Goal: Transaction & Acquisition: Purchase product/service

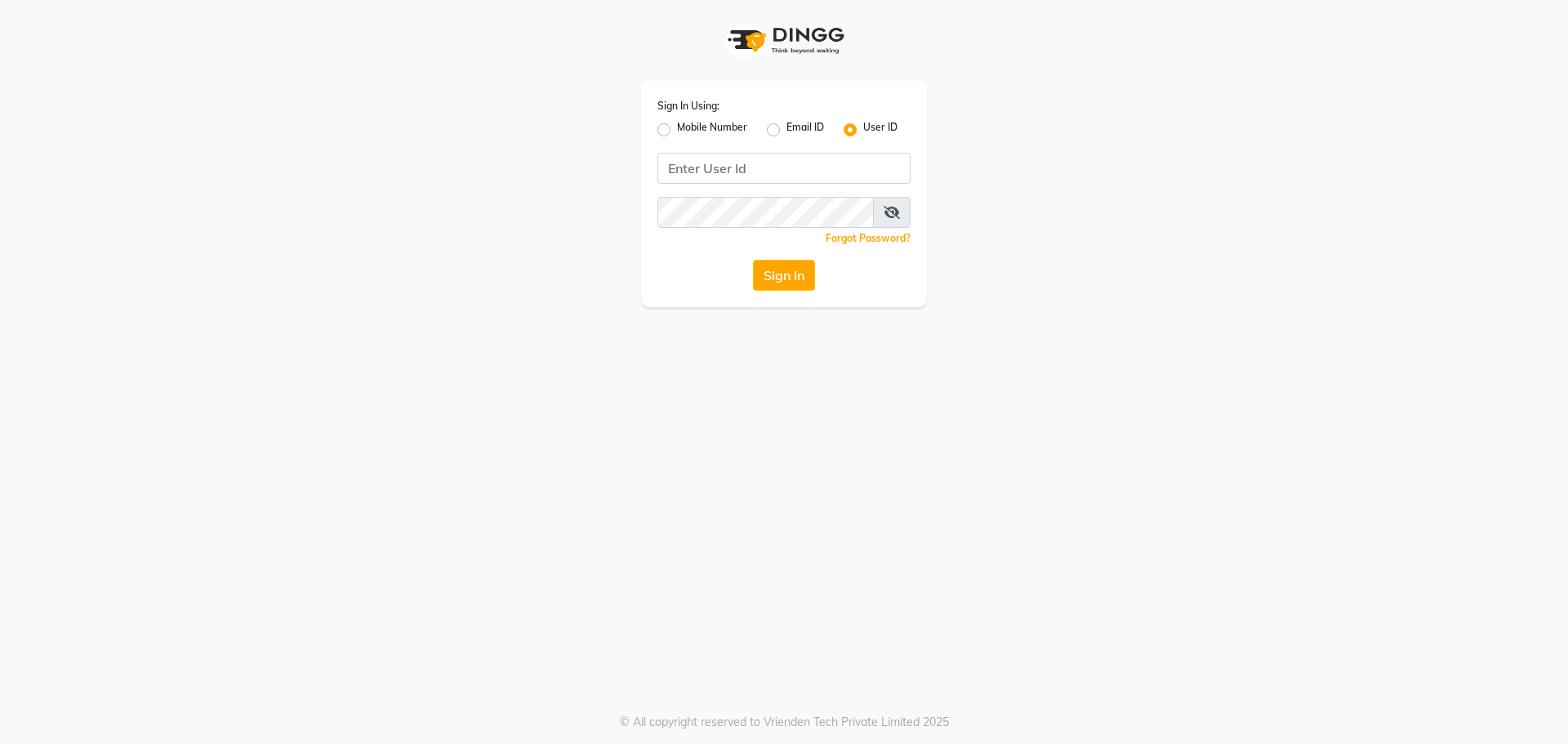
click at [677, 132] on label "Mobile Number" at bounding box center [712, 129] width 70 height 19
click at [677, 130] on input "Mobile Number" at bounding box center [682, 125] width 10 height 10
radio input "true"
radio input "false"
click at [738, 157] on input "Username" at bounding box center [811, 168] width 199 height 31
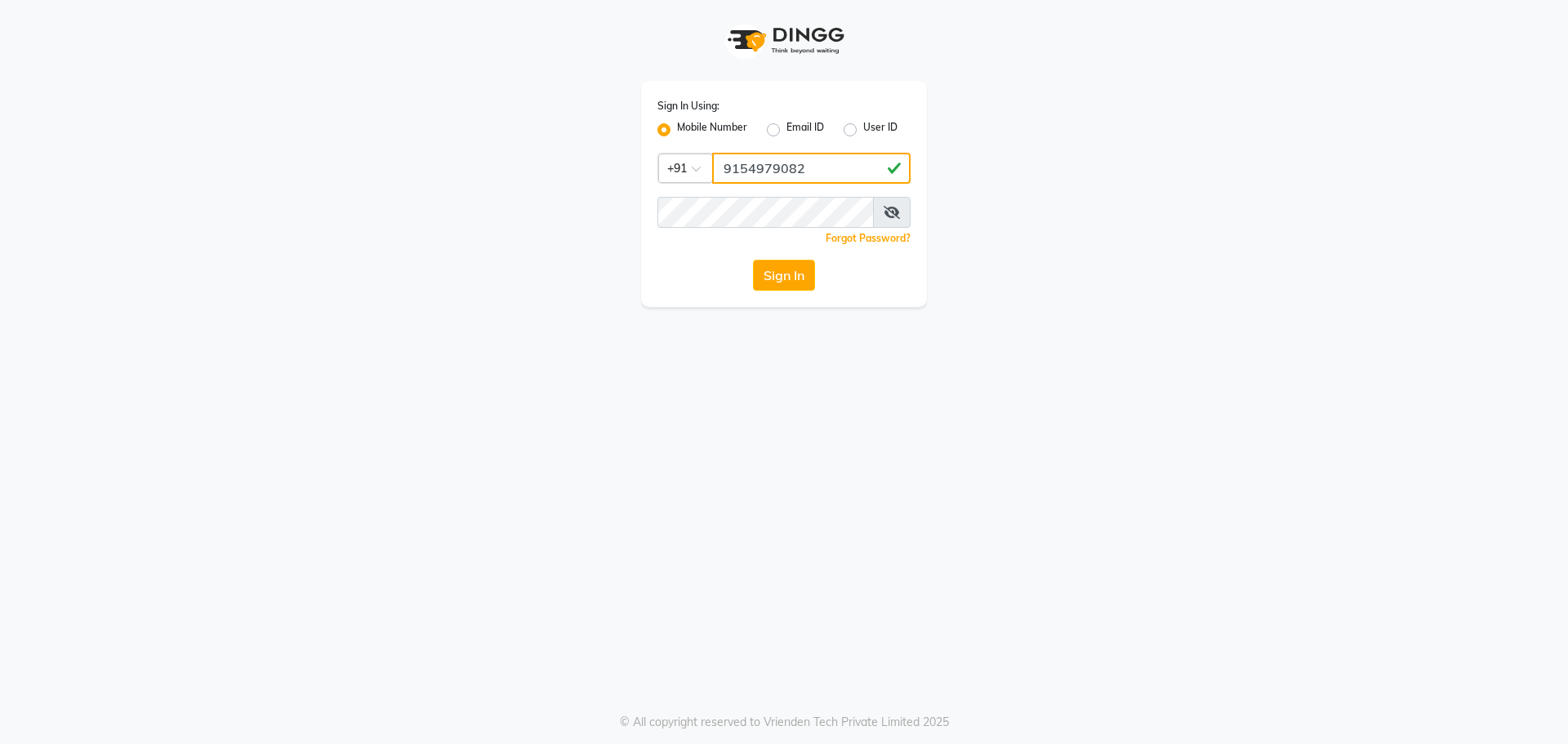
type input "9154979082"
click at [753, 260] on button "Sign In" at bounding box center [784, 275] width 62 height 31
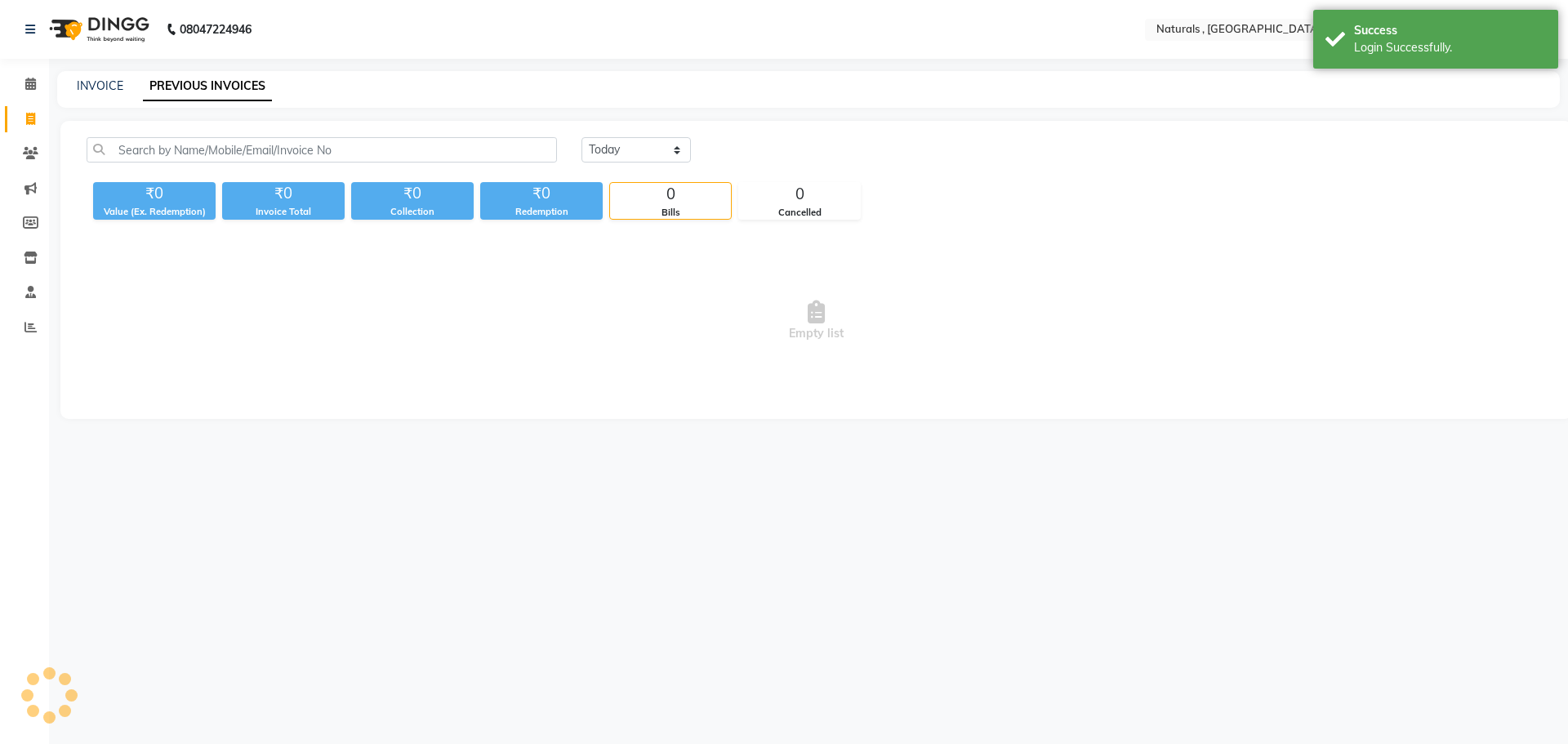
select select "en"
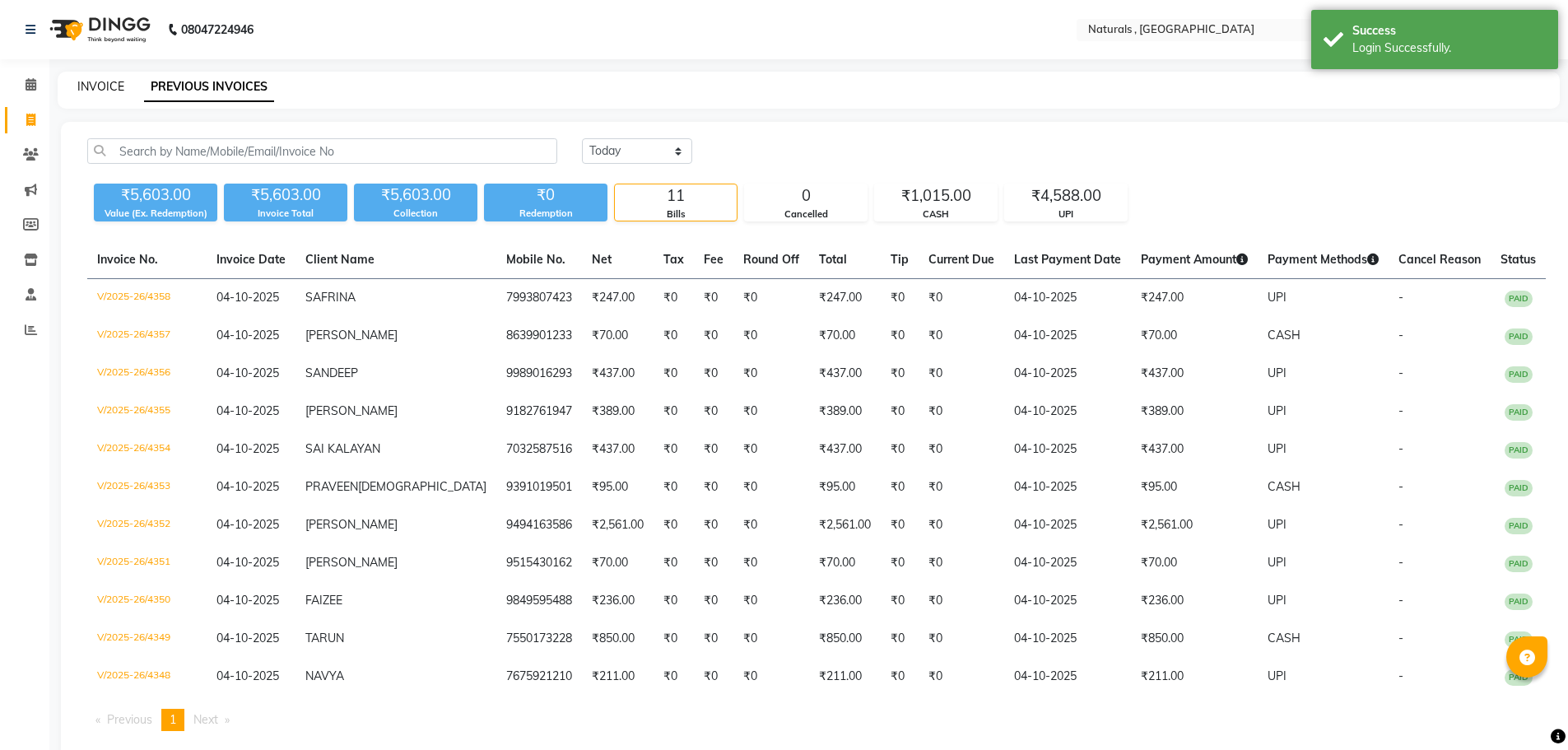
click at [94, 88] on link "INVOICE" at bounding box center [100, 86] width 47 height 15
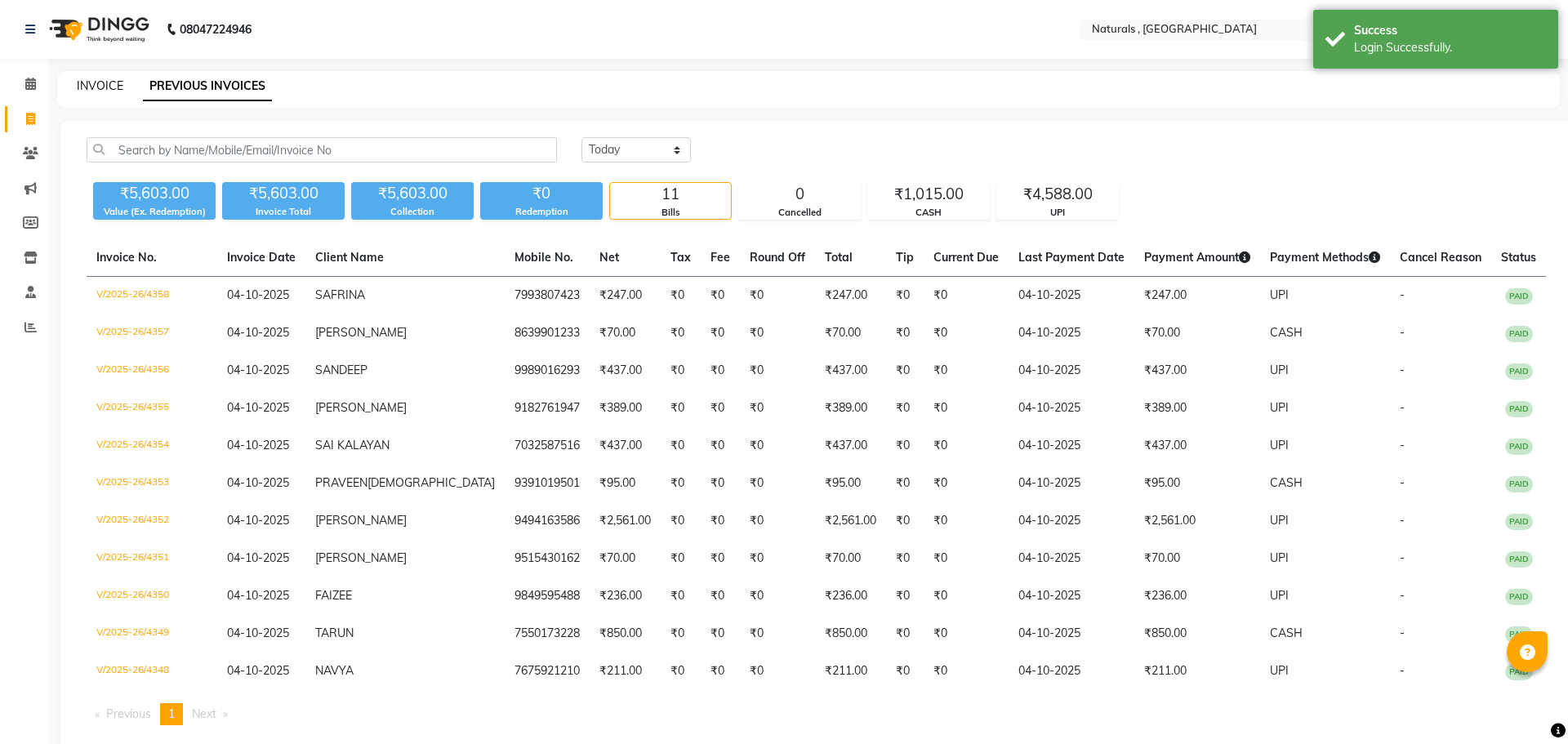
select select "service"
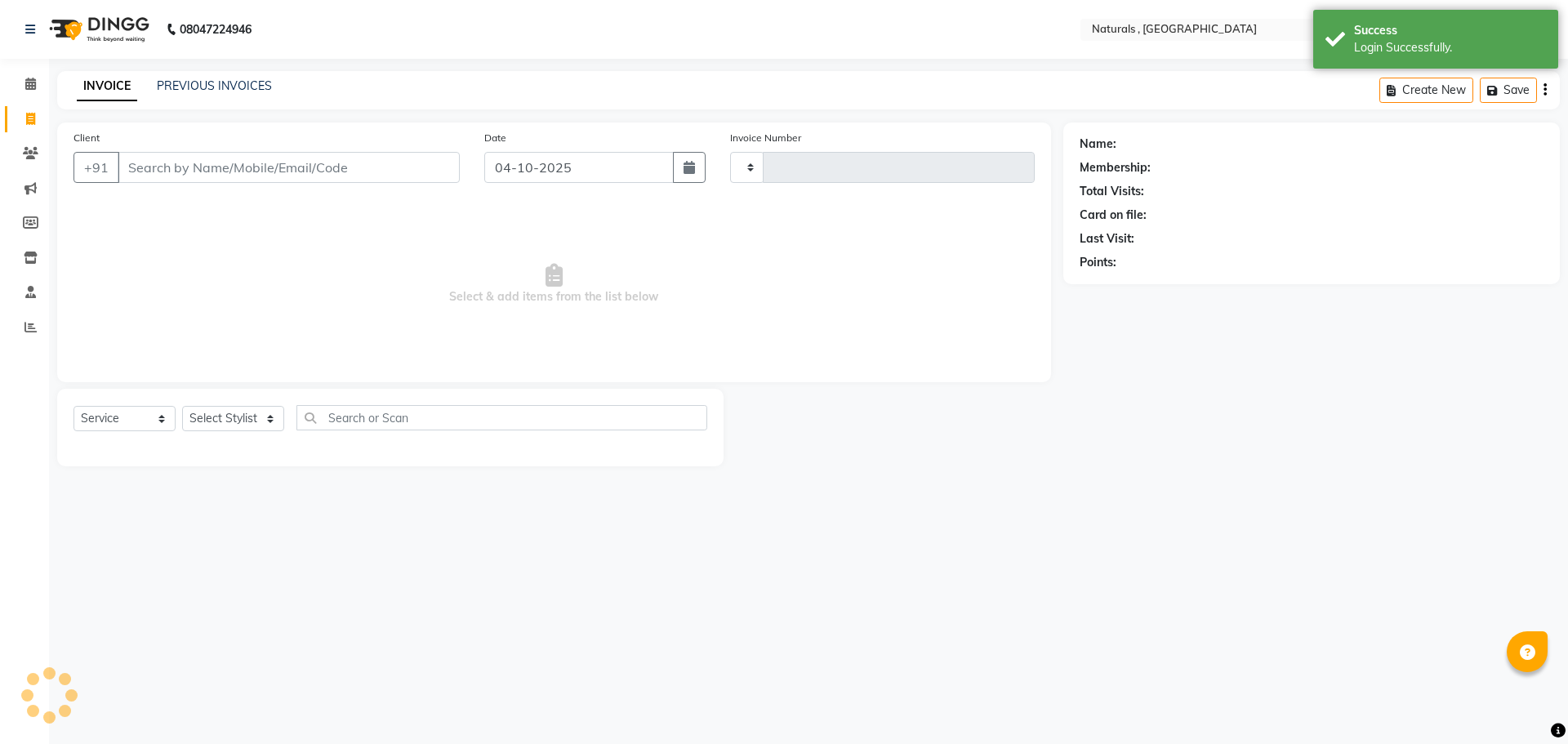
type input "4359"
select select "5818"
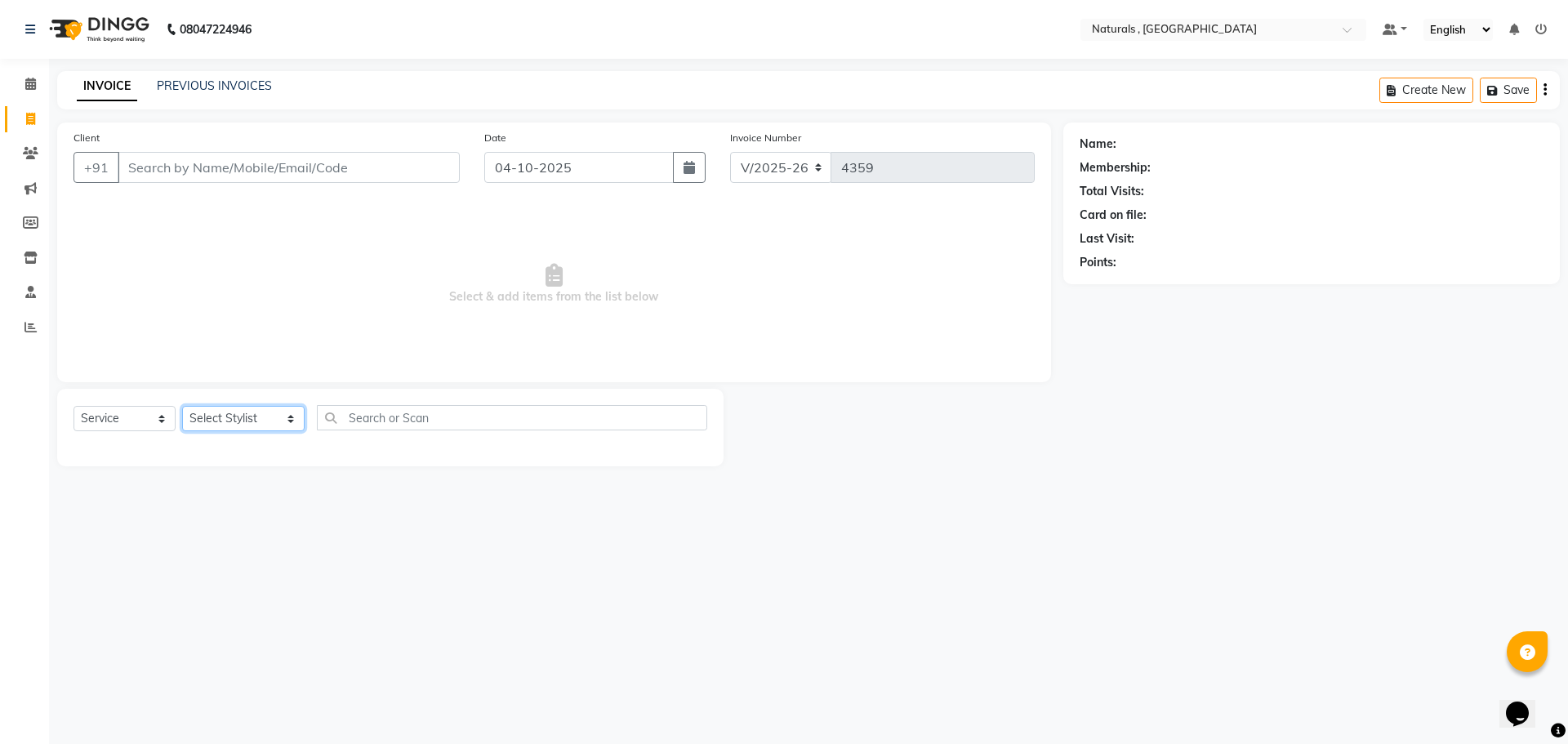
click at [240, 414] on select "Select Stylist ASFIYA (L-3) BHAGYA SHREE GM JAGDISH (L-2) KARIM ( L-2 ) MEHARBA…" at bounding box center [243, 418] width 122 height 25
click at [465, 243] on span "Select & add items from the list below" at bounding box center [554, 284] width 961 height 163
click at [1400, 530] on div "08047224946 Select Location × Naturals , Vijay Nagar Colony Default Panel My Pa…" at bounding box center [784, 372] width 1568 height 744
click at [199, 421] on select "Select Stylist ASFIYA (L-3) BHAGYA SHREE GM JAGDISH (L-2) KARIM ( L-2 ) MEHARBA…" at bounding box center [243, 418] width 122 height 25
select select "86727"
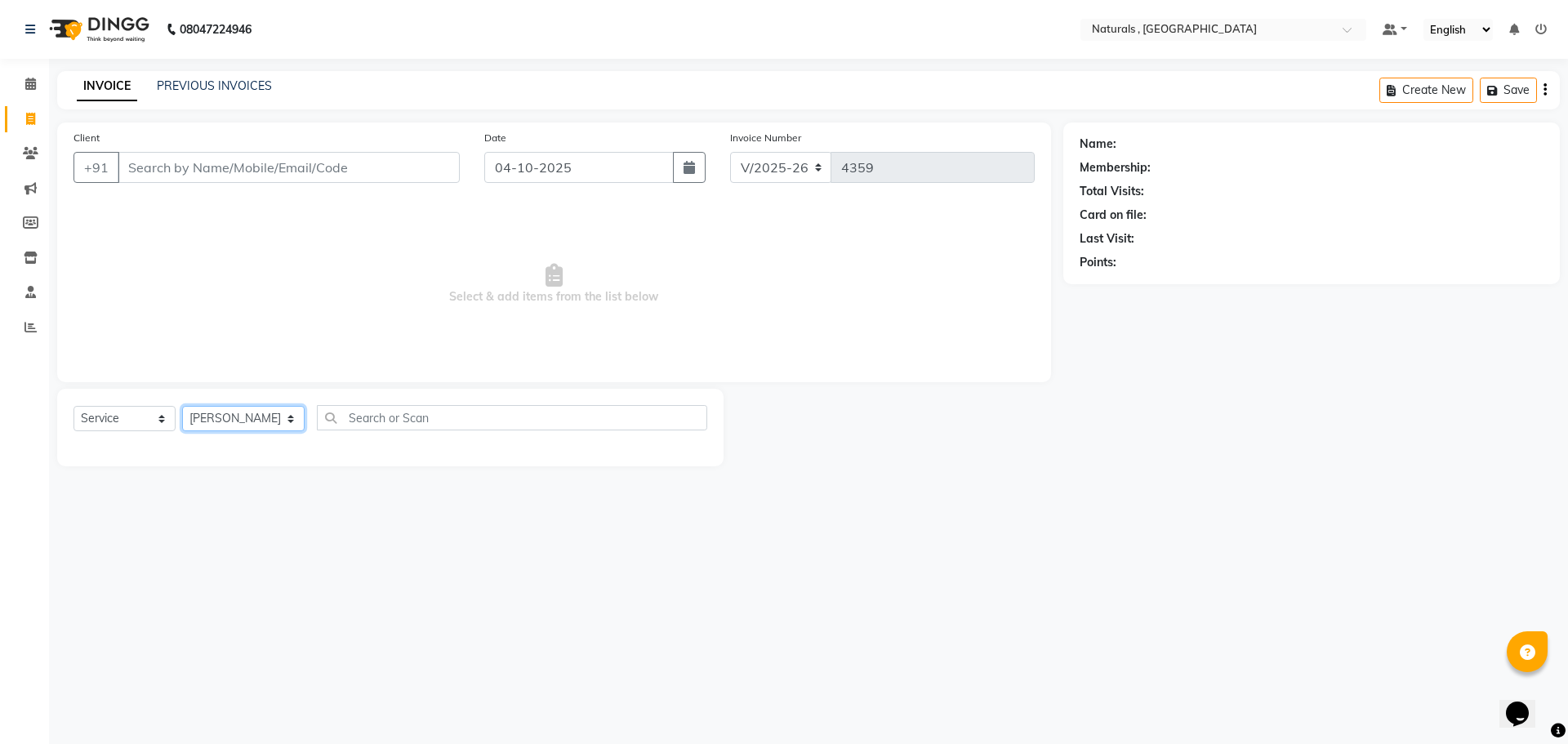
click at [182, 406] on select "Select Stylist ASFIYA (L-3) BHAGYA SHREE GM JAGDISH (L-2) KARIM ( L-2 ) MEHARBA…" at bounding box center [243, 418] width 122 height 25
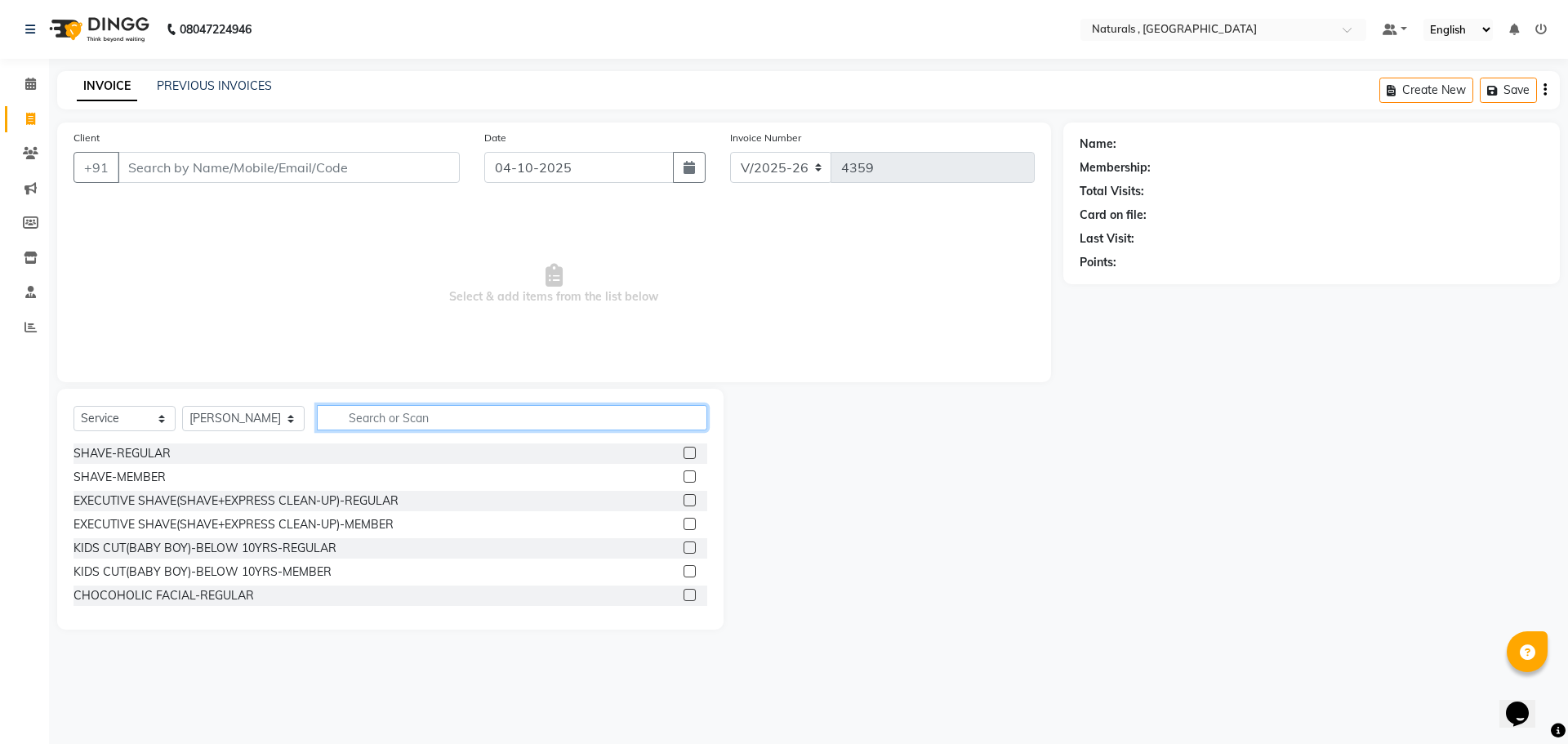
click at [453, 416] on input "text" at bounding box center [512, 417] width 391 height 25
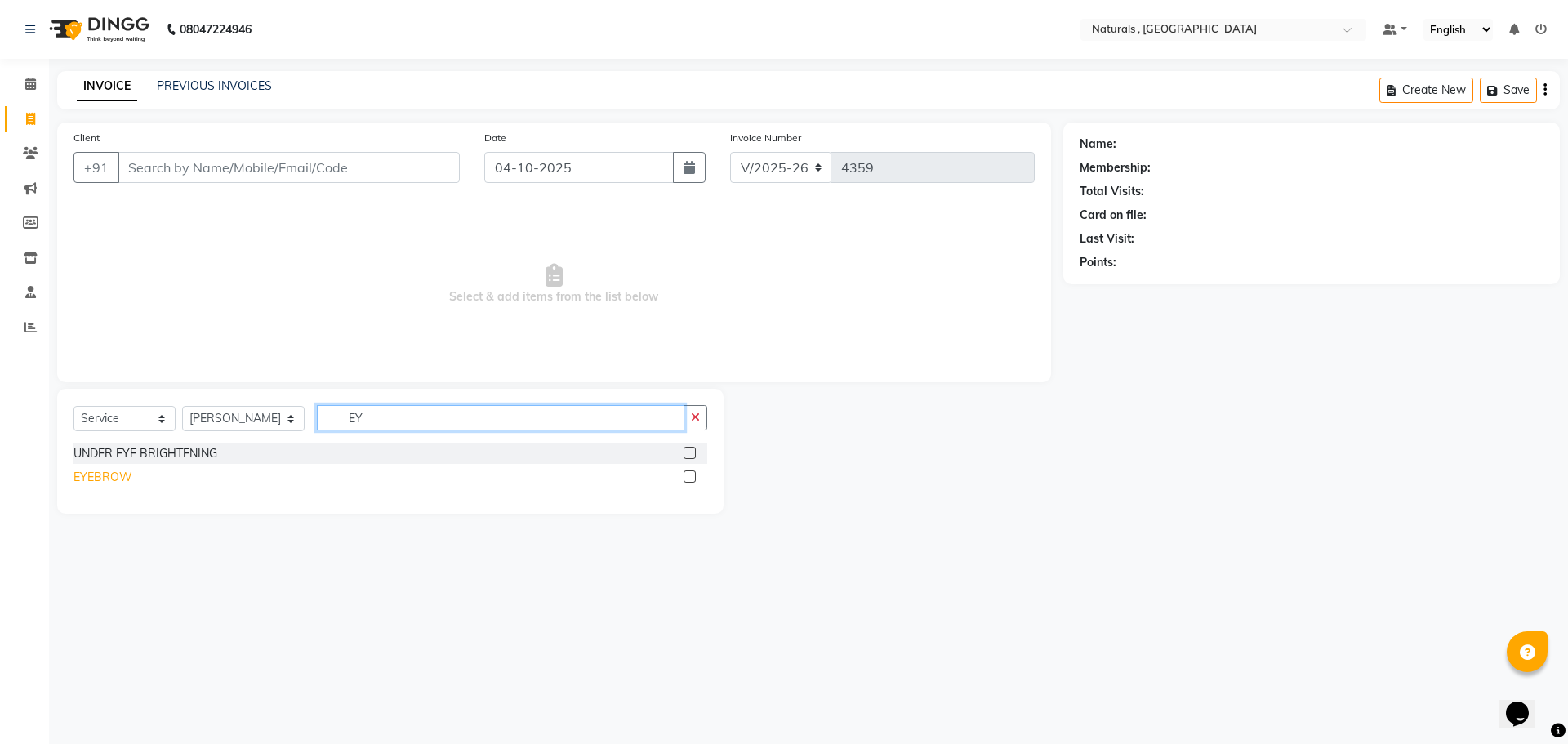
type input "EY"
click at [117, 476] on div "EYEBROW" at bounding box center [102, 477] width 59 height 17
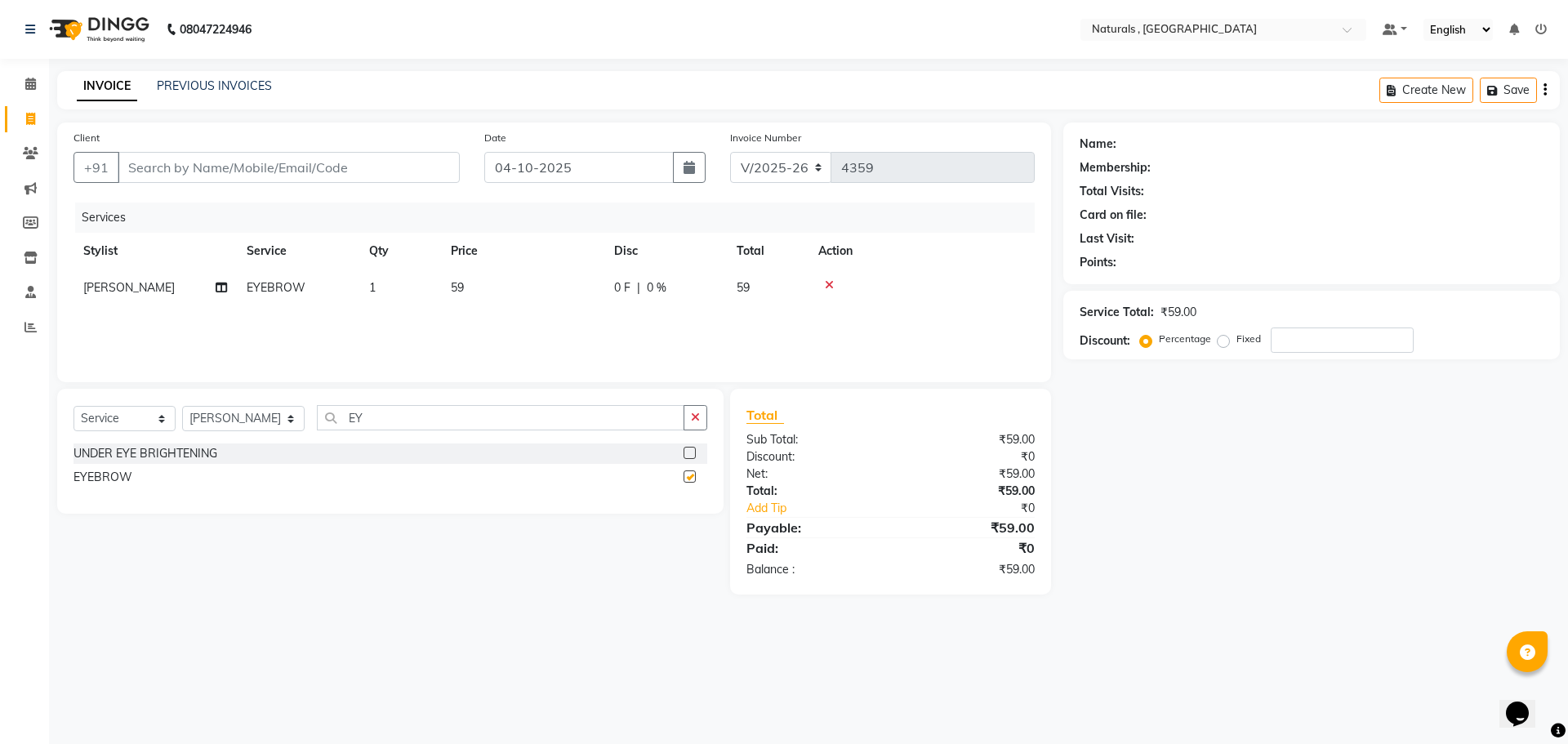
checkbox input "false"
click at [384, 415] on input "EY" at bounding box center [500, 417] width 368 height 25
click at [504, 294] on td "59" at bounding box center [522, 288] width 164 height 37
select select "86727"
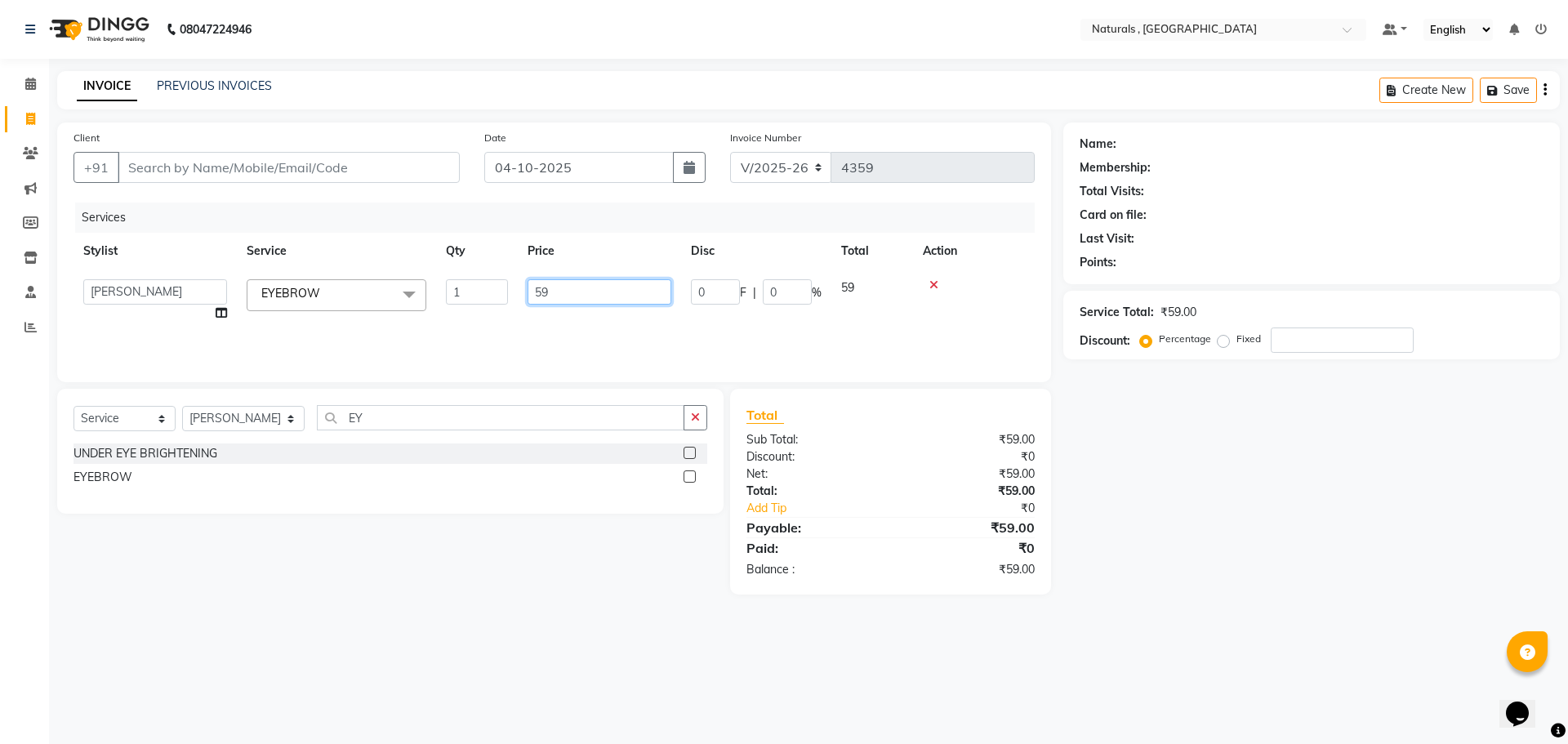
click at [561, 294] on input "59" at bounding box center [599, 291] width 143 height 25
type input "5"
type input "70"
click at [216, 629] on div "08047224946 Select Location × Naturals , Vijay Nagar Colony Default Panel My Pa…" at bounding box center [784, 372] width 1568 height 744
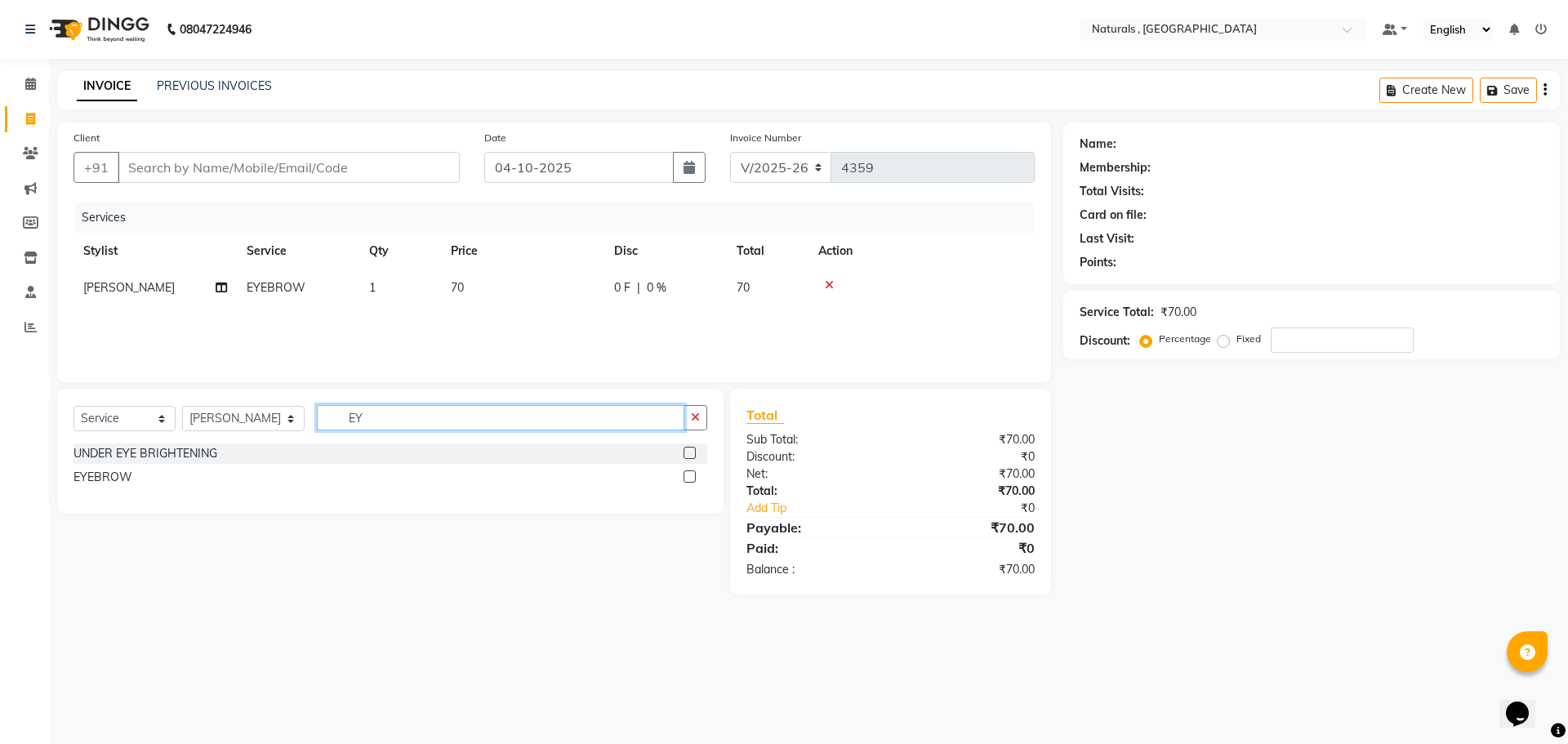
click at [373, 415] on input "EY" at bounding box center [500, 417] width 368 height 25
type input "FORE"
click at [159, 453] on div "CHIN/FOREHEAD" at bounding box center [120, 454] width 94 height 17
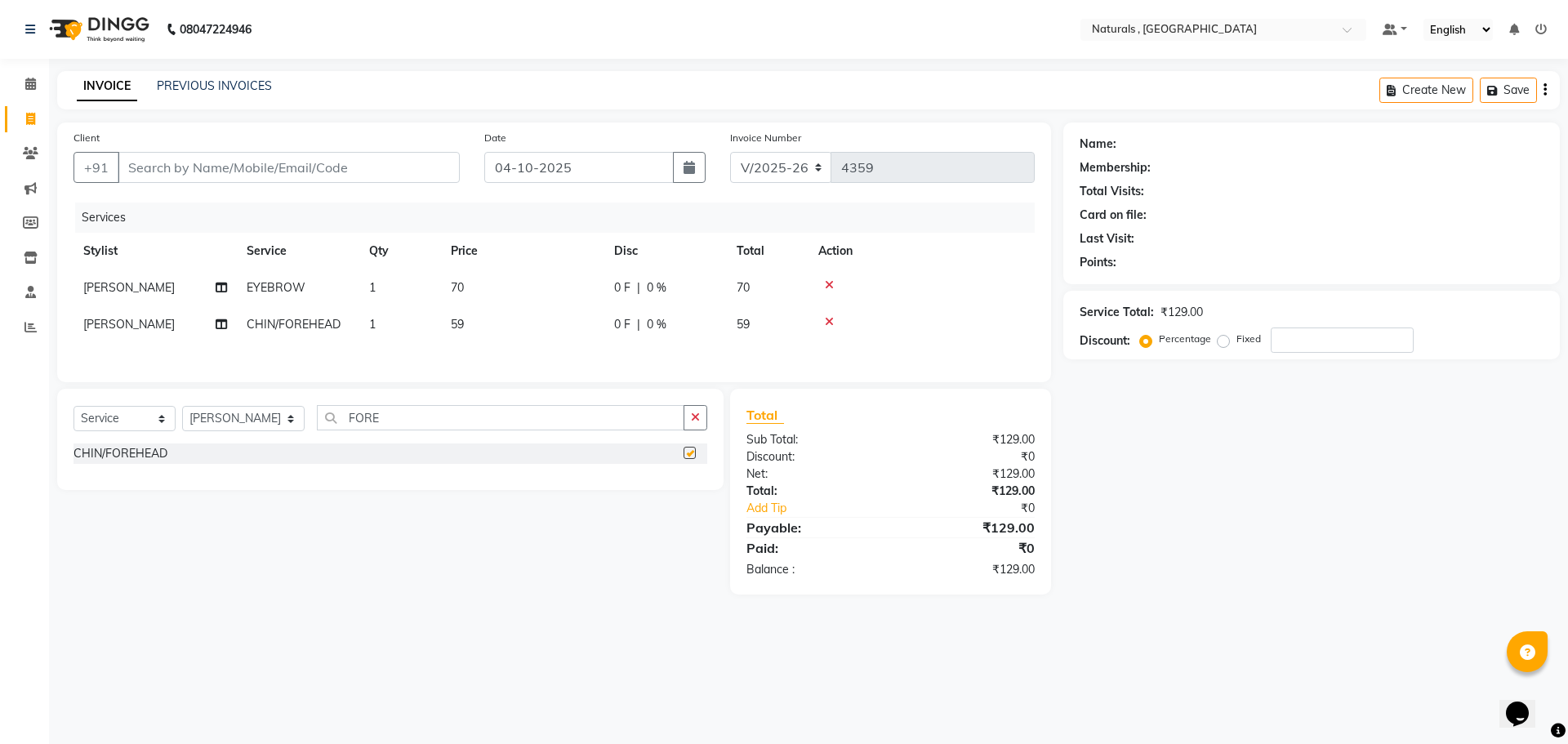
checkbox input "false"
click at [254, 414] on select "Select Stylist ASFIYA (L-3) BHAGYA SHREE GM JAGDISH (L-2) KARIM ( L-2 ) MEHARBA…" at bounding box center [243, 418] width 122 height 25
click at [182, 408] on select "Select Stylist ASFIYA (L-3) BHAGYA SHREE GM JAGDISH (L-2) KARIM ( L-2 ) MEHARBA…" at bounding box center [243, 418] width 122 height 25
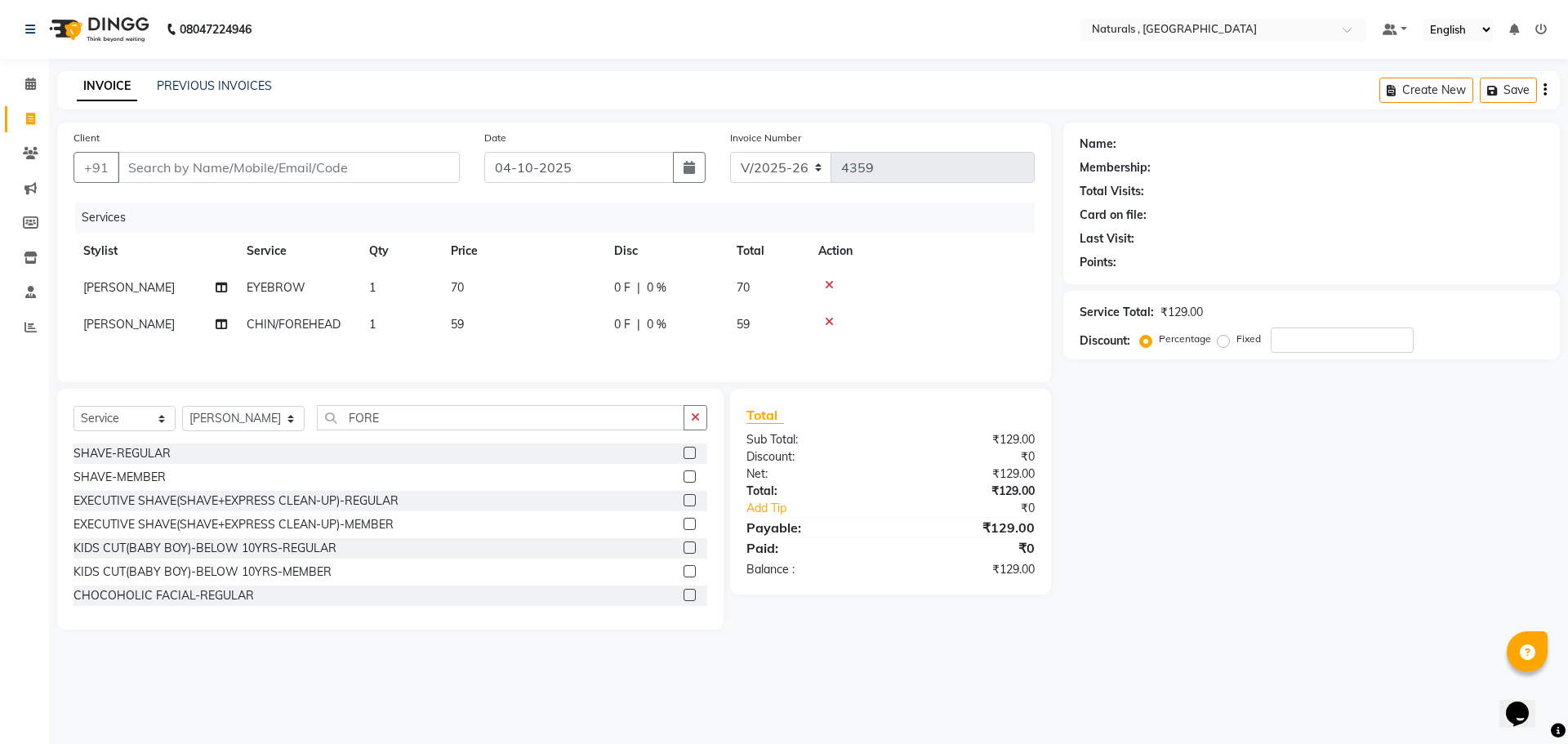
click at [269, 440] on div "Select Service Product Membership Package Voucher Prepaid Gift Card Select Styl…" at bounding box center [390, 424] width 634 height 38
click at [275, 420] on select "Select Stylist ASFIYA (L-3) BHAGYA SHREE GM JAGDISH (L-2) KARIM ( L-2 ) MEHARBA…" at bounding box center [243, 418] width 122 height 25
select select "57907"
click at [182, 408] on select "Select Stylist ASFIYA (L-3) BHAGYA SHREE GM JAGDISH (L-2) KARIM ( L-2 ) MEHARBA…" at bounding box center [243, 418] width 122 height 25
click at [404, 410] on input "FORE" at bounding box center [500, 417] width 368 height 25
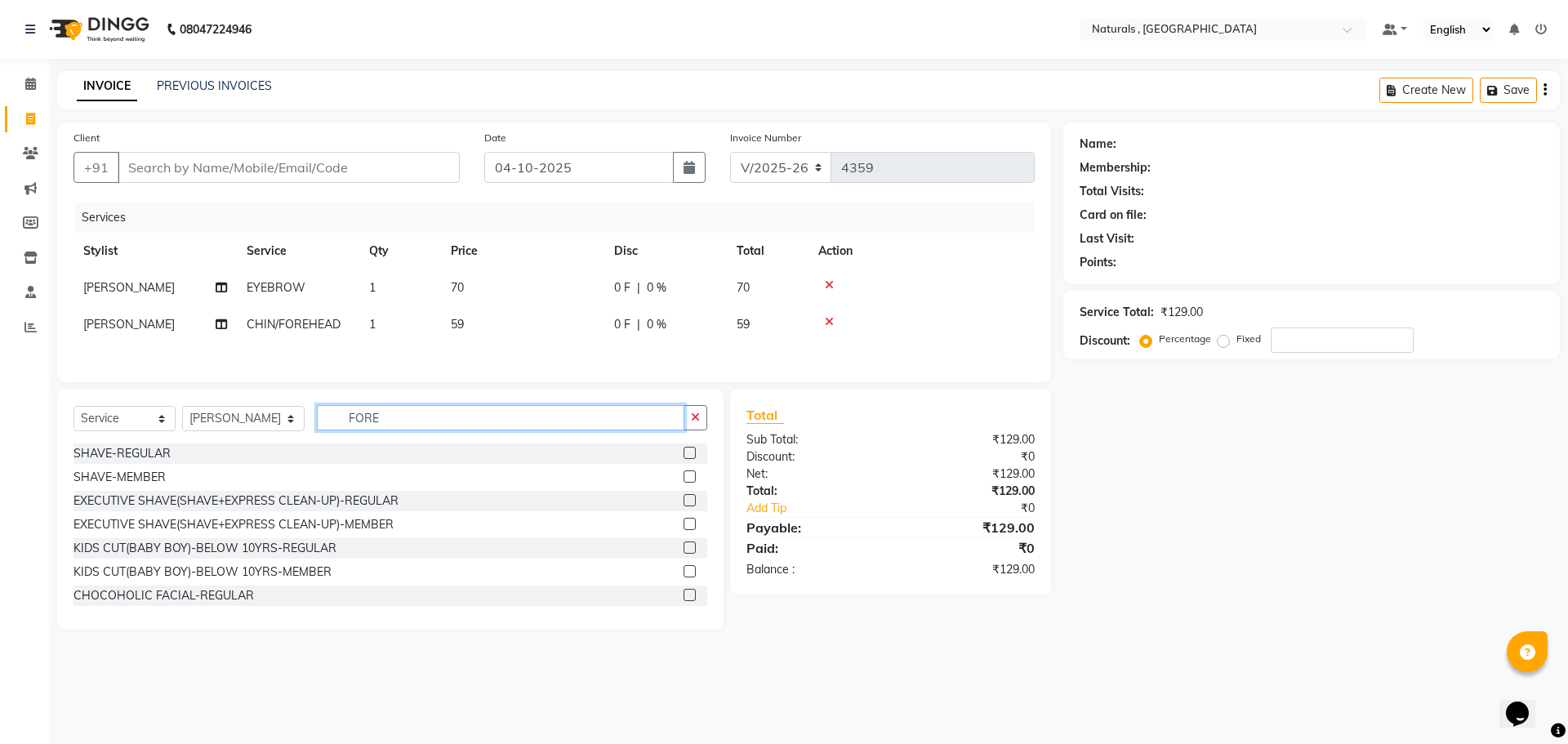
click at [404, 410] on input "FORE" at bounding box center [500, 417] width 368 height 25
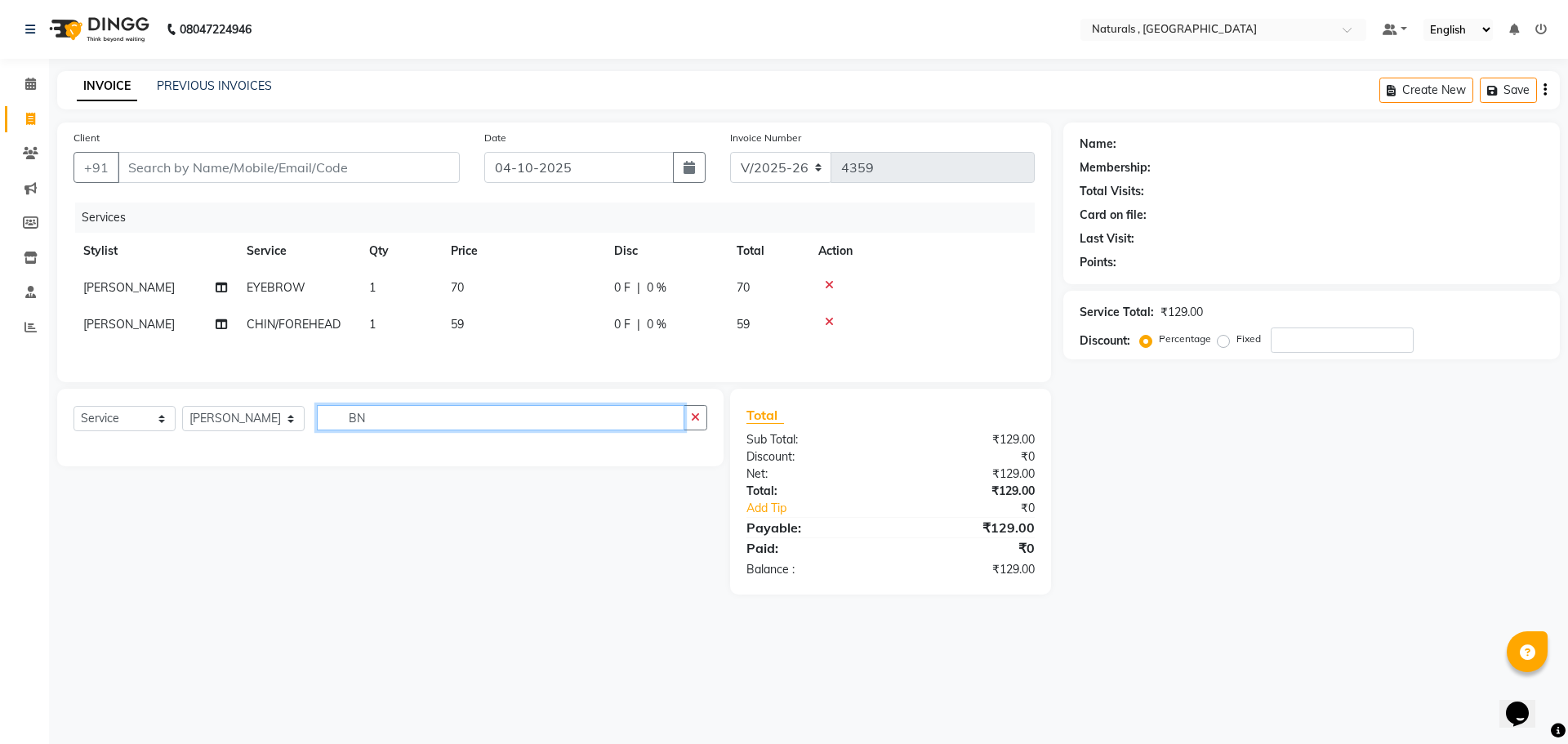
type input "B"
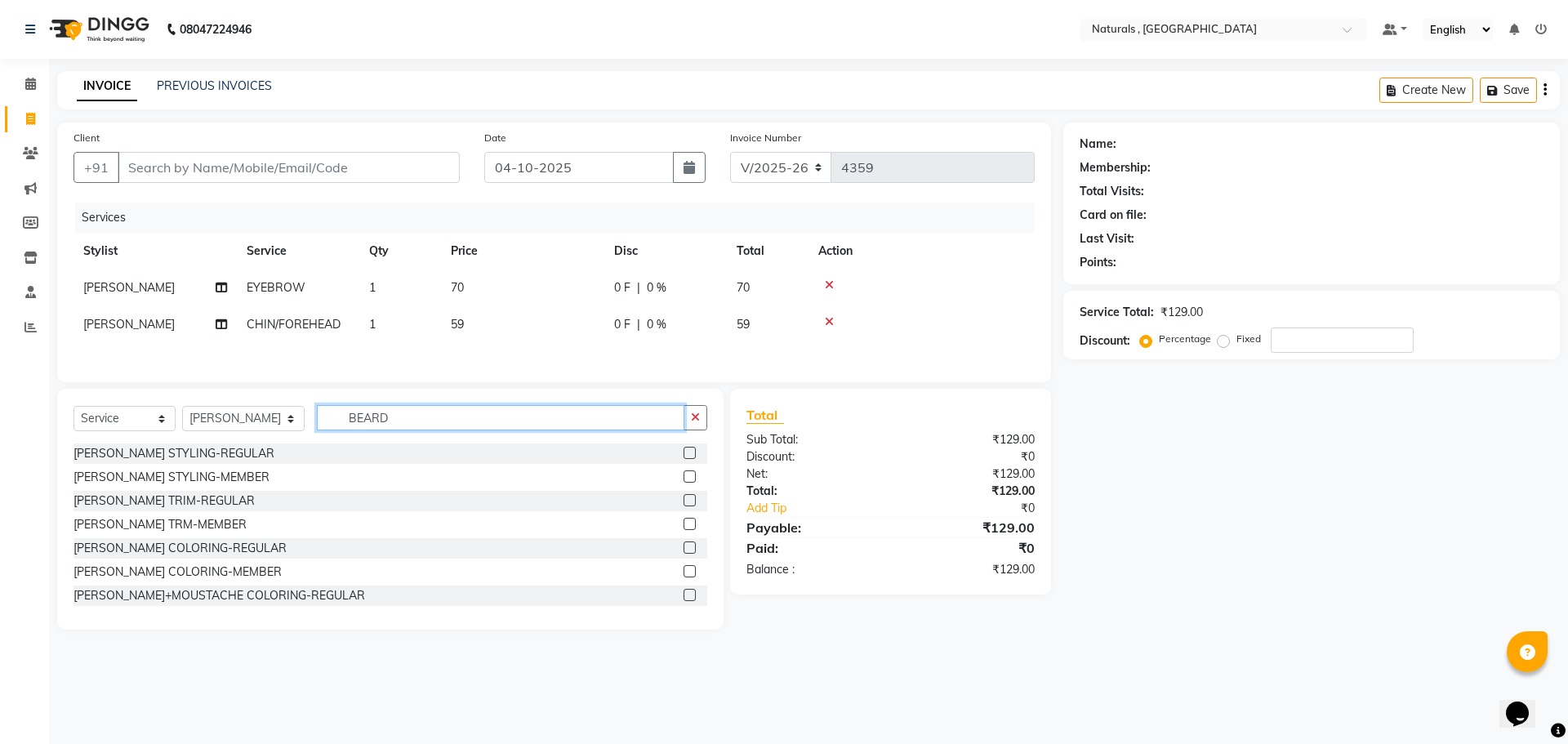
type input "BEARD"
click at [117, 463] on div "BEARD STYLING-REGULAR" at bounding box center [390, 453] width 634 height 20
click at [209, 454] on div "BEARD STYLING-REGULAR" at bounding box center [174, 454] width 201 height 17
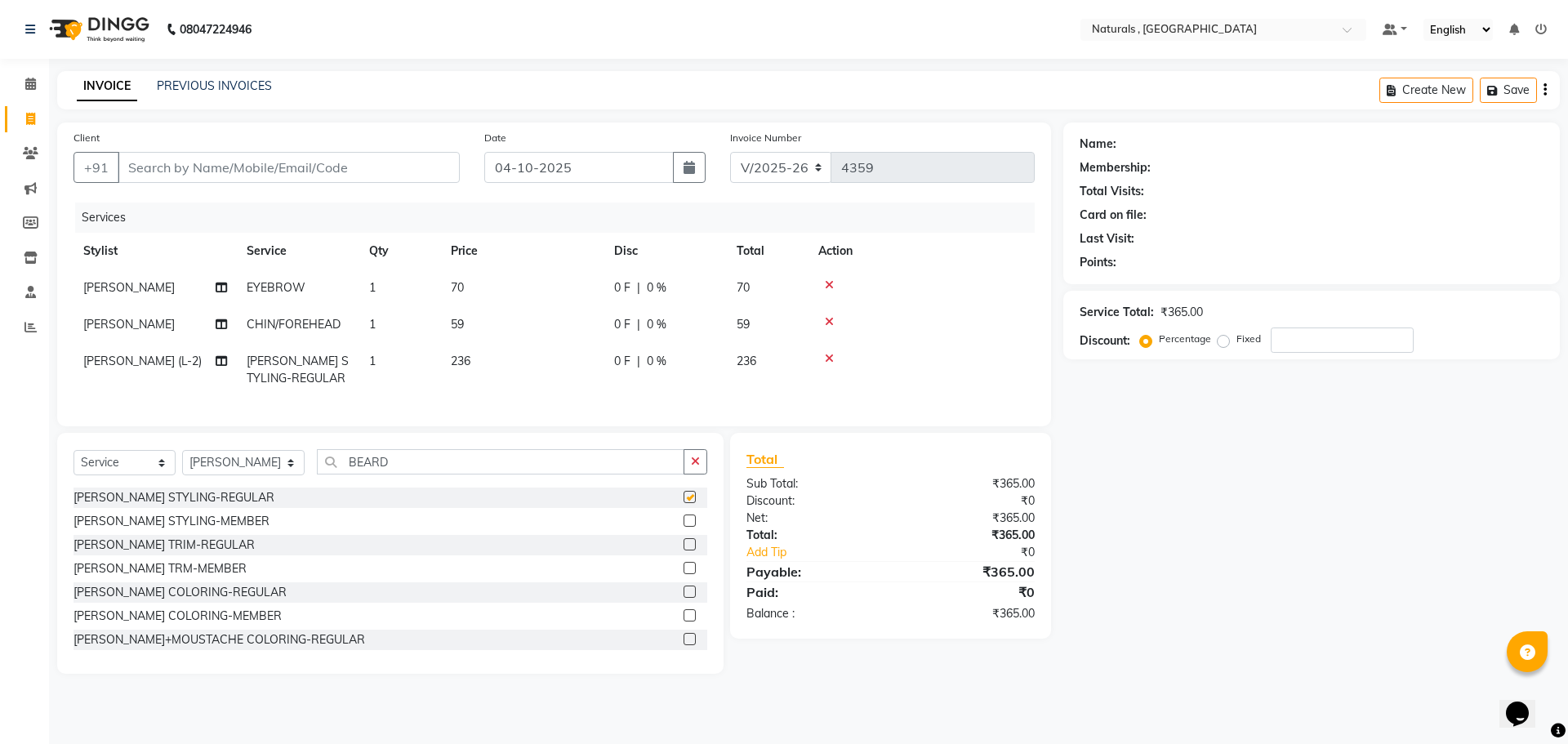
checkbox input "false"
click at [396, 475] on input "BEARD" at bounding box center [500, 462] width 368 height 25
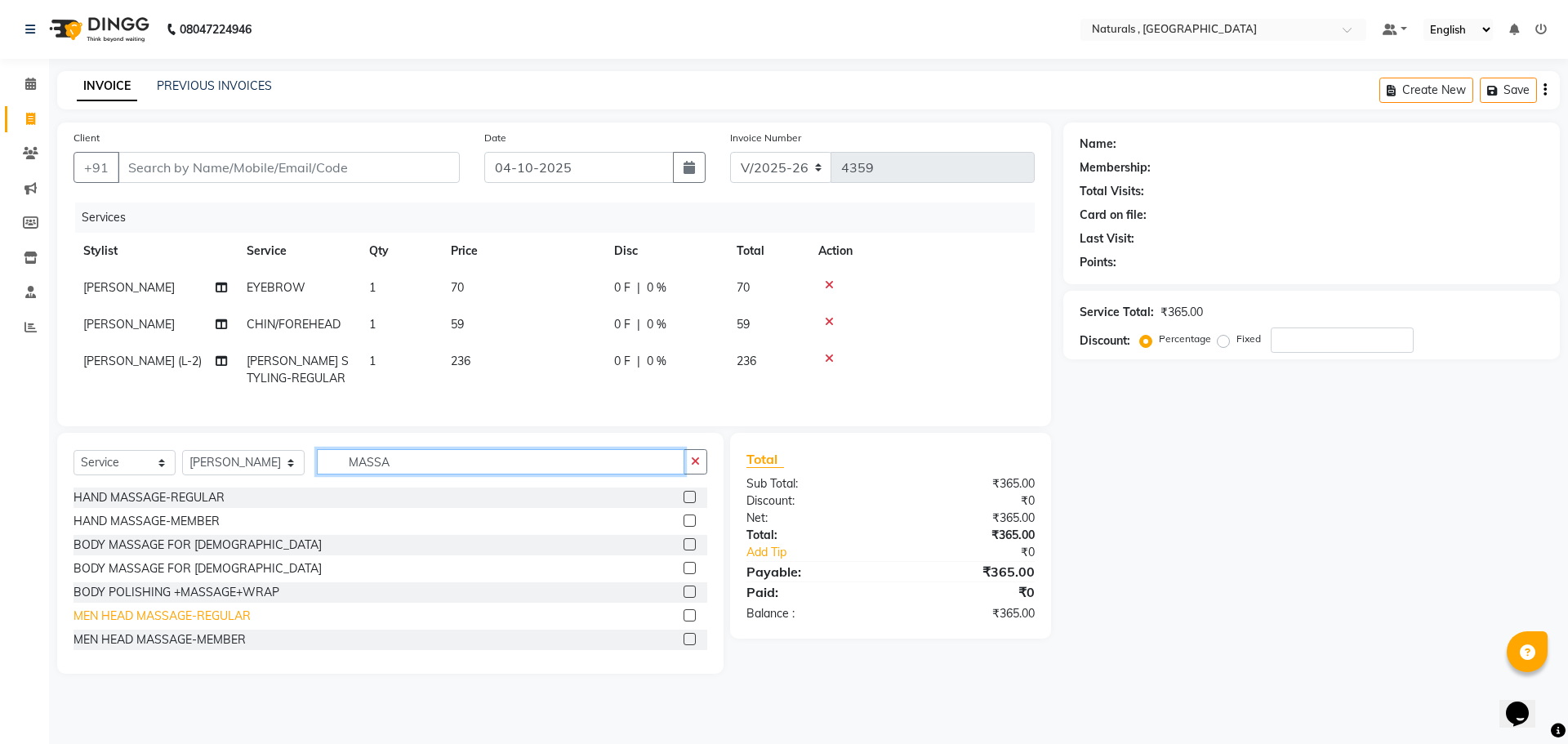
type input "MASSA"
click at [226, 624] on div "MEN HEAD MASSAGE-REGULAR" at bounding box center [162, 616] width 178 height 17
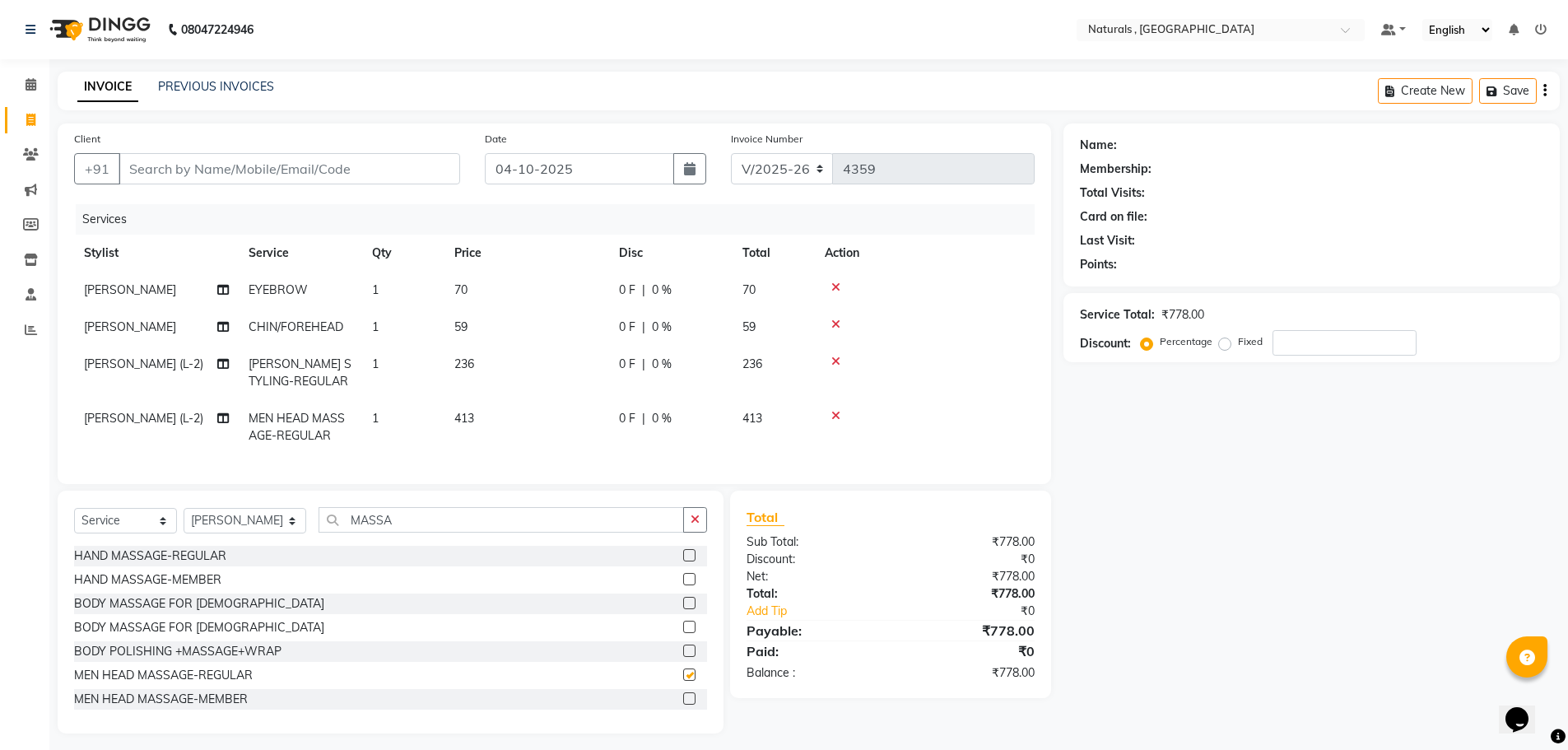
checkbox input "false"
click at [455, 442] on td "413" at bounding box center [526, 427] width 165 height 55
select select "57907"
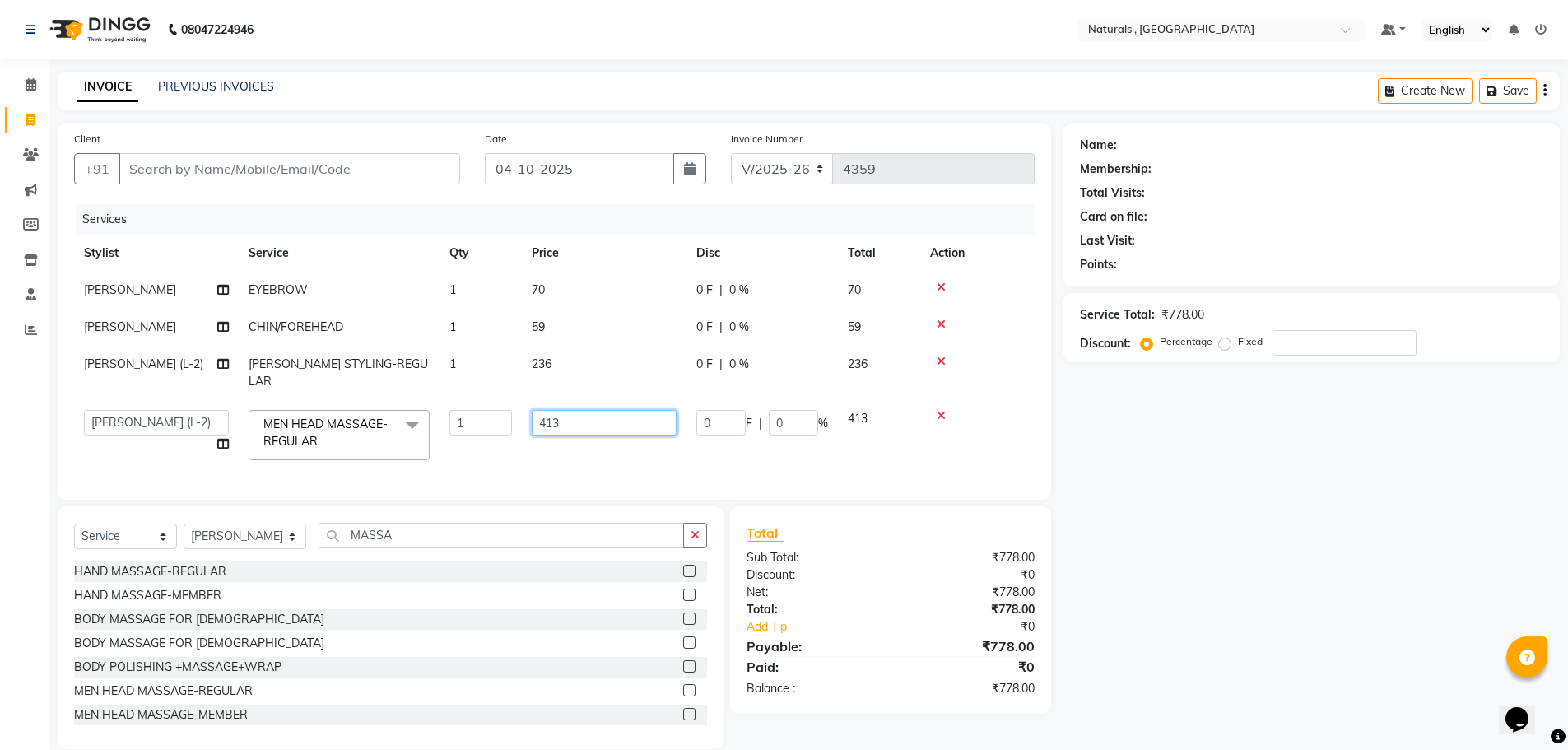
click at [580, 412] on input "413" at bounding box center [604, 422] width 145 height 26
type input "472"
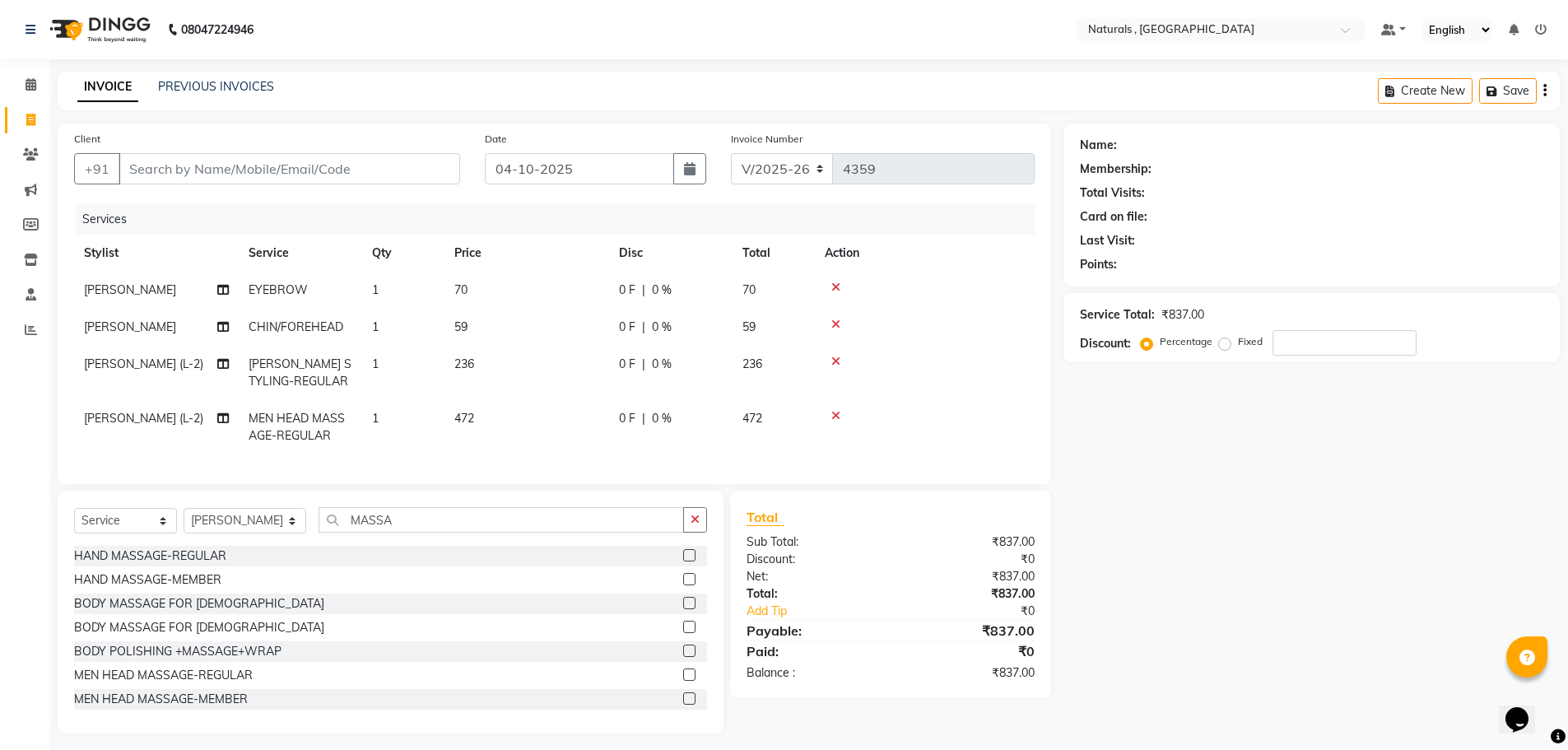
click at [1341, 638] on div "Name: Membership: Total Visits: Card on file: Last Visit: Points: Service Total…" at bounding box center [1318, 428] width 509 height 610
click at [240, 177] on input "Client" at bounding box center [289, 168] width 342 height 31
type input "9"
type input "0"
type input "9573284266"
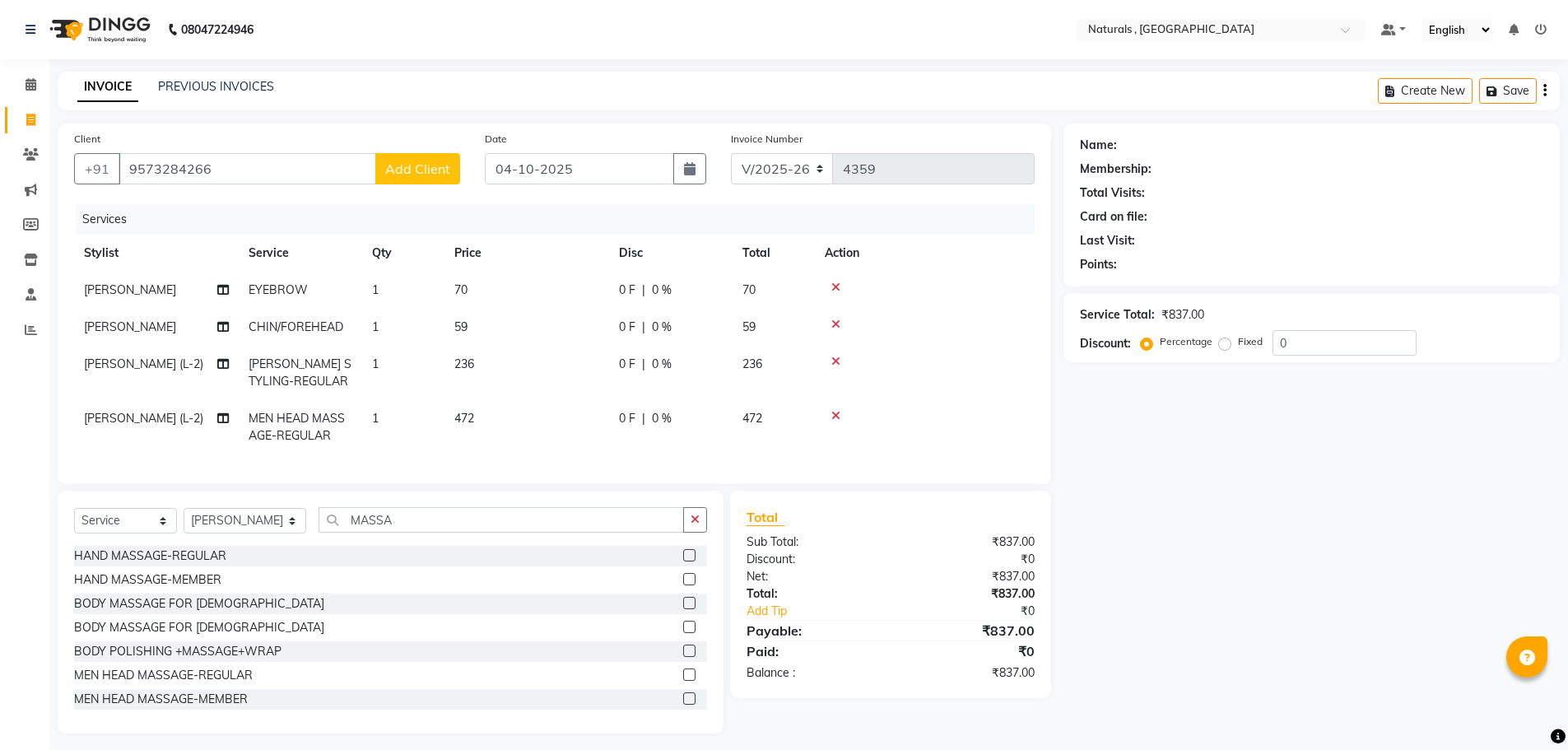
click at [409, 158] on button "Add Client" at bounding box center [418, 168] width 85 height 31
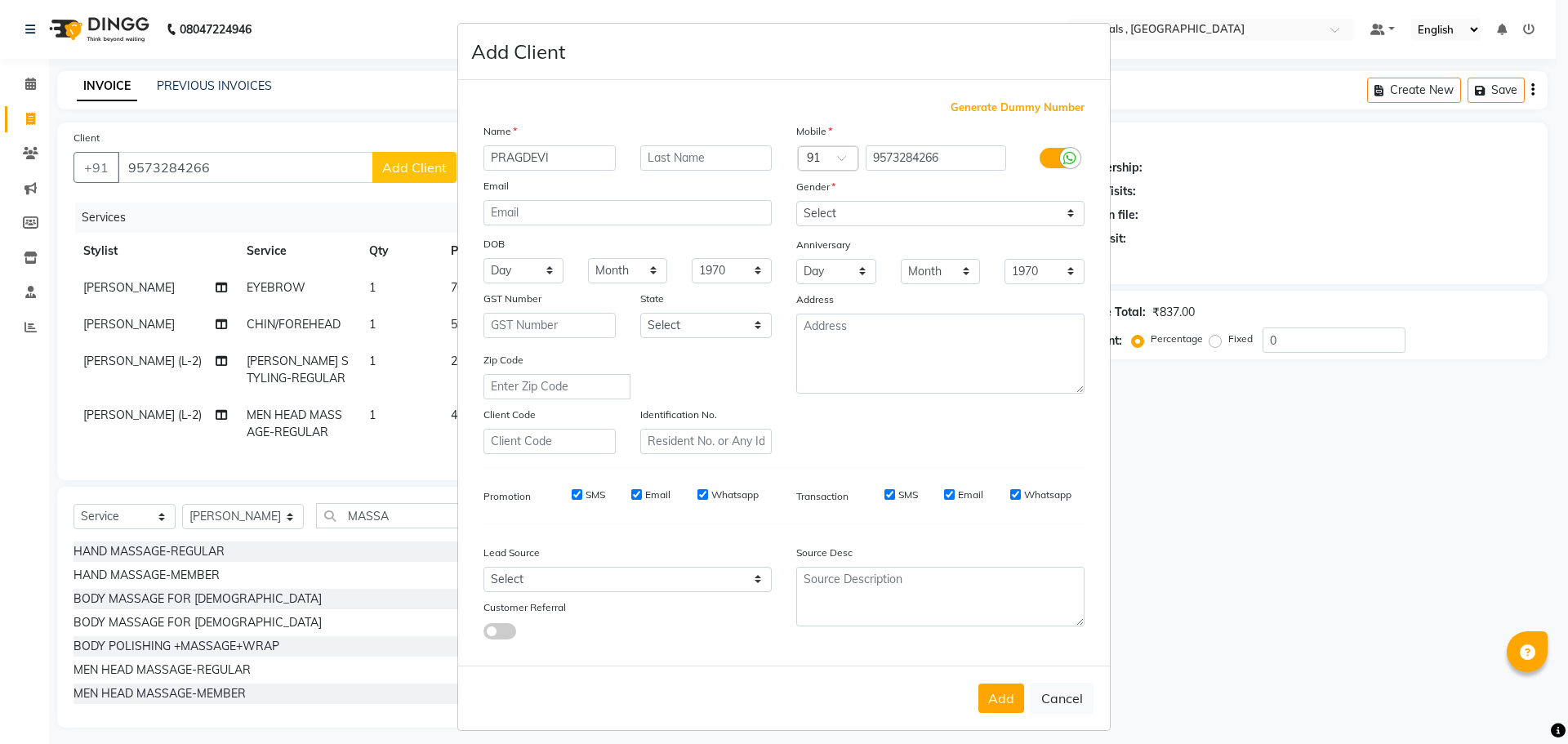
type input "PRAGDEVI"
click at [900, 205] on select "Select Male Female Other Prefer Not To Say" at bounding box center [941, 213] width 289 height 25
select select "female"
click at [797, 201] on select "Select Male Female Other Prefer Not To Say" at bounding box center [941, 213] width 289 height 25
click at [1008, 696] on button "Add" at bounding box center [1001, 699] width 45 height 30
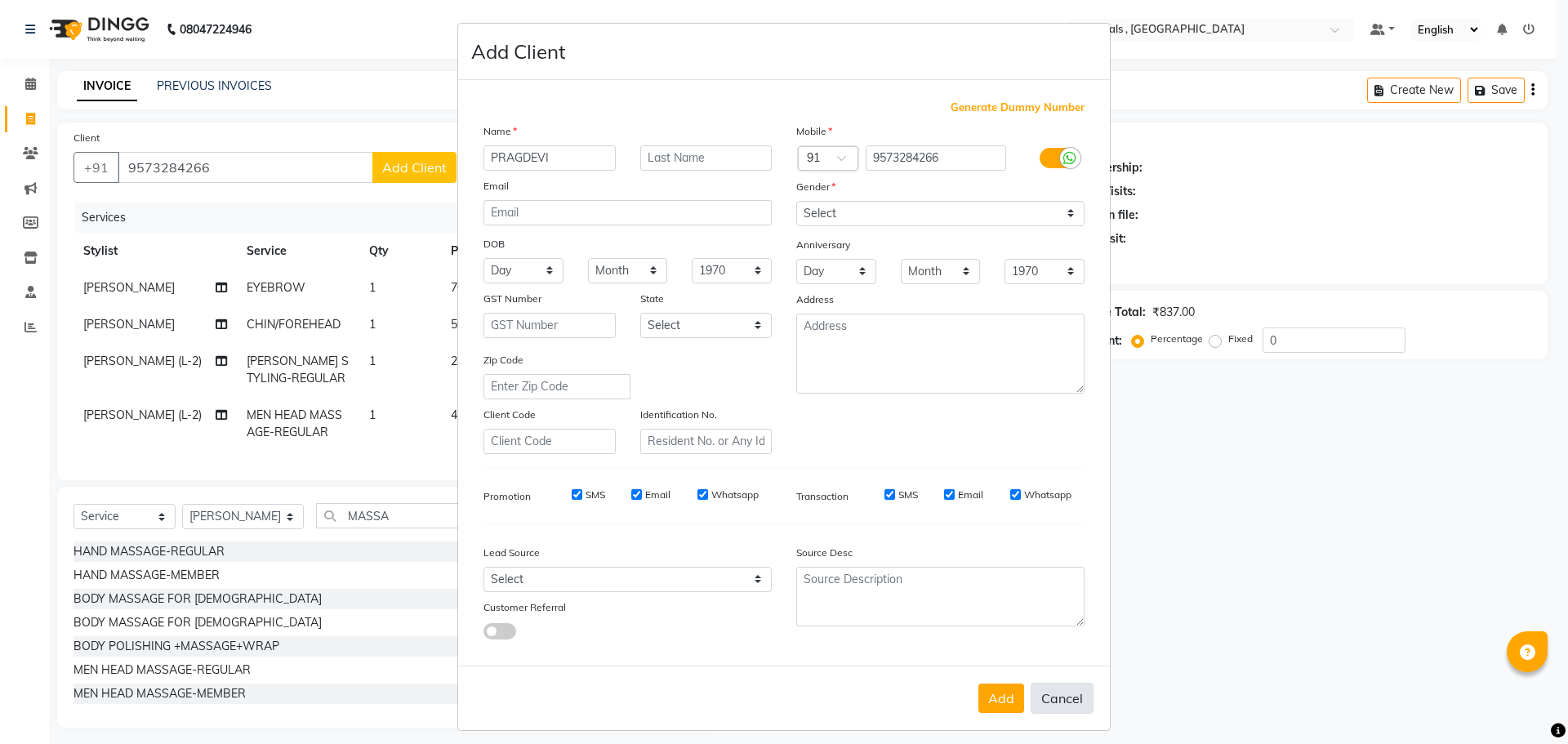
click at [1067, 695] on button "Cancel" at bounding box center [1063, 698] width 63 height 31
select select
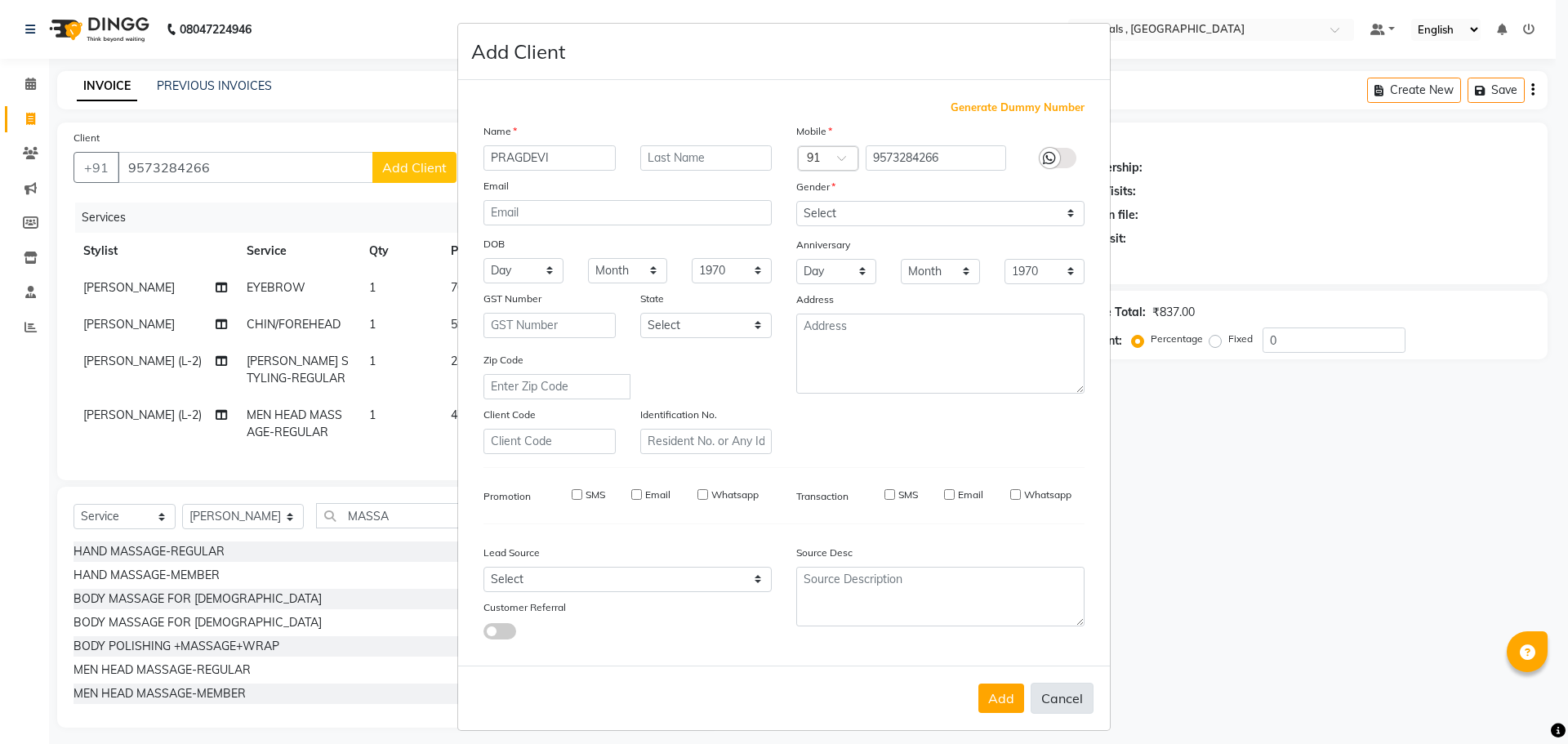
select select
checkbox input "false"
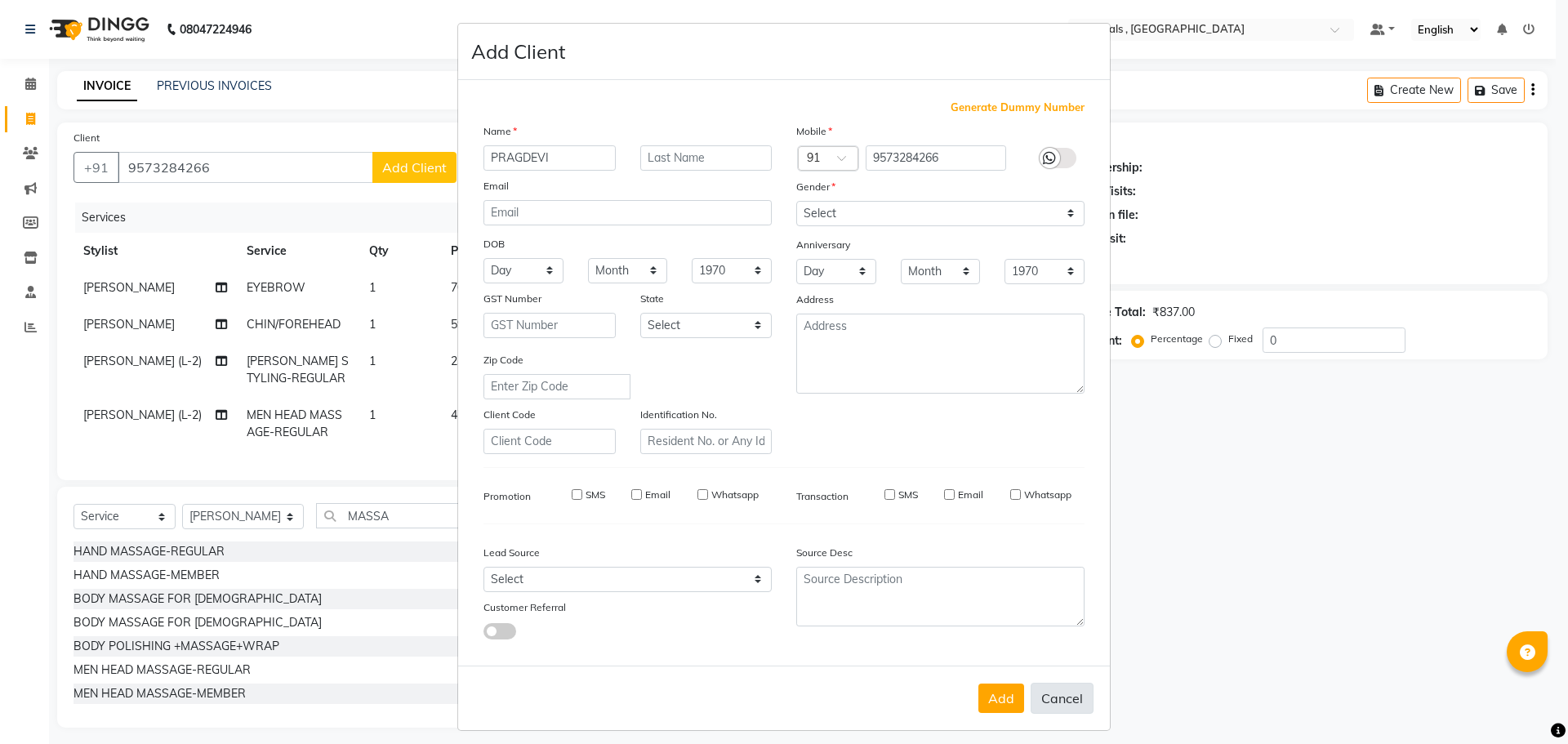
checkbox input "false"
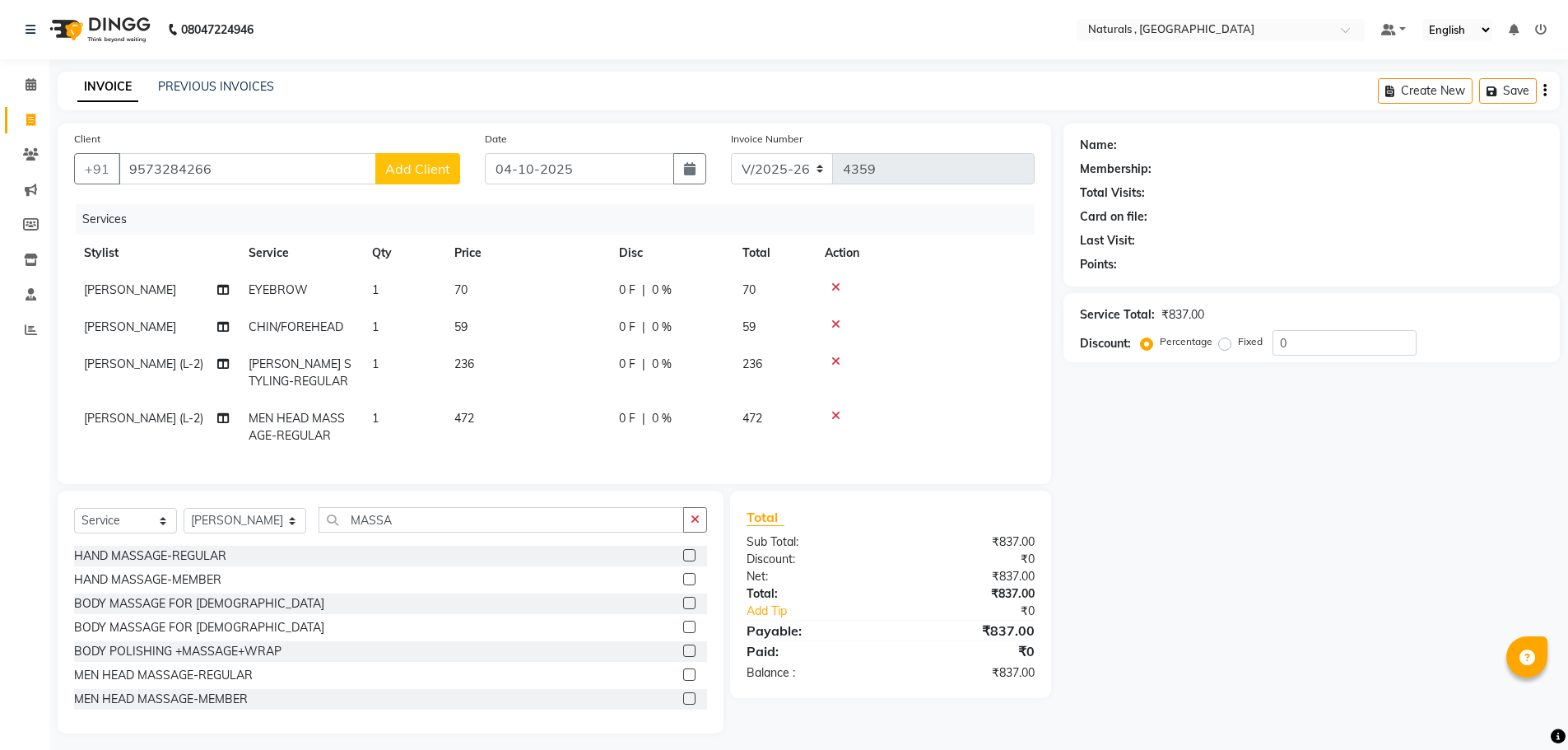
click at [413, 168] on span "Add Client" at bounding box center [418, 168] width 65 height 17
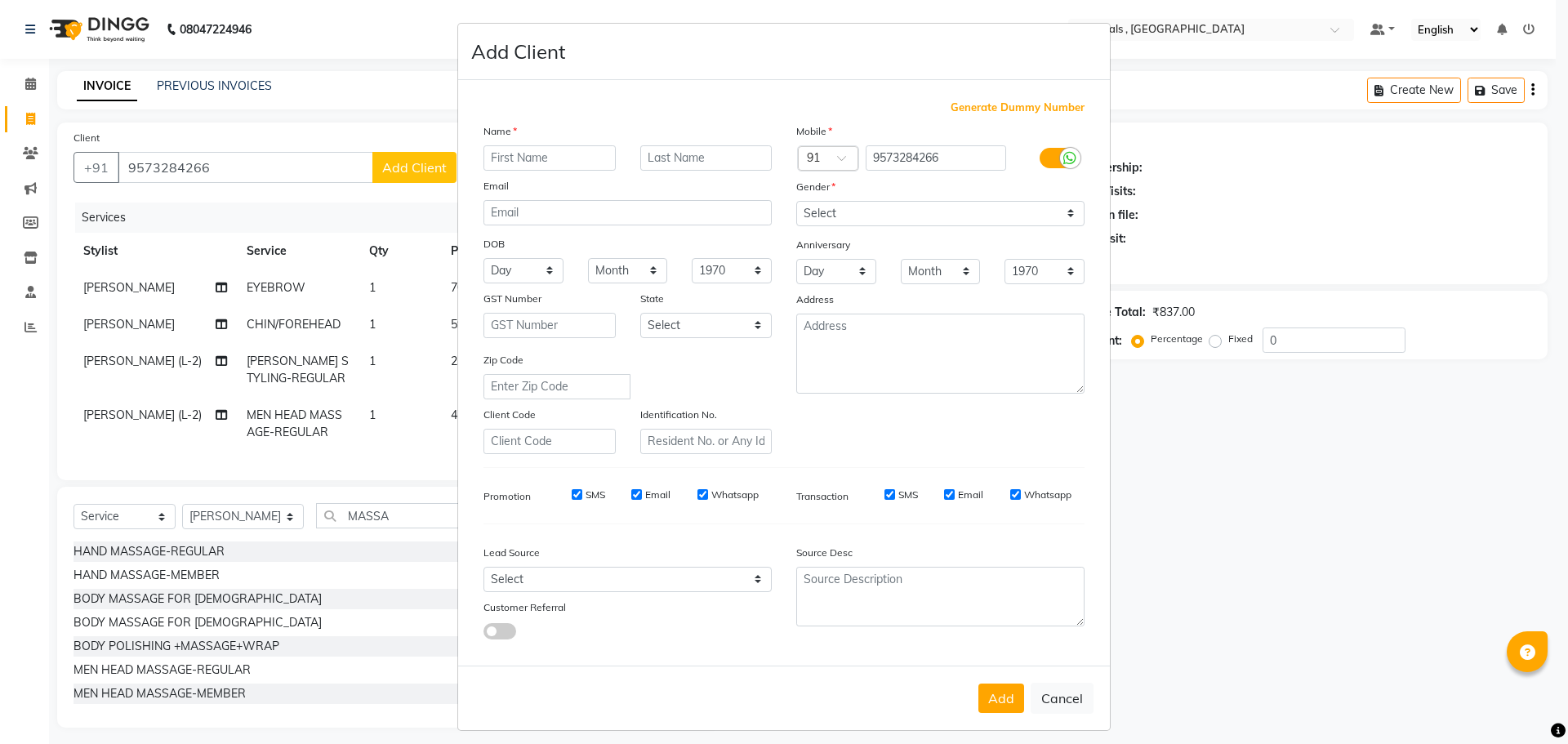
click at [593, 157] on input "text" at bounding box center [549, 157] width 132 height 25
type input "PRAGDEVI"
click at [1022, 212] on select "Select Male Female Other Prefer Not To Say" at bounding box center [941, 213] width 289 height 25
select select "female"
click at [797, 201] on select "Select Male Female Other Prefer Not To Say" at bounding box center [941, 213] width 289 height 25
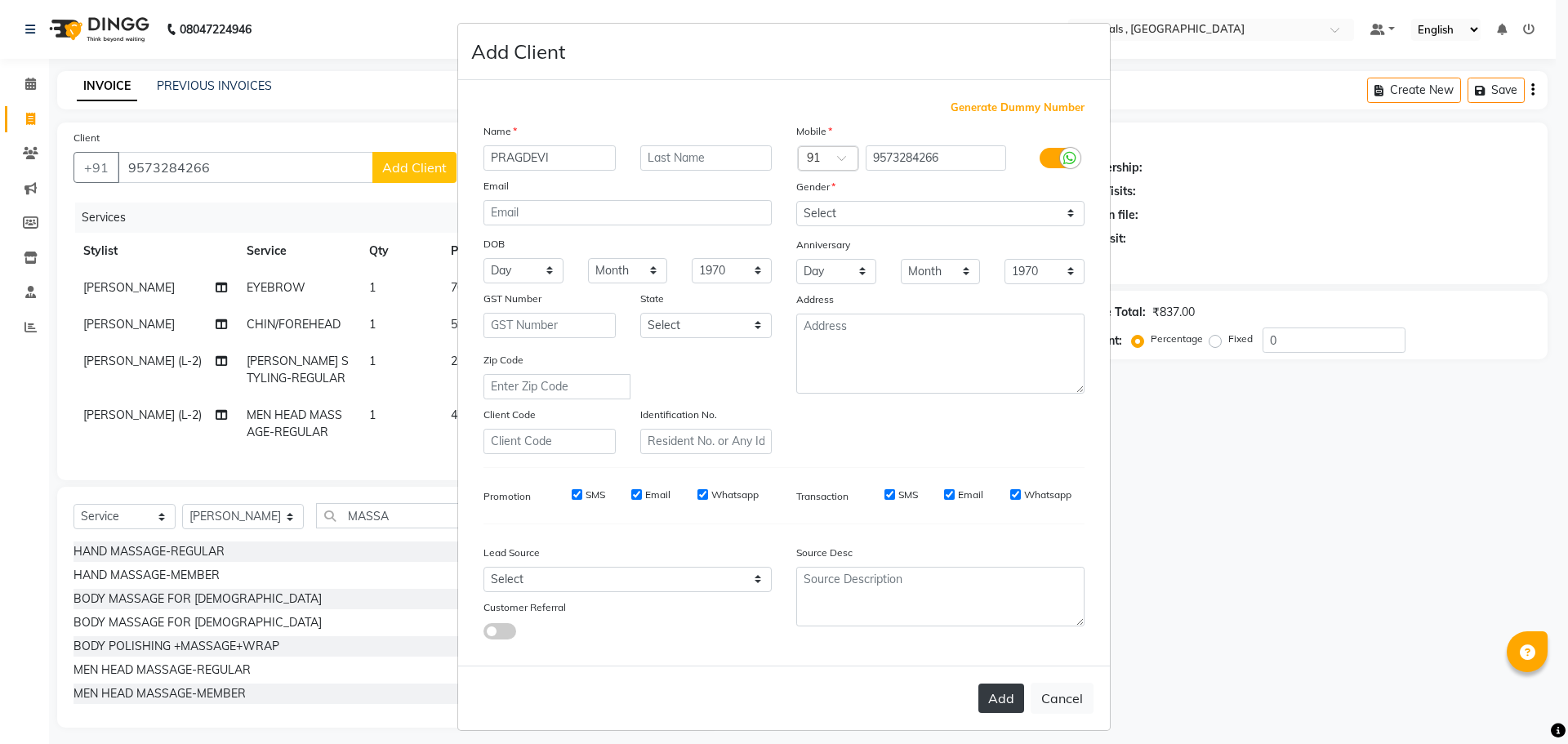
click at [996, 702] on button "Add" at bounding box center [1001, 699] width 45 height 30
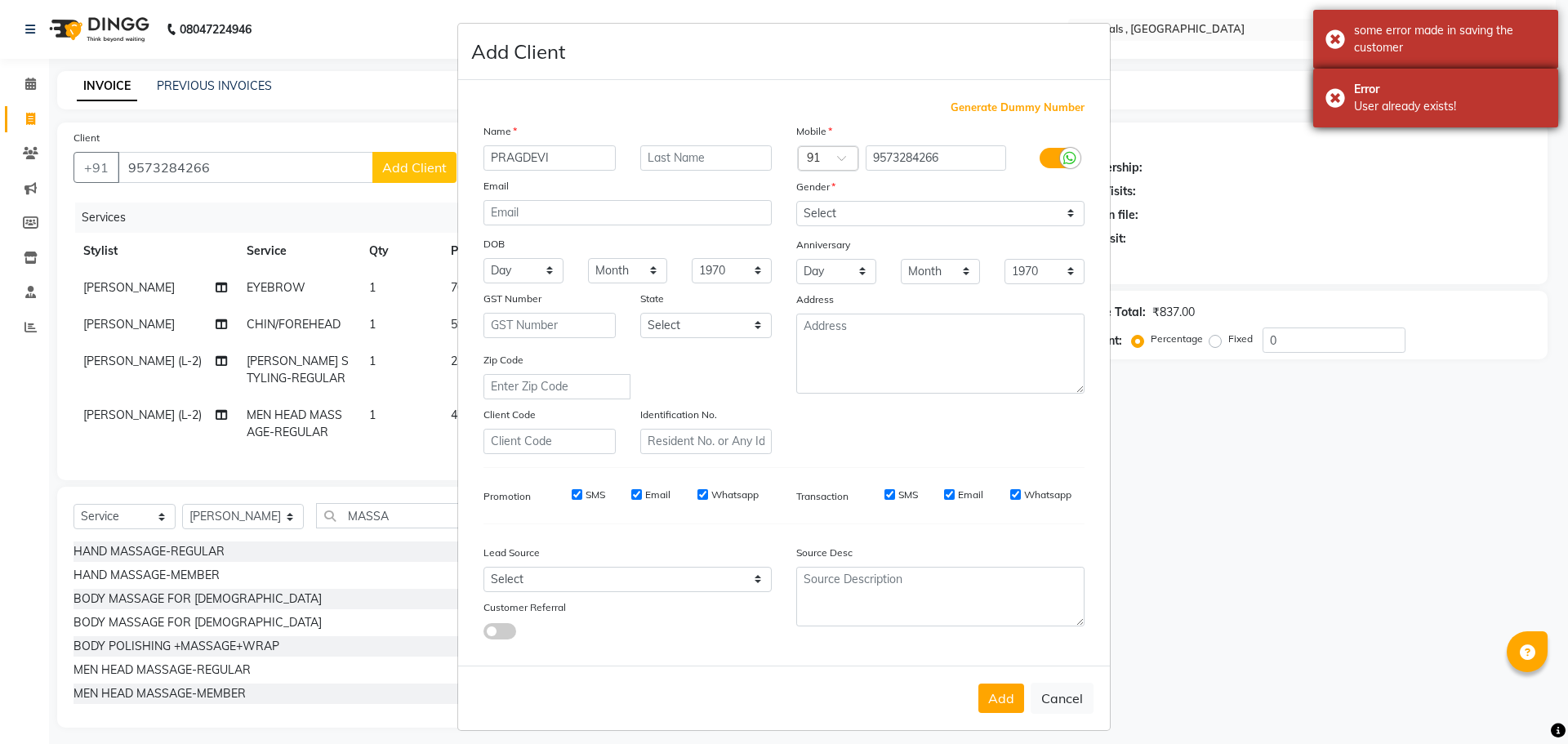
click at [1340, 91] on div "Error User already exists!" at bounding box center [1436, 97] width 245 height 59
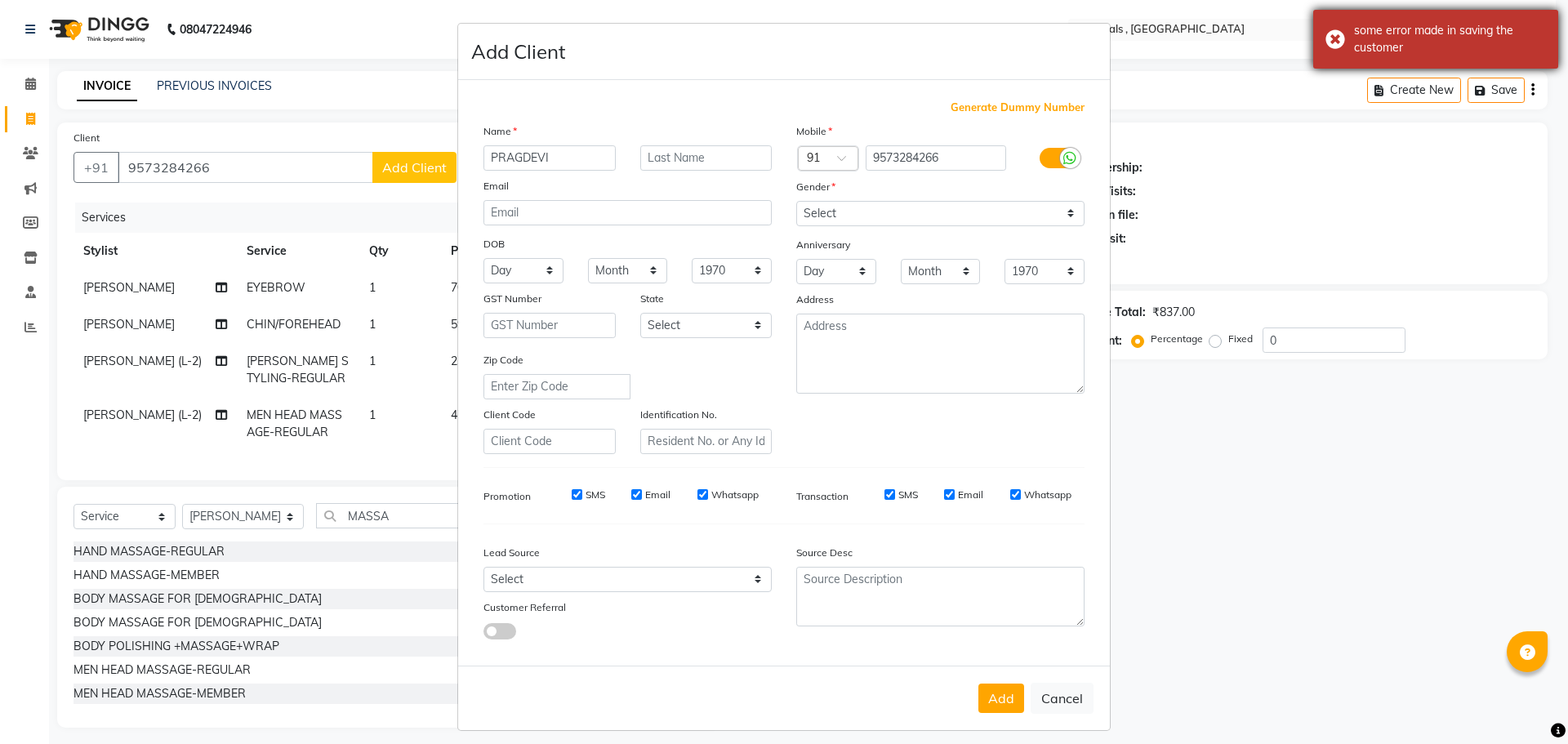
click at [1335, 40] on div "some error made in saving the customer" at bounding box center [1436, 38] width 245 height 59
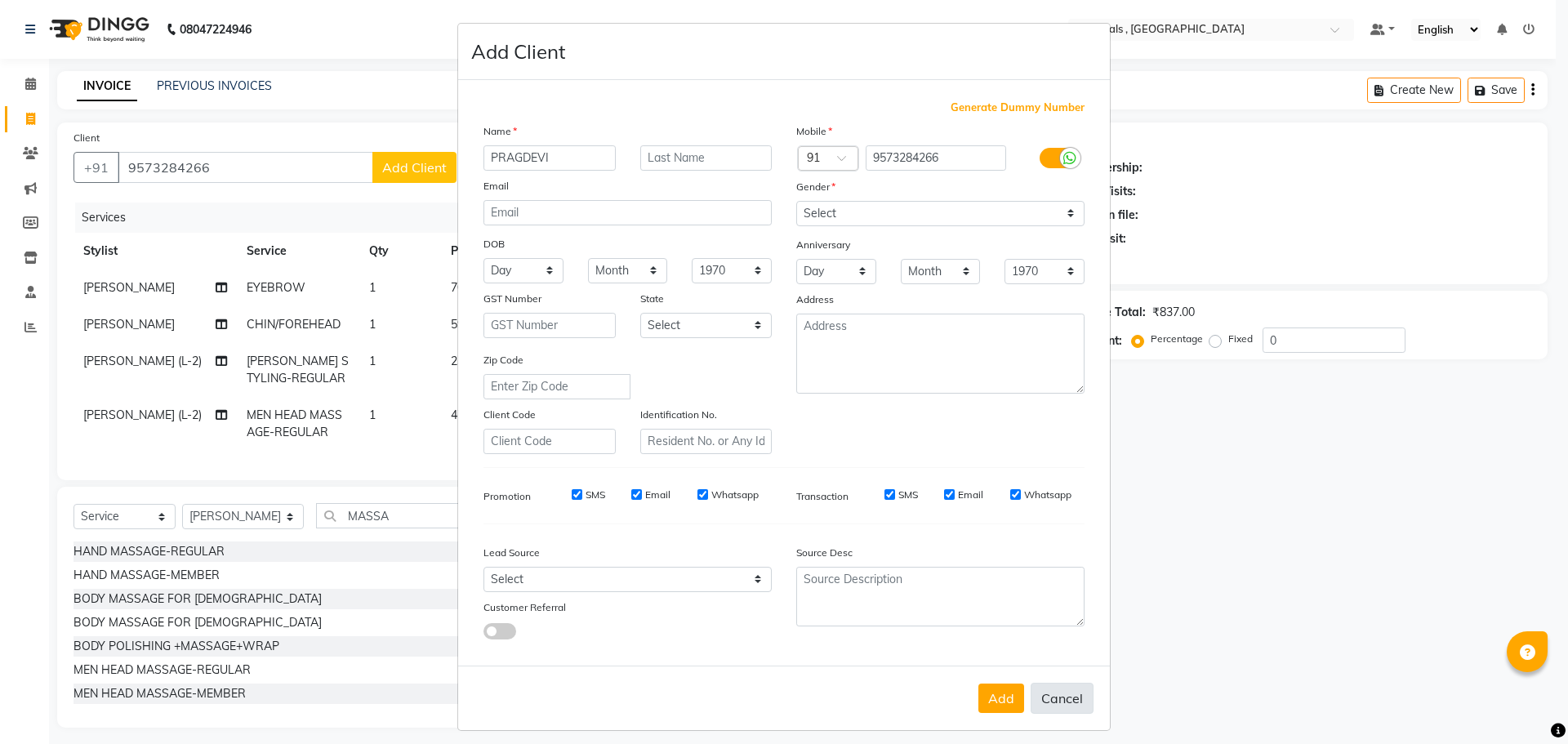
click at [1059, 704] on button "Cancel" at bounding box center [1063, 698] width 63 height 31
select select
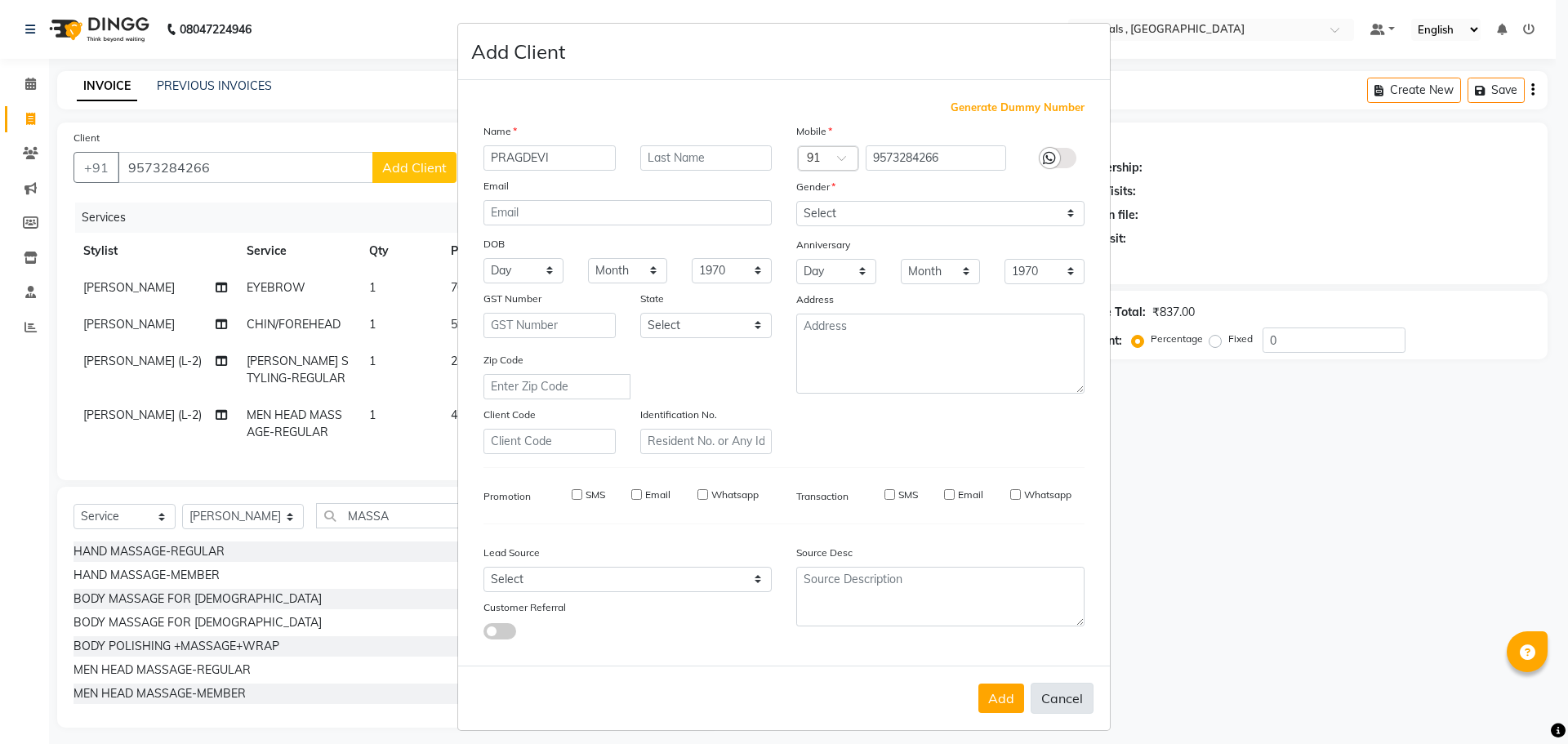
select select
checkbox input "false"
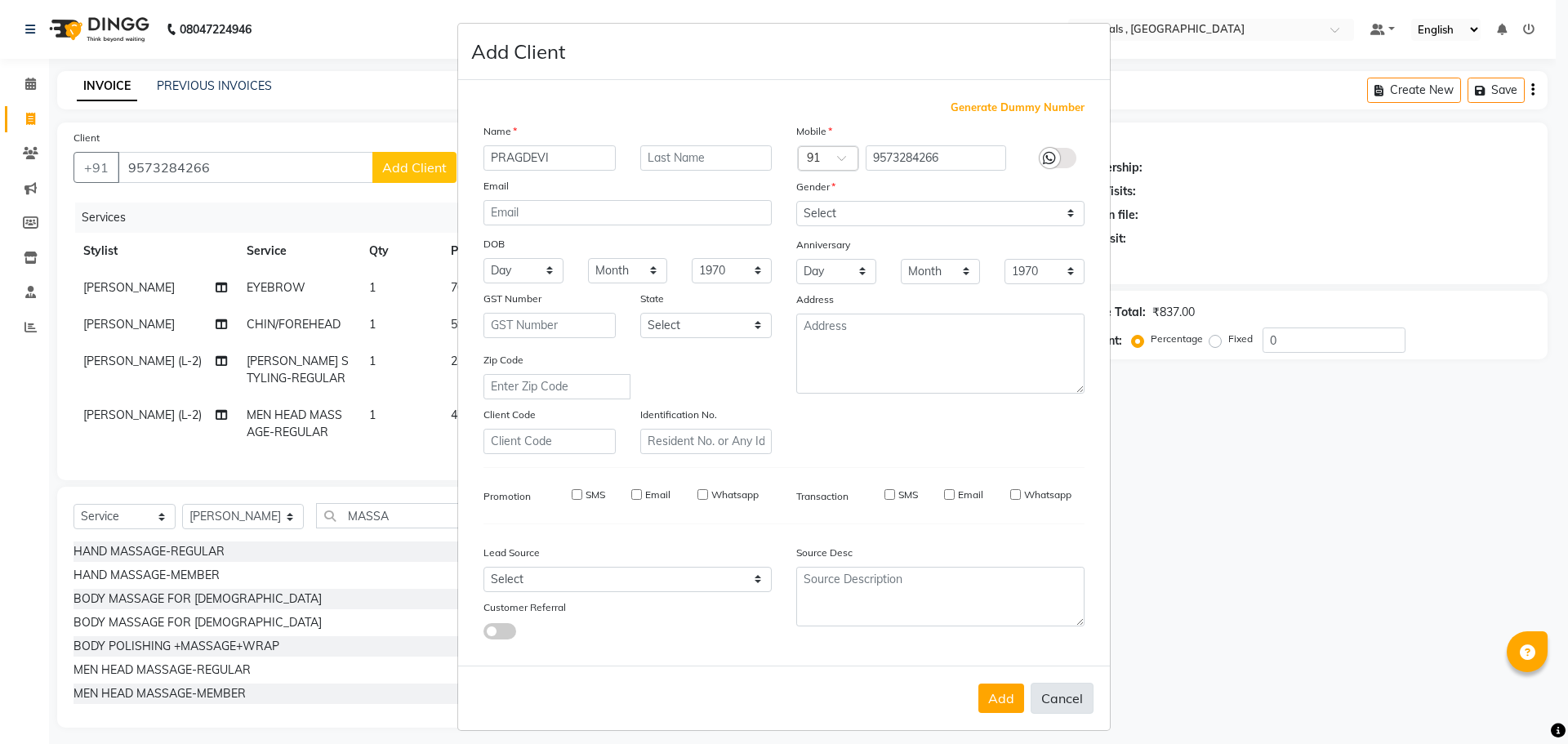
checkbox input "false"
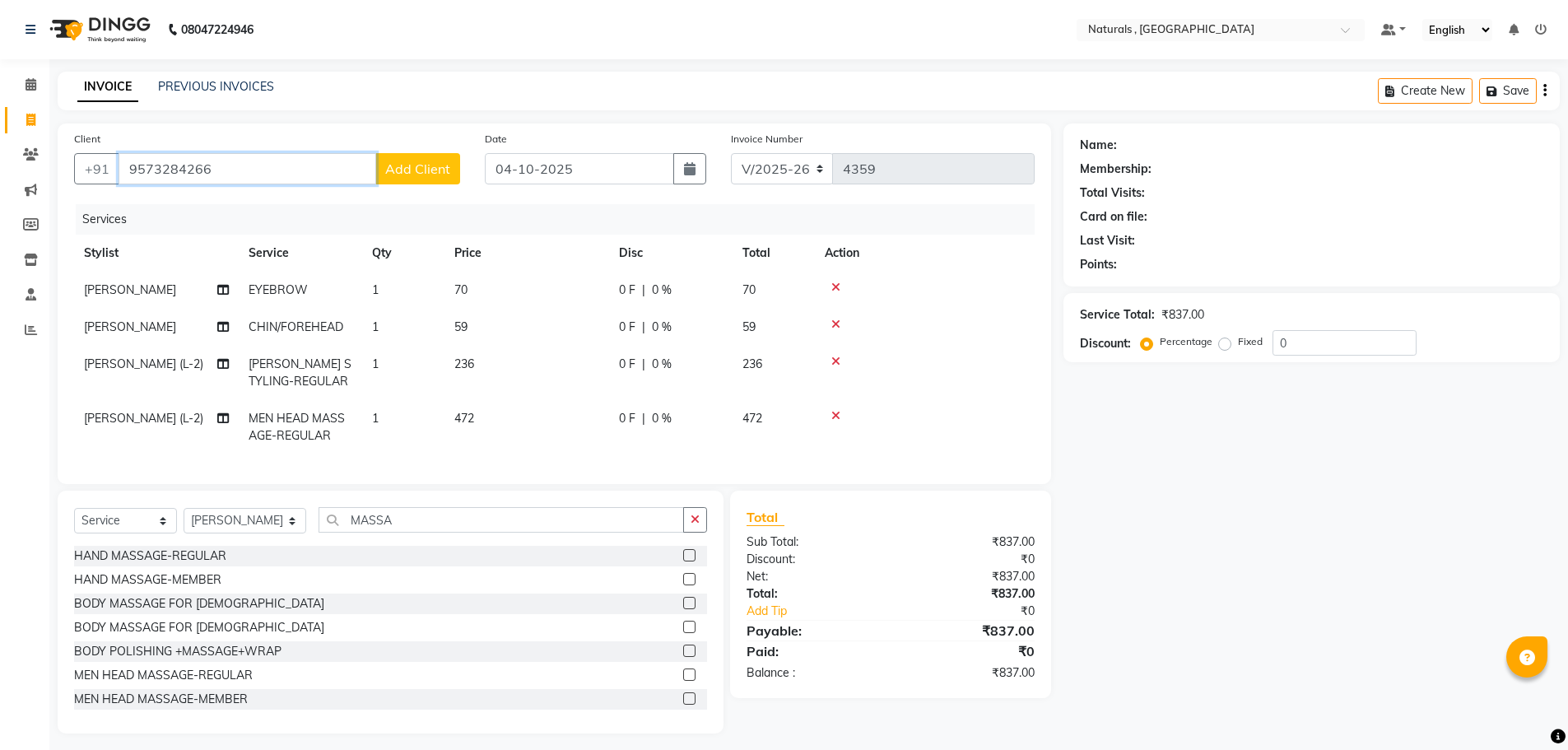
click at [298, 168] on input "9573284266" at bounding box center [247, 168] width 257 height 31
click at [255, 231] on ngb-highlight "95732 84266" at bounding box center [290, 233] width 85 height 17
type input "9573284266"
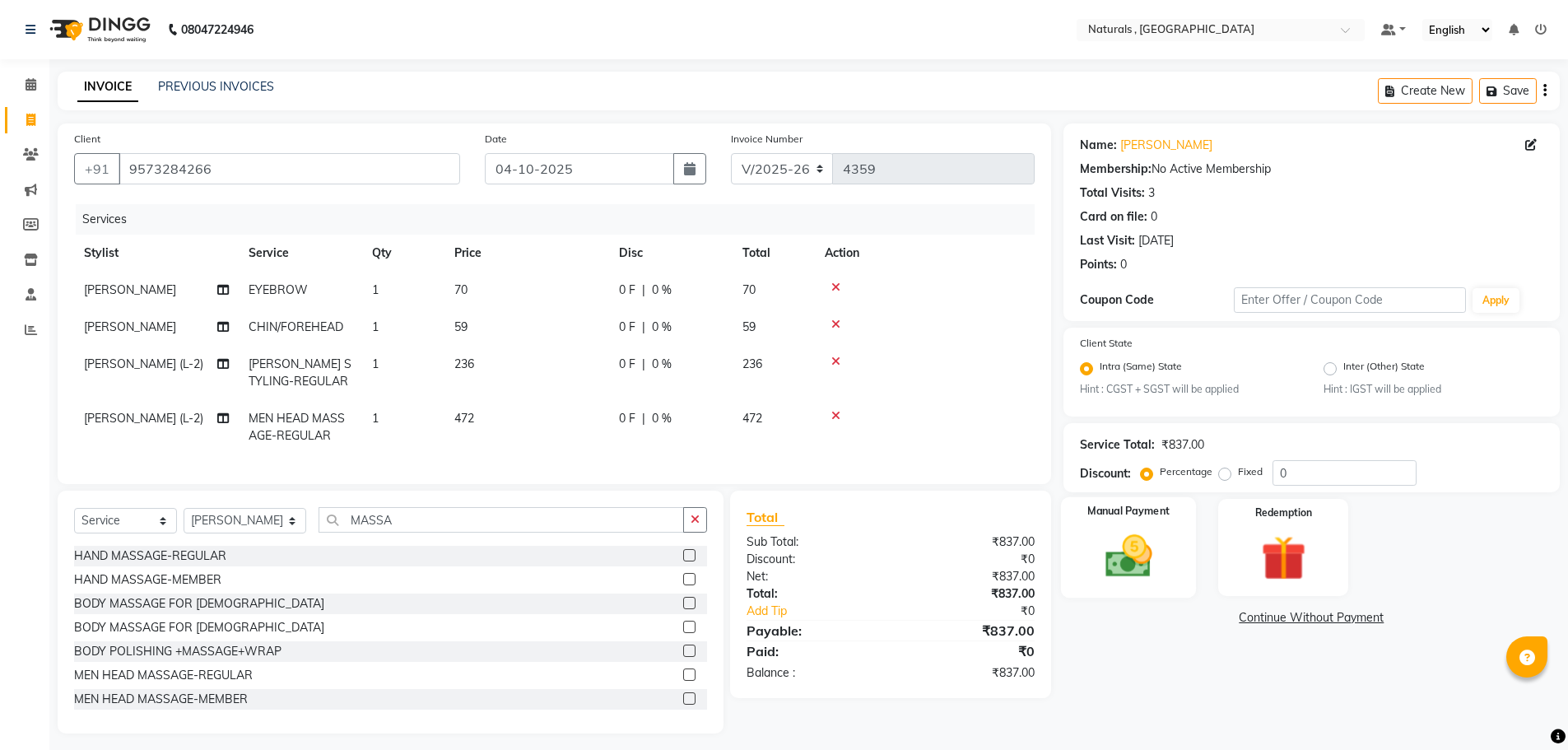
click at [1144, 568] on img at bounding box center [1129, 556] width 76 height 54
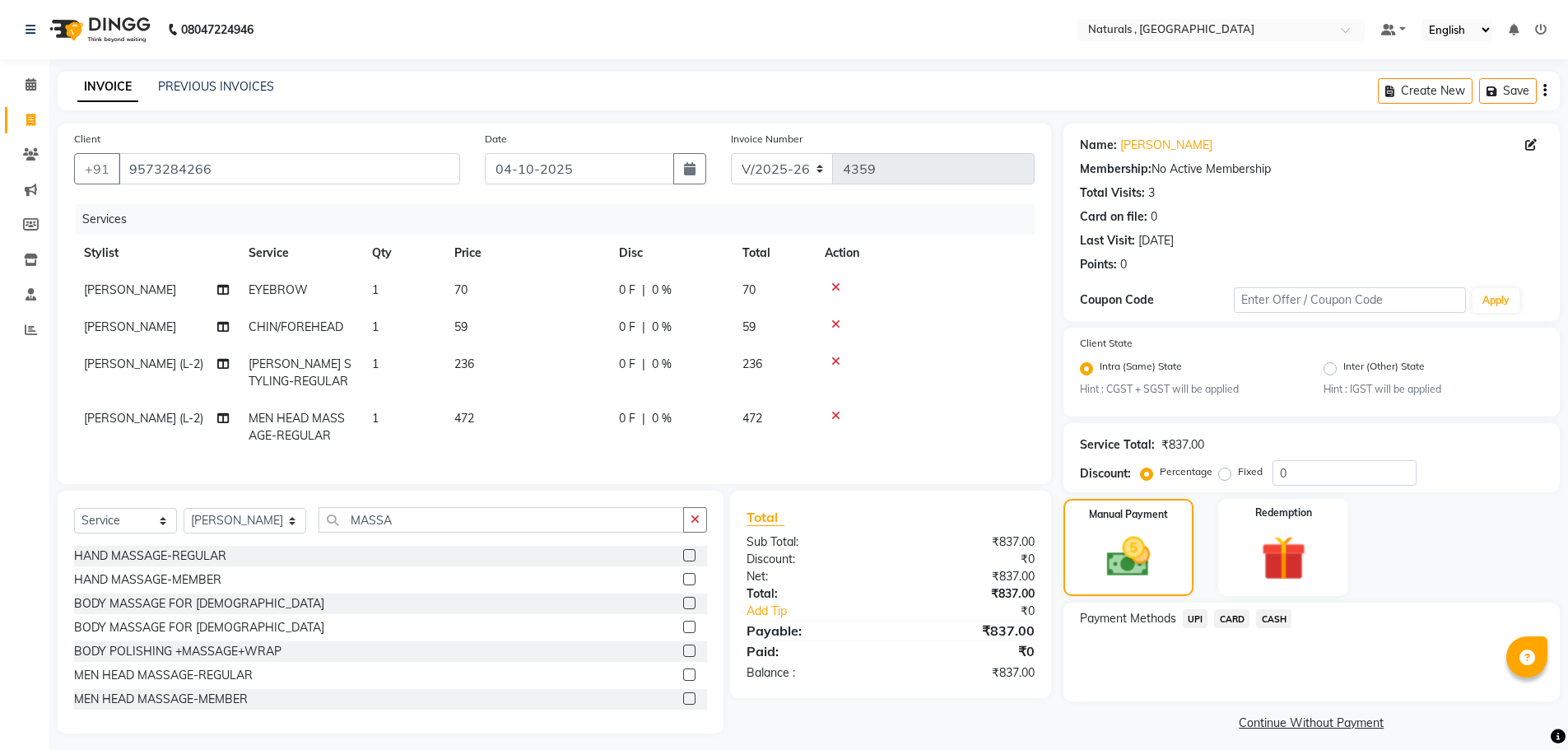
click at [1191, 617] on span "UPI" at bounding box center [1195, 618] width 26 height 19
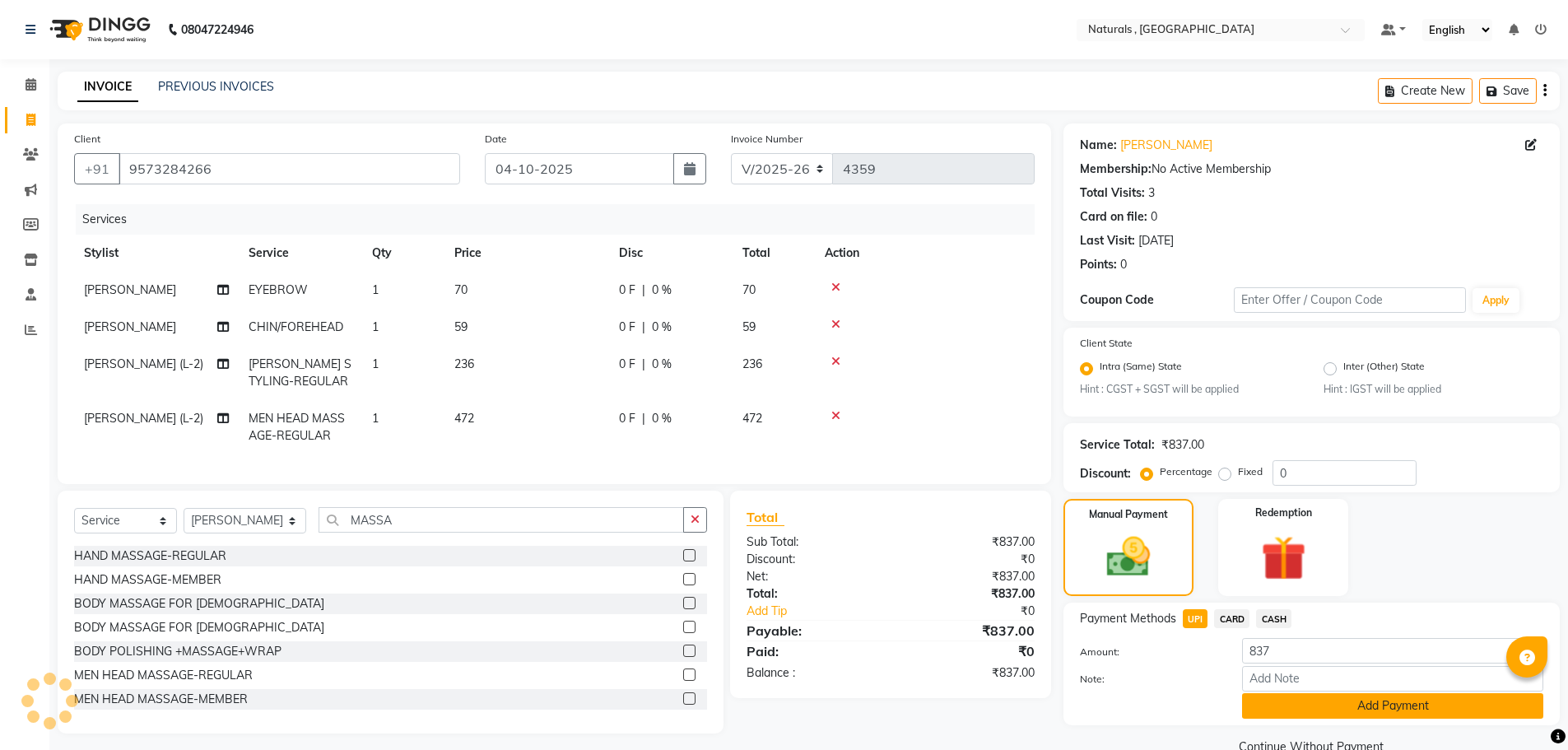
click at [1260, 709] on button "Add Payment" at bounding box center [1393, 705] width 301 height 26
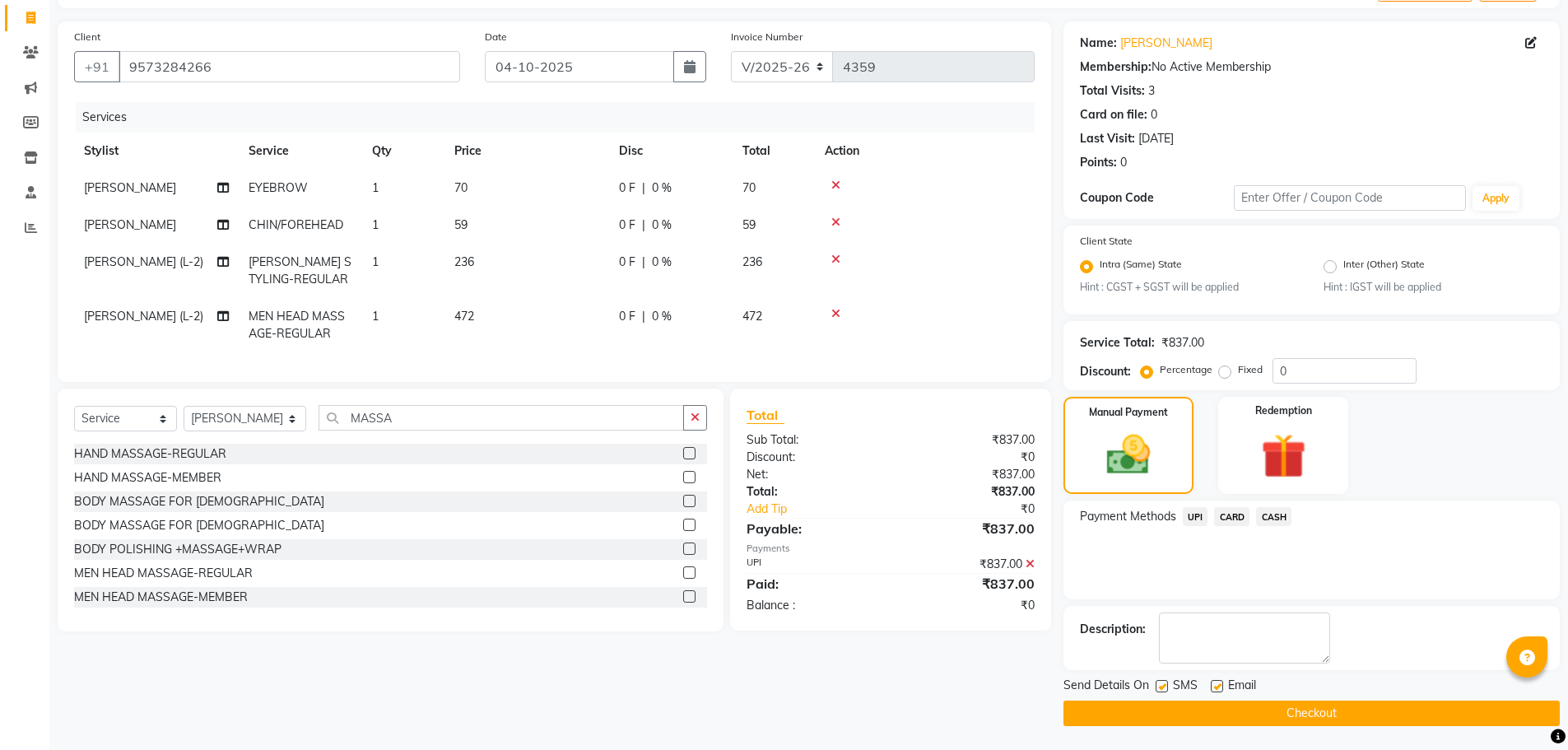
scroll to position [103, 0]
click at [1260, 709] on button "Checkout" at bounding box center [1312, 712] width 496 height 26
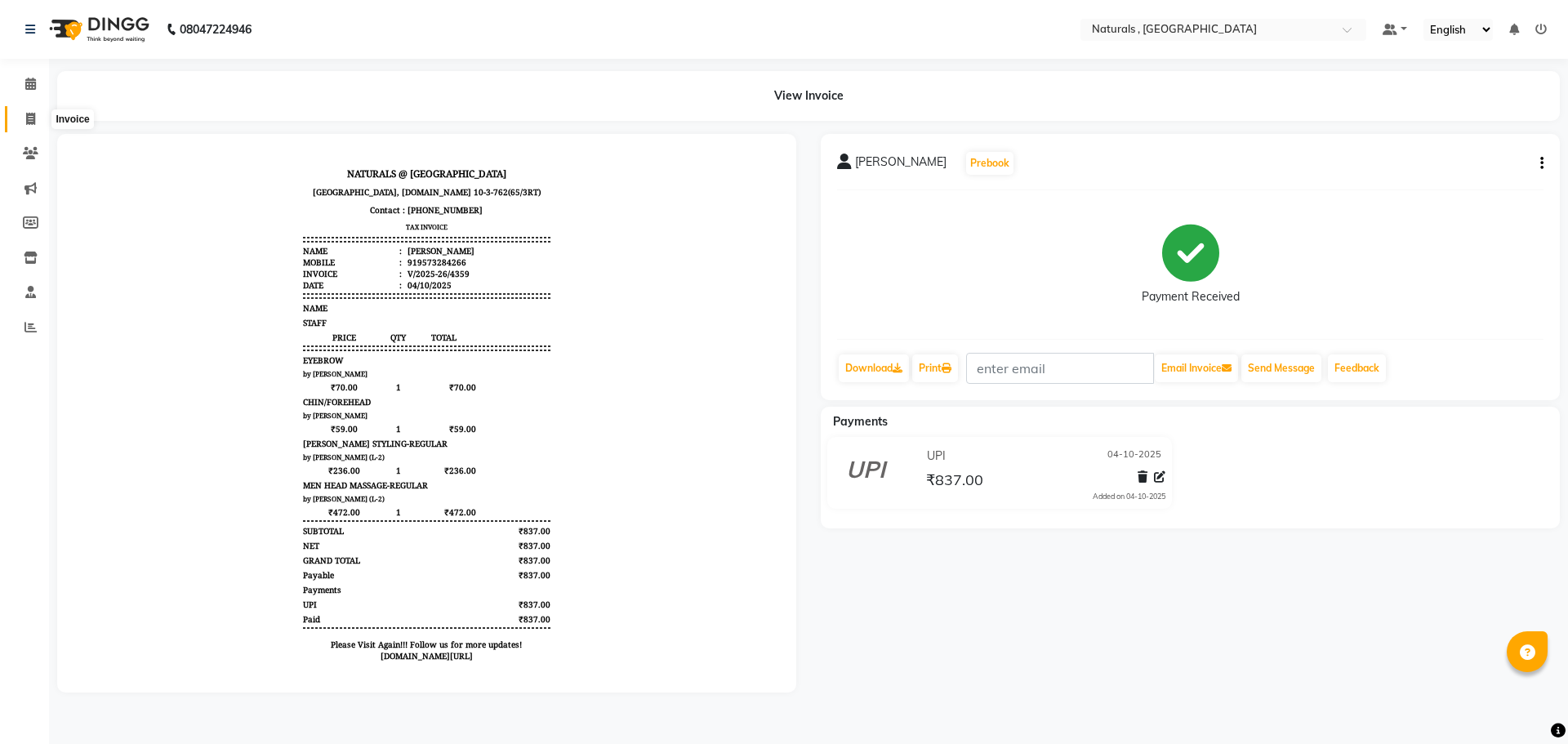
click at [28, 121] on icon at bounding box center [31, 119] width 9 height 12
select select "5818"
select select "service"
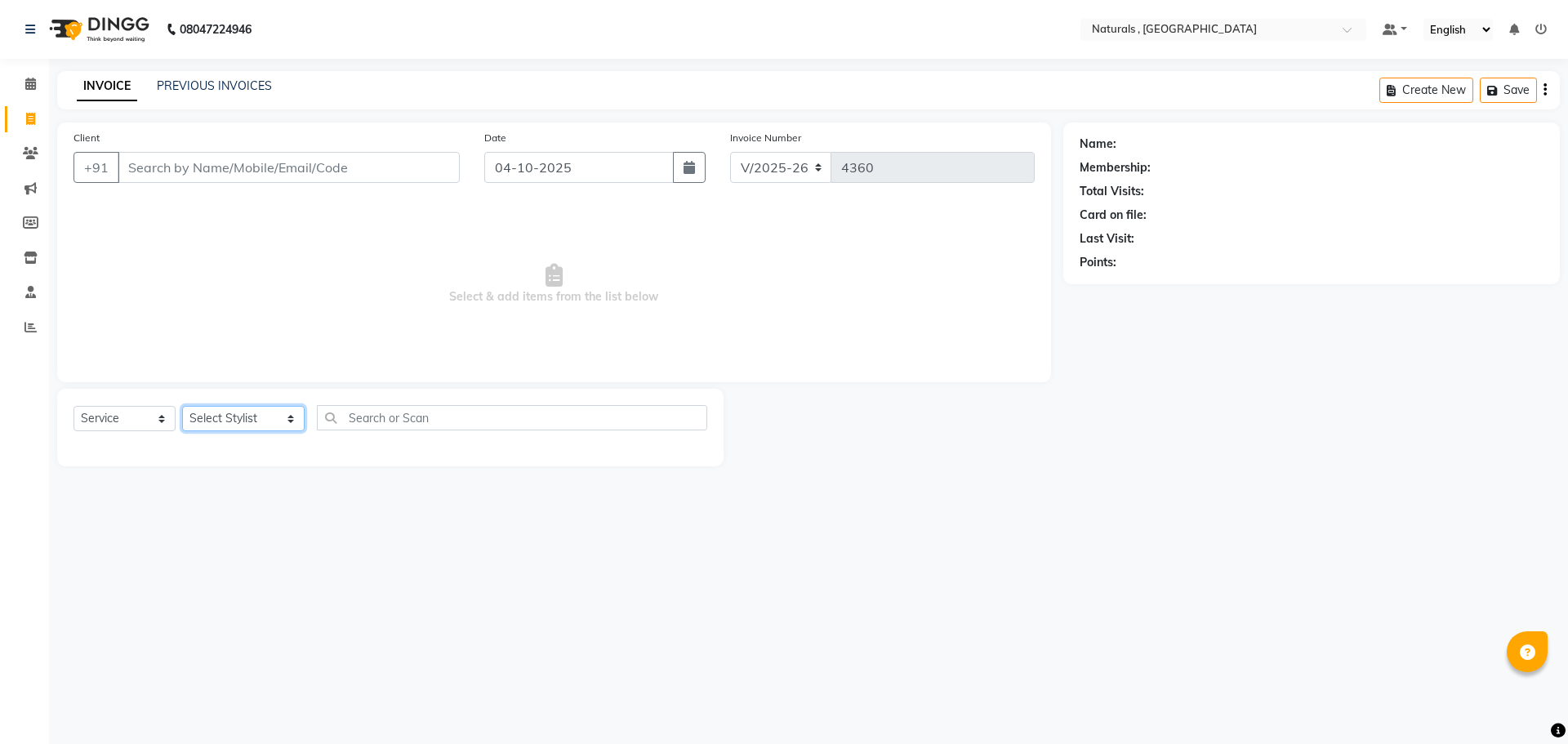
click at [281, 419] on select "Select Stylist ASFIYA (L-3) BHAGYA SHREE GM JAGDISH (L-2) KARIM ( L-2 ) MEHARBA…" at bounding box center [243, 418] width 122 height 25
select select "86727"
click at [182, 406] on select "Select Stylist ASFIYA (L-3) BHAGYA SHREE GM JAGDISH (L-2) KARIM ( L-2 ) MEHARBA…" at bounding box center [243, 418] width 122 height 25
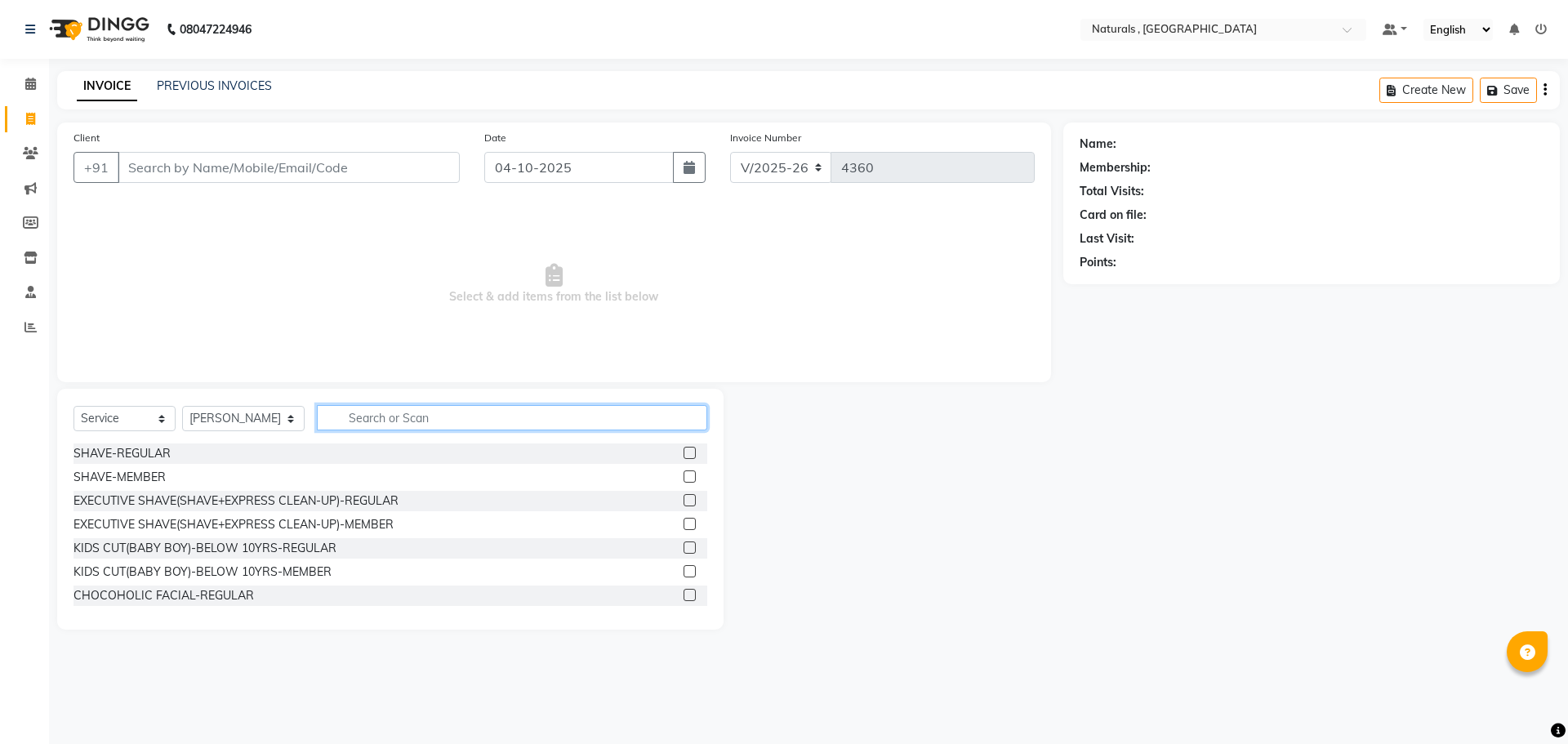
click at [396, 407] on input "text" at bounding box center [512, 417] width 391 height 25
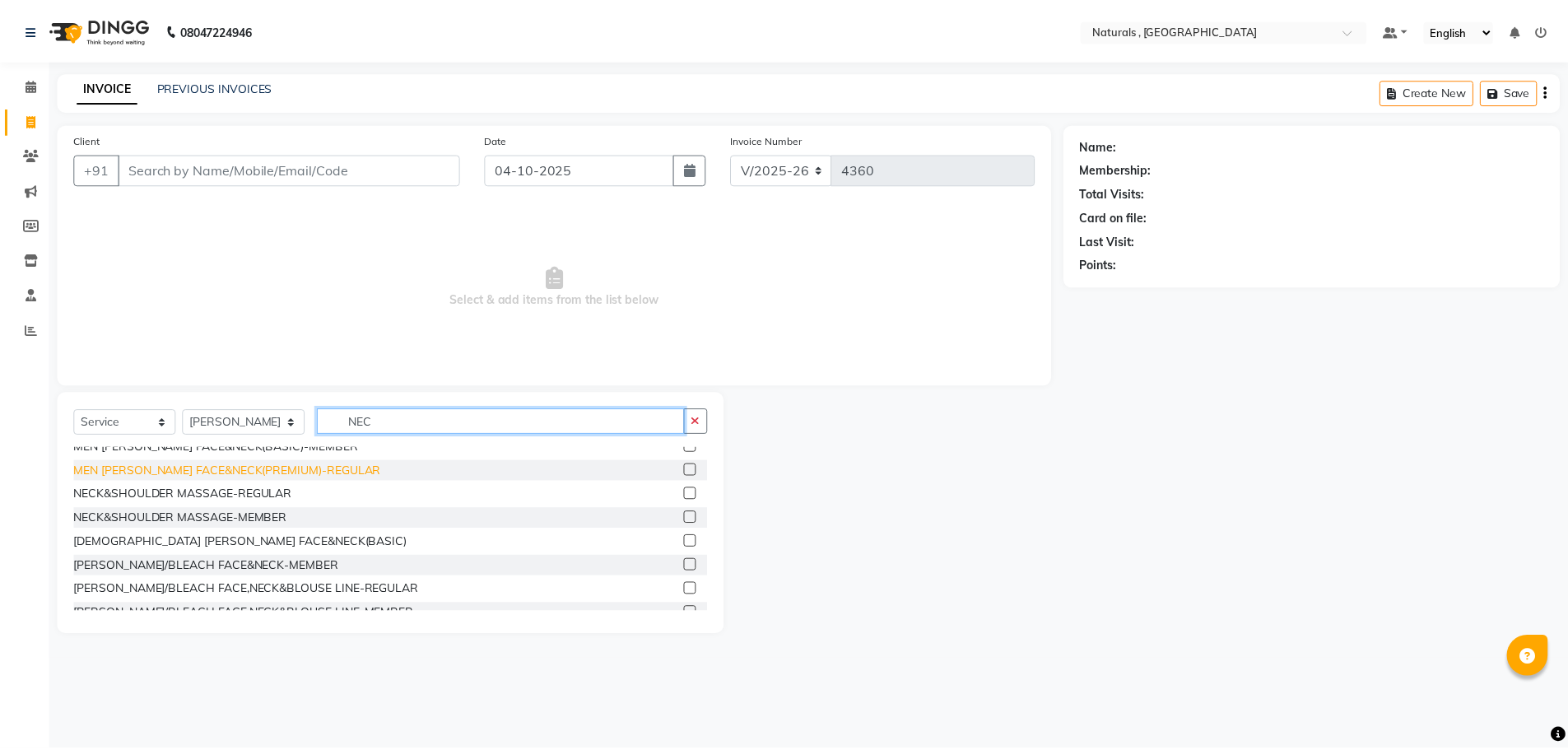
scroll to position [98, 0]
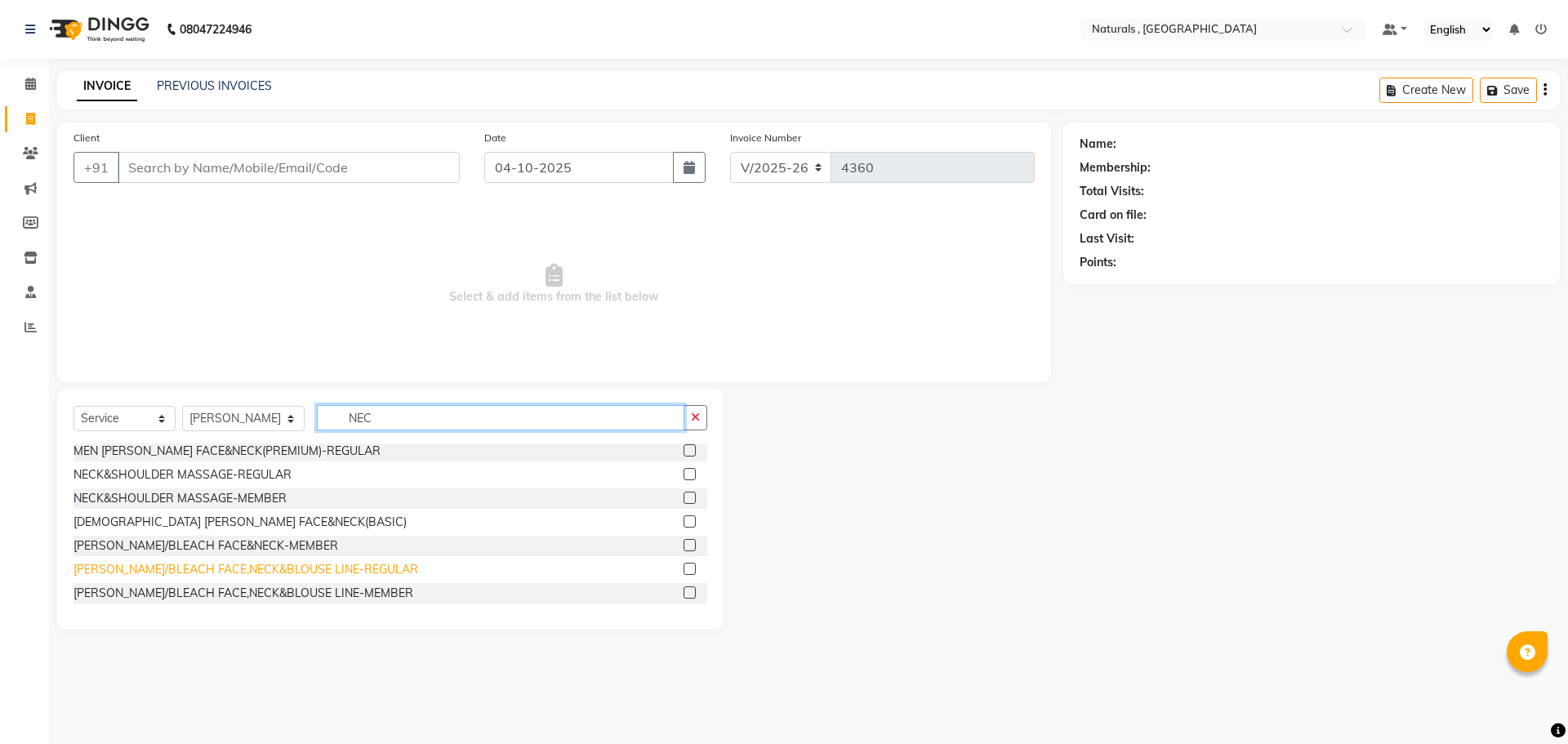
type input "NEC"
click at [213, 568] on div "DE-TAN/BLEACH FACE,NECK&BLOUSE LINE-REGULAR" at bounding box center [246, 570] width 345 height 17
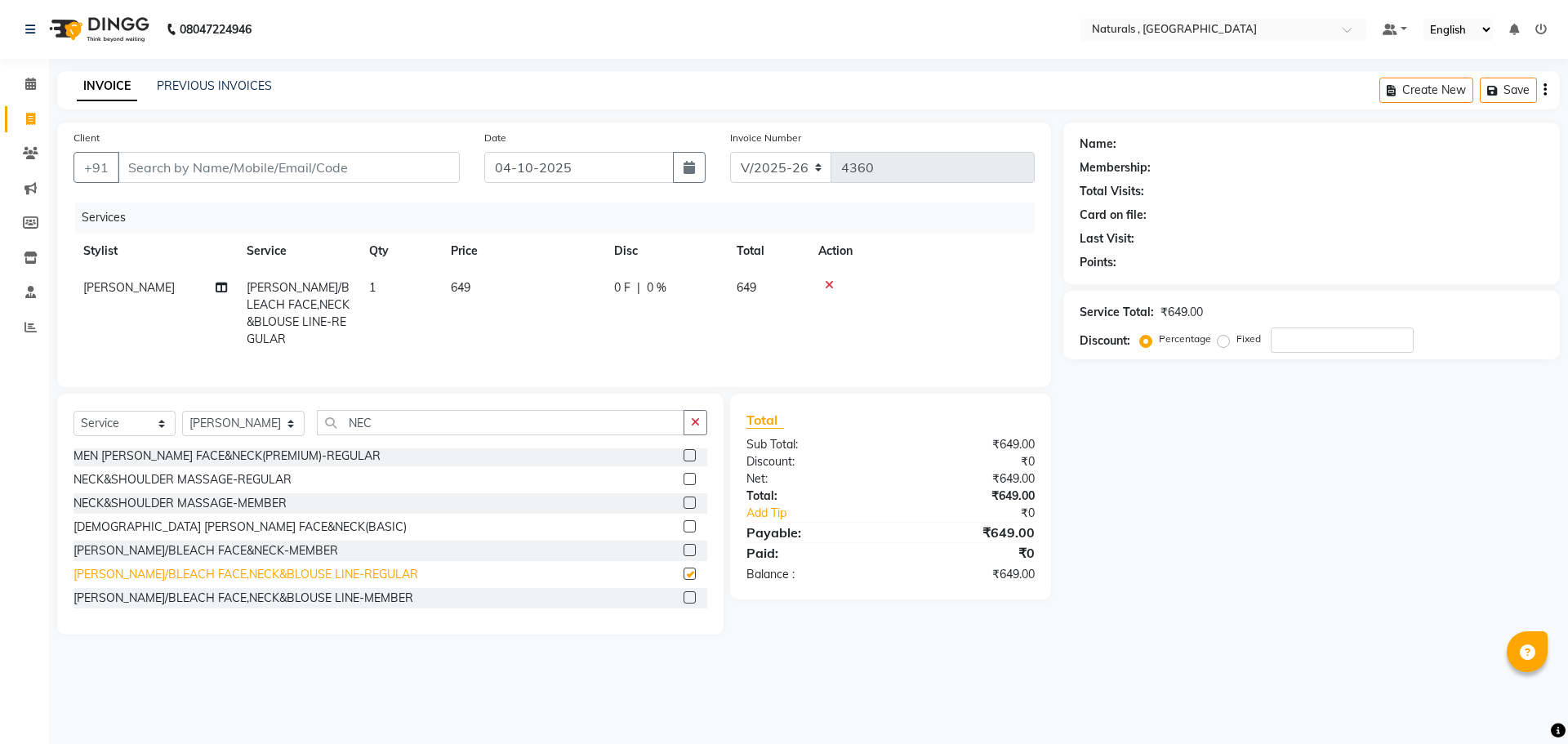
checkbox input "false"
click at [213, 549] on div "DE-TAN/BLEACH FACE&NECK-MEMBER" at bounding box center [206, 551] width 265 height 17
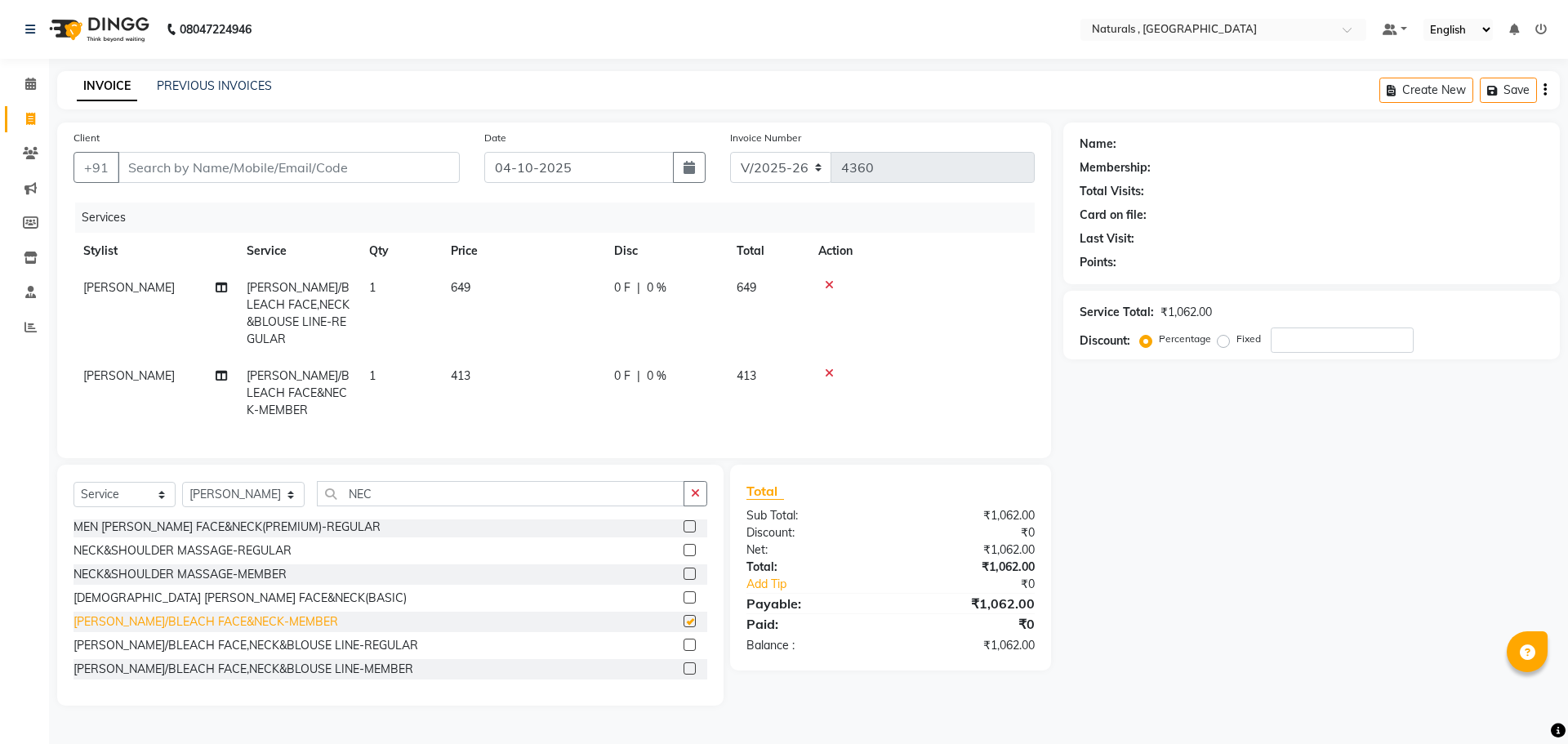
checkbox input "false"
click at [833, 285] on icon at bounding box center [829, 284] width 9 height 11
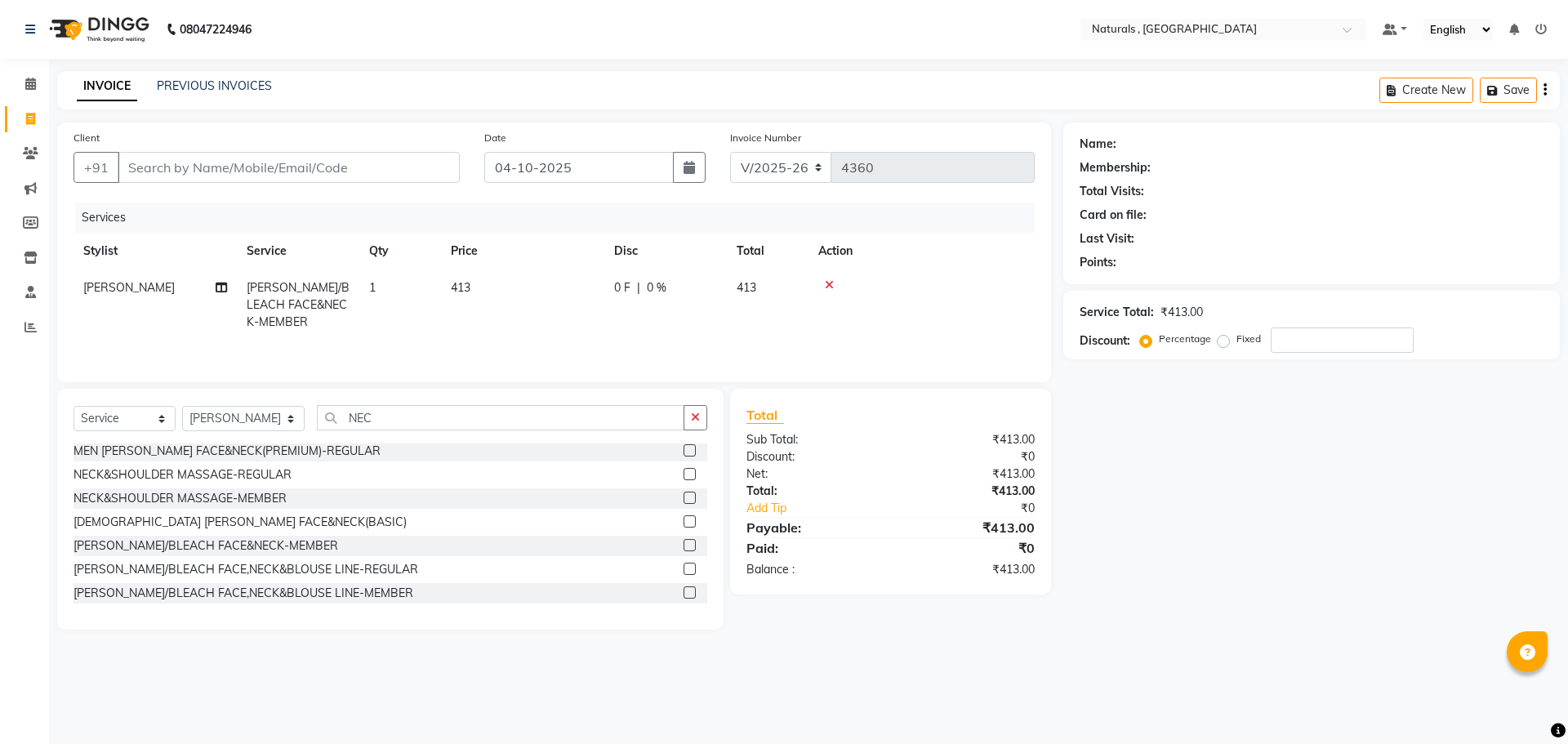
click at [826, 282] on icon at bounding box center [829, 284] width 9 height 11
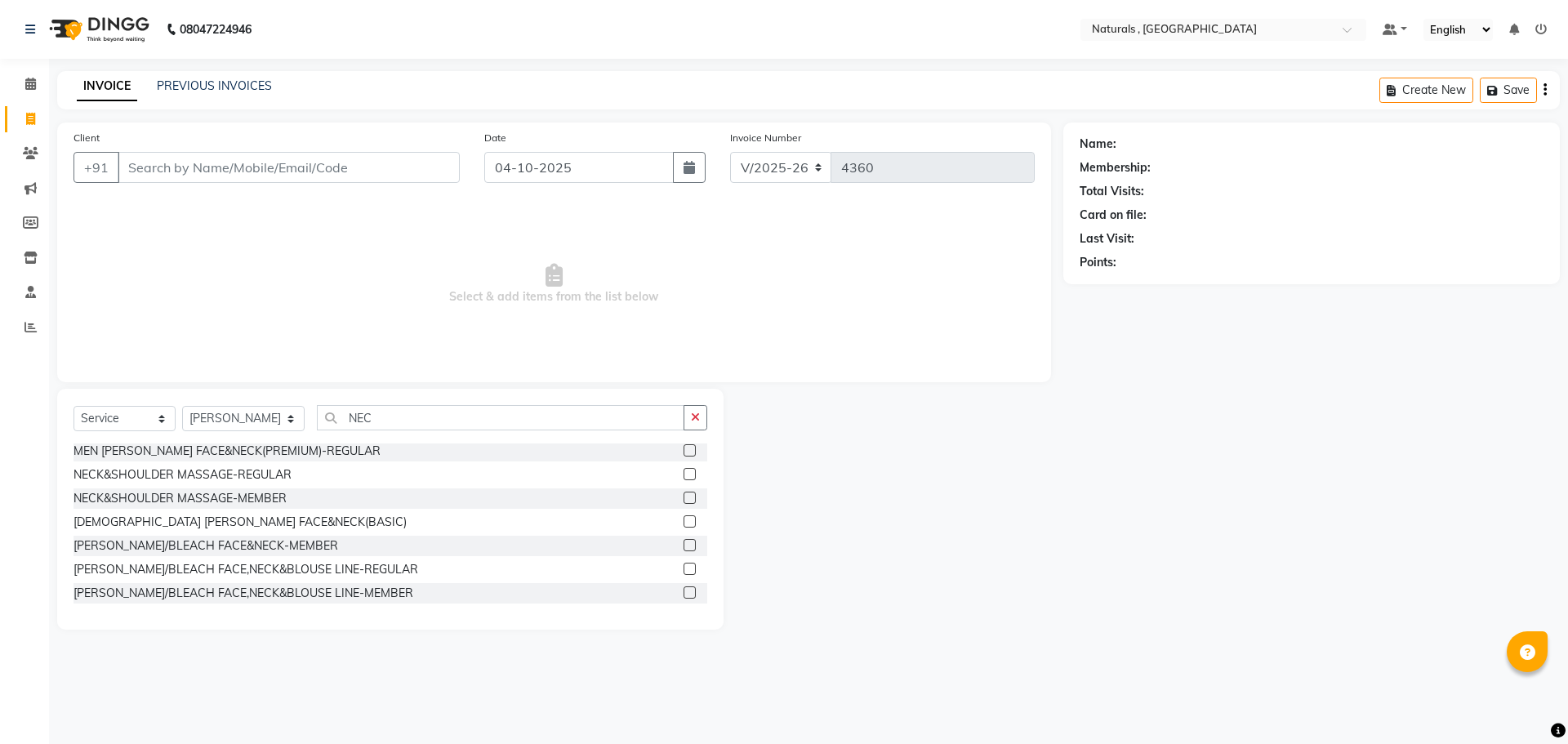
click at [227, 94] on div "INVOICE PREVIOUS INVOICES" at bounding box center [174, 87] width 234 height 18
click at [233, 88] on link "PREVIOUS INVOICES" at bounding box center [214, 86] width 115 height 15
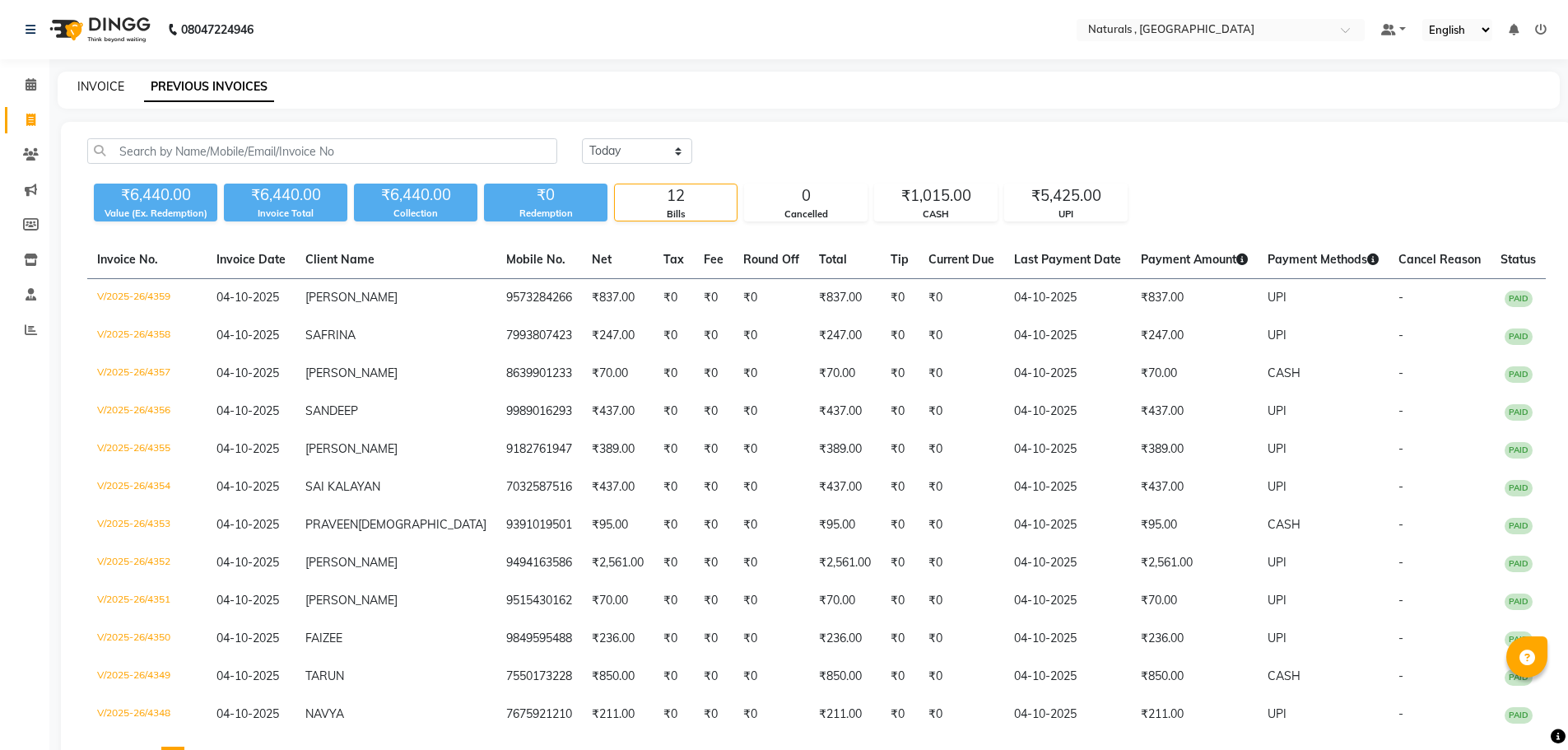
click at [99, 85] on link "INVOICE" at bounding box center [100, 86] width 47 height 15
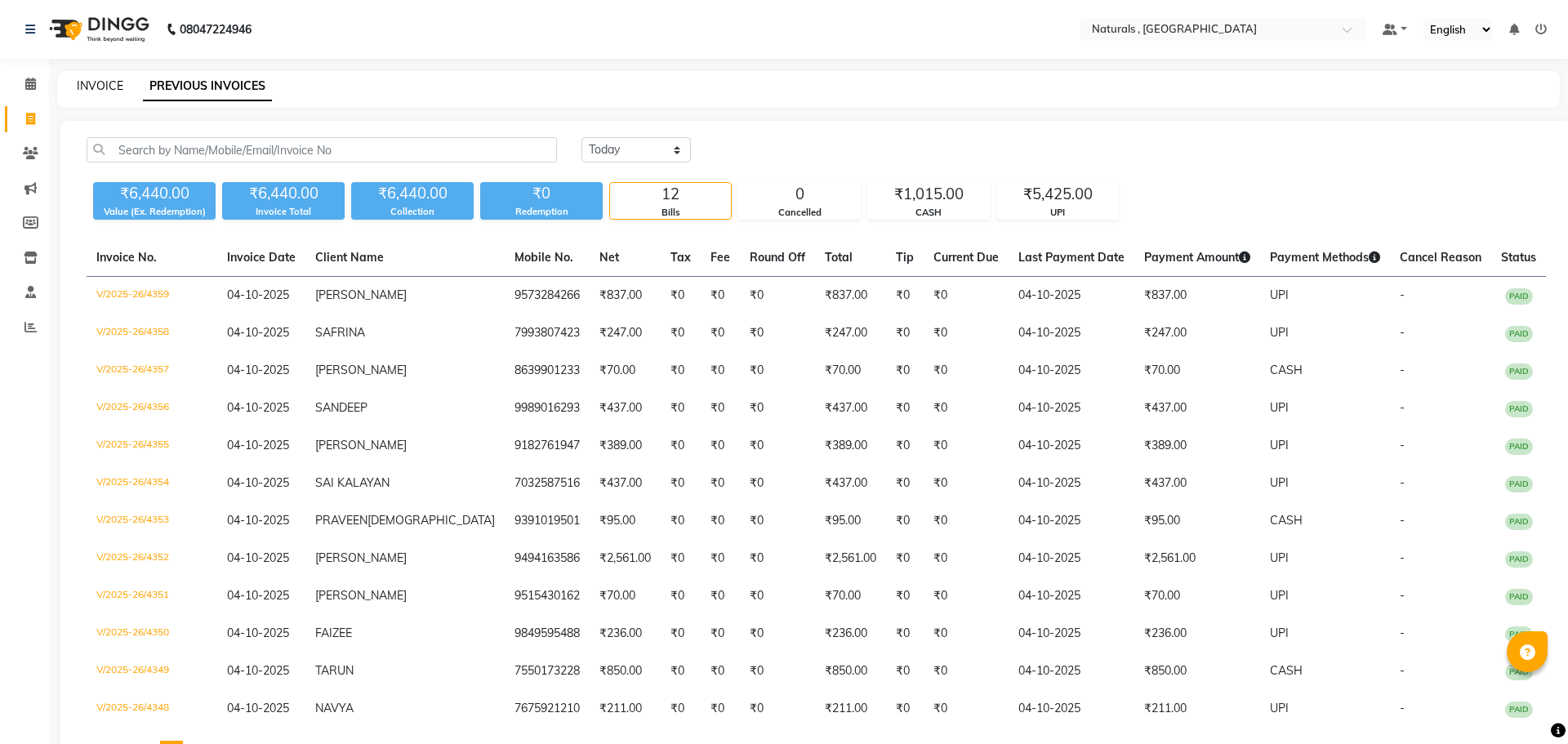
select select "5818"
select select "service"
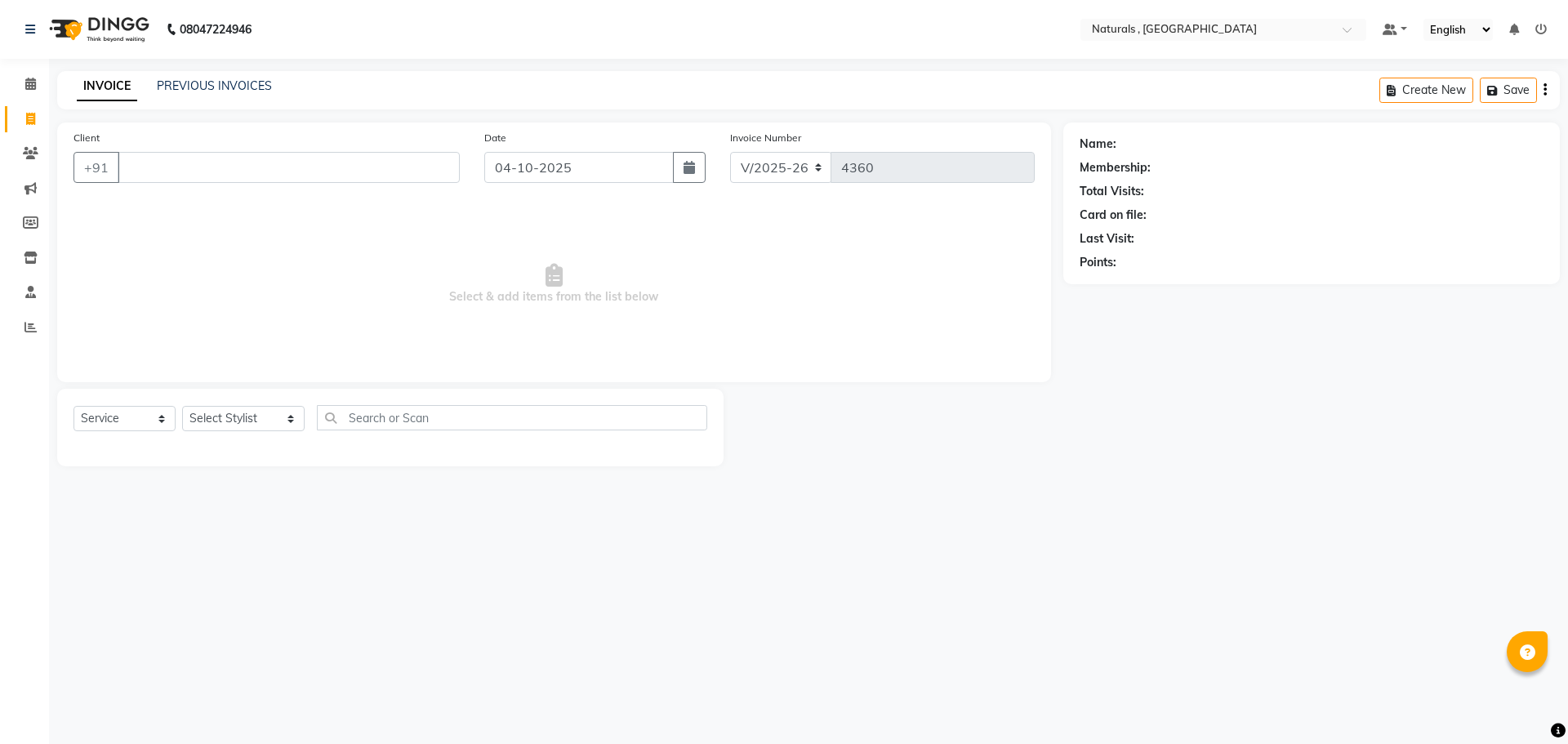
click at [303, 163] on input "Client" at bounding box center [288, 167] width 342 height 31
click at [232, 204] on ngb-highlight "8074973026" at bounding box center [218, 205] width 81 height 17
type input "8074973026"
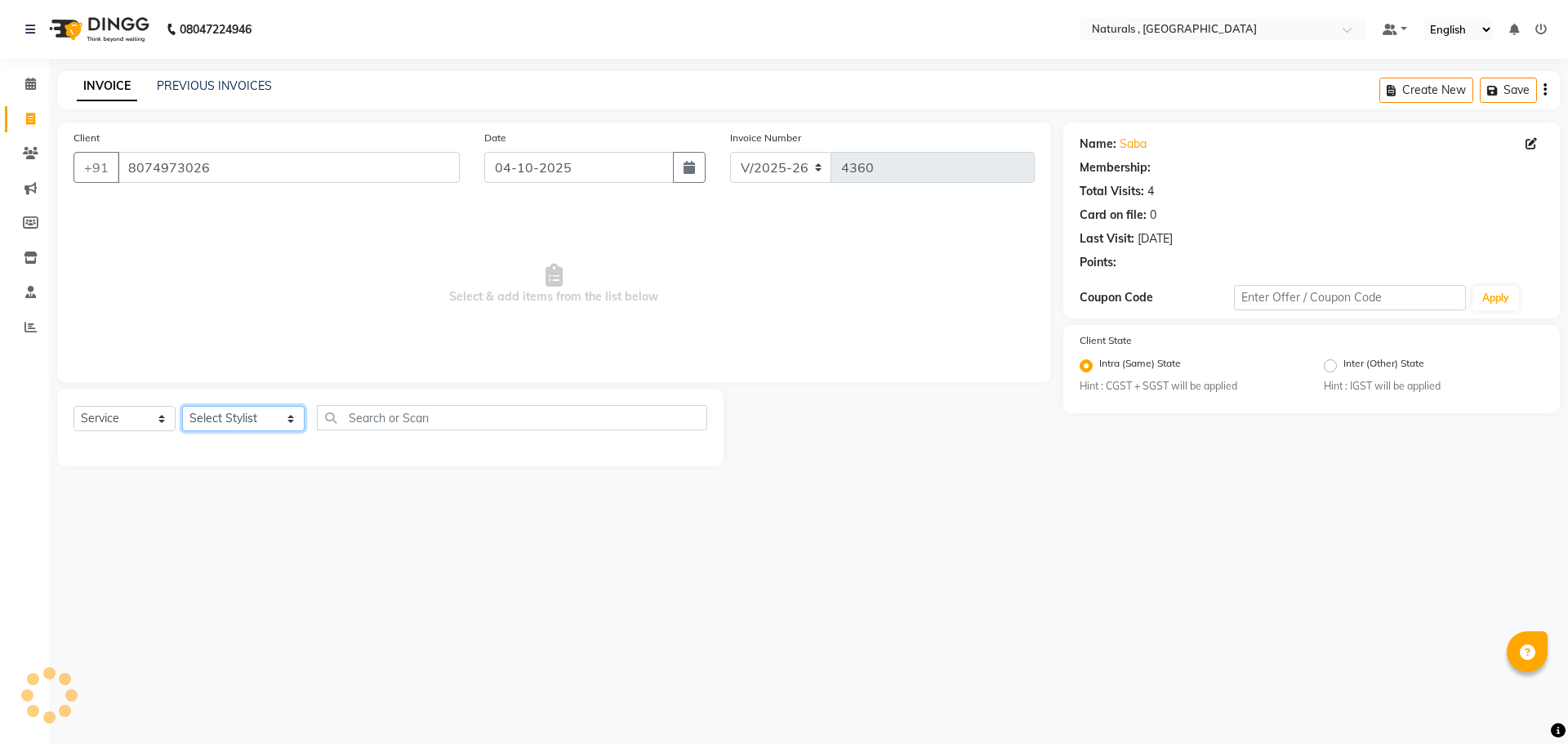
click at [235, 407] on select "Select Stylist ASFIYA (L-3) BHAGYA SHREE GM JAGDISH (L-2) KARIM ( L-2 ) MEHARBA…" at bounding box center [243, 418] width 122 height 25
select select "40678"
click at [182, 406] on select "Select Stylist ASFIYA (L-3) BHAGYA SHREE GM JAGDISH (L-2) KARIM ( L-2 ) MEHARBA…" at bounding box center [243, 418] width 122 height 25
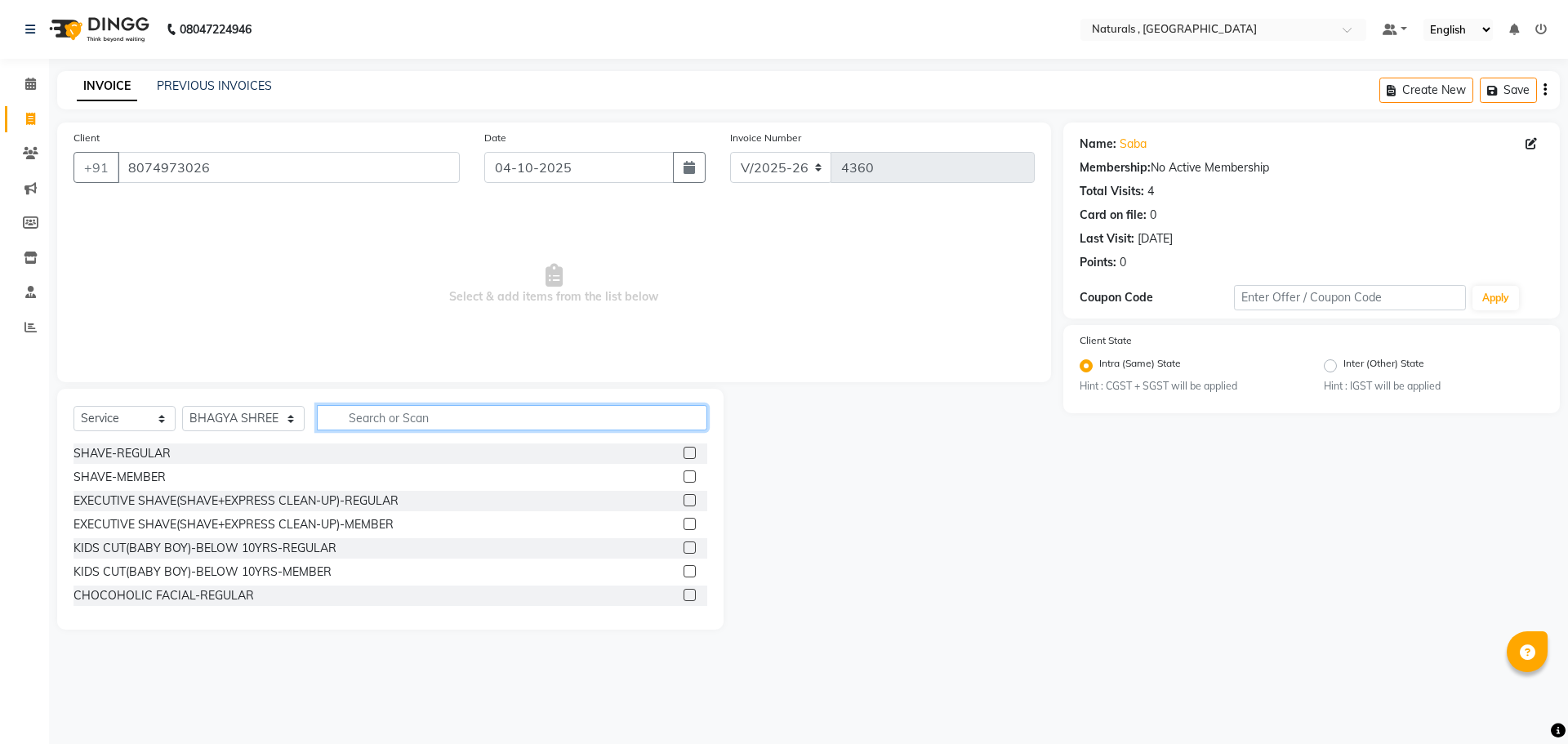
click at [385, 423] on input "text" at bounding box center [512, 417] width 391 height 25
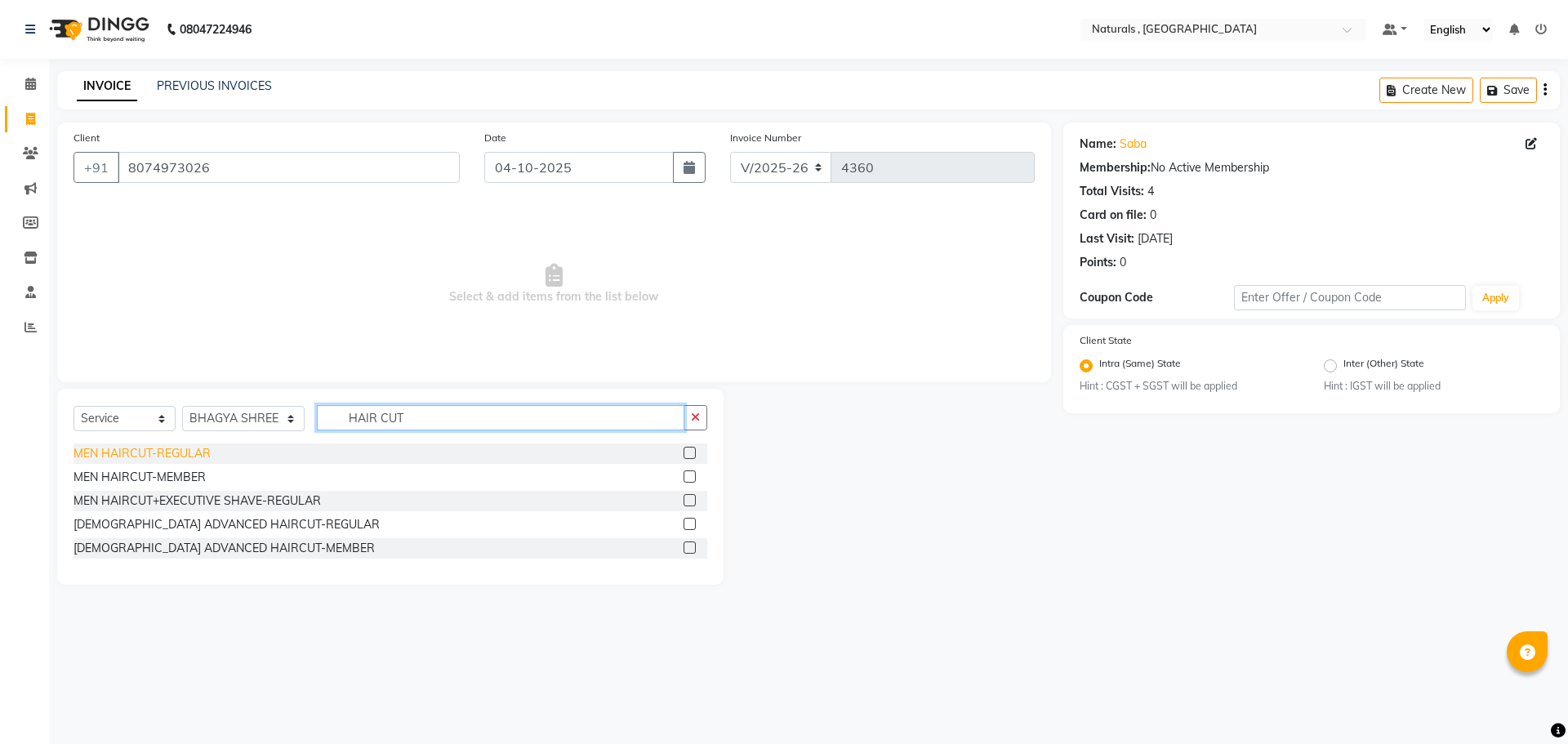
type input "HAIR CUT"
click at [139, 460] on div "MEN HAIRCUT-REGULAR" at bounding box center [142, 454] width 137 height 17
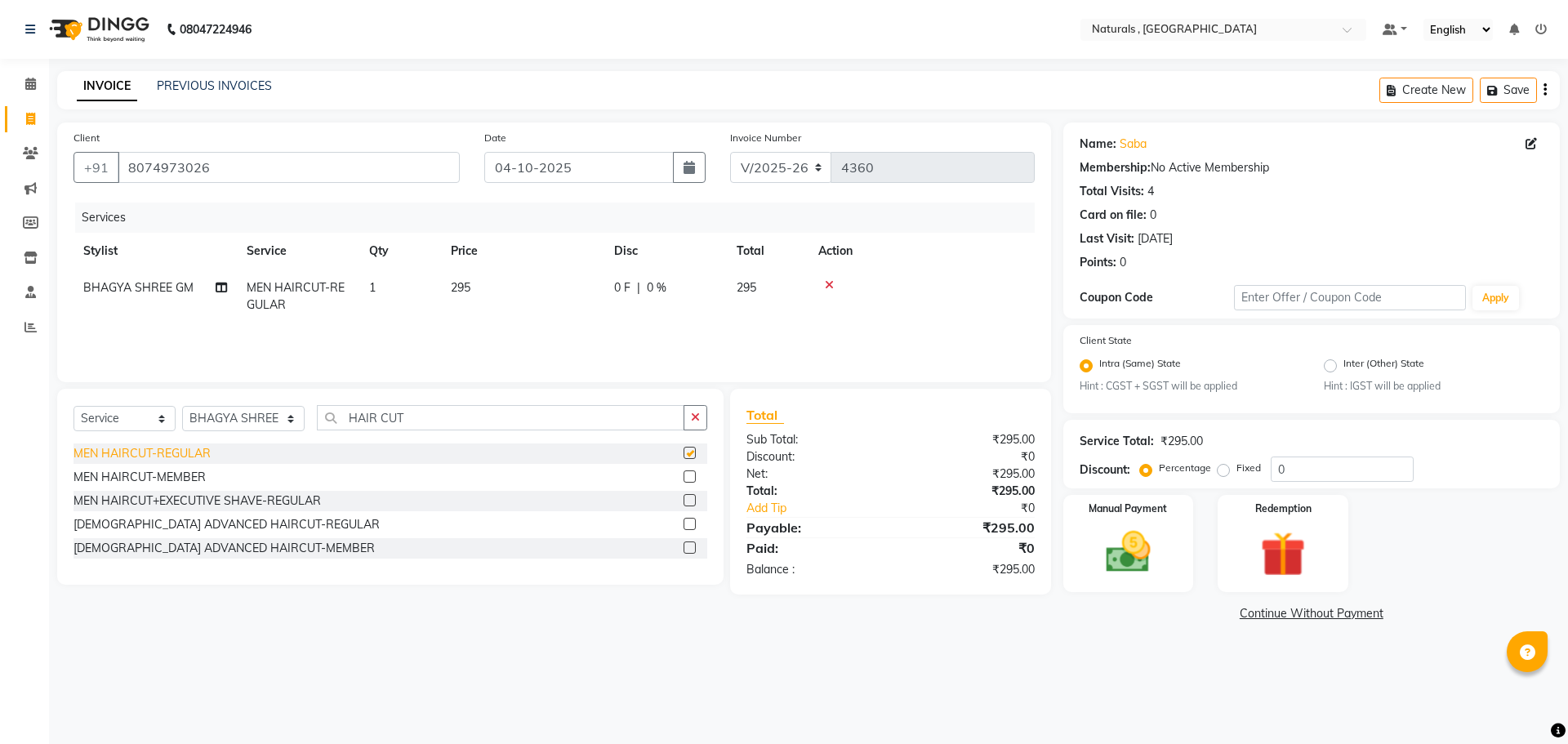
checkbox input "false"
click at [207, 522] on div "[DEMOGRAPHIC_DATA] ADVANCED HAIRCUT-REGULAR" at bounding box center [226, 525] width 306 height 17
checkbox input "false"
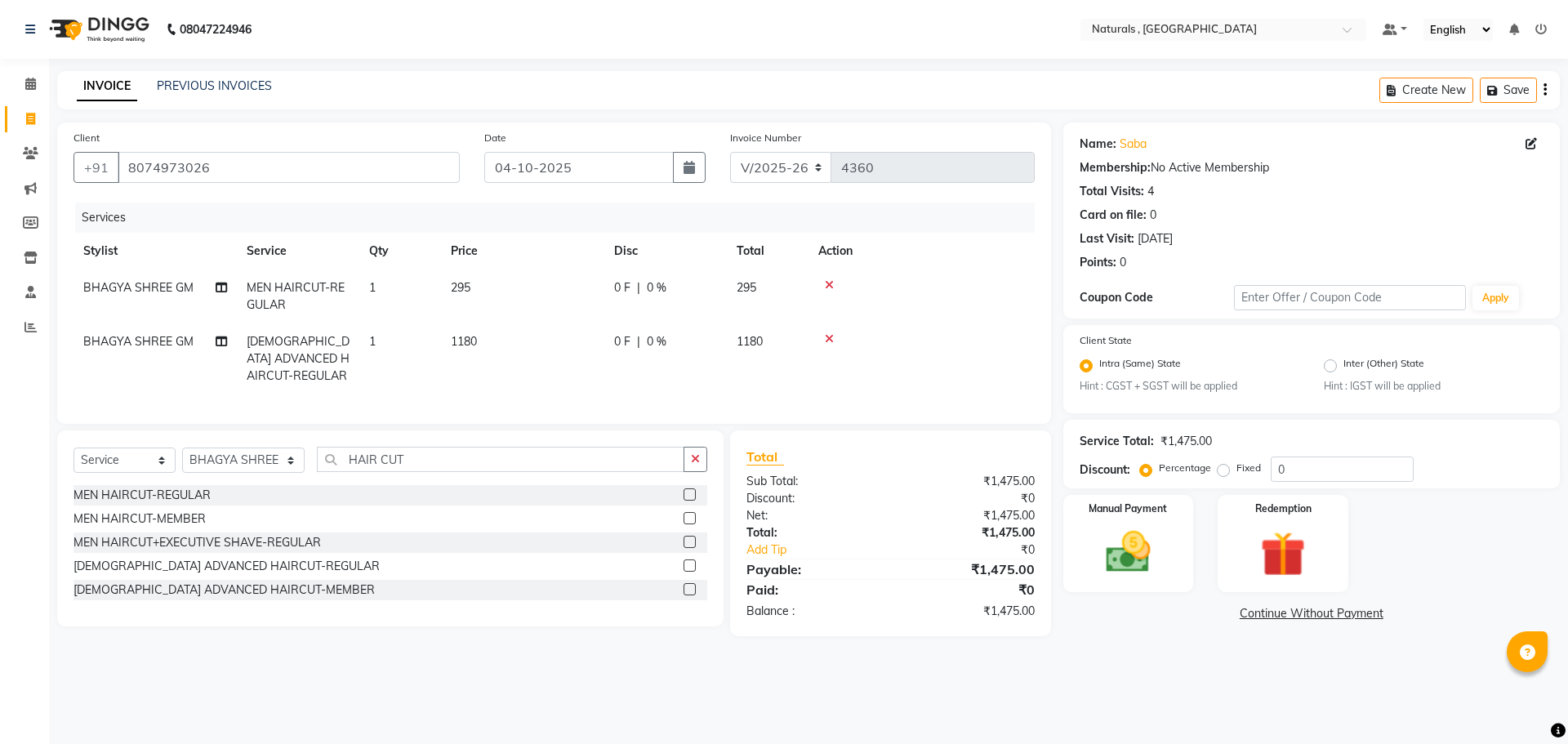
click at [829, 280] on icon at bounding box center [829, 284] width 9 height 11
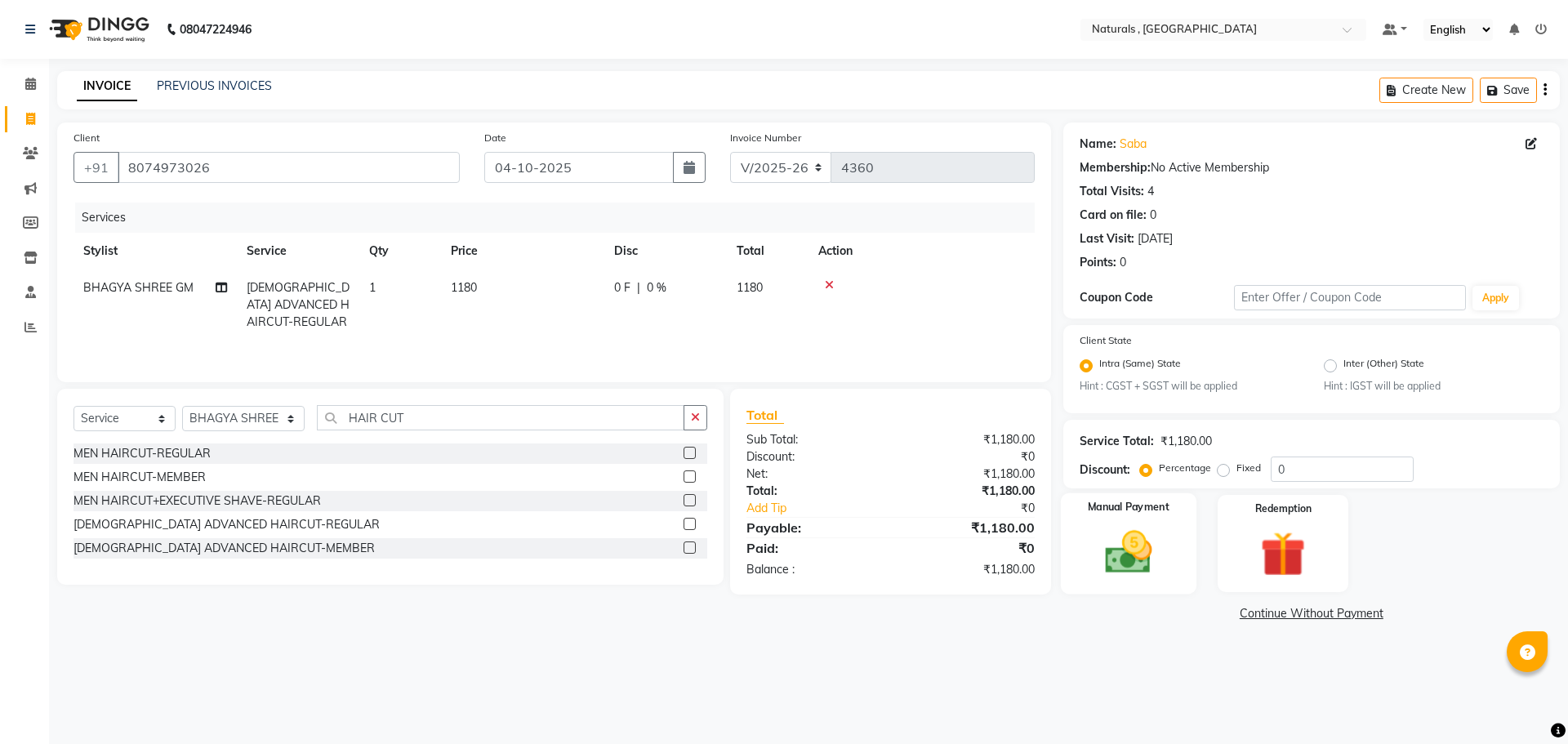
click at [1133, 561] on img at bounding box center [1128, 553] width 76 height 54
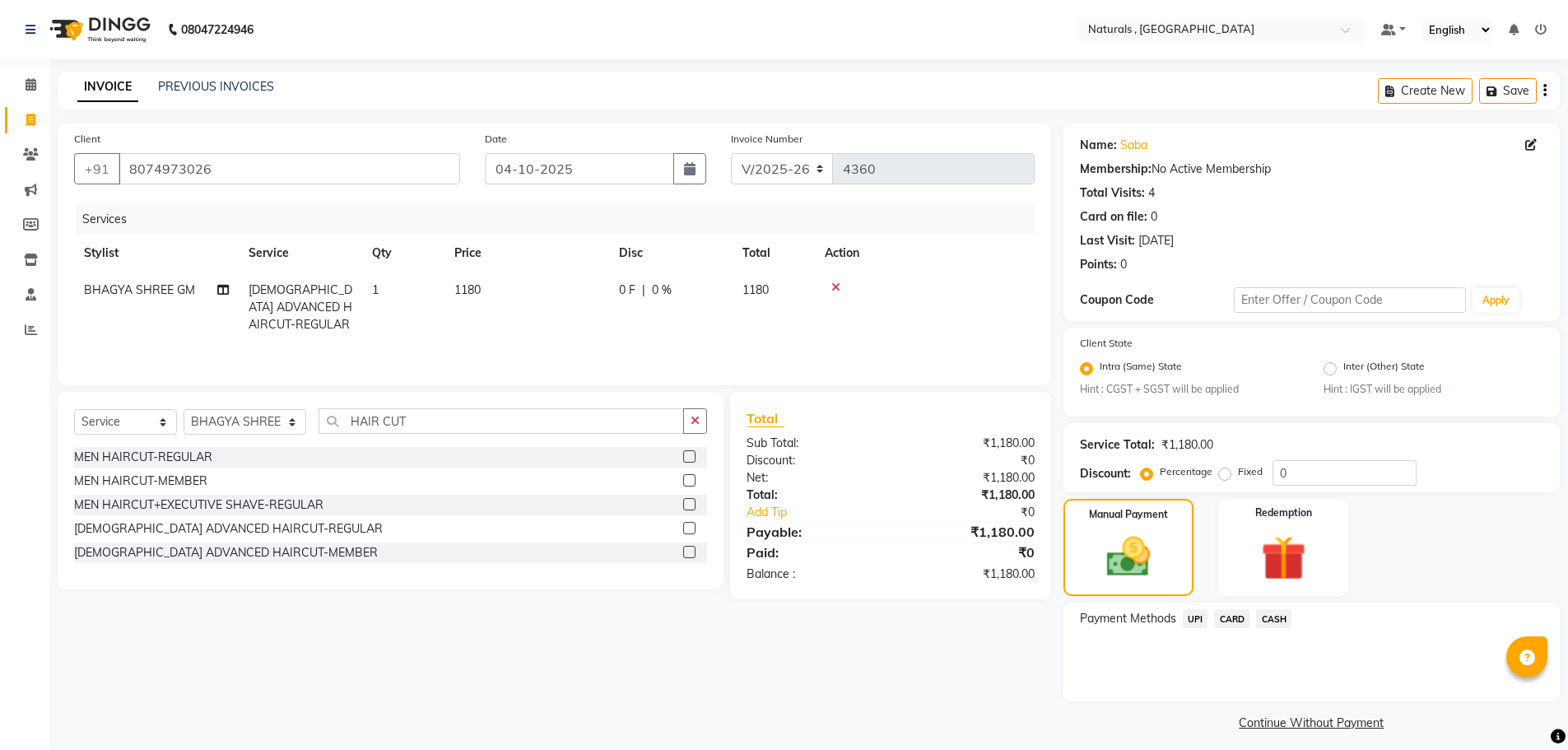
click at [1201, 615] on span "UPI" at bounding box center [1195, 618] width 26 height 19
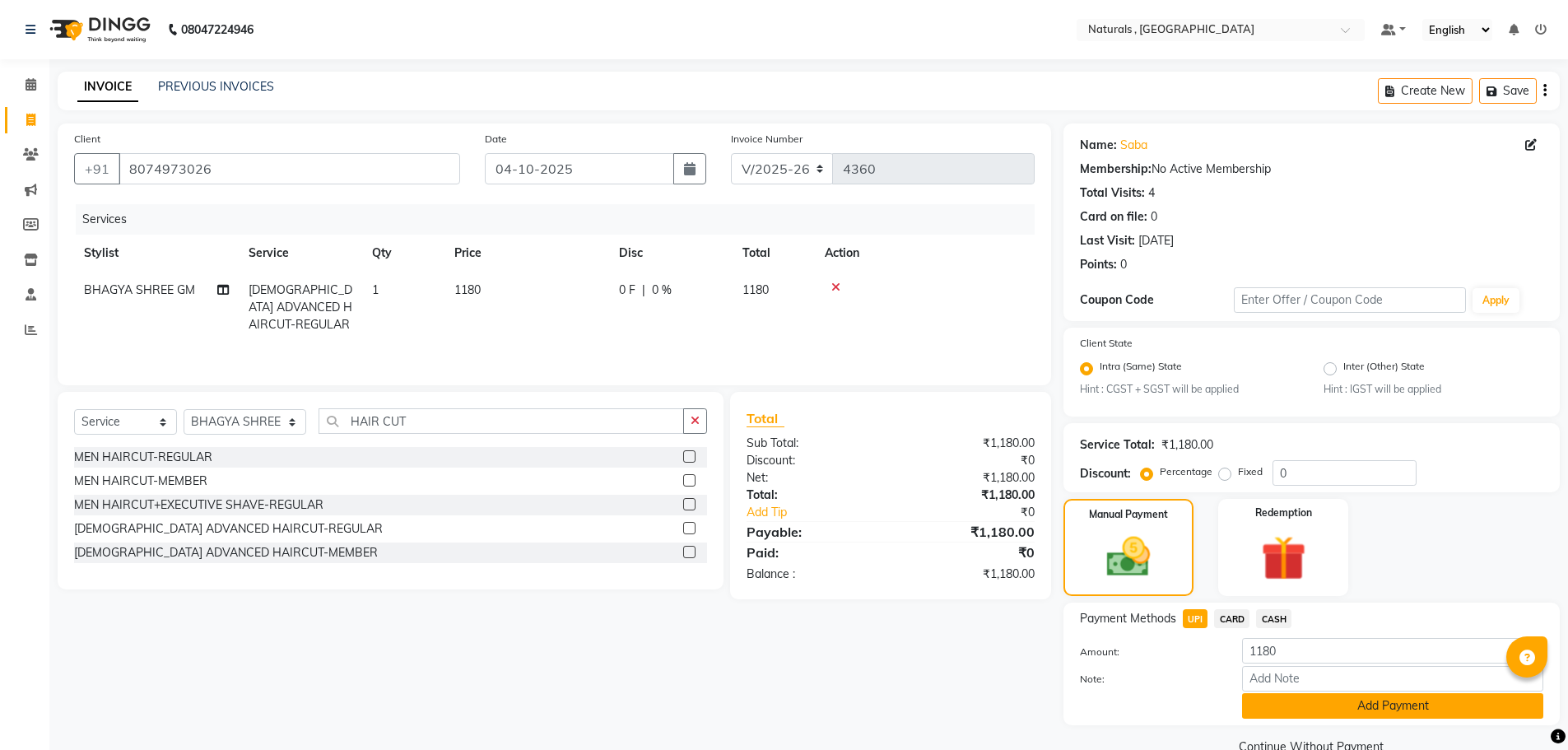
click at [1287, 717] on button "Add Payment" at bounding box center [1393, 705] width 301 height 26
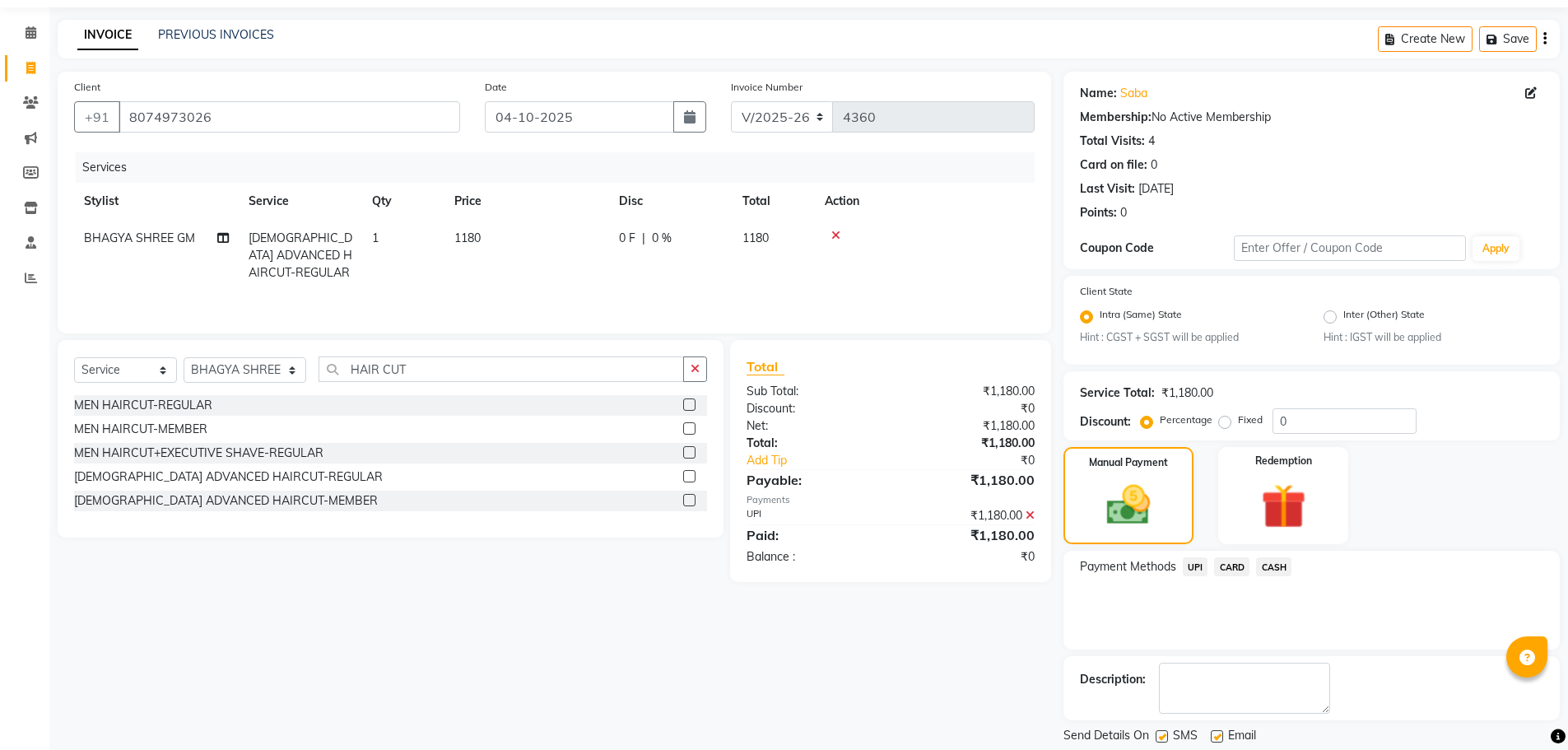
scroll to position [103, 0]
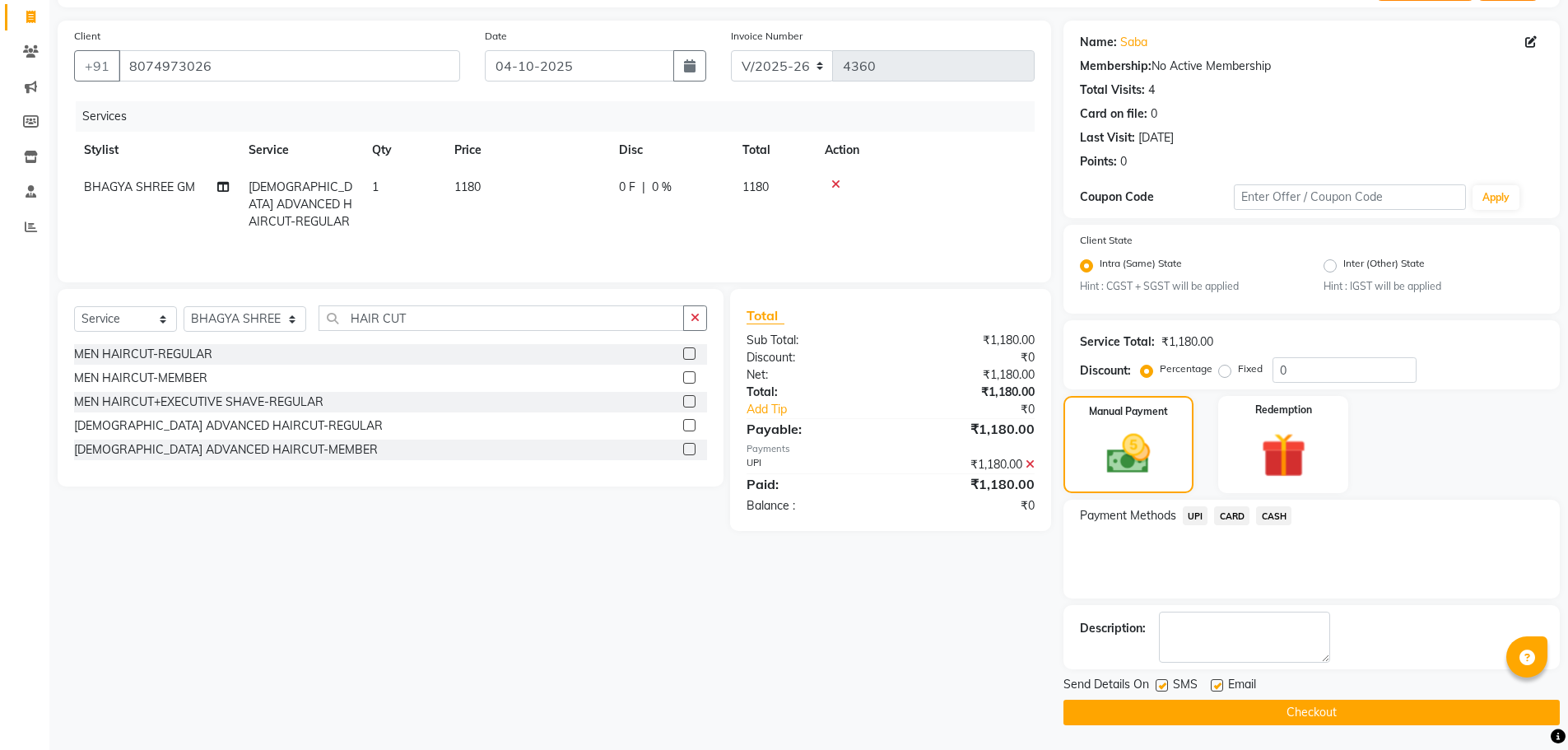
click at [1287, 717] on button "Checkout" at bounding box center [1312, 712] width 496 height 26
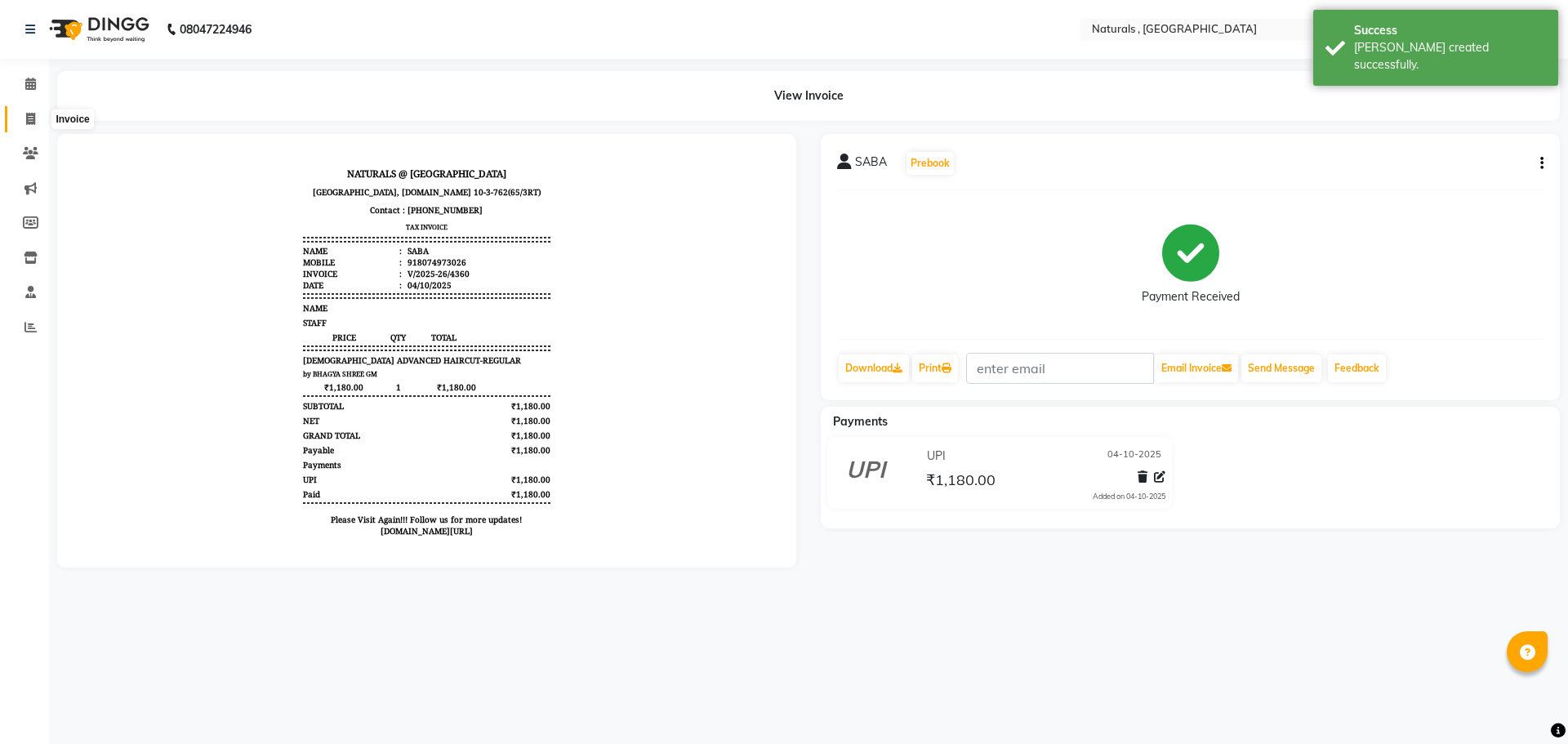
click at [30, 115] on icon at bounding box center [31, 119] width 9 height 12
select select "service"
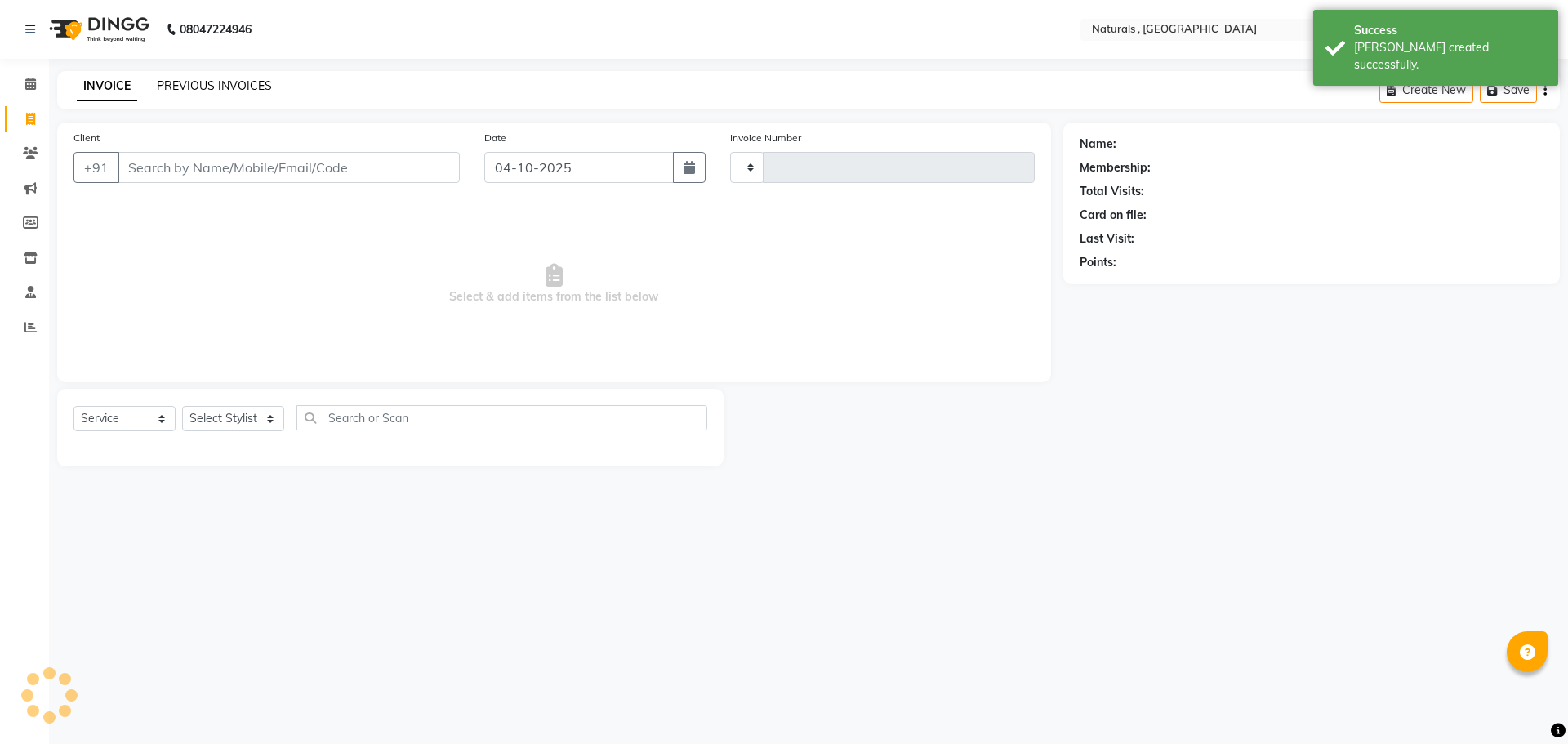
type input "4361"
select select "5818"
click at [220, 87] on link "PREVIOUS INVOICES" at bounding box center [214, 86] width 115 height 15
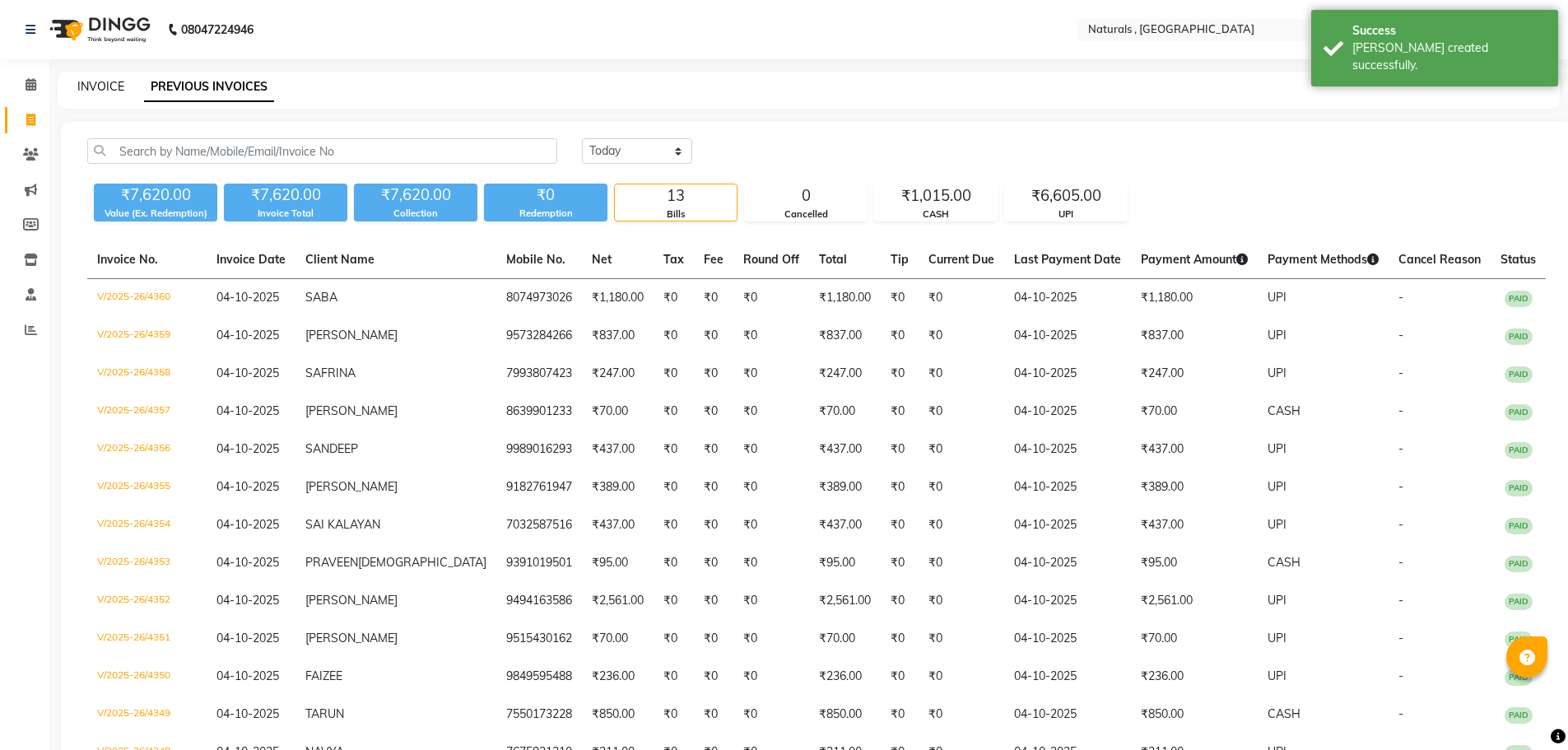
click at [112, 85] on link "INVOICE" at bounding box center [100, 86] width 47 height 15
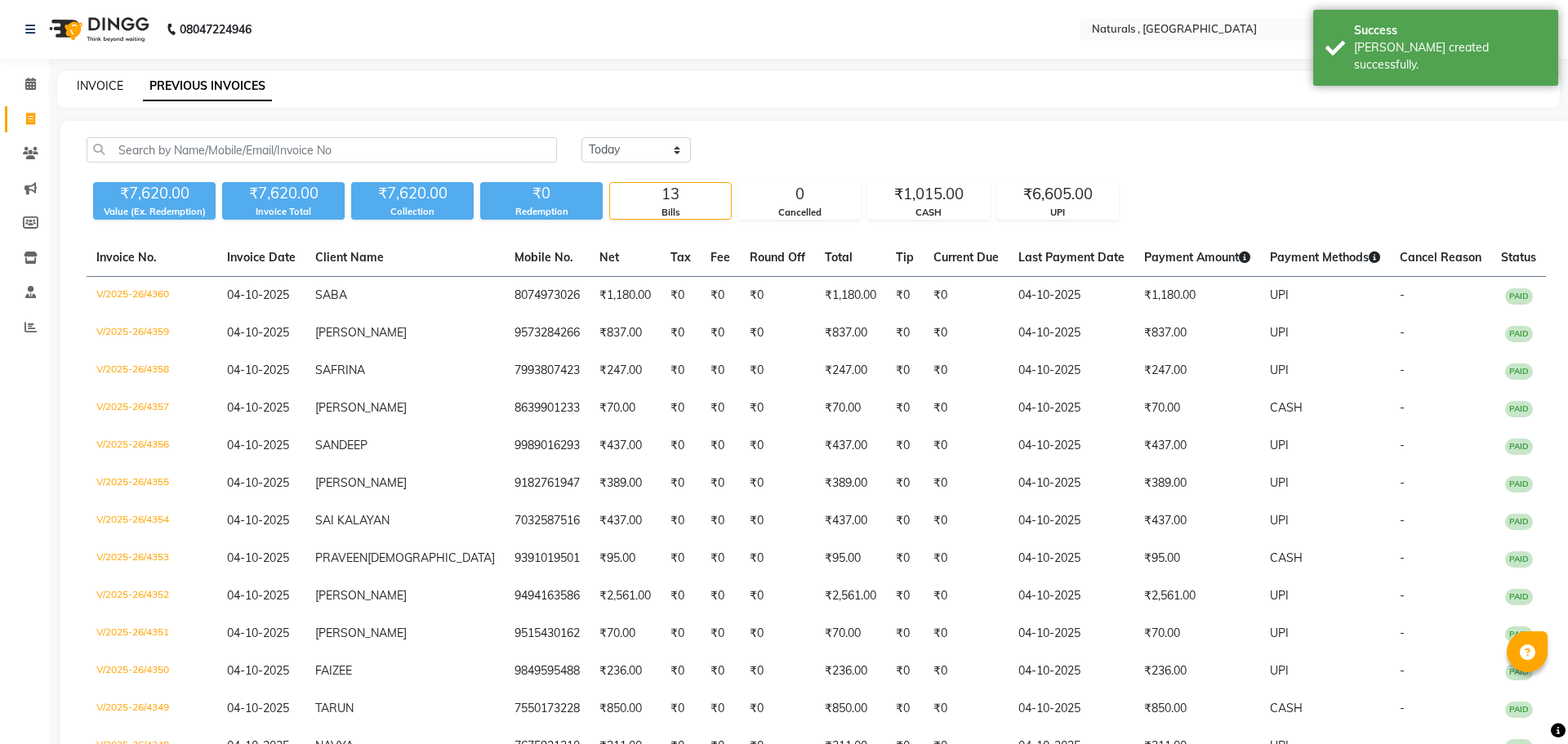
select select "5818"
select select "service"
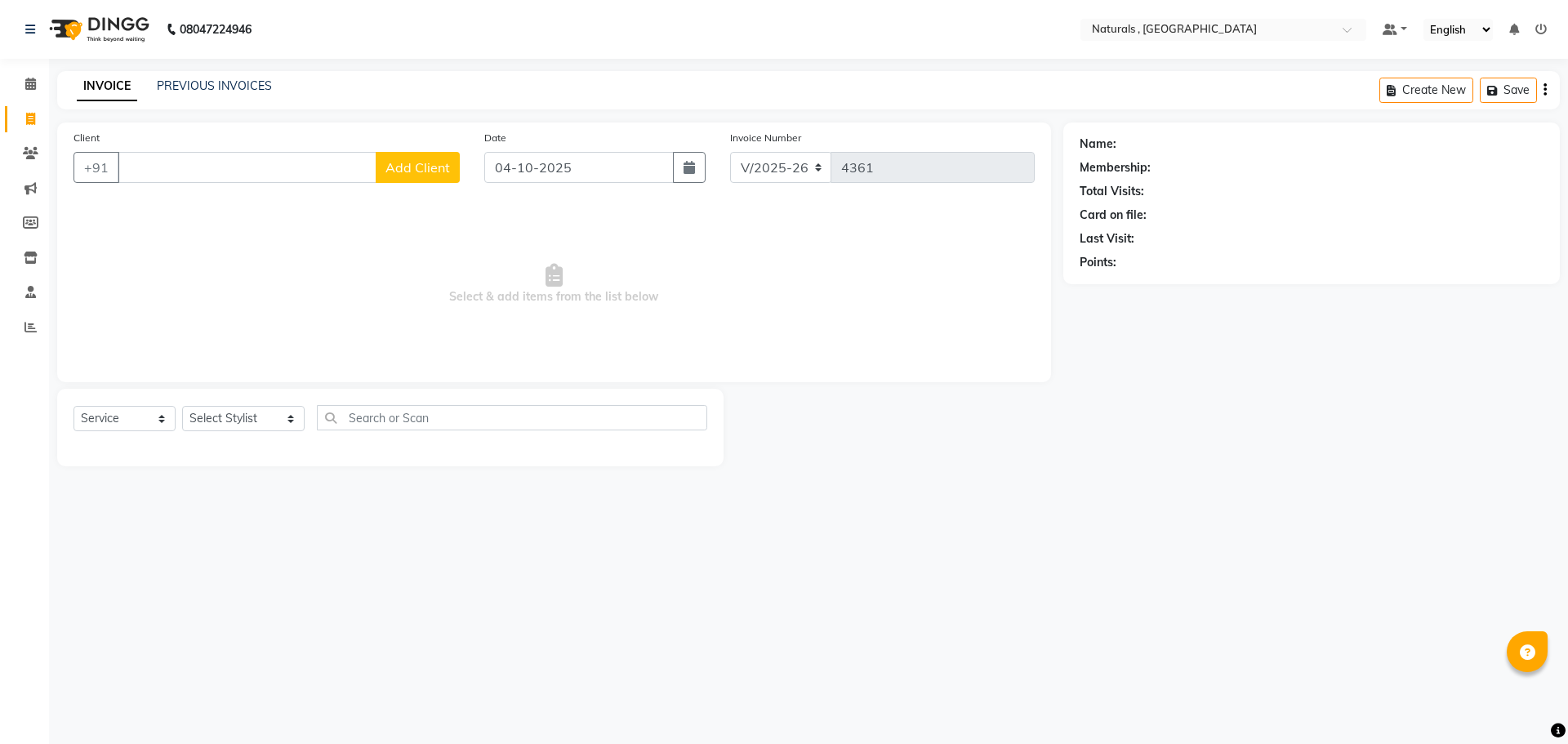
click at [192, 167] on input "Client" at bounding box center [247, 167] width 259 height 31
click at [191, 167] on input "Client" at bounding box center [247, 167] width 259 height 31
click at [230, 202] on ngb-highlight "8019339822" at bounding box center [221, 205] width 81 height 17
type input "8019339822"
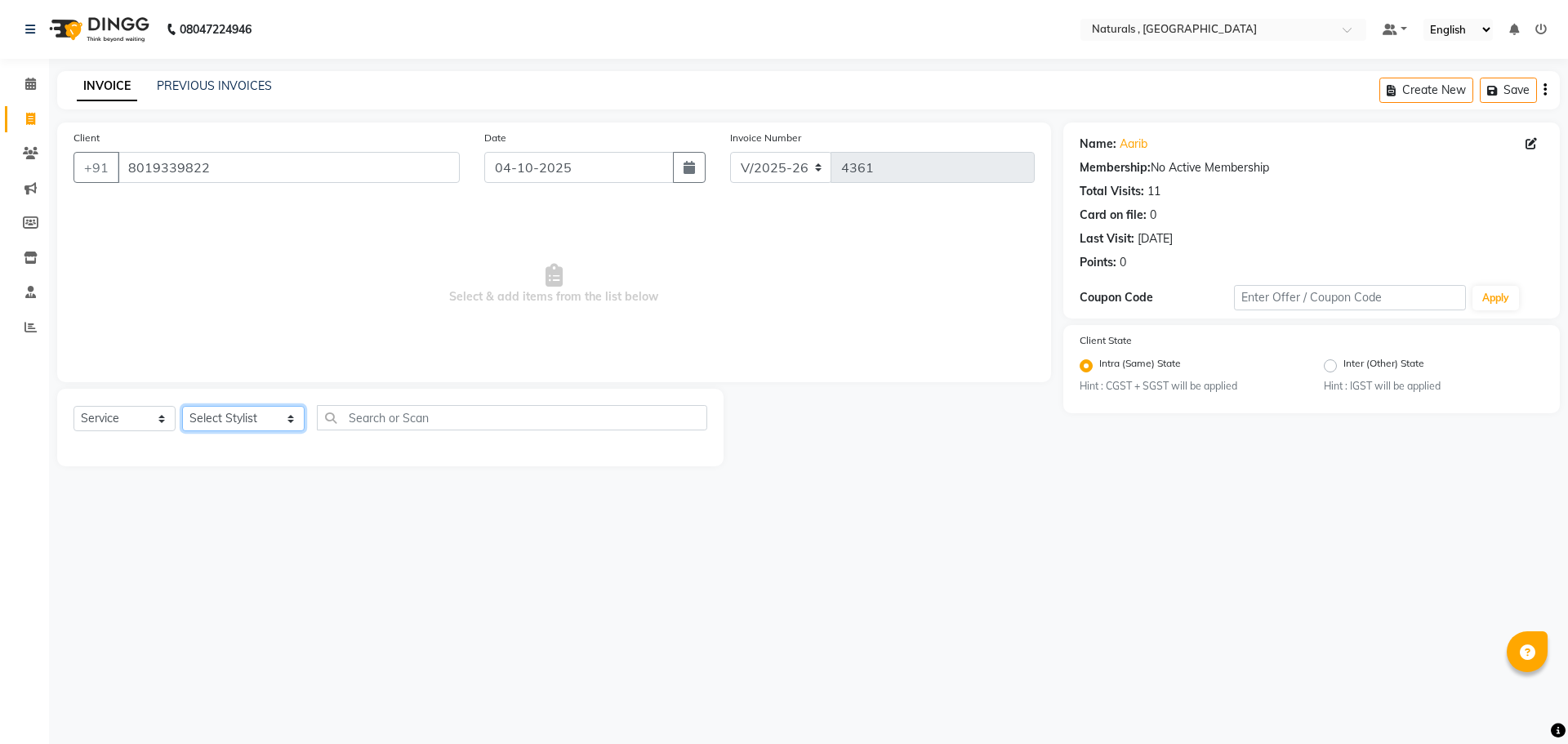
click at [248, 413] on select "Select Stylist ASFIYA (L-3) BHAGYA SHREE GM JAGDISH (L-2) KARIM ( L-2 ) MEHARBA…" at bounding box center [243, 418] width 122 height 25
select select "45000"
click at [182, 406] on select "Select Stylist ASFIYA (L-3) BHAGYA SHREE GM JAGDISH (L-2) KARIM ( L-2 ) MEHARBA…" at bounding box center [243, 418] width 122 height 25
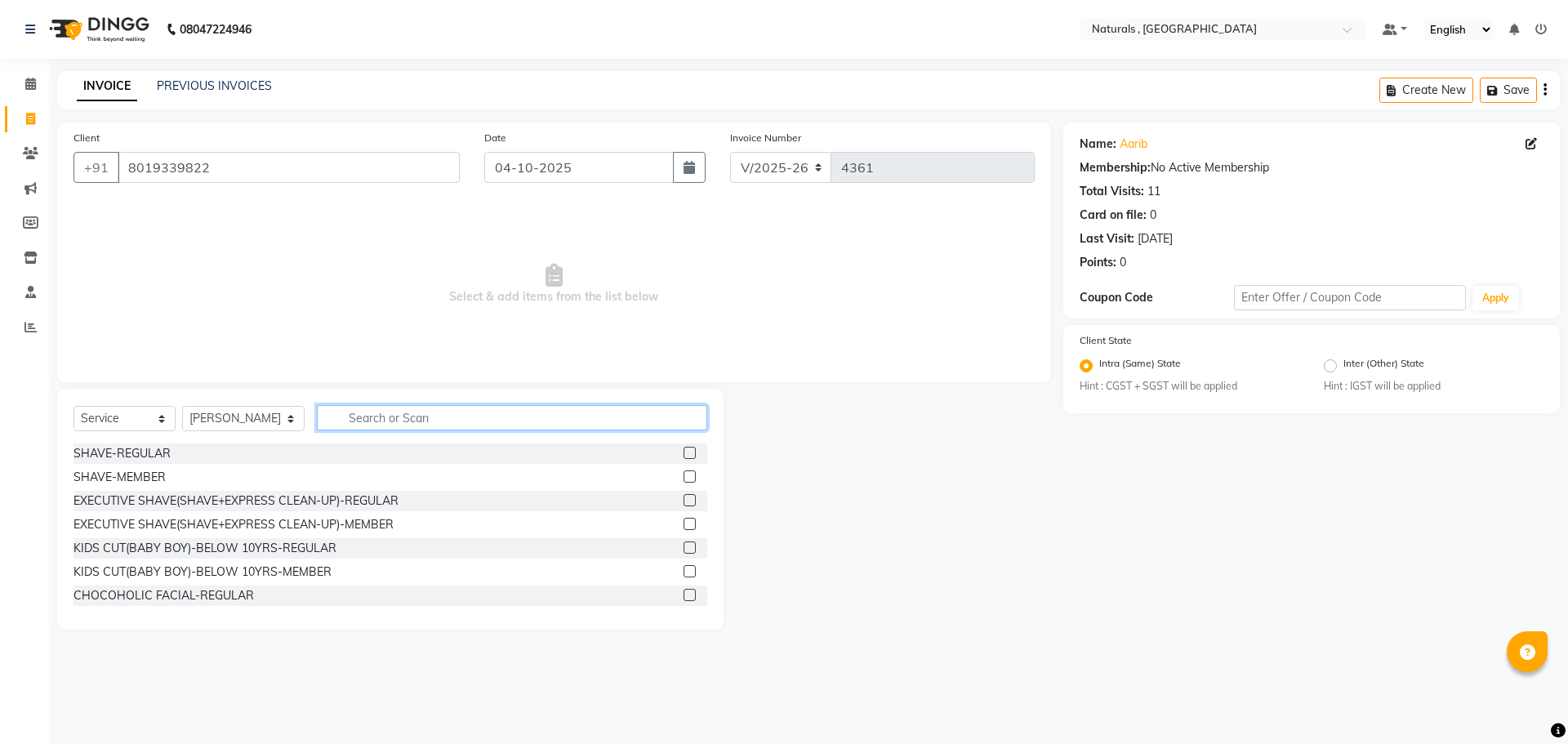
click at [370, 409] on input "text" at bounding box center [512, 417] width 391 height 25
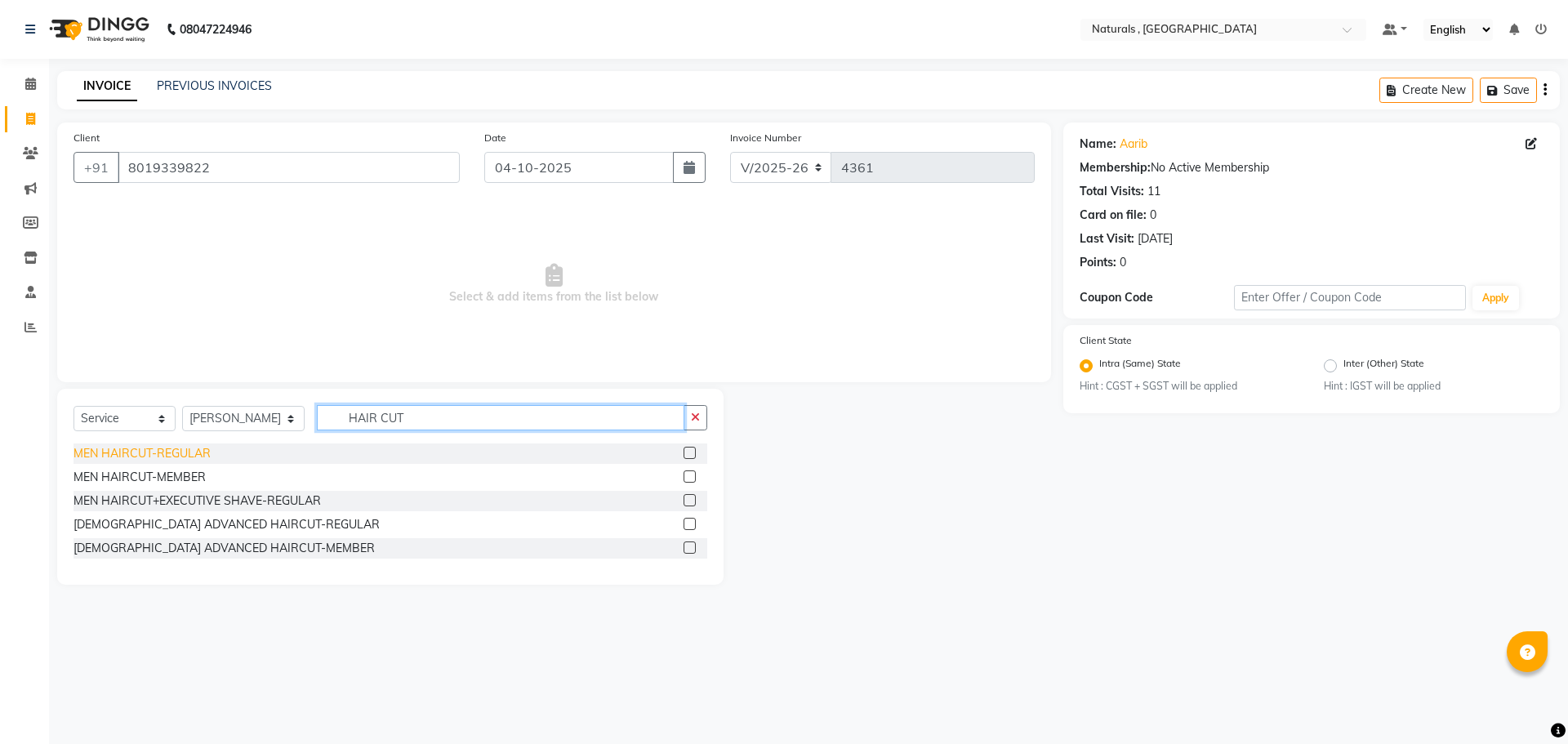
type input "HAIR CUT"
click at [179, 455] on div "MEN HAIRCUT-REGULAR" at bounding box center [142, 454] width 137 height 17
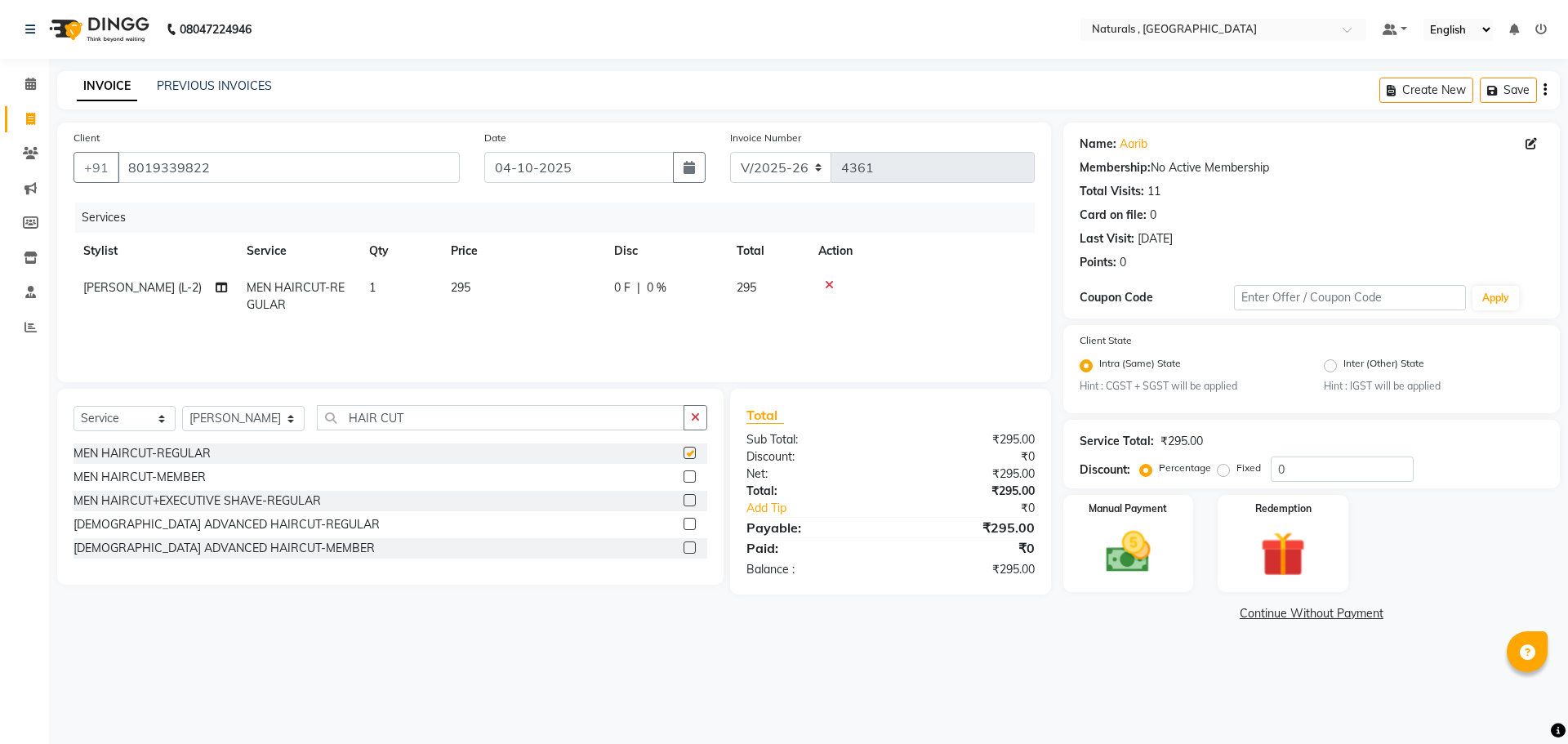
checkbox input "false"
click at [1112, 546] on img at bounding box center [1128, 553] width 76 height 54
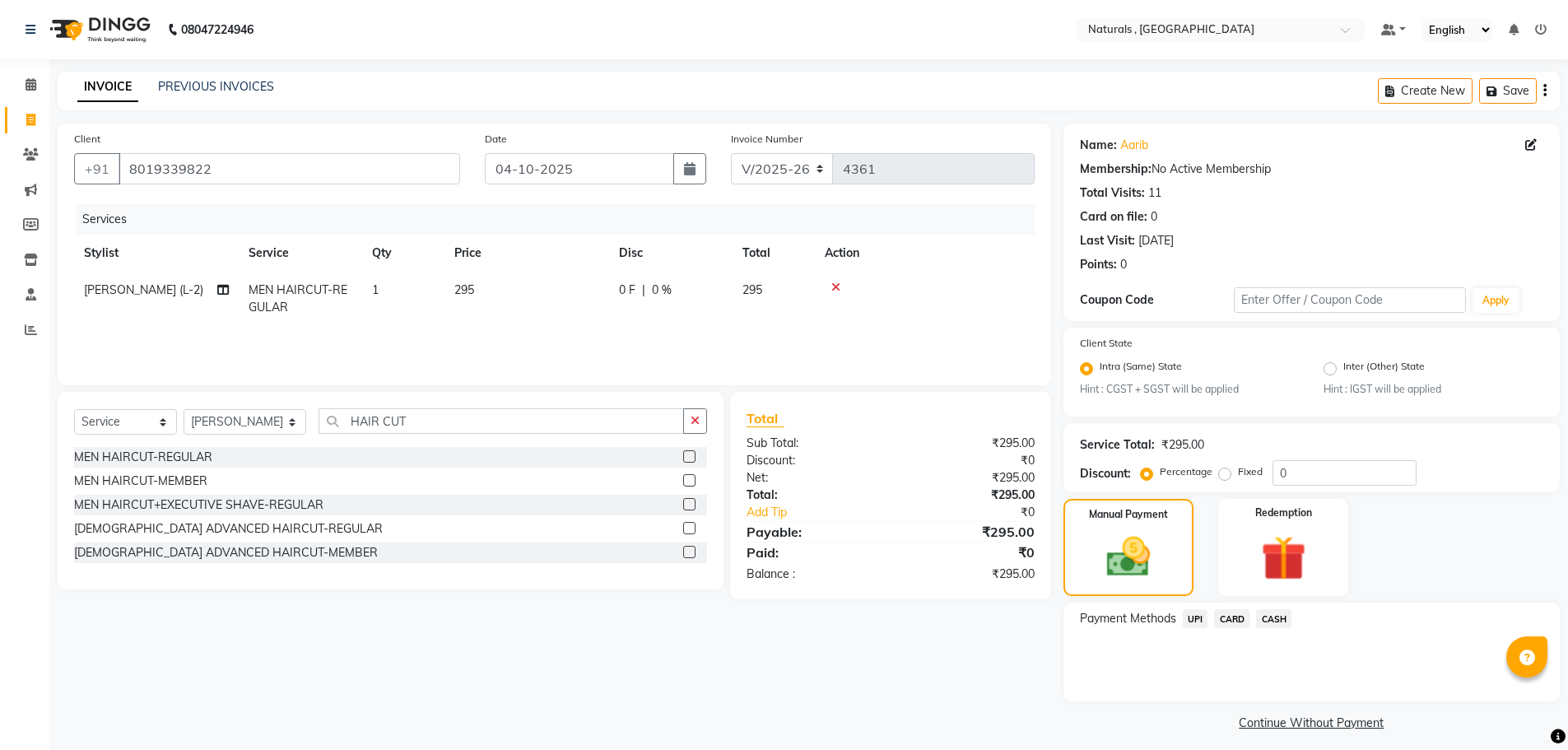
click at [1201, 621] on span "UPI" at bounding box center [1195, 618] width 26 height 19
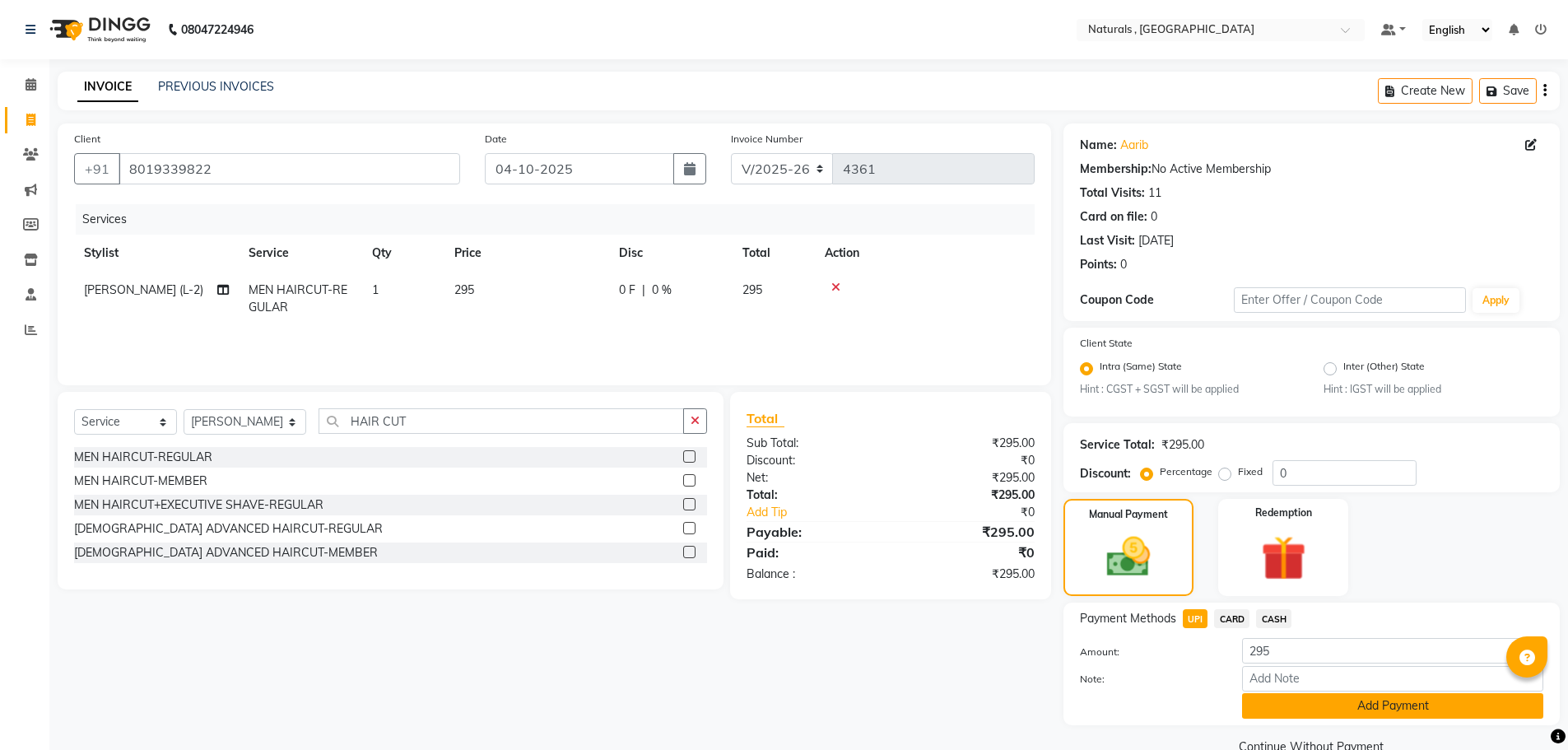
click at [1320, 711] on button "Add Payment" at bounding box center [1393, 705] width 301 height 26
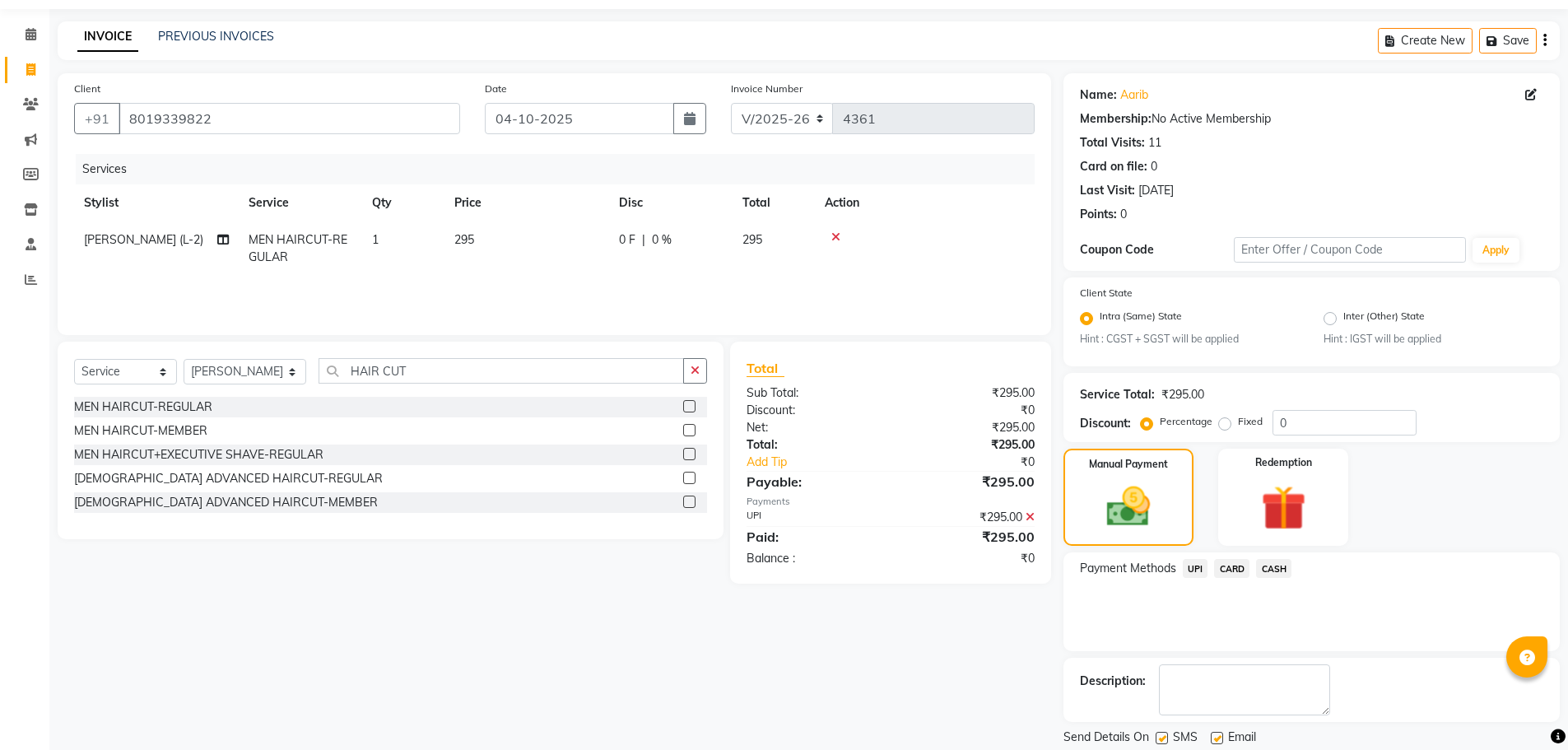
scroll to position [103, 0]
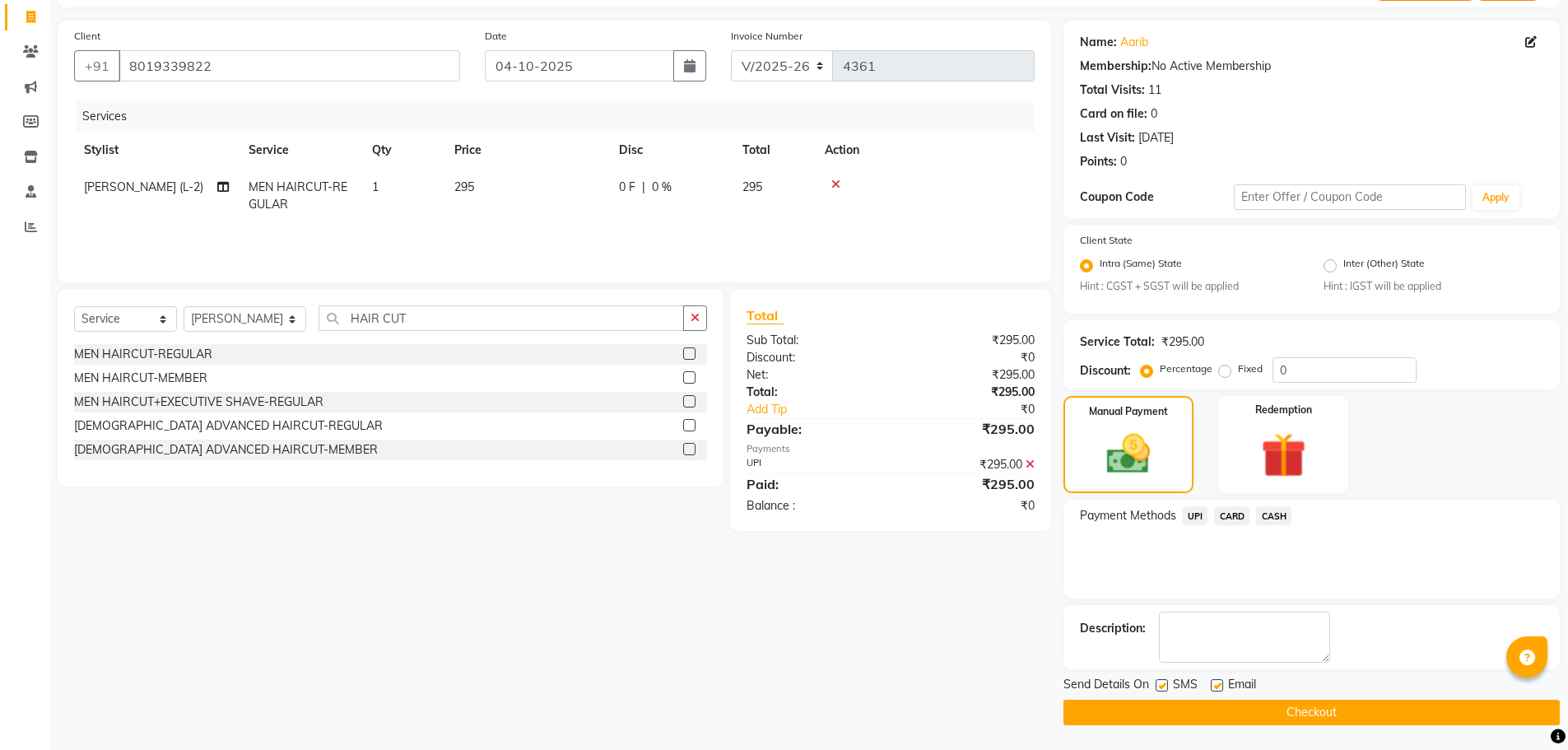
click at [1314, 717] on button "Checkout" at bounding box center [1312, 712] width 496 height 26
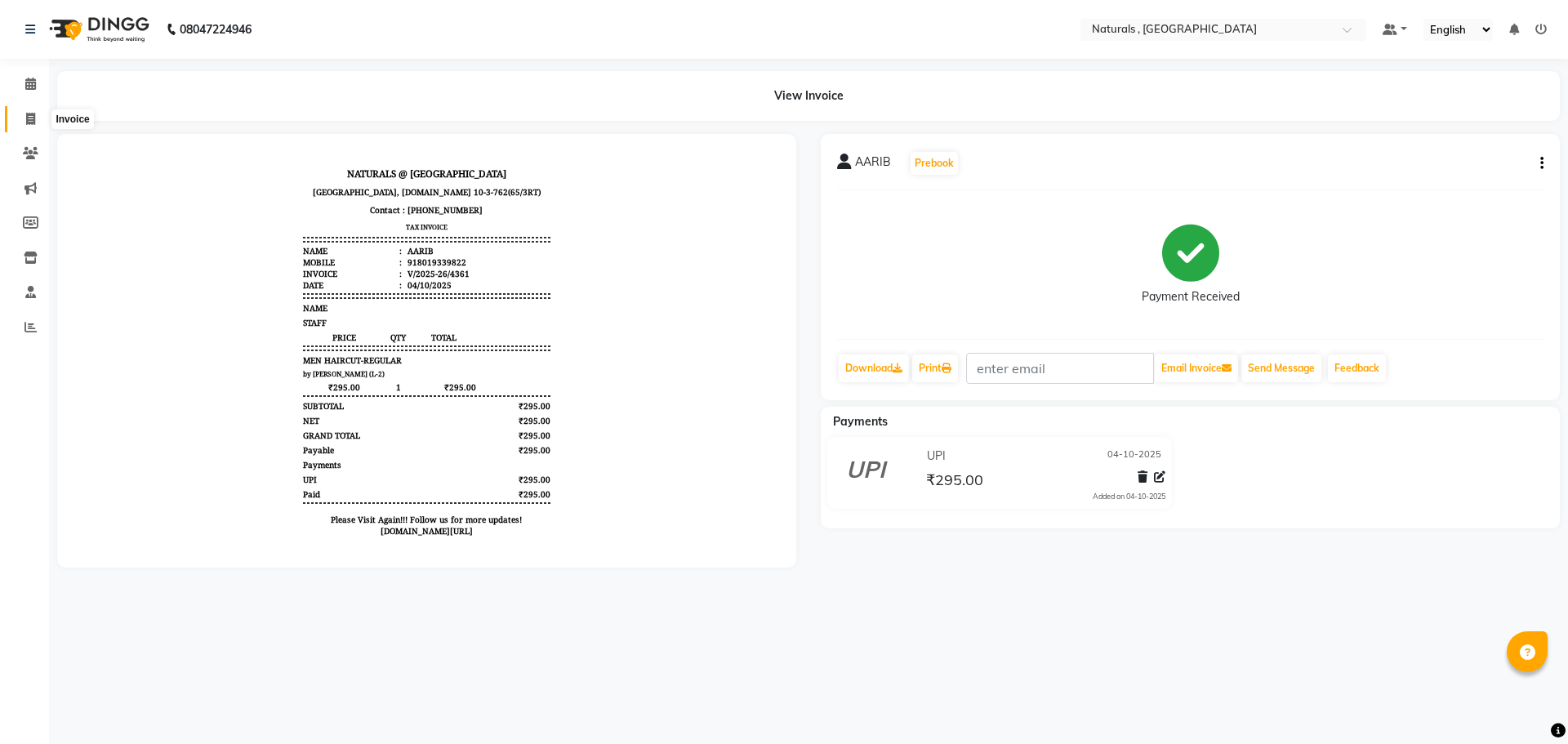
click at [31, 118] on icon at bounding box center [31, 119] width 9 height 12
select select "5818"
select select "service"
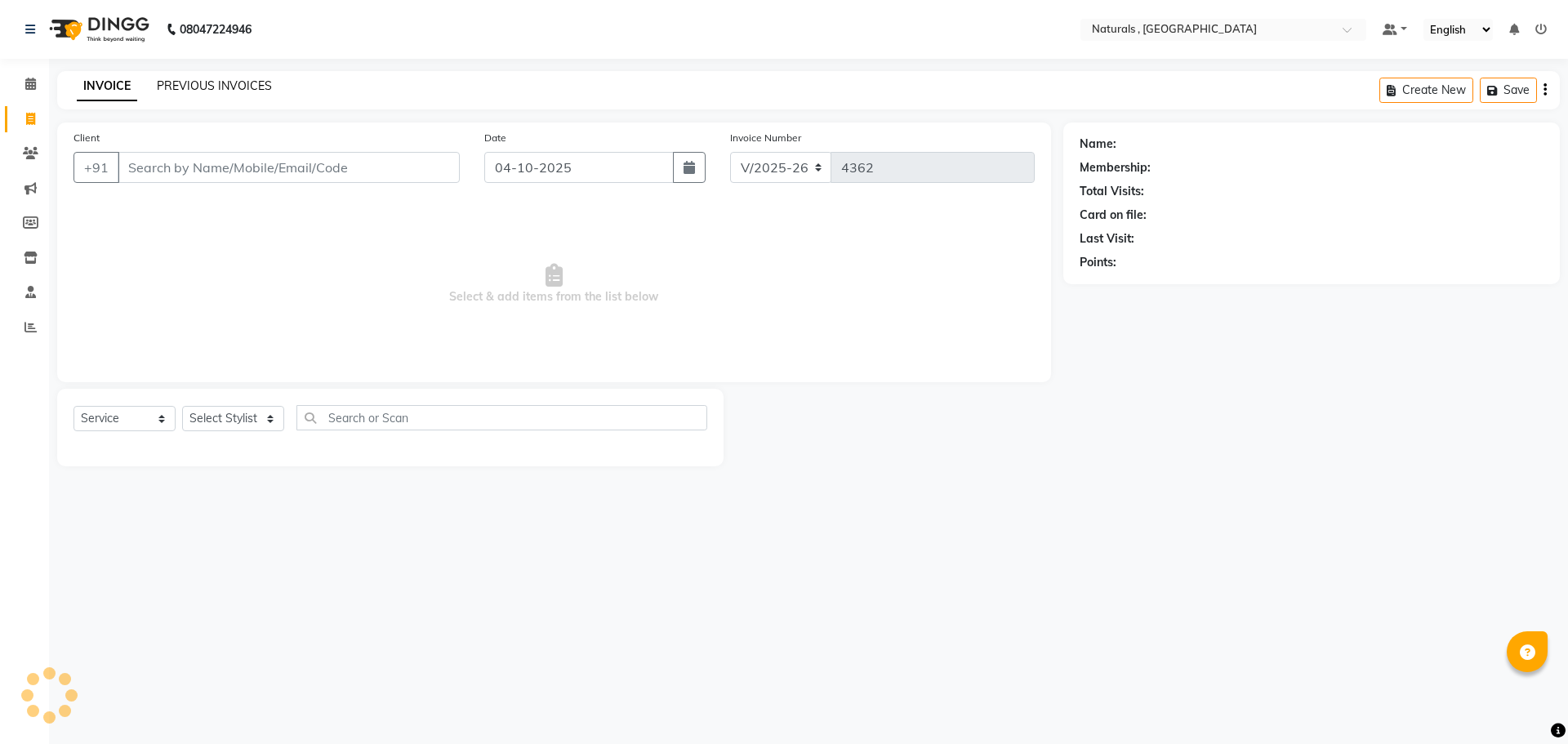
click at [241, 82] on link "PREVIOUS INVOICES" at bounding box center [214, 86] width 115 height 15
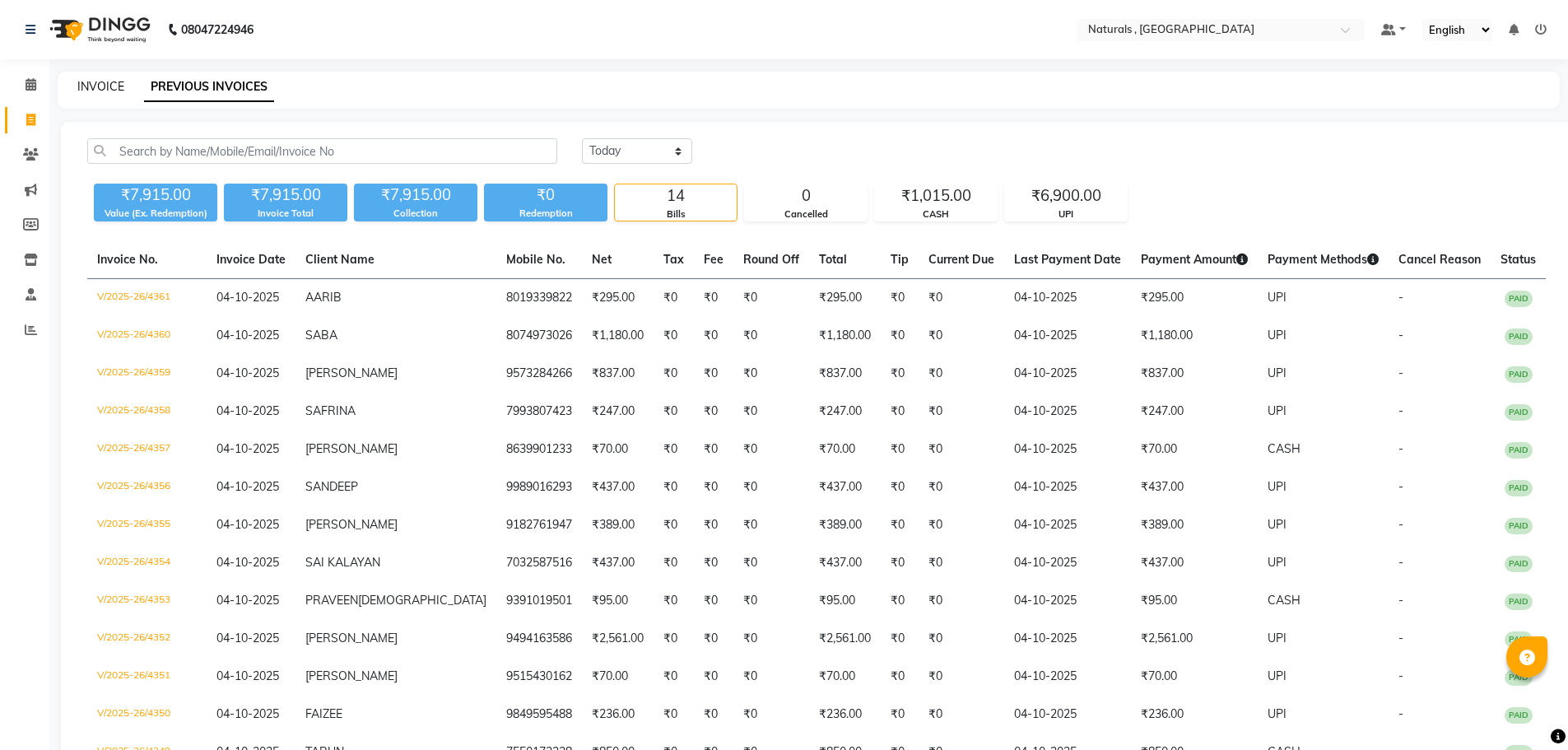
click at [104, 92] on link "INVOICE" at bounding box center [100, 86] width 47 height 15
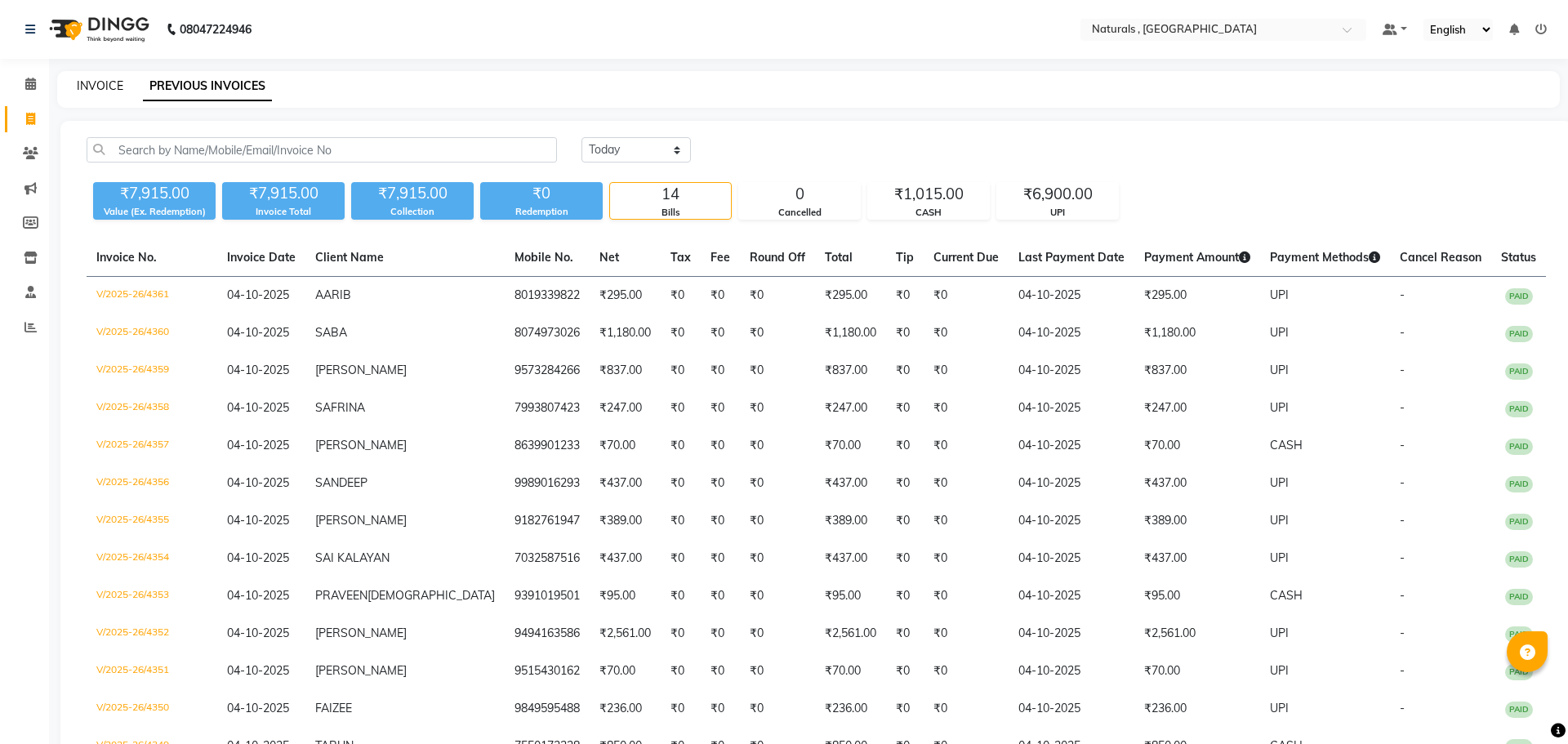
select select "5818"
select select "service"
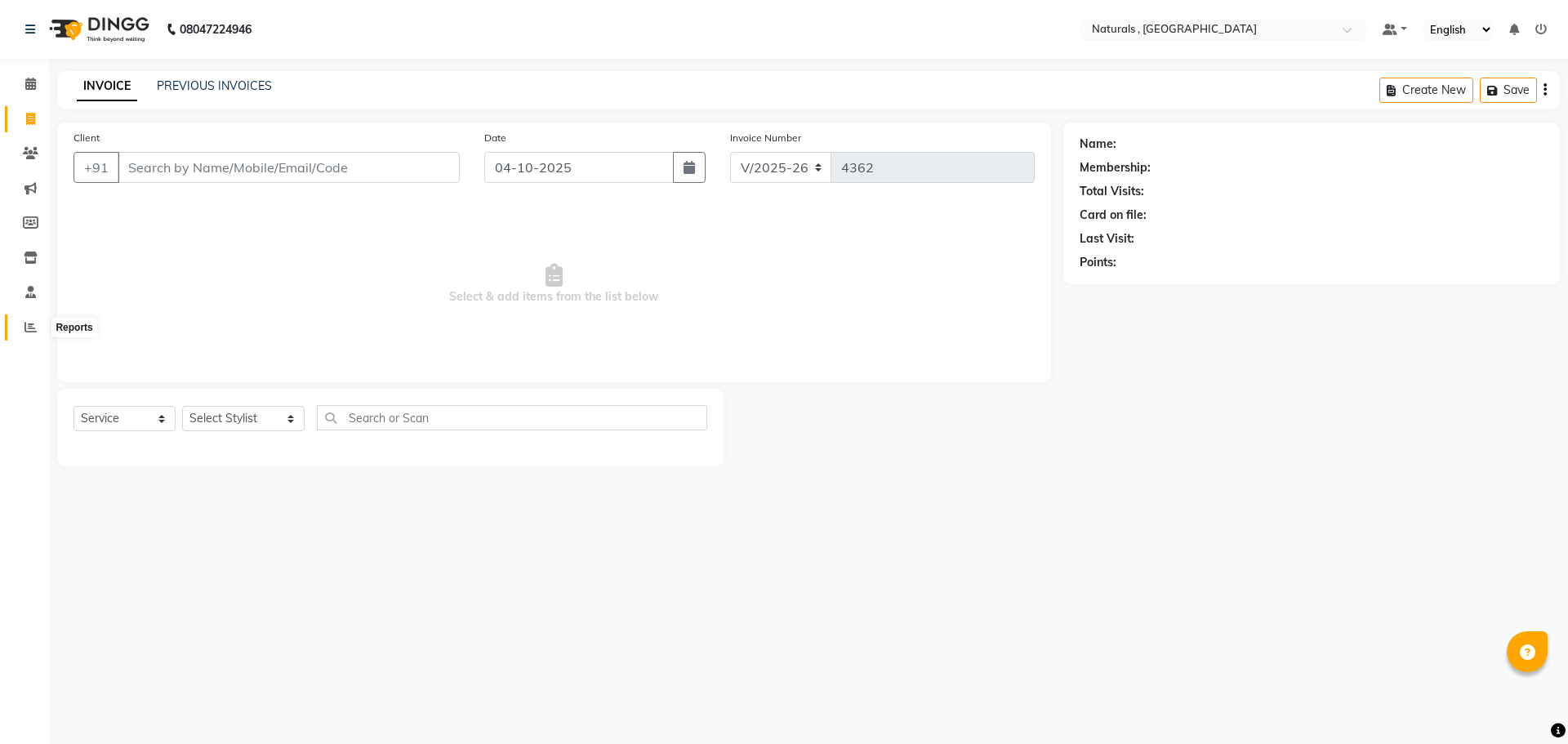
click at [31, 328] on icon at bounding box center [31, 327] width 12 height 12
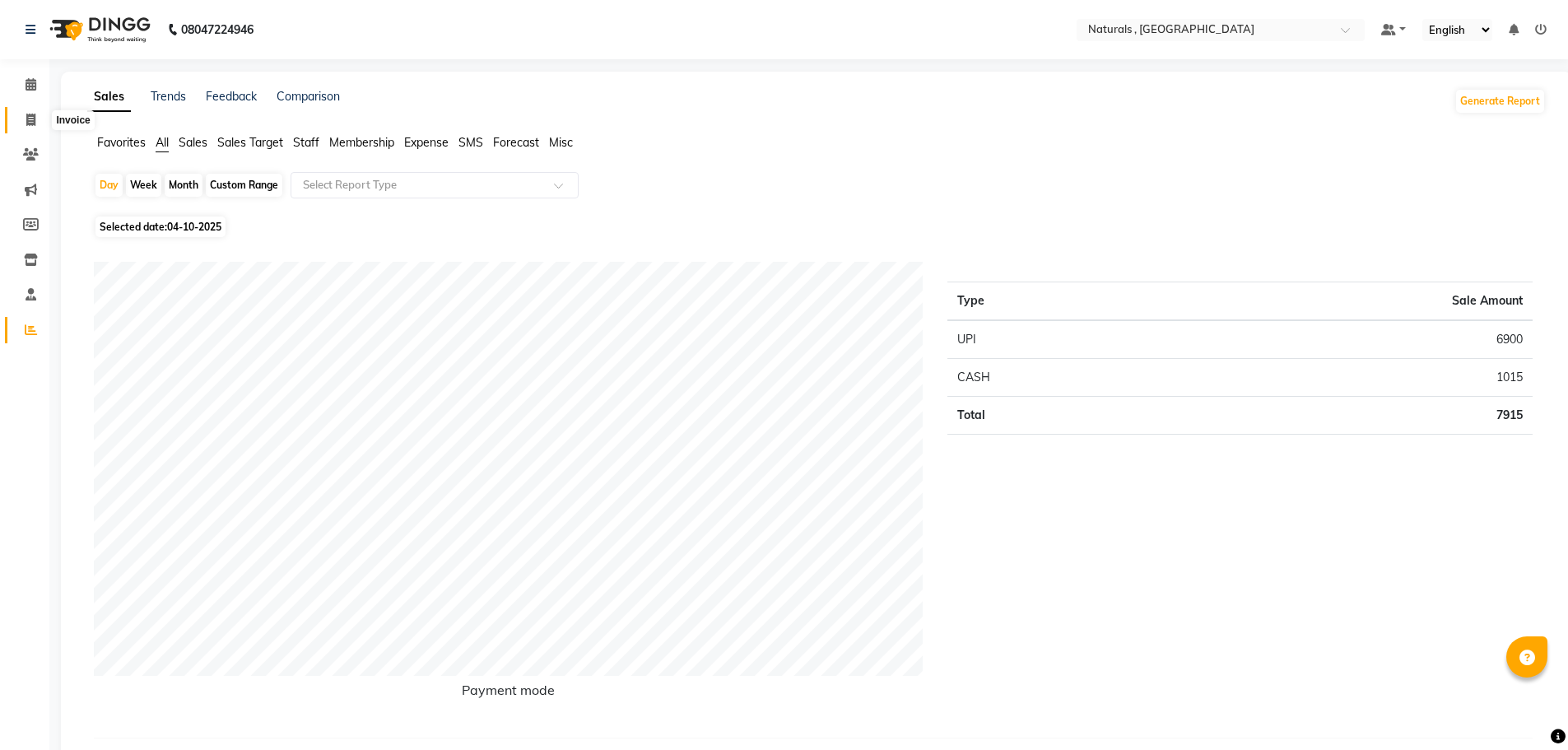
click at [31, 124] on icon at bounding box center [31, 120] width 9 height 12
select select "5818"
select select "service"
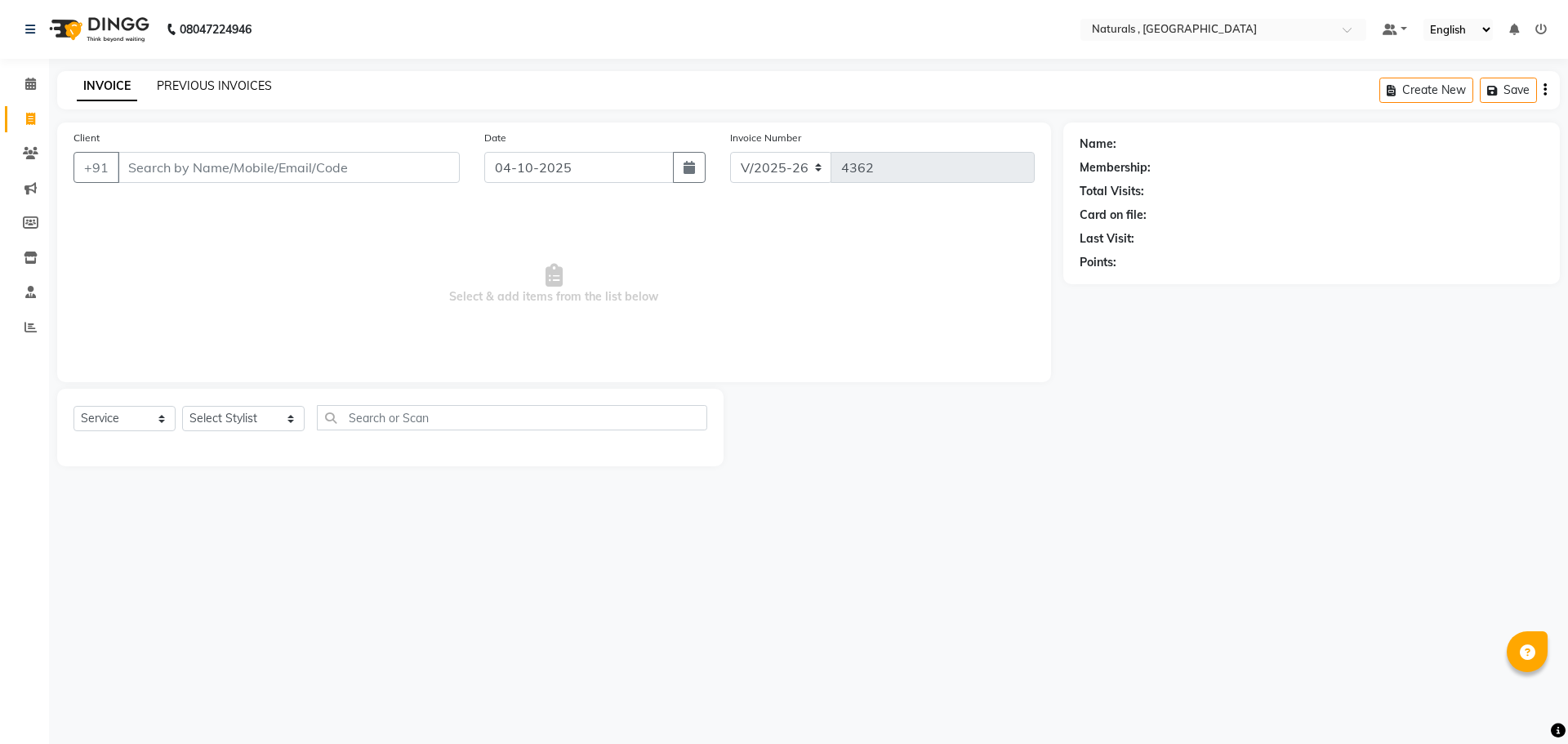
click at [192, 83] on link "PREVIOUS INVOICES" at bounding box center [214, 86] width 115 height 15
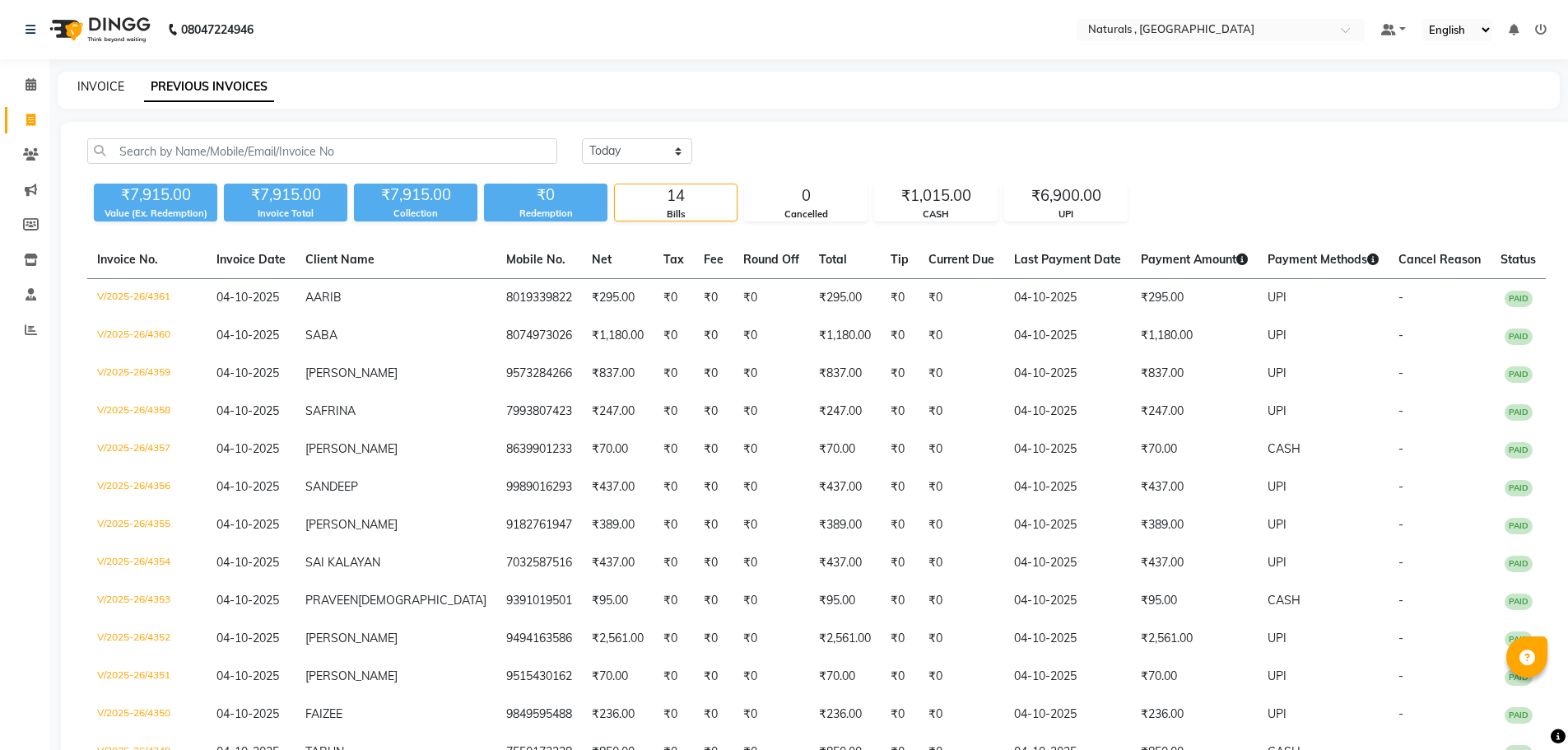
click at [100, 86] on link "INVOICE" at bounding box center [100, 86] width 47 height 15
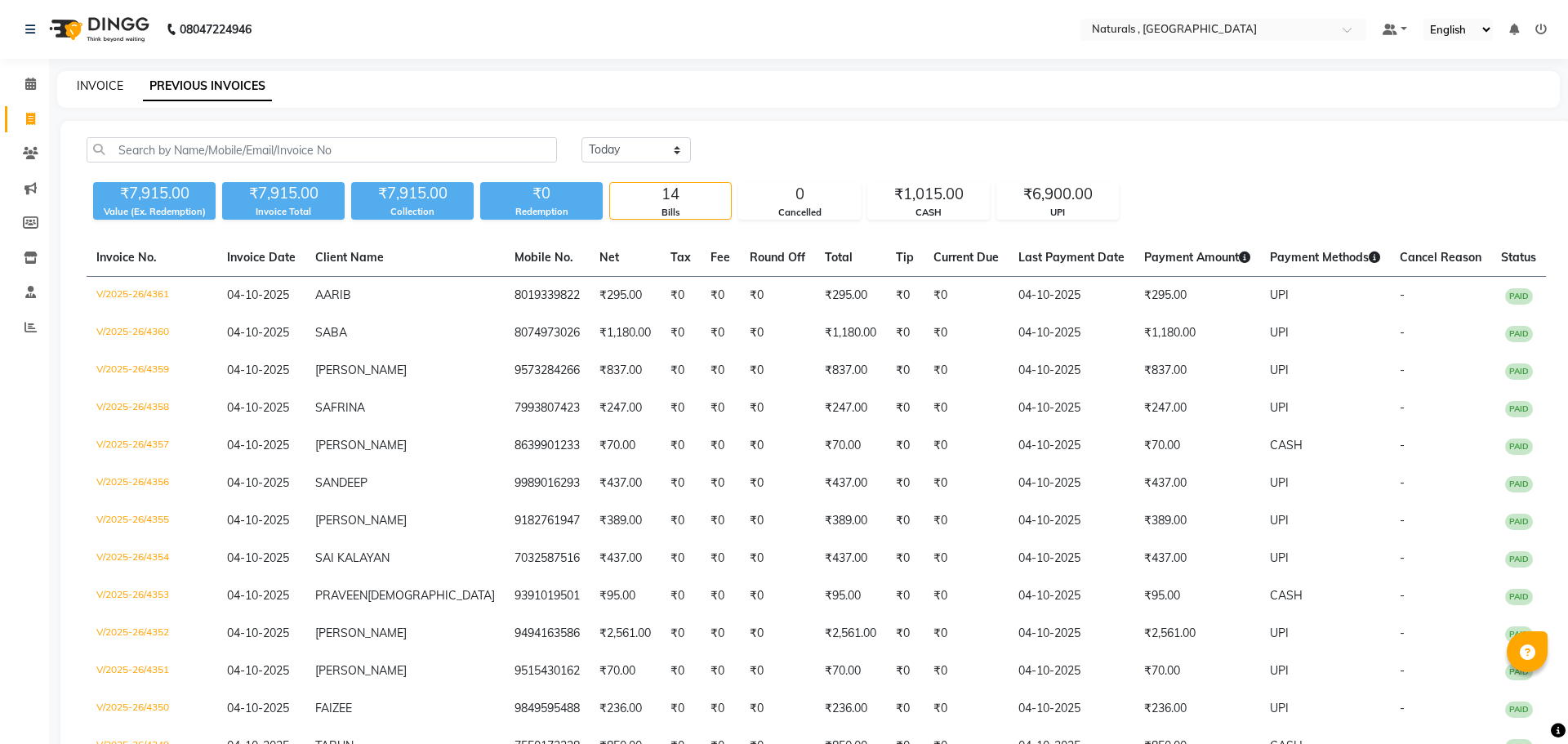
select select "5818"
select select "service"
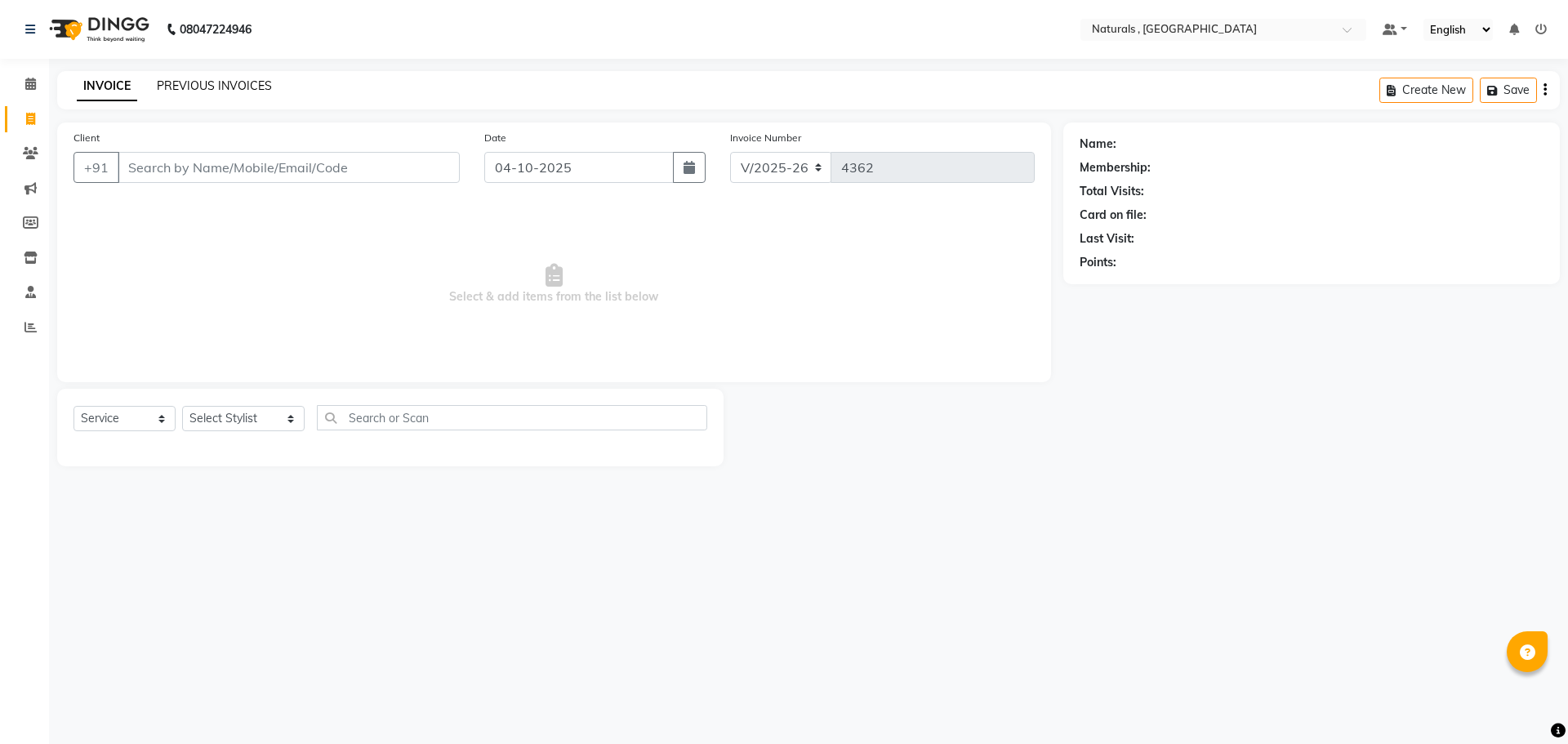
click at [208, 83] on link "PREVIOUS INVOICES" at bounding box center [214, 86] width 115 height 15
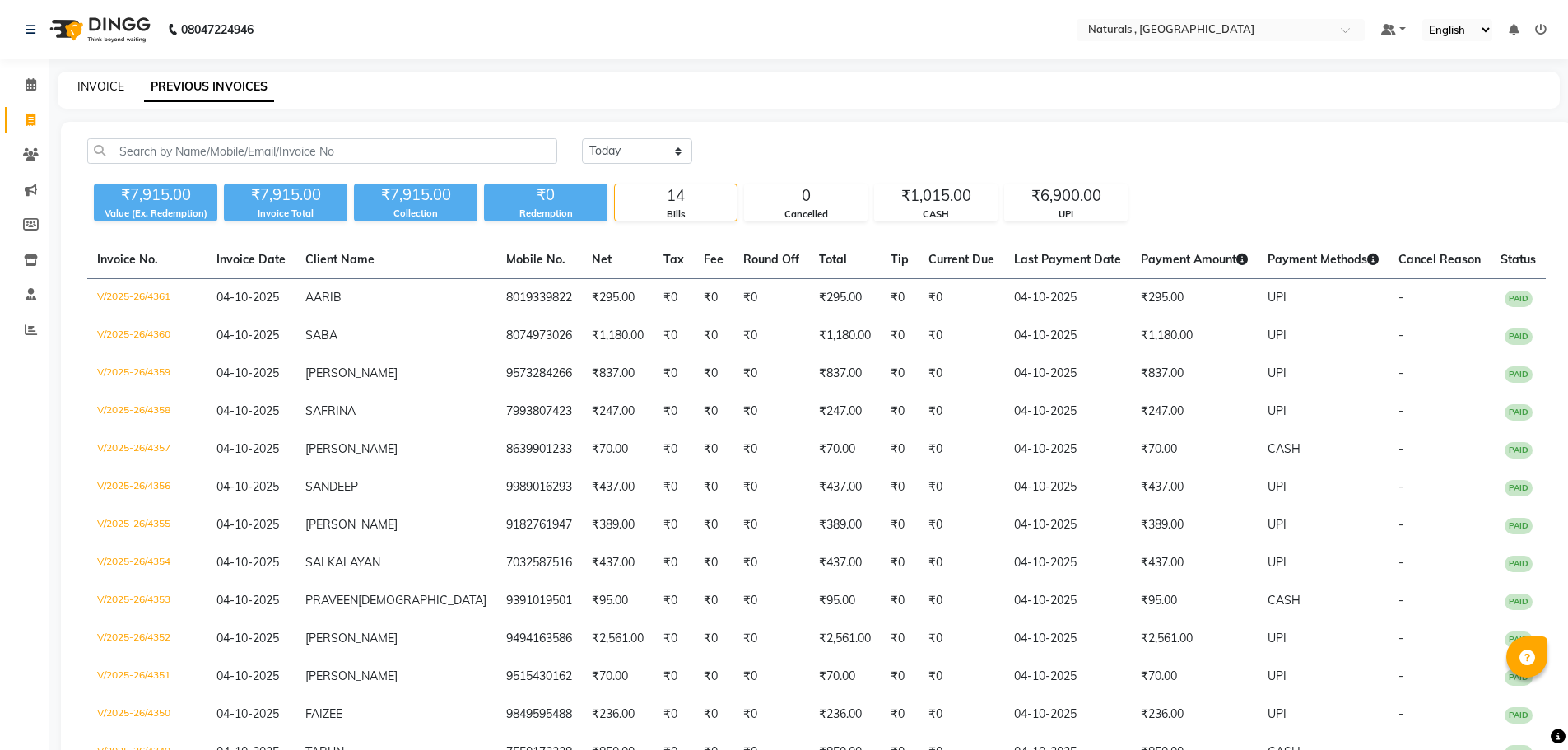
click at [103, 85] on link "INVOICE" at bounding box center [100, 86] width 47 height 15
select select "service"
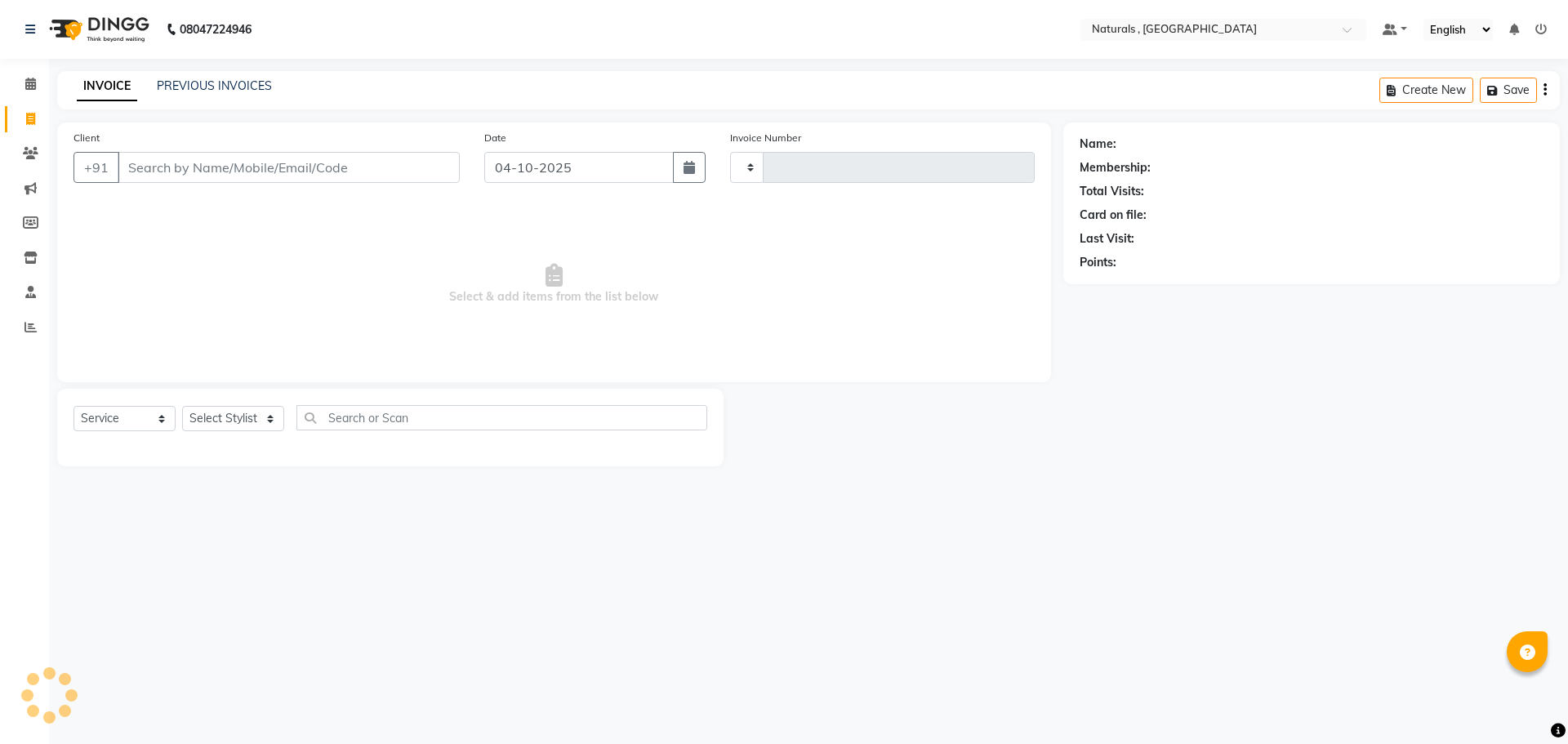
type input "4362"
select select "5818"
click at [350, 164] on input "Client" at bounding box center [288, 167] width 342 height 31
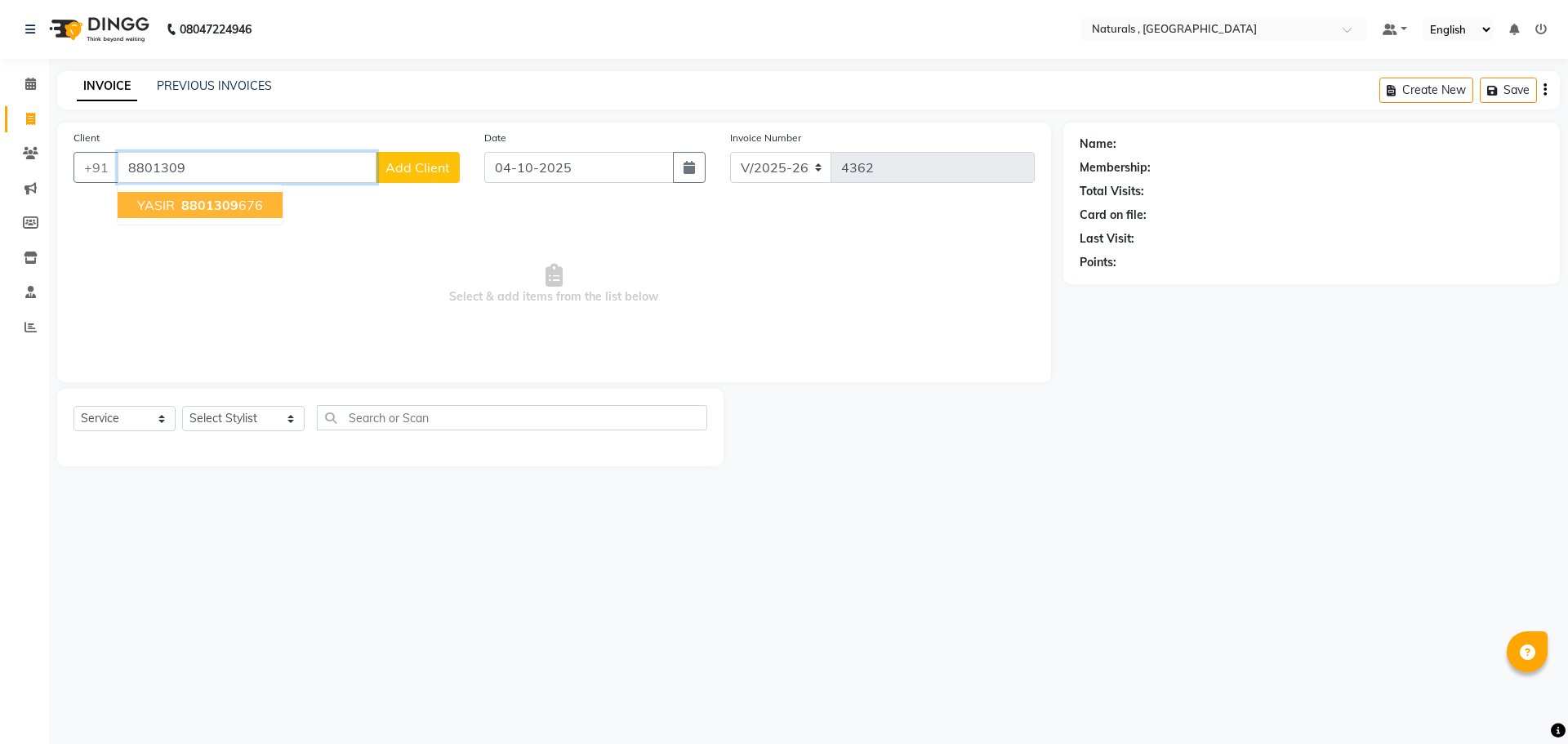
click at [239, 205] on ngb-highlight "8801309 676" at bounding box center [220, 205] width 85 height 17
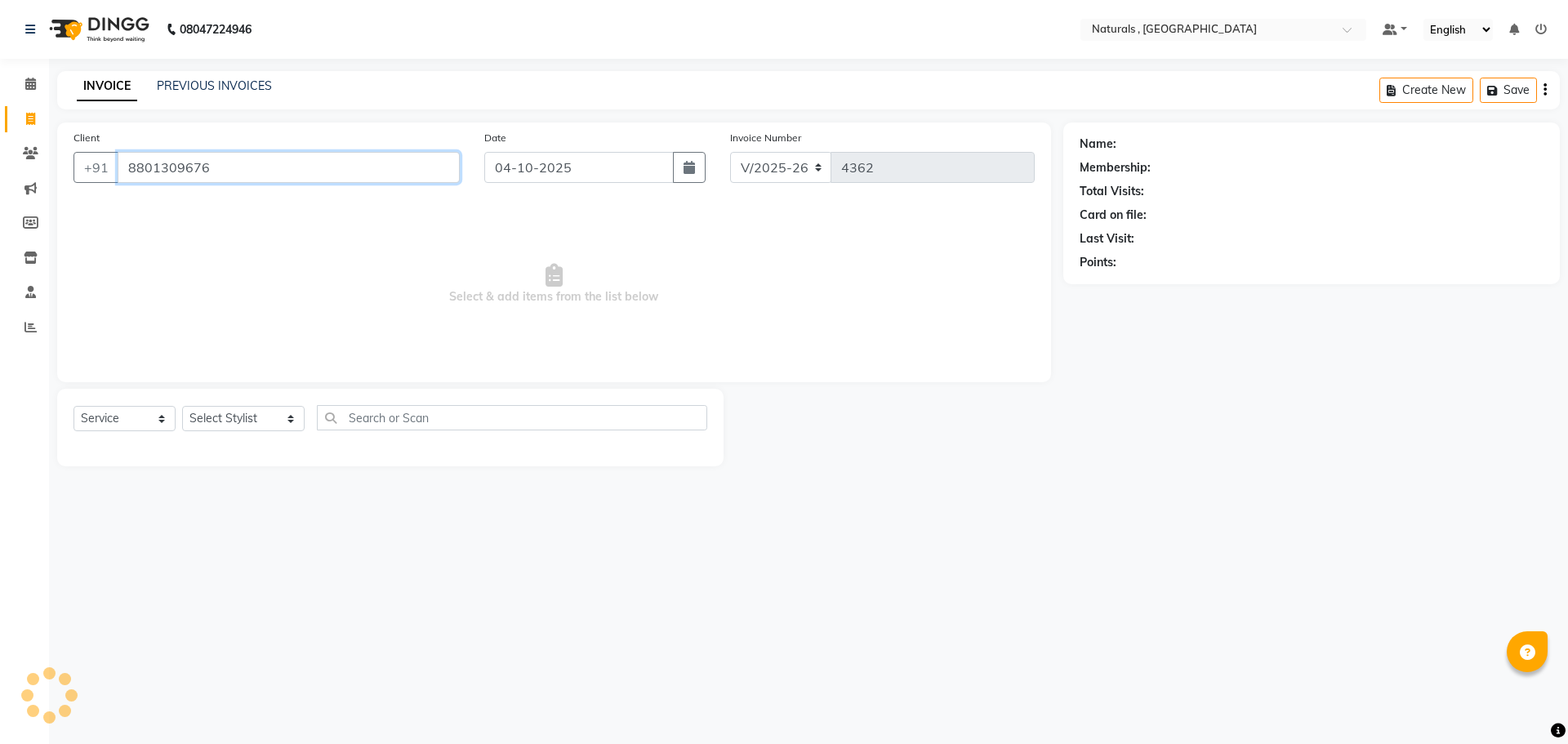
type input "8801309676"
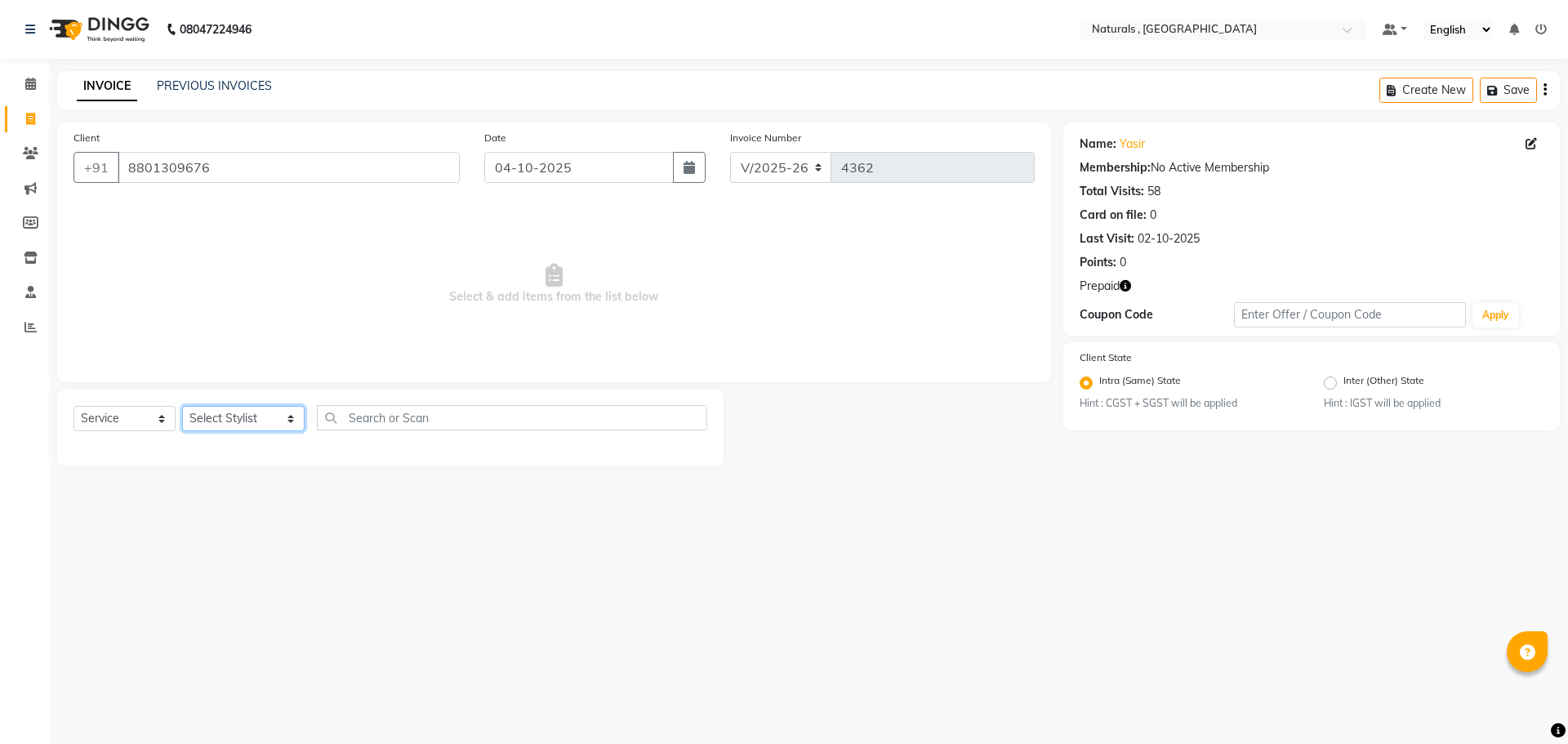
click at [197, 423] on select "Select Stylist ASFIYA (L-3) BHAGYA SHREE GM JAGDISH (L-2) KARIM ( L-2 ) MEHARBA…" at bounding box center [243, 418] width 122 height 25
select select "78703"
click at [182, 406] on select "Select Stylist ASFIYA (L-3) BHAGYA SHREE GM JAGDISH (L-2) KARIM ( L-2 ) MEHARBA…" at bounding box center [243, 418] width 122 height 25
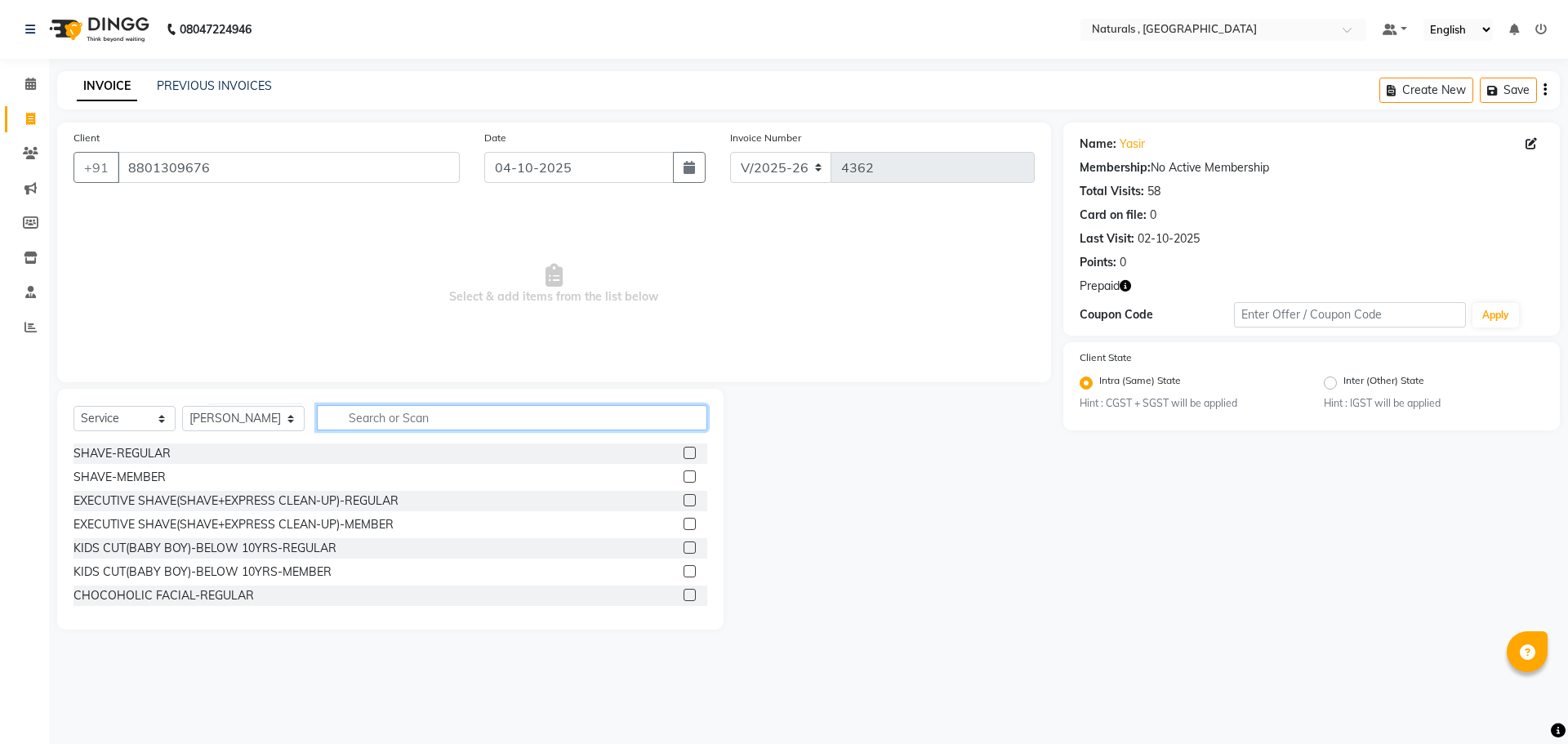
click at [366, 412] on input "text" at bounding box center [512, 417] width 391 height 25
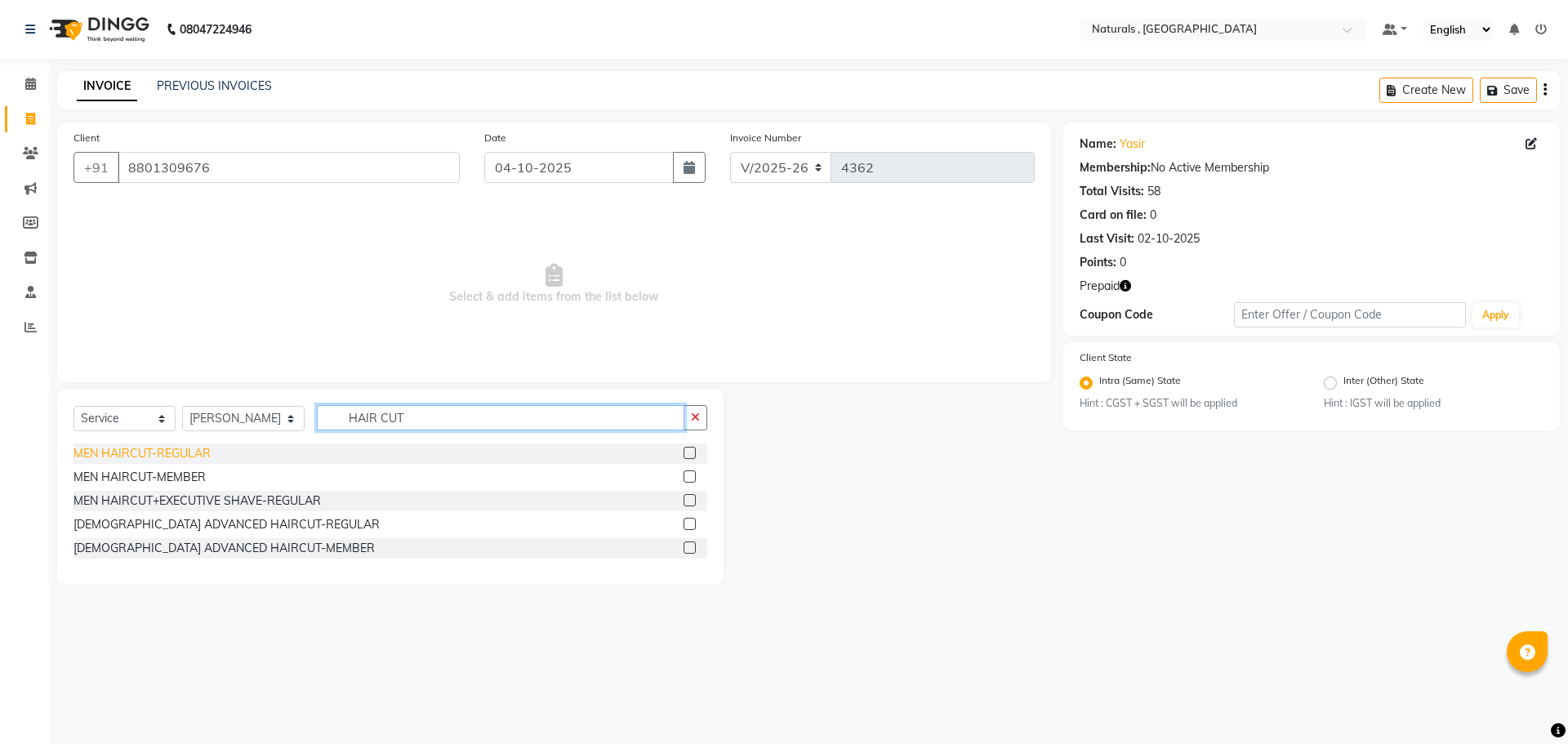
type input "HAIR CUT"
click at [165, 450] on div "MEN HAIRCUT-REGULAR" at bounding box center [142, 454] width 137 height 17
checkbox input "false"
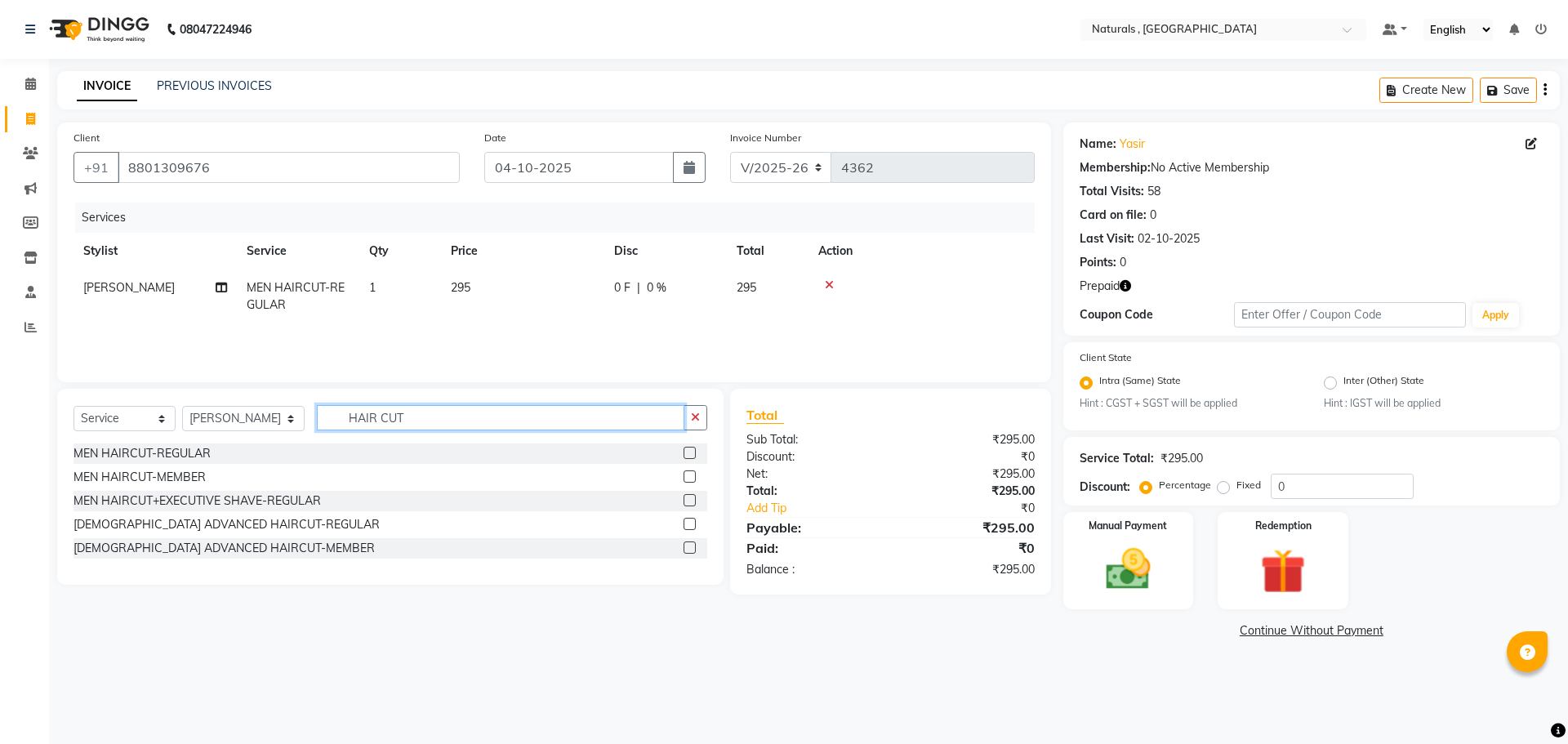
click at [451, 414] on input "HAIR CUT" at bounding box center [500, 417] width 368 height 25
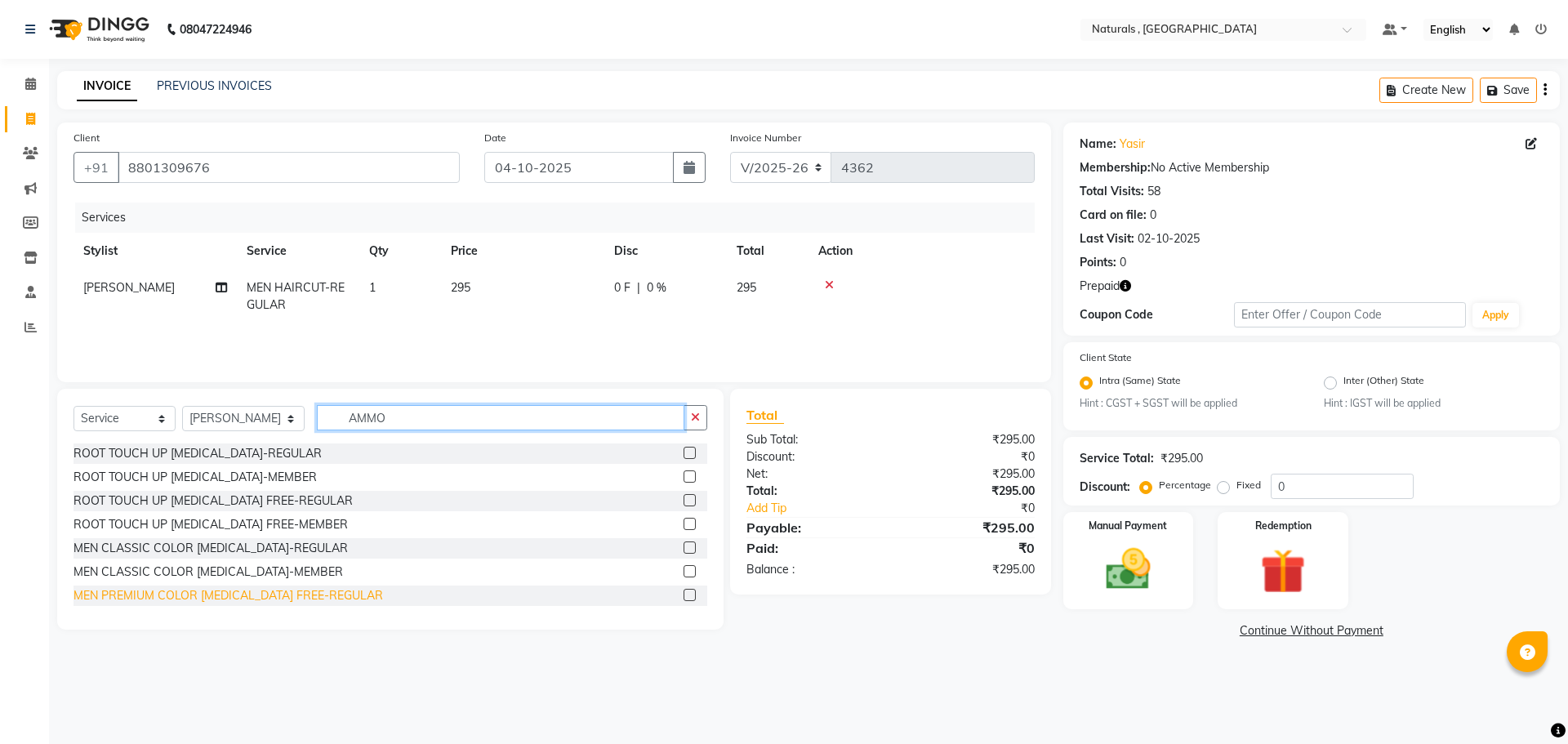
type input "AMMO"
click at [317, 596] on div "MEN PREMIUM COLOR AMMONIA FREE-REGULAR" at bounding box center [228, 596] width 310 height 17
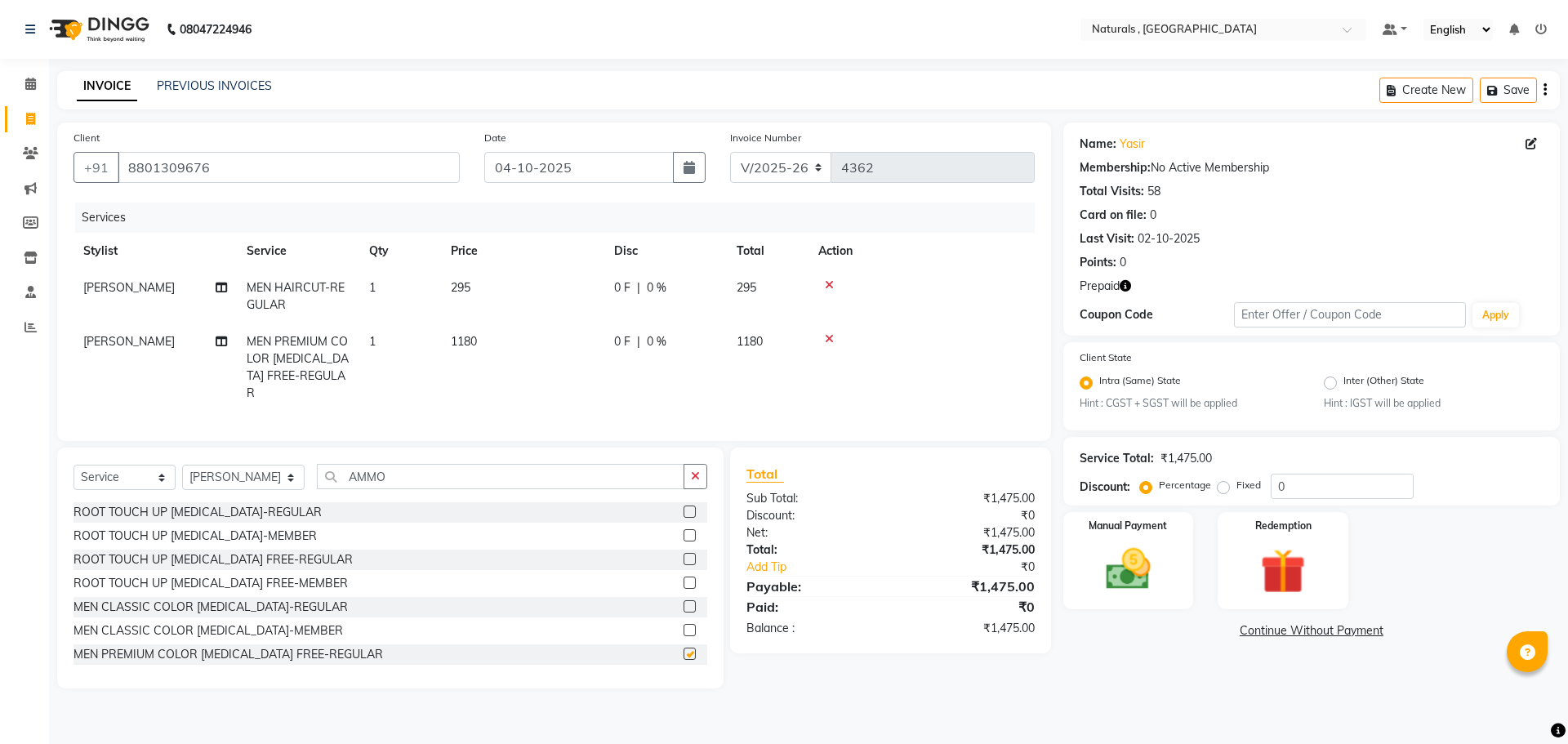
checkbox input "false"
click at [429, 463] on input "AMMO" at bounding box center [500, 476] width 368 height 25
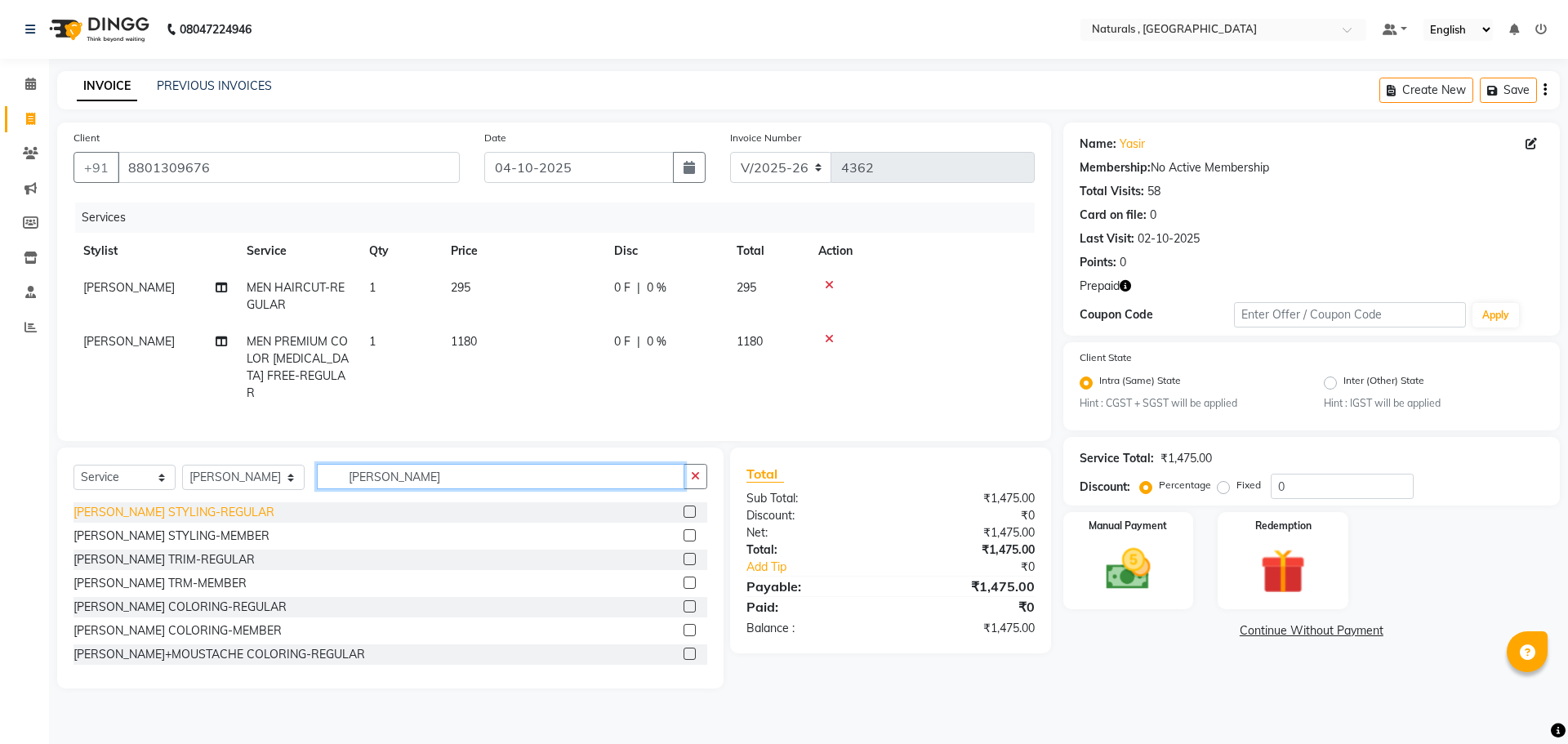
type input "BEard"
click at [143, 509] on div "BEARD STYLING-REGULAR" at bounding box center [174, 512] width 201 height 17
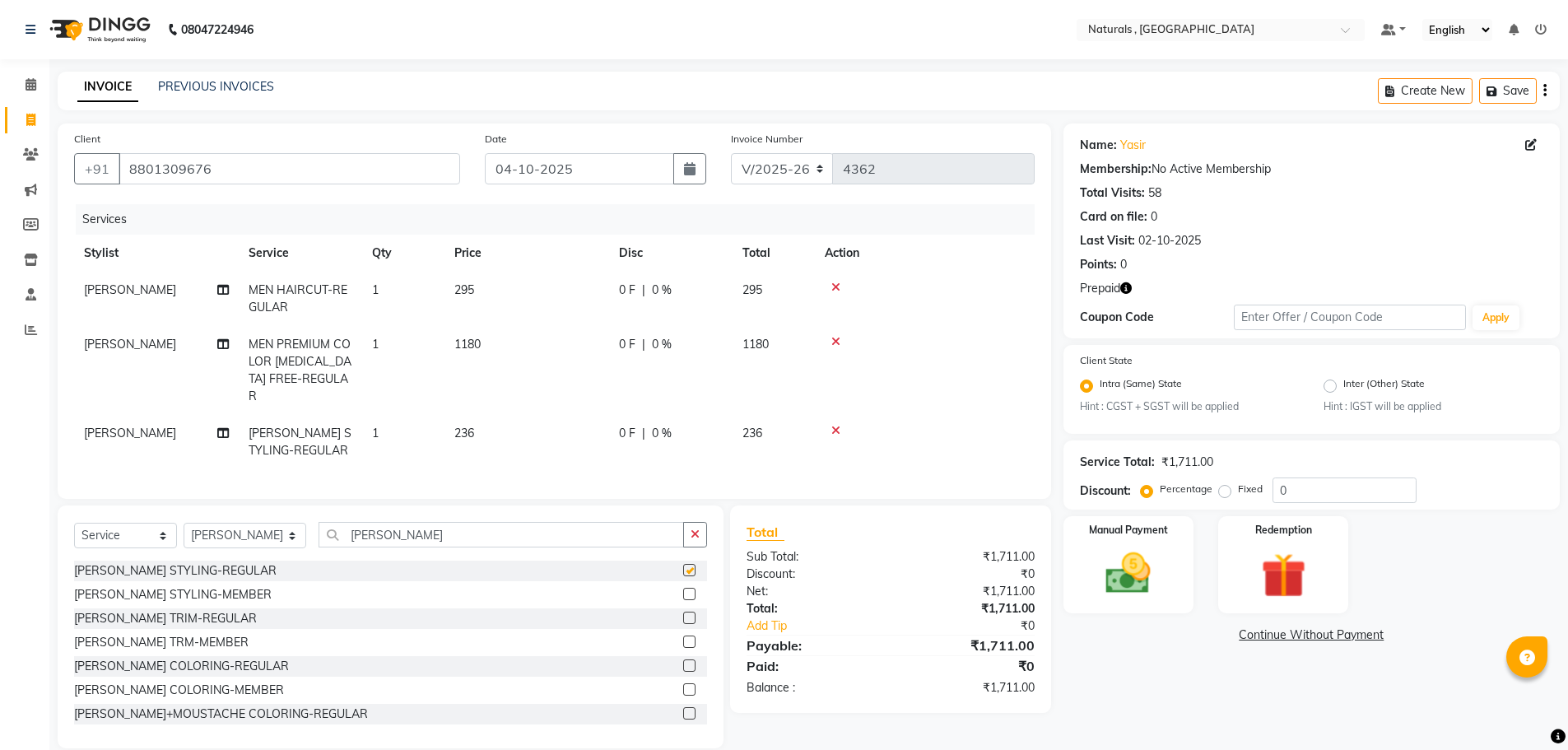
checkbox input "false"
click at [420, 526] on input "BEard" at bounding box center [502, 534] width 367 height 26
click at [175, 660] on div "BEARD COLORING-REGULAR" at bounding box center [182, 666] width 215 height 18
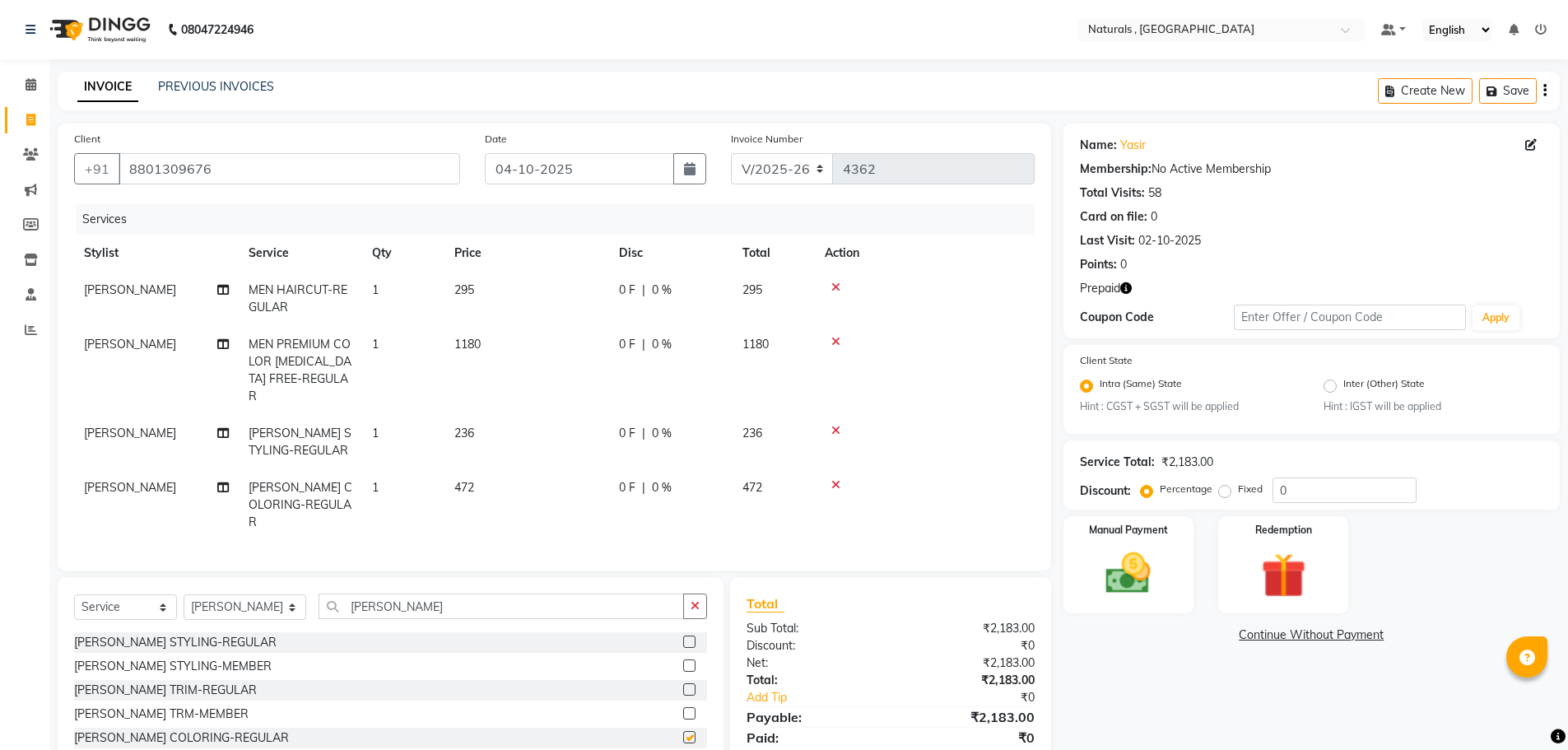
checkbox input "false"
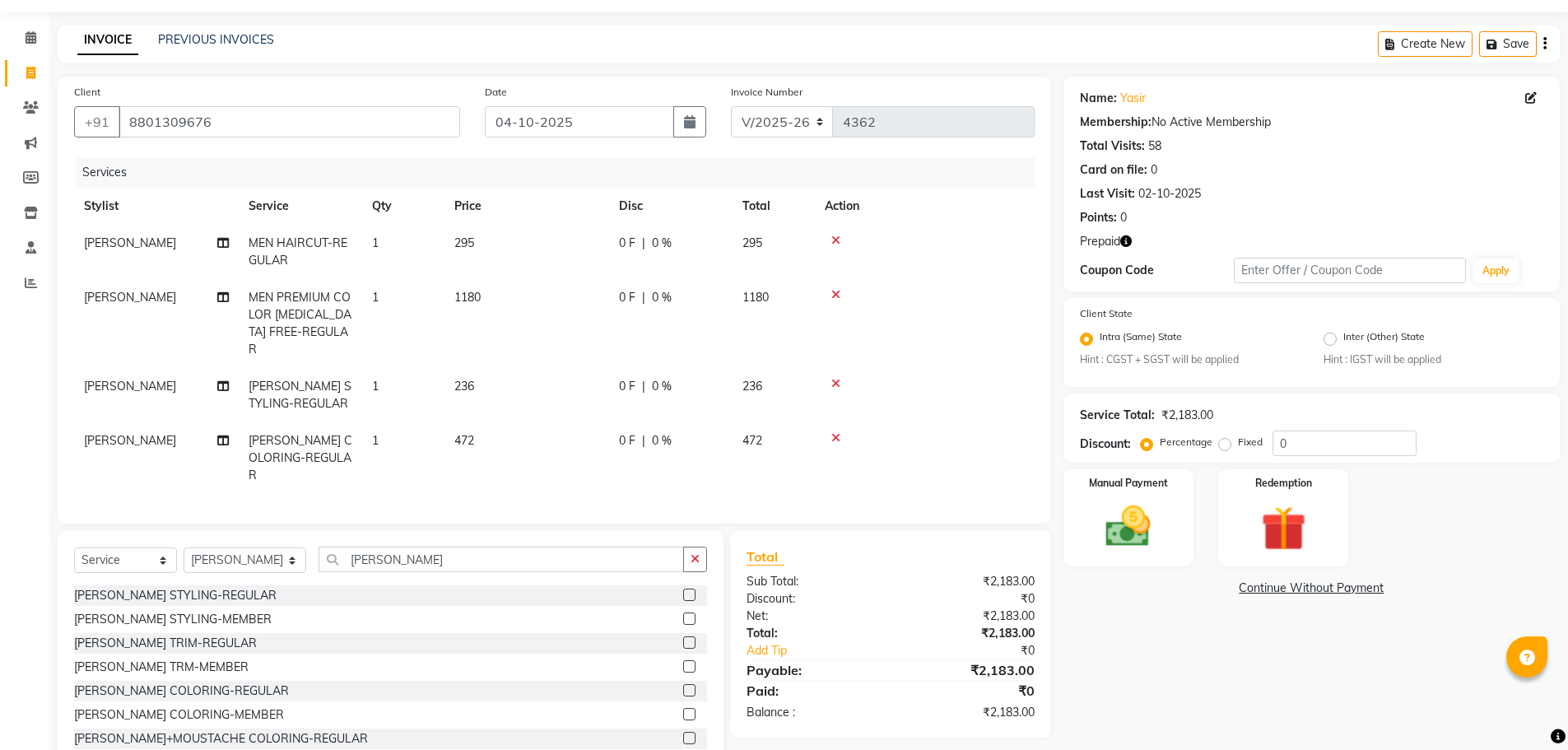
scroll to position [72, 0]
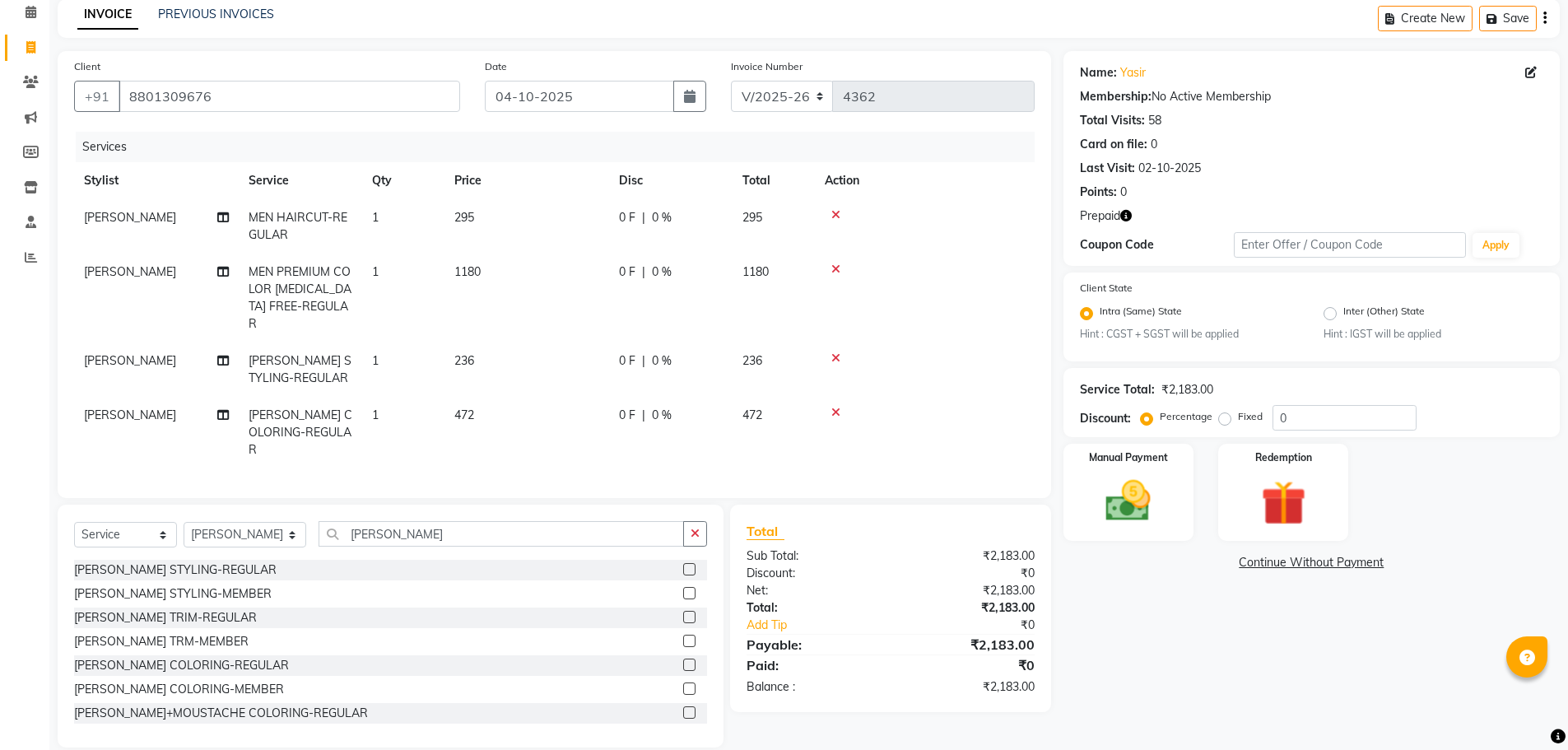
click at [1110, 616] on div "Name: Yasir Membership: No Active Membership Total Visits: 58 Card on file: 0 L…" at bounding box center [1318, 399] width 509 height 696
click at [1146, 524] on img at bounding box center [1129, 501] width 76 height 54
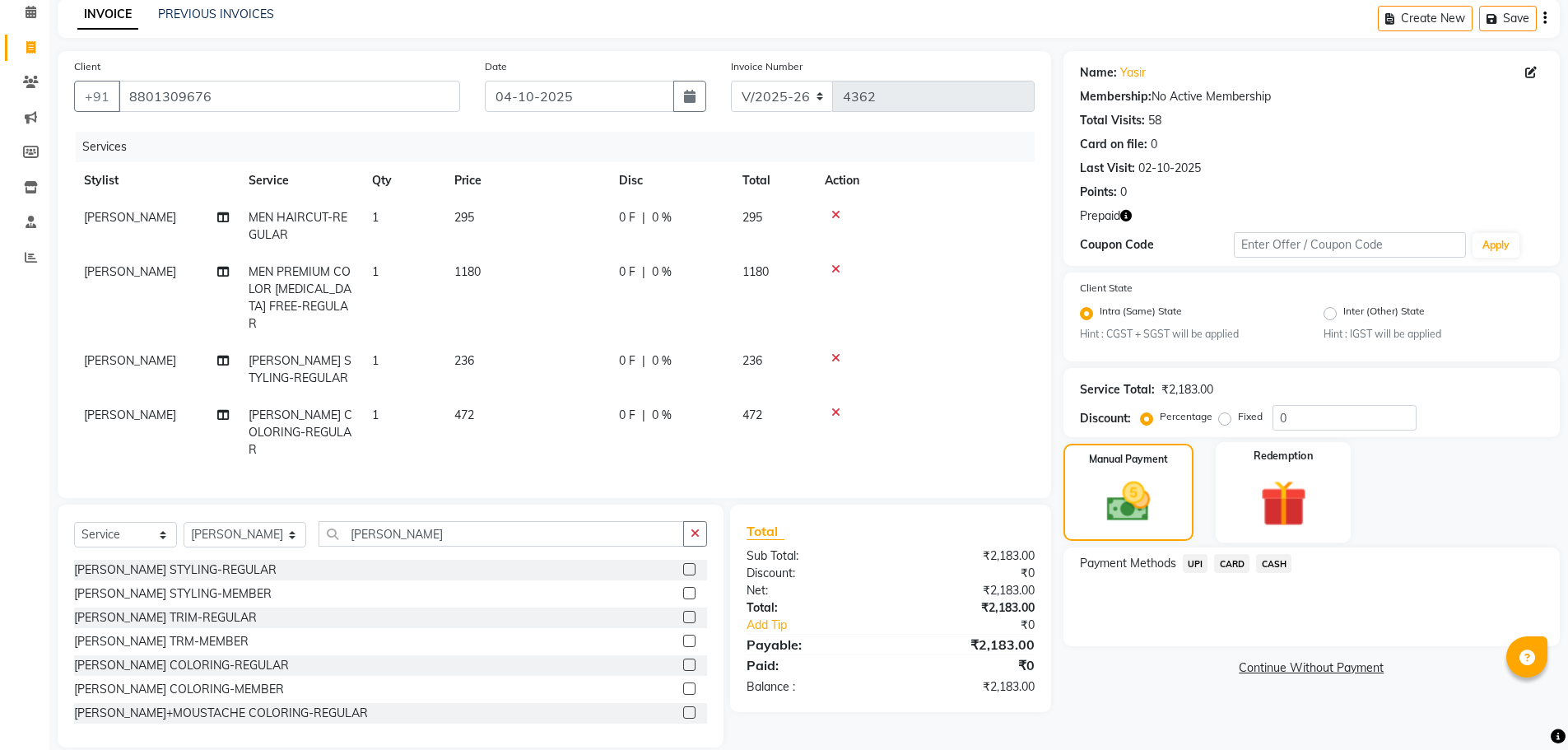
click at [1291, 512] on img at bounding box center [1283, 504] width 76 height 58
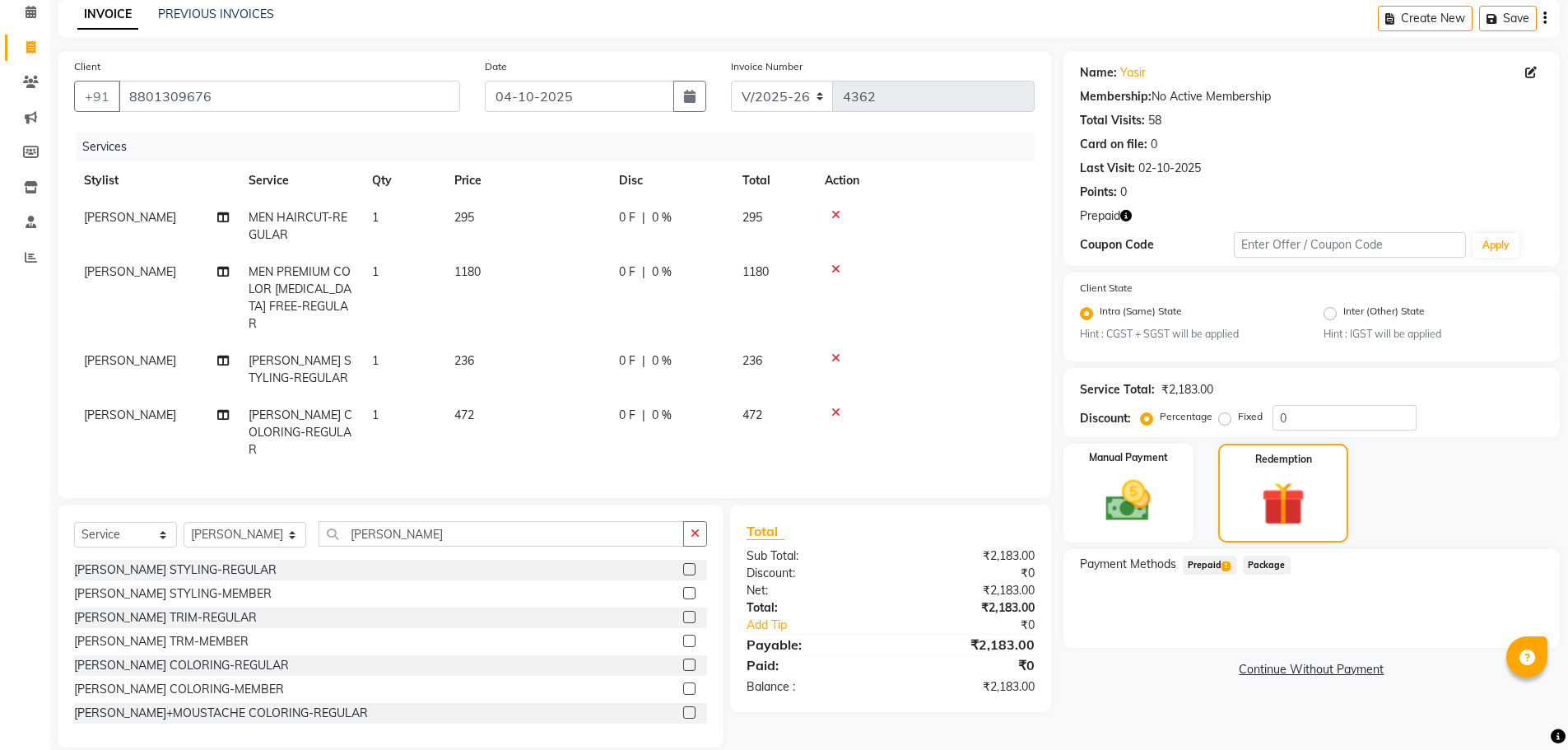
click at [1252, 561] on span "Package" at bounding box center [1267, 564] width 48 height 19
click at [1228, 567] on span "1" at bounding box center [1226, 566] width 9 height 10
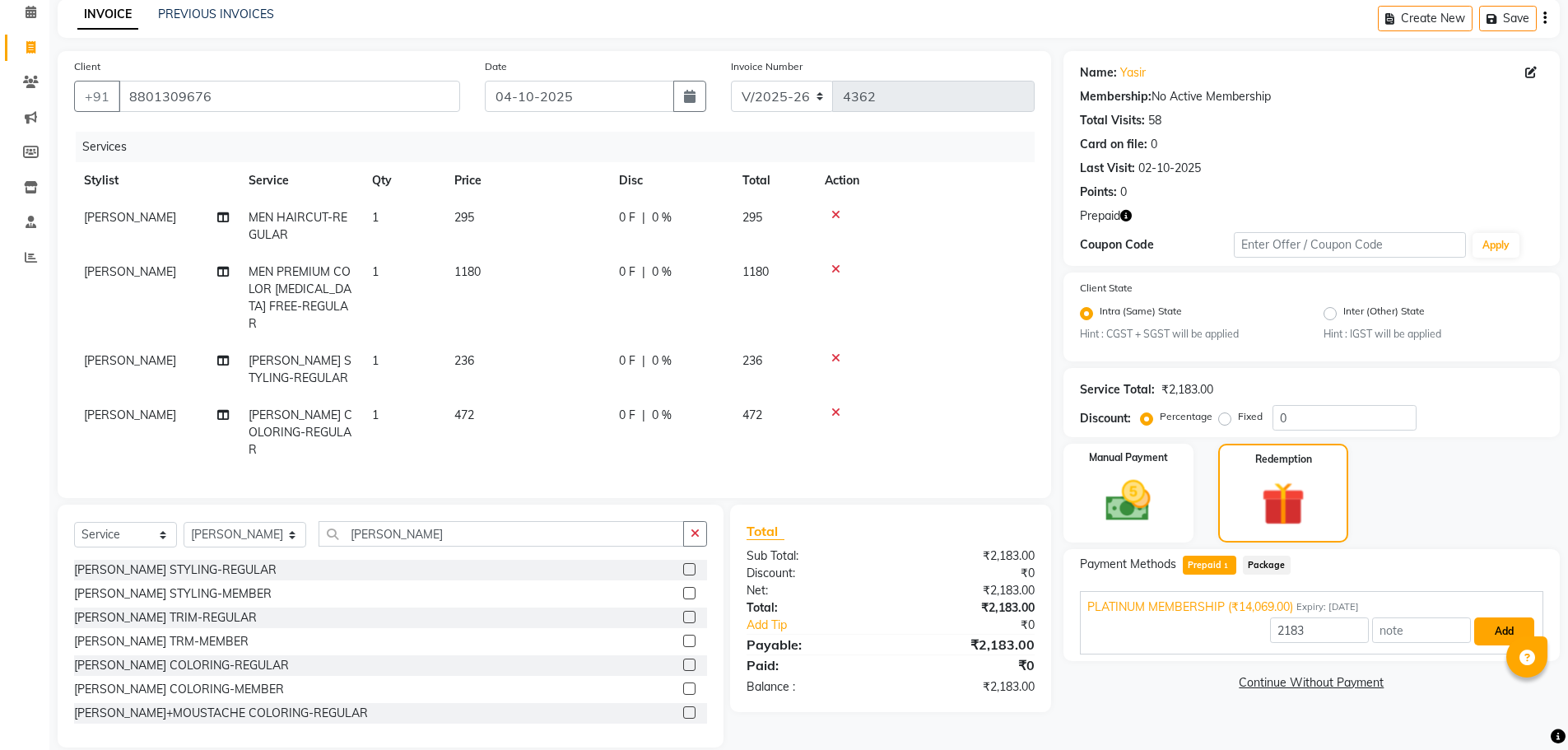
click at [1483, 627] on button "Add" at bounding box center [1505, 631] width 60 height 28
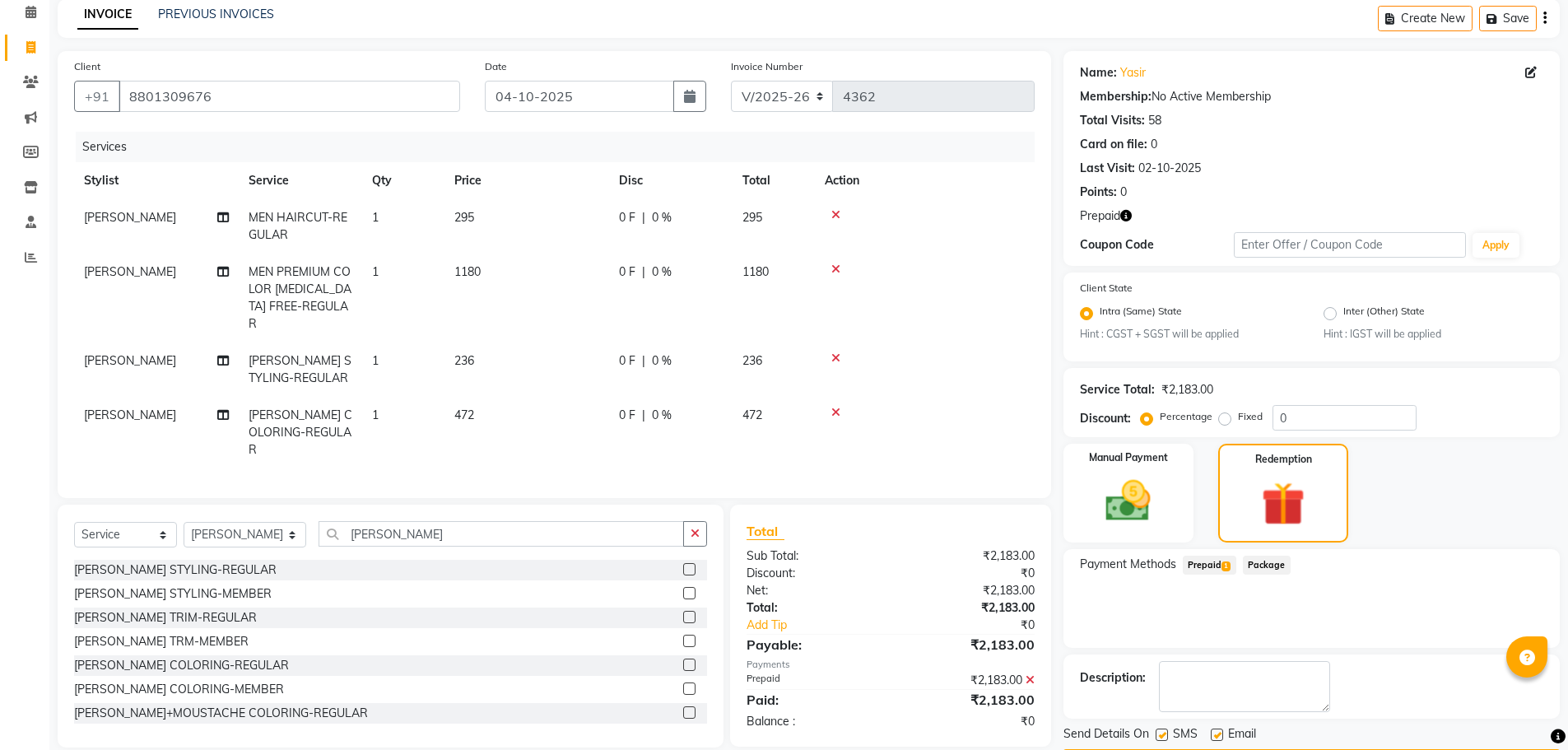
scroll to position [122, 0]
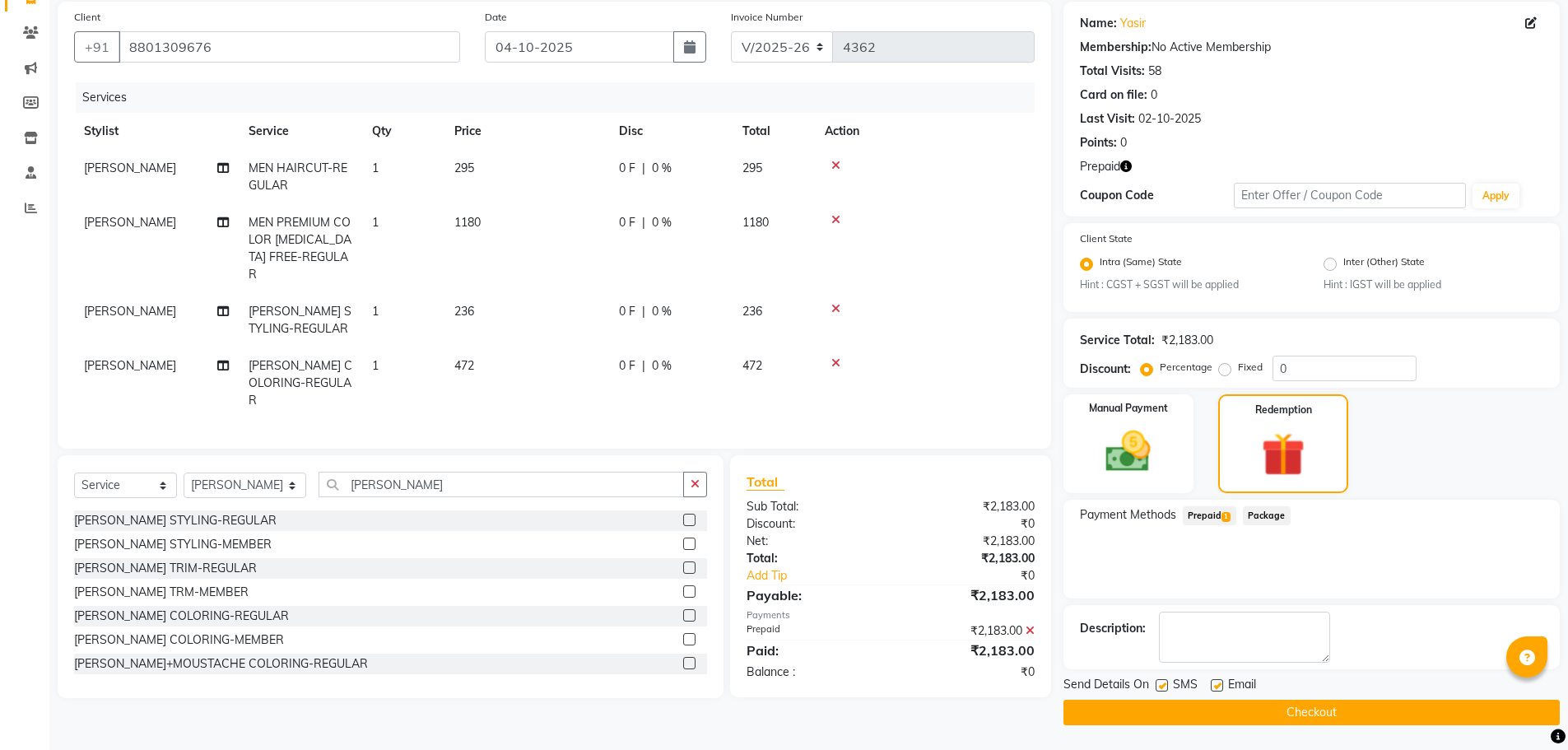
click at [1124, 164] on icon "button" at bounding box center [1126, 166] width 11 height 11
click at [1365, 710] on button "Checkout" at bounding box center [1312, 712] width 496 height 26
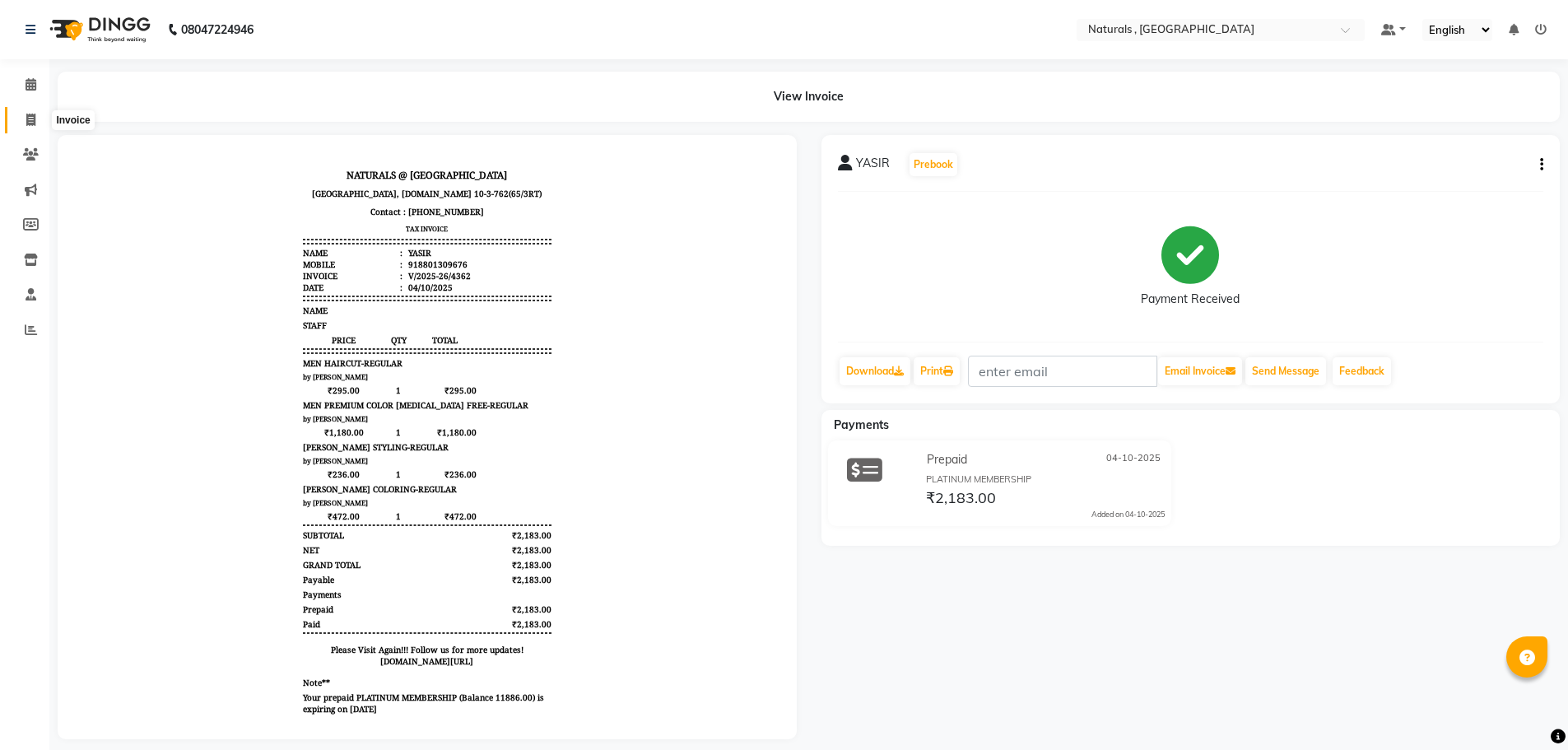
click at [29, 120] on icon at bounding box center [31, 120] width 9 height 12
select select "5818"
select select "service"
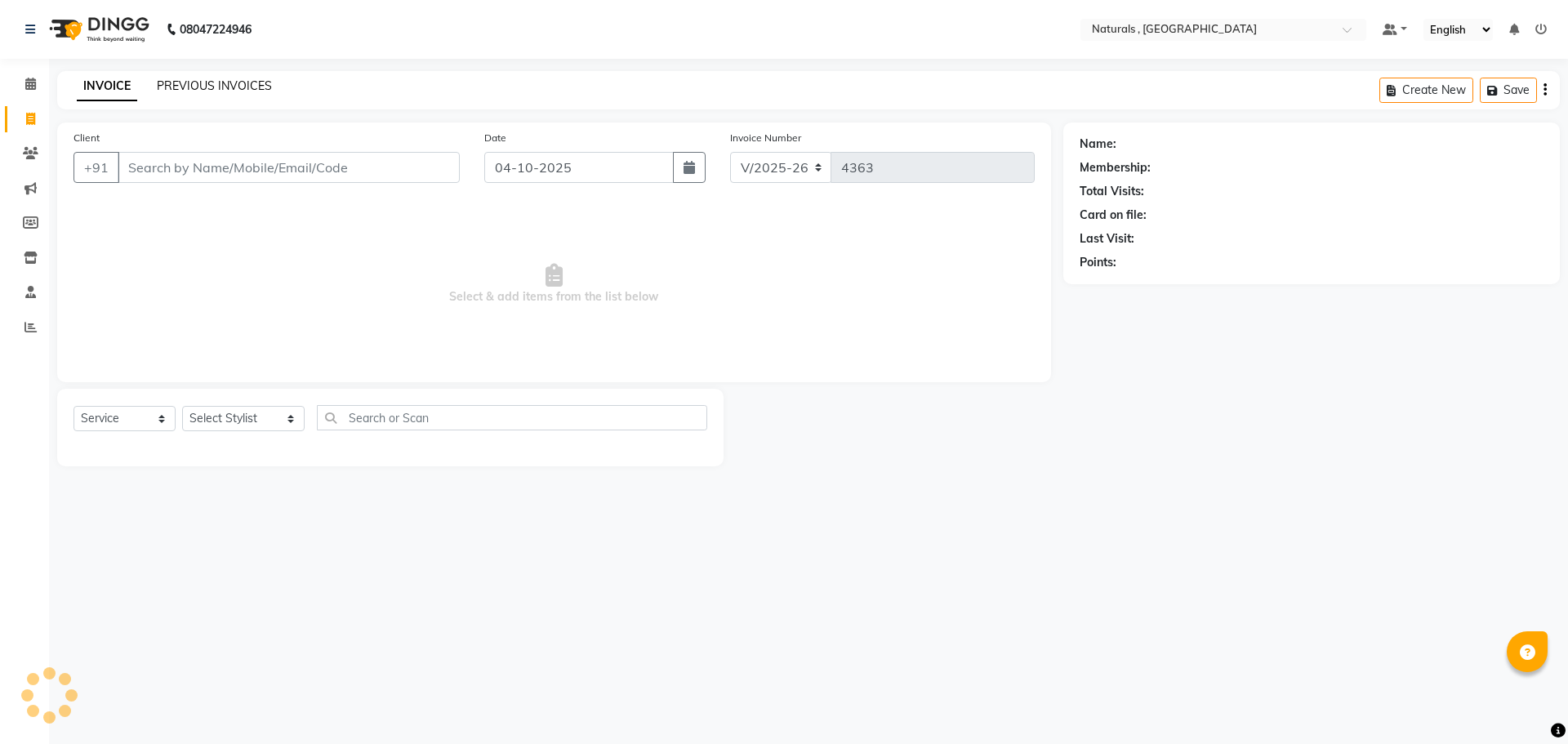
click at [240, 91] on link "PREVIOUS INVOICES" at bounding box center [214, 86] width 115 height 15
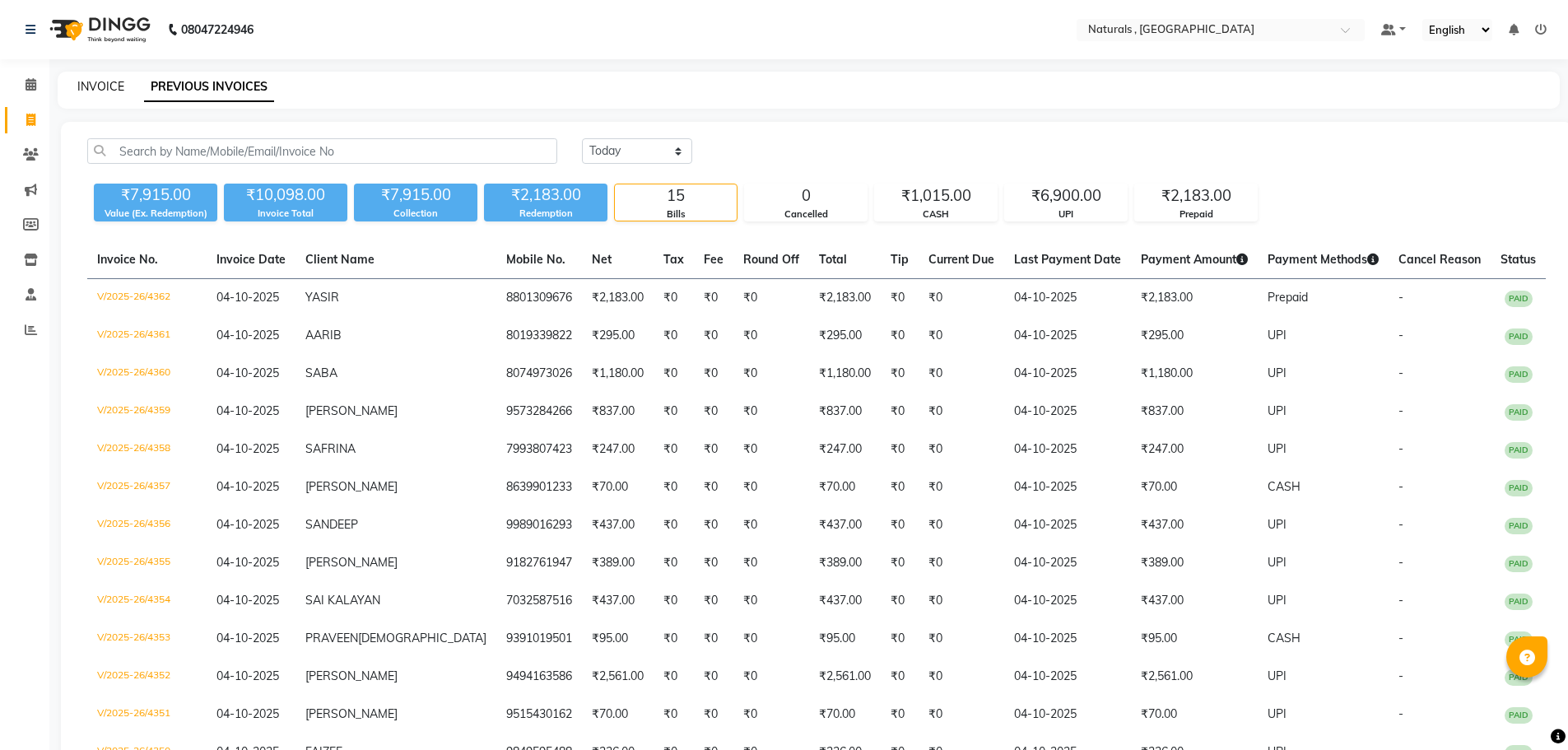
click at [92, 85] on link "INVOICE" at bounding box center [100, 86] width 47 height 15
select select "service"
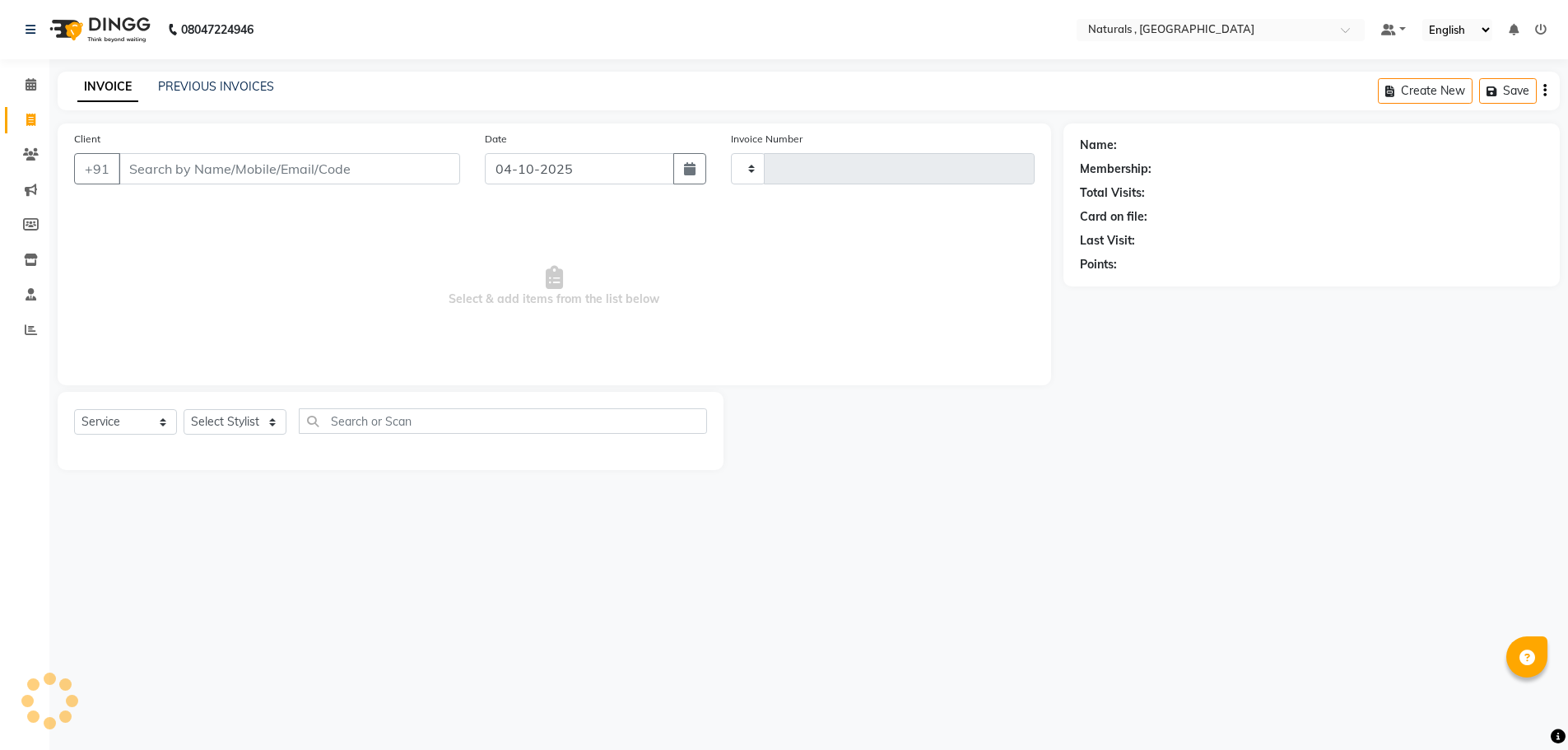
type input "4363"
select select "5818"
click at [279, 413] on select "Select Stylist ASFIYA (L-3) BHAGYA SHREE GM JAGDISH (L-2) KARIM ( L-2 ) MEHARBA…" at bounding box center [245, 421] width 123 height 26
click at [183, 409] on select "Select Stylist ASFIYA (L-3) BHAGYA SHREE GM JAGDISH (L-2) KARIM ( L-2 ) MEHARBA…" at bounding box center [245, 421] width 123 height 26
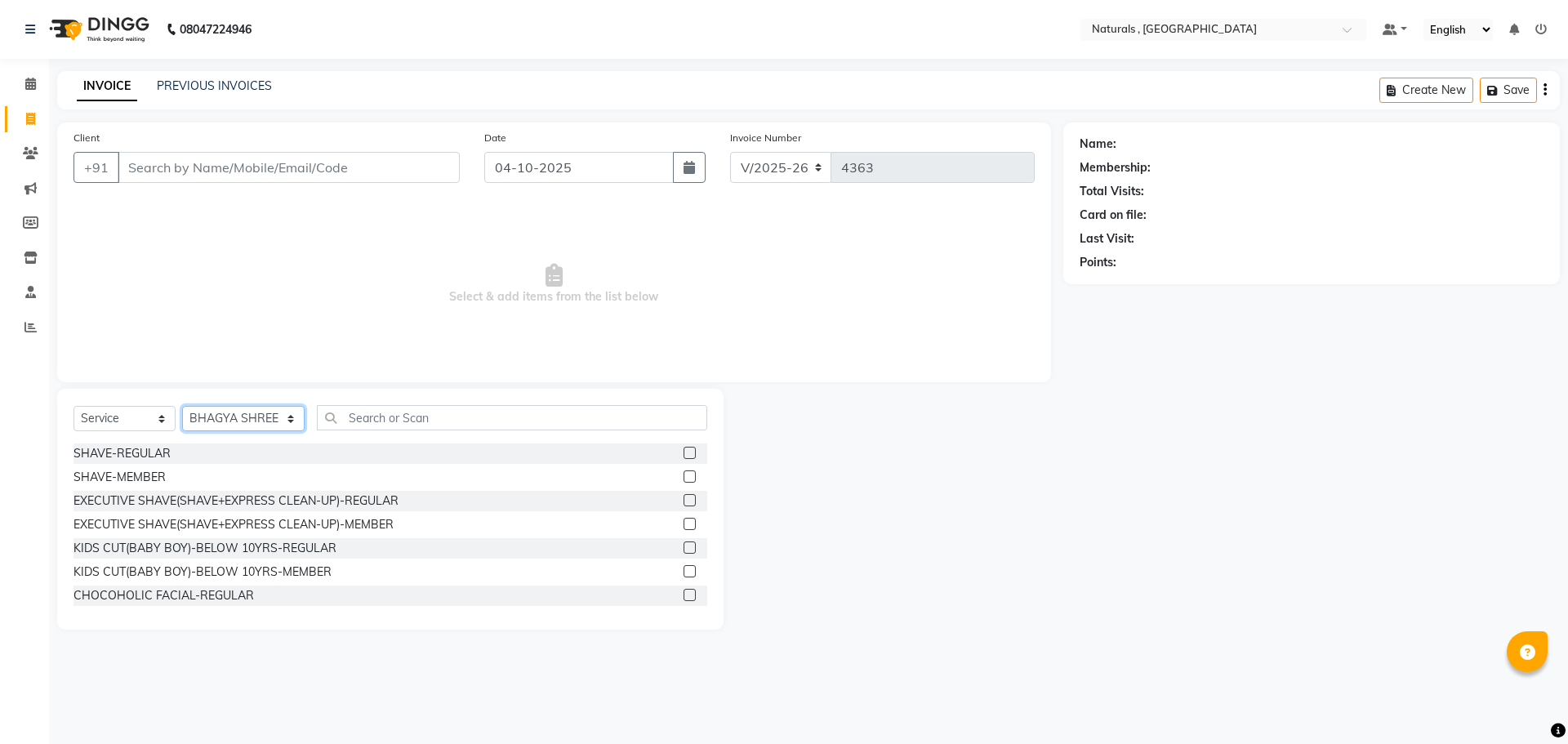
click at [213, 424] on select "Select Stylist ASFIYA (L-3) BHAGYA SHREE GM JAGDISH (L-2) KARIM ( L-2 ) MEHARBA…" at bounding box center [243, 418] width 122 height 25
select select "40756"
click at [182, 406] on select "Select Stylist ASFIYA (L-3) BHAGYA SHREE GM JAGDISH (L-2) KARIM ( L-2 ) MEHARBA…" at bounding box center [243, 418] width 122 height 25
click at [470, 412] on input "text" at bounding box center [512, 417] width 391 height 25
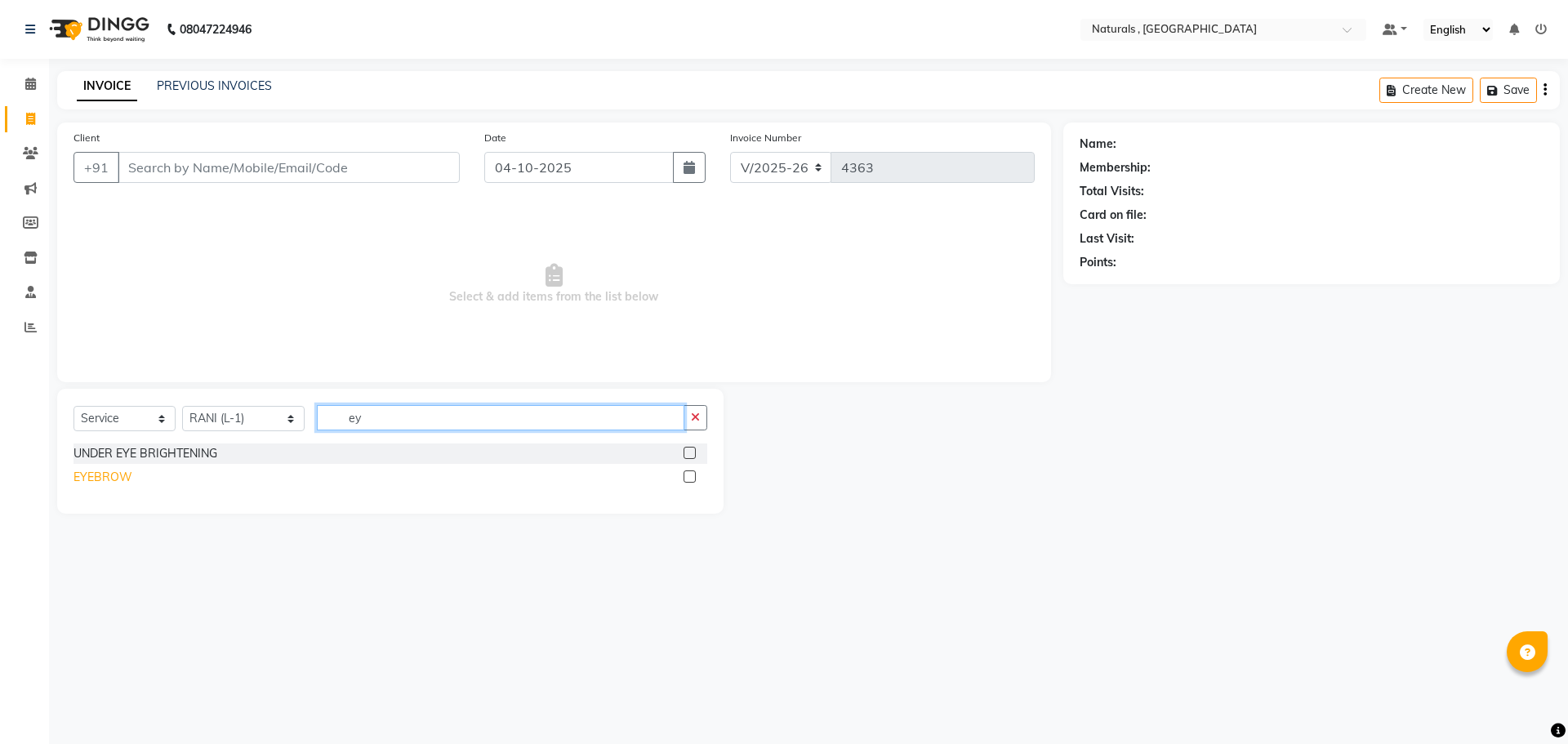
type input "ey"
click at [90, 479] on div "EYEBROW" at bounding box center [102, 477] width 59 height 17
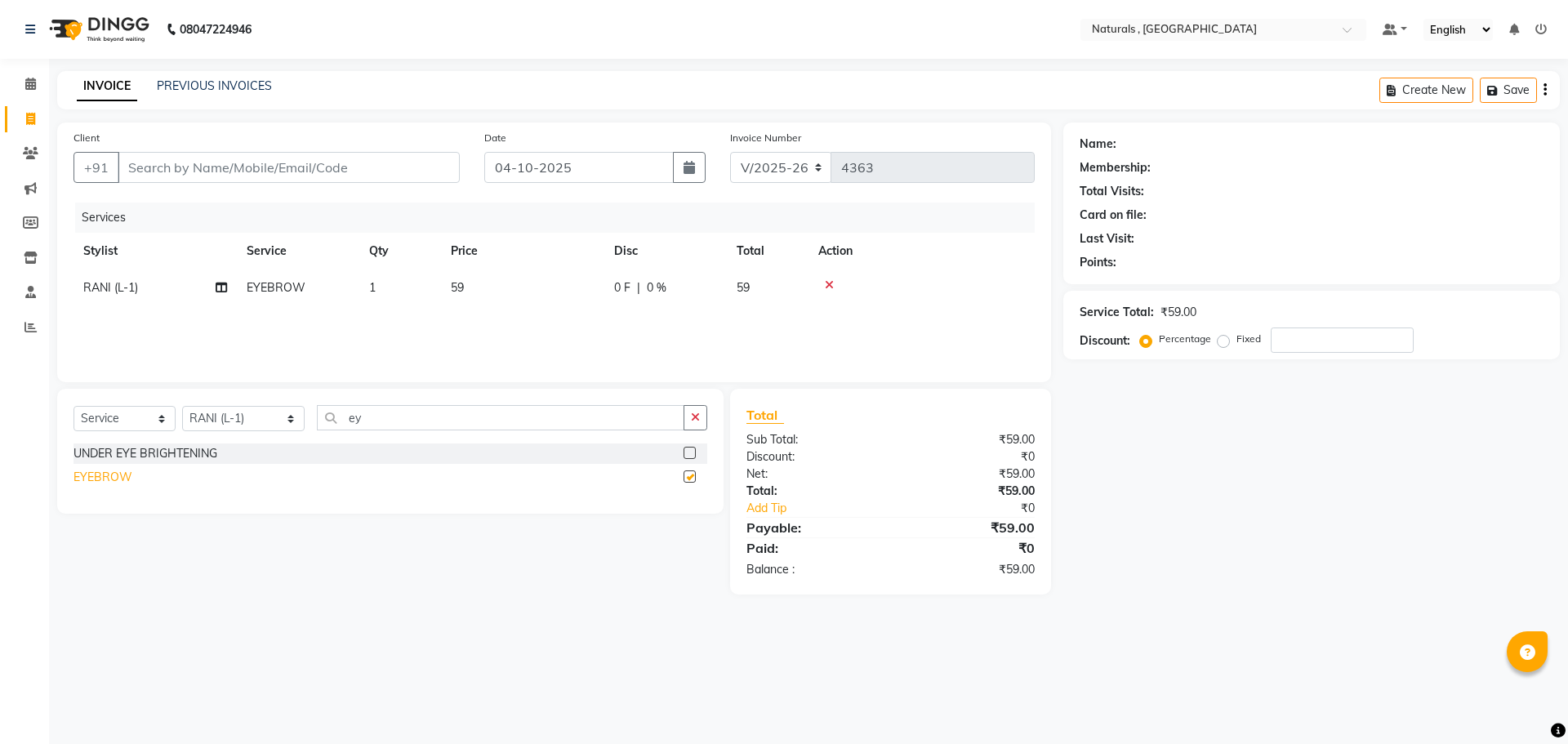
checkbox input "false"
click at [512, 280] on td "59" at bounding box center [522, 288] width 164 height 37
select select "40756"
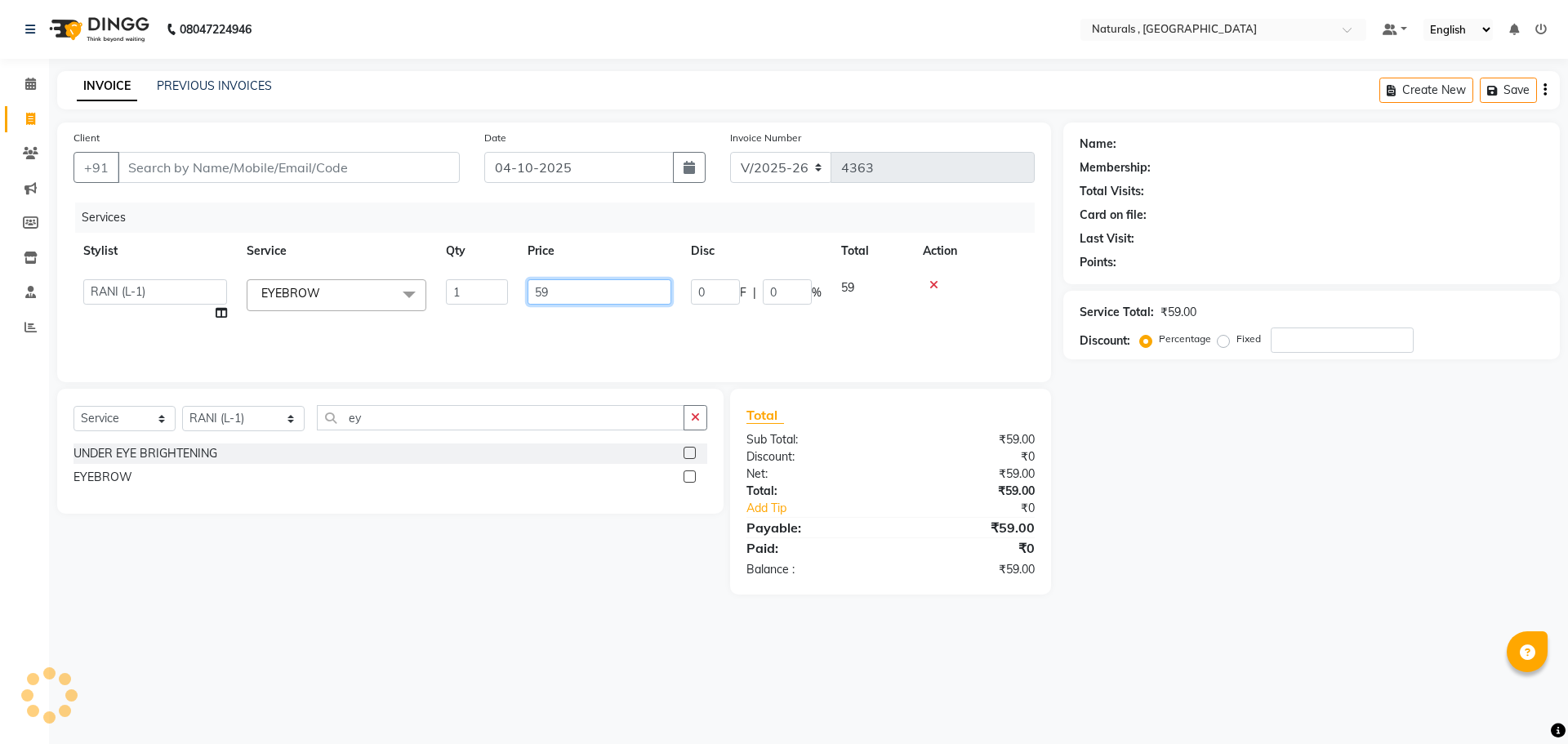
click at [583, 289] on input "59" at bounding box center [599, 291] width 143 height 25
type input "5"
type input "70"
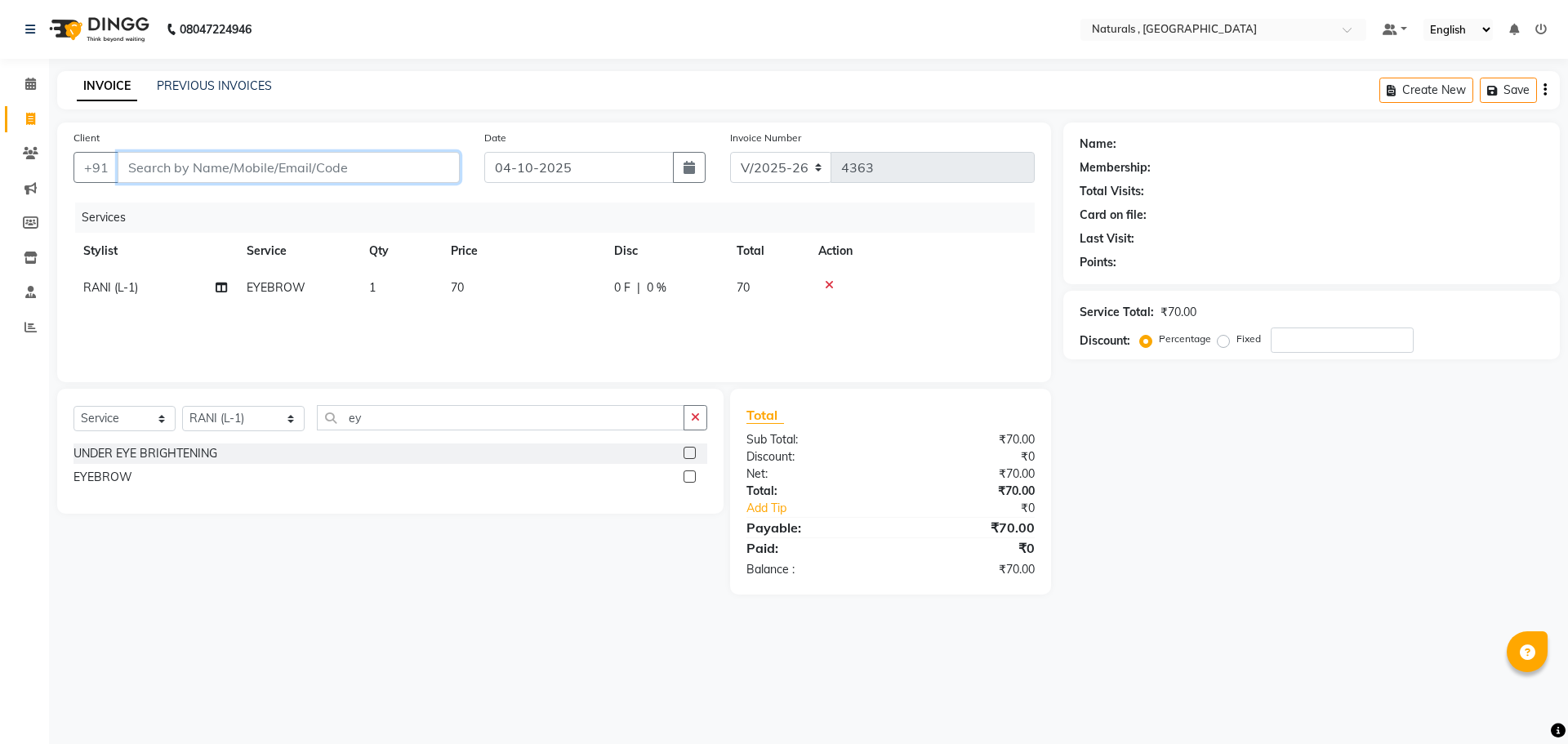
click at [278, 170] on input "Client" at bounding box center [288, 167] width 342 height 31
type input "9"
type input "0"
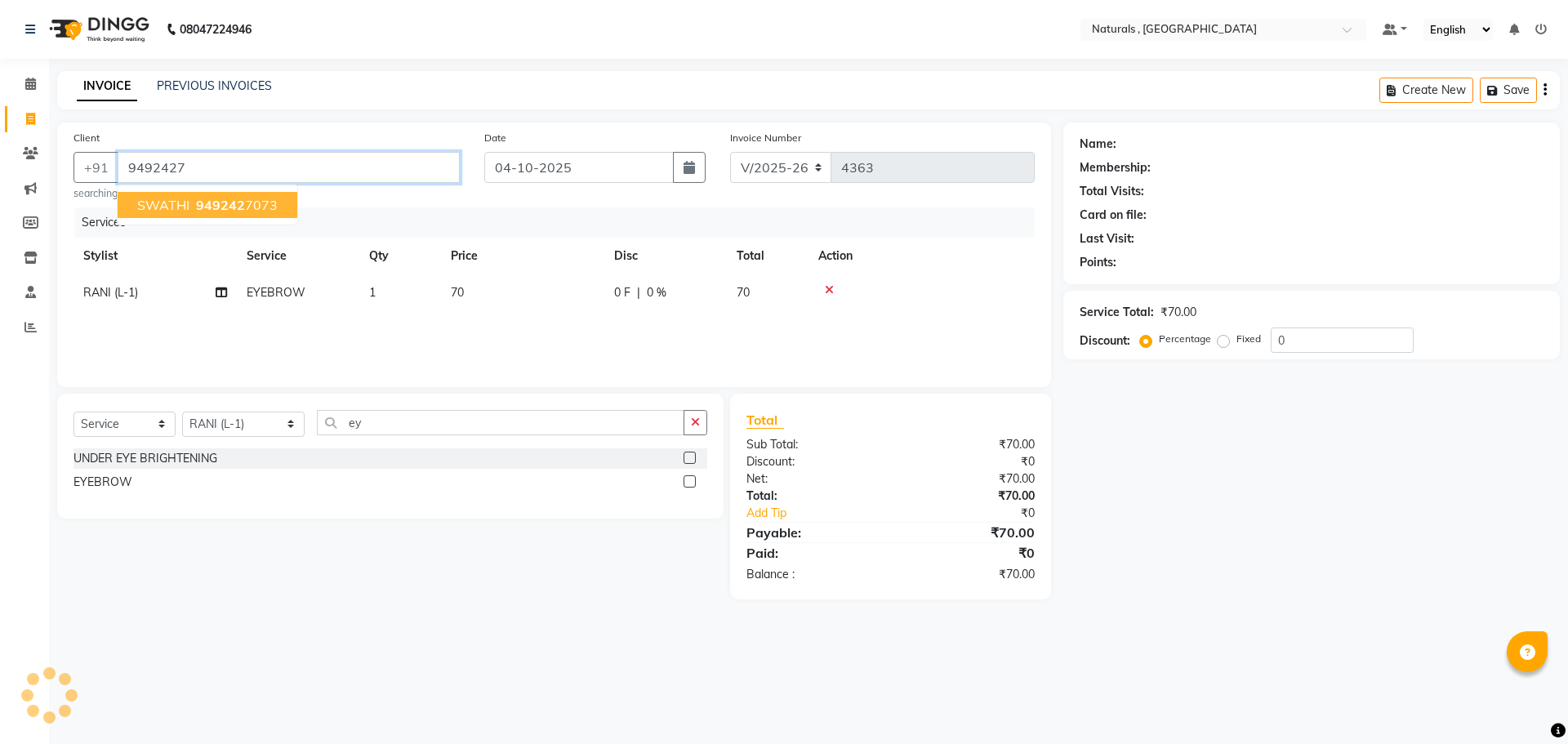
click at [242, 204] on ngb-highlight "949242 7073" at bounding box center [234, 205] width 85 height 17
type input "9492427073"
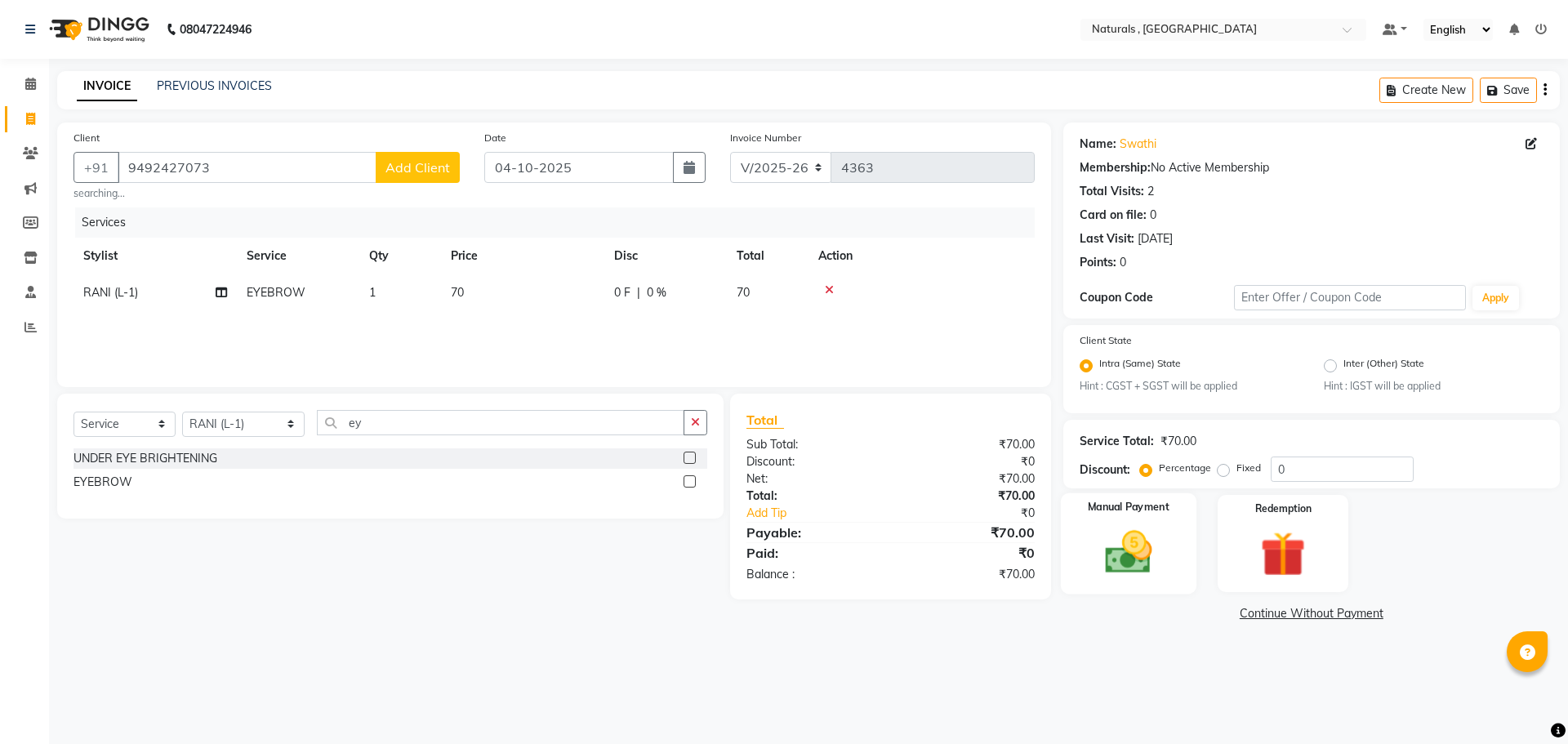
click at [1133, 568] on img at bounding box center [1128, 553] width 76 height 54
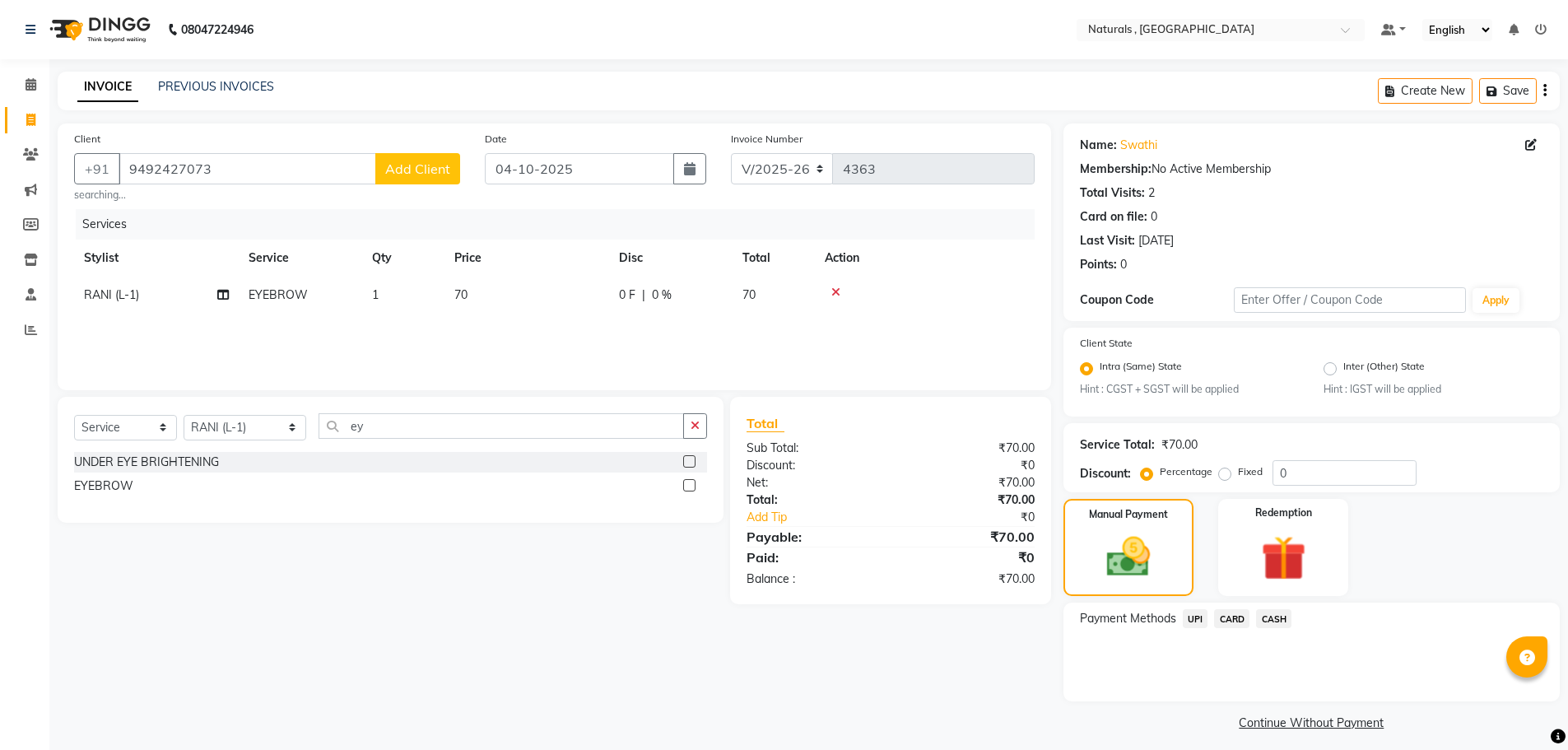
click at [1193, 614] on span "UPI" at bounding box center [1195, 618] width 26 height 19
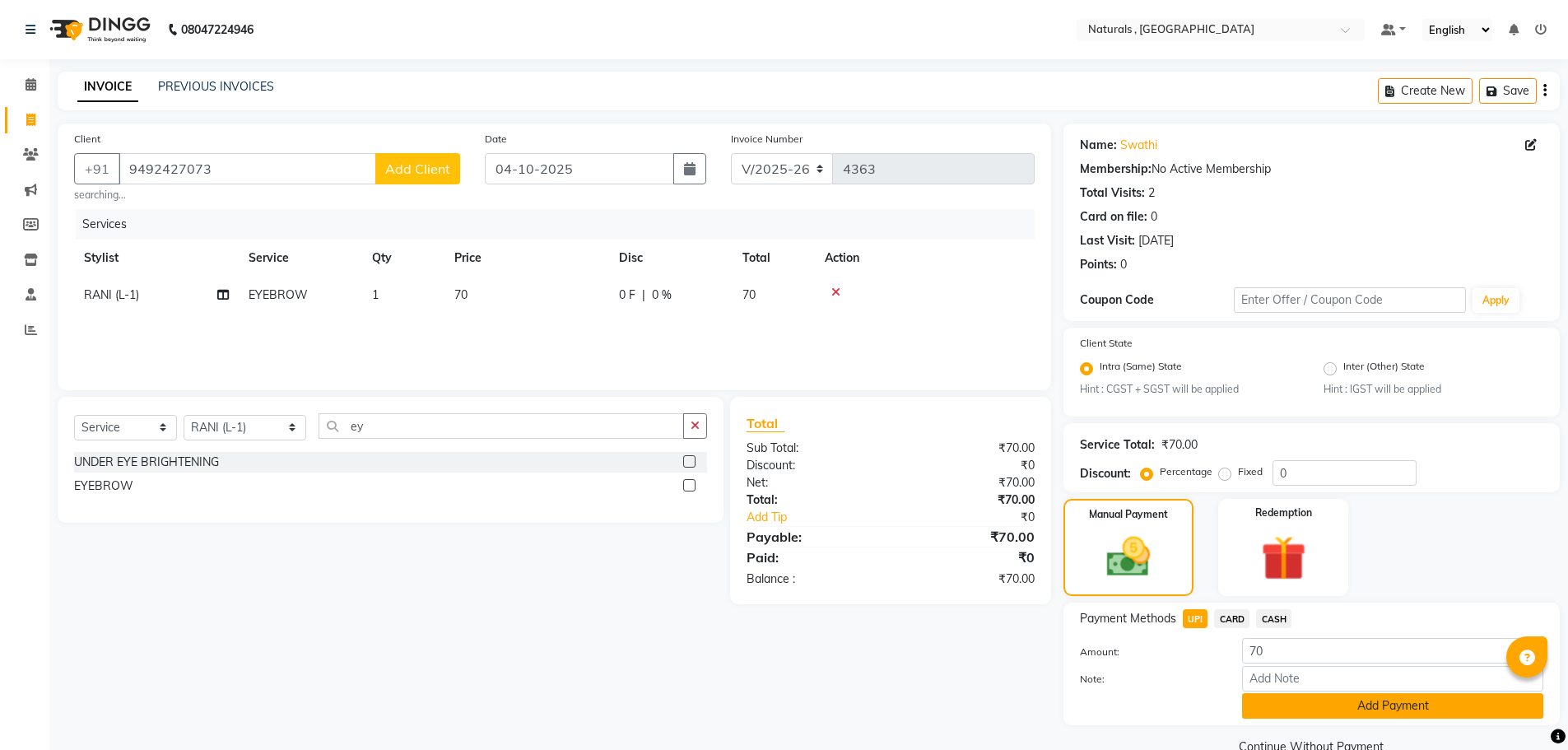
click at [1279, 702] on button "Add Payment" at bounding box center [1393, 705] width 301 height 26
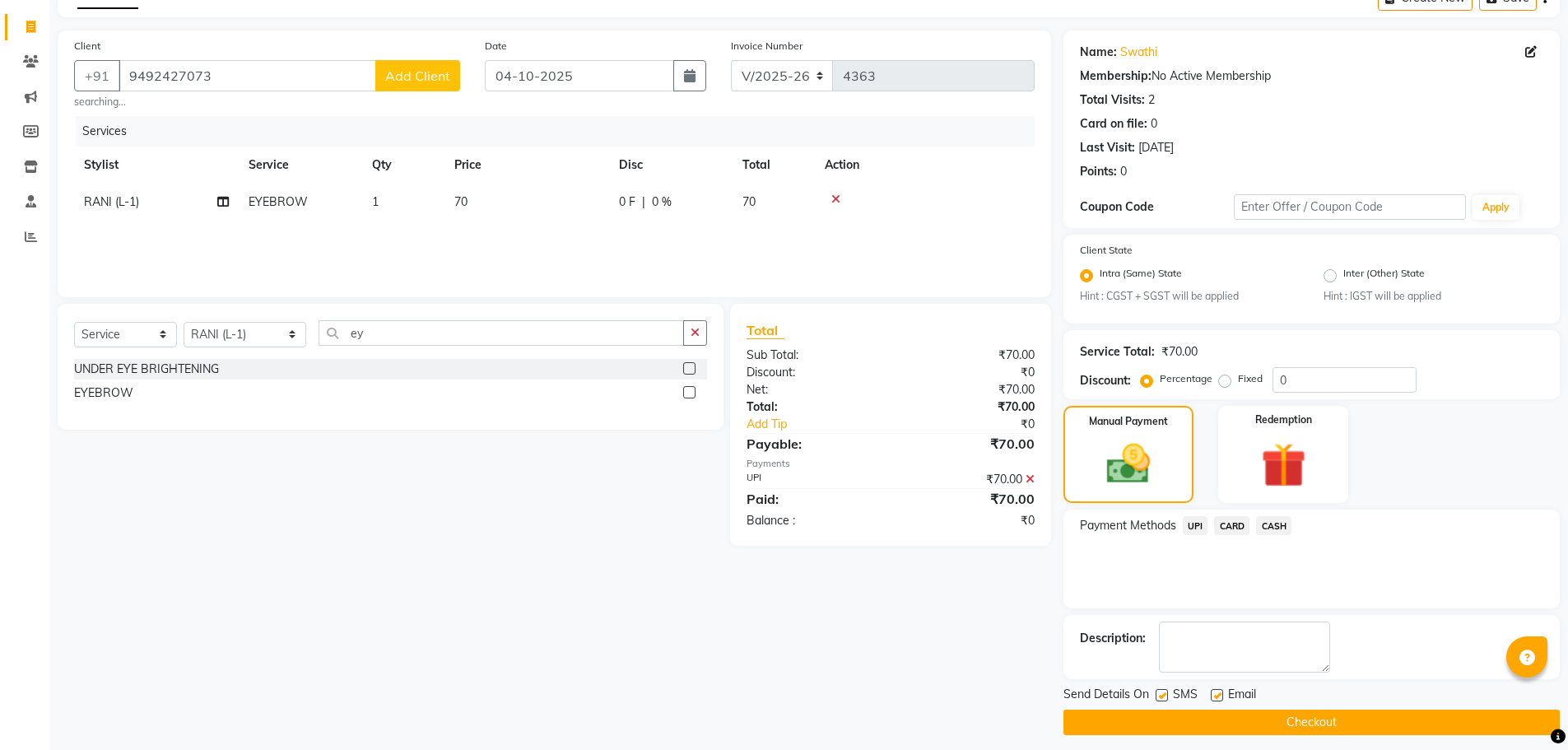
scroll to position [103, 0]
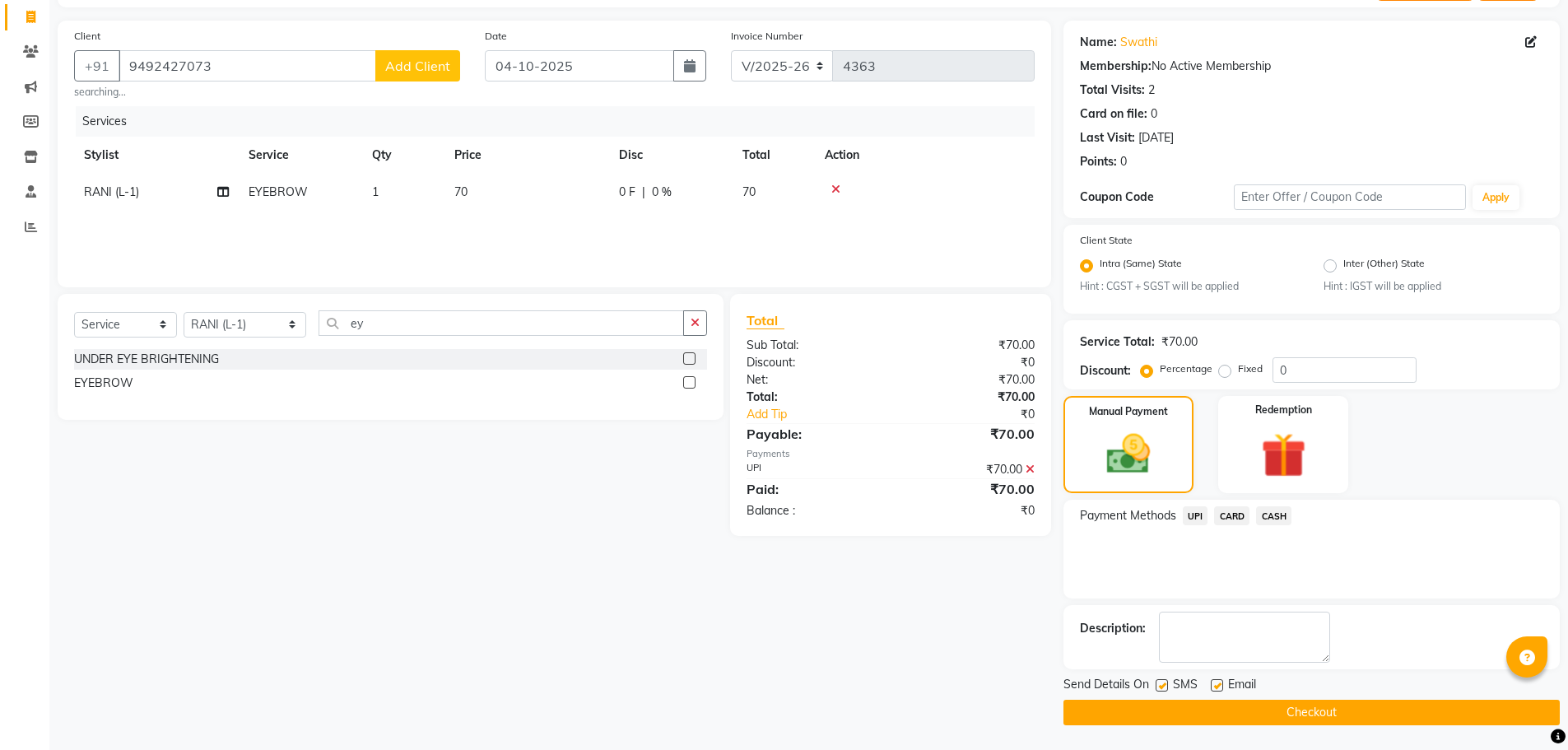
click at [1281, 709] on button "Checkout" at bounding box center [1312, 712] width 496 height 26
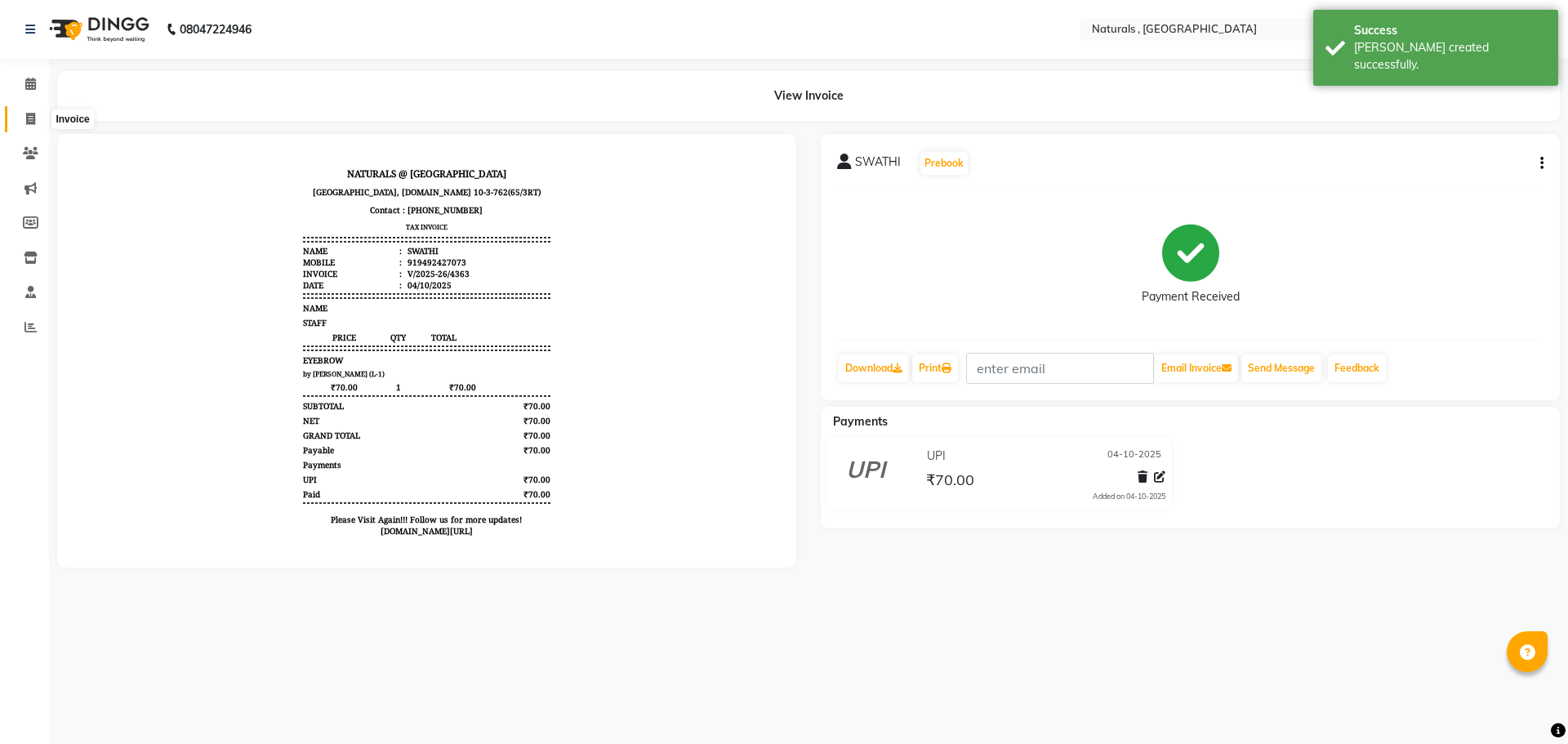
click at [34, 119] on icon at bounding box center [31, 119] width 9 height 12
select select "5818"
select select "service"
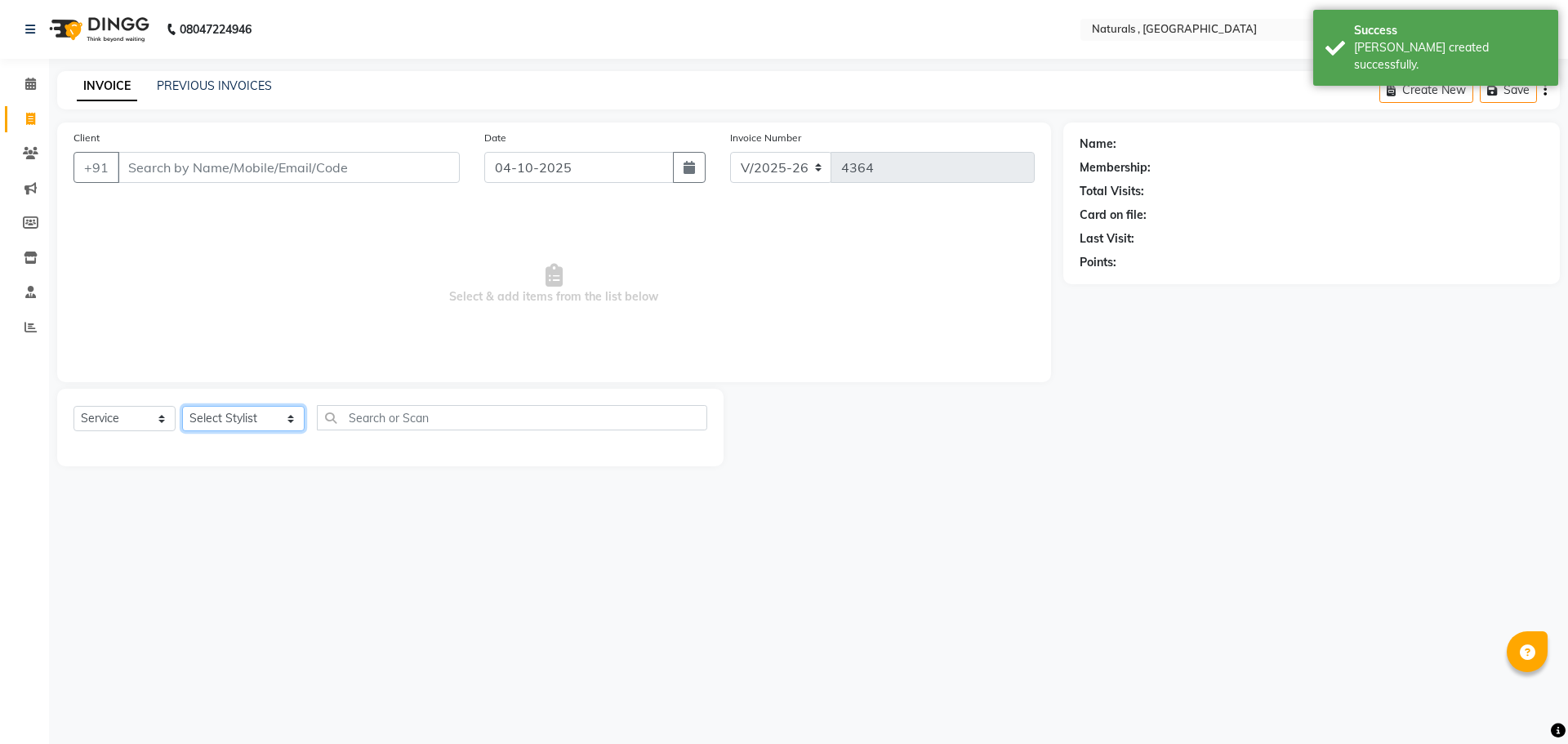
click at [286, 423] on select "Select Stylist ASFIYA (L-3) BHAGYA SHREE GM JAGDISH (L-2) KARIM ( L-2 ) MEHARBA…" at bounding box center [243, 418] width 122 height 25
select select "40678"
click at [182, 406] on select "Select Stylist ASFIYA (L-3) BHAGYA SHREE GM JAGDISH (L-2) KARIM ( L-2 ) MEHARBA…" at bounding box center [243, 418] width 122 height 25
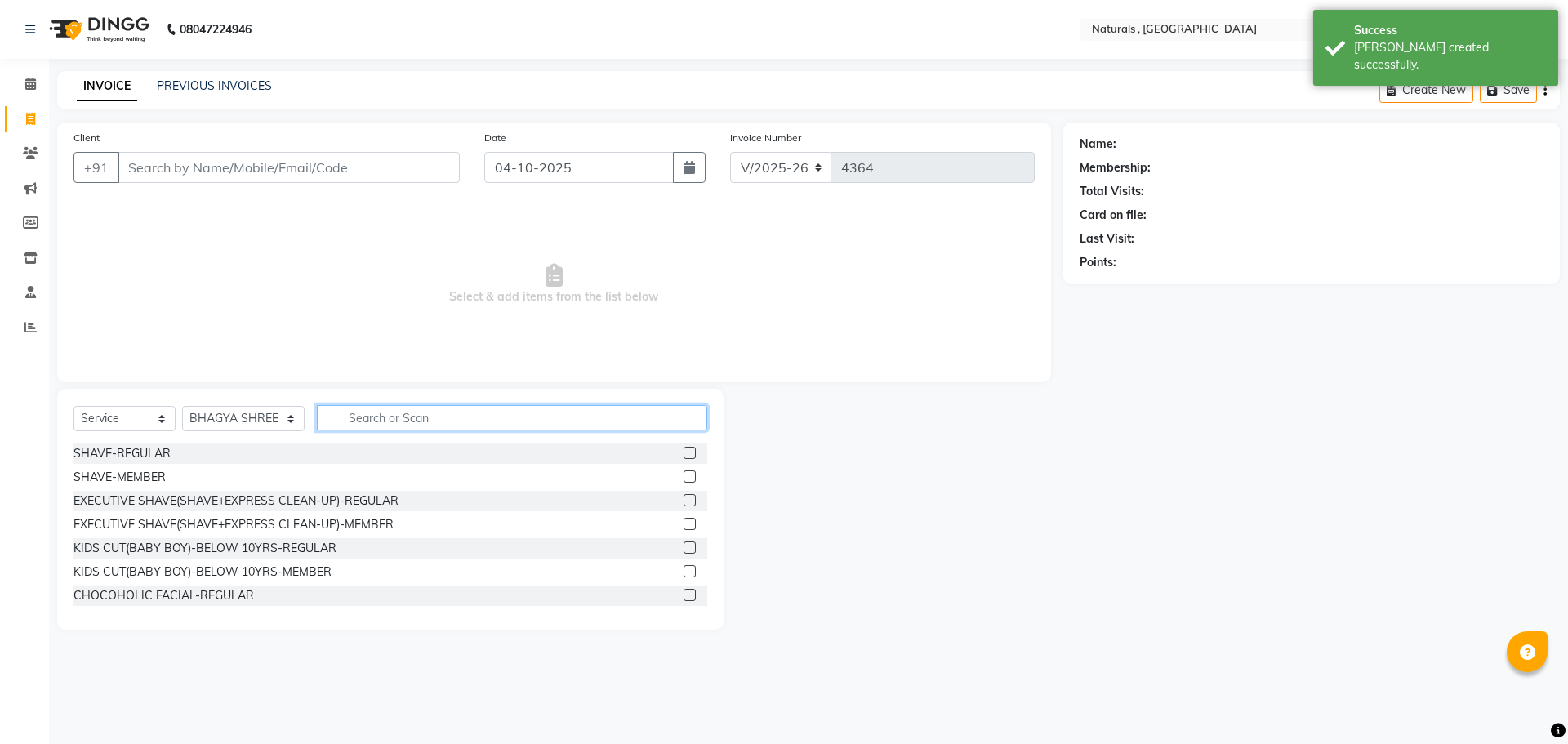
click at [393, 412] on input "text" at bounding box center [512, 417] width 391 height 25
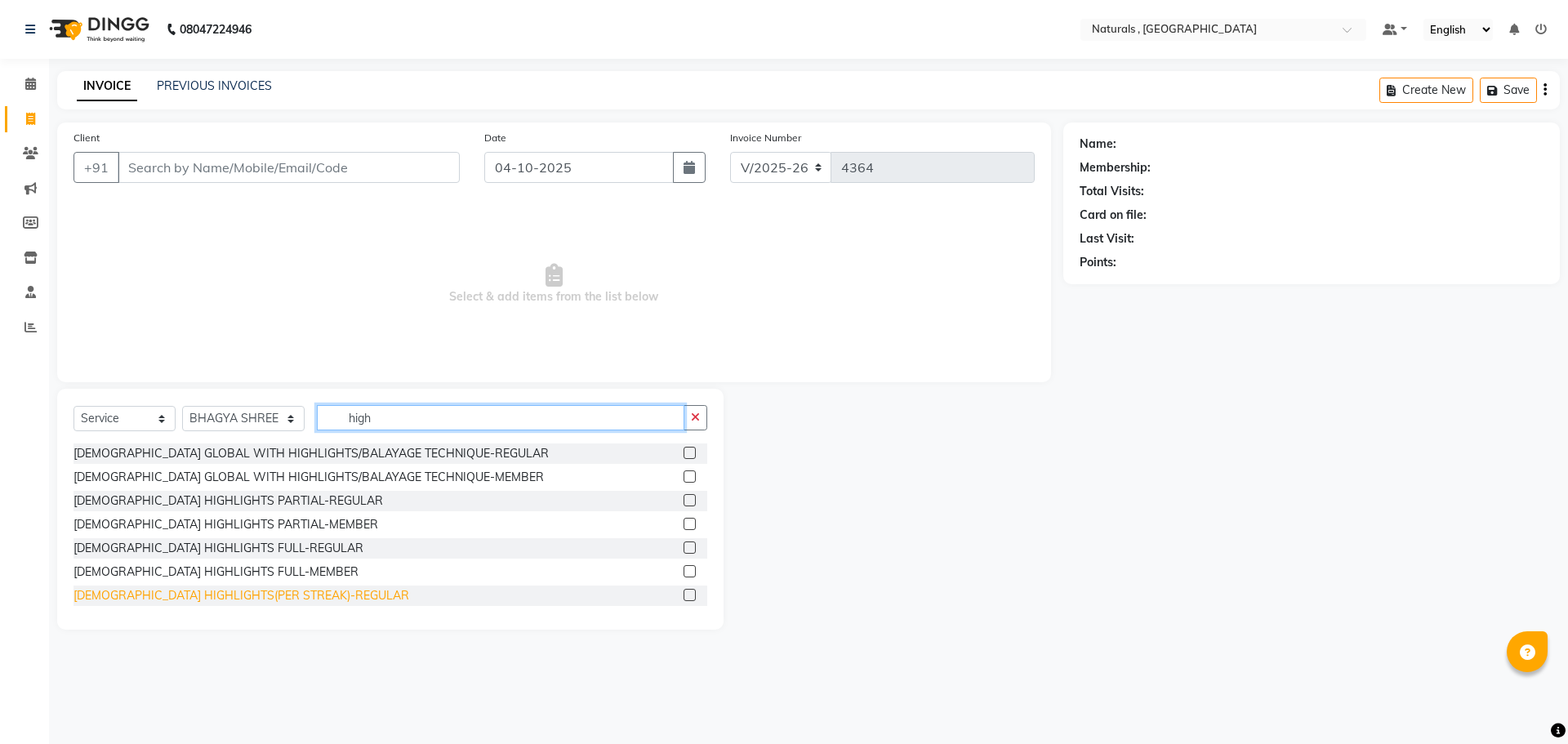
type input "high"
click at [228, 597] on div "FEMALE HIGHLIGHTS(PER STREAK)-REGULAR" at bounding box center [241, 596] width 336 height 17
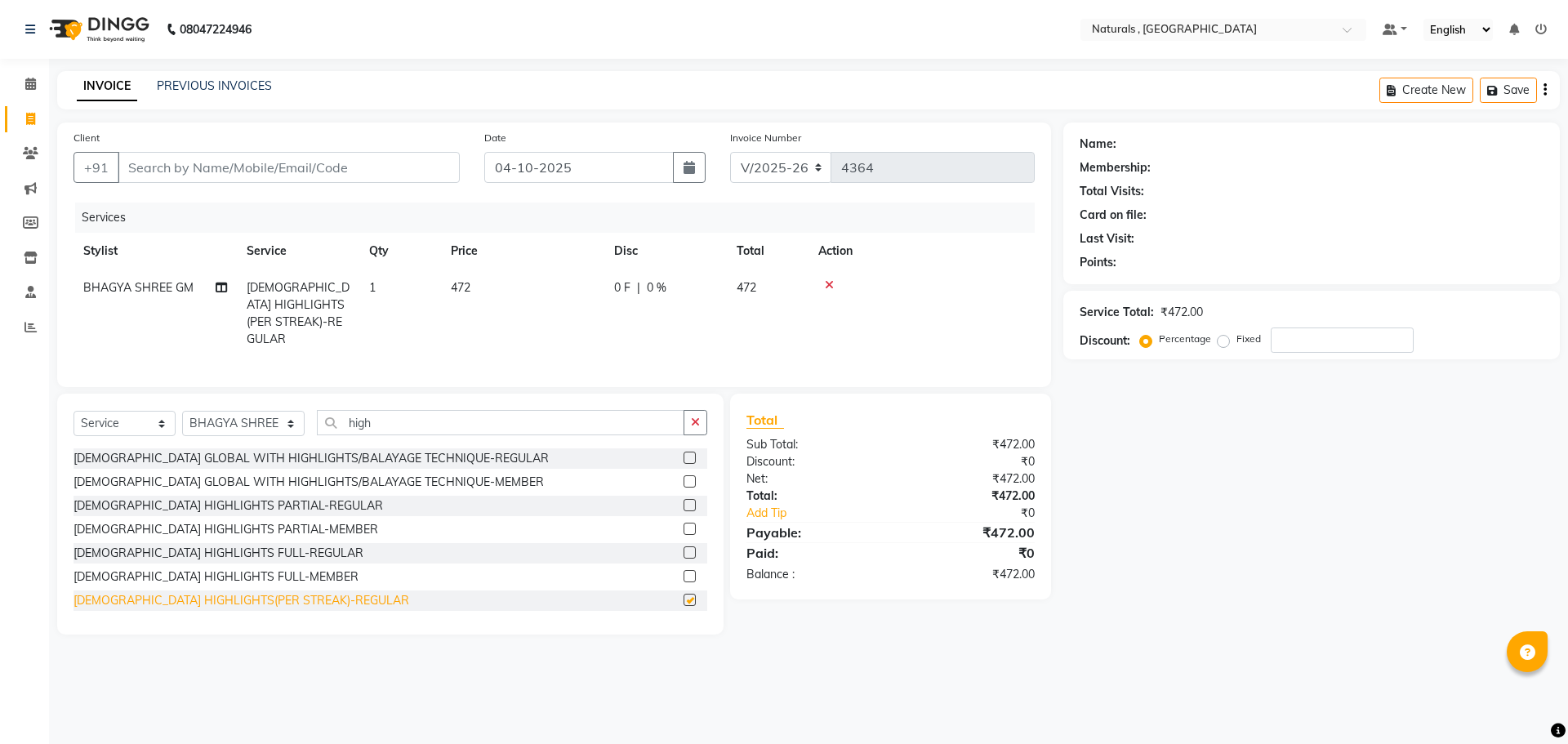
checkbox input "false"
click at [449, 275] on td "472" at bounding box center [522, 313] width 164 height 88
select select "40678"
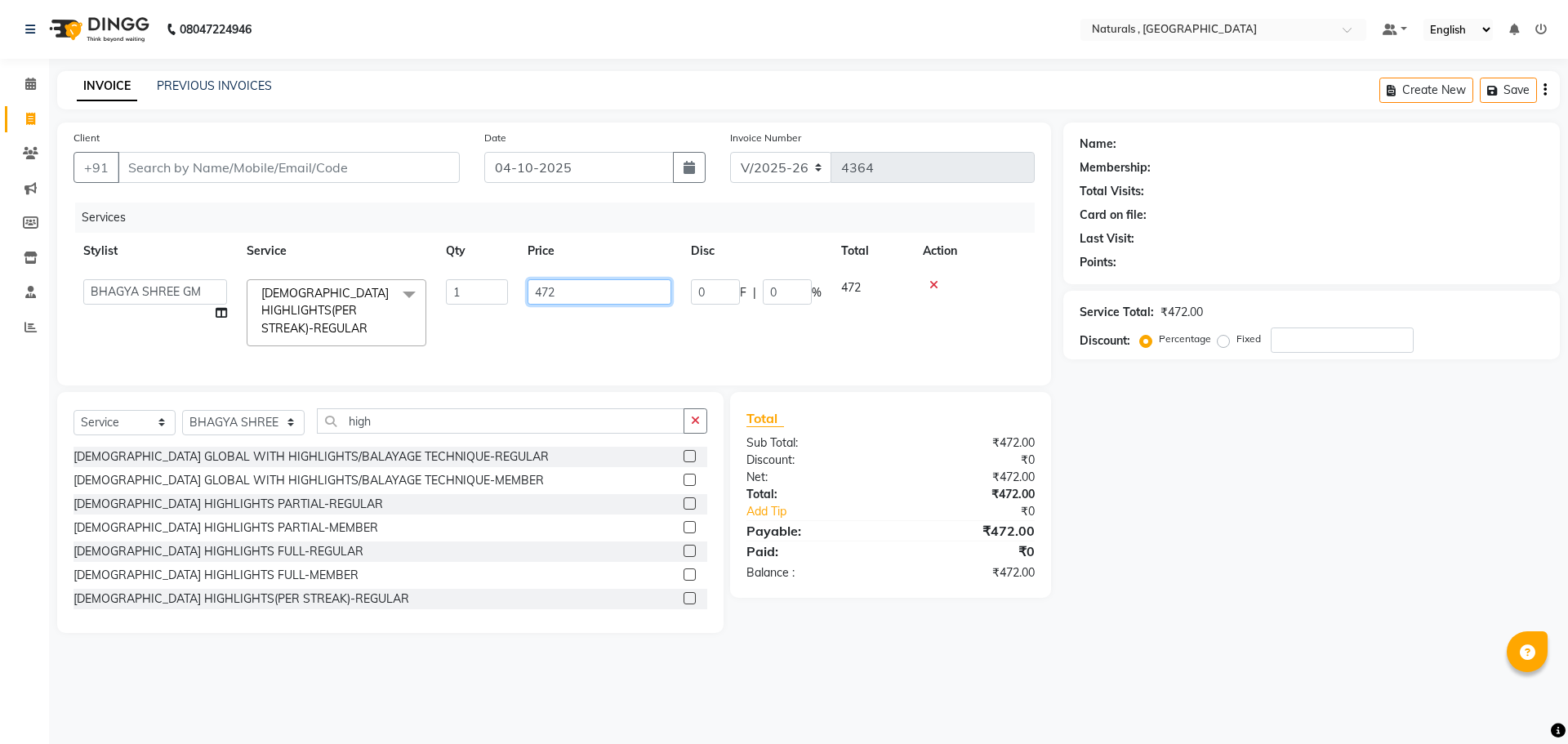
click at [561, 286] on input "472" at bounding box center [599, 291] width 143 height 25
type input "4"
type input "572"
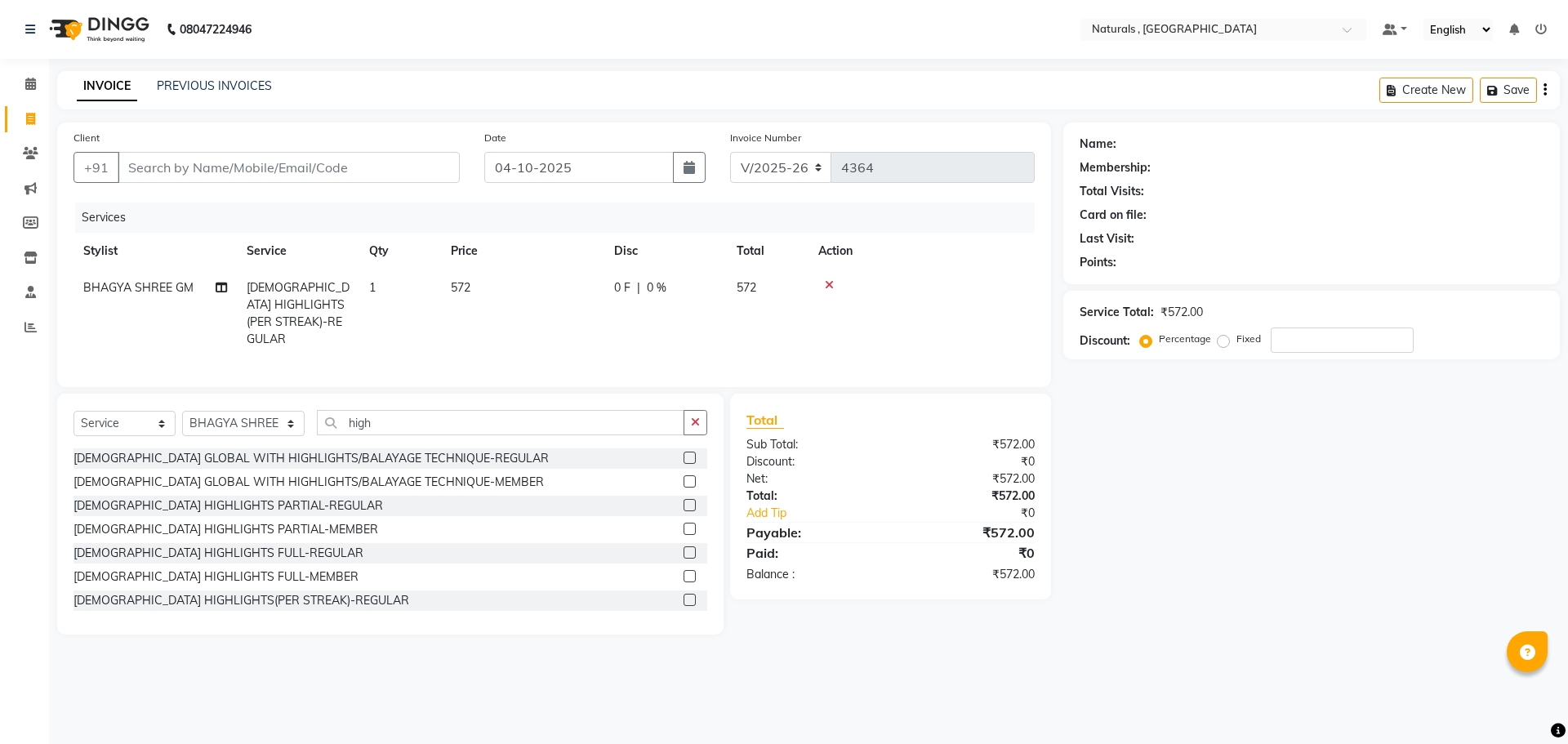
click at [1141, 550] on div "Name: Membership: Total Visits: Card on file: Last Visit: Points: Service Total…" at bounding box center [1318, 379] width 509 height 512
click at [387, 291] on td "1" at bounding box center [400, 313] width 81 height 88
select select "40678"
click at [476, 292] on input "1" at bounding box center [477, 291] width 62 height 25
type input "6"
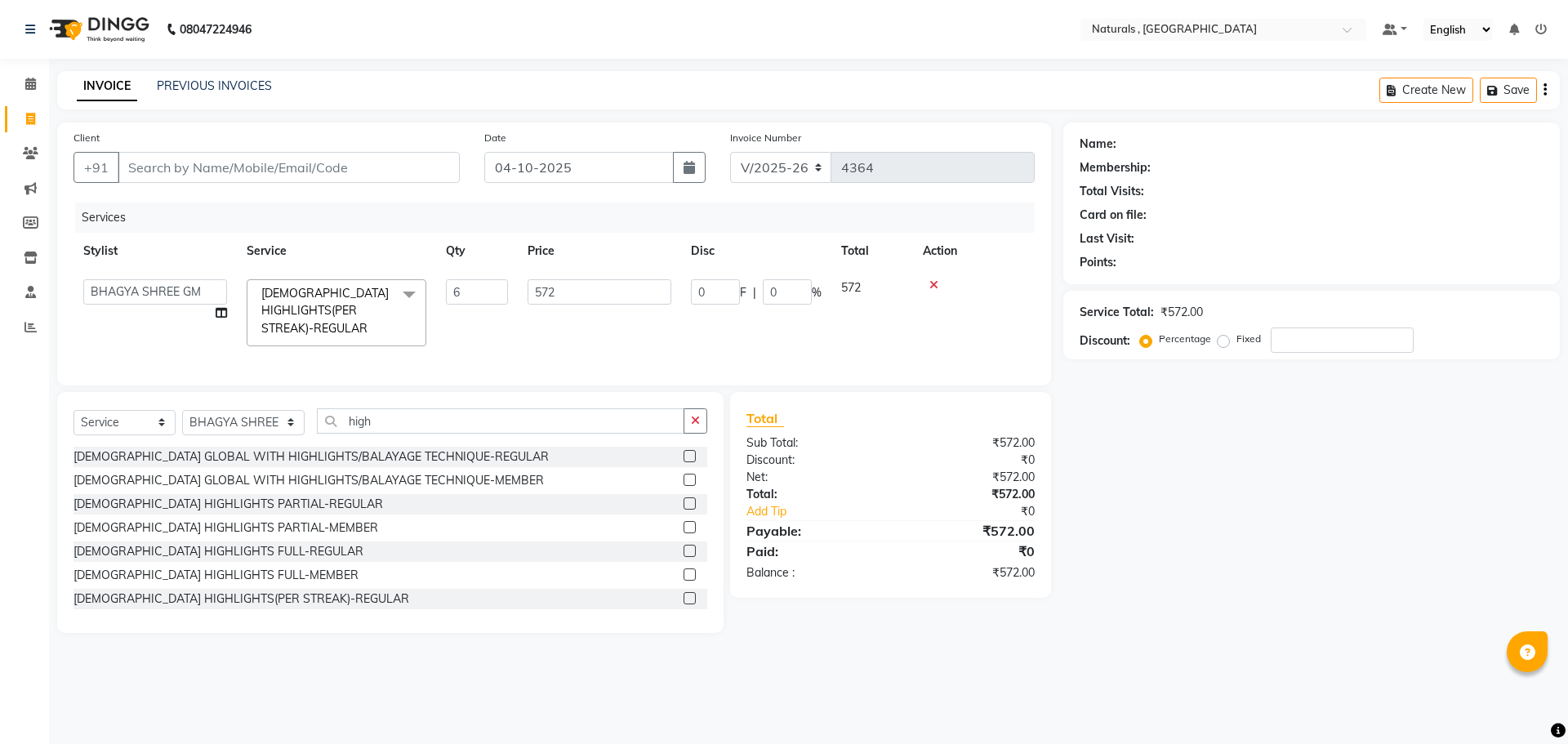
click at [1189, 573] on div "Name: Membership: Total Visits: Card on file: Last Visit: Points: Service Total…" at bounding box center [1318, 378] width 509 height 511
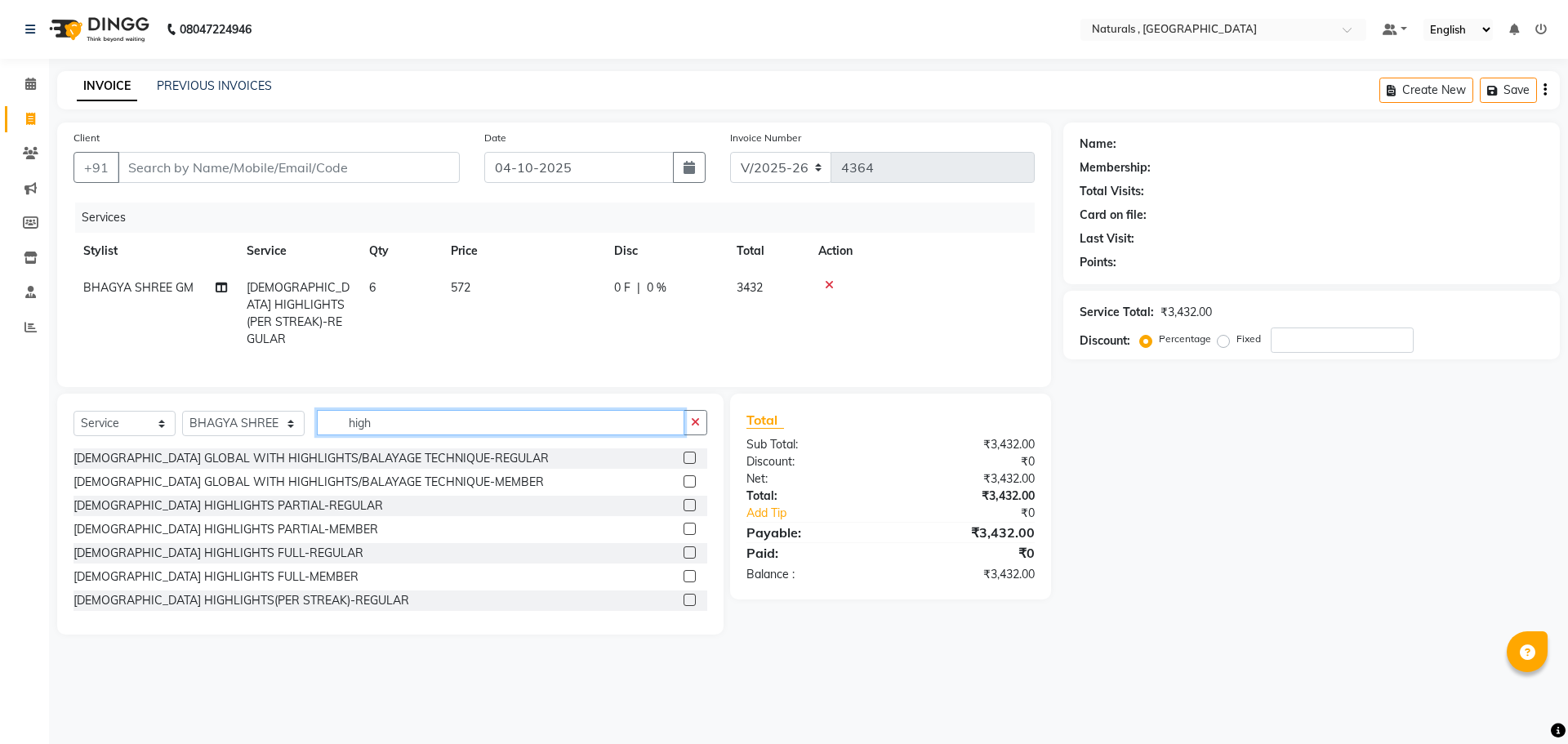
click at [380, 414] on input "high" at bounding box center [500, 422] width 368 height 25
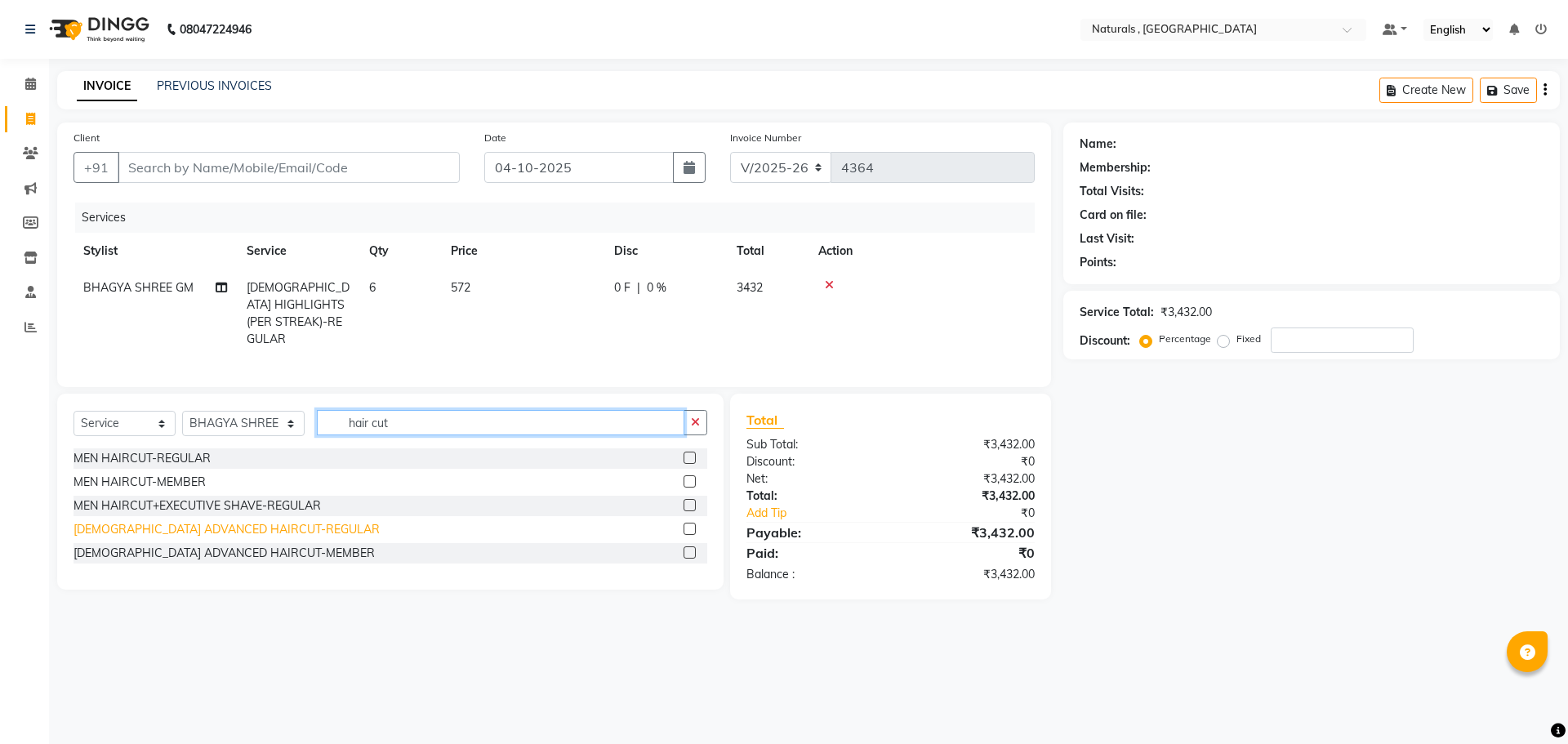
type input "hair cut"
click at [264, 524] on div "[DEMOGRAPHIC_DATA] ADVANCED HAIRCUT-REGULAR" at bounding box center [226, 530] width 306 height 17
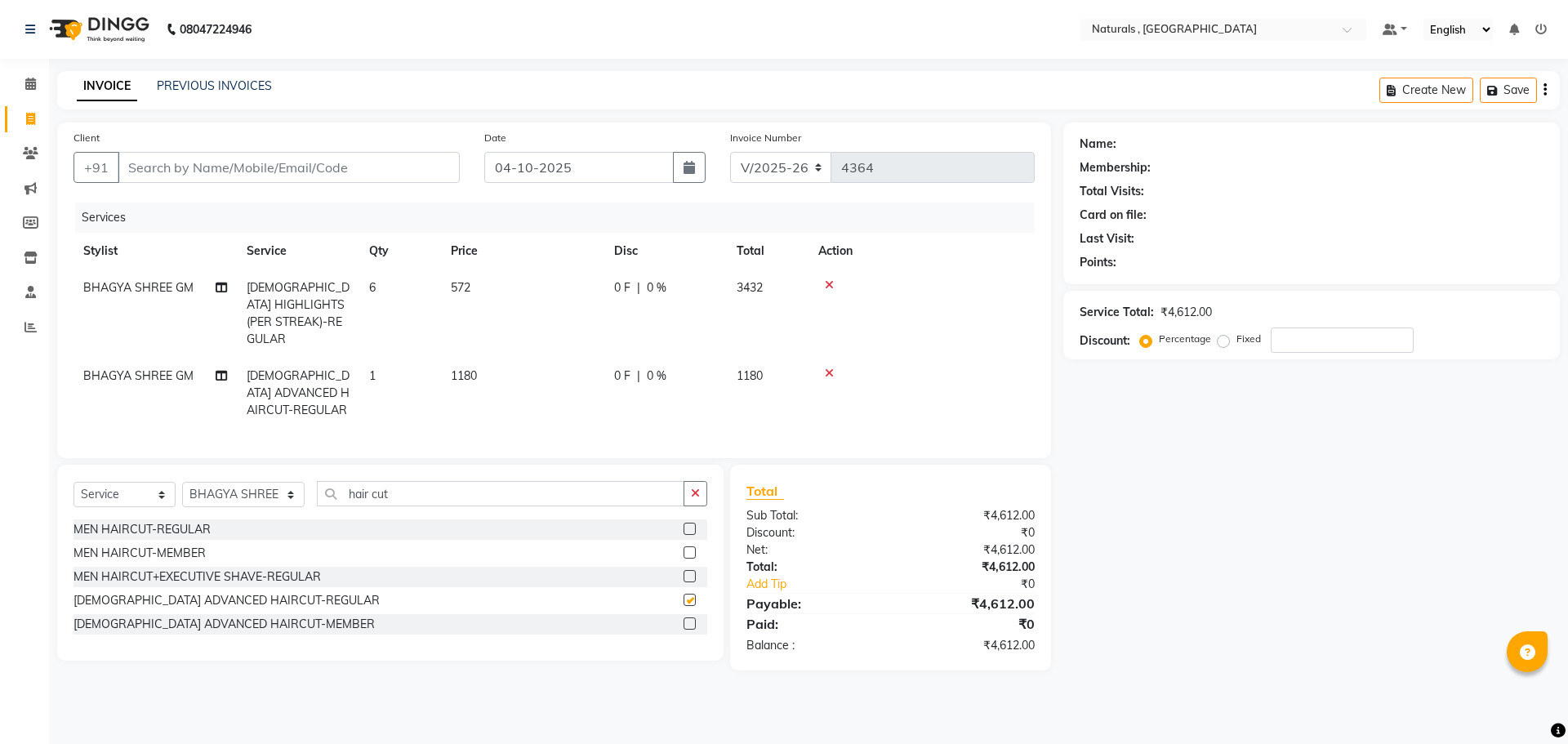
checkbox input "false"
click at [443, 500] on input "hair cut" at bounding box center [500, 493] width 368 height 25
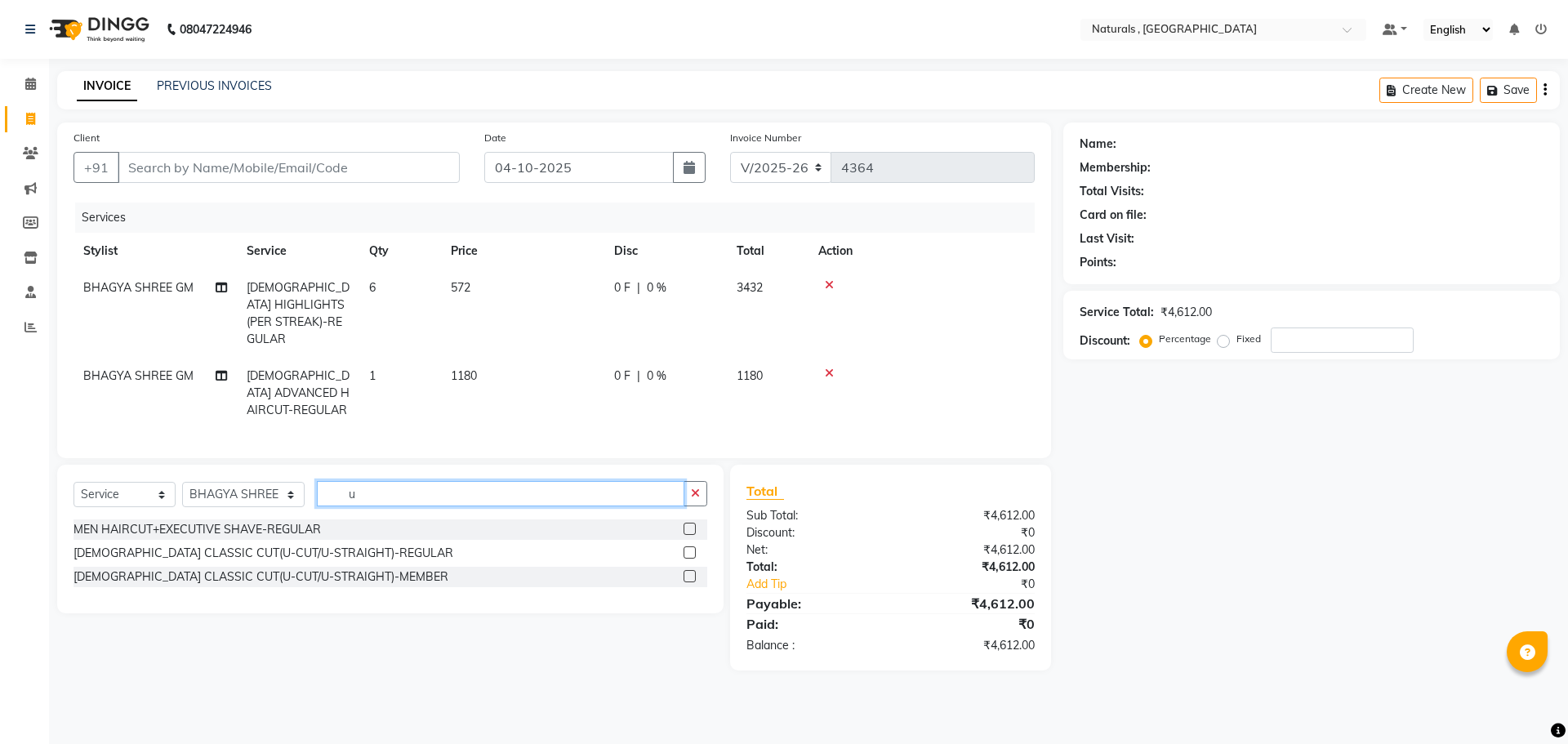
type input "u"
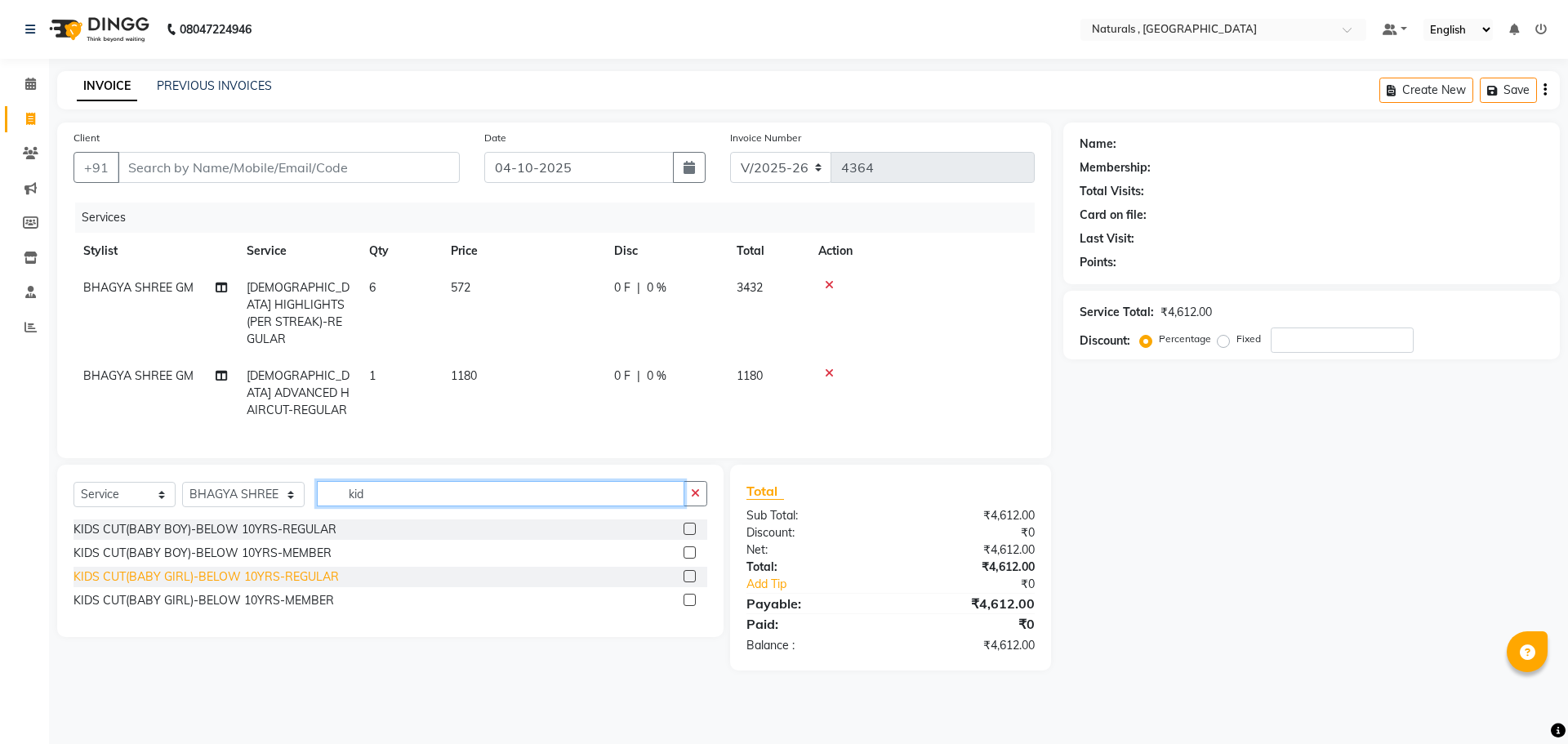
type input "kid"
click at [243, 575] on div "KIDS CUT(BABY GIRL)-BELOW 10YRS-REGULAR" at bounding box center [206, 577] width 266 height 17
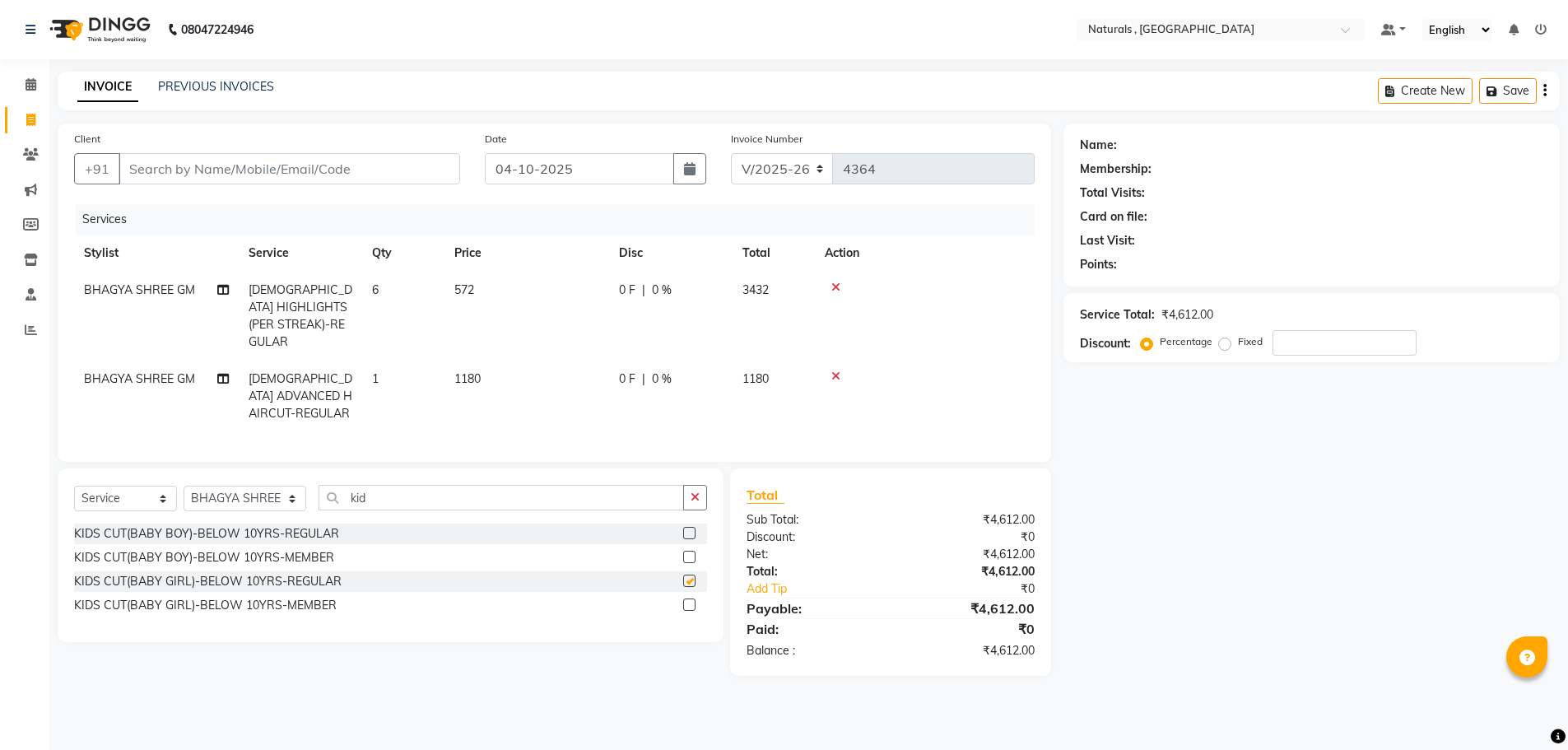
checkbox input "false"
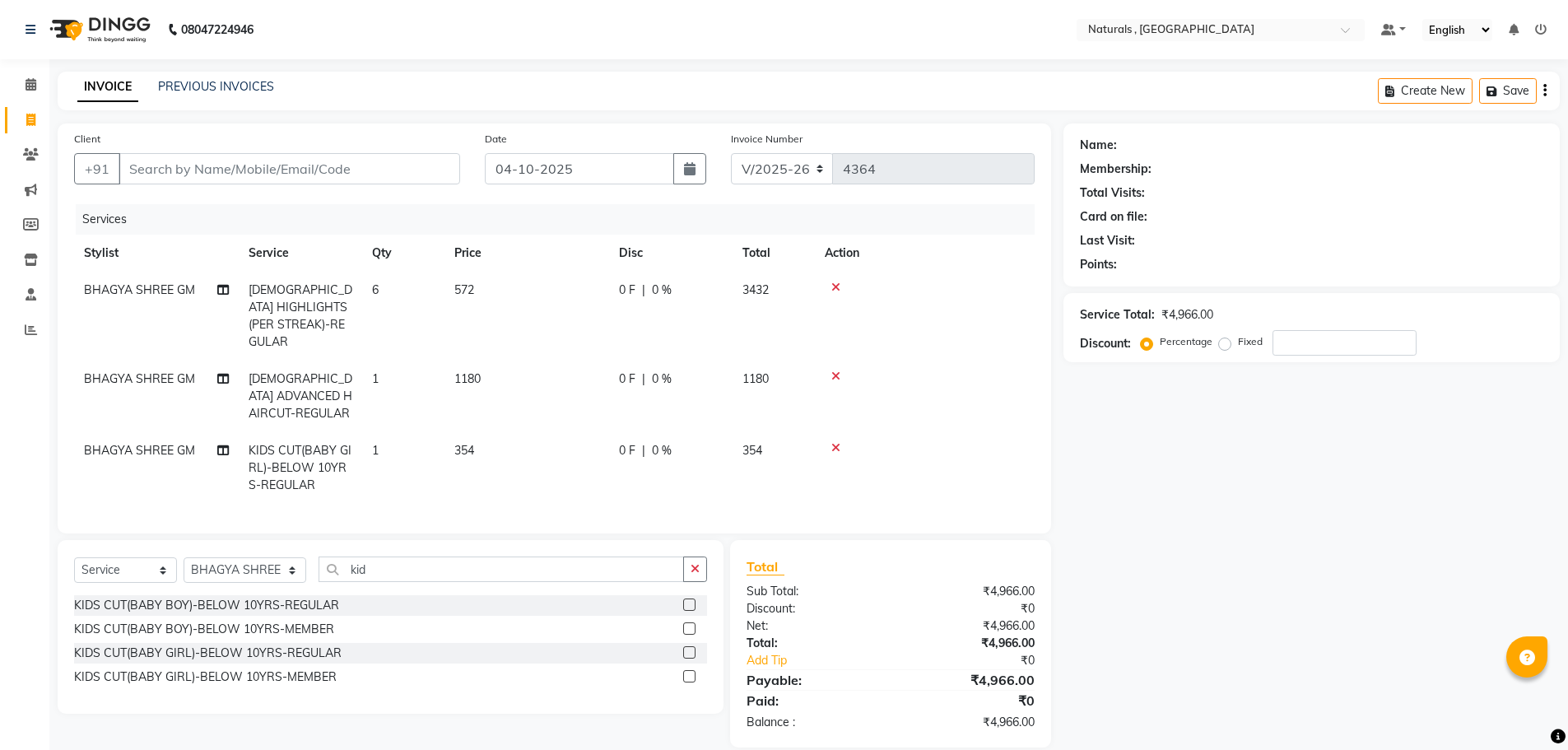
scroll to position [18, 0]
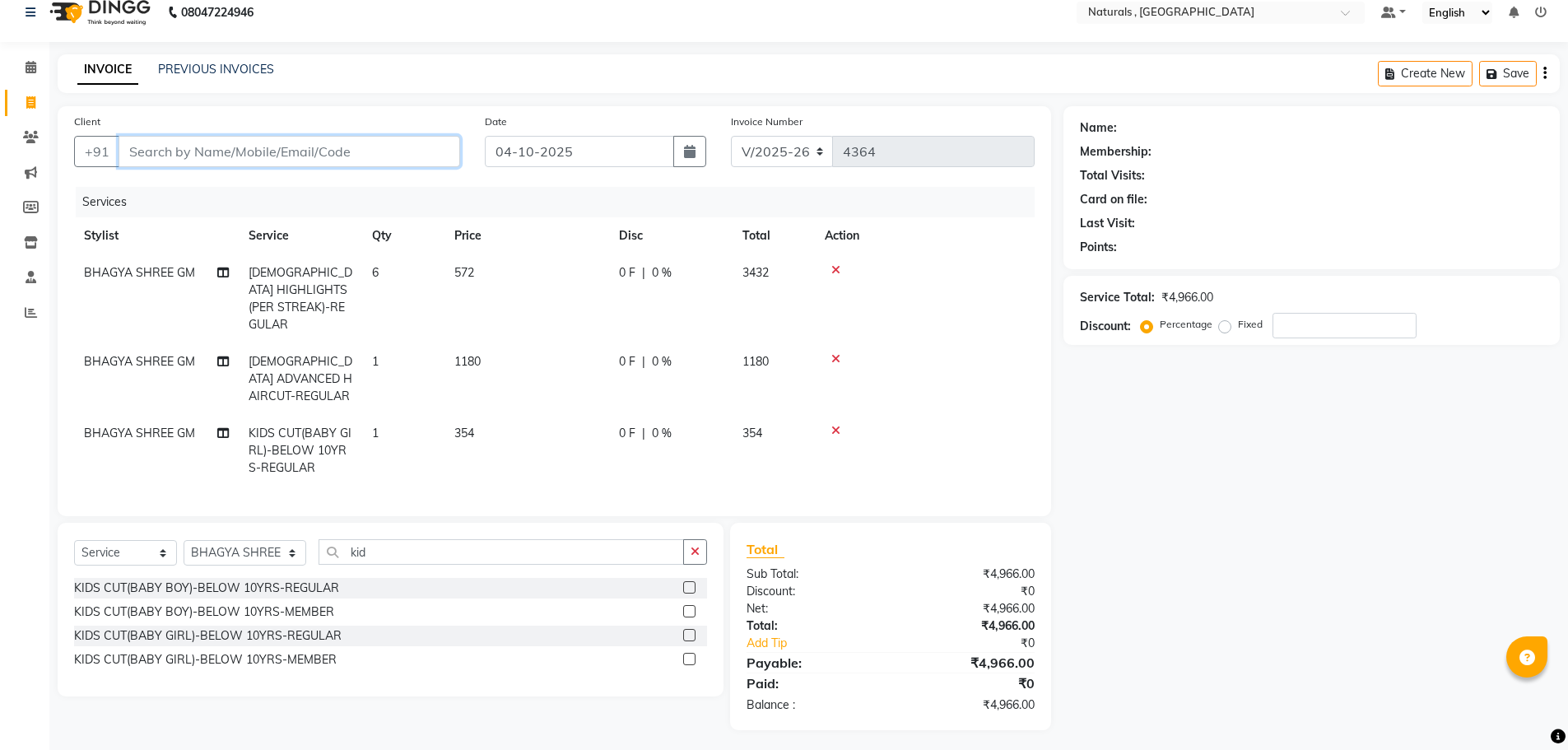
click at [343, 153] on input "Client" at bounding box center [289, 151] width 342 height 31
type input "9"
type input "0"
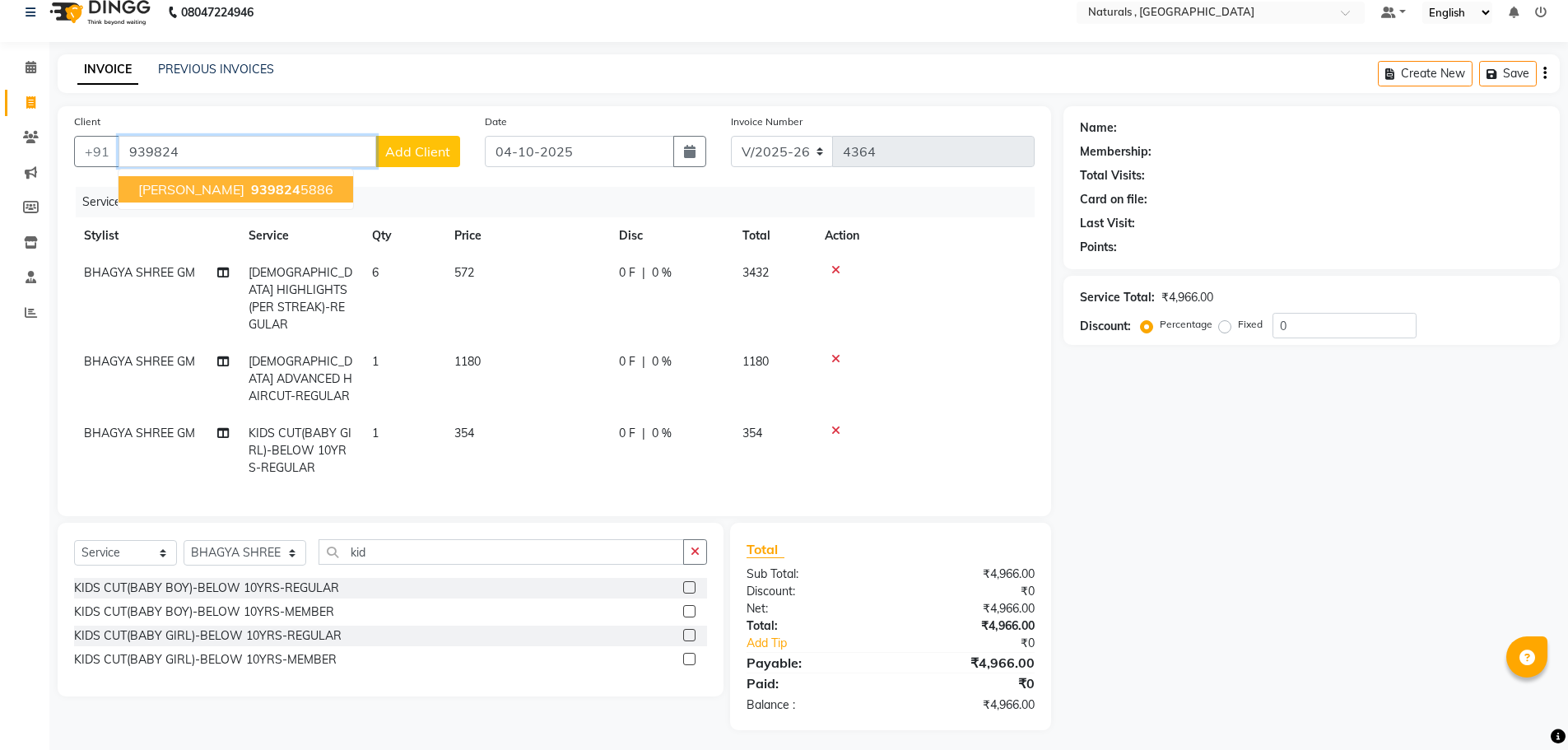
click at [248, 186] on ngb-highlight "939824 5886" at bounding box center [290, 189] width 85 height 17
type input "9398245886"
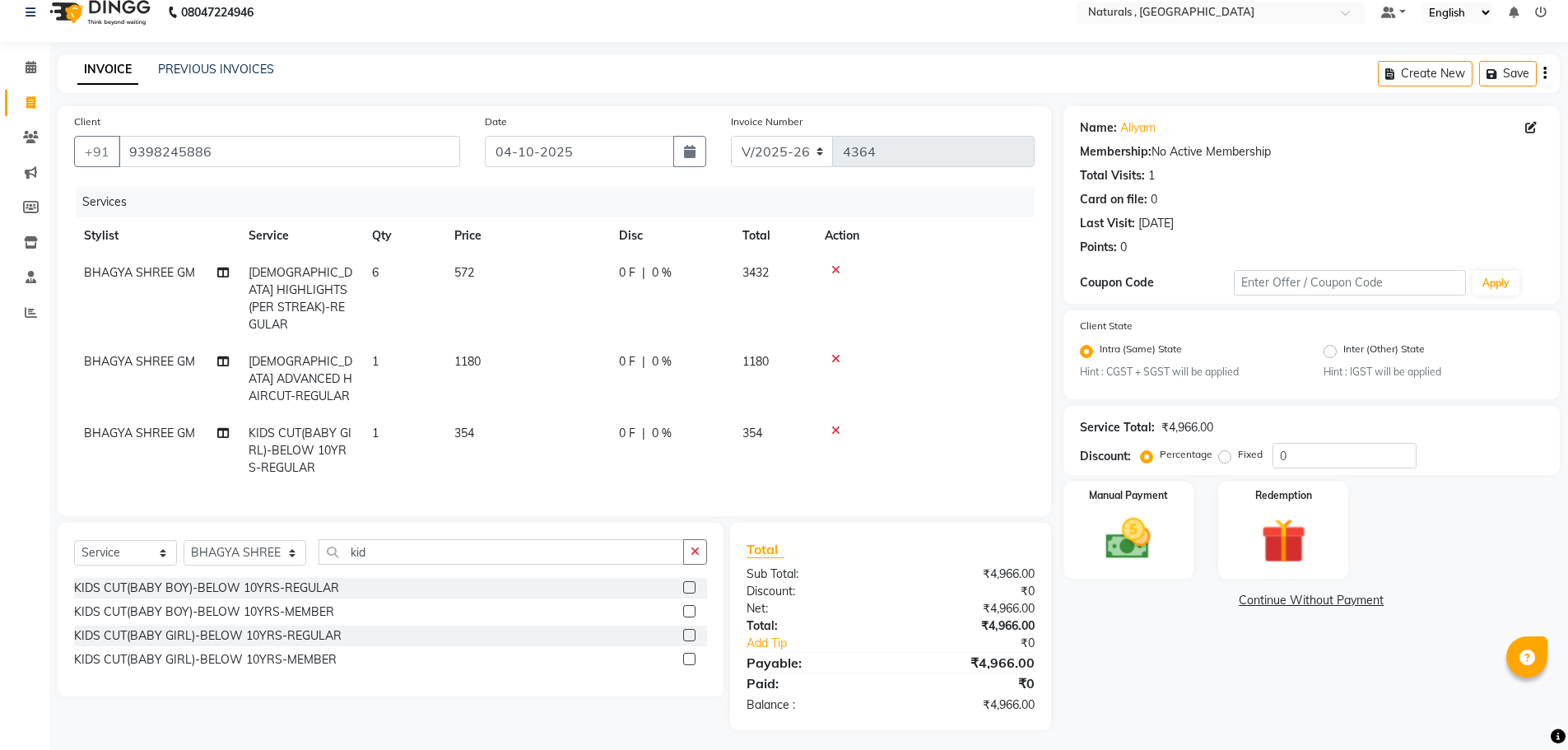
click at [1142, 725] on main "INVOICE PREVIOUS INVOICES Create New Save Client +91 9398245886 Date 04-10-2025…" at bounding box center [808, 405] width 1519 height 701
click at [836, 353] on icon at bounding box center [836, 359] width 9 height 11
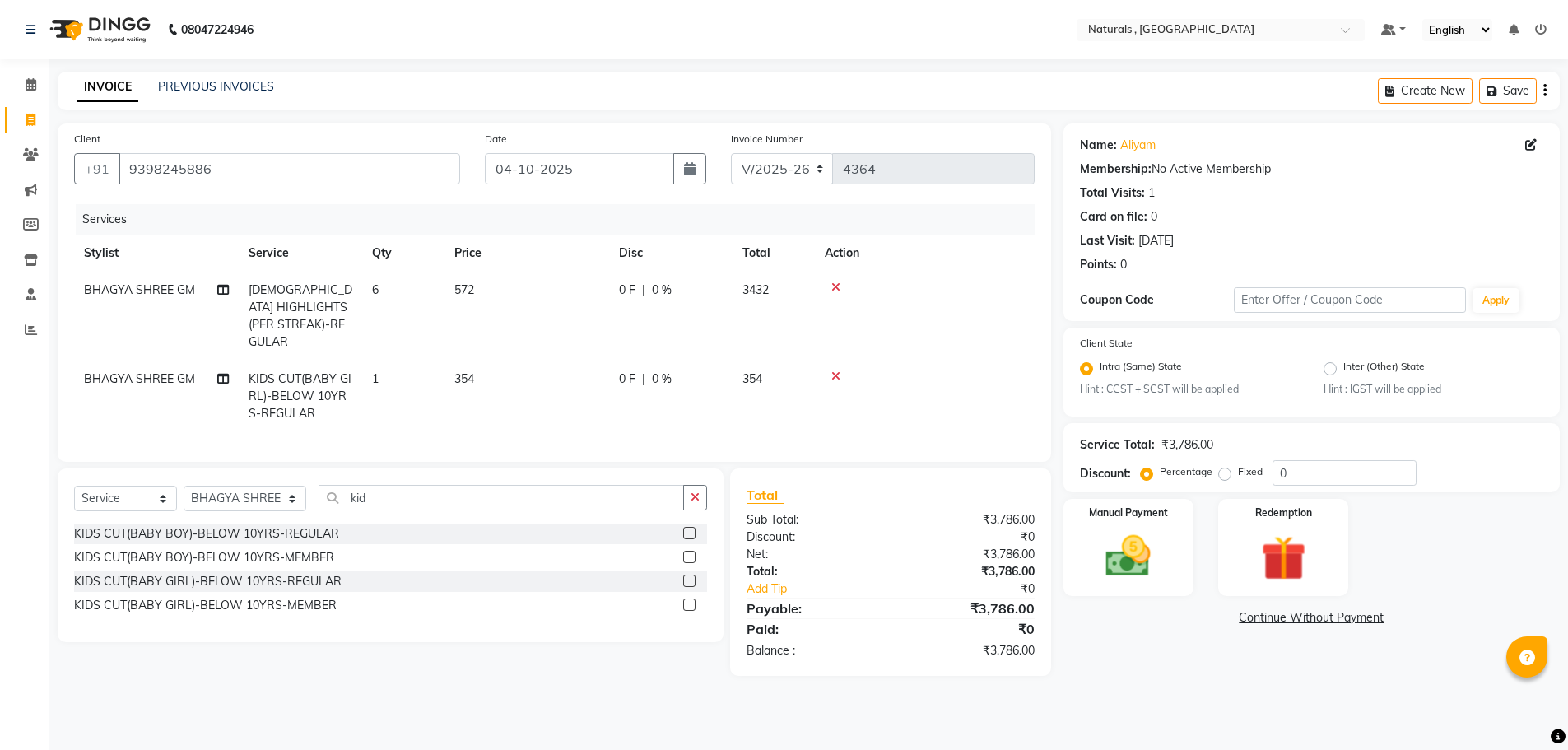
scroll to position [0, 0]
click at [836, 370] on icon at bounding box center [836, 375] width 9 height 11
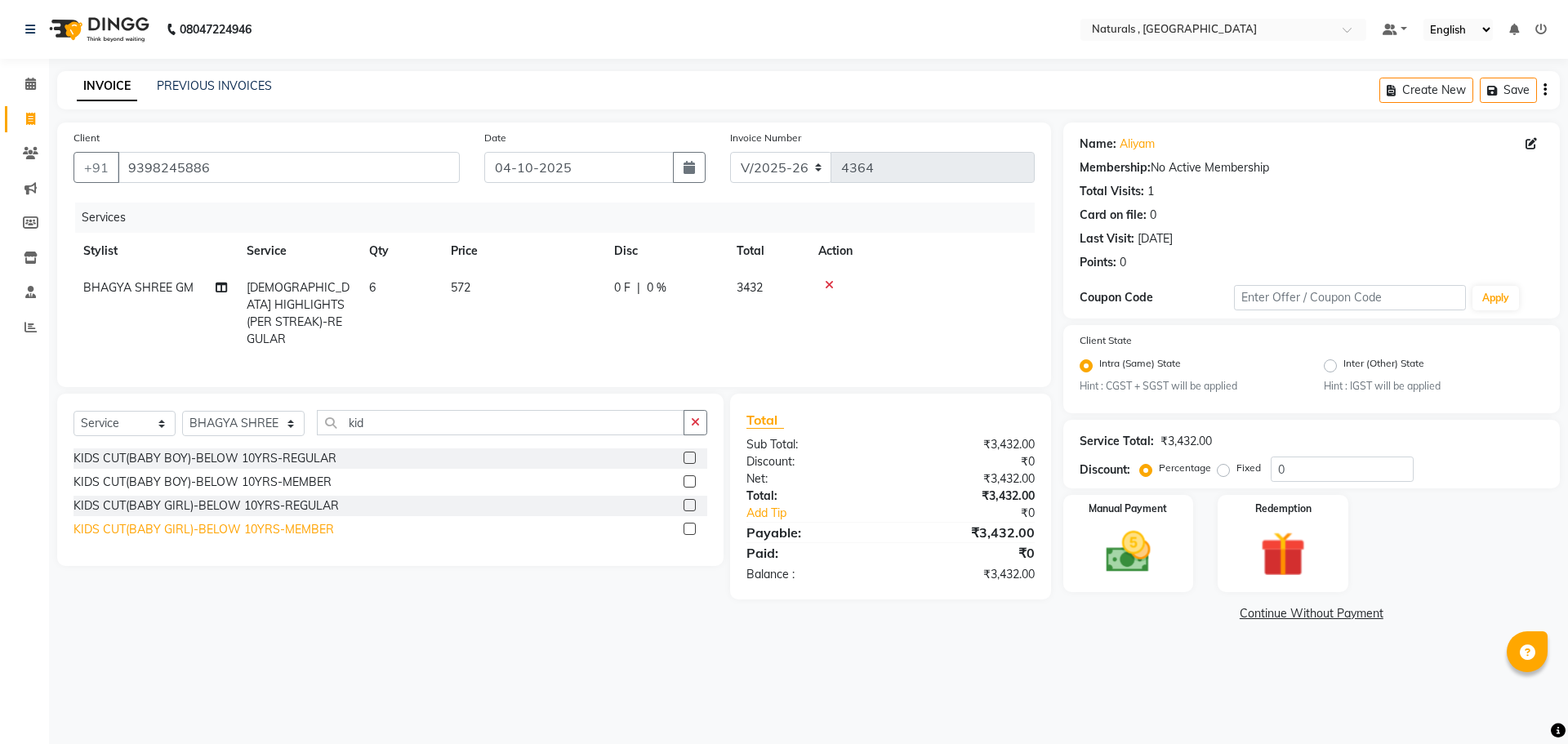
click at [317, 528] on div "KIDS CUT(BABY GIRL)-BELOW 10YRS-MEMBER" at bounding box center [204, 530] width 261 height 17
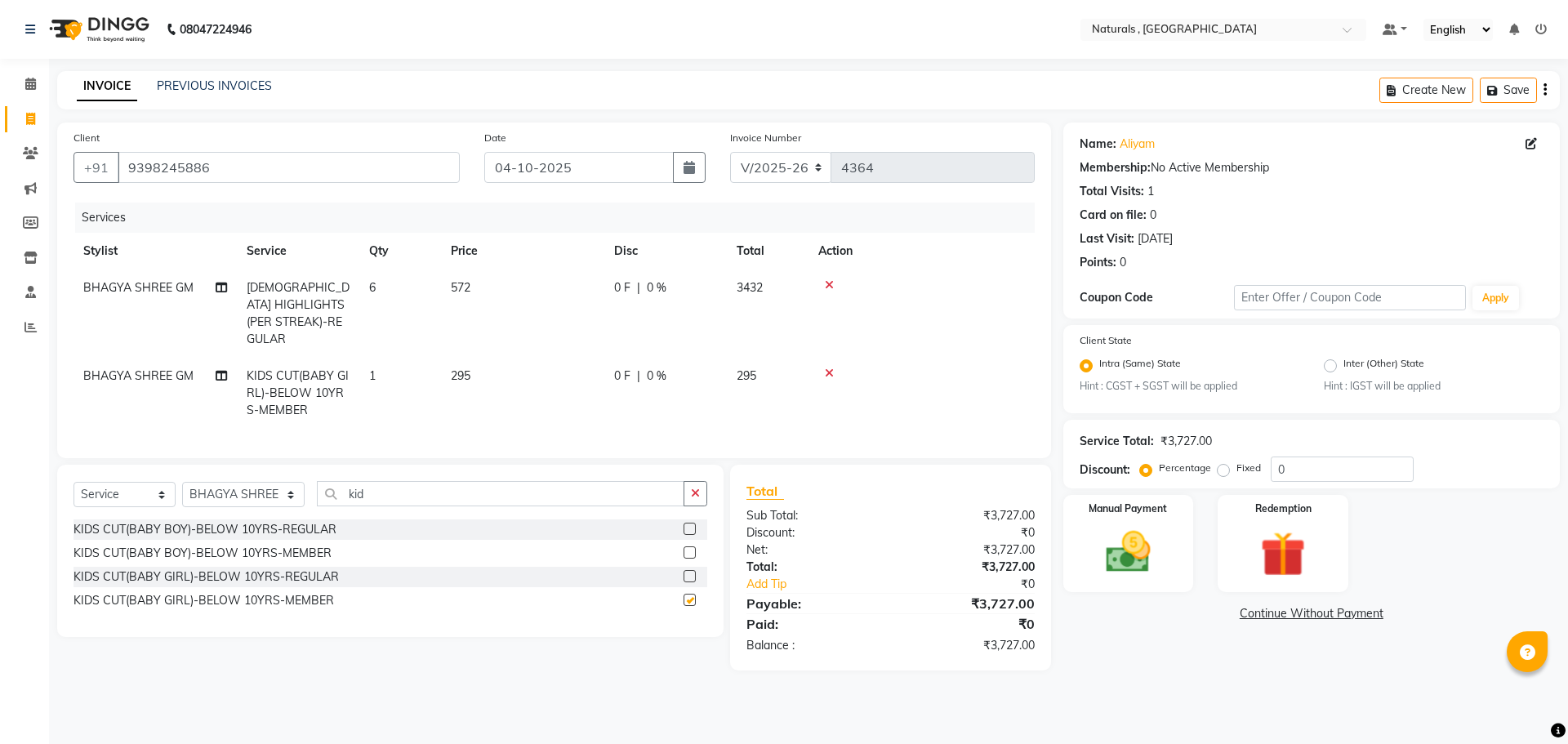
checkbox input "false"
click at [401, 489] on input "kid" at bounding box center [500, 493] width 368 height 25
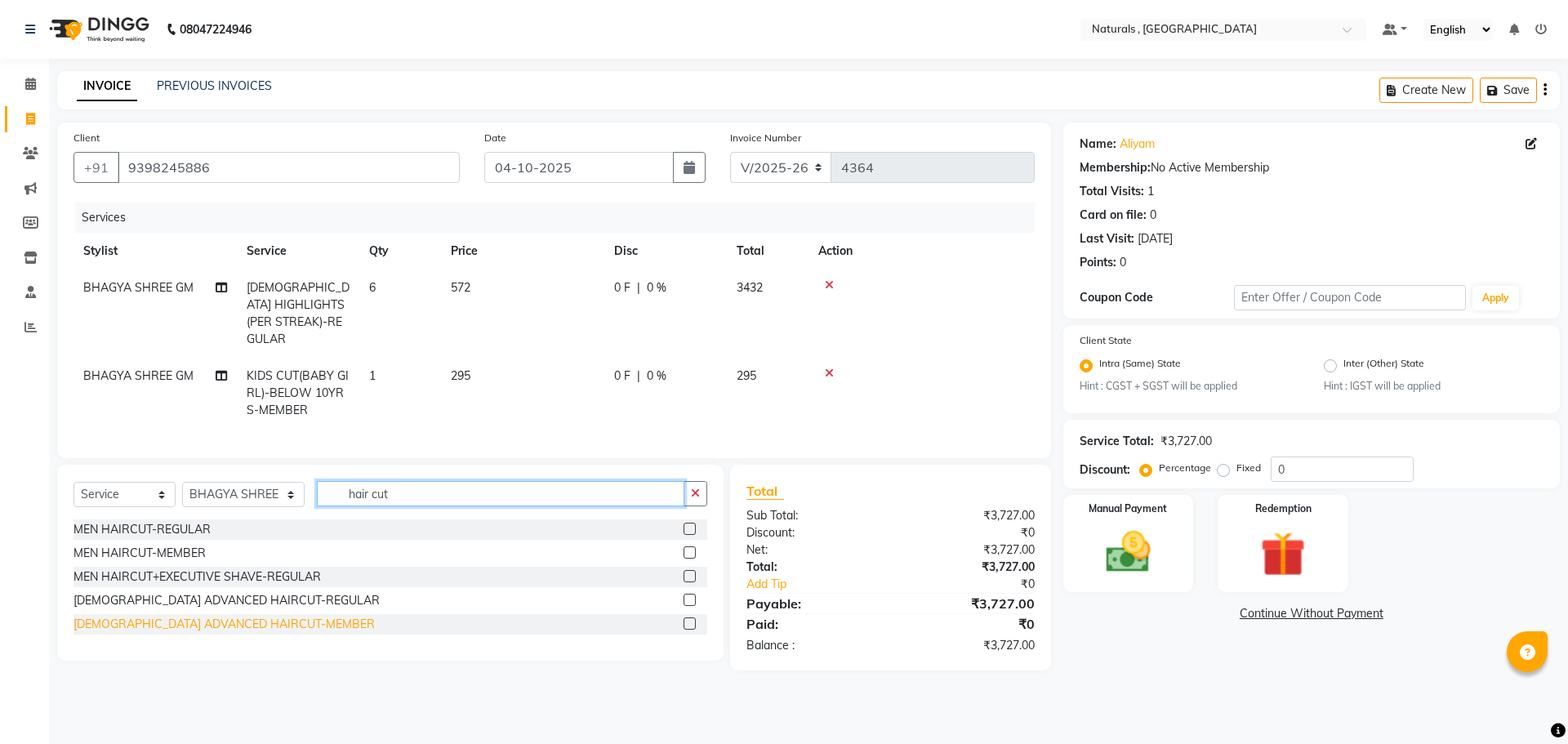
type input "hair cut"
click at [237, 622] on div "FEMALE ADVANCED HAIRCUT-MEMBER" at bounding box center [224, 624] width 302 height 17
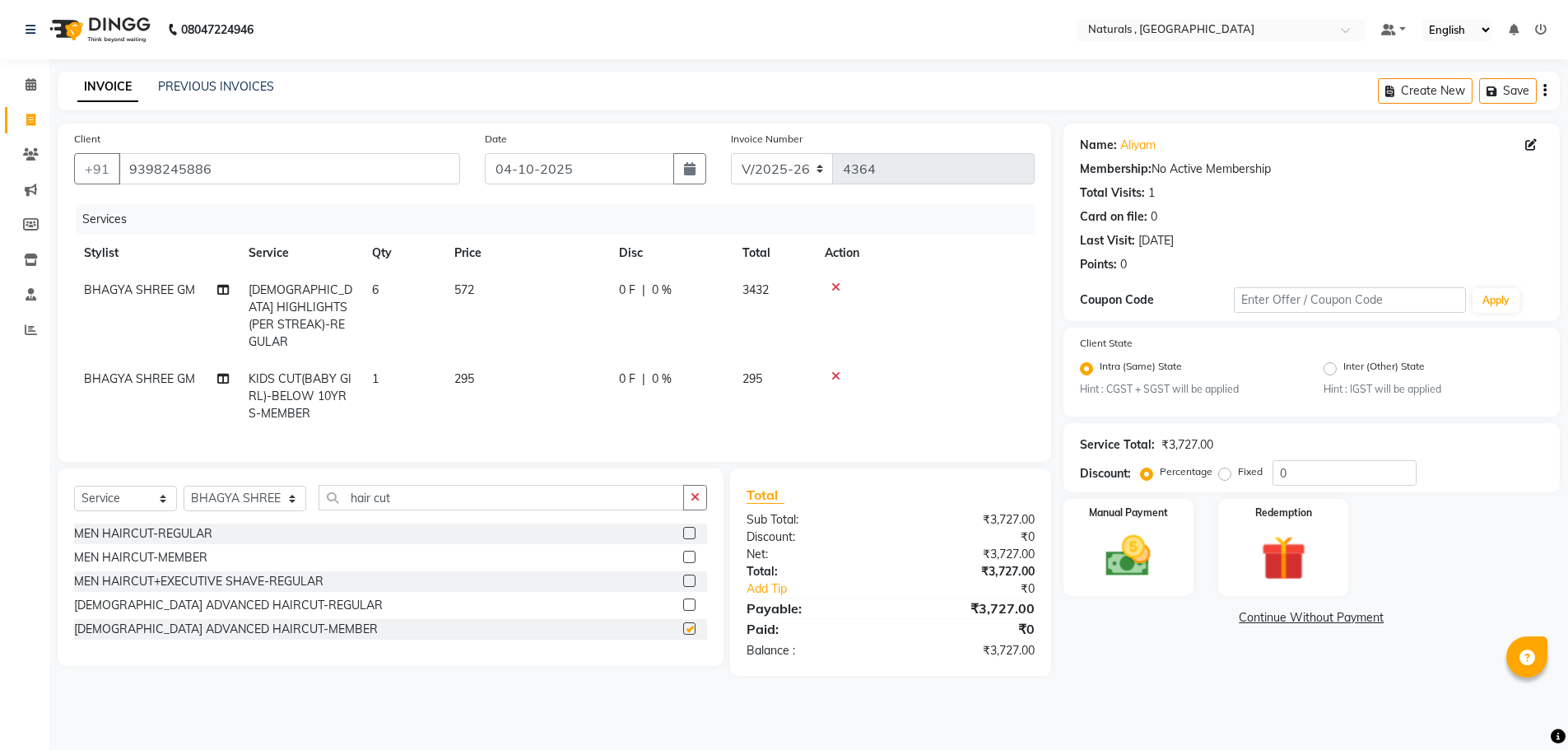
checkbox input "false"
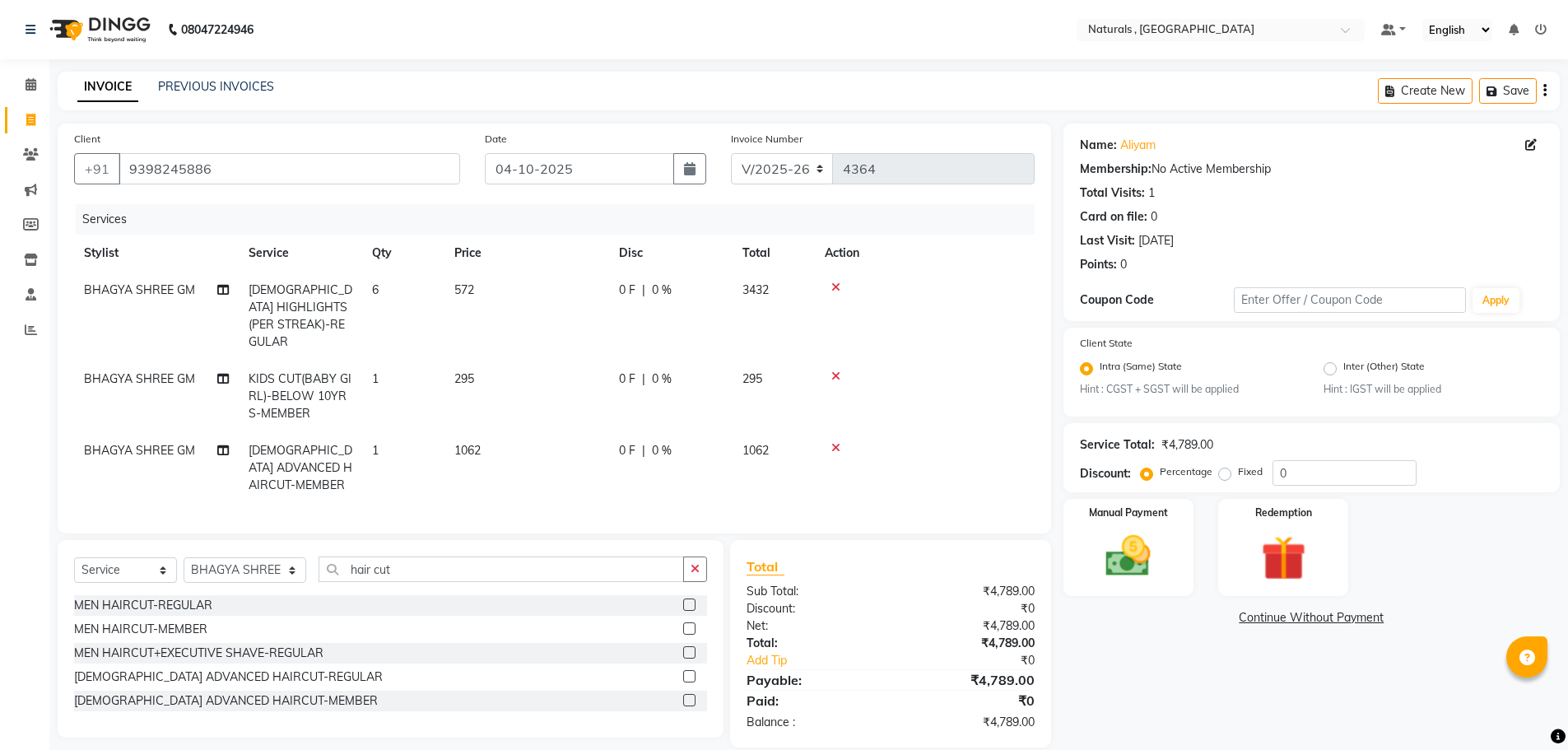
scroll to position [18, 0]
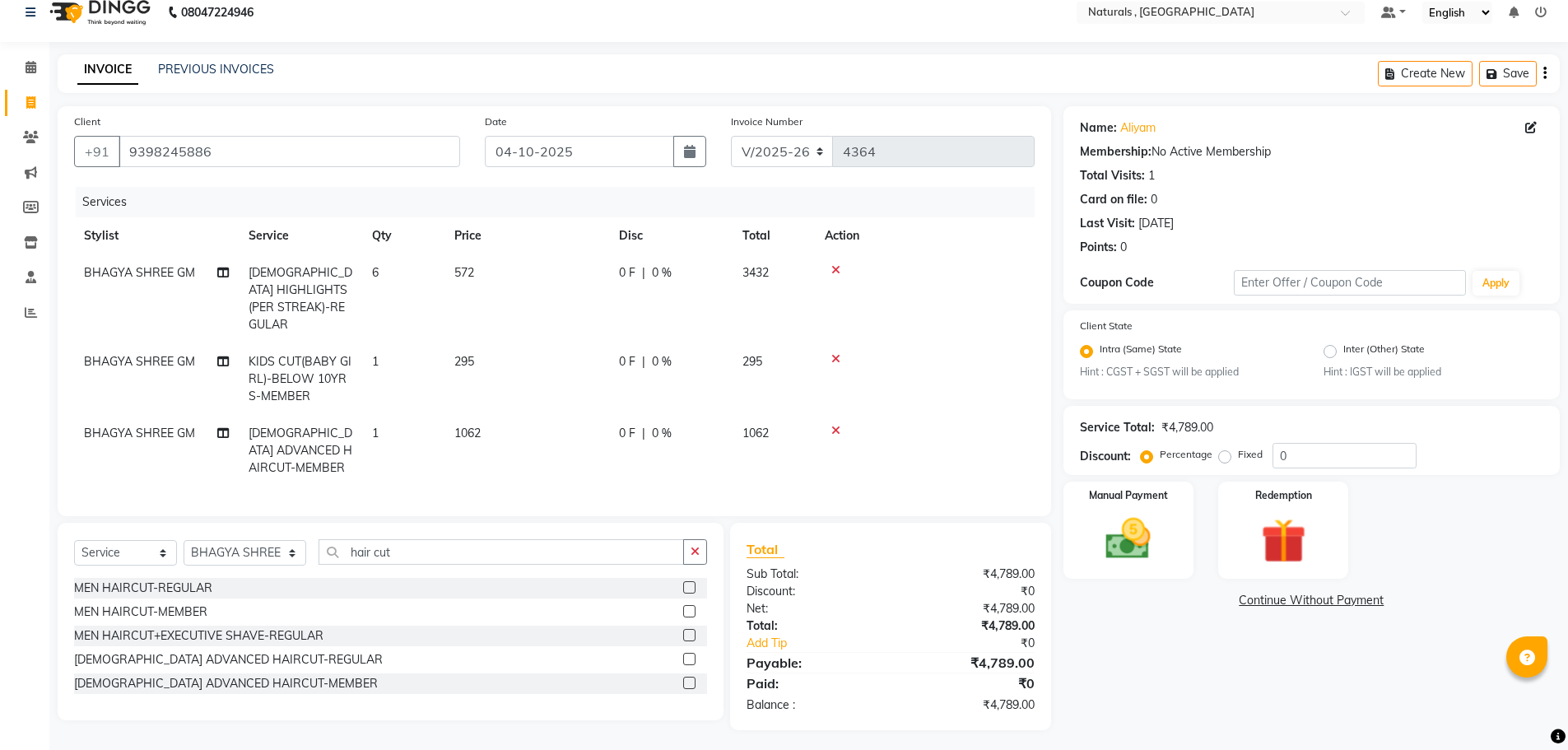
click at [836, 268] on icon at bounding box center [836, 270] width 9 height 11
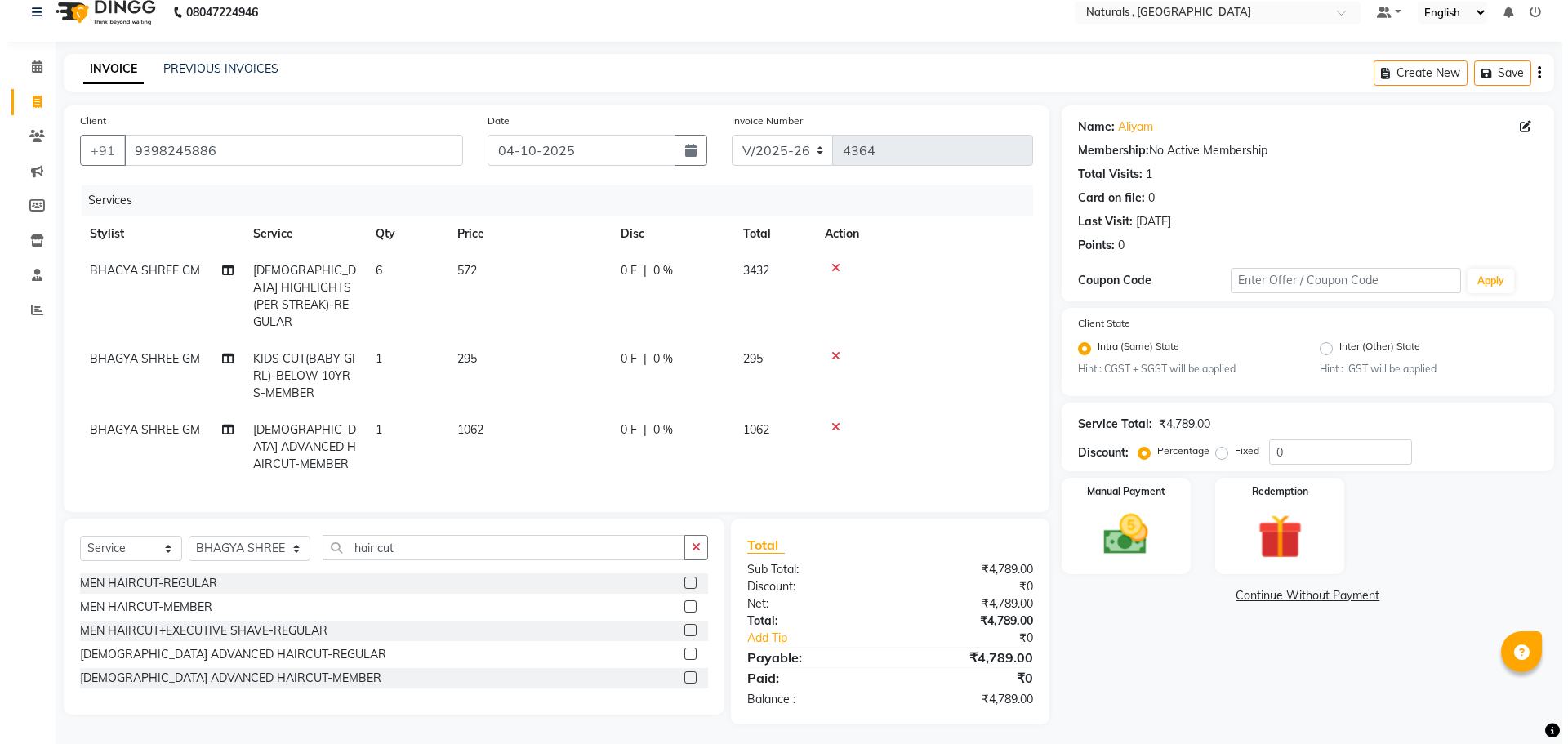
scroll to position [0, 0]
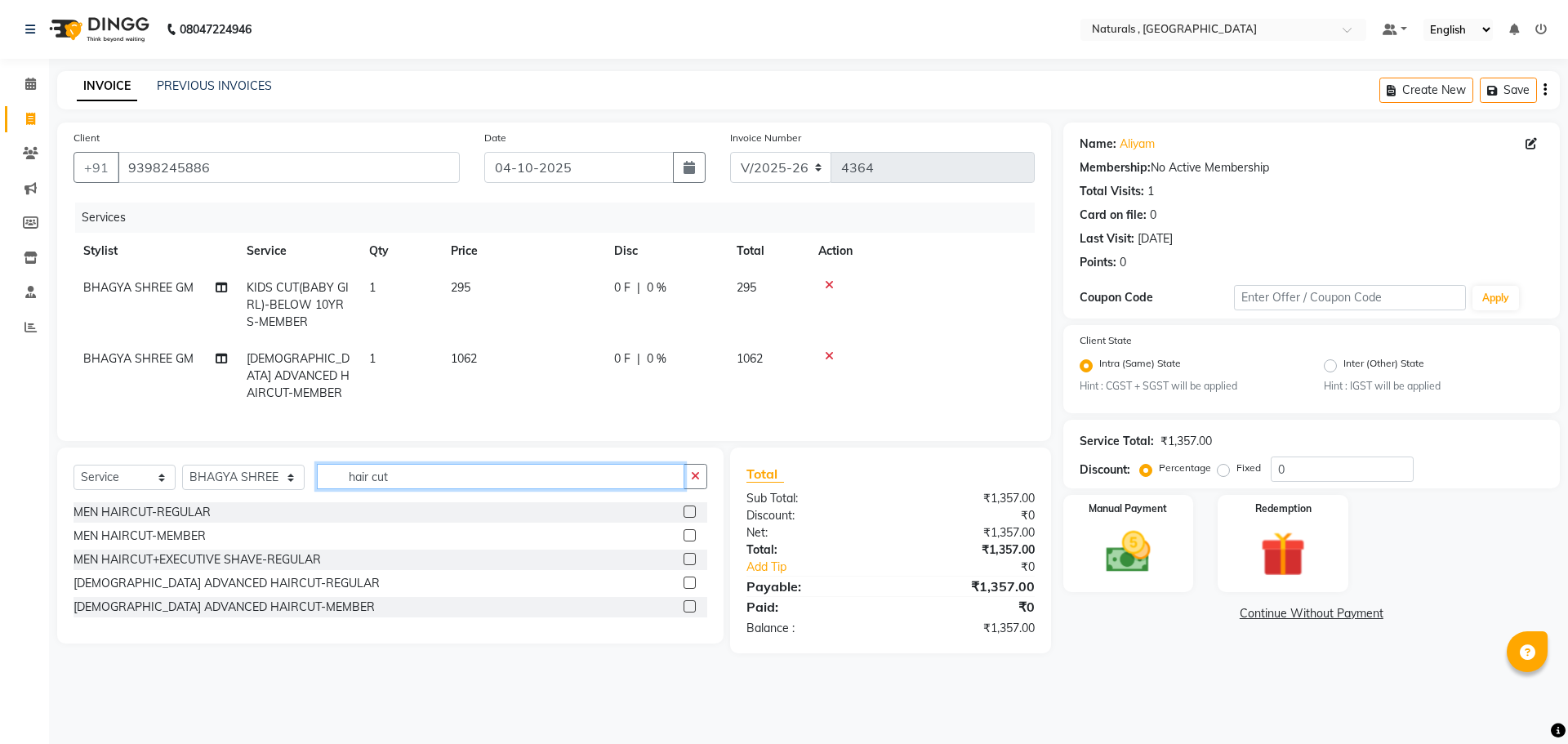
click at [413, 489] on input "hair cut" at bounding box center [500, 476] width 368 height 25
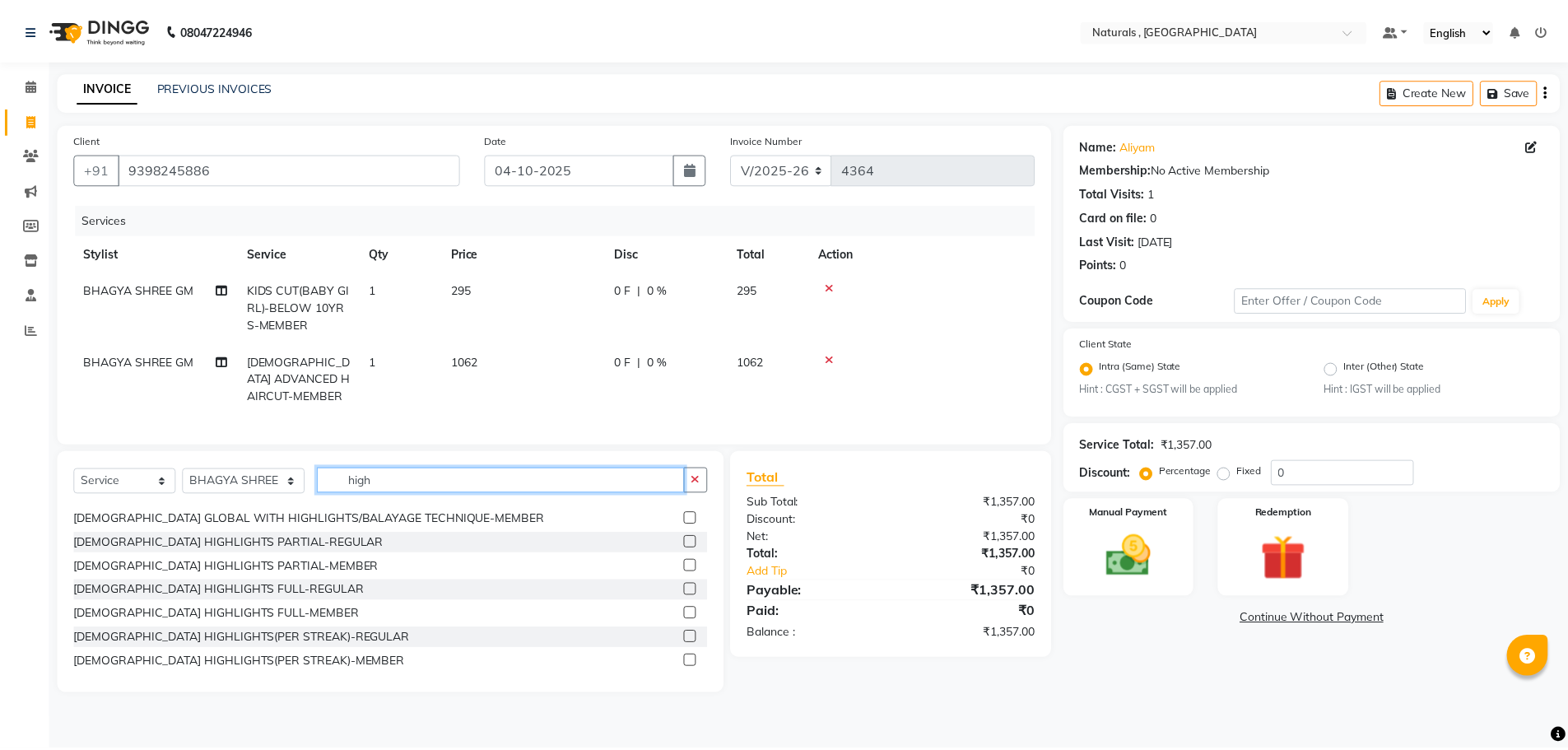
scroll to position [26, 0]
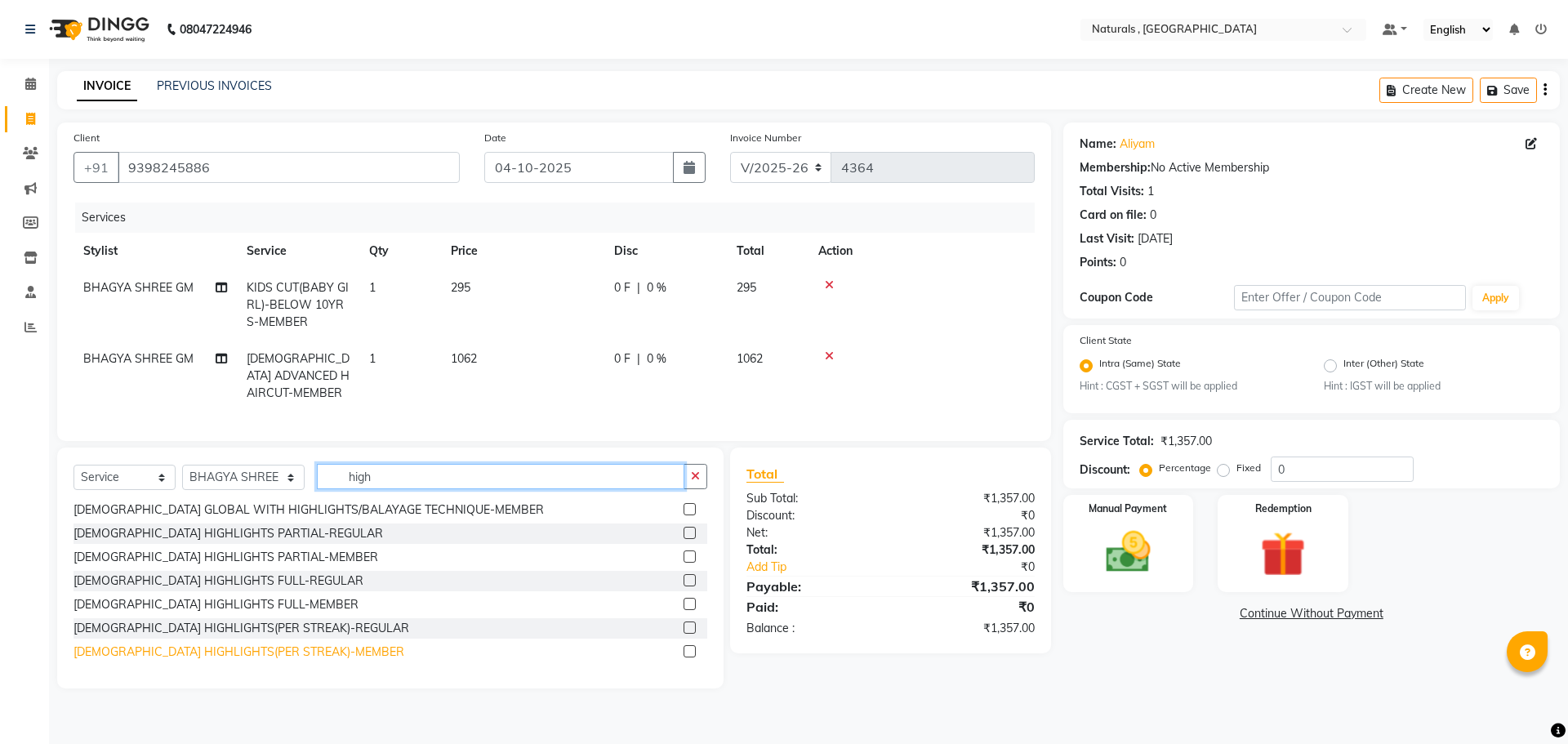
type input "high"
click at [279, 661] on div "FEMALE HIGHLIGHTS(PER STREAK)-MEMBER" at bounding box center [239, 652] width 331 height 17
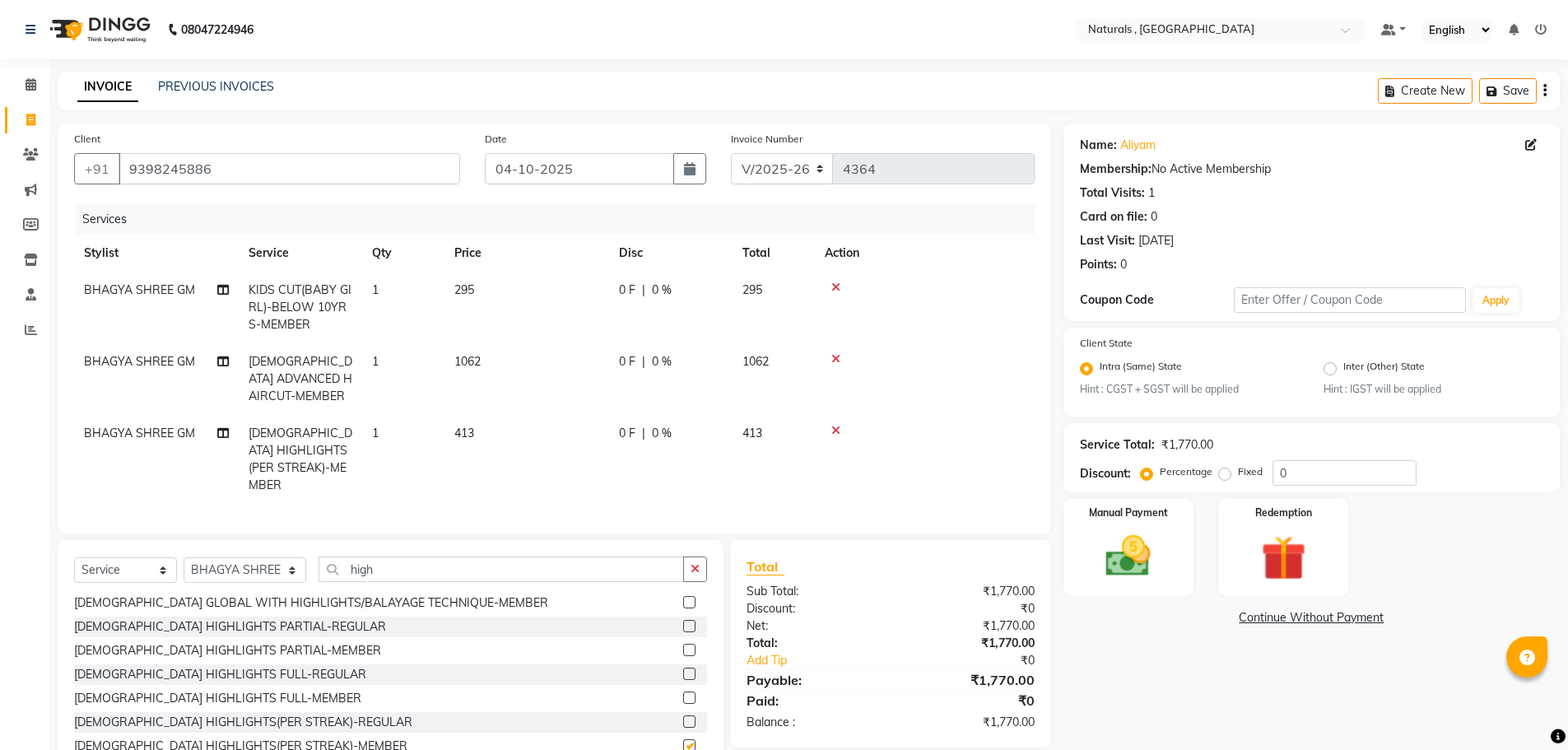
checkbox input "false"
click at [379, 436] on span "1" at bounding box center [375, 433] width 6 height 15
select select "40678"
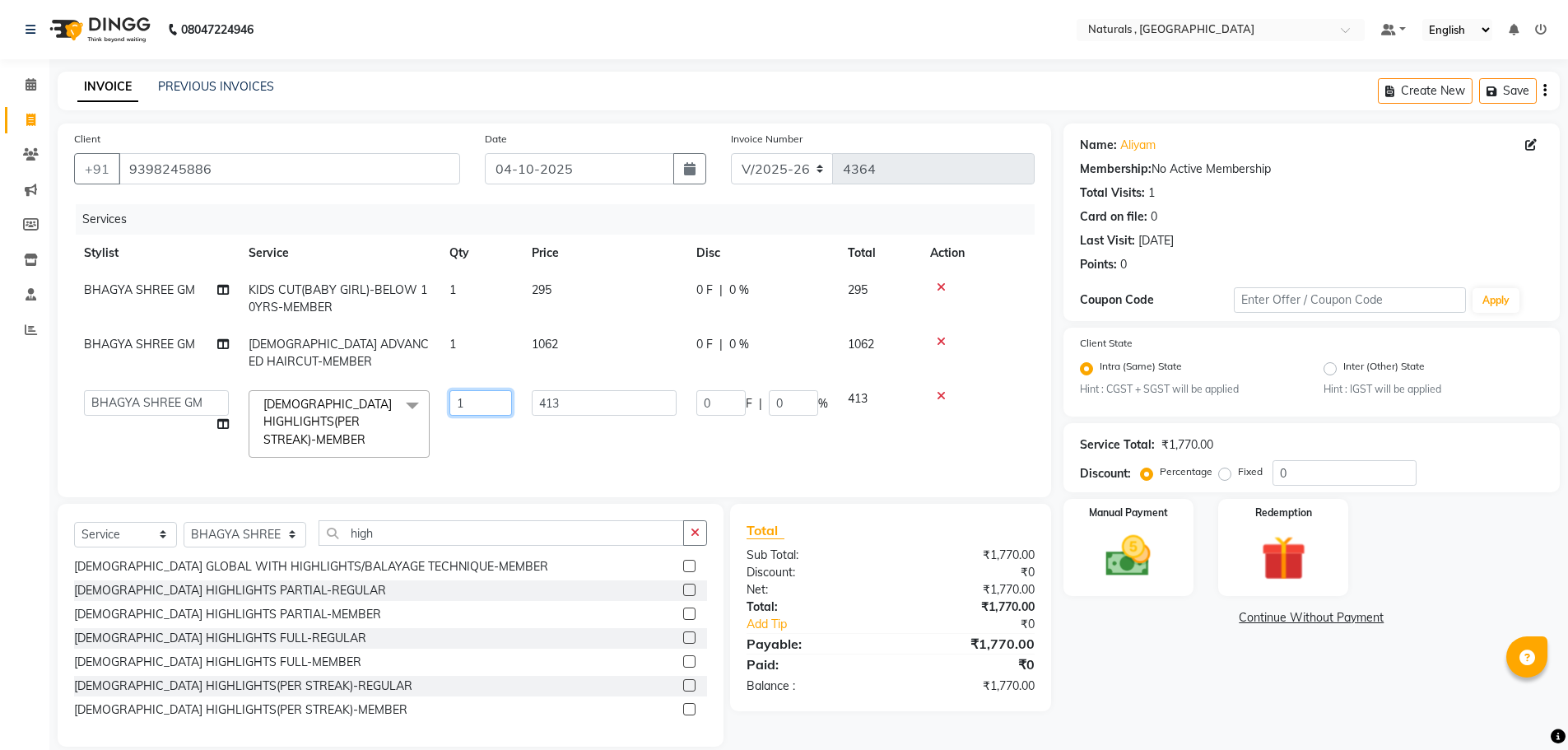
click at [478, 405] on input "1" at bounding box center [480, 403] width 63 height 26
type input "6"
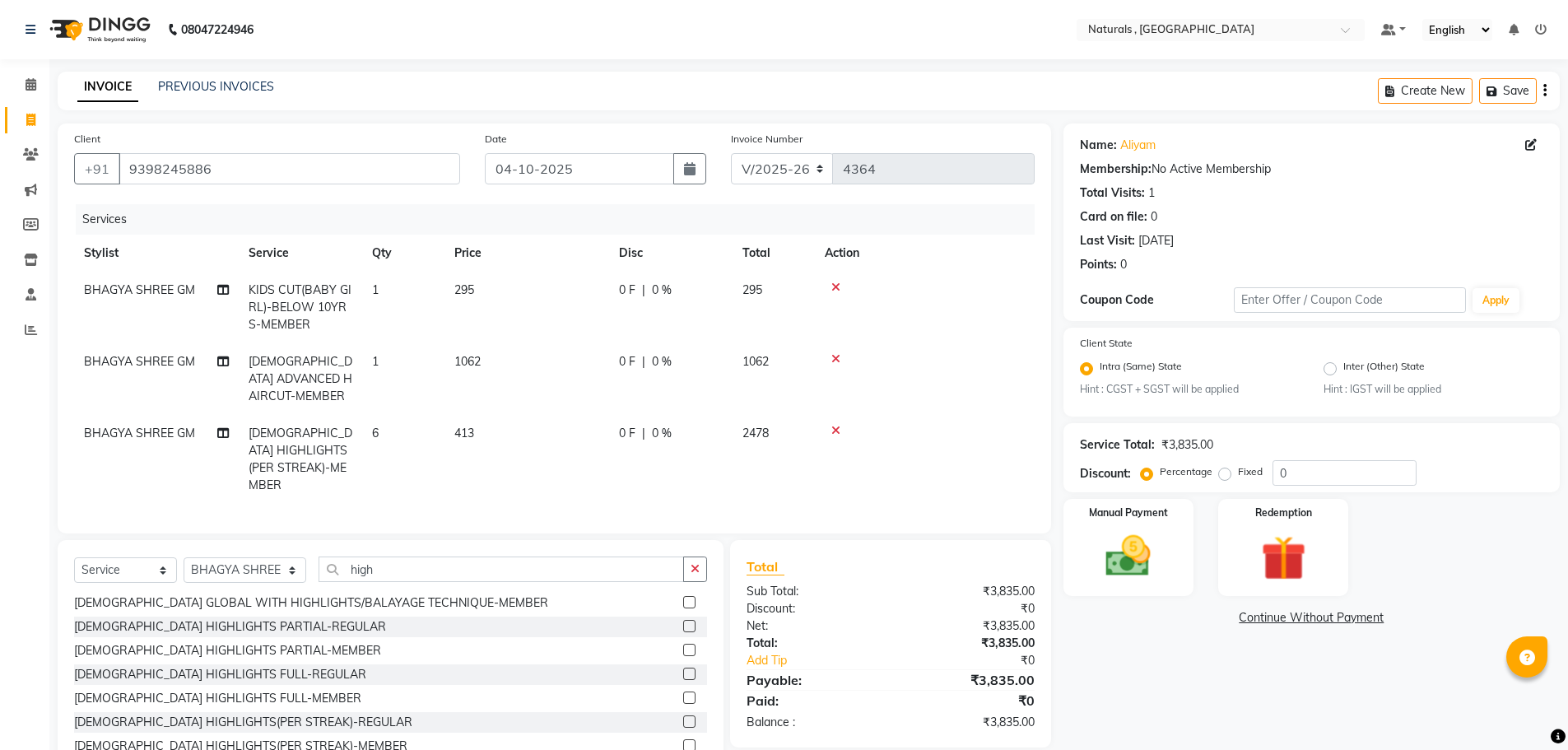
click at [473, 423] on td "413" at bounding box center [526, 459] width 165 height 89
select select "40678"
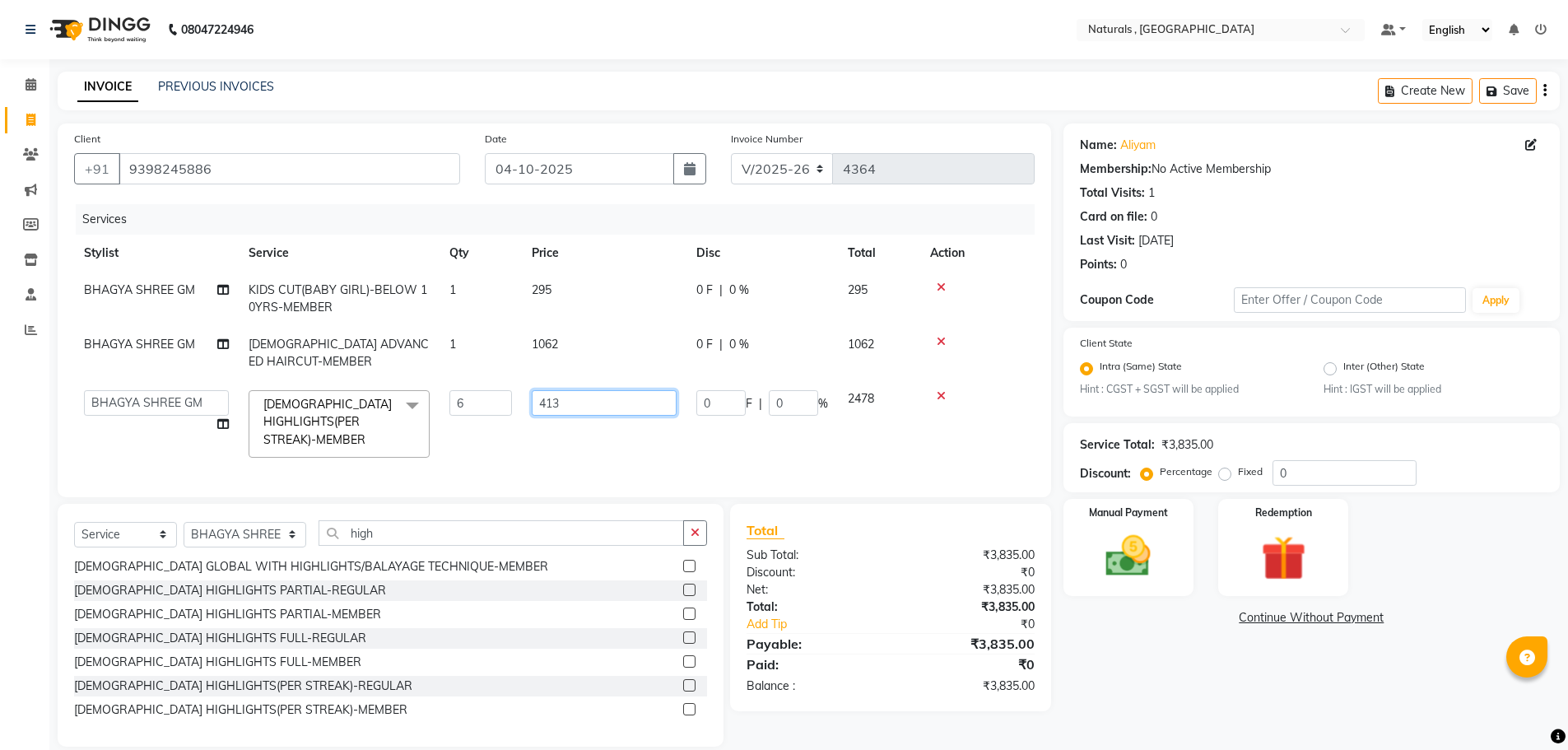
click at [580, 411] on input "413" at bounding box center [604, 403] width 145 height 26
type input "4"
type input "572"
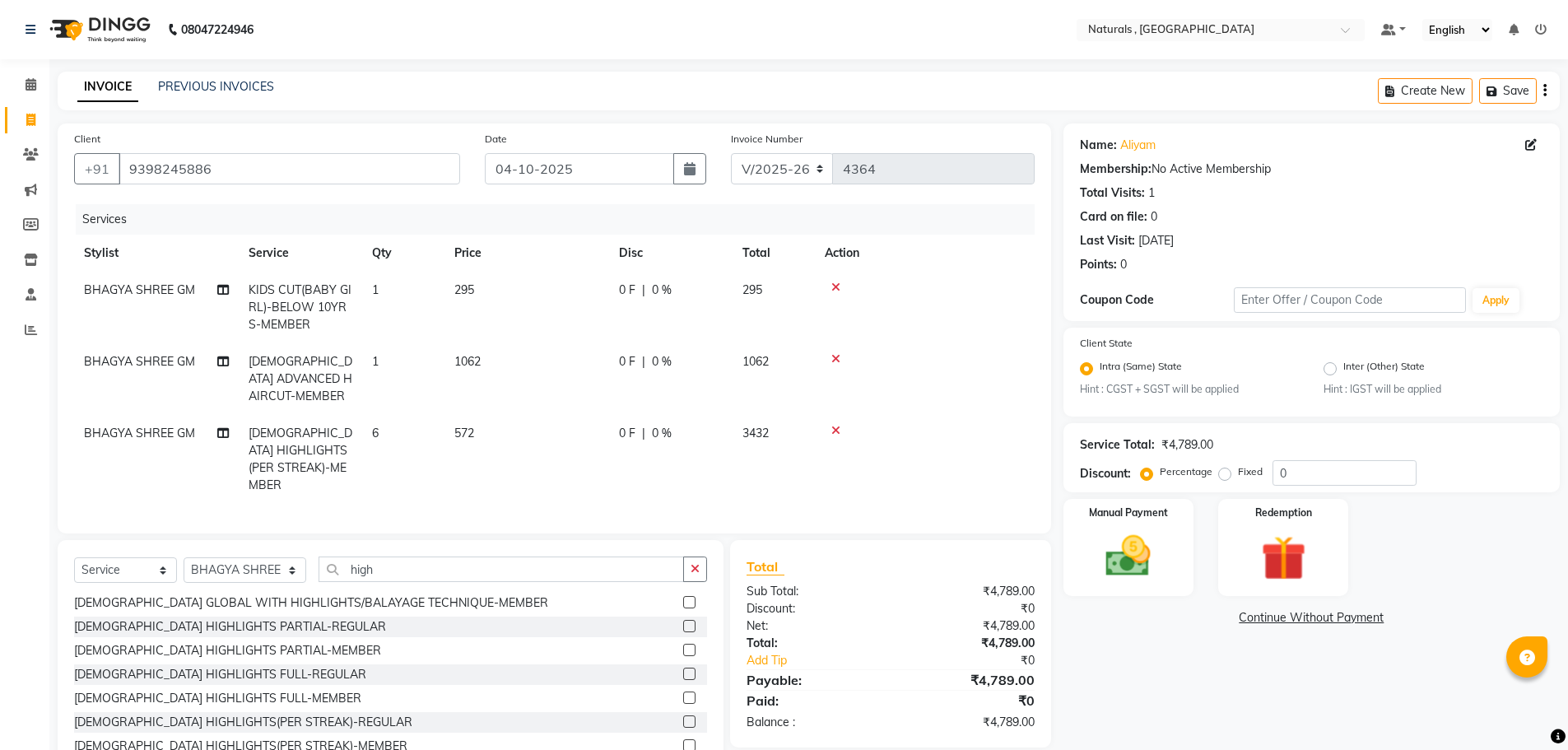
click at [1121, 646] on div "Name: Aliyam Membership: No Active Membership Total Visits: 1 Card on file: 0 L…" at bounding box center [1318, 453] width 509 height 659
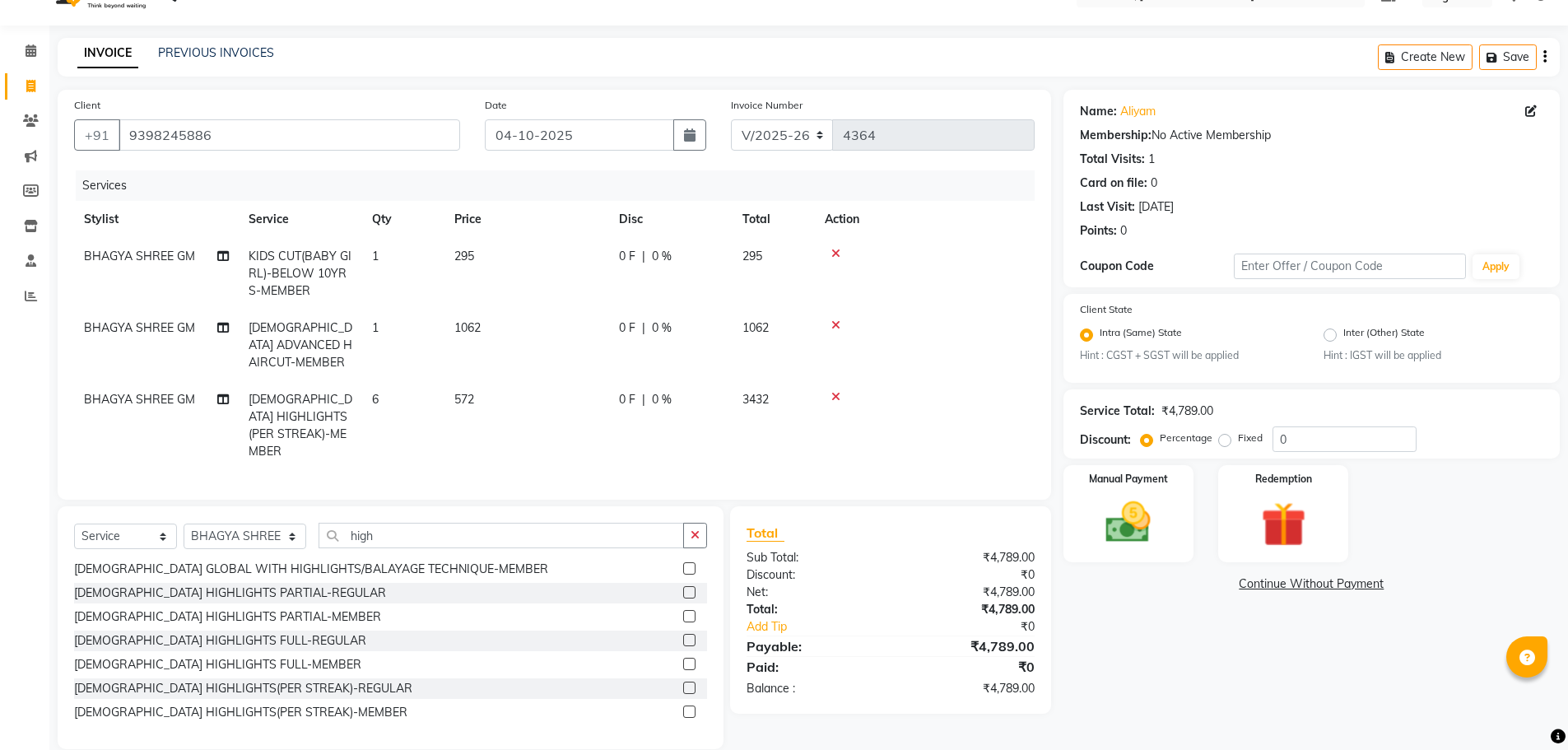
scroll to position [53, 0]
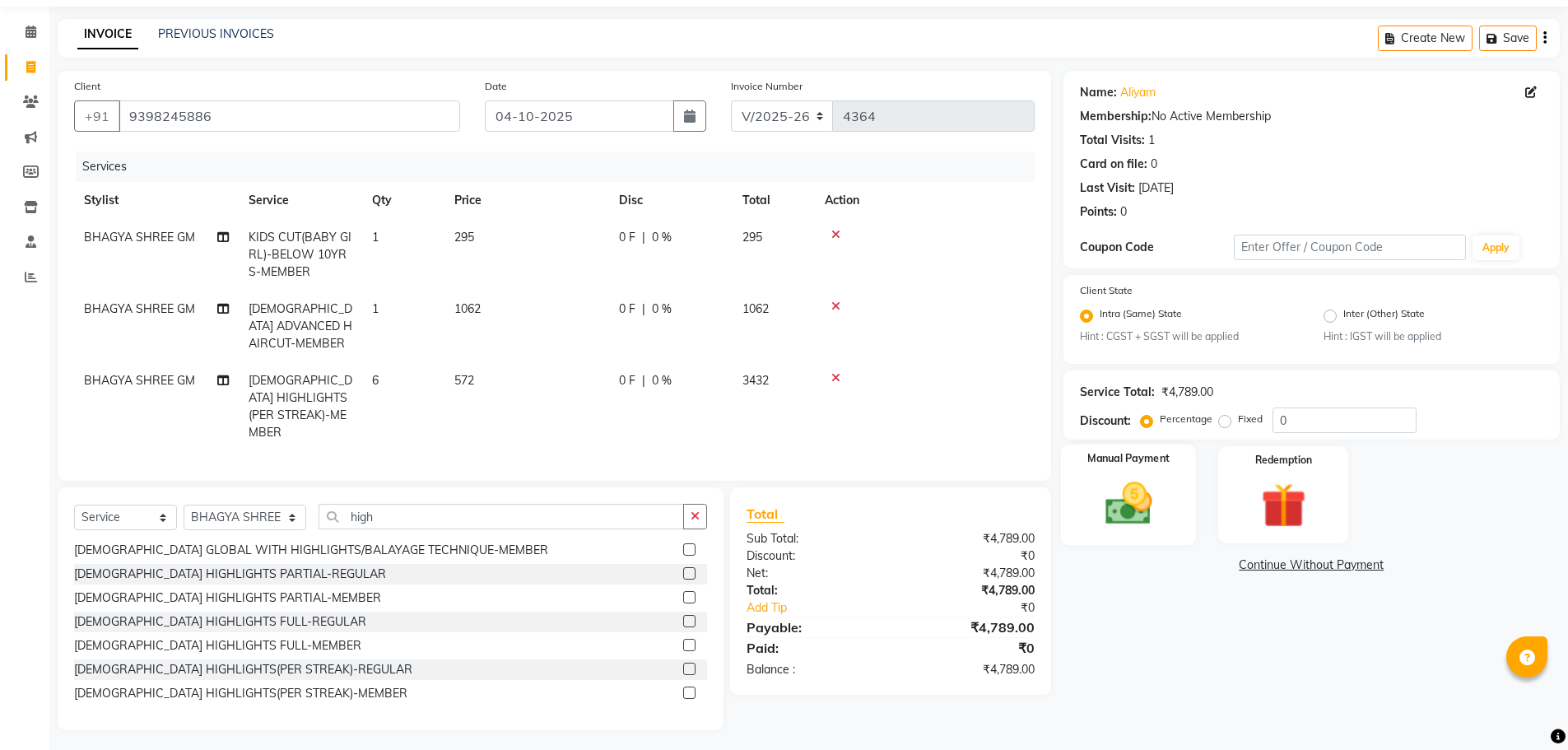
click at [1161, 520] on img at bounding box center [1129, 504] width 76 height 54
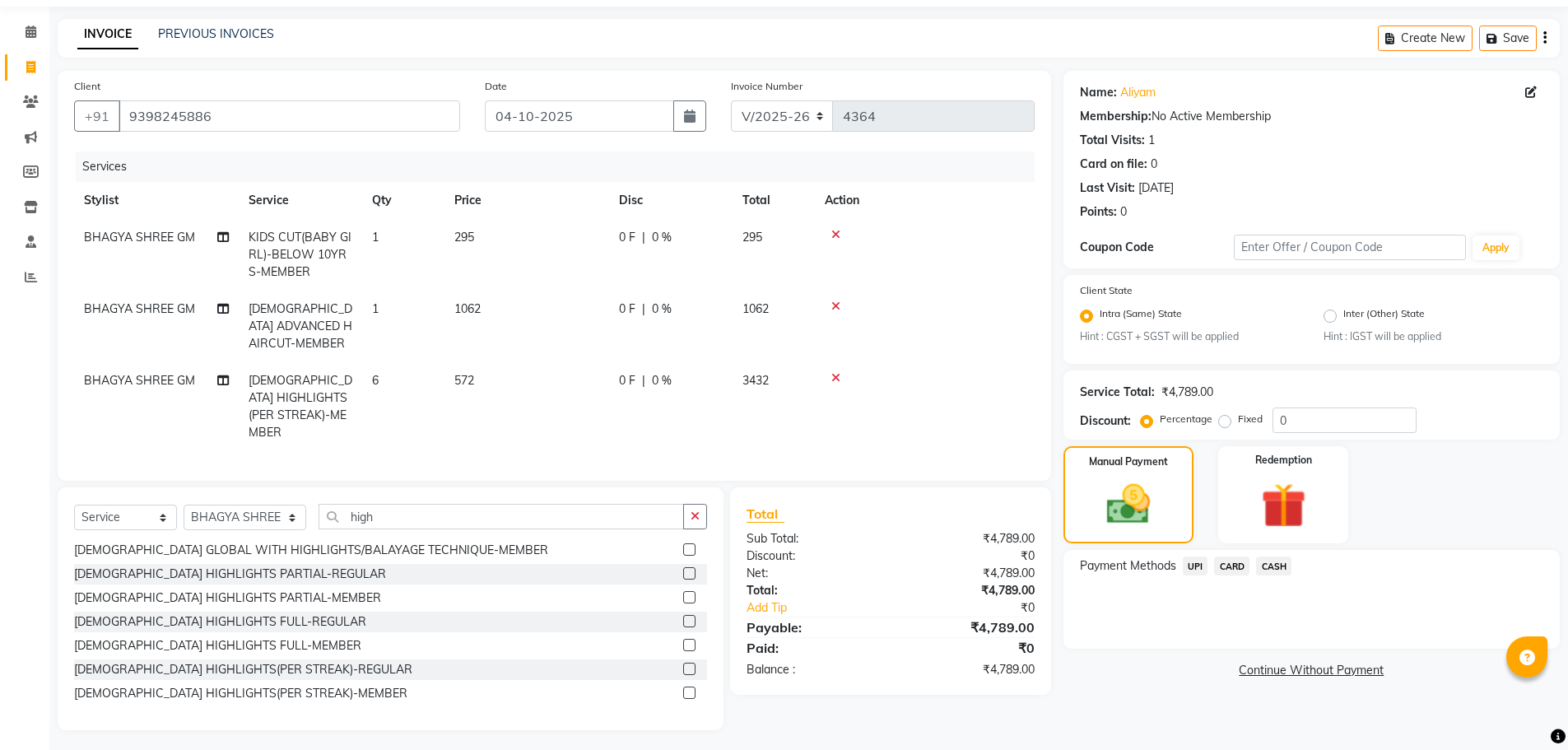
click at [1198, 564] on span "UPI" at bounding box center [1195, 565] width 26 height 19
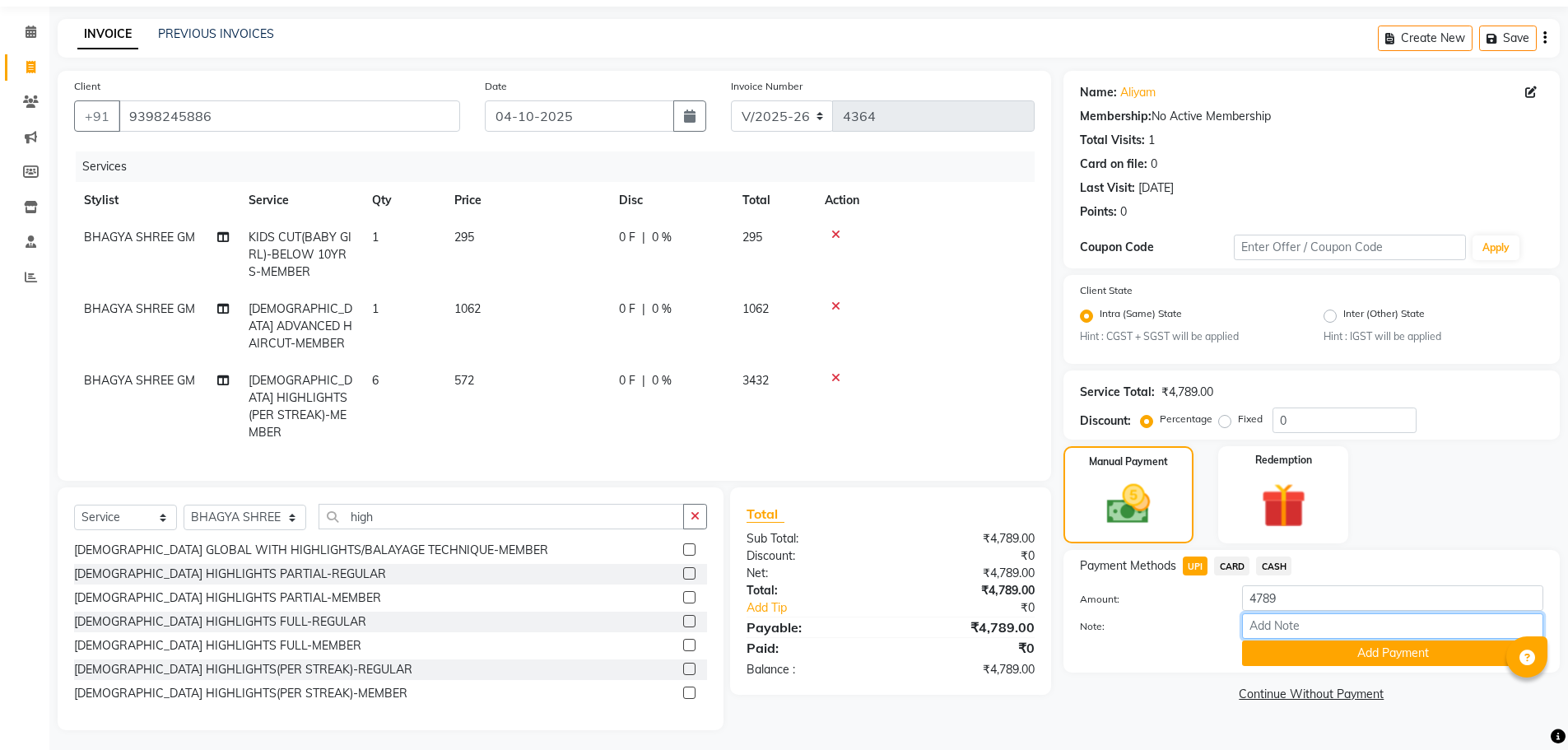
click at [1289, 628] on input "Note:" at bounding box center [1393, 626] width 301 height 26
type input "p"
type input "[PERSON_NAME]"
click at [1371, 657] on button "Add Payment" at bounding box center [1393, 653] width 301 height 26
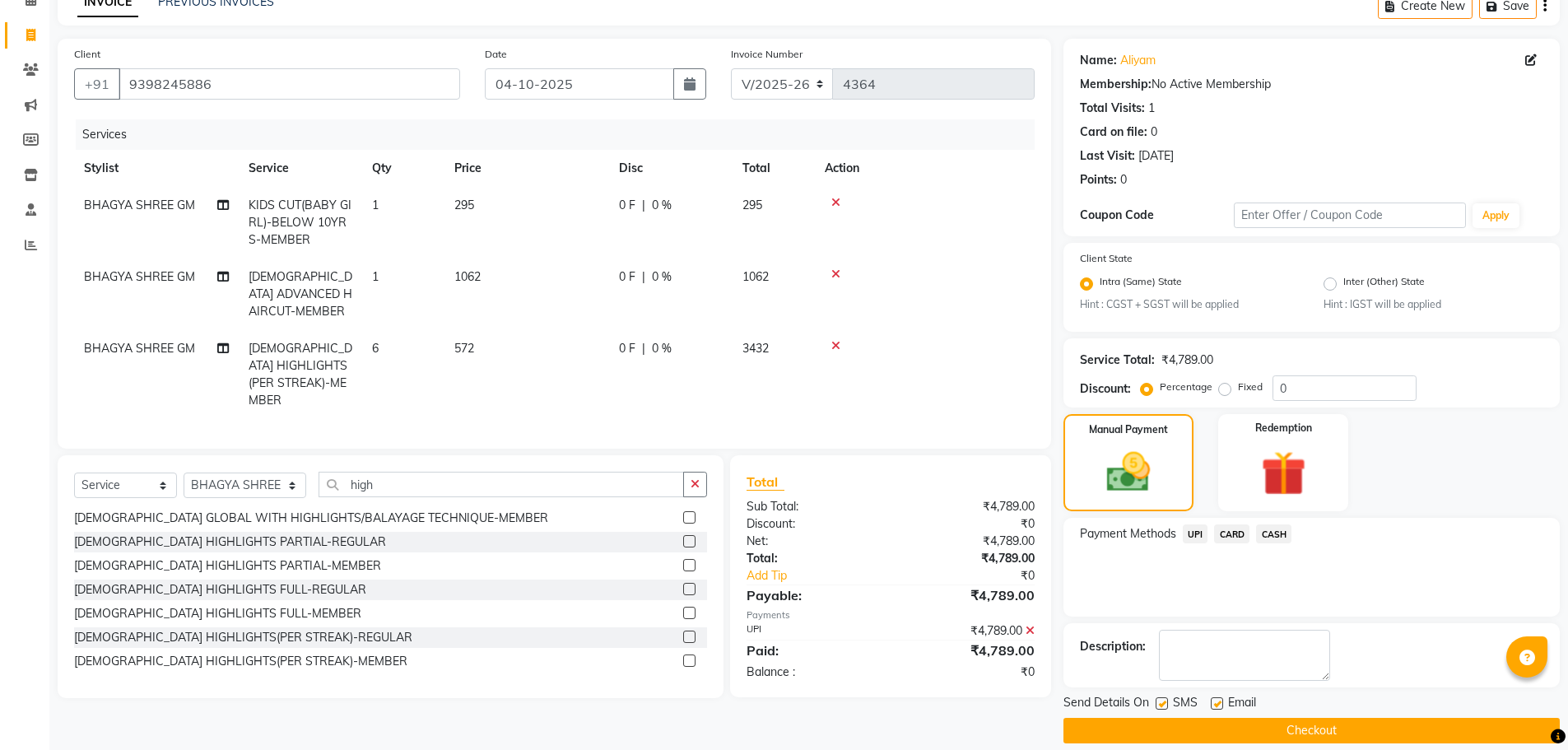
scroll to position [103, 0]
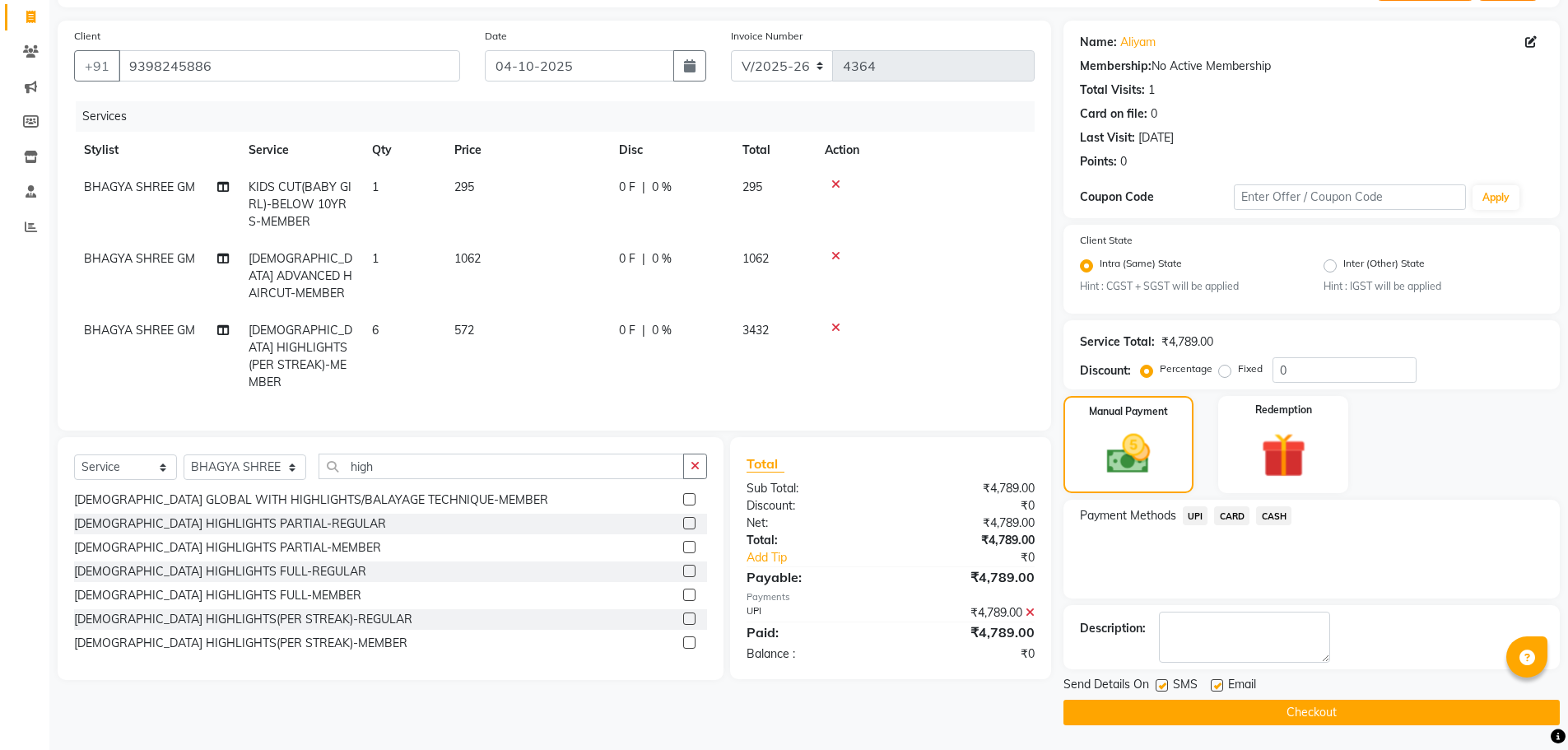
click at [1249, 709] on button "Checkout" at bounding box center [1312, 712] width 496 height 26
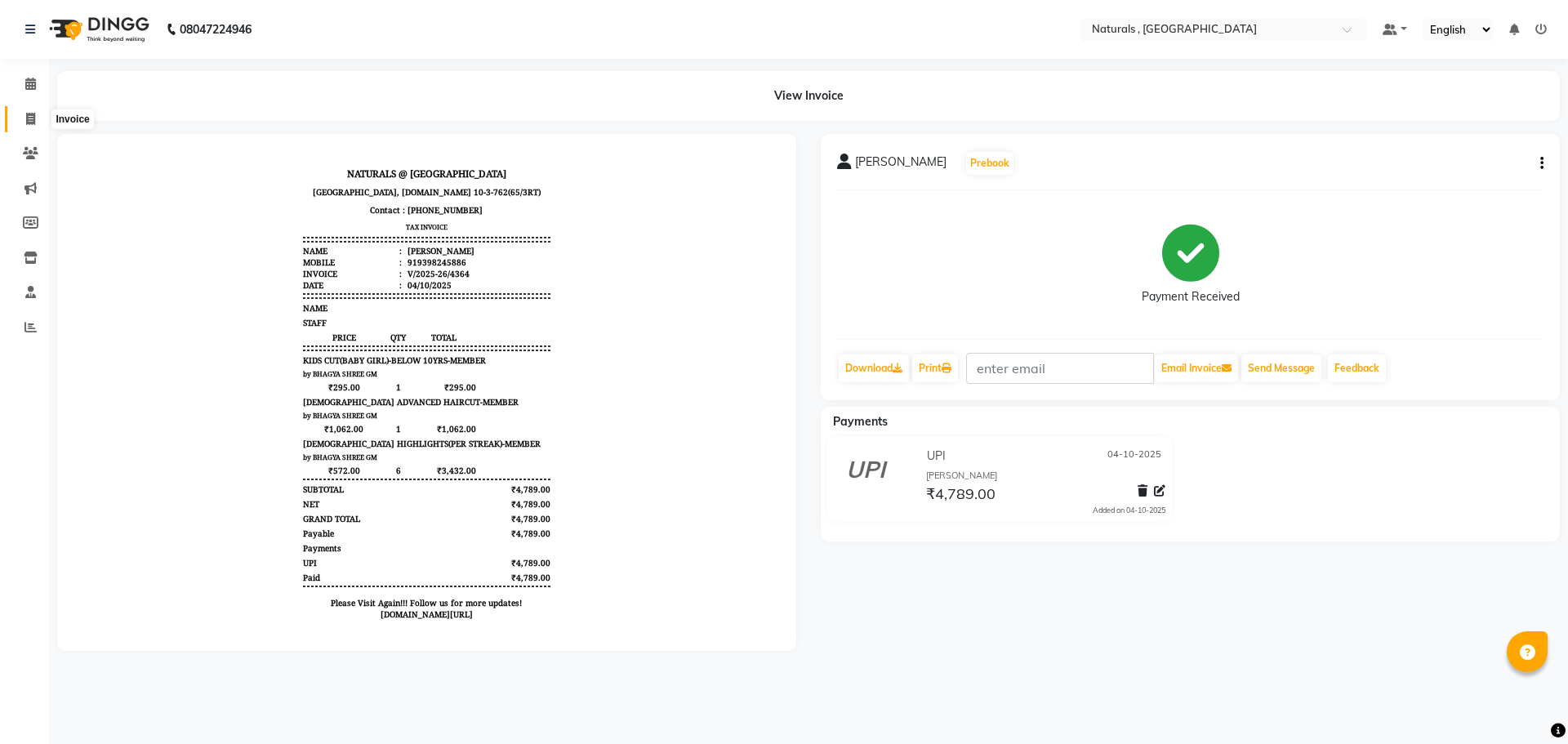
click at [33, 118] on icon at bounding box center [31, 119] width 9 height 12
select select "5818"
select select "service"
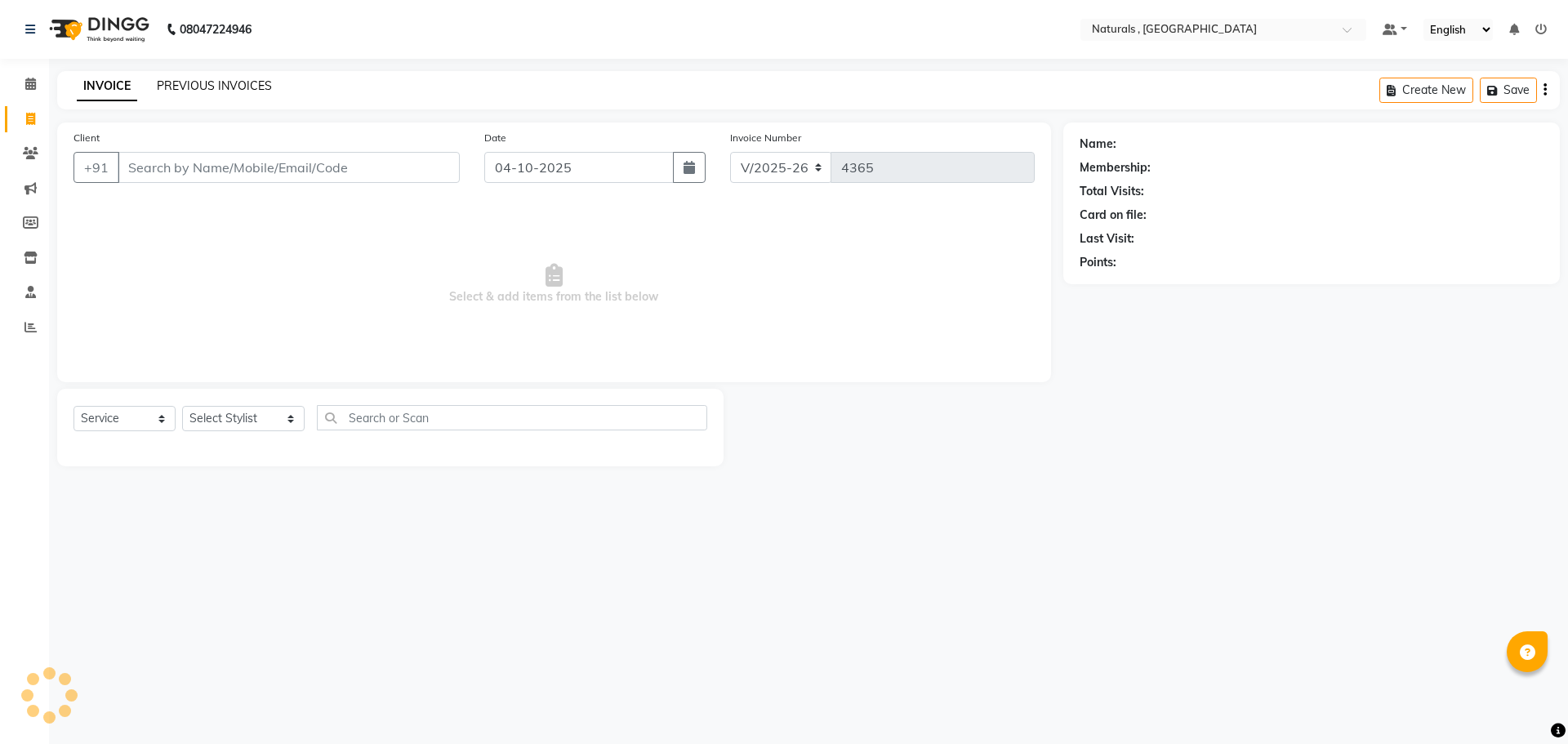
click at [217, 90] on link "PREVIOUS INVOICES" at bounding box center [214, 86] width 115 height 15
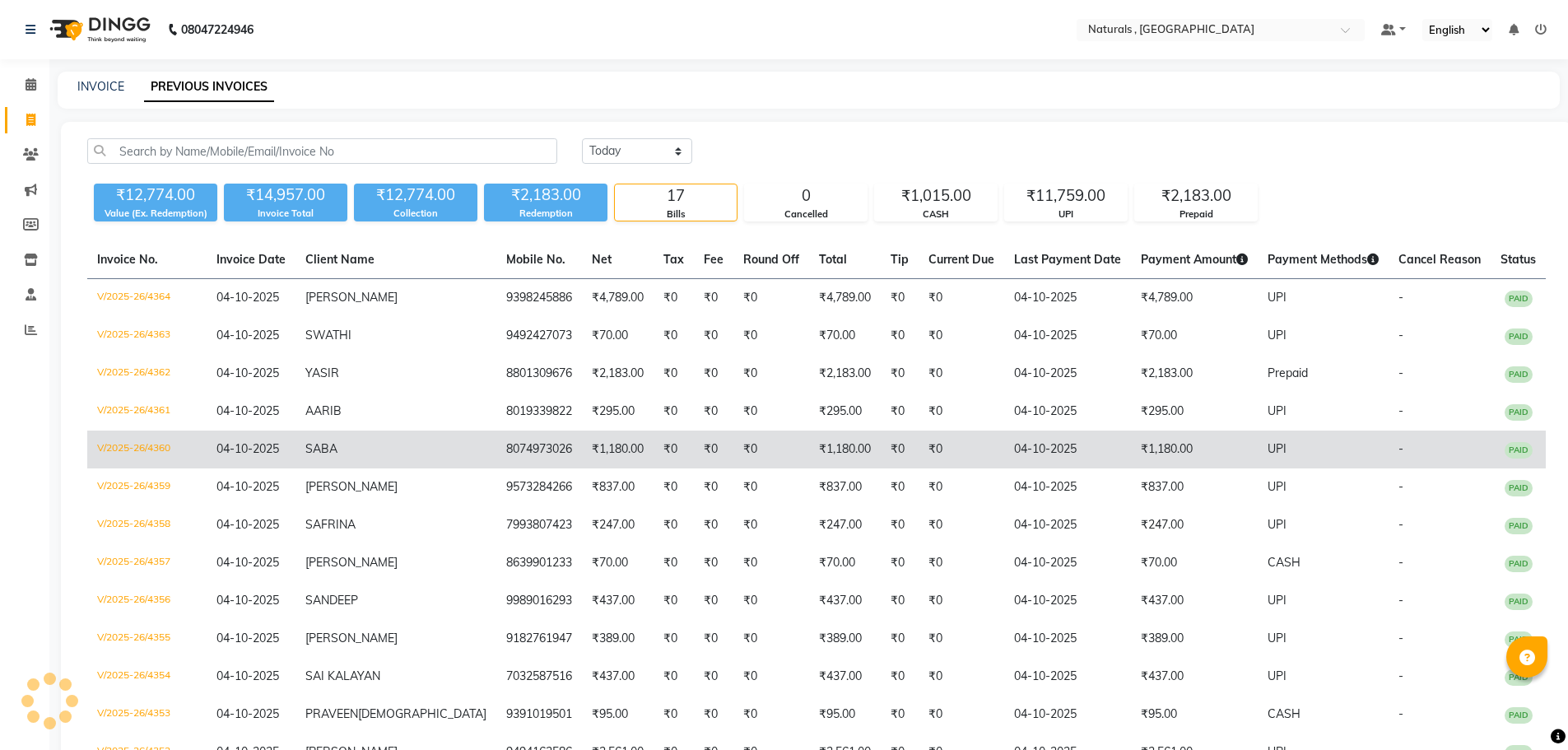
click at [139, 442] on td "V/2025-26/4360" at bounding box center [146, 449] width 119 height 38
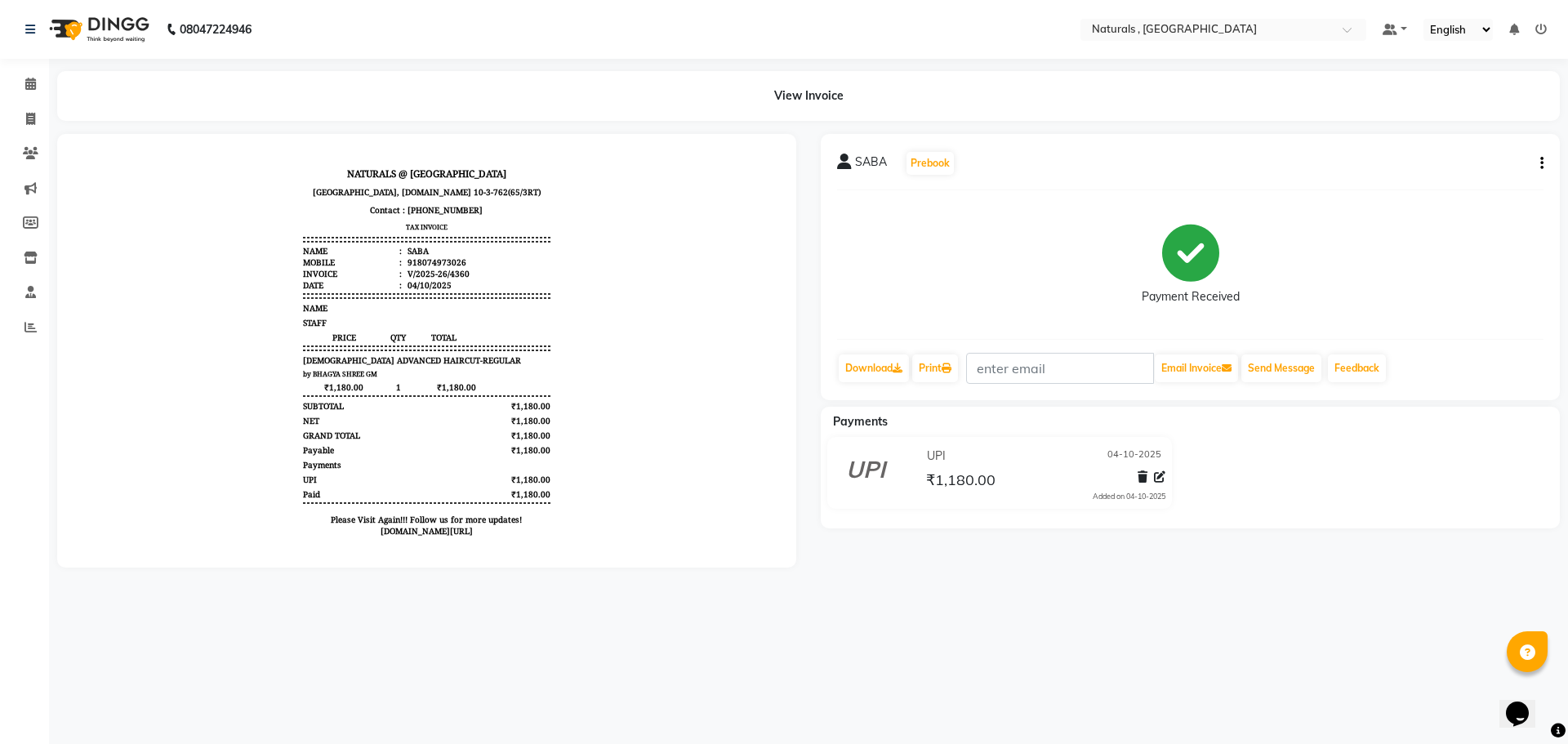
click at [1542, 163] on icon "button" at bounding box center [1542, 163] width 3 height 1
click at [1441, 190] on div "Edit Invoice" at bounding box center [1460, 193] width 112 height 20
select select "service"
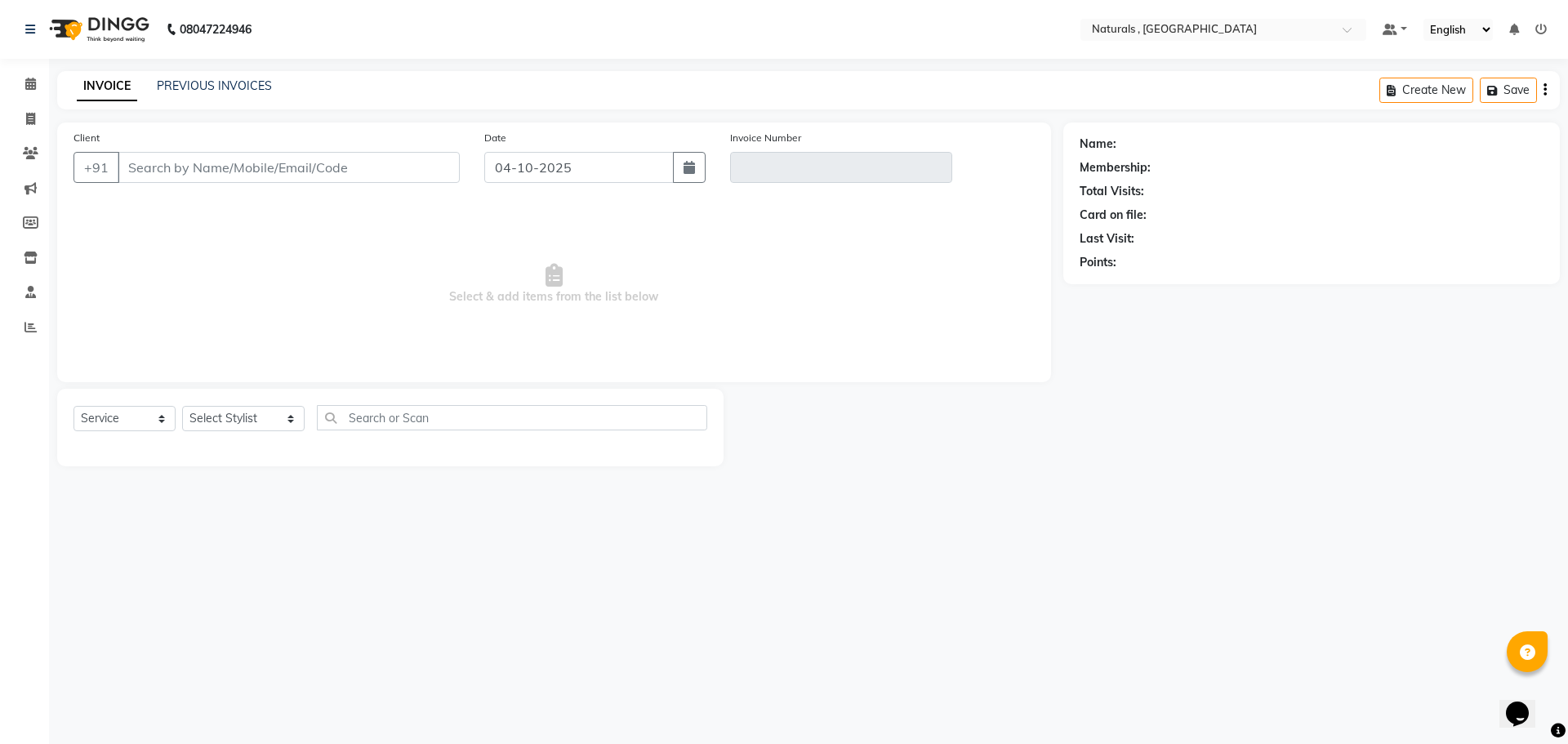
type input "8074973026"
type input "V/2025-26/4360"
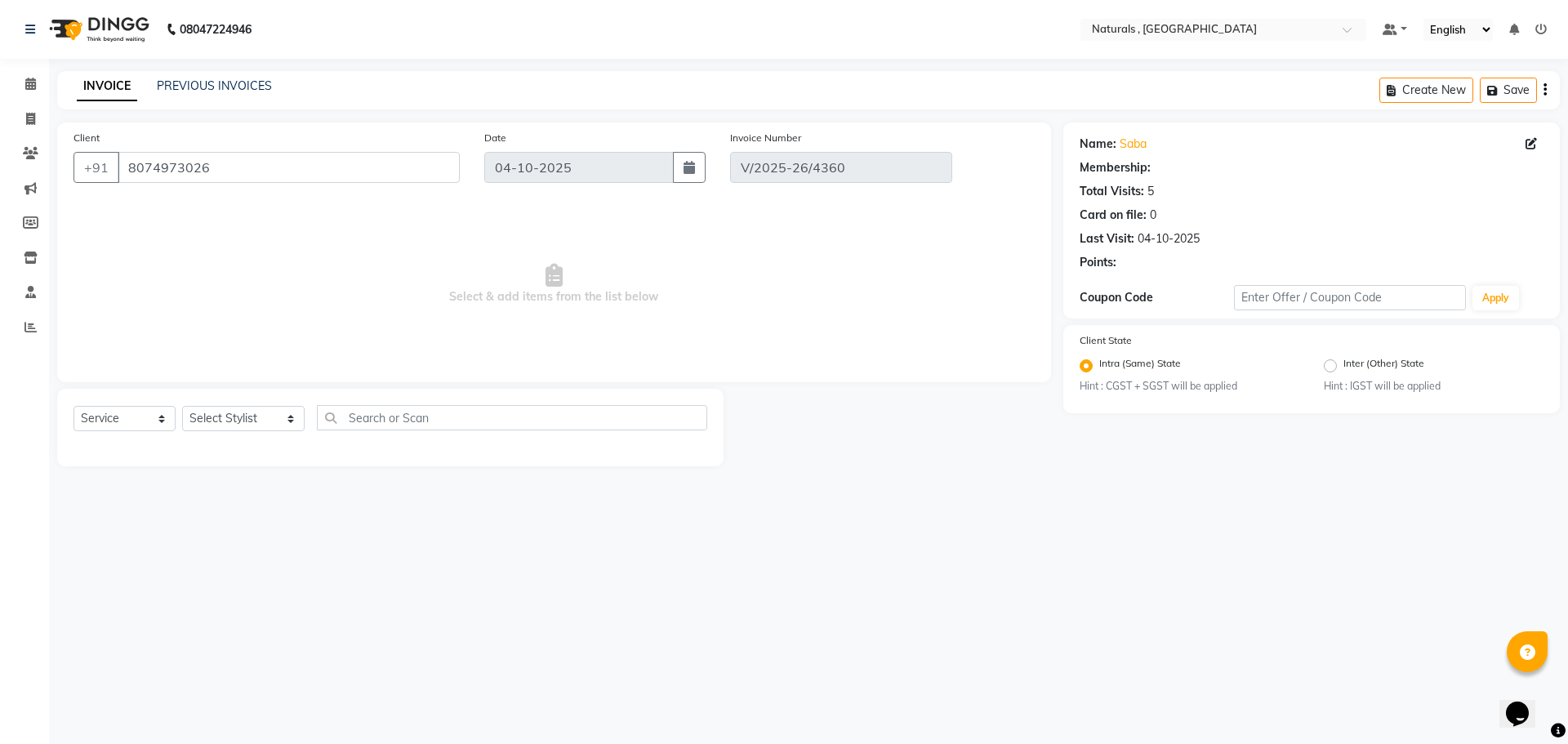
select select "select"
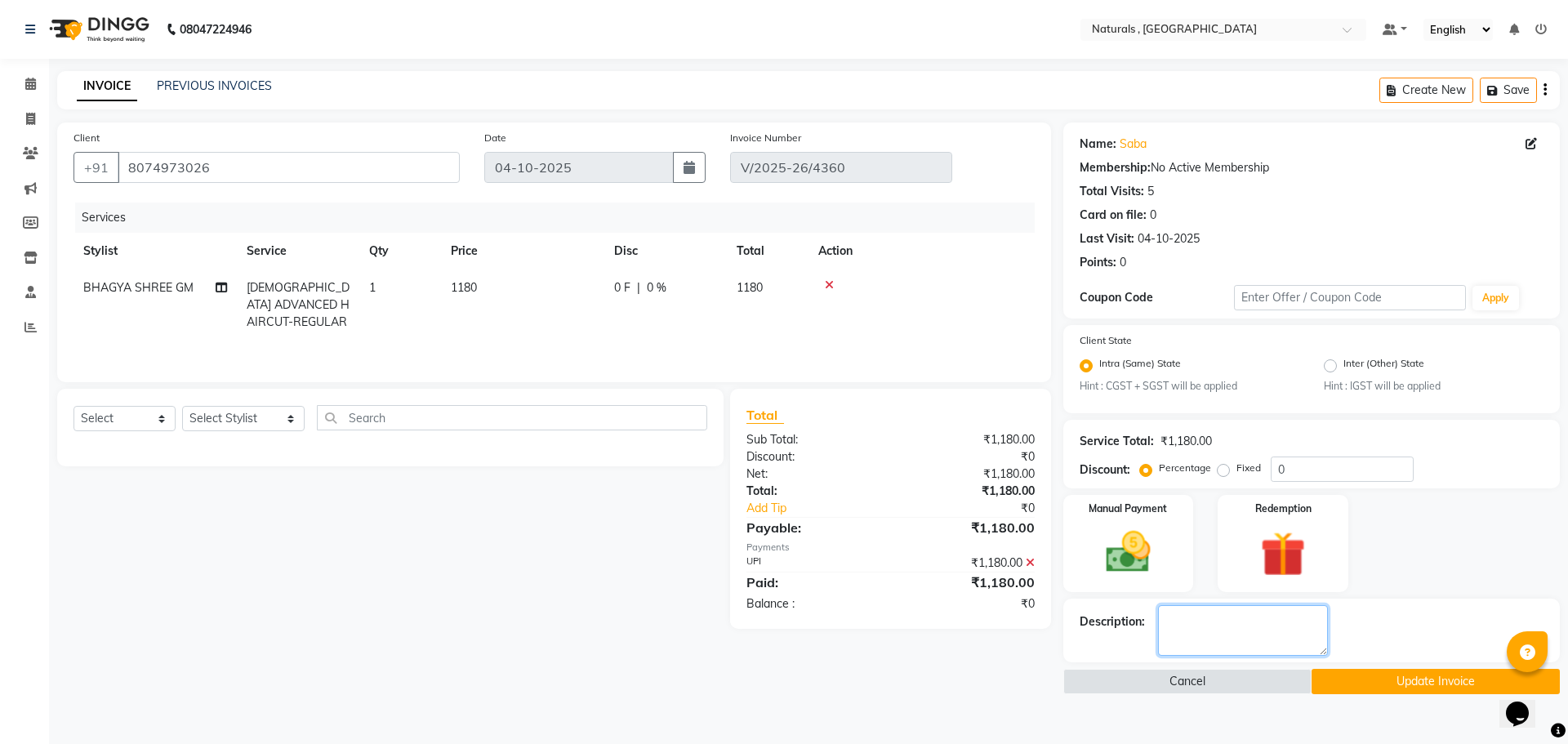
click at [1207, 625] on textarea at bounding box center [1243, 630] width 170 height 51
type textarea "PRAMODHA"
click at [1422, 684] on button "Update Invoice" at bounding box center [1436, 681] width 248 height 25
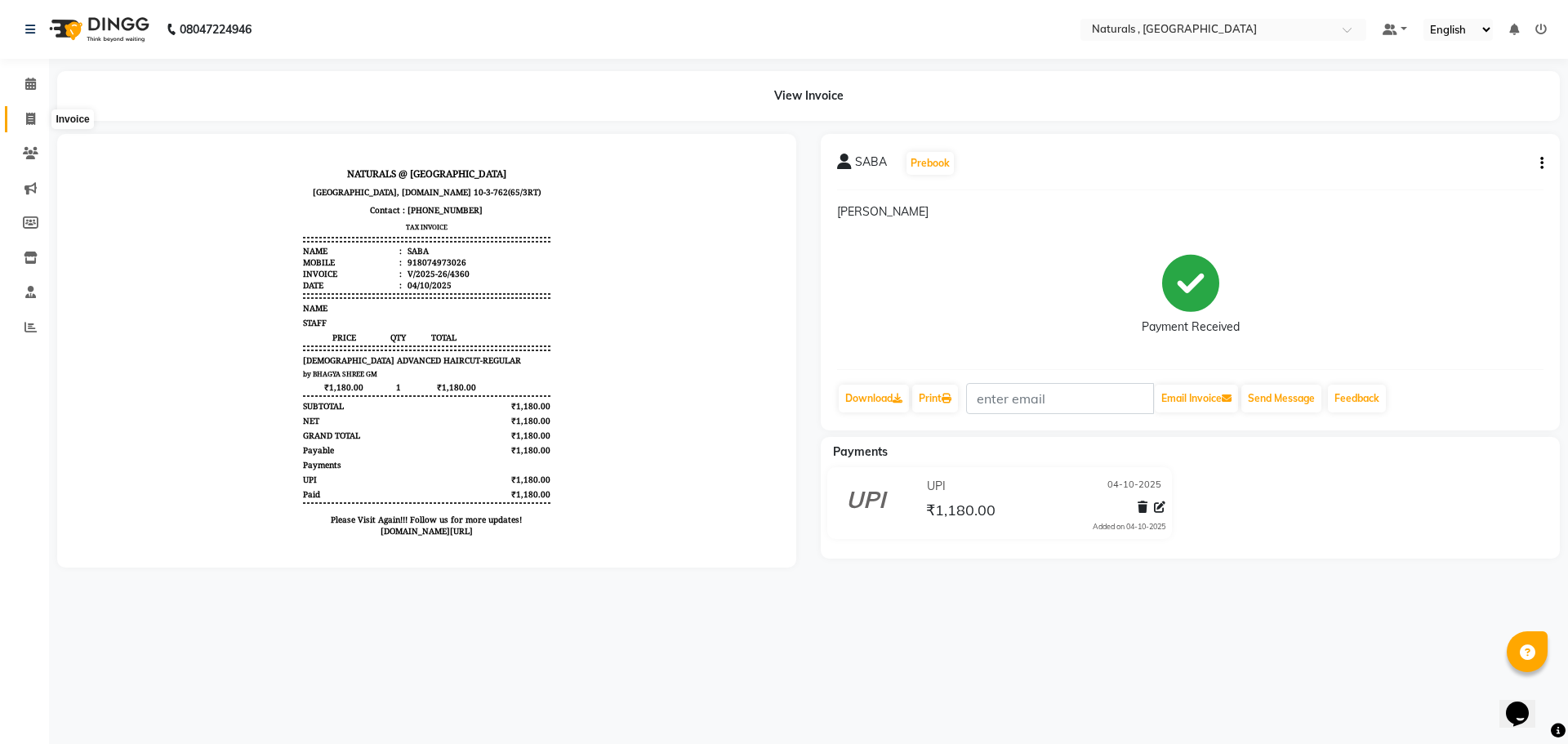
click at [29, 118] on icon at bounding box center [31, 119] width 9 height 12
select select "service"
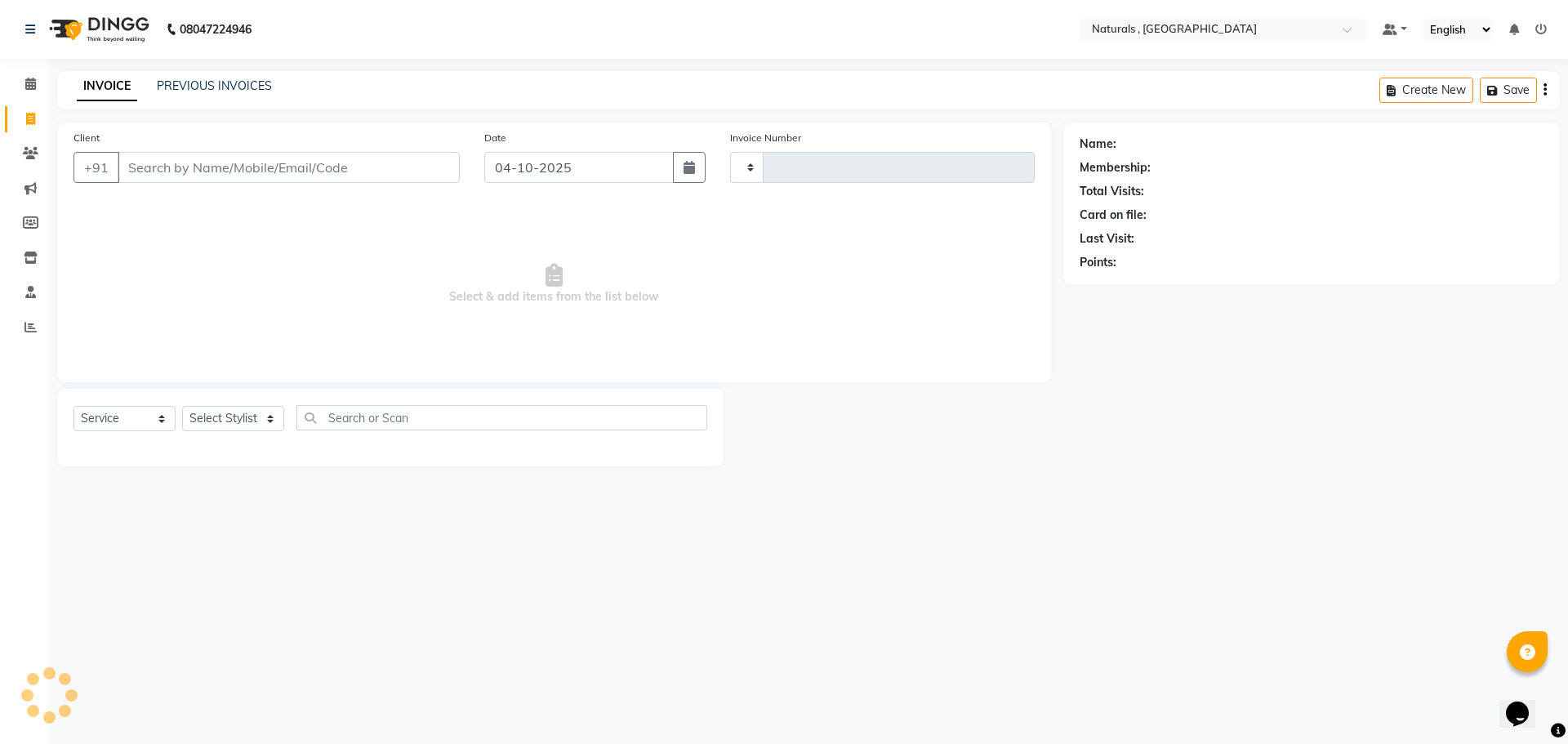
type input "4365"
select select "5818"
click at [234, 85] on link "PREVIOUS INVOICES" at bounding box center [214, 86] width 115 height 15
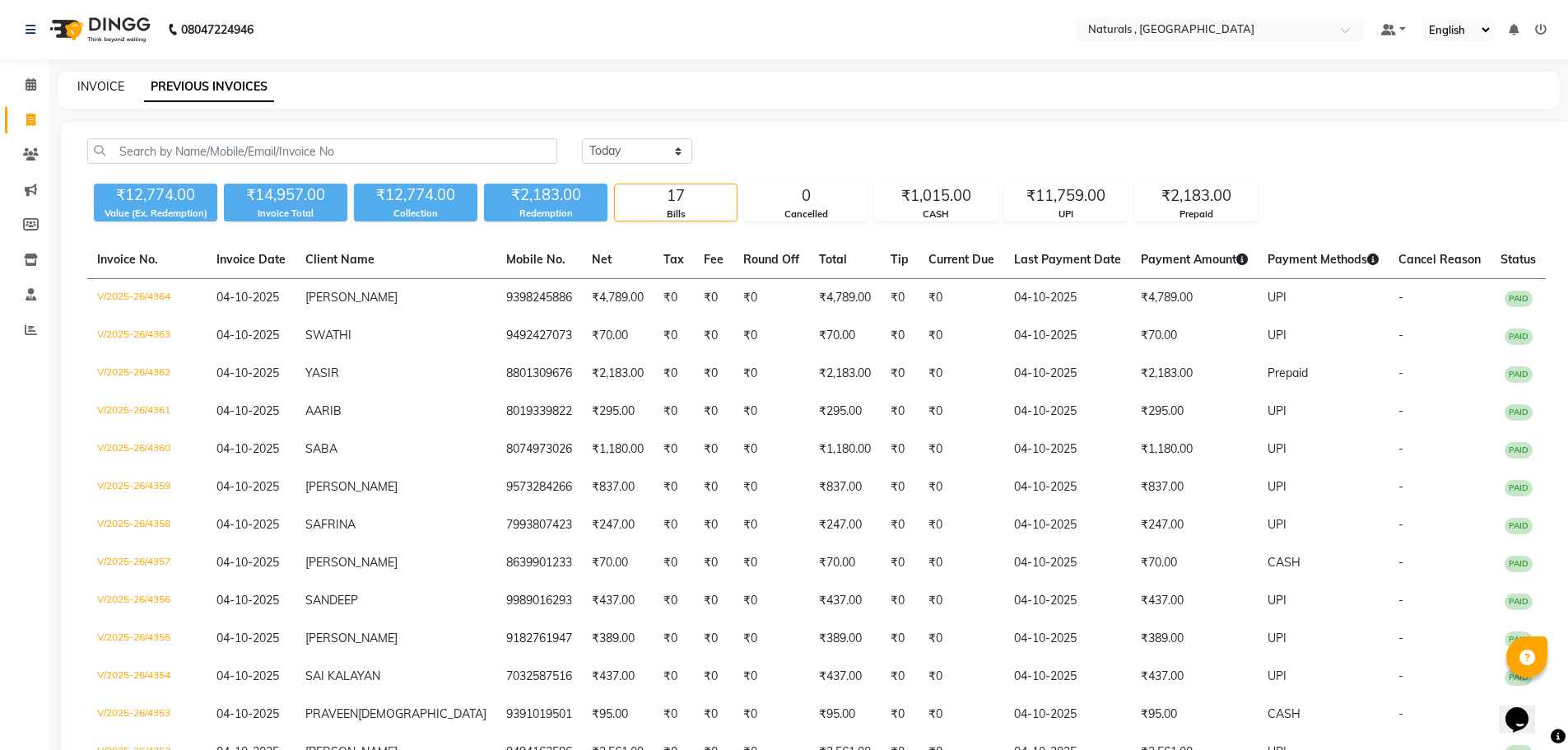
click at [108, 87] on link "INVOICE" at bounding box center [100, 86] width 47 height 15
select select "service"
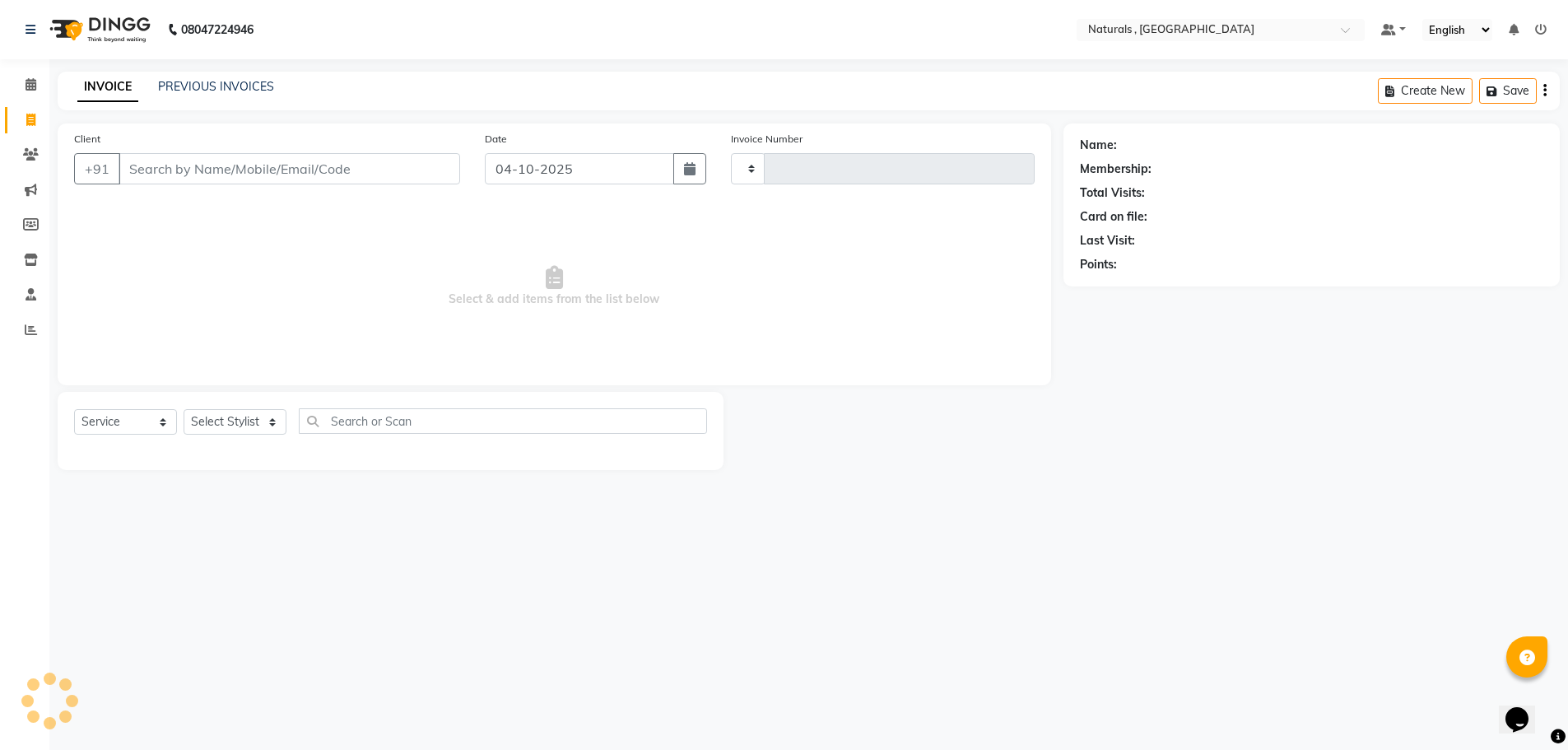
type input "4365"
select select "5818"
click at [280, 422] on select "Select Stylist ASFIYA (L-3) BHAGYA SHREE GM JAGDISH (L-2) KARIM ( L-2 ) MEHARBA…" at bounding box center [245, 421] width 123 height 26
select select "40710"
click at [183, 409] on select "Select Stylist ASFIYA (L-3) BHAGYA SHREE GM JAGDISH (L-2) KARIM ( L-2 ) MEHARBA…" at bounding box center [245, 421] width 123 height 26
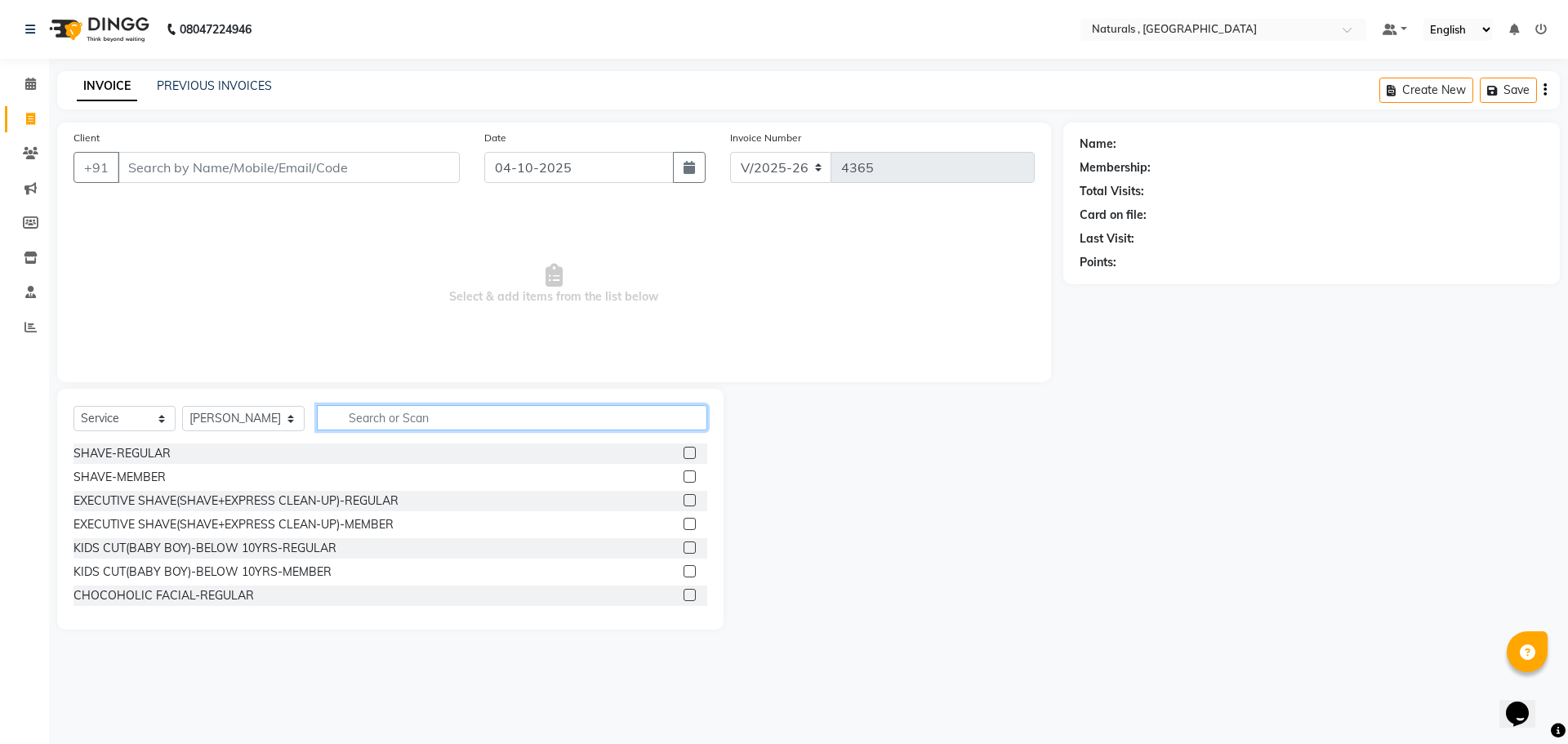
click at [416, 414] on input "text" at bounding box center [512, 417] width 391 height 25
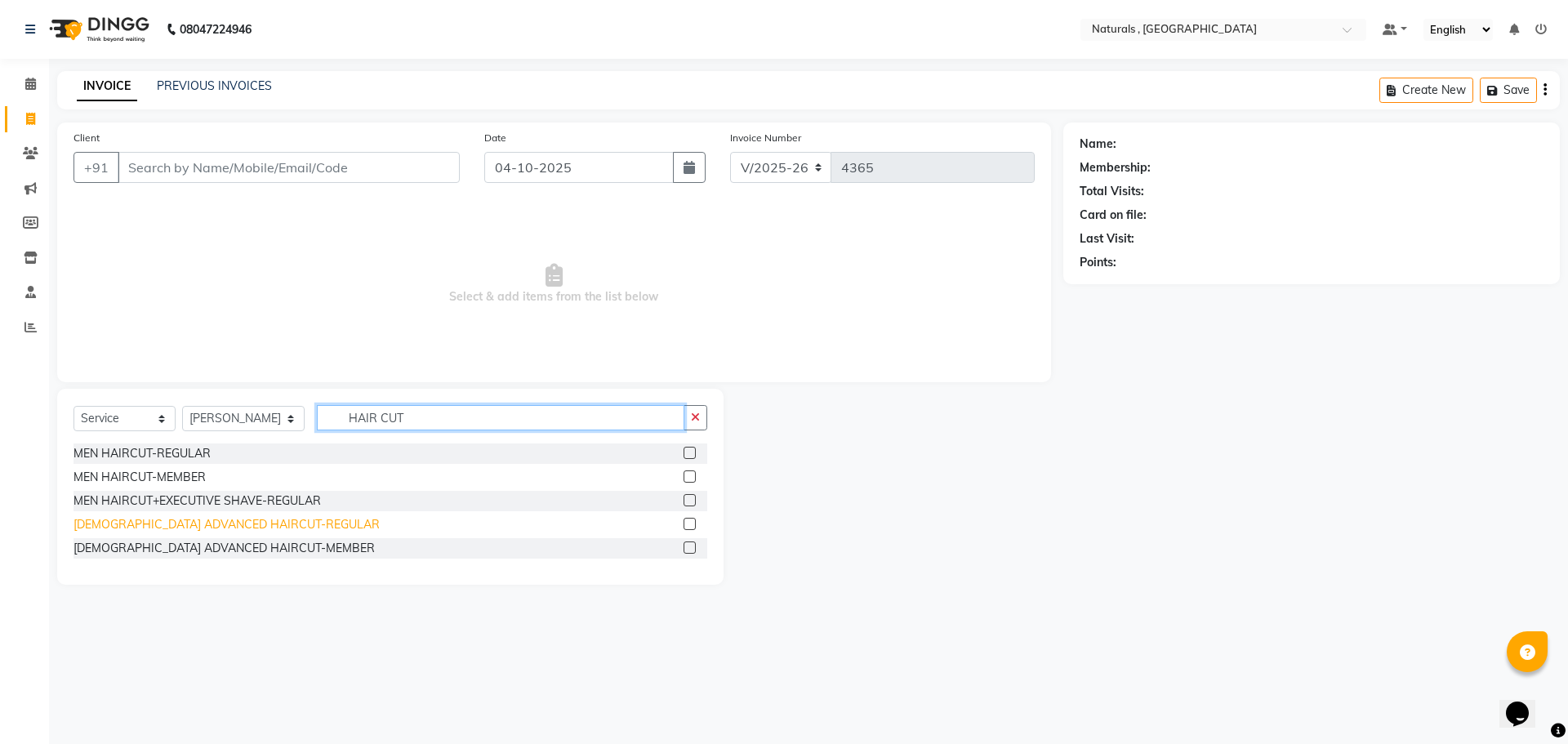
type input "HAIR CUT"
click at [225, 522] on div "[DEMOGRAPHIC_DATA] ADVANCED HAIRCUT-REGULAR" at bounding box center [226, 525] width 306 height 17
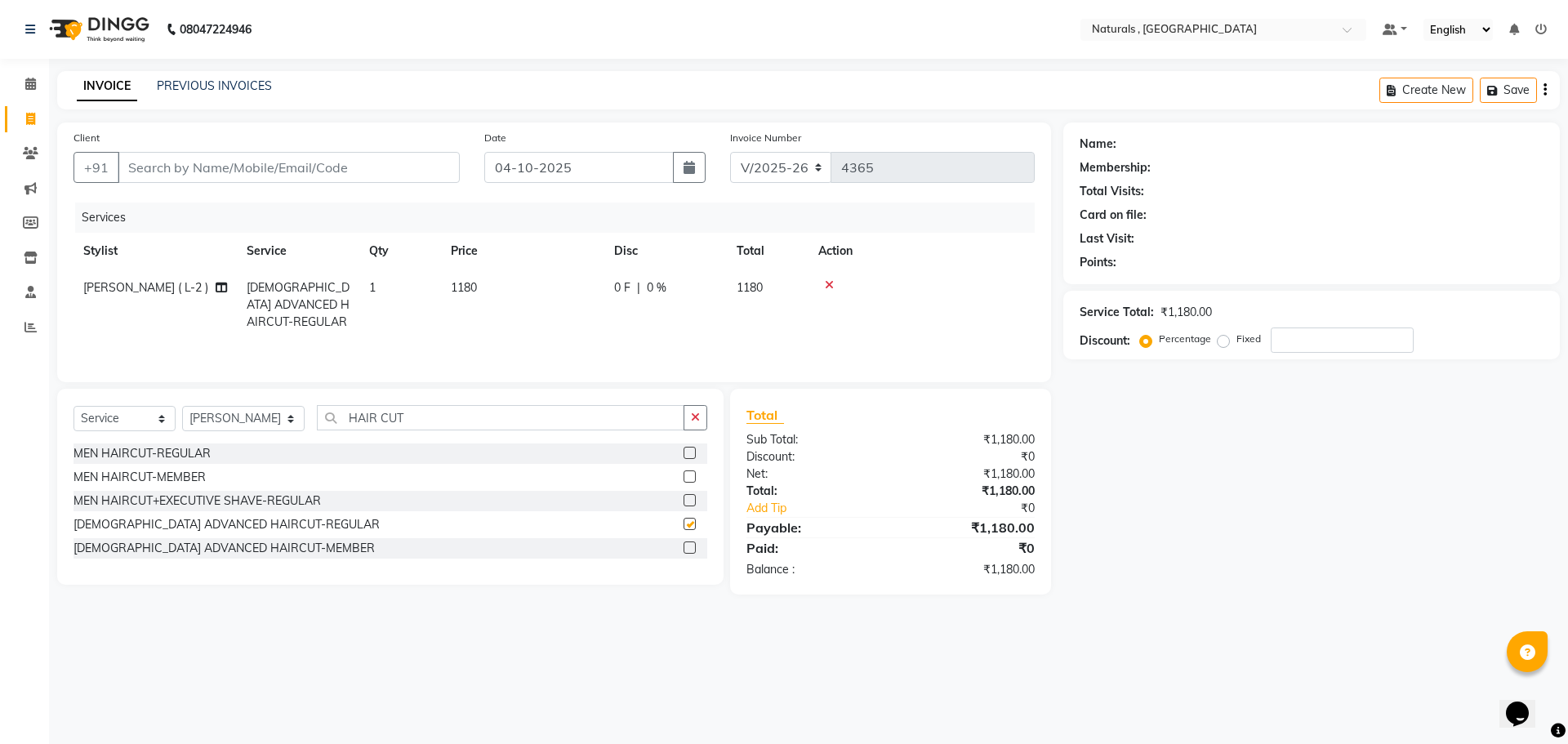
checkbox input "false"
click at [301, 177] on input "Client" at bounding box center [288, 167] width 342 height 31
type input "8"
type input "0"
type input "8639887073"
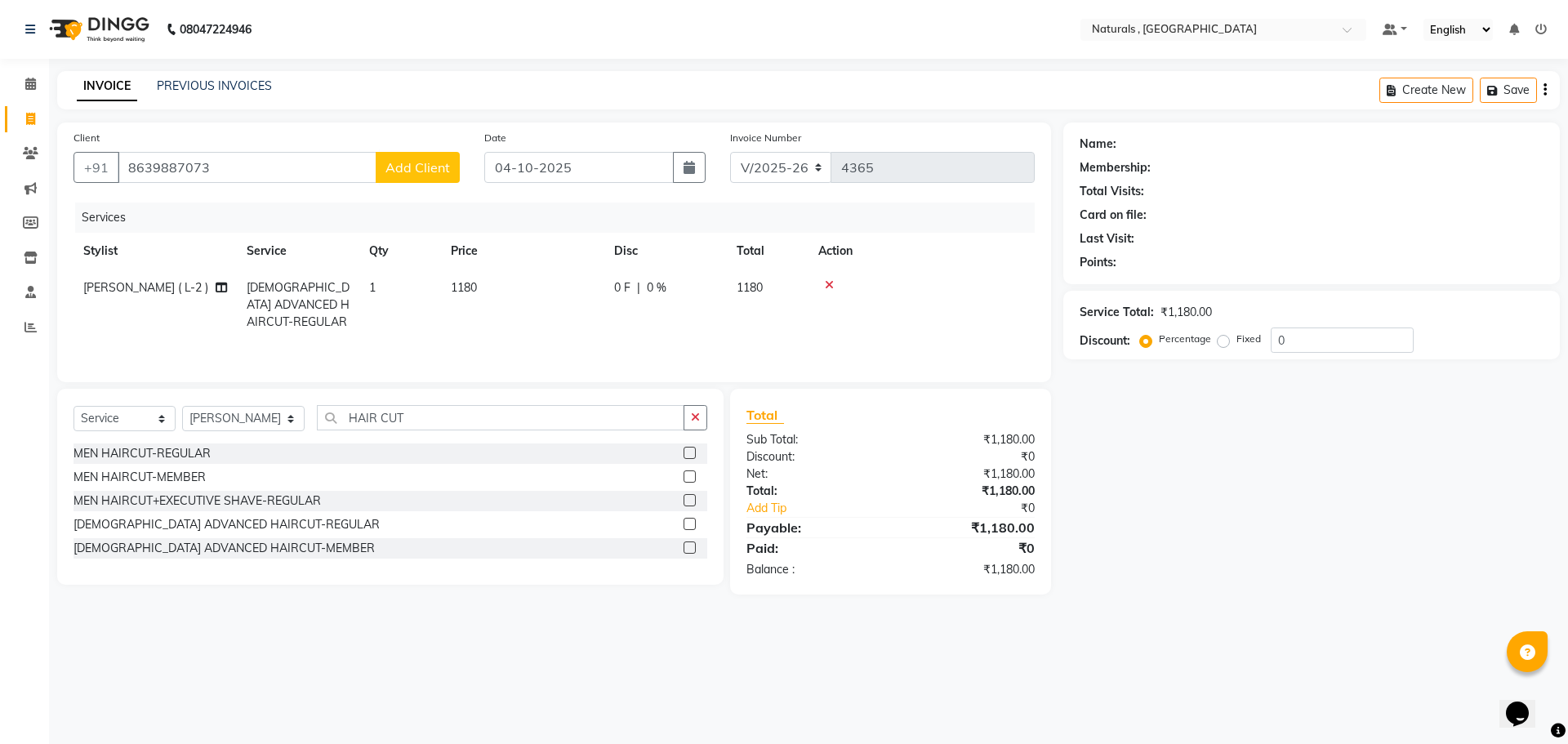
click at [422, 167] on span "Add Client" at bounding box center [418, 167] width 65 height 17
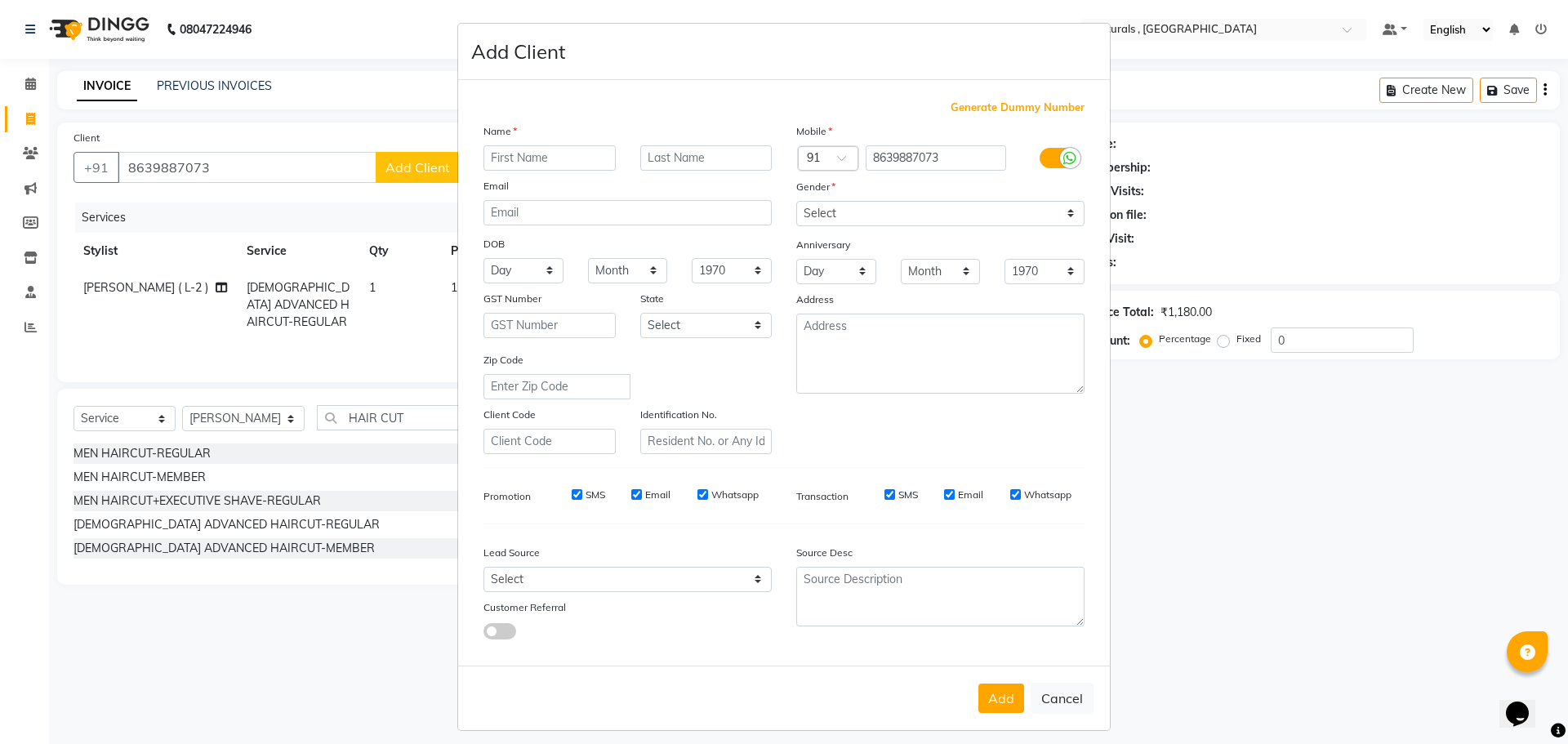
click at [518, 157] on input "text" at bounding box center [549, 157] width 132 height 25
type input "JYOSHNA"
click at [884, 210] on select "Select Male Female Other Prefer Not To Say" at bounding box center [941, 213] width 289 height 25
select select "female"
click at [797, 201] on select "Select Male Female Other Prefer Not To Say" at bounding box center [941, 213] width 289 height 25
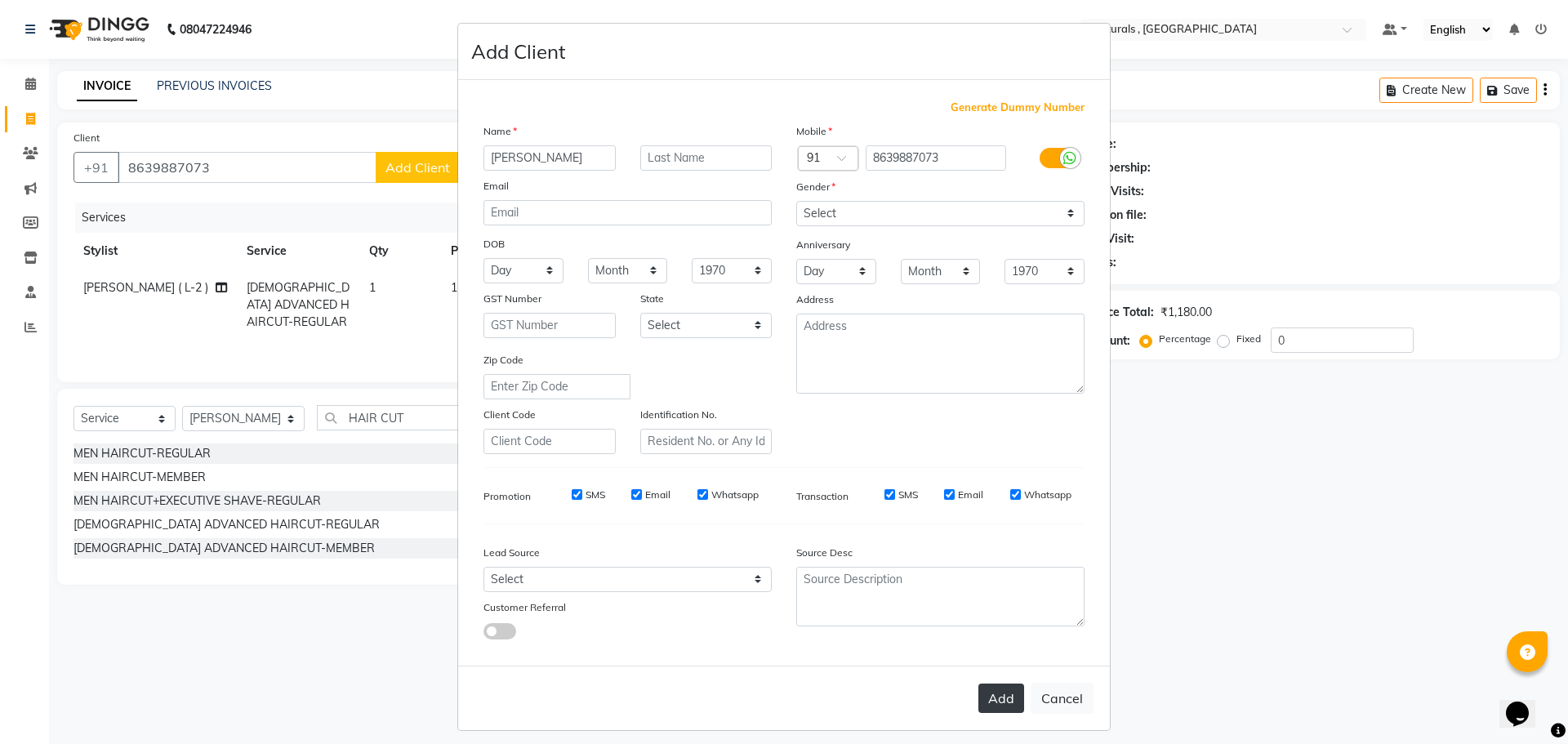
click at [1004, 691] on button "Add" at bounding box center [1001, 699] width 45 height 30
select select
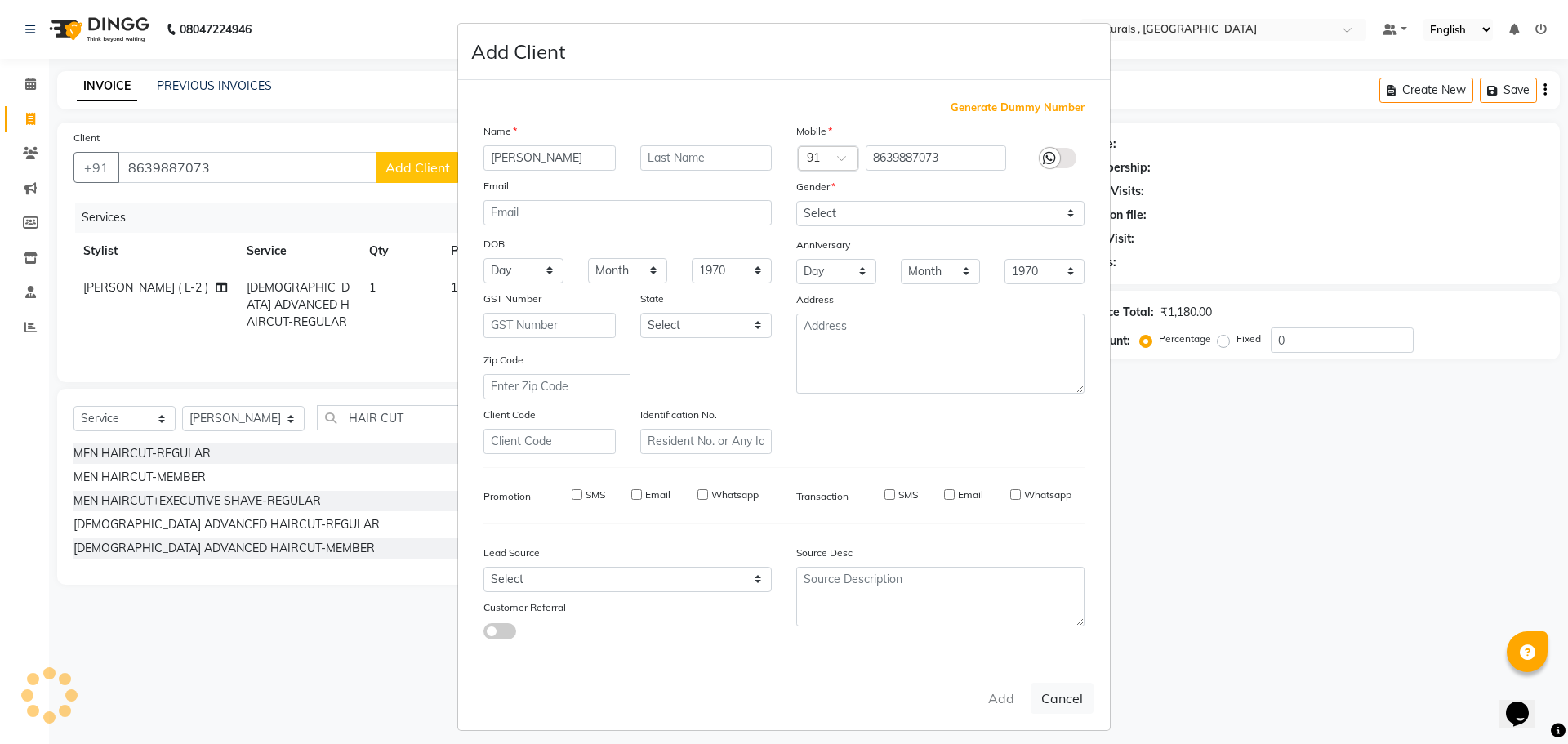
select select
checkbox input "false"
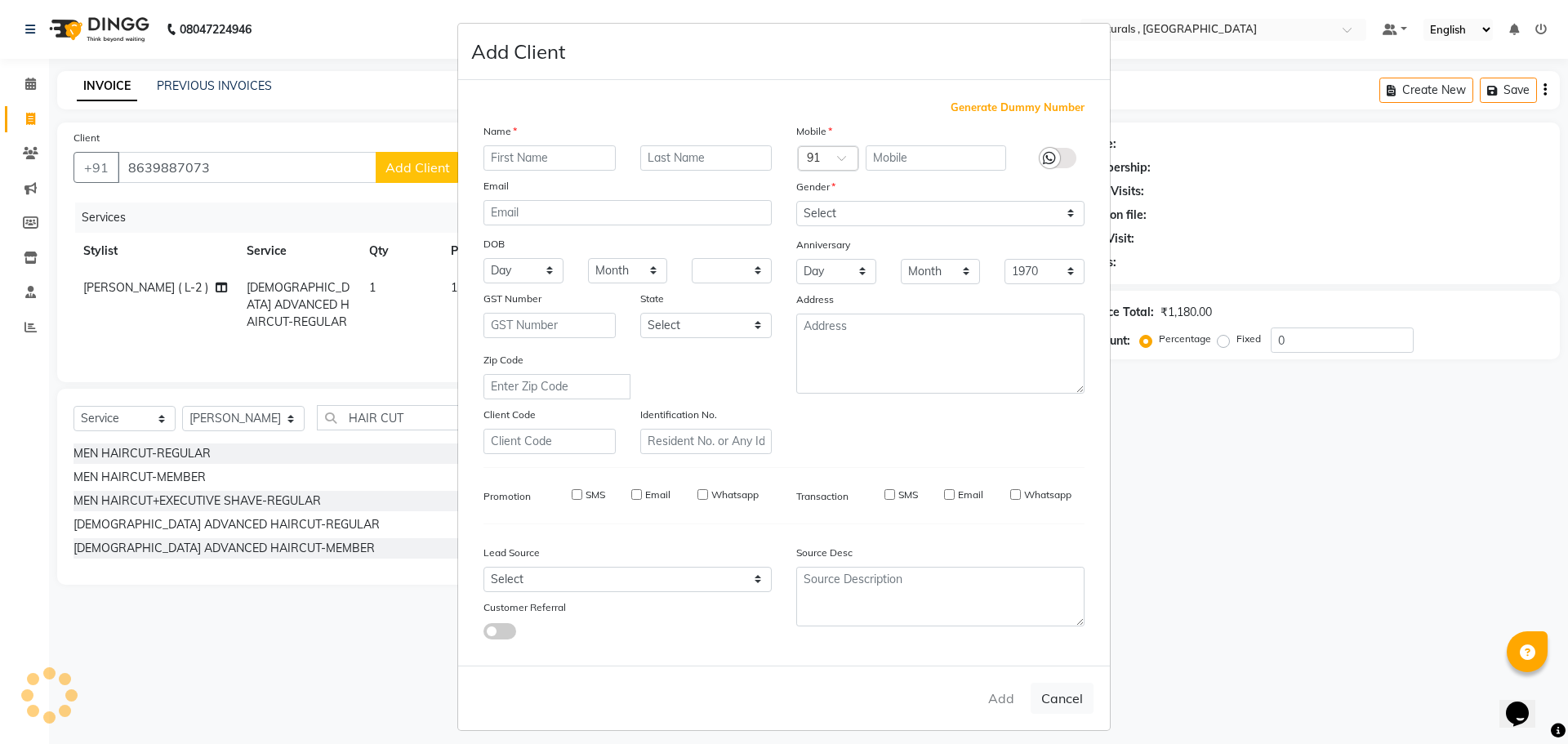
checkbox input "false"
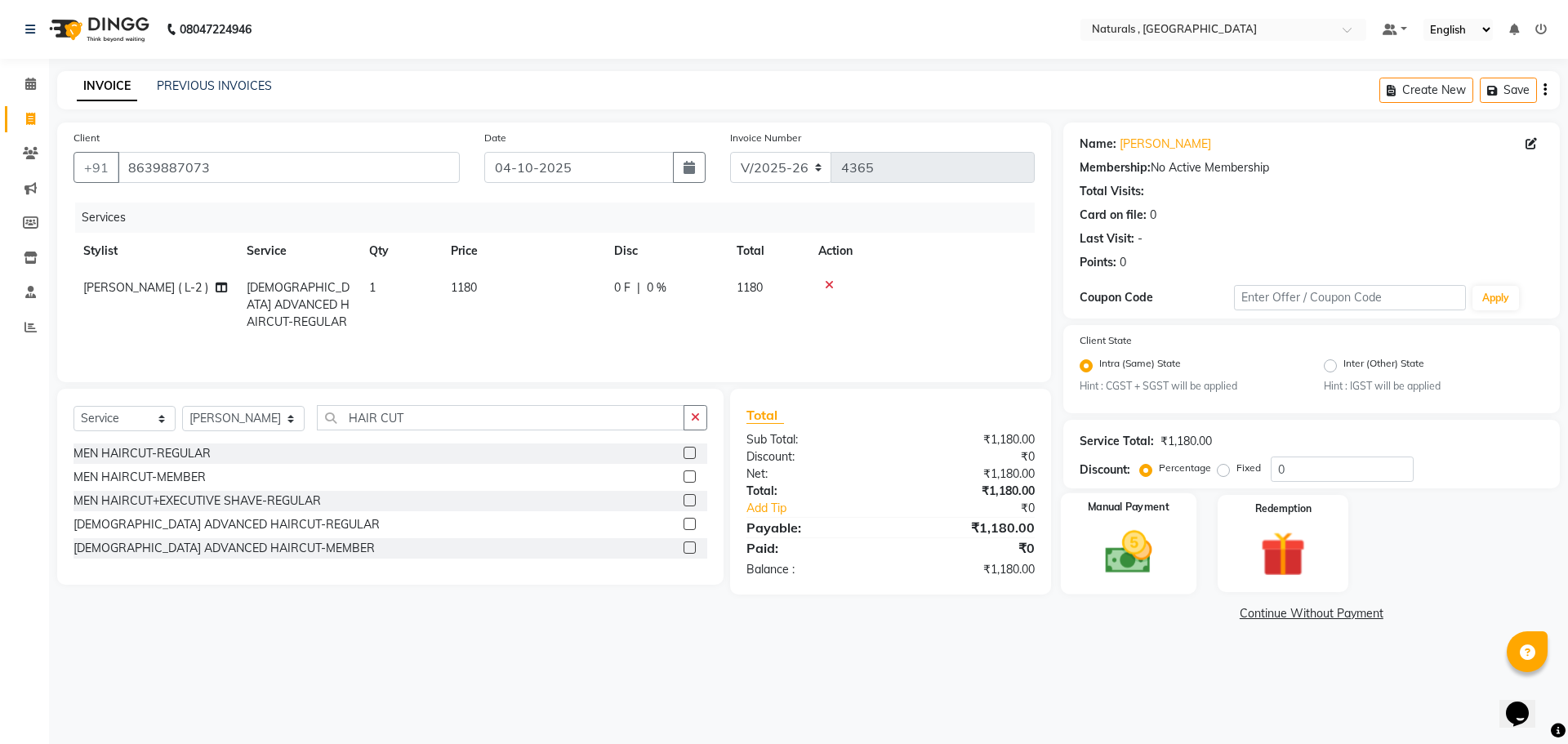
click at [1157, 550] on img at bounding box center [1128, 553] width 76 height 54
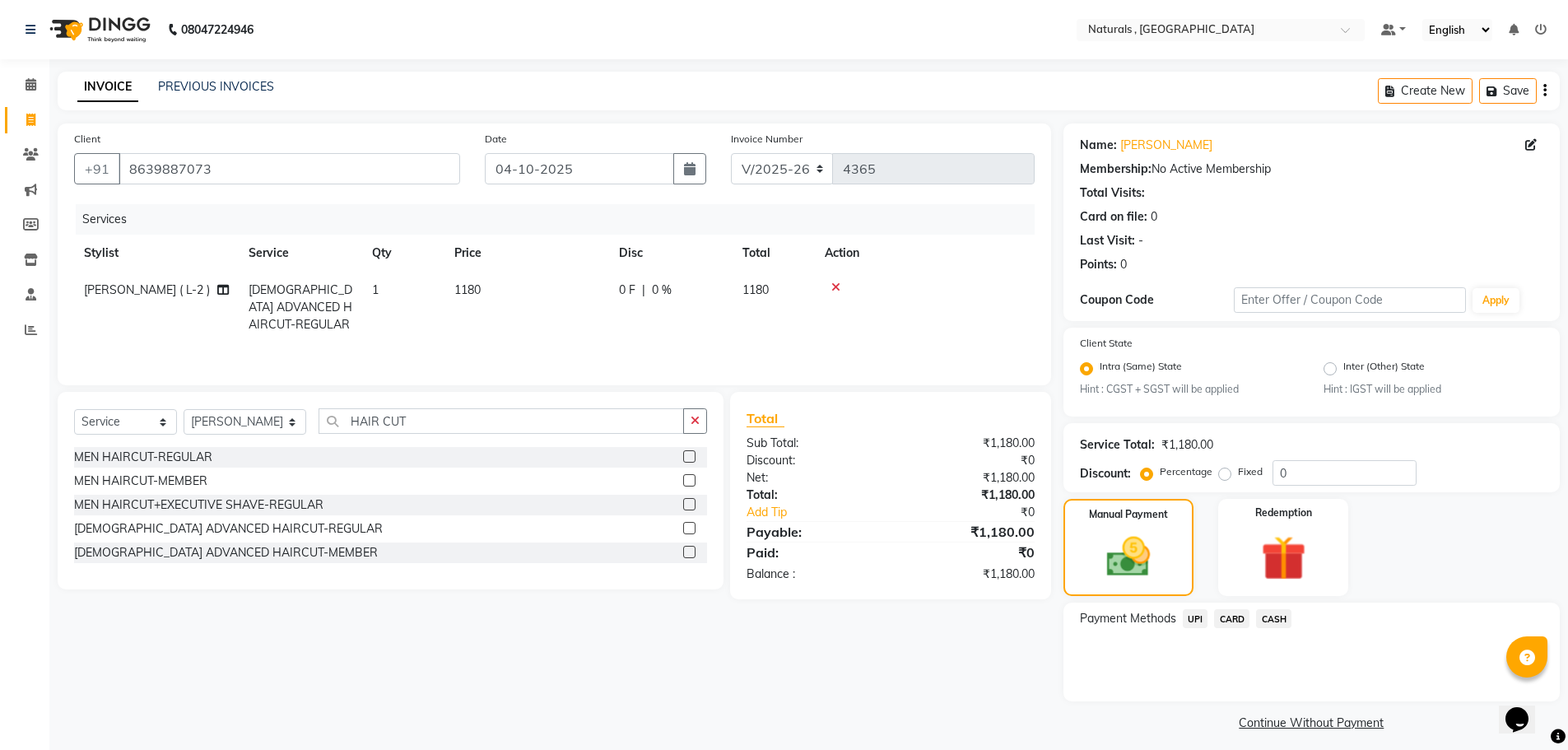
click at [1199, 617] on span "UPI" at bounding box center [1195, 618] width 26 height 19
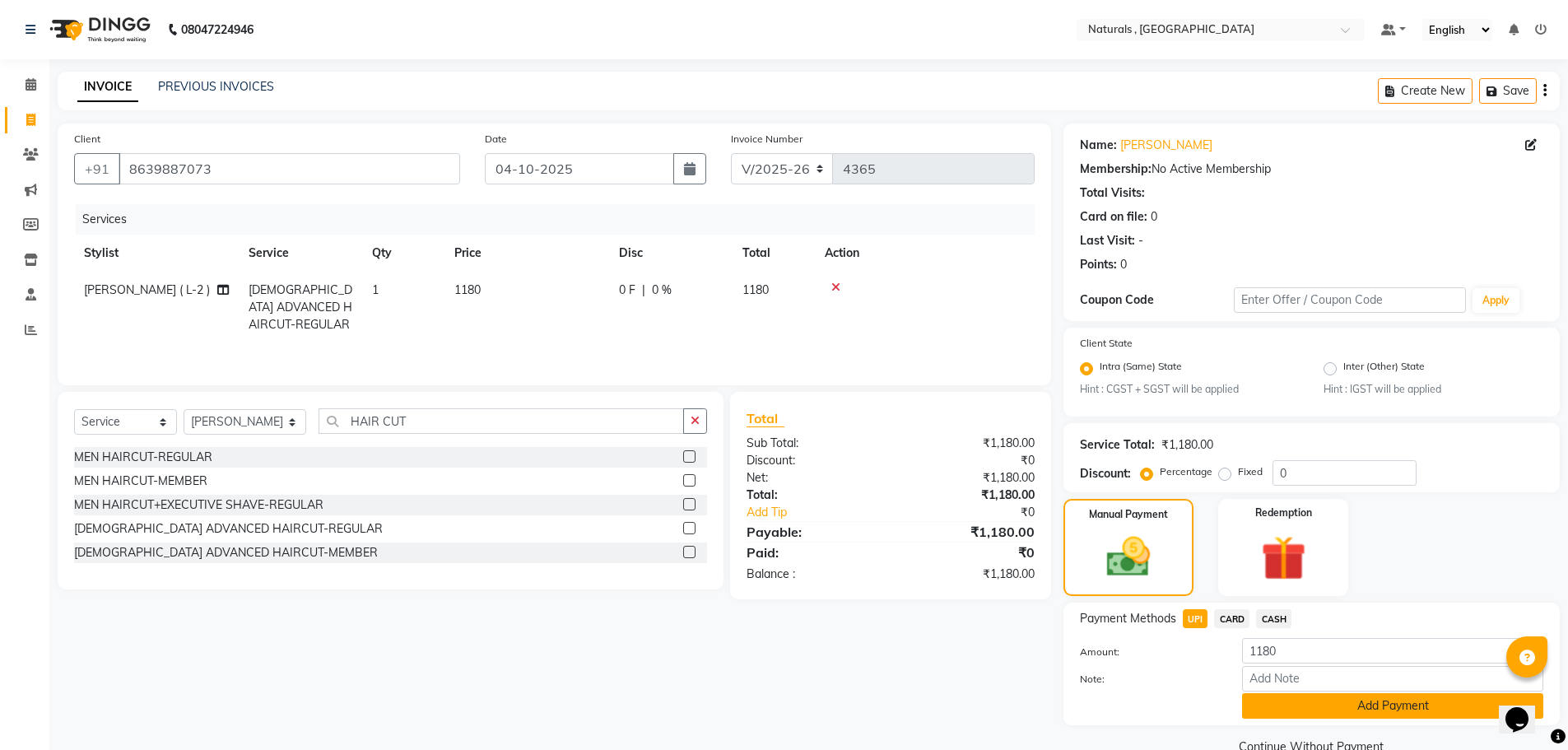
click at [1319, 706] on button "Add Payment" at bounding box center [1393, 705] width 301 height 26
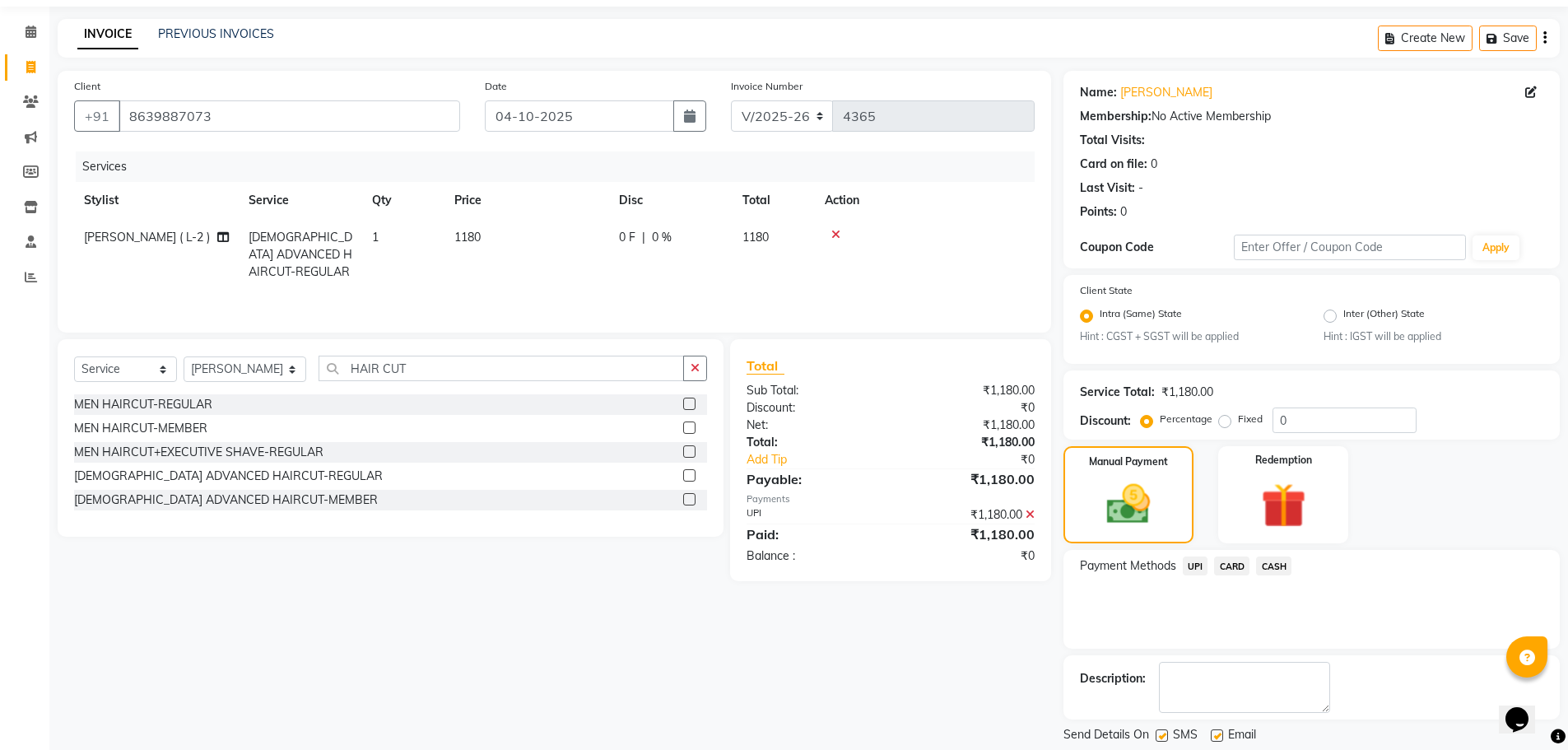
scroll to position [103, 0]
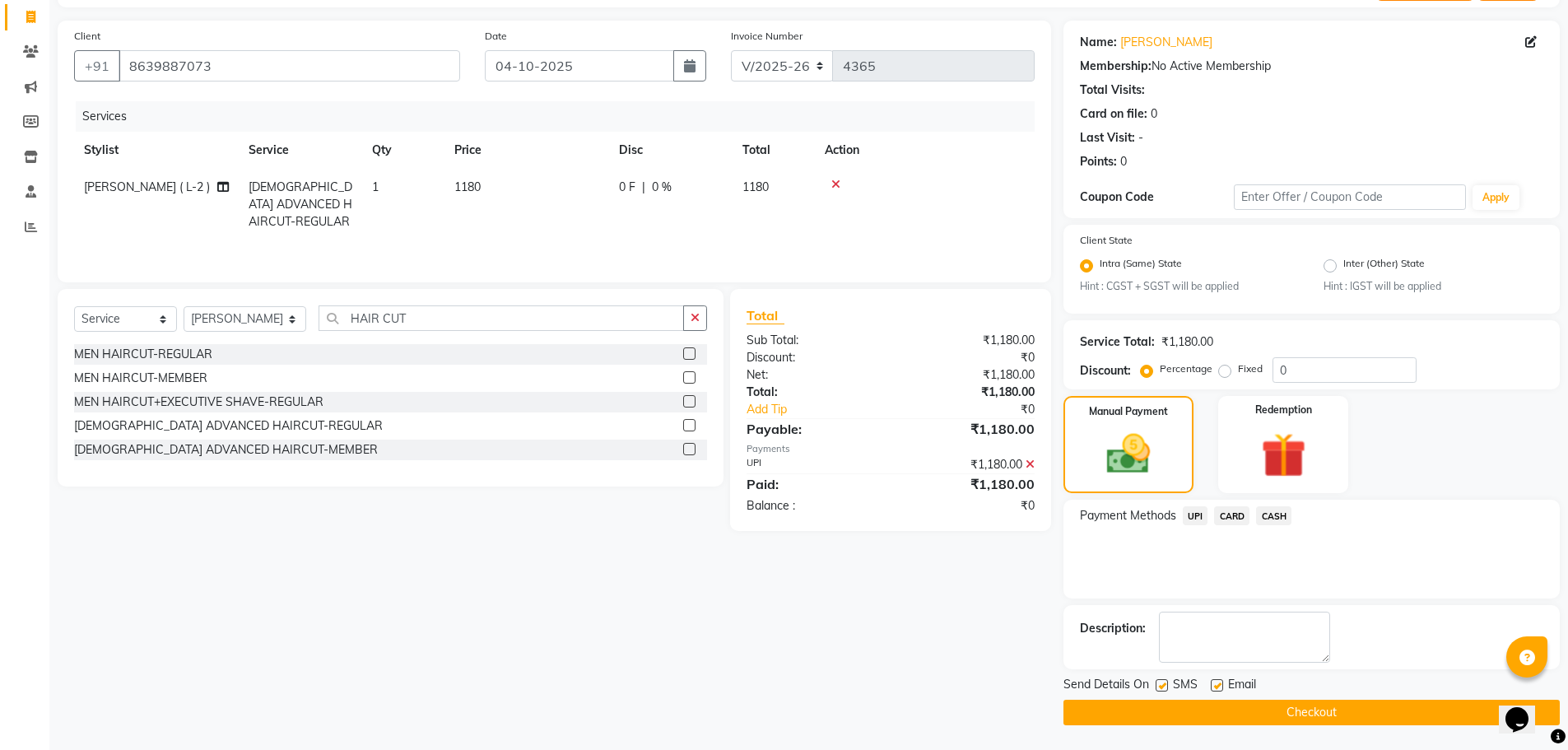
click at [1319, 706] on button "Checkout" at bounding box center [1312, 712] width 496 height 26
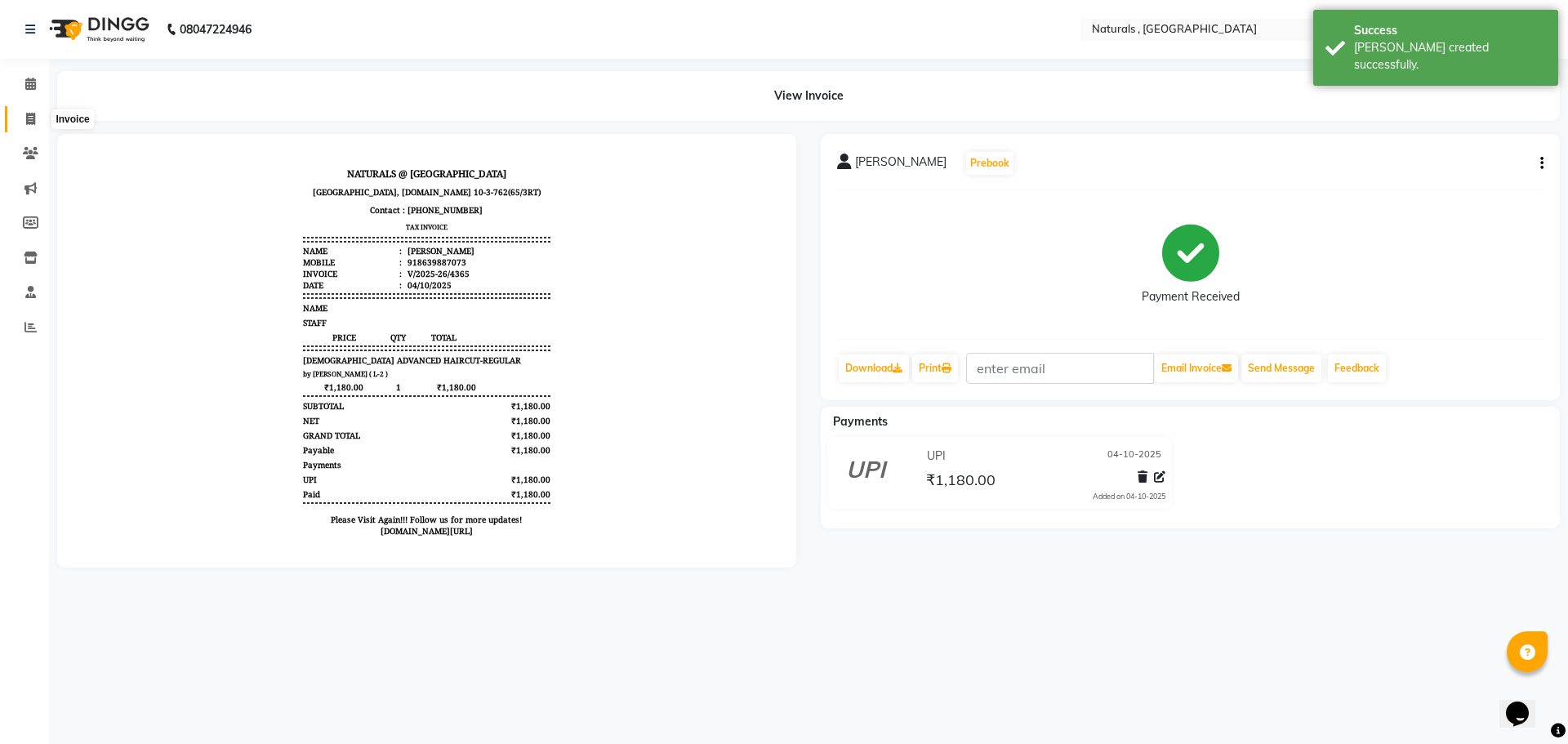
click at [35, 127] on span at bounding box center [31, 119] width 29 height 18
select select "service"
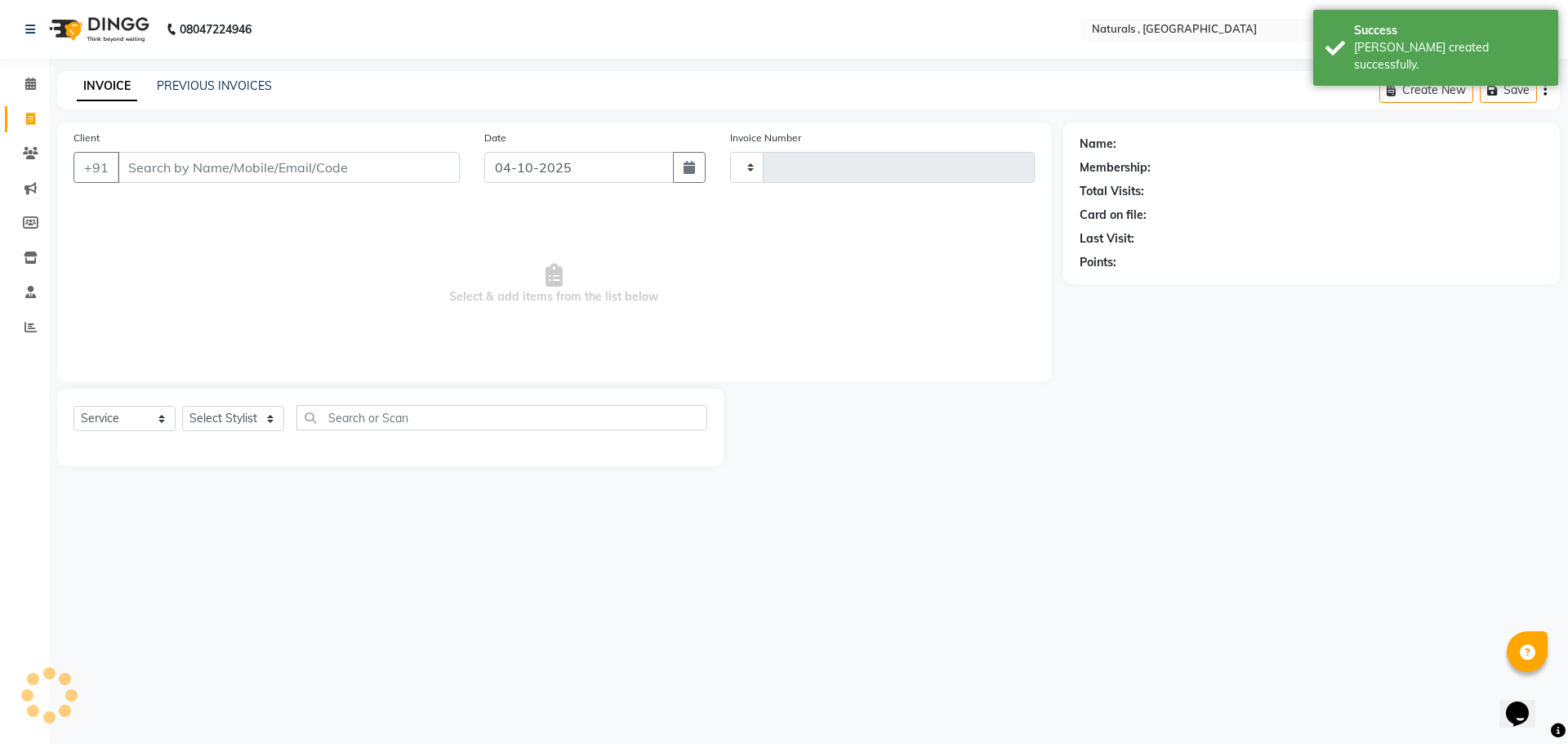
type input "4366"
select select "5818"
click at [229, 88] on link "PREVIOUS INVOICES" at bounding box center [214, 86] width 115 height 15
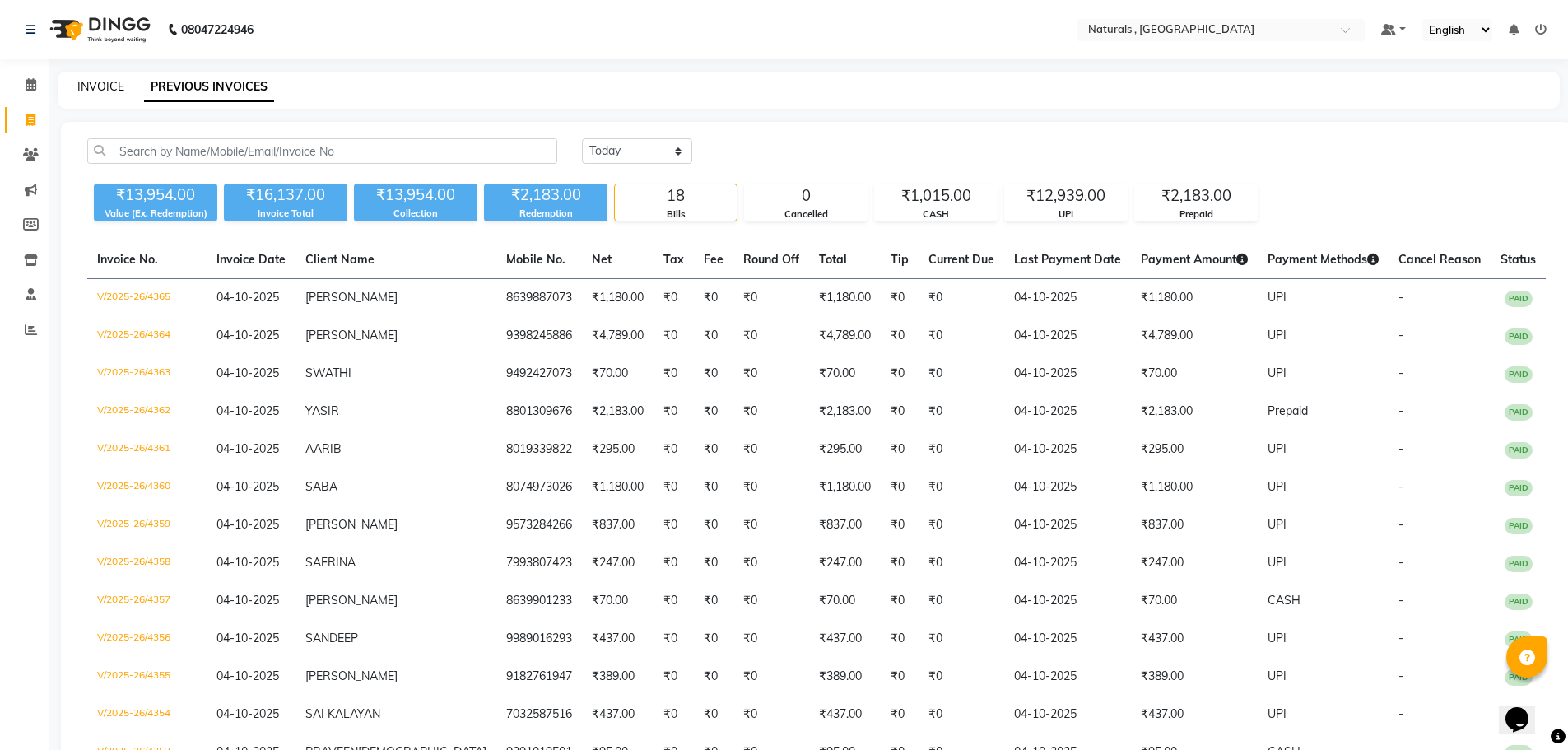
click at [99, 83] on link "INVOICE" at bounding box center [100, 86] width 47 height 15
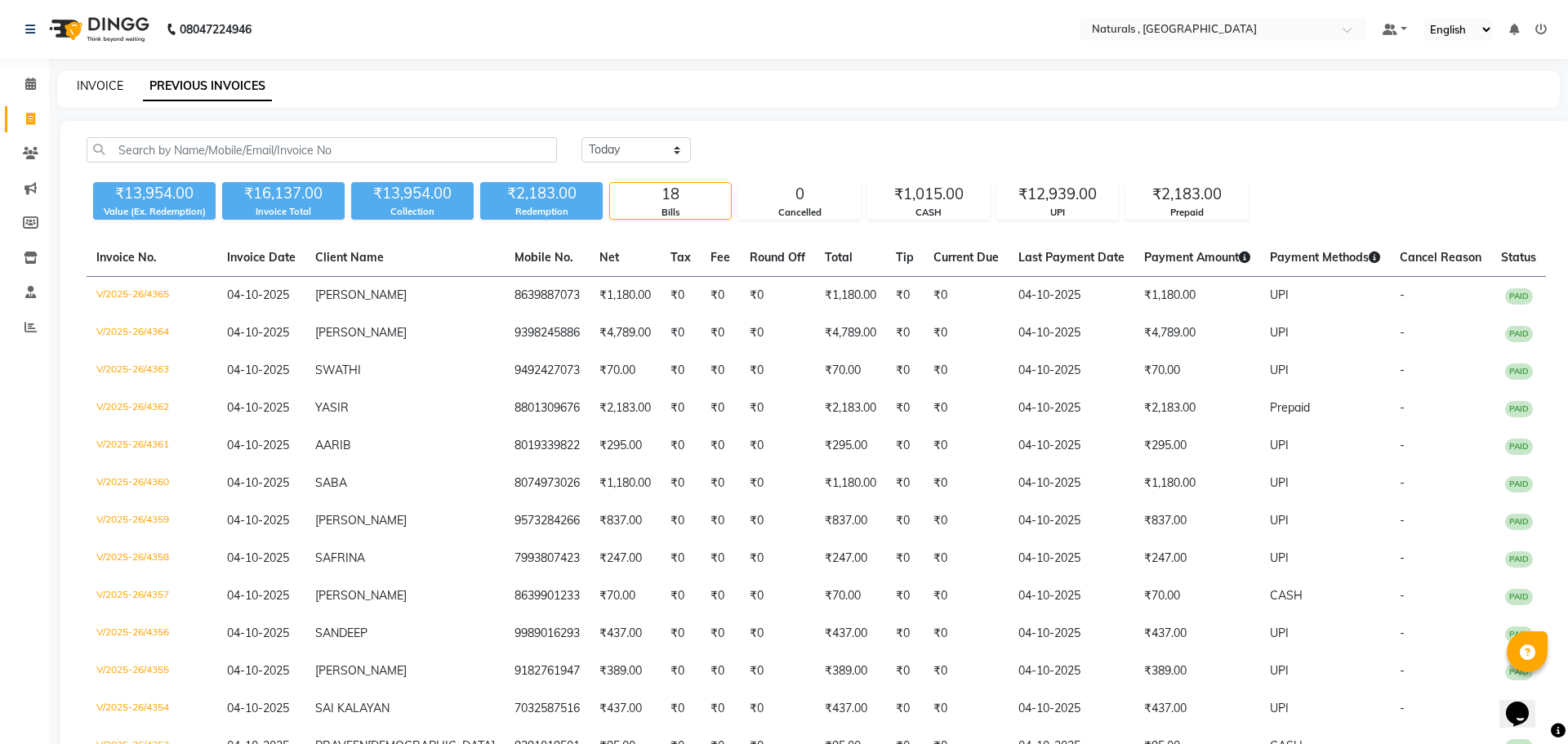
select select "5818"
select select "service"
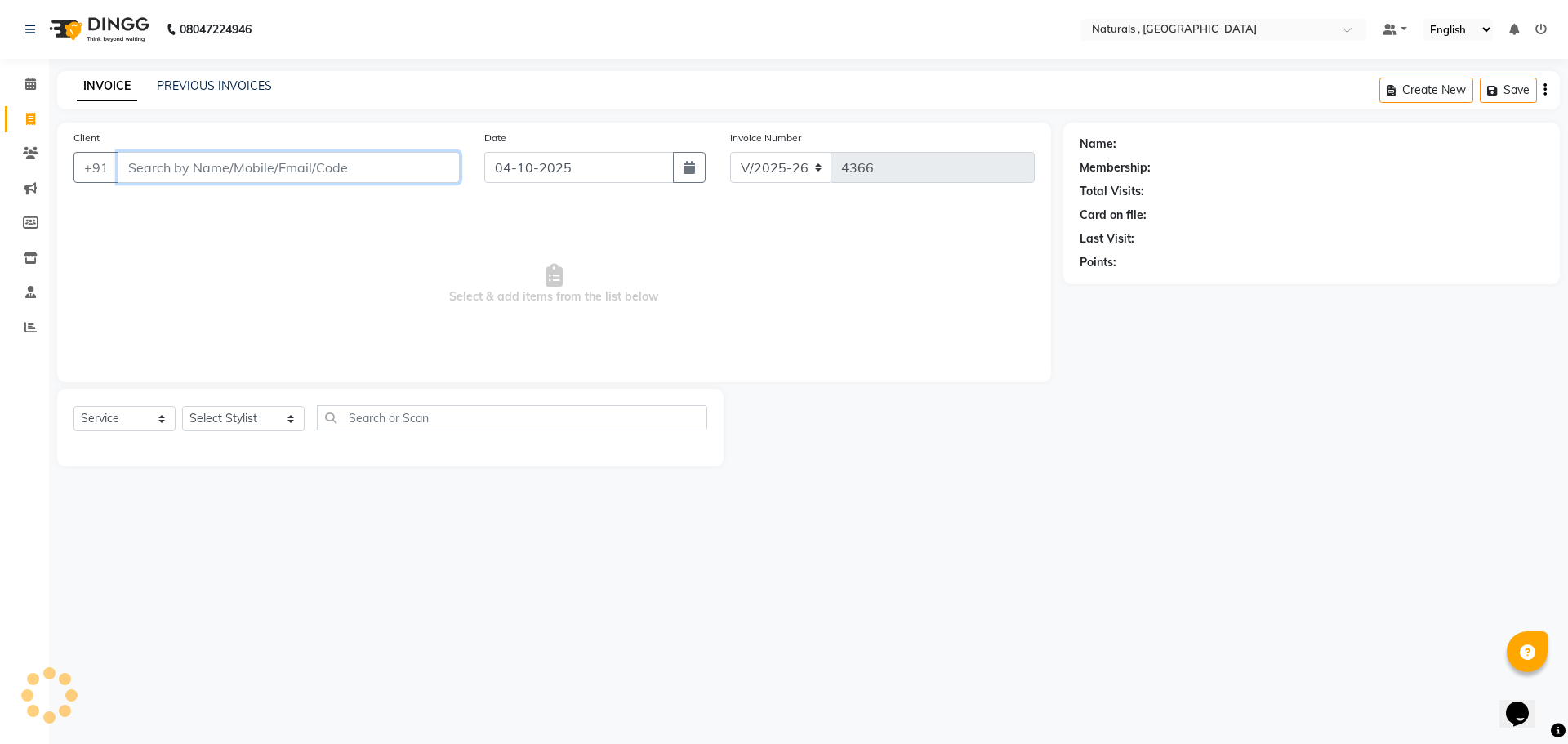
click at [206, 167] on input "Client" at bounding box center [288, 167] width 342 height 31
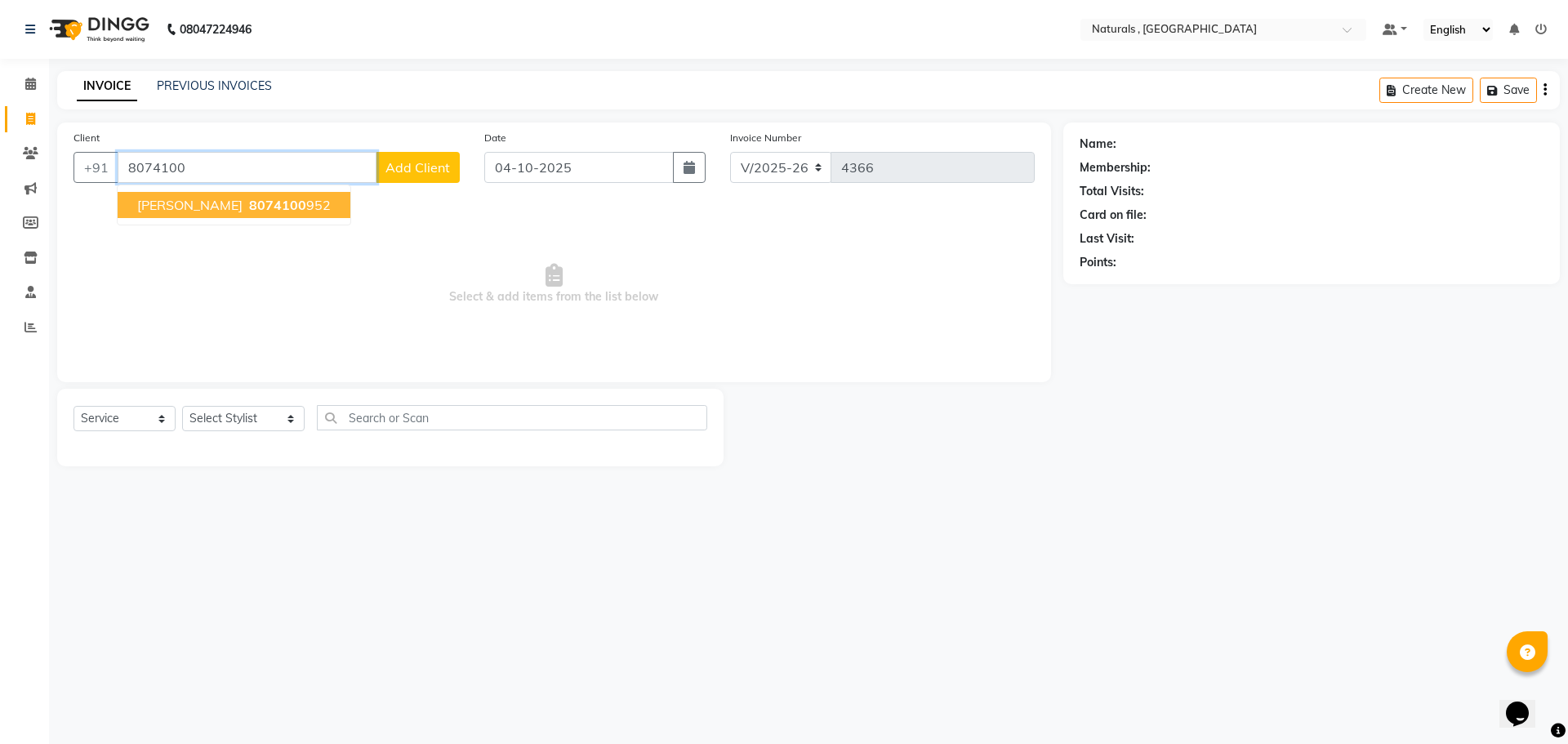
click at [222, 191] on button "Ahmad 8074100 952" at bounding box center [233, 205] width 233 height 26
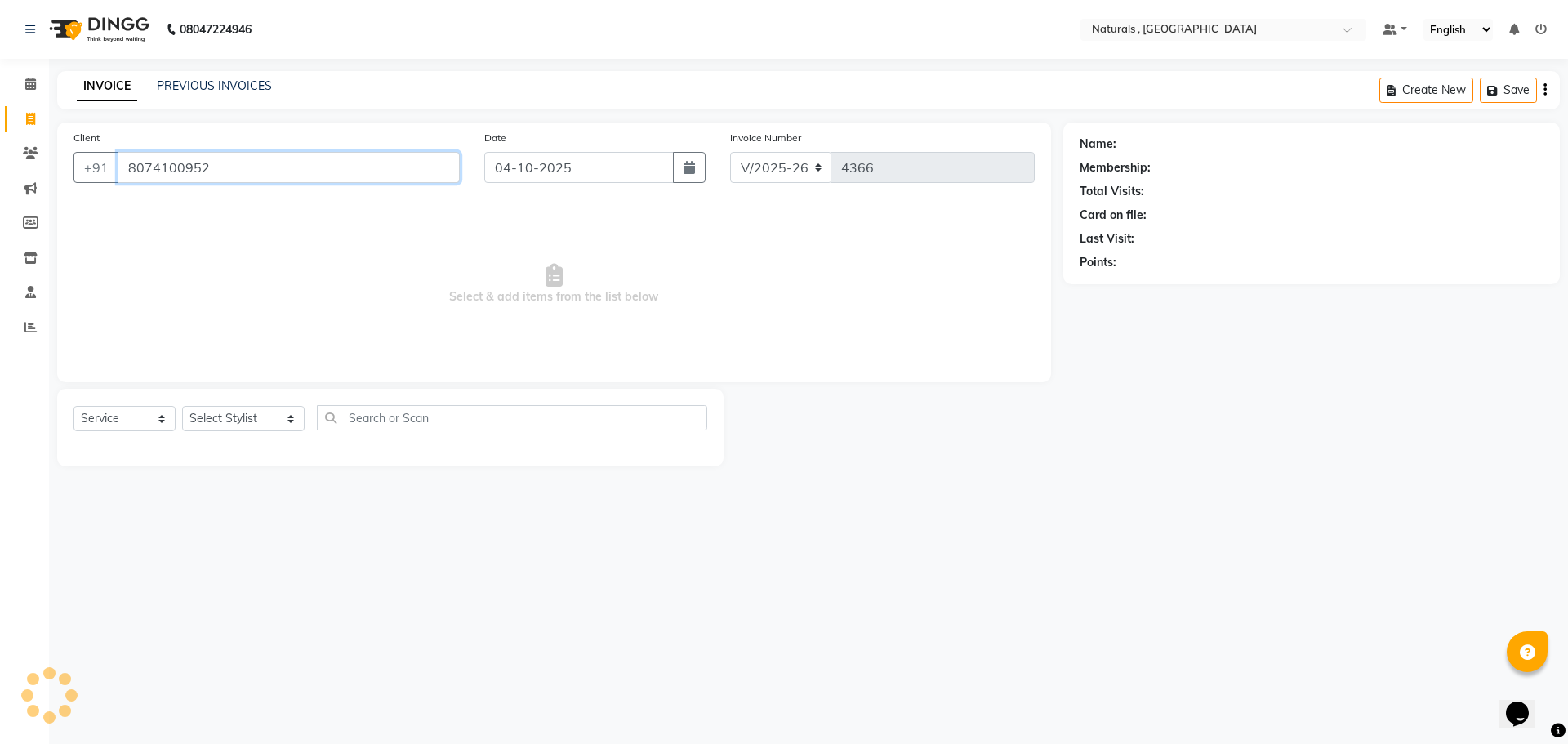
type input "8074100952"
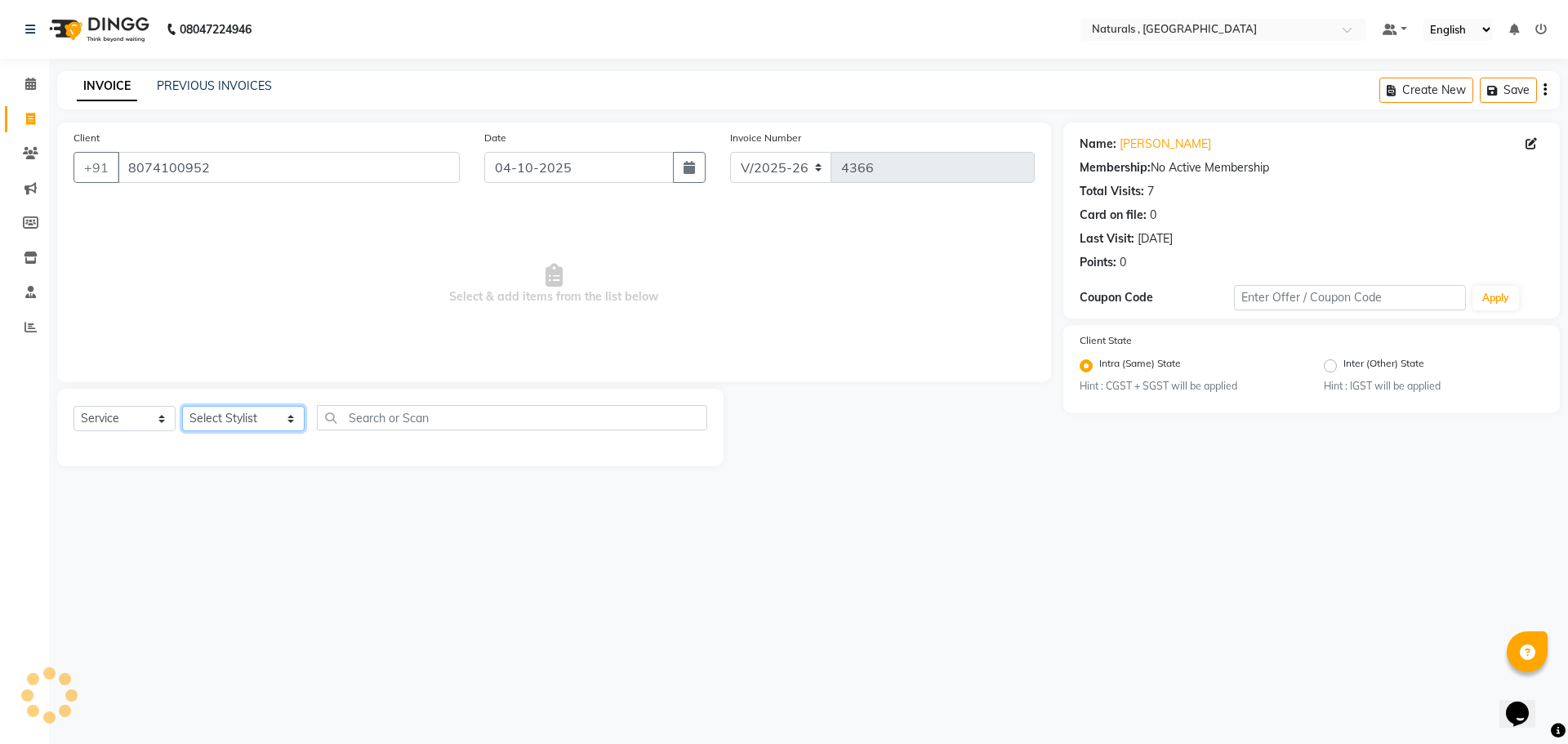
click at [204, 424] on select "Select Stylist ASFIYA (L-3) BHAGYA SHREE GM JAGDISH (L-2) KARIM ( L-2 ) MEHARBA…" at bounding box center [243, 418] width 122 height 25
select select "57907"
click at [182, 406] on select "Select Stylist ASFIYA (L-3) BHAGYA SHREE GM JAGDISH (L-2) KARIM ( L-2 ) MEHARBA…" at bounding box center [243, 418] width 122 height 25
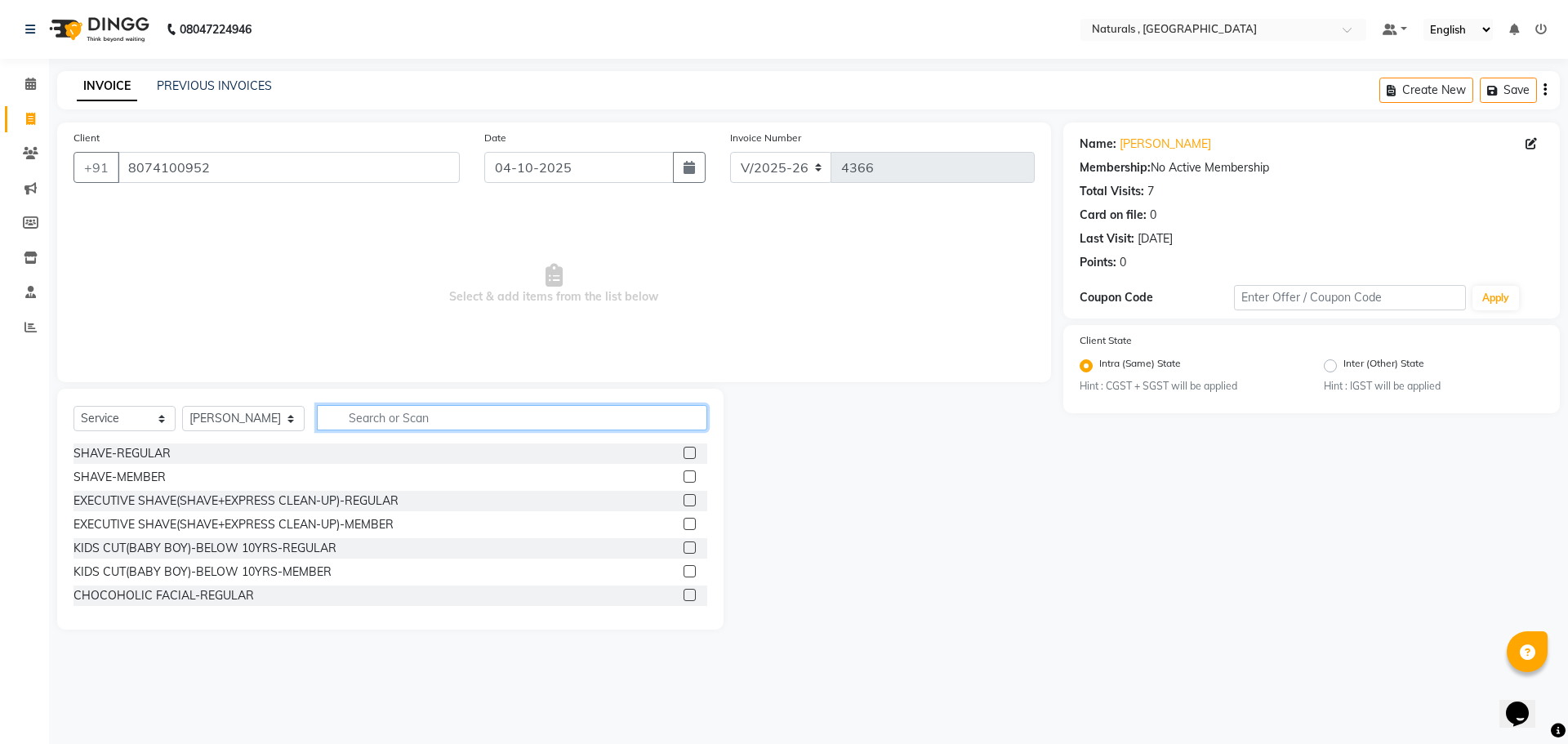
click at [363, 411] on input "text" at bounding box center [512, 417] width 391 height 25
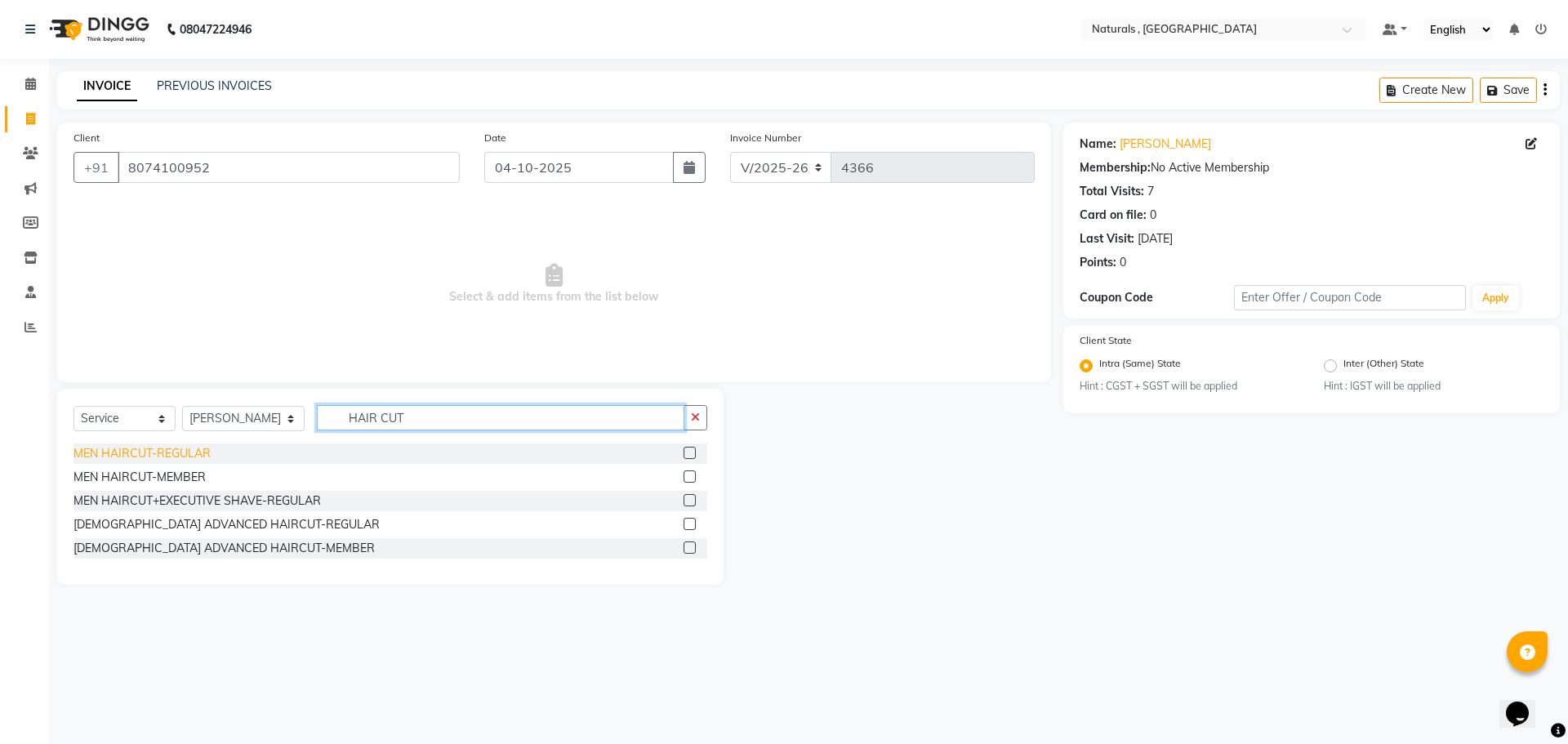
type input "HAIR CUT"
click at [167, 451] on div "MEN HAIRCUT-REGULAR" at bounding box center [142, 454] width 137 height 17
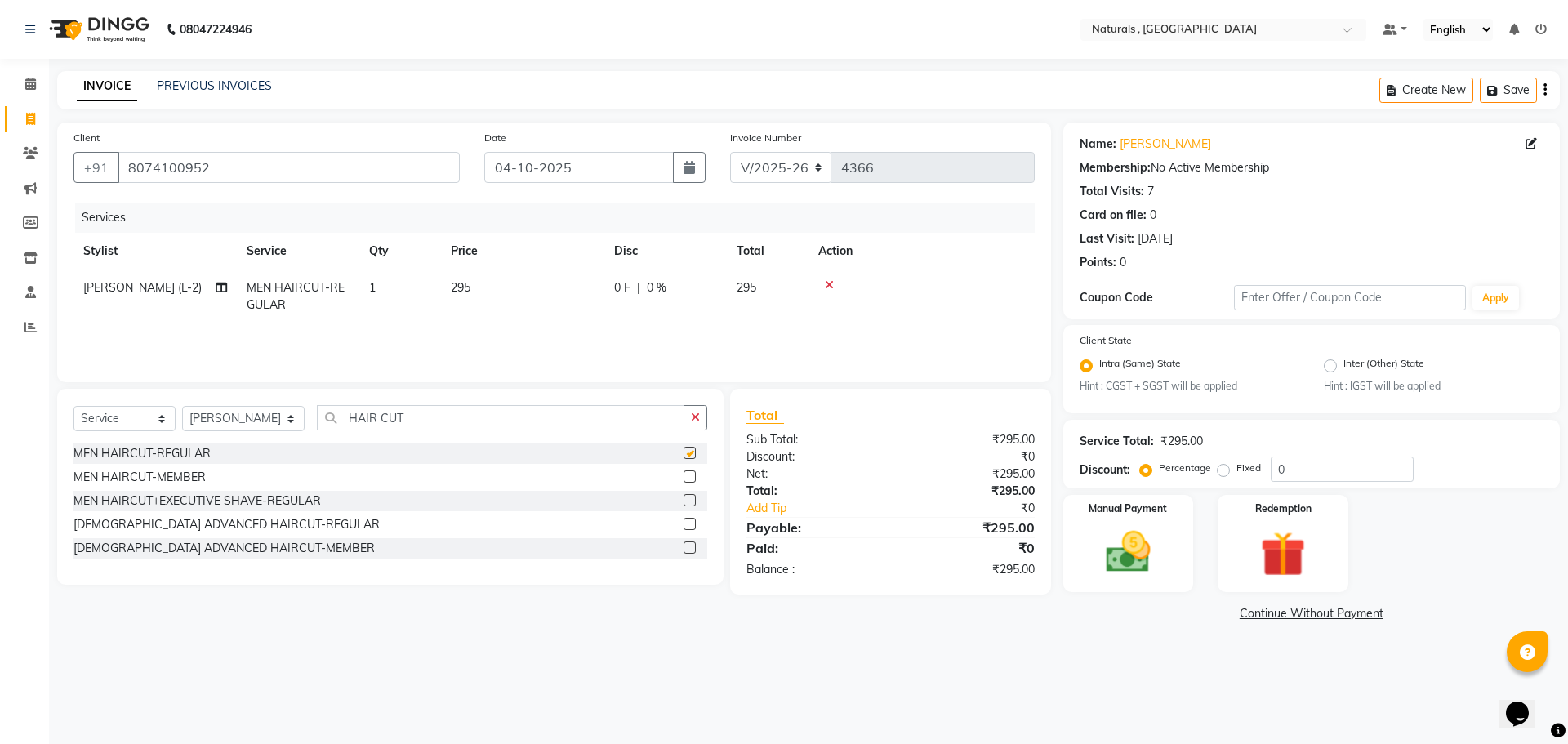
checkbox input "false"
click at [400, 413] on input "HAIR CUT" at bounding box center [500, 417] width 368 height 25
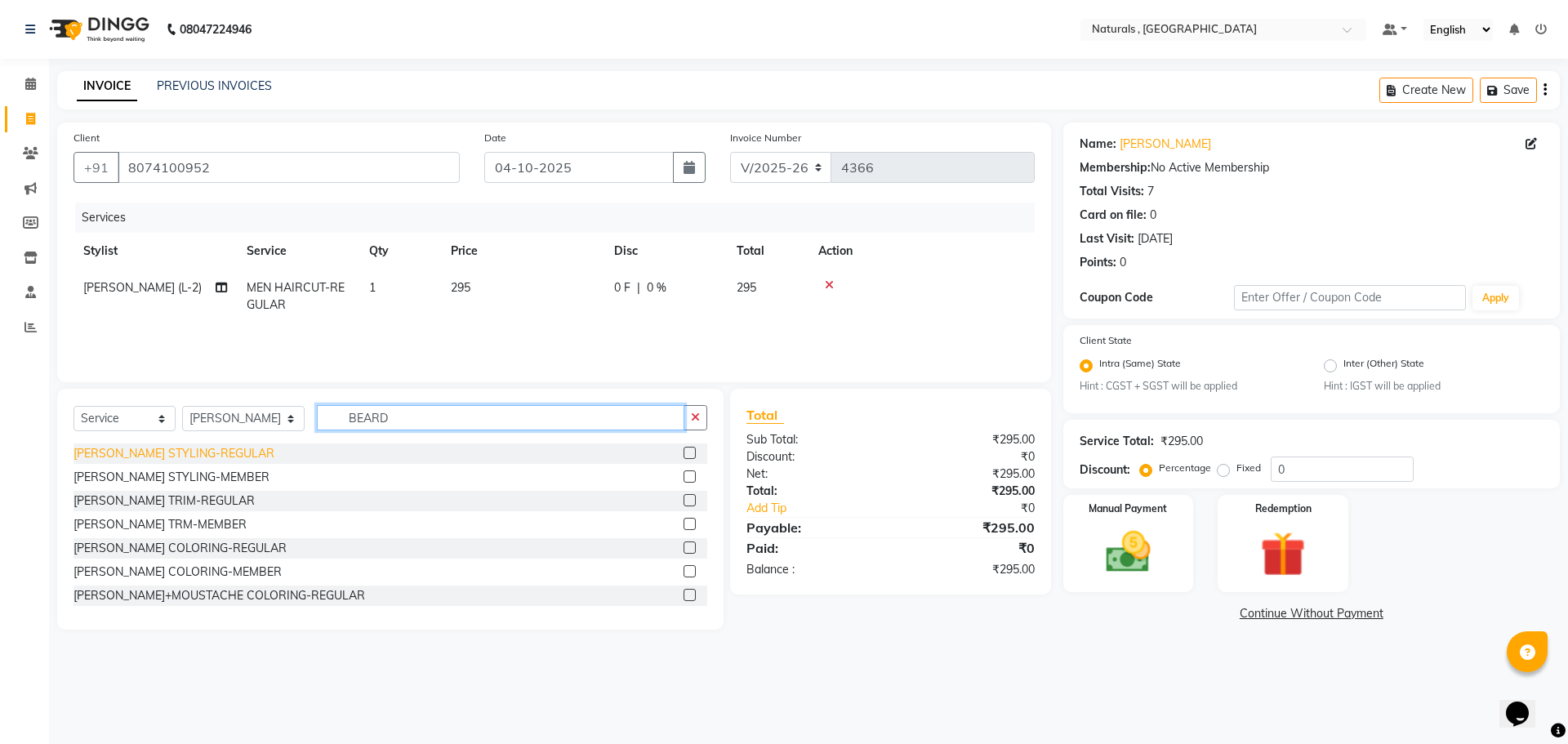
type input "BEARD"
click at [141, 448] on div "BEARD STYLING-REGULAR" at bounding box center [174, 454] width 201 height 17
checkbox input "false"
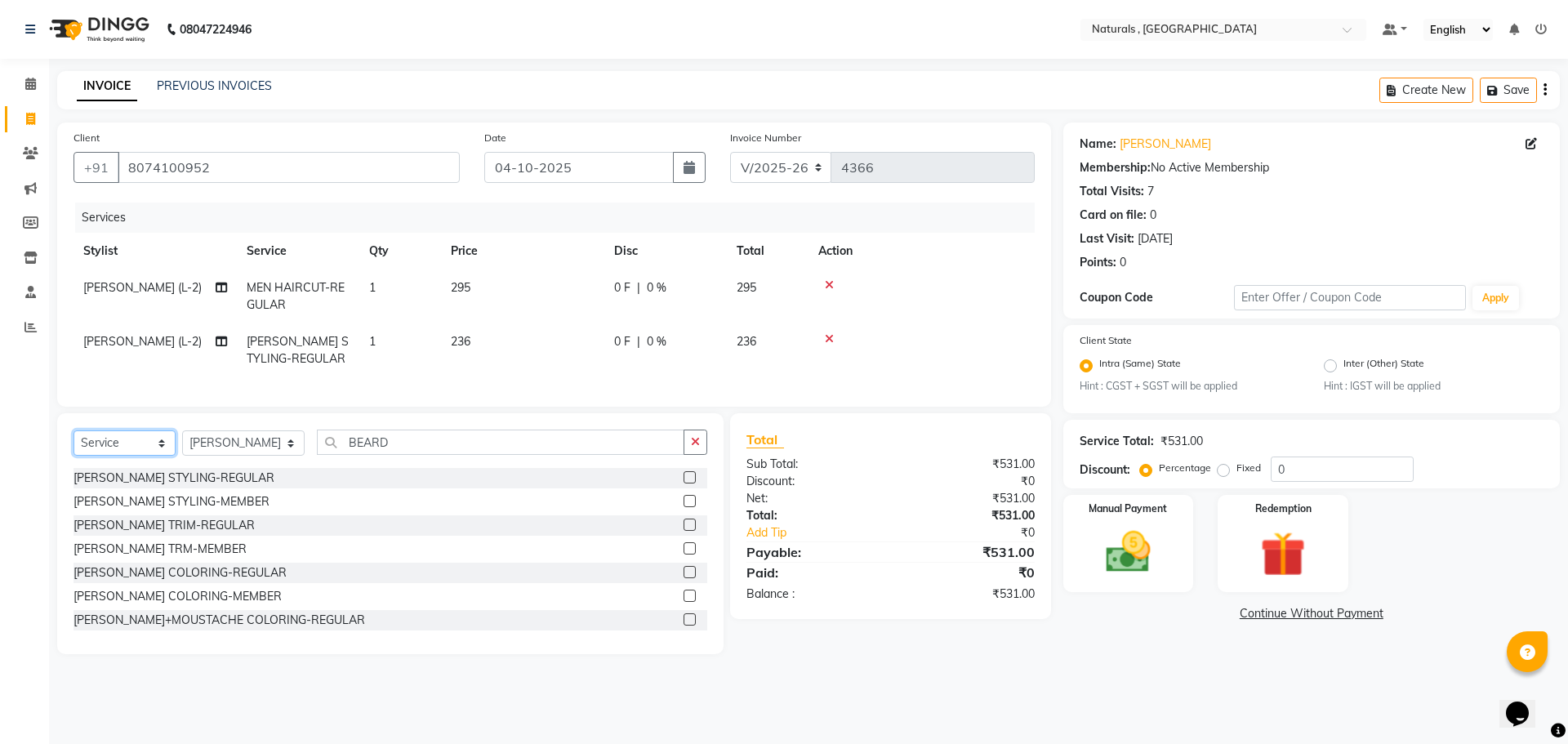
click at [146, 454] on select "Select Service Product Membership Package Voucher Prepaid Gift Card" at bounding box center [124, 442] width 102 height 25
select select "product"
click at [73, 442] on select "Select Service Product Membership Package Voucher Prepaid Gift Card" at bounding box center [124, 442] width 102 height 25
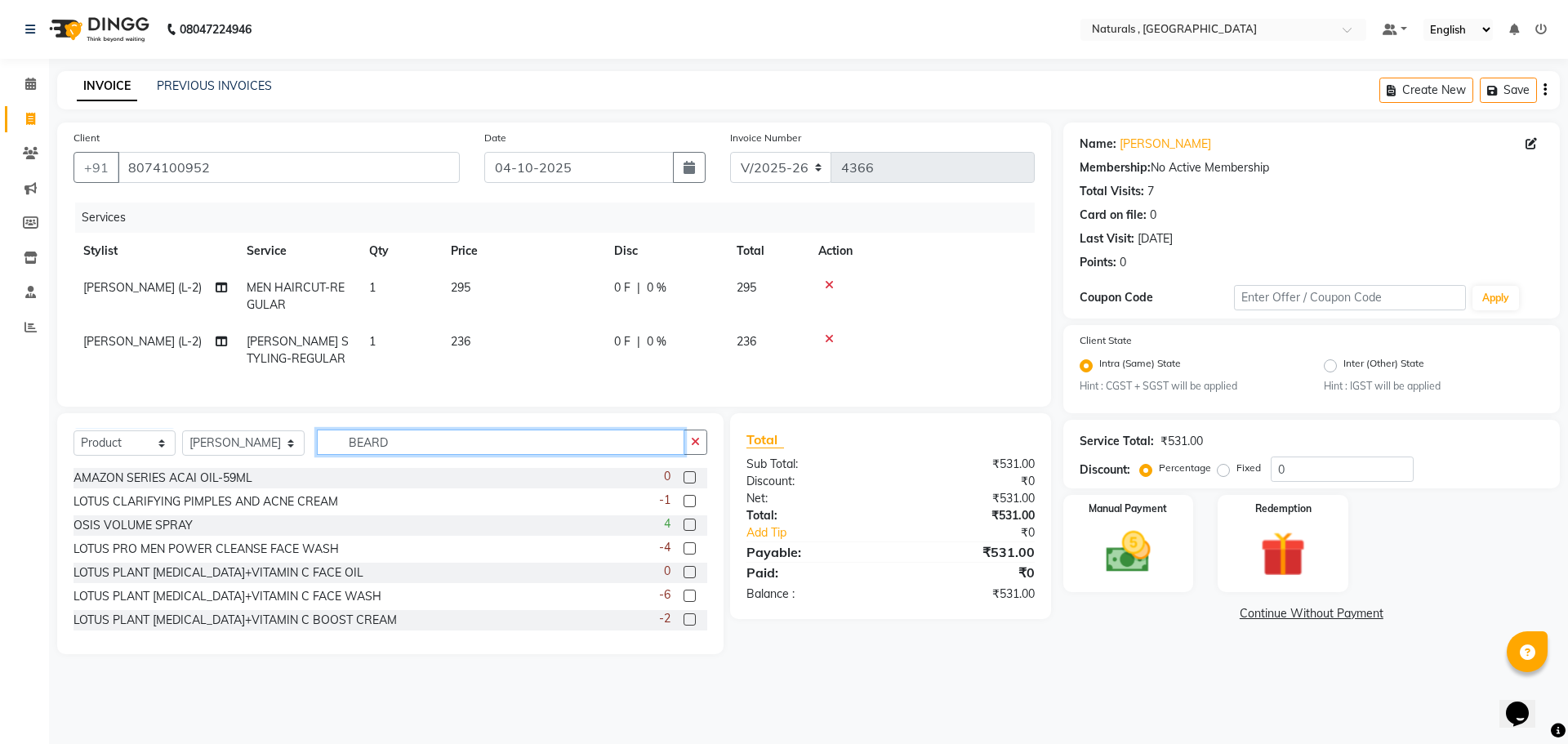
click at [490, 455] on input "BEARD" at bounding box center [500, 442] width 368 height 25
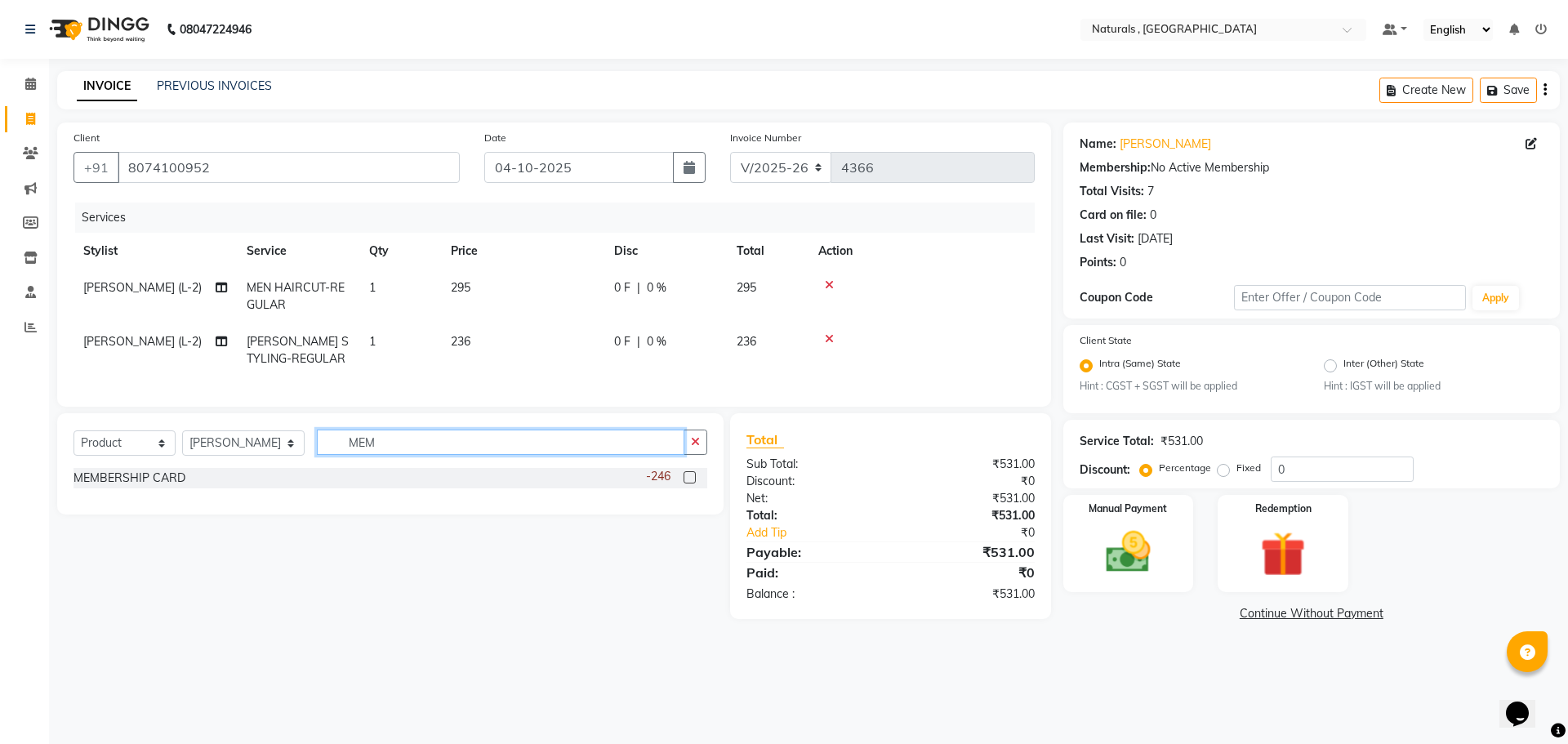
type input "MEM"
click at [185, 489] on div "MEMBERSHIP CARD -246" at bounding box center [390, 477] width 634 height 20
click at [133, 487] on div "MEMBERSHIP CARD" at bounding box center [129, 478] width 112 height 17
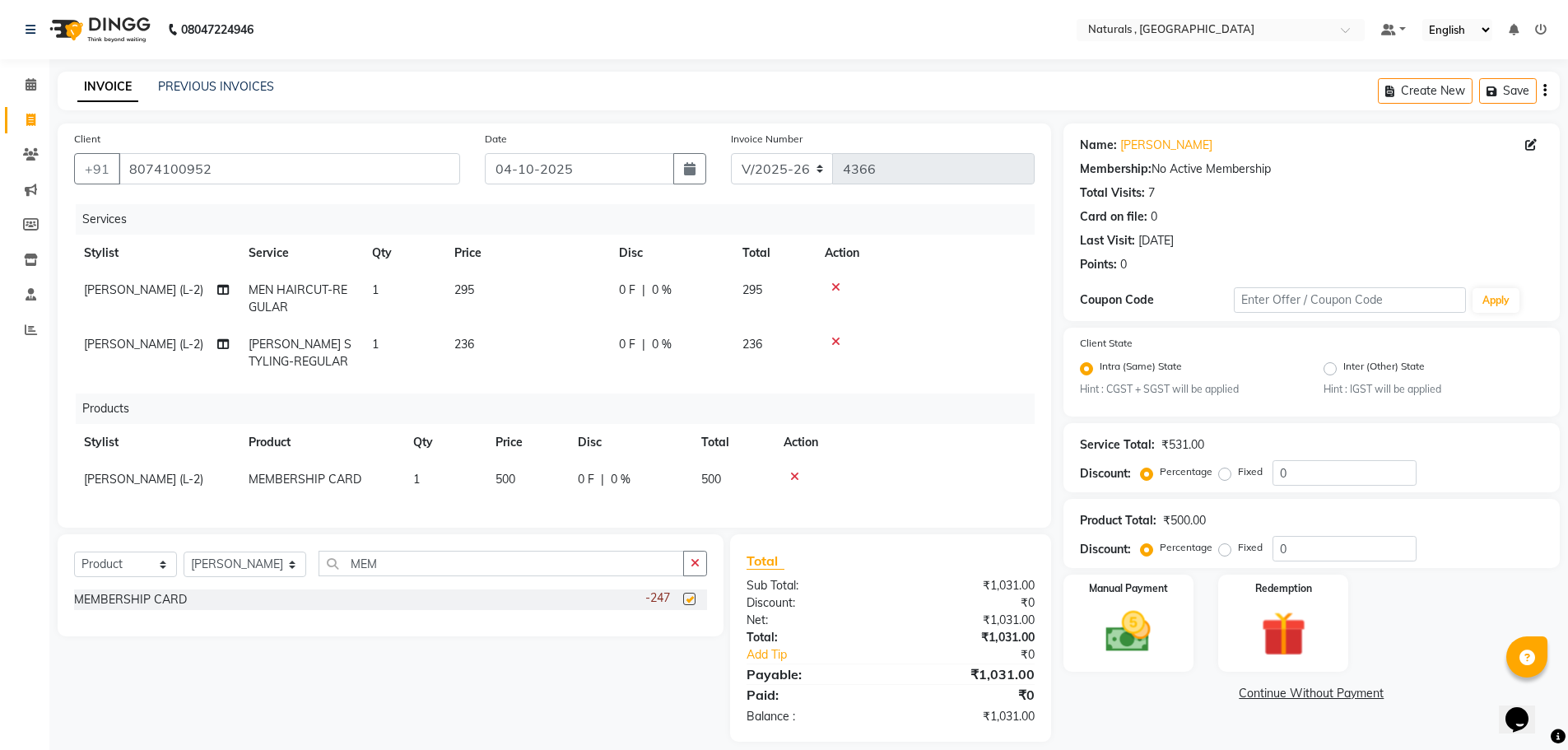
checkbox input "false"
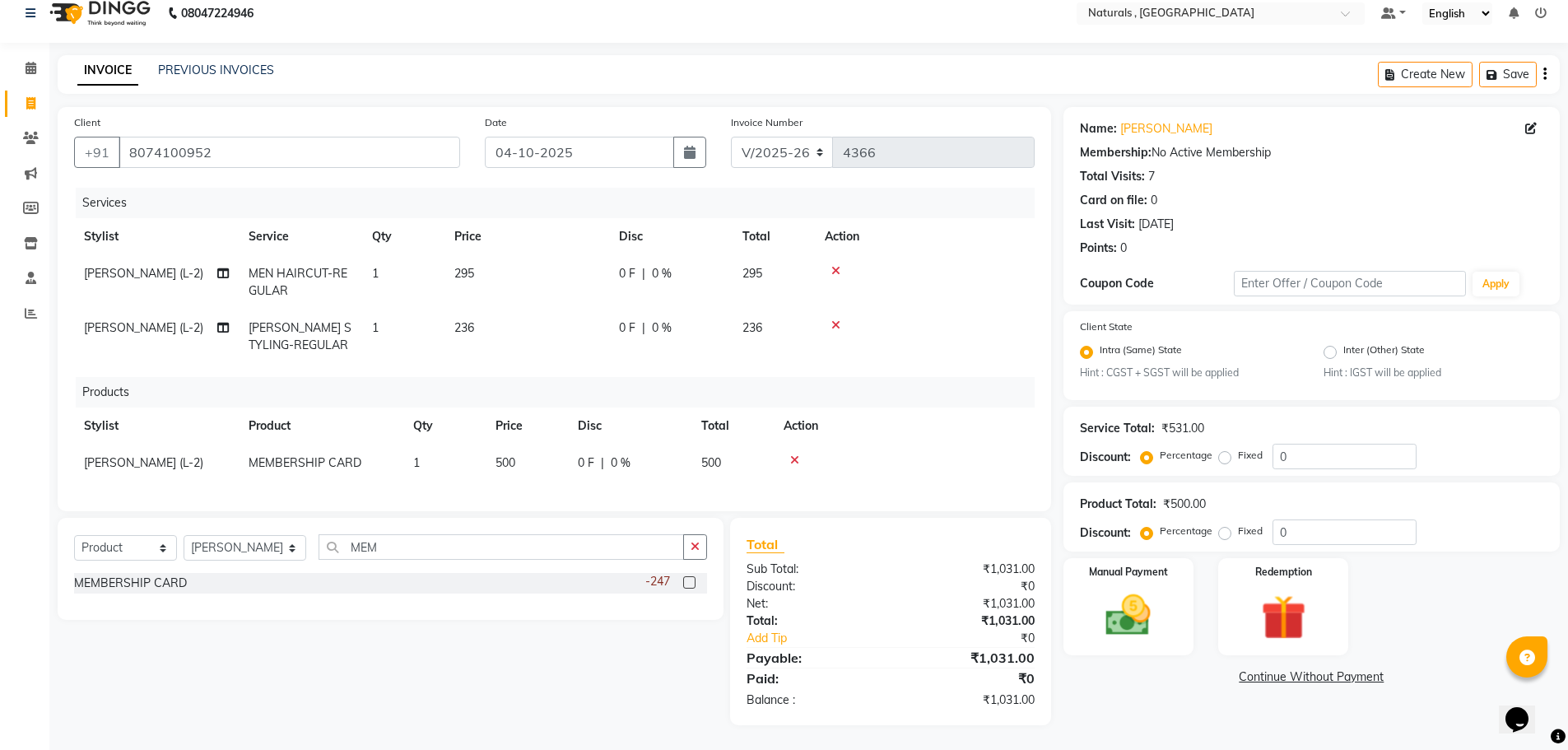
scroll to position [29, 0]
click at [1109, 705] on div "Name: Ahmad Membership: No Active Membership Total Visits: 7 Card on file: 0 La…" at bounding box center [1318, 415] width 509 height 618
click at [1106, 612] on img at bounding box center [1129, 616] width 76 height 54
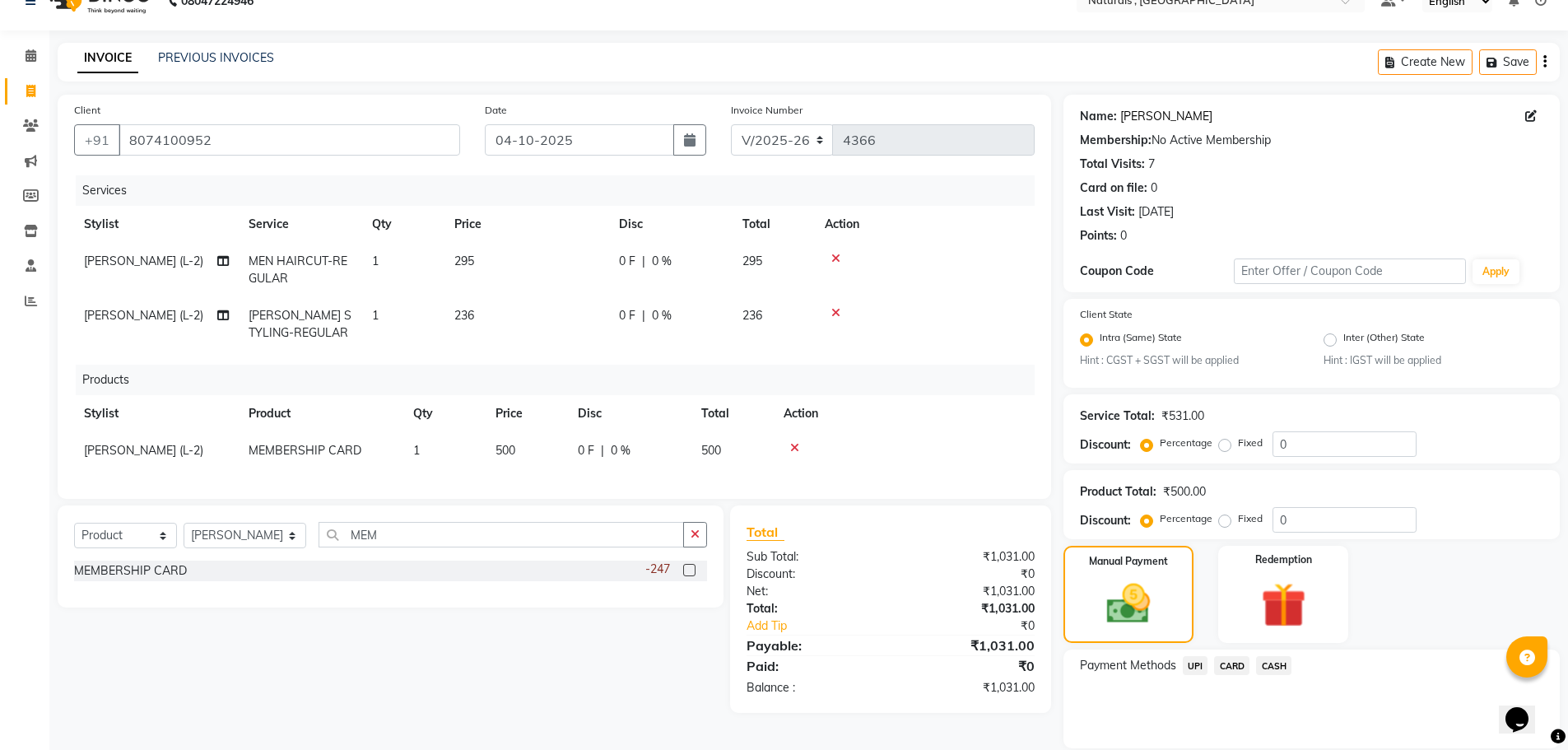
click at [1138, 112] on link "Ahmad" at bounding box center [1166, 116] width 93 height 18
click at [1198, 665] on span "UPI" at bounding box center [1195, 665] width 26 height 19
click at [1334, 742] on button "Add Payment" at bounding box center [1393, 753] width 301 height 26
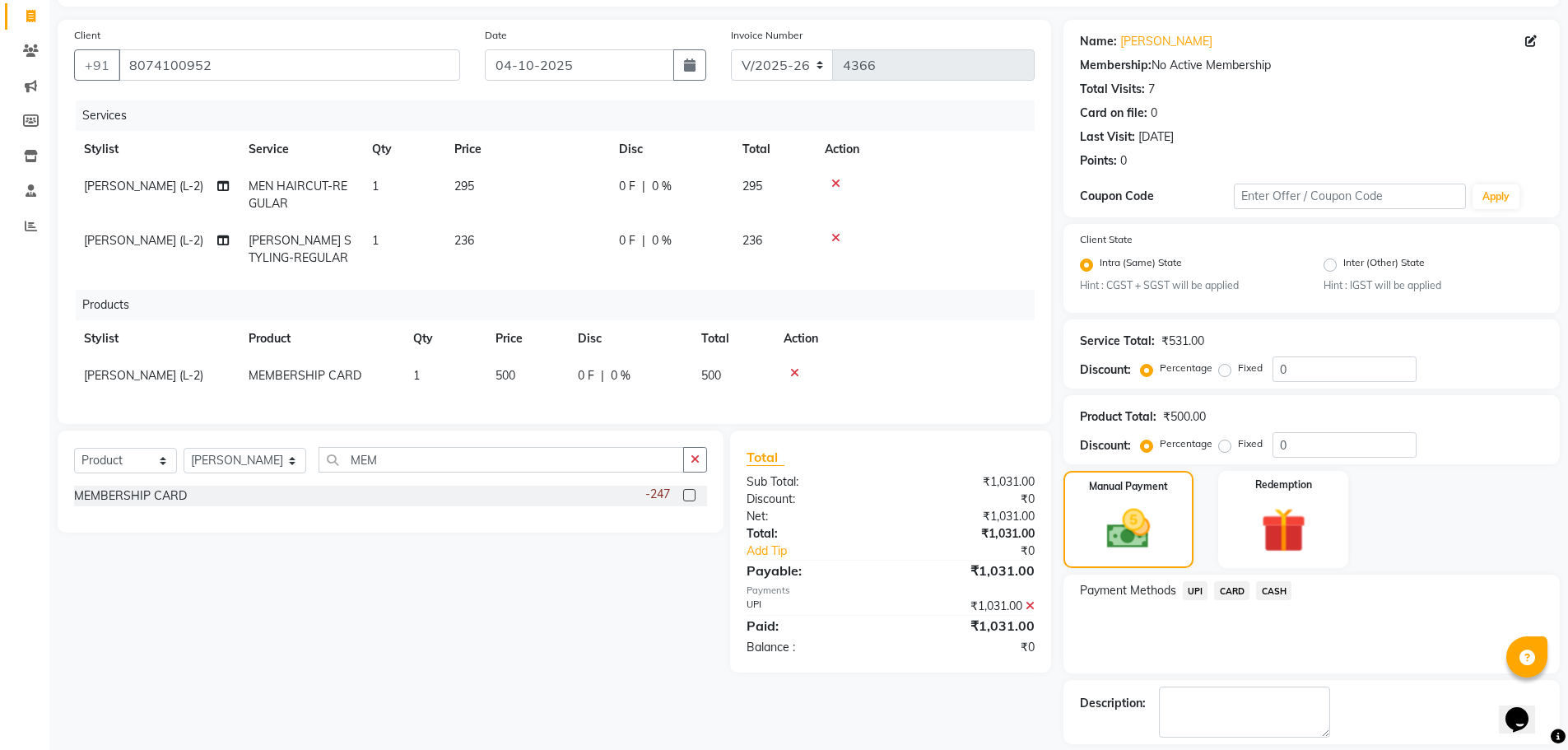
scroll to position [179, 0]
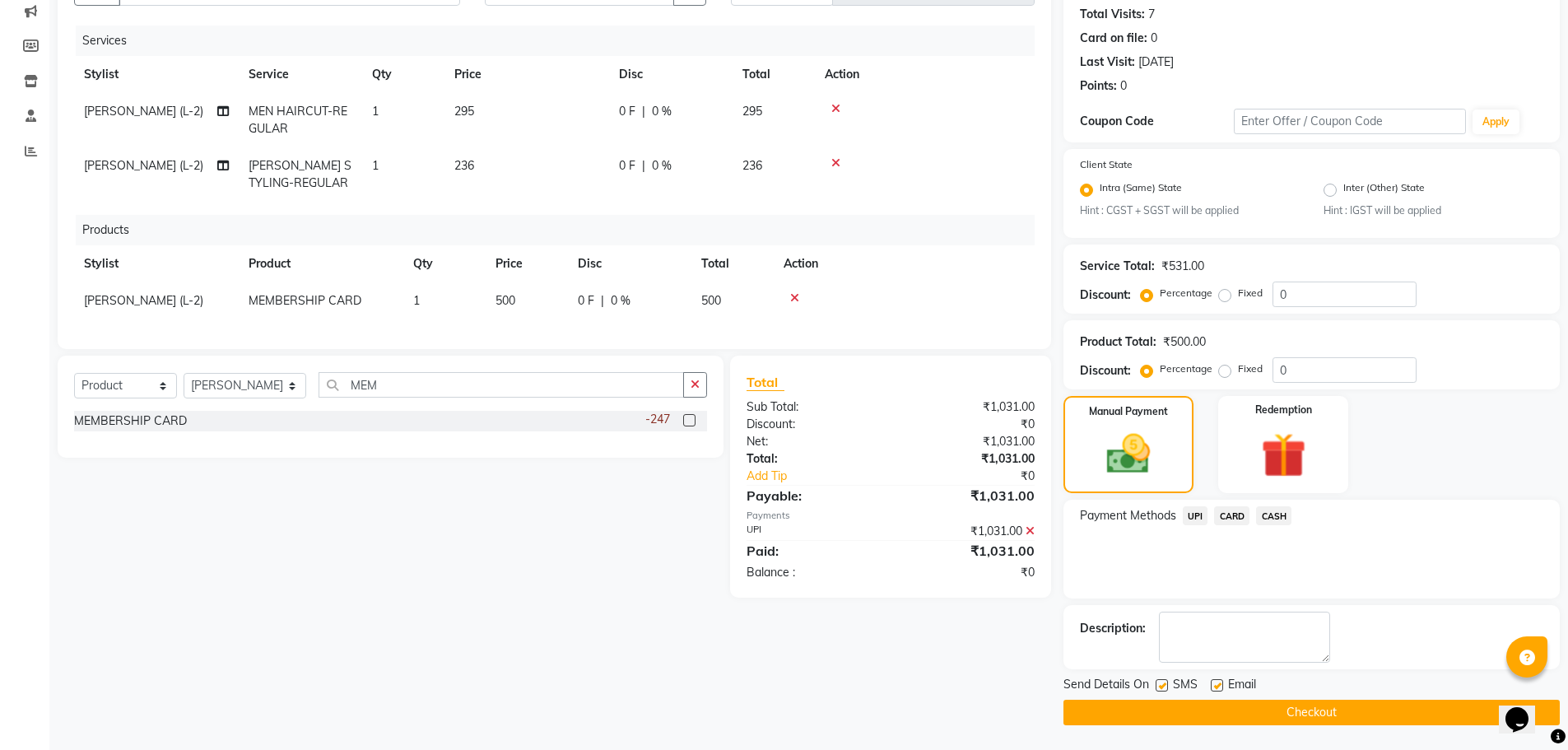
click at [1327, 717] on button "Checkout" at bounding box center [1312, 712] width 496 height 26
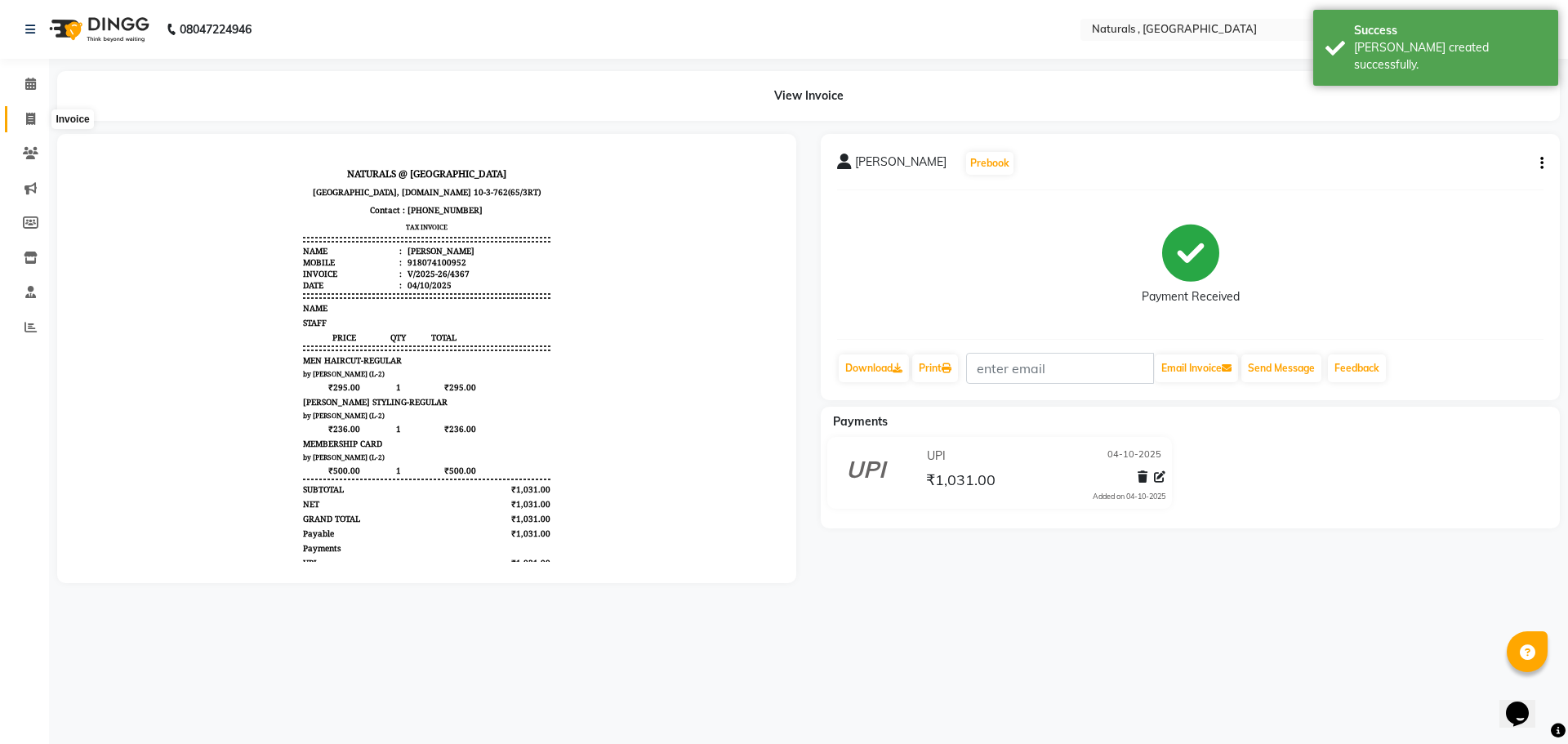
click at [33, 122] on icon at bounding box center [31, 119] width 9 height 12
select select "service"
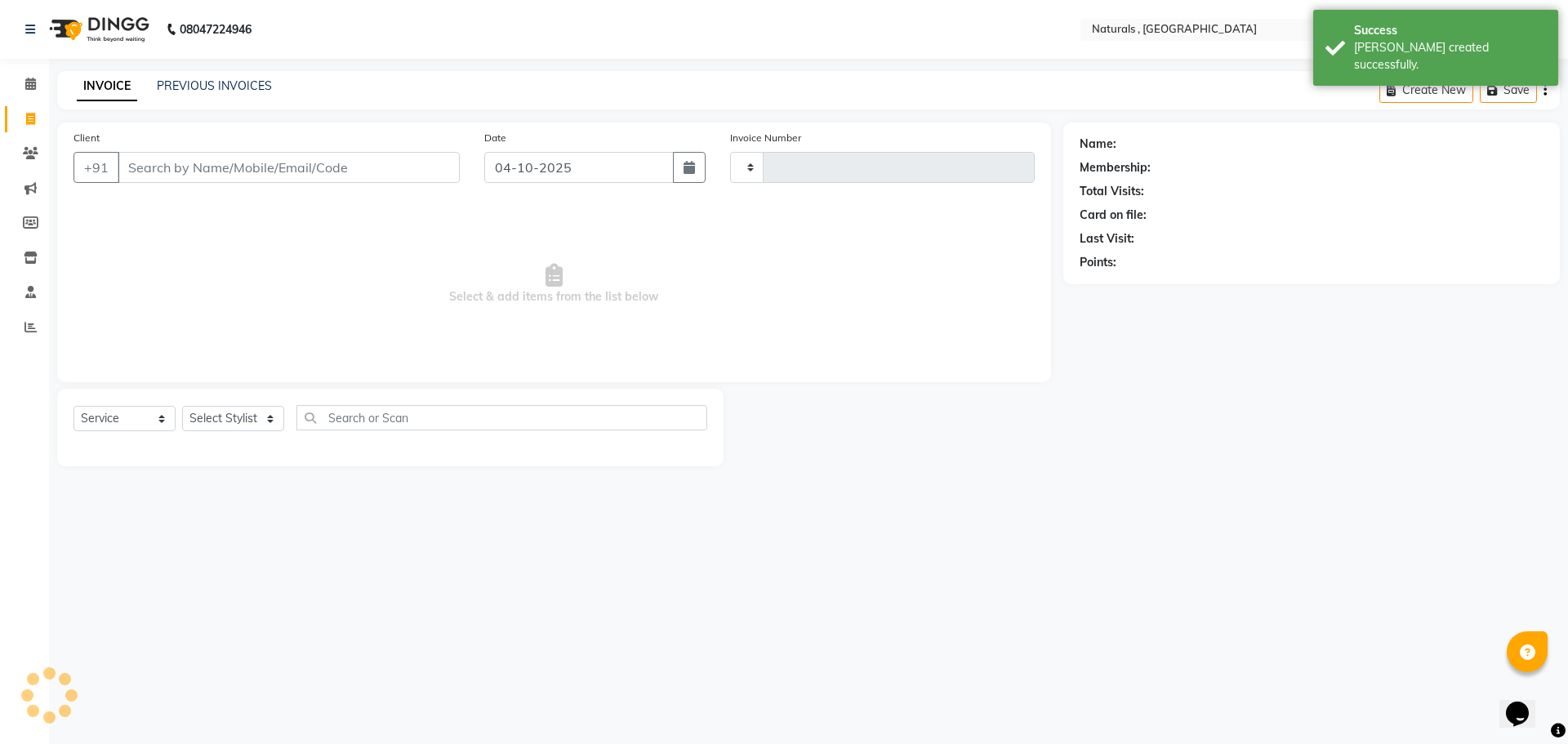
type input "4368"
select select "5818"
click at [204, 85] on link "PREVIOUS INVOICES" at bounding box center [214, 86] width 115 height 15
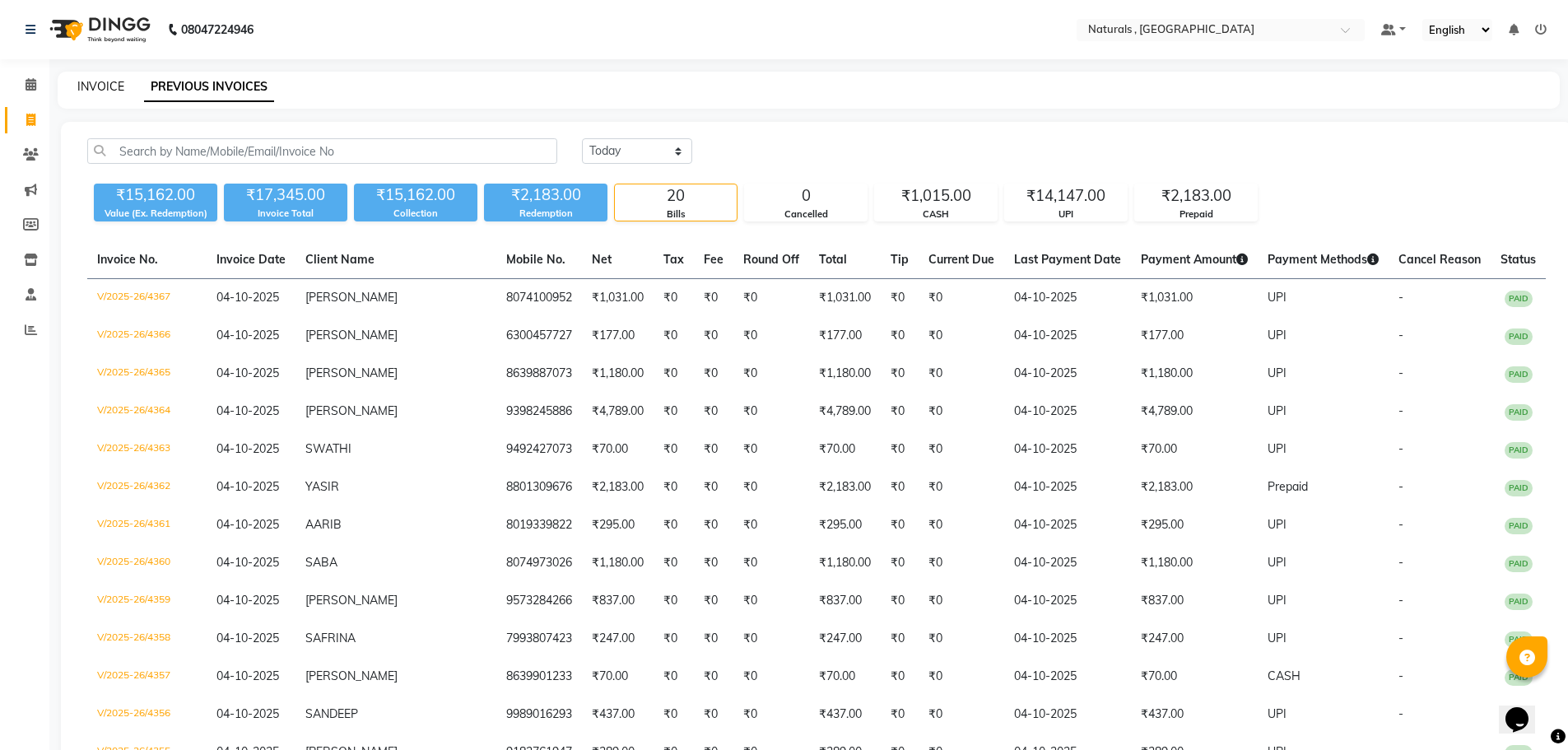
click at [101, 81] on link "INVOICE" at bounding box center [100, 86] width 47 height 15
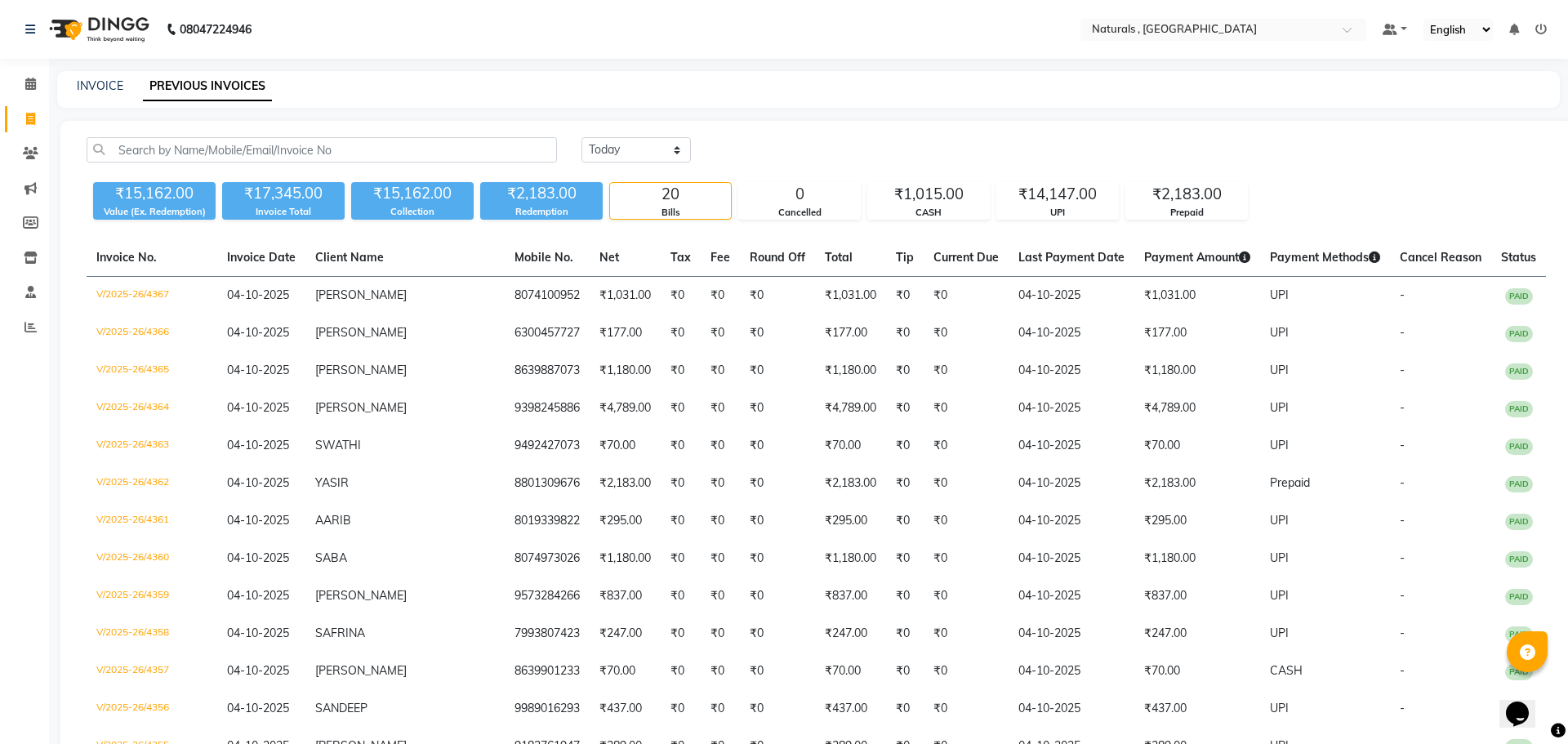
select select "5818"
select select "service"
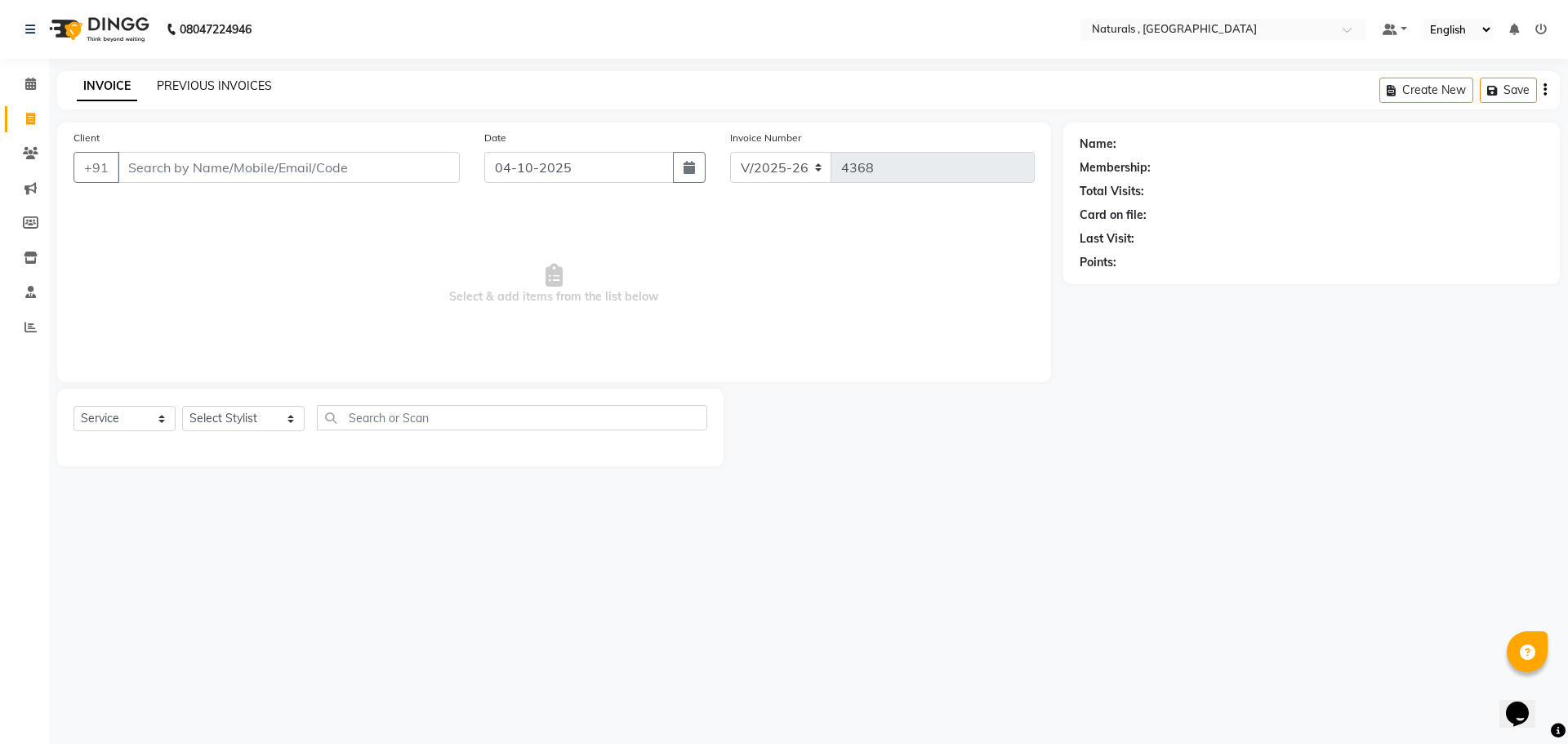
click at [219, 86] on link "PREVIOUS INVOICES" at bounding box center [214, 86] width 115 height 15
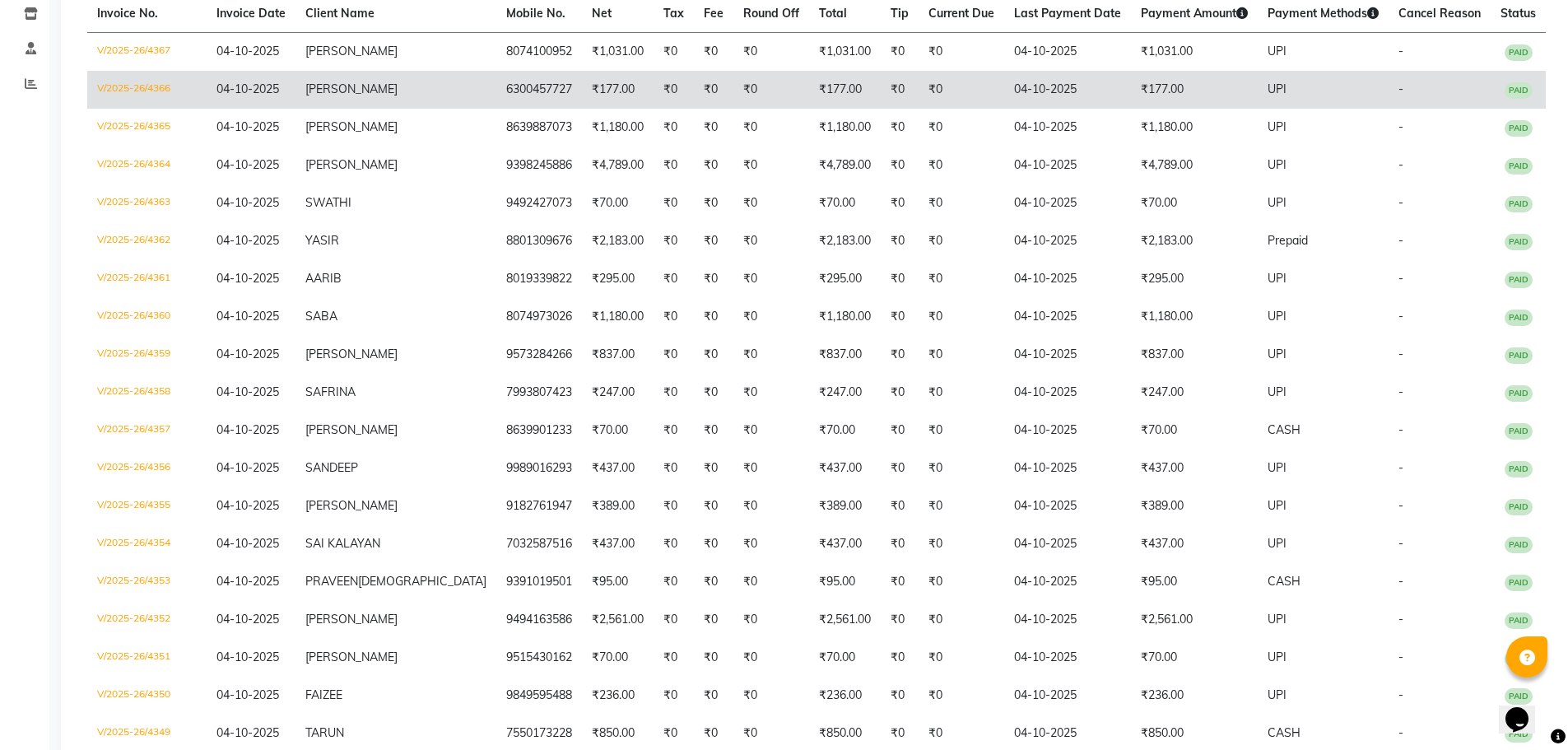
scroll to position [376, 0]
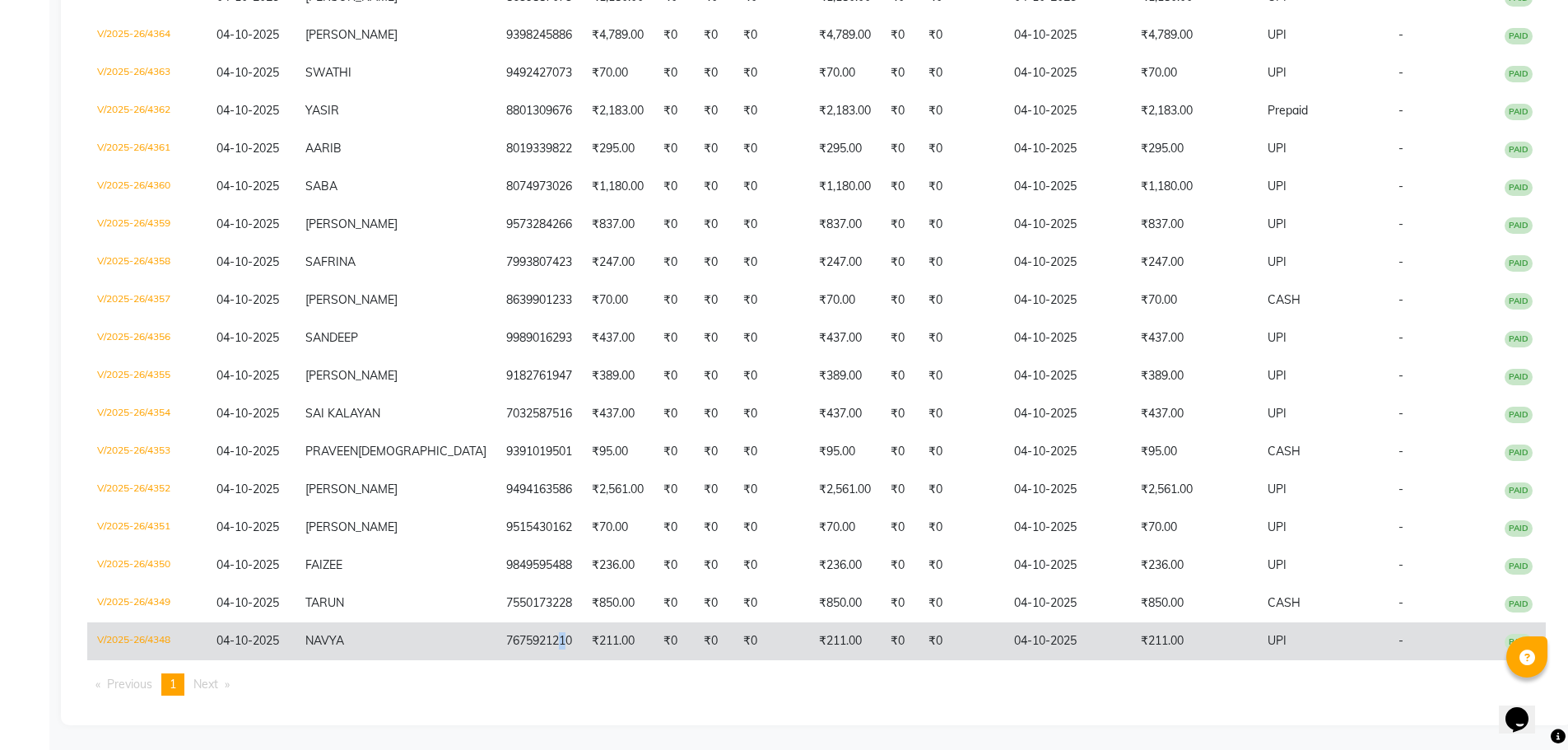
drag, startPoint x: 526, startPoint y: 639, endPoint x: 517, endPoint y: 645, distance: 10.8
click at [517, 645] on td "7675921210" at bounding box center [539, 641] width 85 height 38
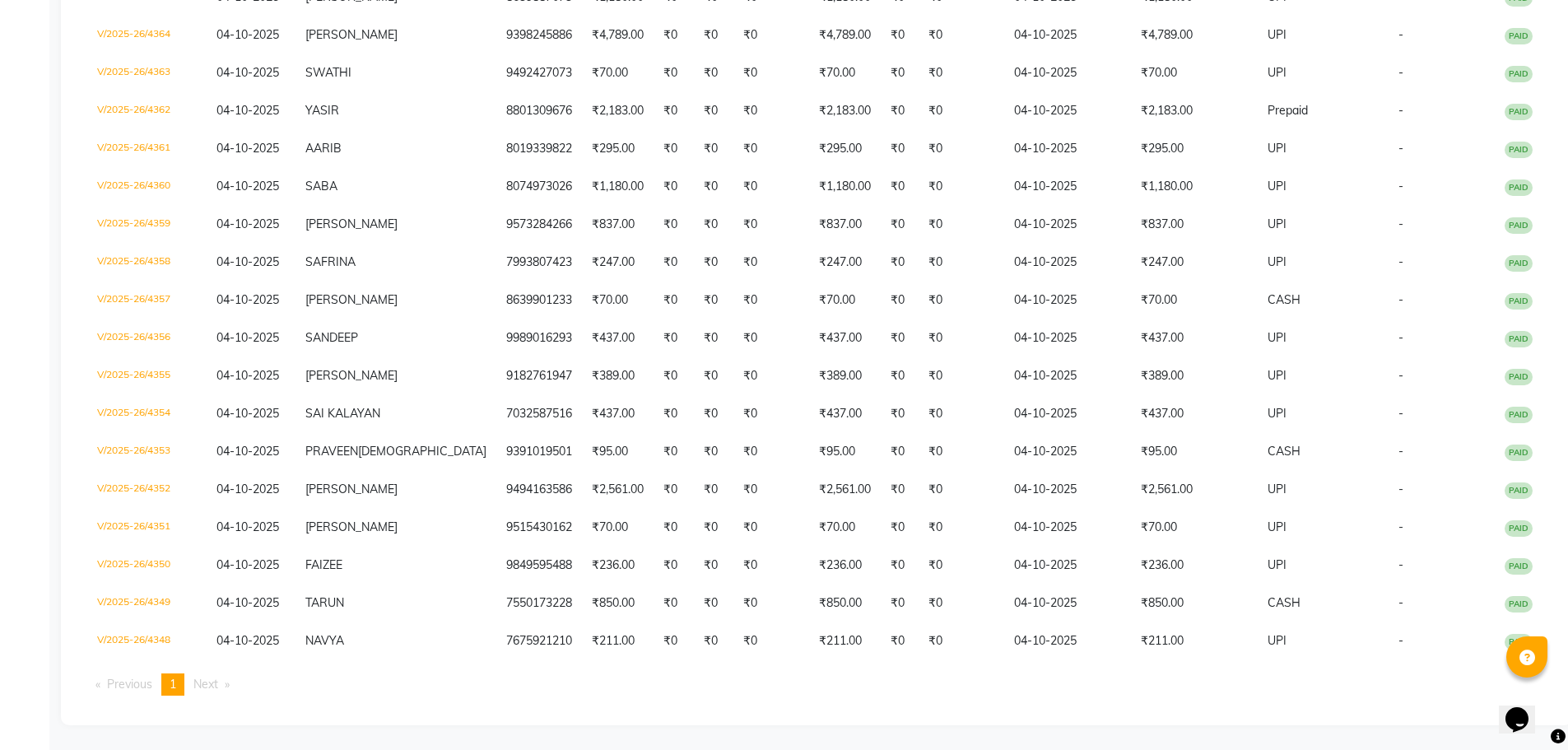
click at [550, 692] on ul "Previous page 1 / 1 You're on page 1 Next page" at bounding box center [816, 684] width 1459 height 22
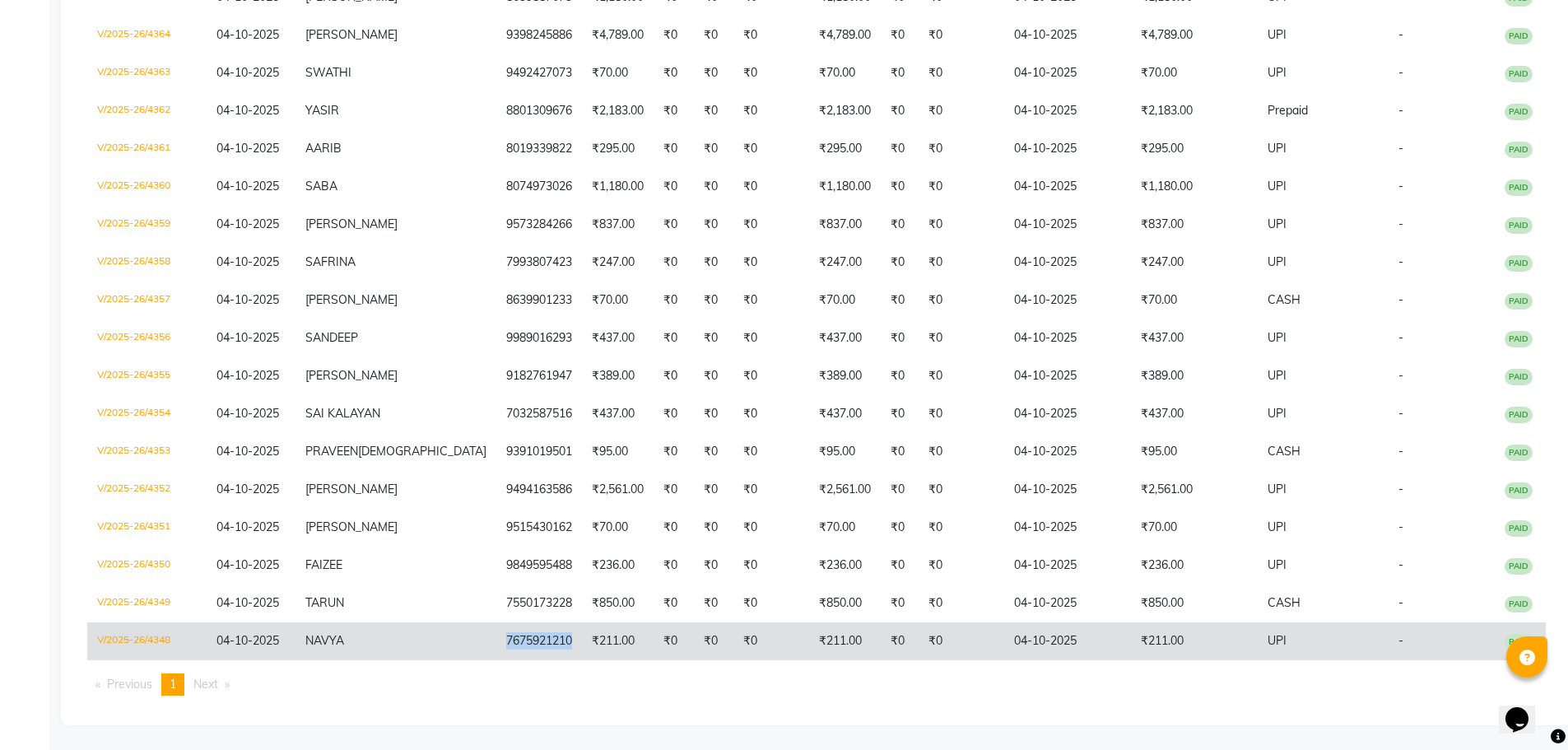
drag, startPoint x: 531, startPoint y: 637, endPoint x: 452, endPoint y: 643, distance: 79.2
click at [496, 643] on td "7675921210" at bounding box center [539, 641] width 85 height 38
copy td "7675921210"
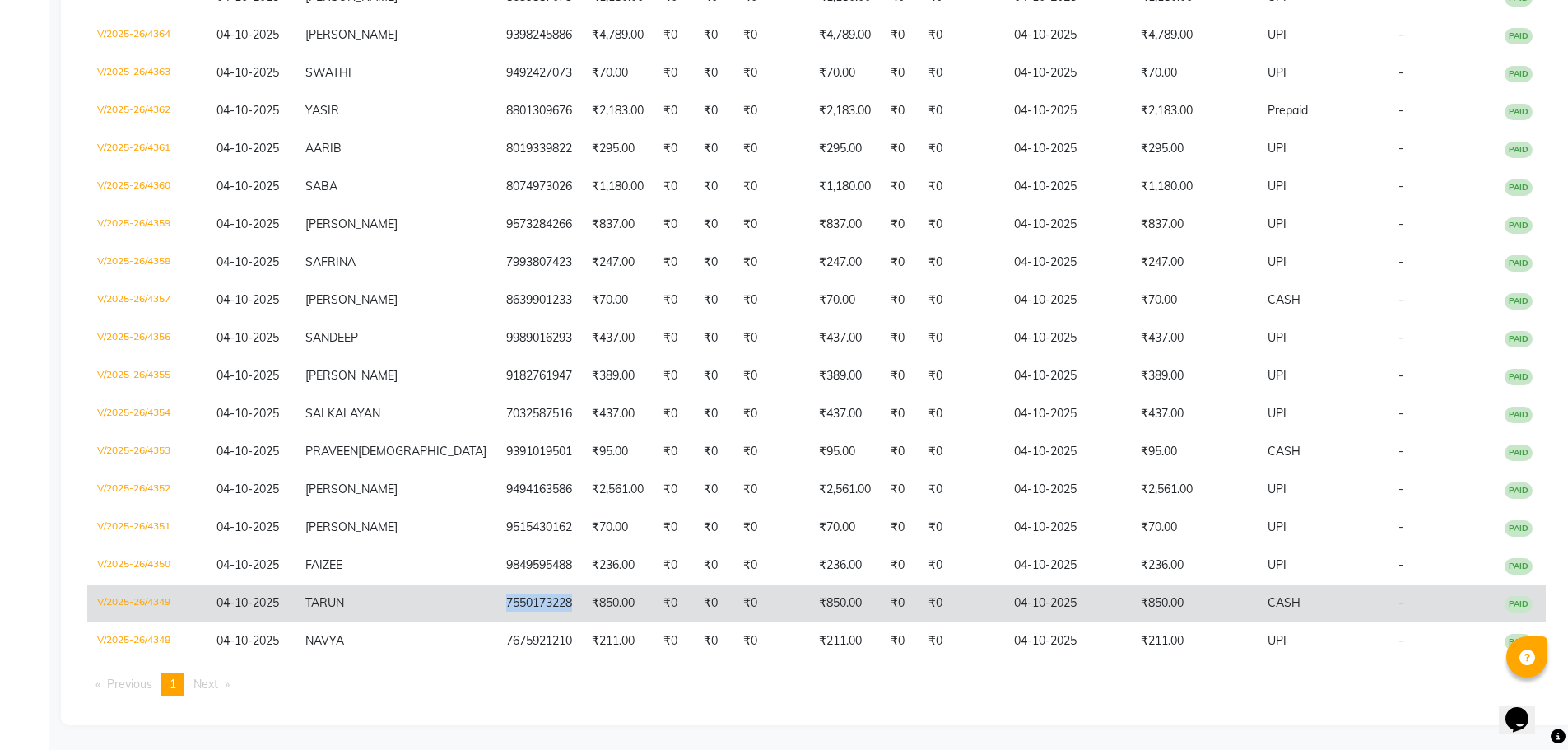
drag, startPoint x: 531, startPoint y: 603, endPoint x: 463, endPoint y: 607, distance: 68.1
click at [496, 607] on td "7550173228" at bounding box center [539, 603] width 85 height 38
copy td "7550173228"
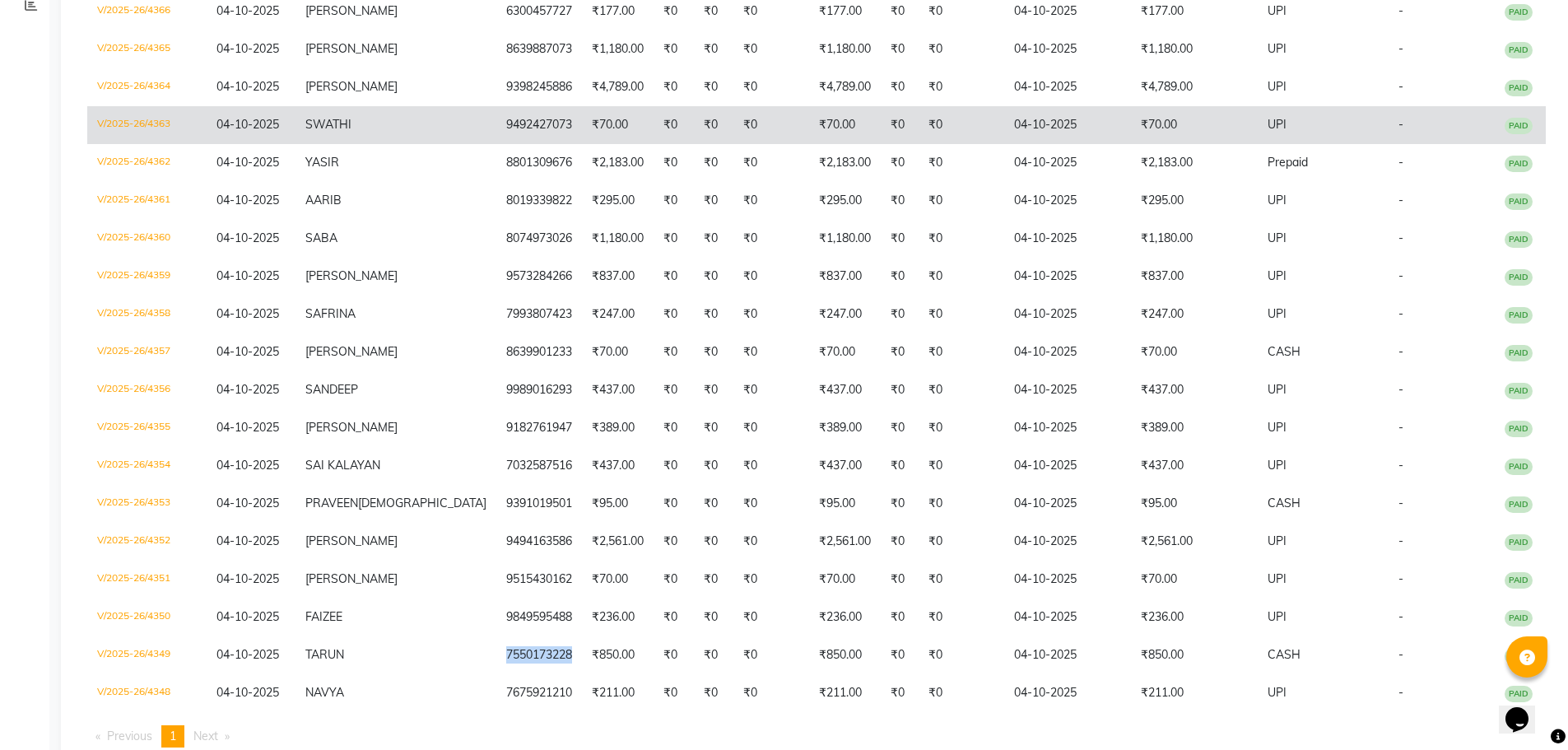
scroll to position [0, 0]
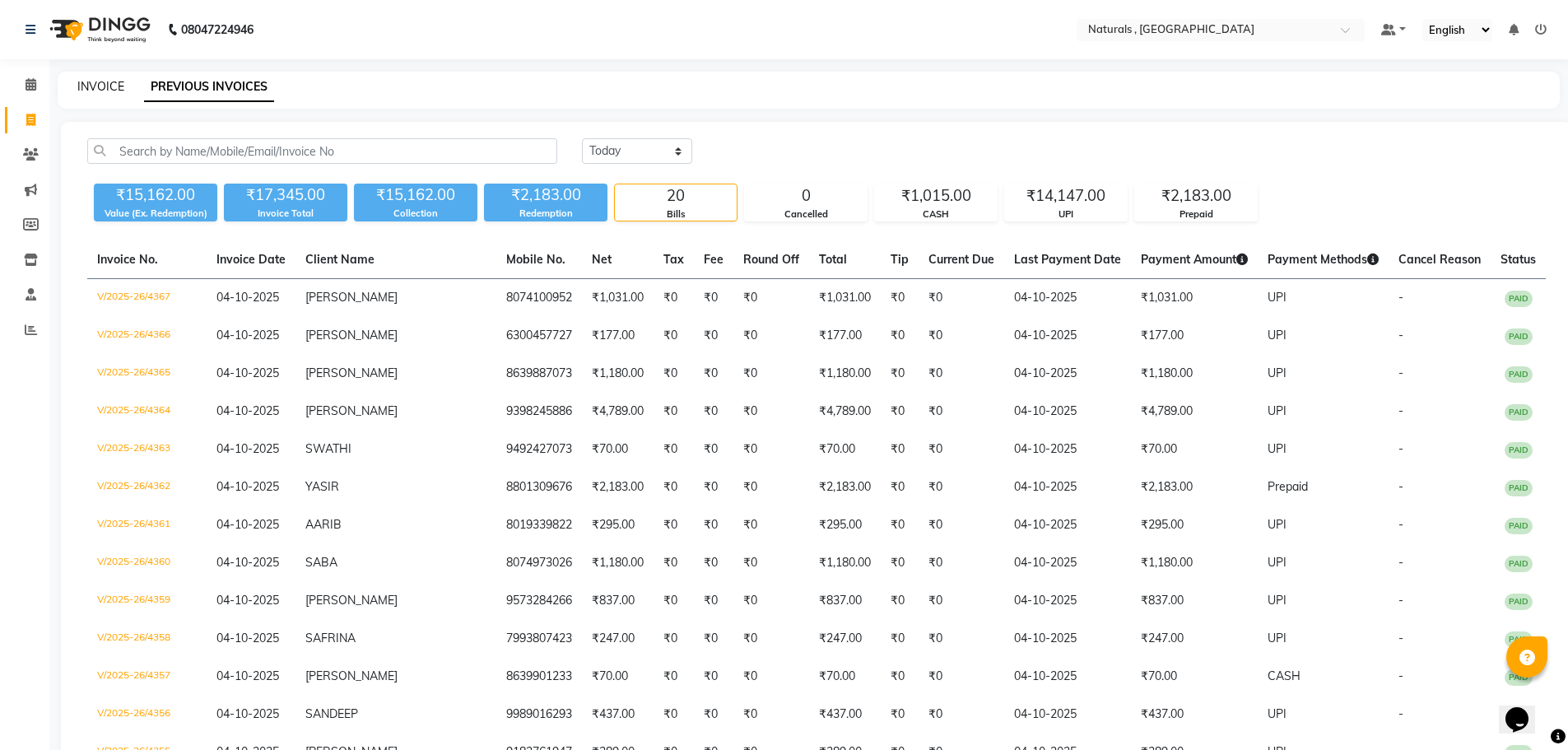
click at [89, 85] on link "INVOICE" at bounding box center [100, 86] width 47 height 15
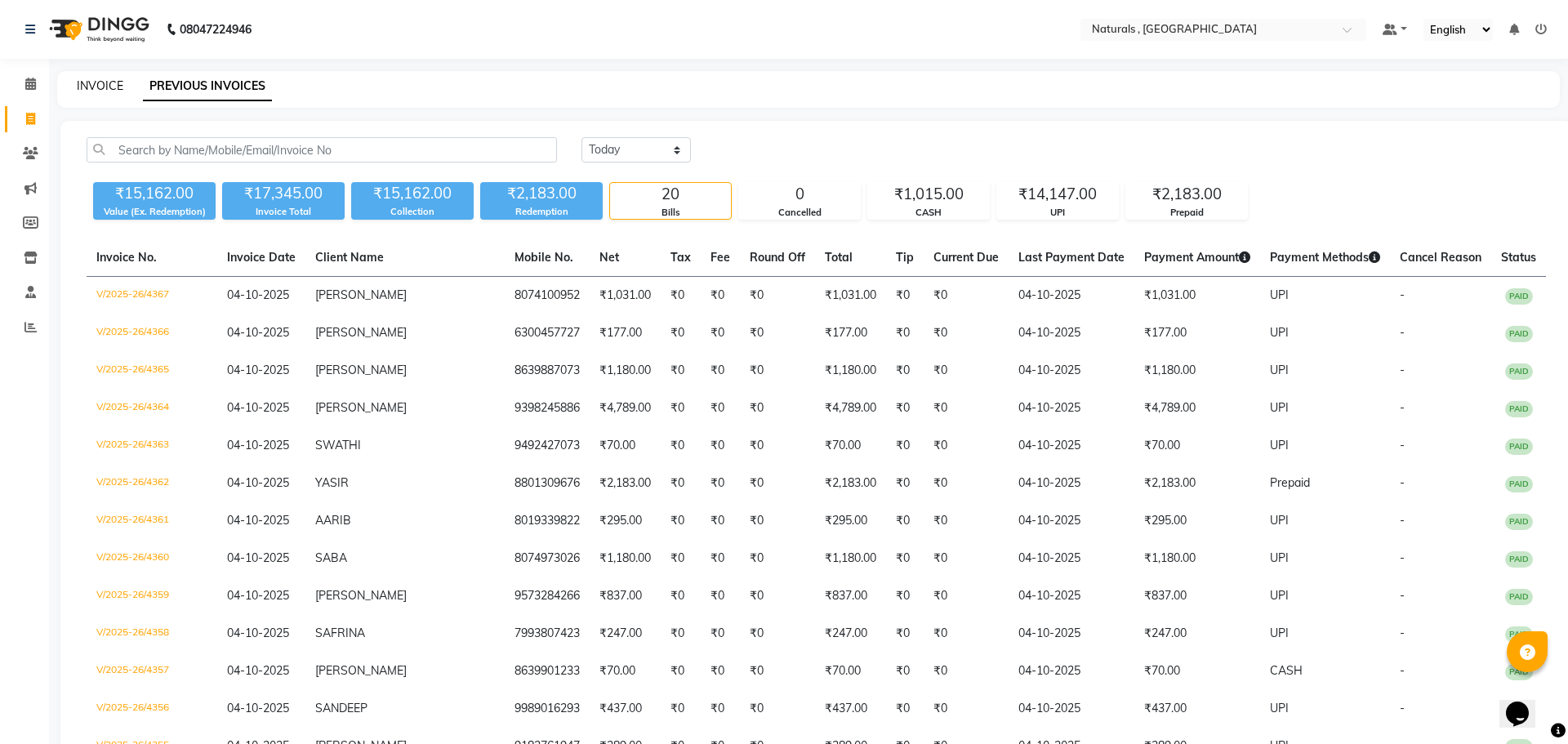
select select "service"
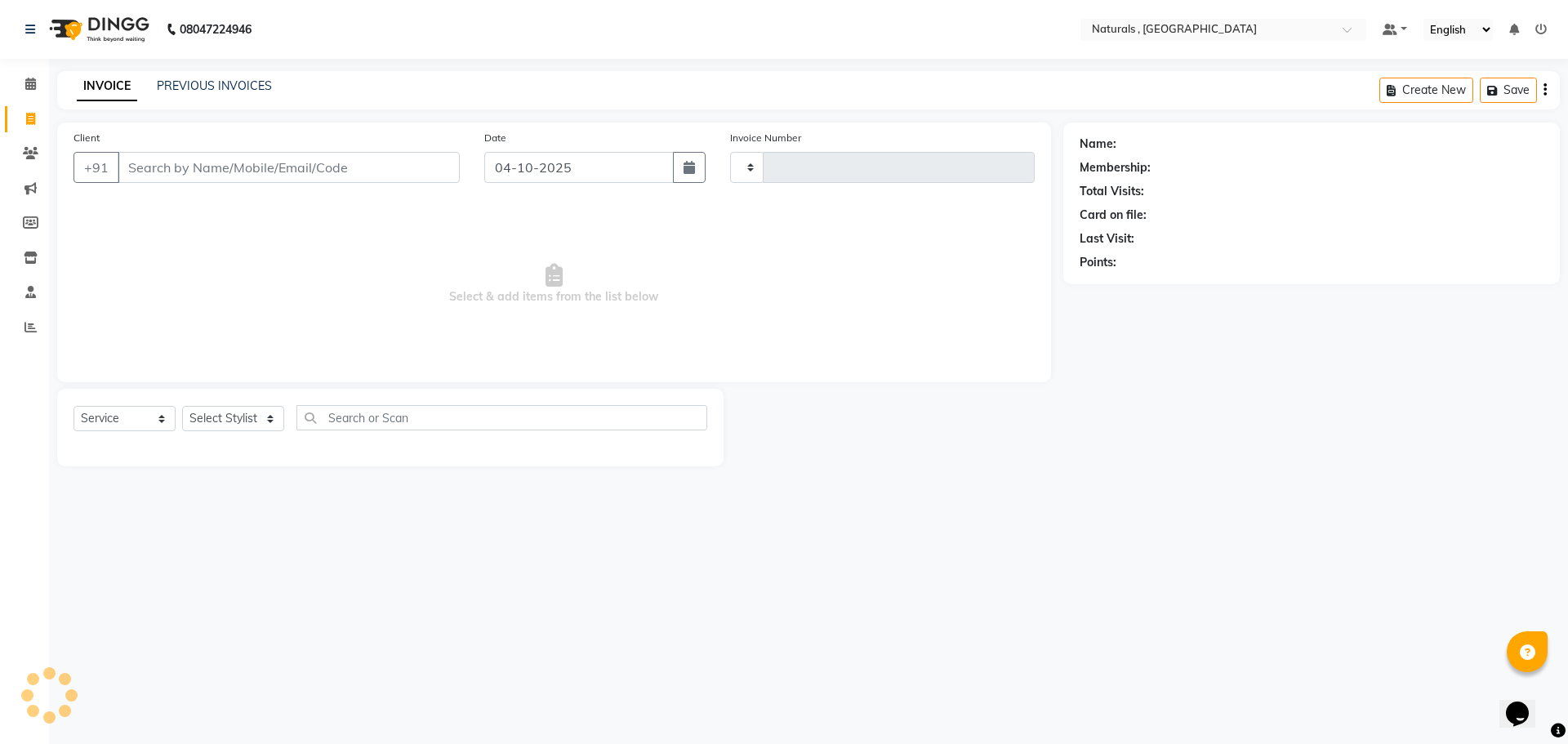
click at [169, 169] on input "Client" at bounding box center [288, 167] width 342 height 31
type input "4368"
select select "5818"
type input "B"
click at [220, 80] on link "PREVIOUS INVOICES" at bounding box center [214, 86] width 115 height 15
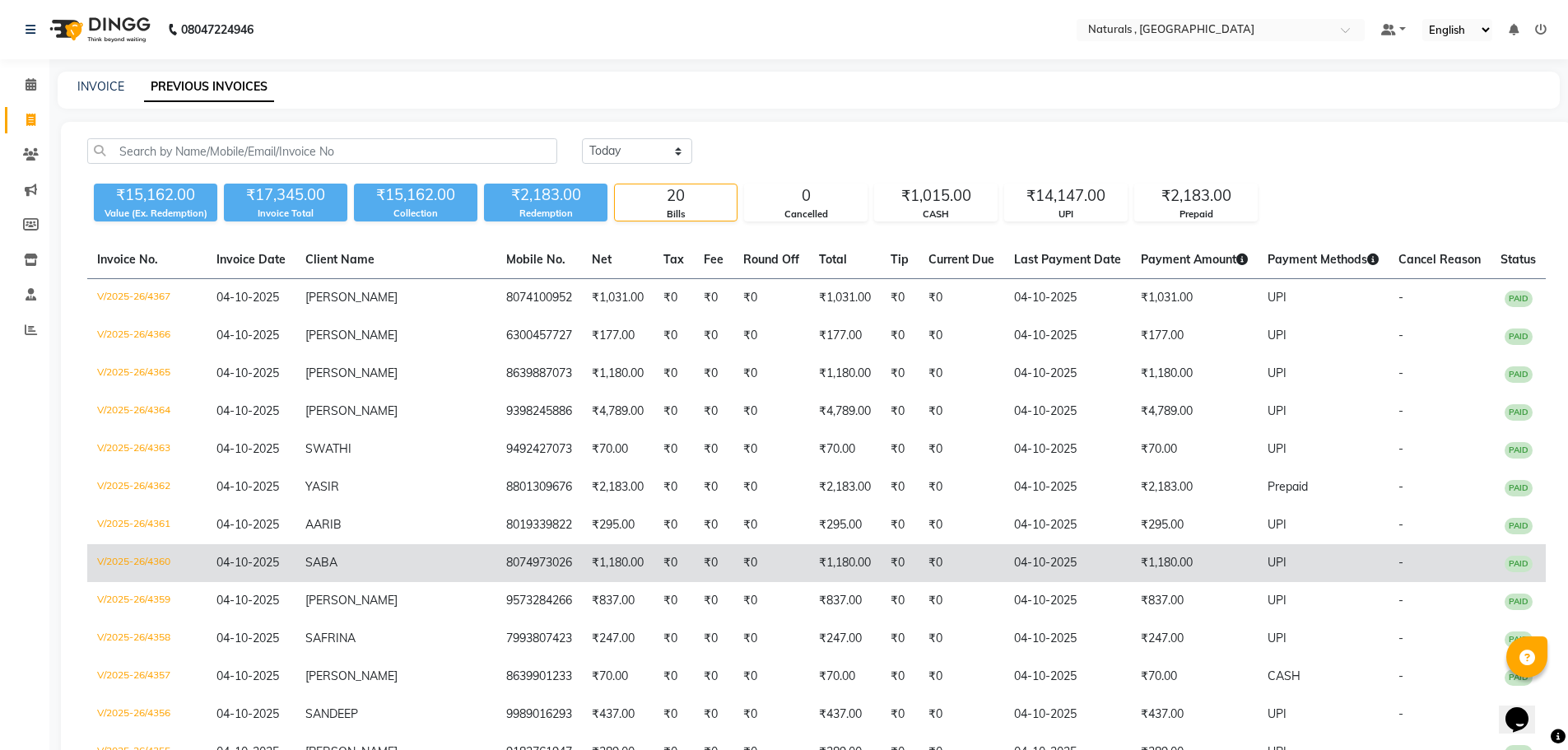
scroll to position [376, 0]
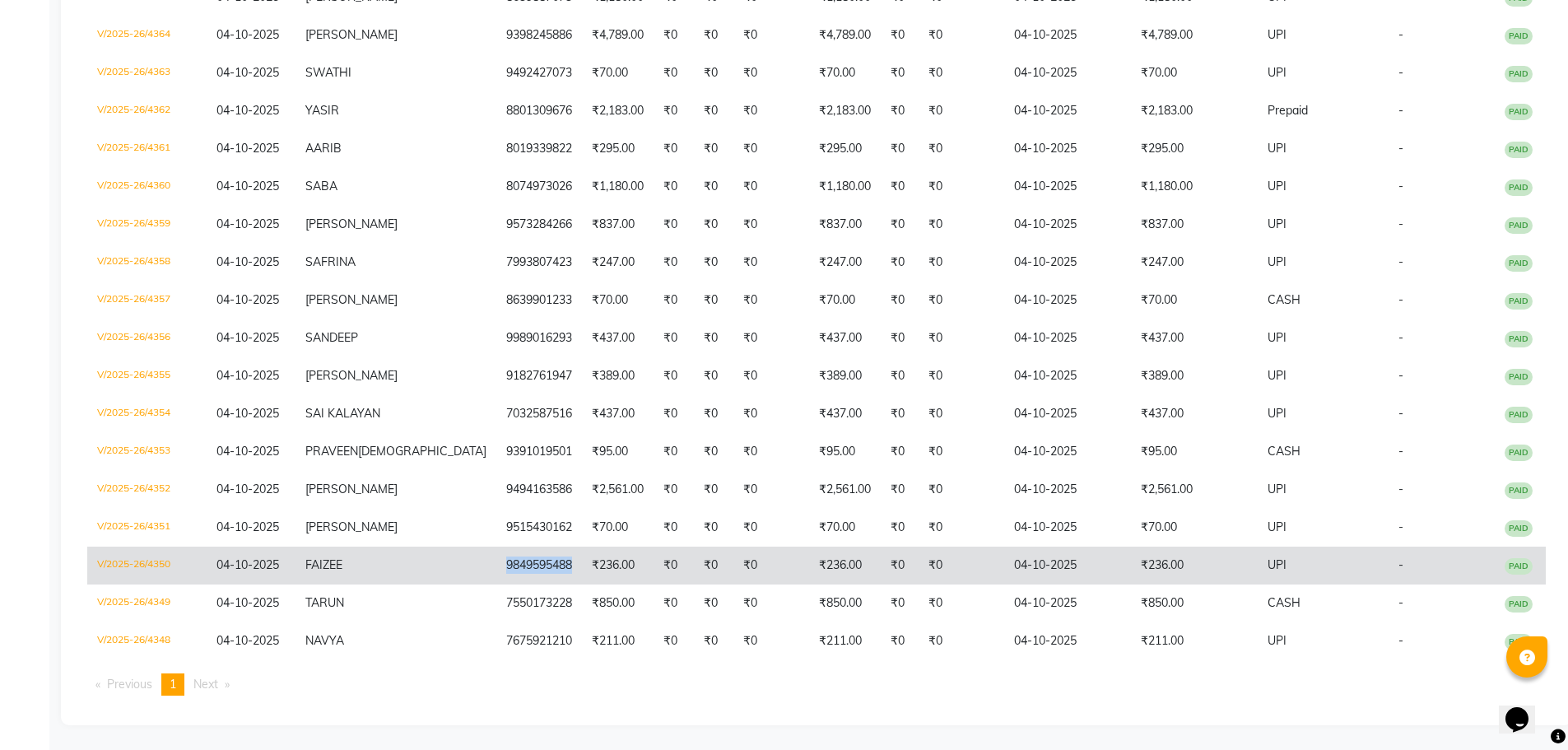
drag, startPoint x: 530, startPoint y: 563, endPoint x: 463, endPoint y: 564, distance: 67.0
click at [496, 564] on td "9849595488" at bounding box center [539, 565] width 85 height 38
copy td "9849595488"
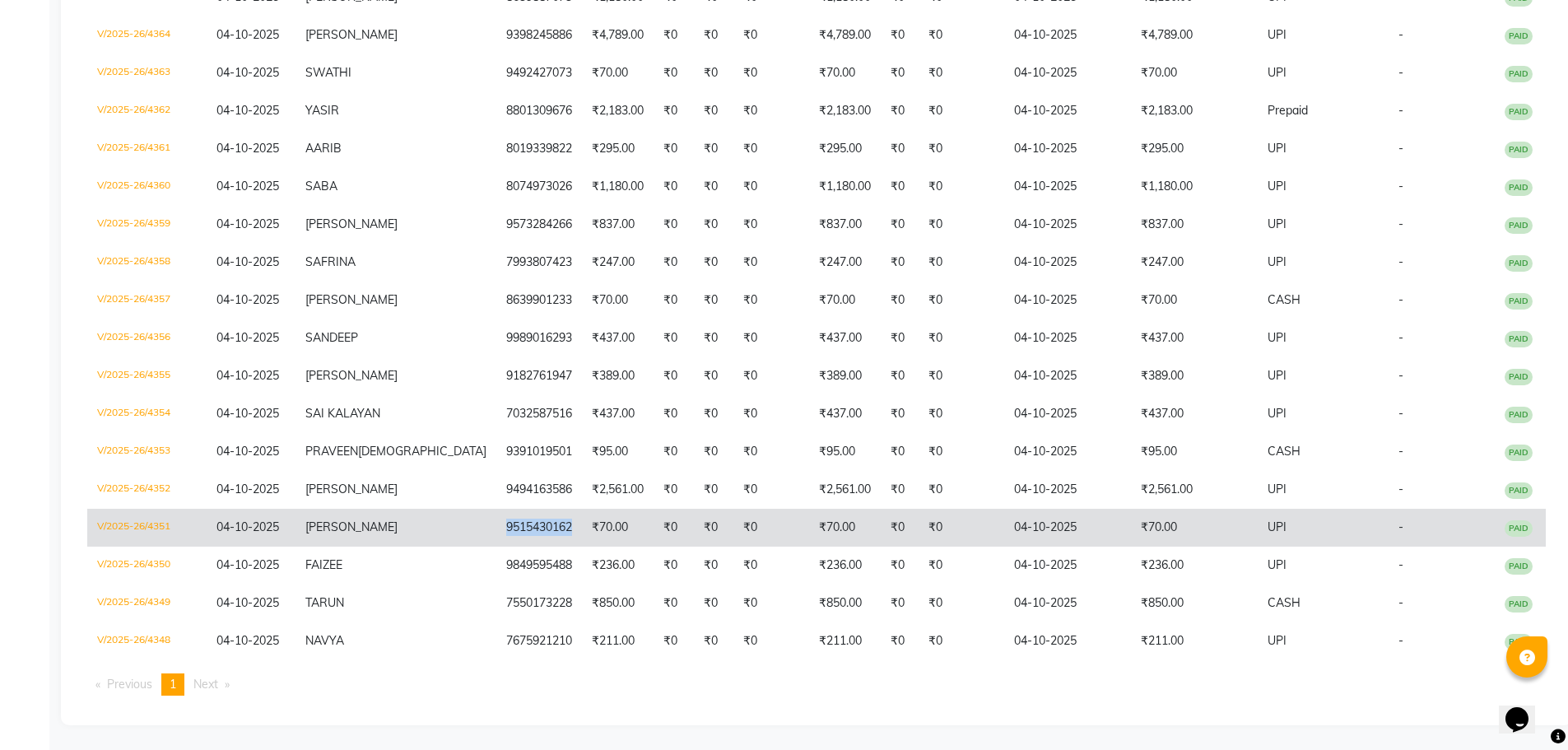
drag, startPoint x: 531, startPoint y: 524, endPoint x: 442, endPoint y: 530, distance: 89.2
click at [442, 530] on tr "V/2025-26/4351 04-10-2025 SAM 9515430162 ₹70.00 ₹0 ₹0 ₹0 ₹70.00 ₹0 ₹0 04-10-202…" at bounding box center [816, 527] width 1459 height 38
copy tr "9515430162"
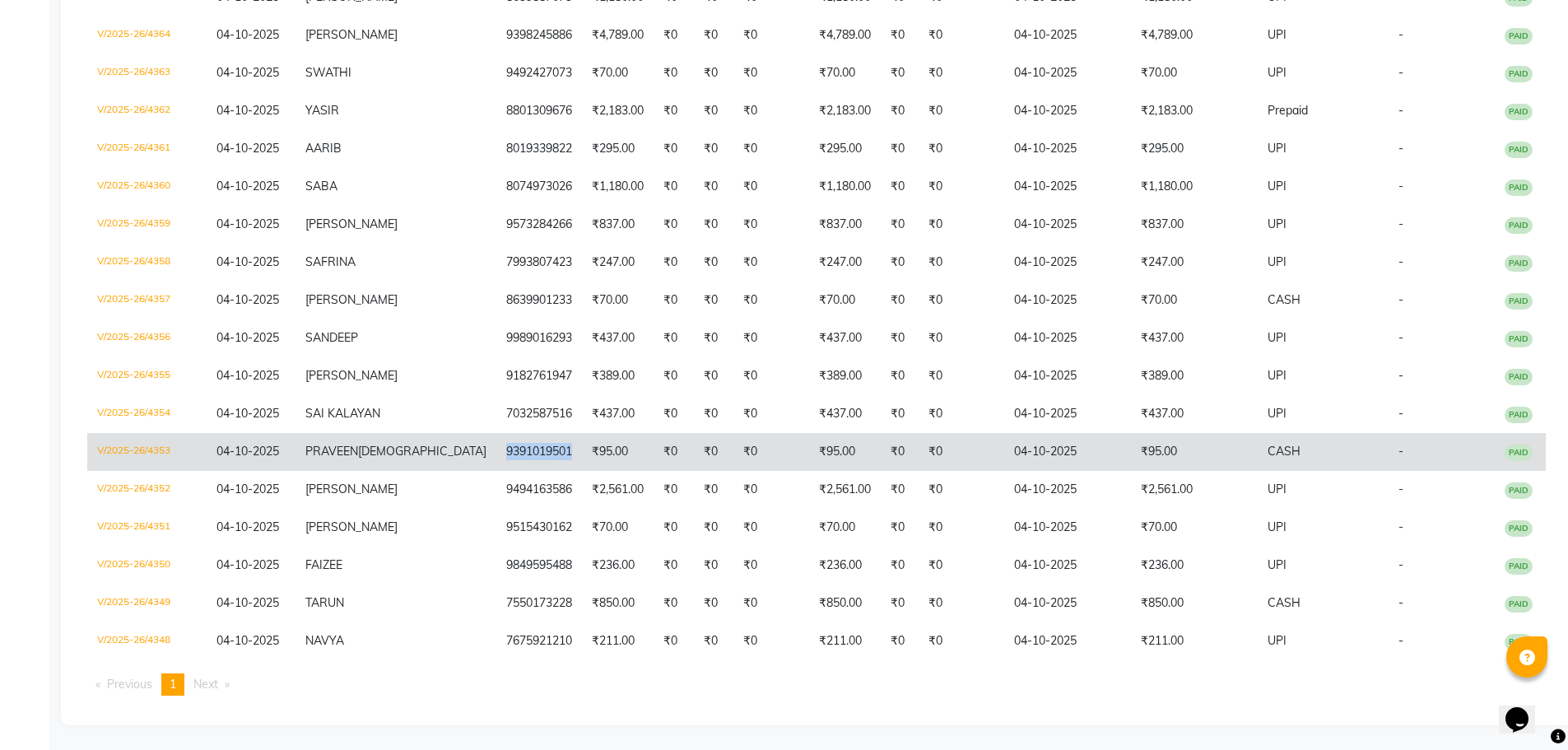
drag, startPoint x: 529, startPoint y: 450, endPoint x: 463, endPoint y: 453, distance: 66.1
click at [496, 453] on td "9391019501" at bounding box center [539, 451] width 85 height 38
copy td "9391019501"
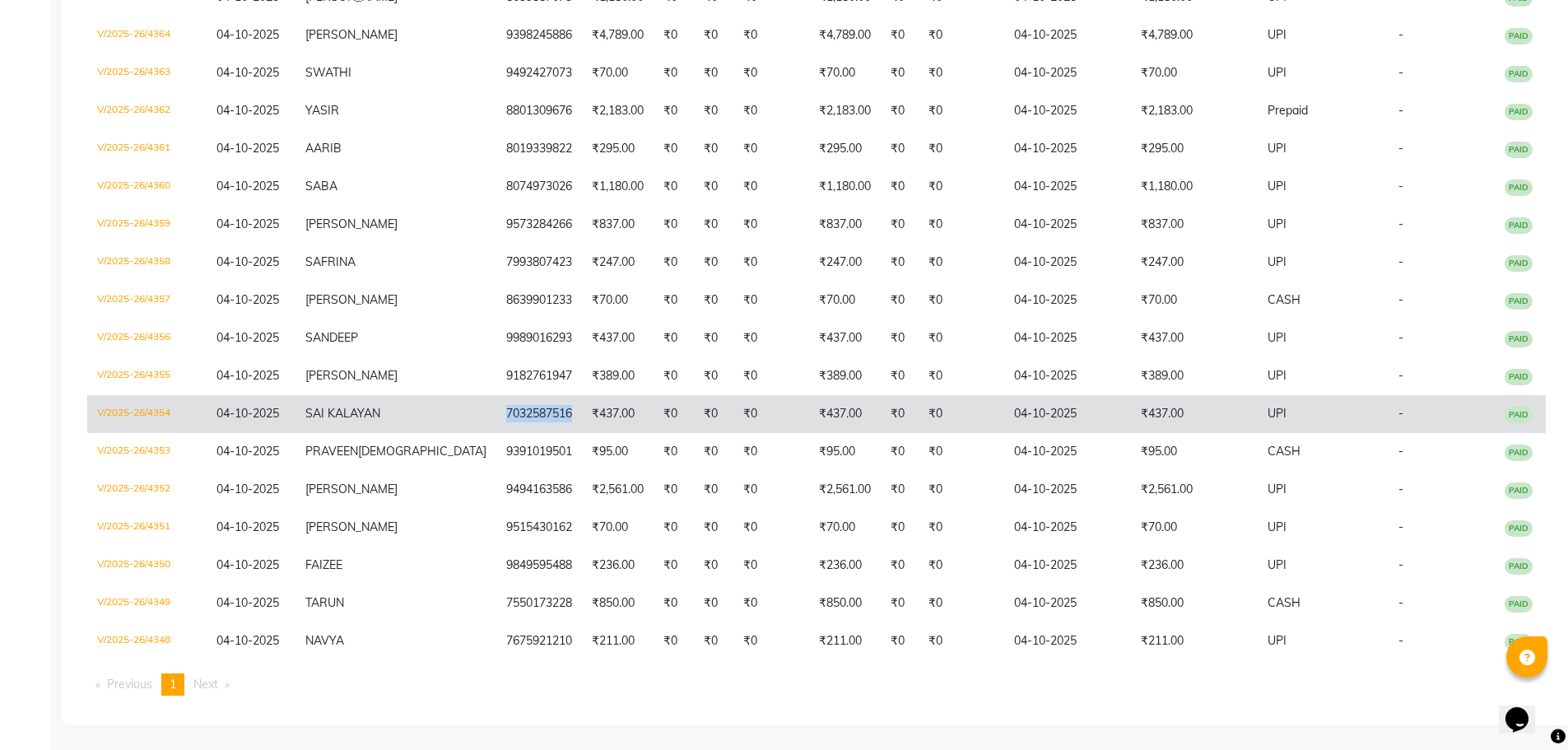
drag, startPoint x: 532, startPoint y: 415, endPoint x: 463, endPoint y: 416, distance: 69.0
click at [496, 416] on td "7032587516" at bounding box center [539, 413] width 85 height 38
copy td "7032587516"
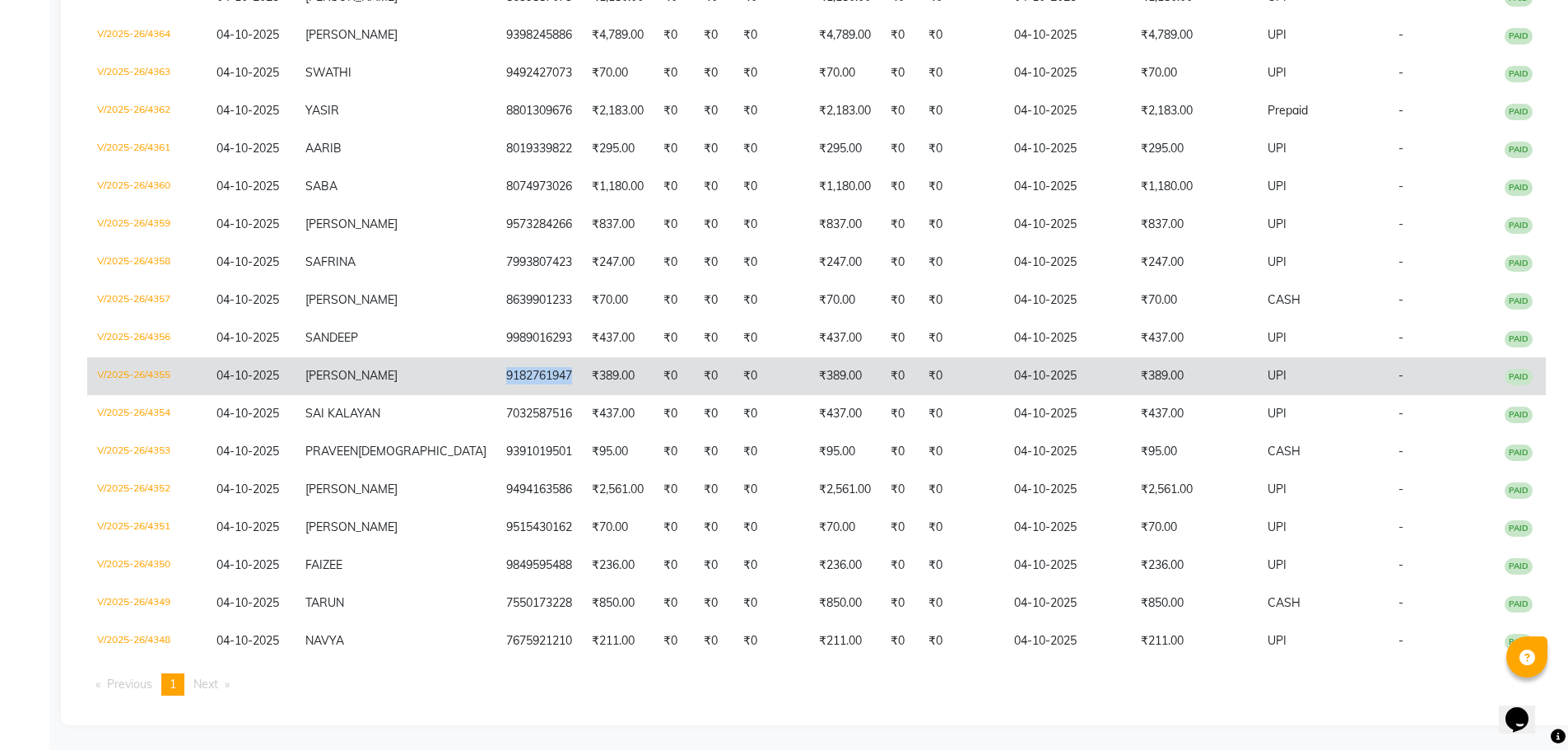
drag, startPoint x: 530, startPoint y: 375, endPoint x: 460, endPoint y: 374, distance: 70.0
click at [496, 374] on td "9182761947" at bounding box center [539, 375] width 85 height 38
copy td "9182761947"
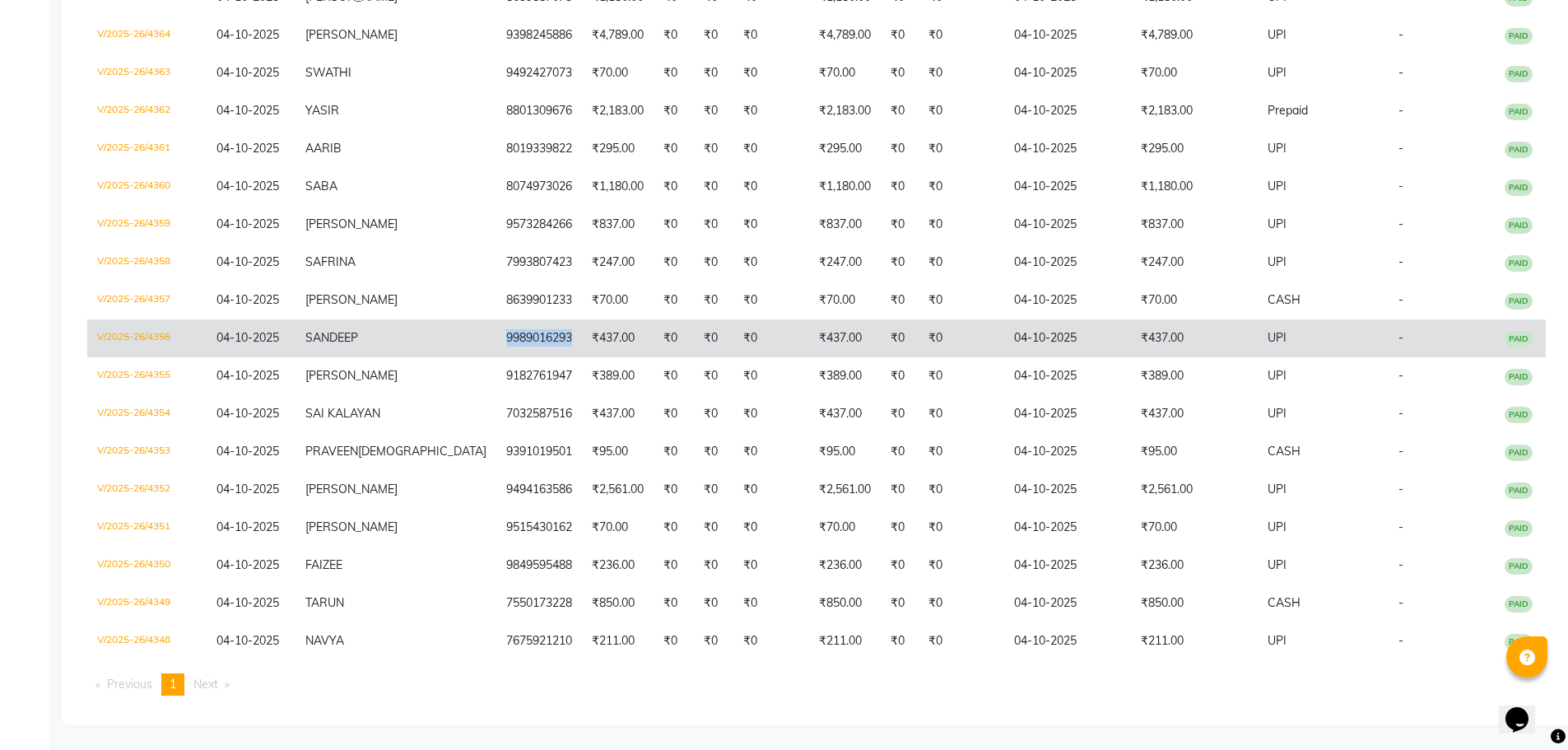
drag, startPoint x: 531, startPoint y: 337, endPoint x: 458, endPoint y: 338, distance: 73.0
click at [496, 338] on td "9989016293" at bounding box center [539, 338] width 85 height 38
copy td "9989016293"
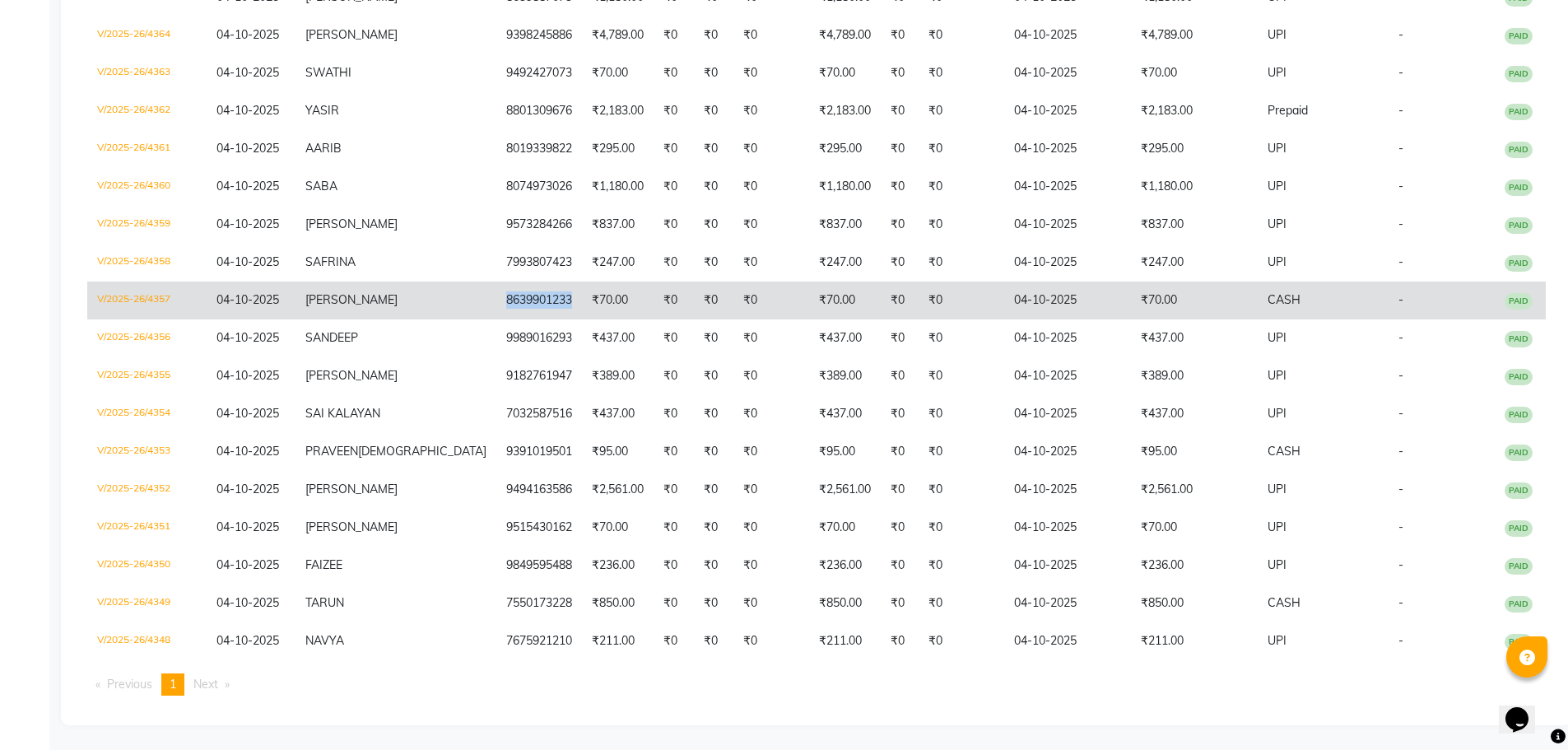
drag, startPoint x: 529, startPoint y: 300, endPoint x: 462, endPoint y: 302, distance: 67.0
click at [496, 302] on td "8639901233" at bounding box center [539, 300] width 85 height 38
copy td "8639901233"
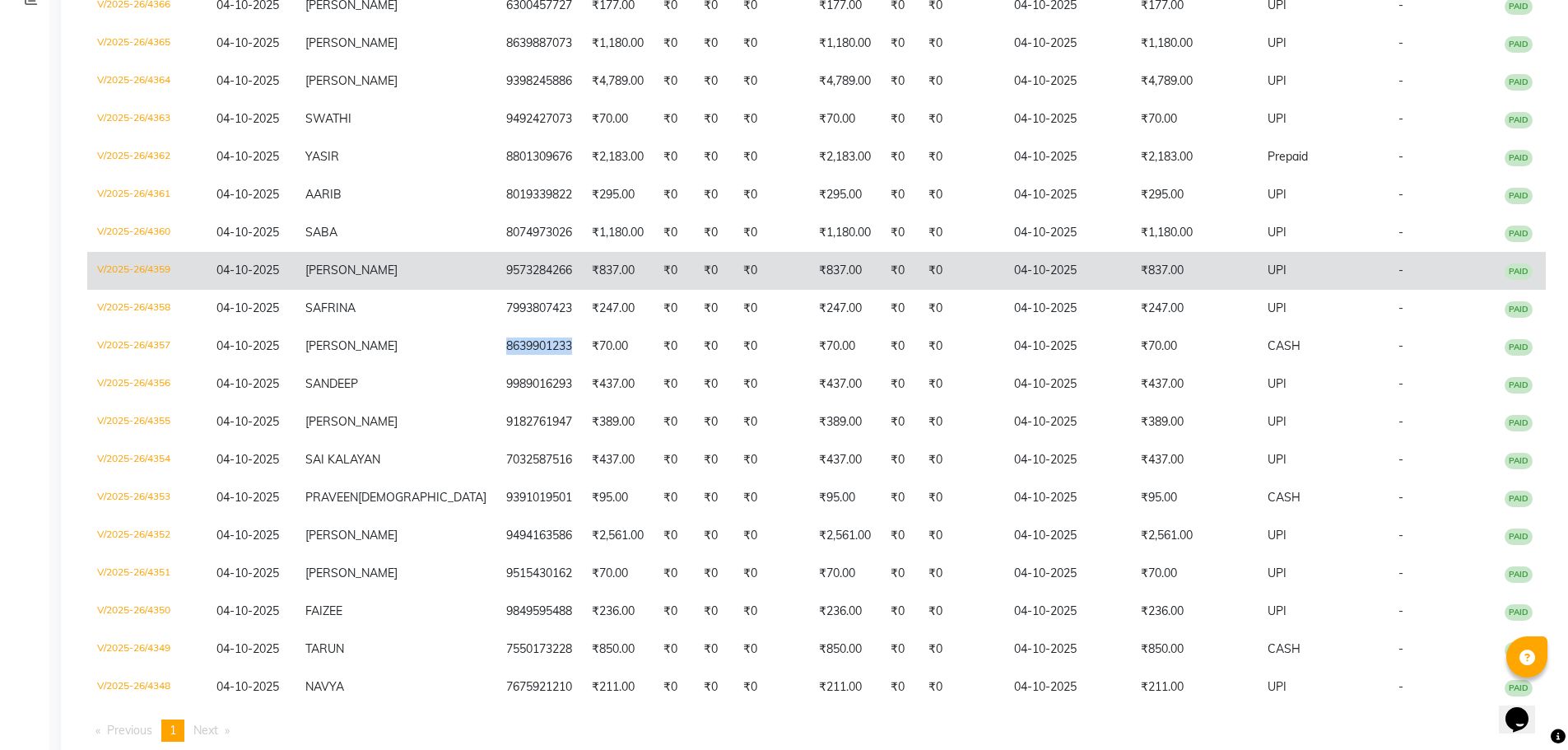
scroll to position [293, 0]
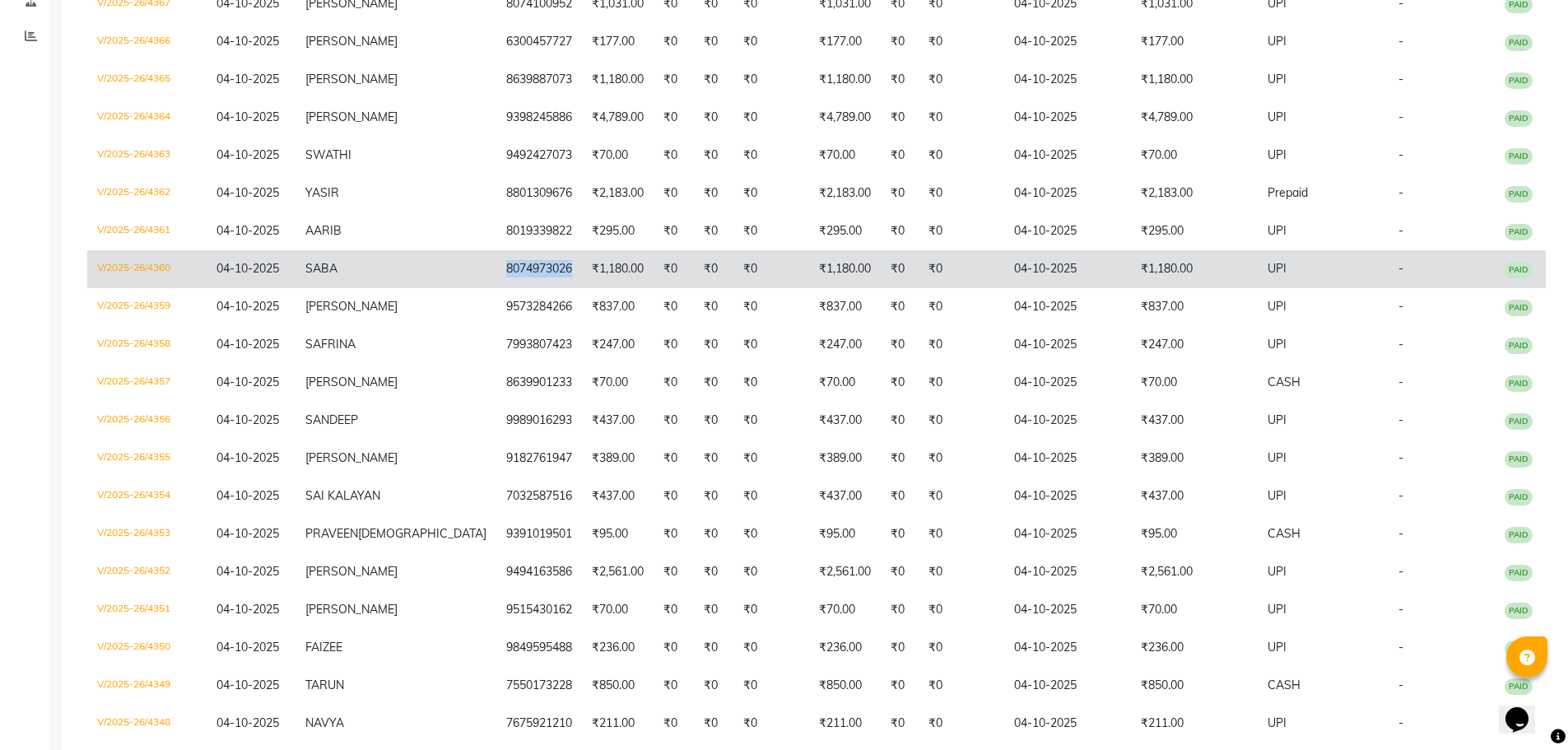
drag, startPoint x: 530, startPoint y: 269, endPoint x: 461, endPoint y: 271, distance: 69.0
click at [496, 271] on td "8074973026" at bounding box center [539, 269] width 85 height 38
copy td "8074973026"
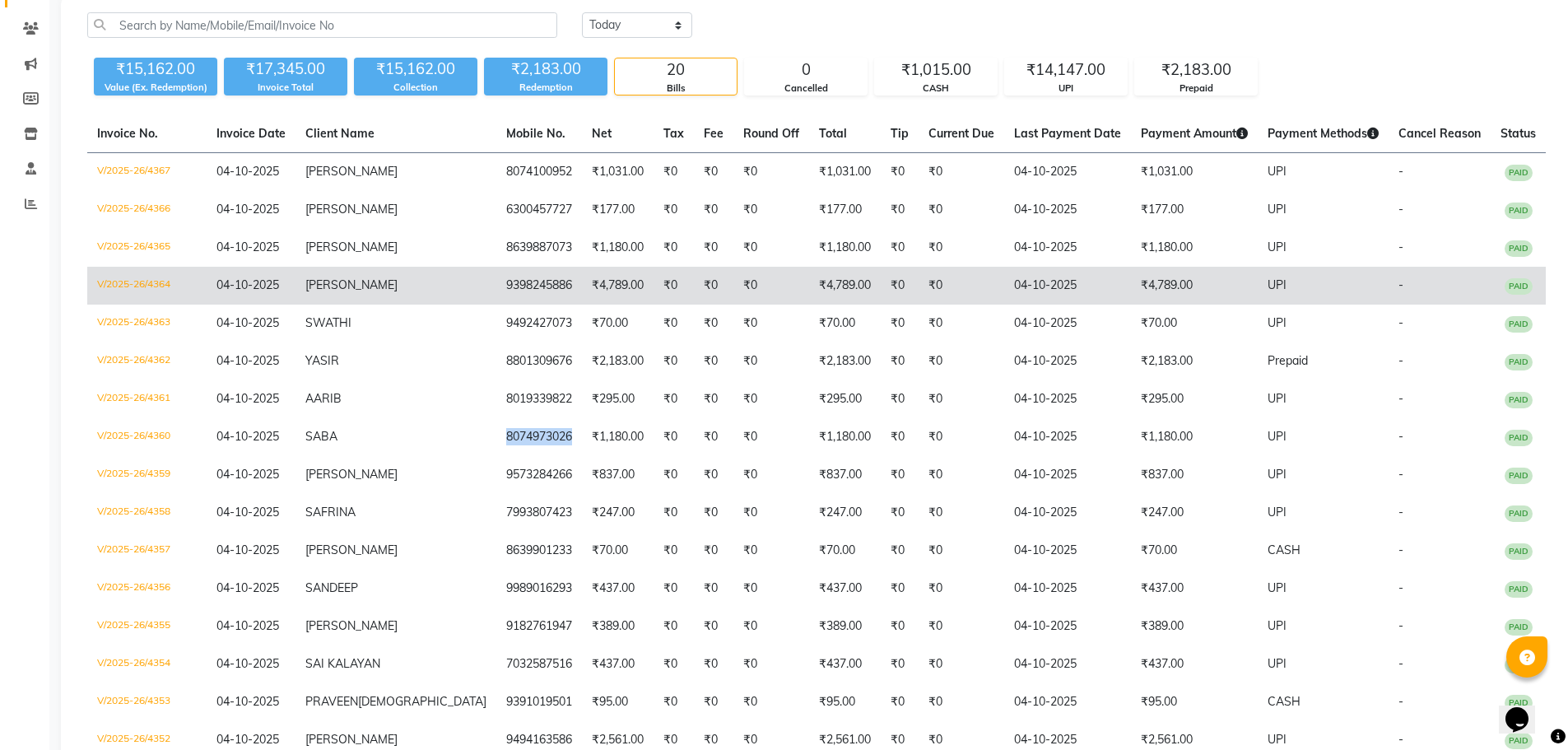
scroll to position [0, 0]
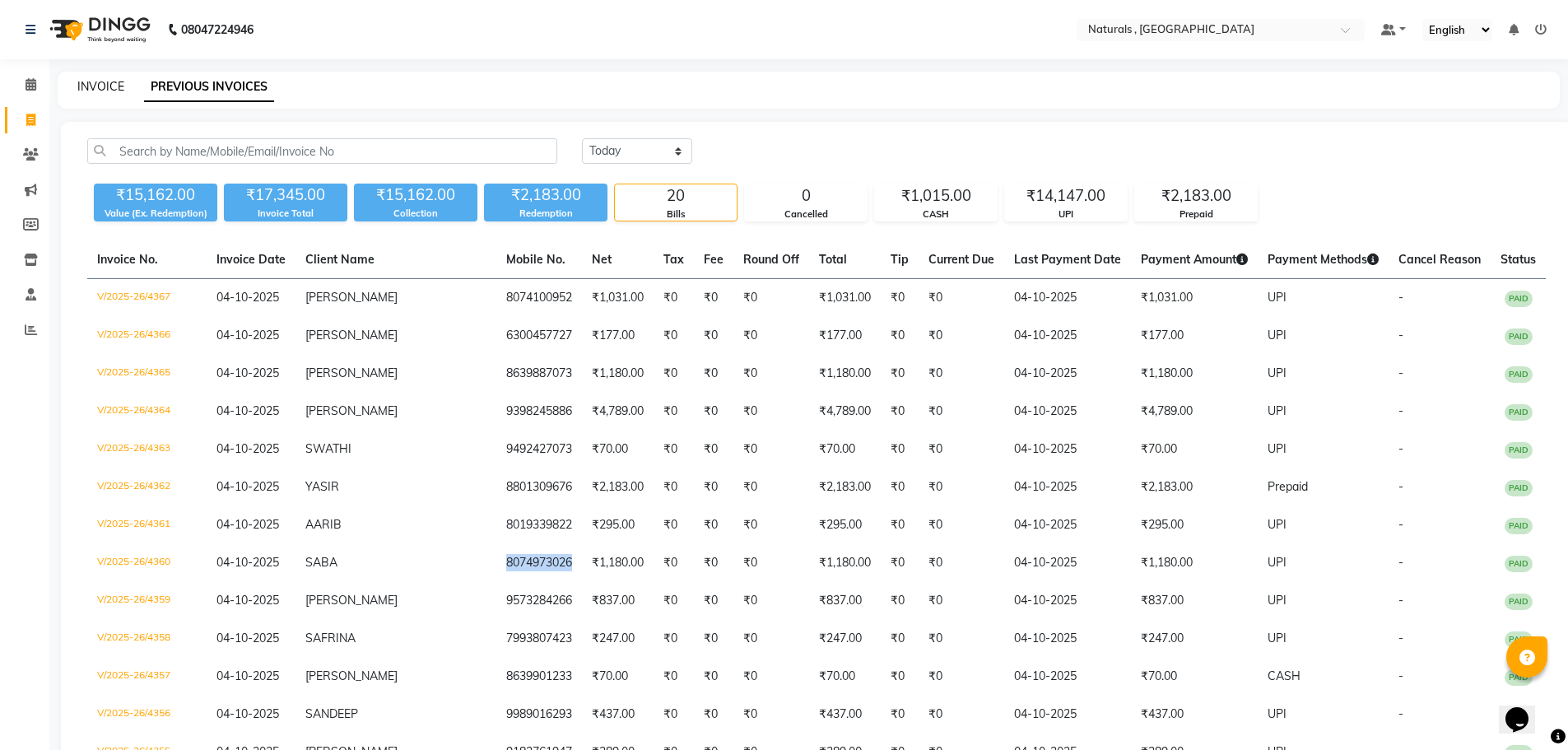
click at [104, 79] on link "INVOICE" at bounding box center [100, 86] width 47 height 15
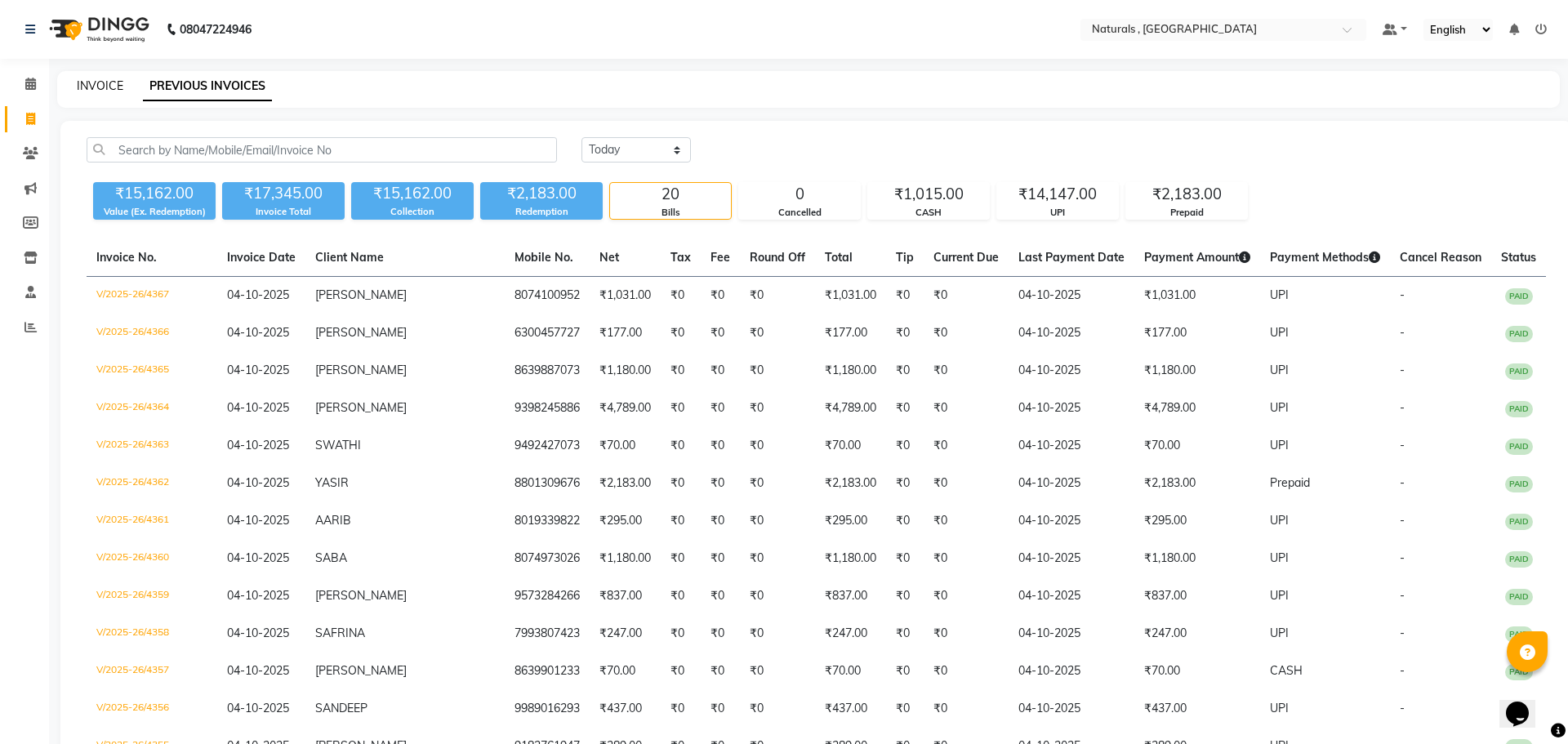
select select "5818"
select select "service"
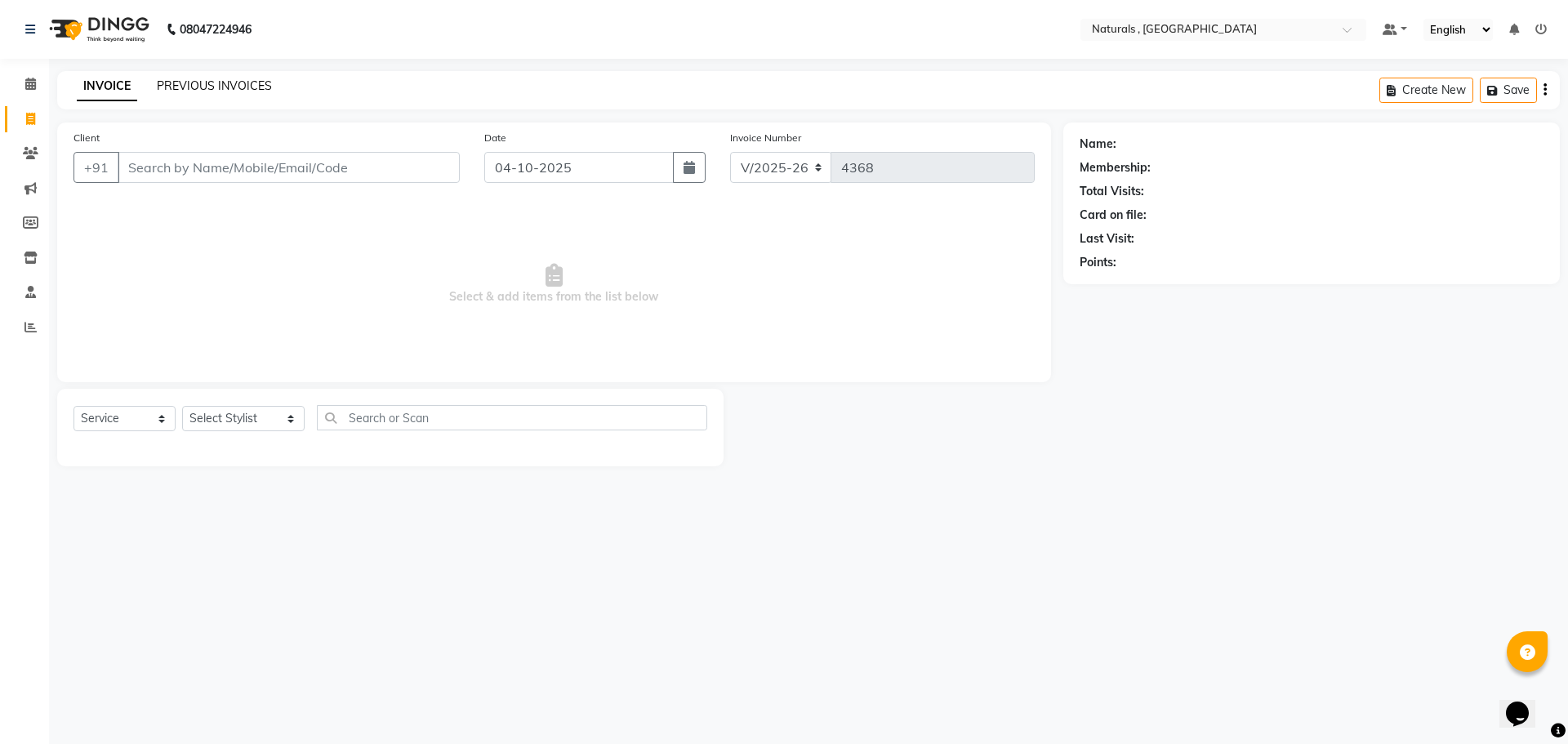
click at [228, 89] on link "PREVIOUS INVOICES" at bounding box center [214, 86] width 115 height 15
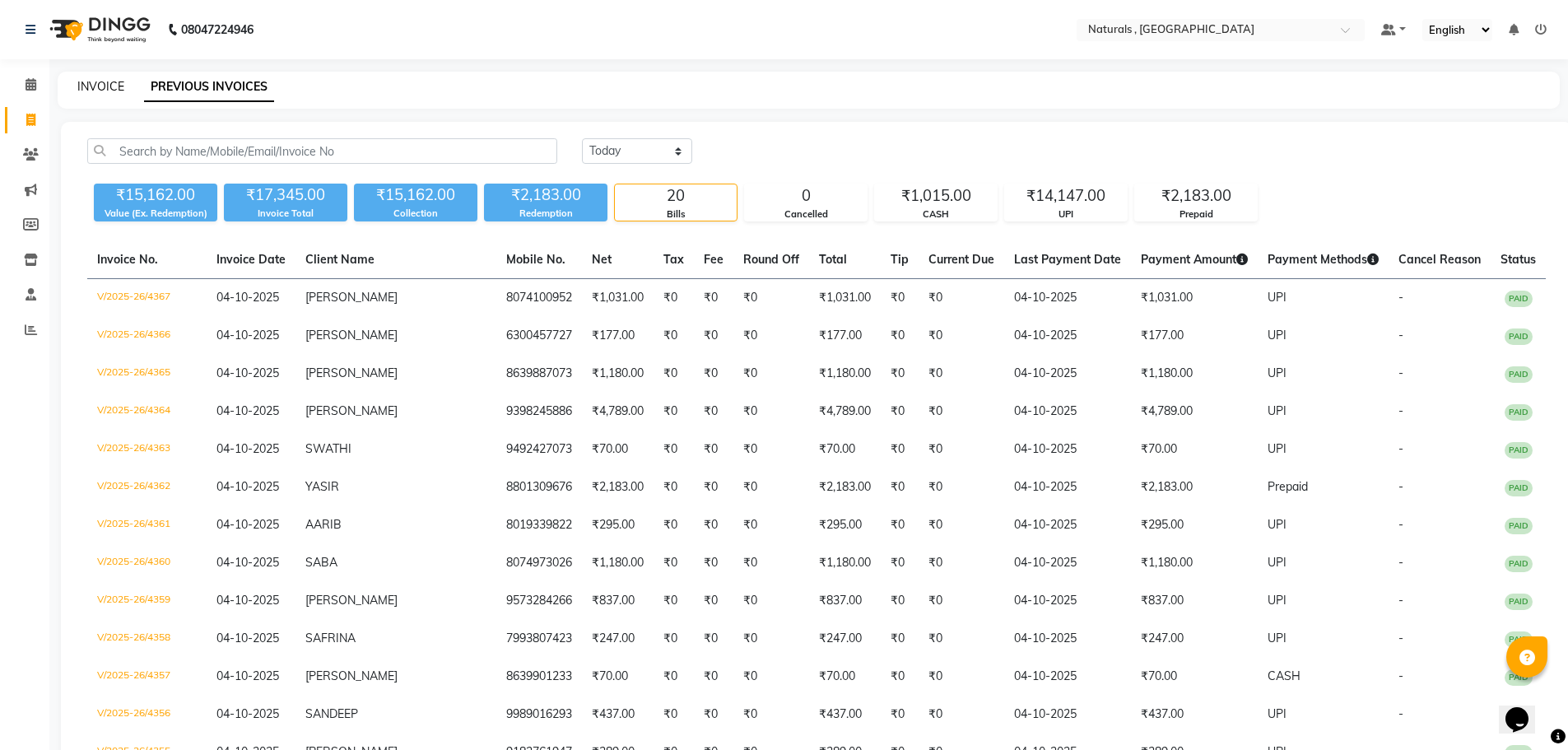
click at [111, 86] on link "INVOICE" at bounding box center [100, 86] width 47 height 15
select select "service"
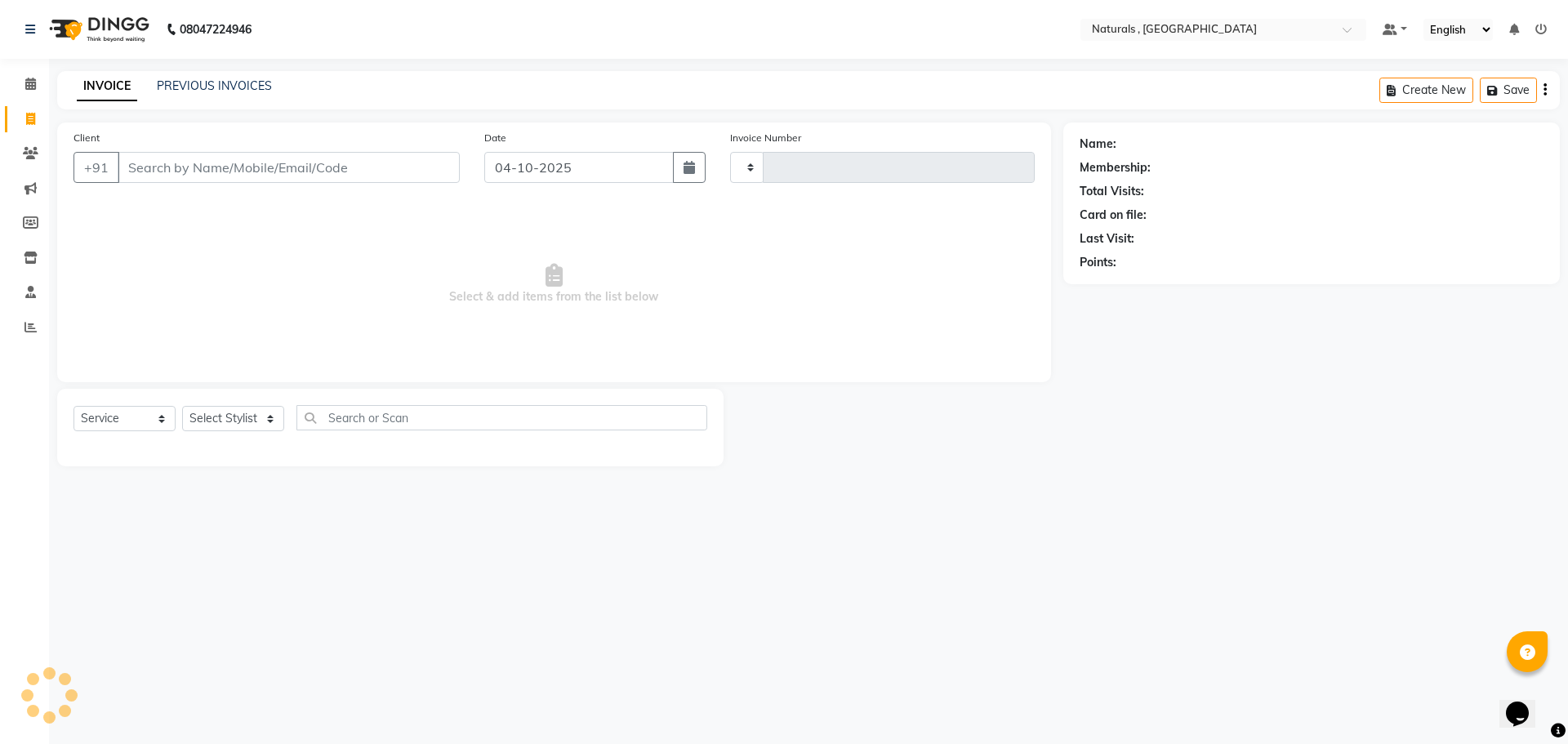
type input "4368"
select select "5818"
click at [175, 171] on input "Client" at bounding box center [288, 167] width 342 height 31
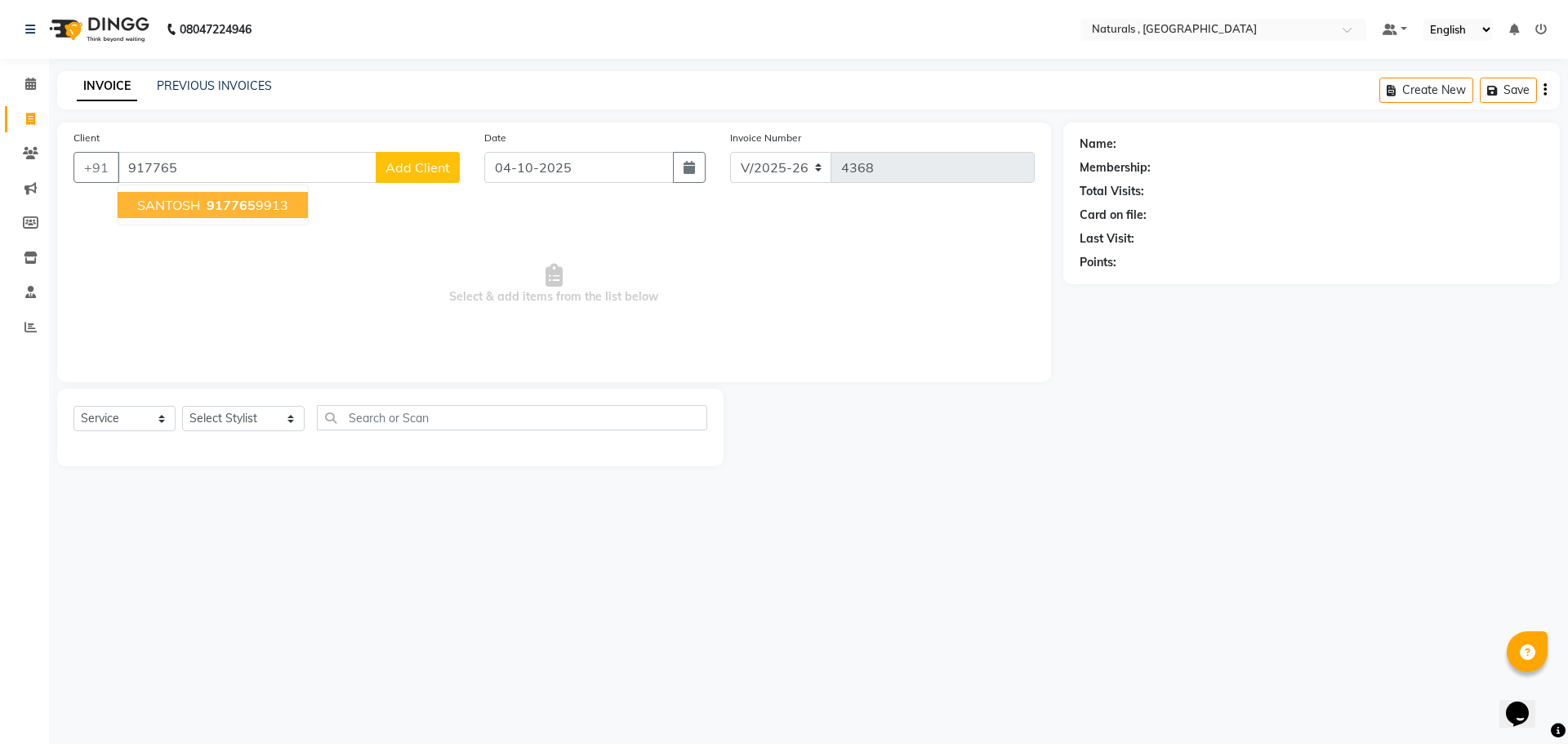
click at [196, 203] on span "SANTOSH" at bounding box center [169, 205] width 63 height 17
type input "9177659913"
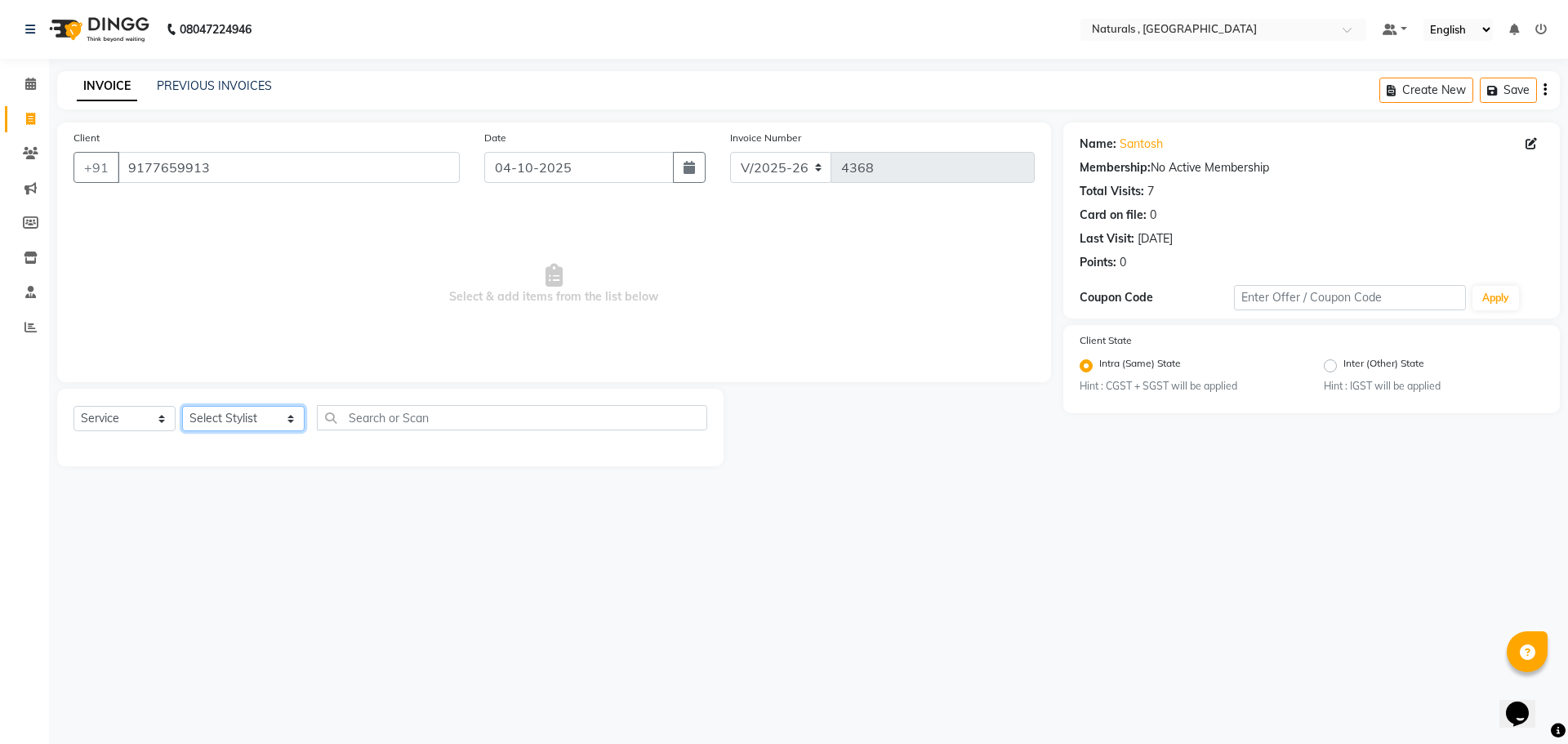
click at [246, 410] on select "Select Stylist ASFIYA (L-3) BHAGYA SHREE GM JAGDISH (L-2) KARIM ( L-2 ) MEHARBA…" at bounding box center [243, 418] width 122 height 25
select select "40710"
click at [182, 406] on select "Select Stylist ASFIYA (L-3) BHAGYA SHREE GM JAGDISH (L-2) KARIM ( L-2 ) MEHARBA…" at bounding box center [243, 418] width 122 height 25
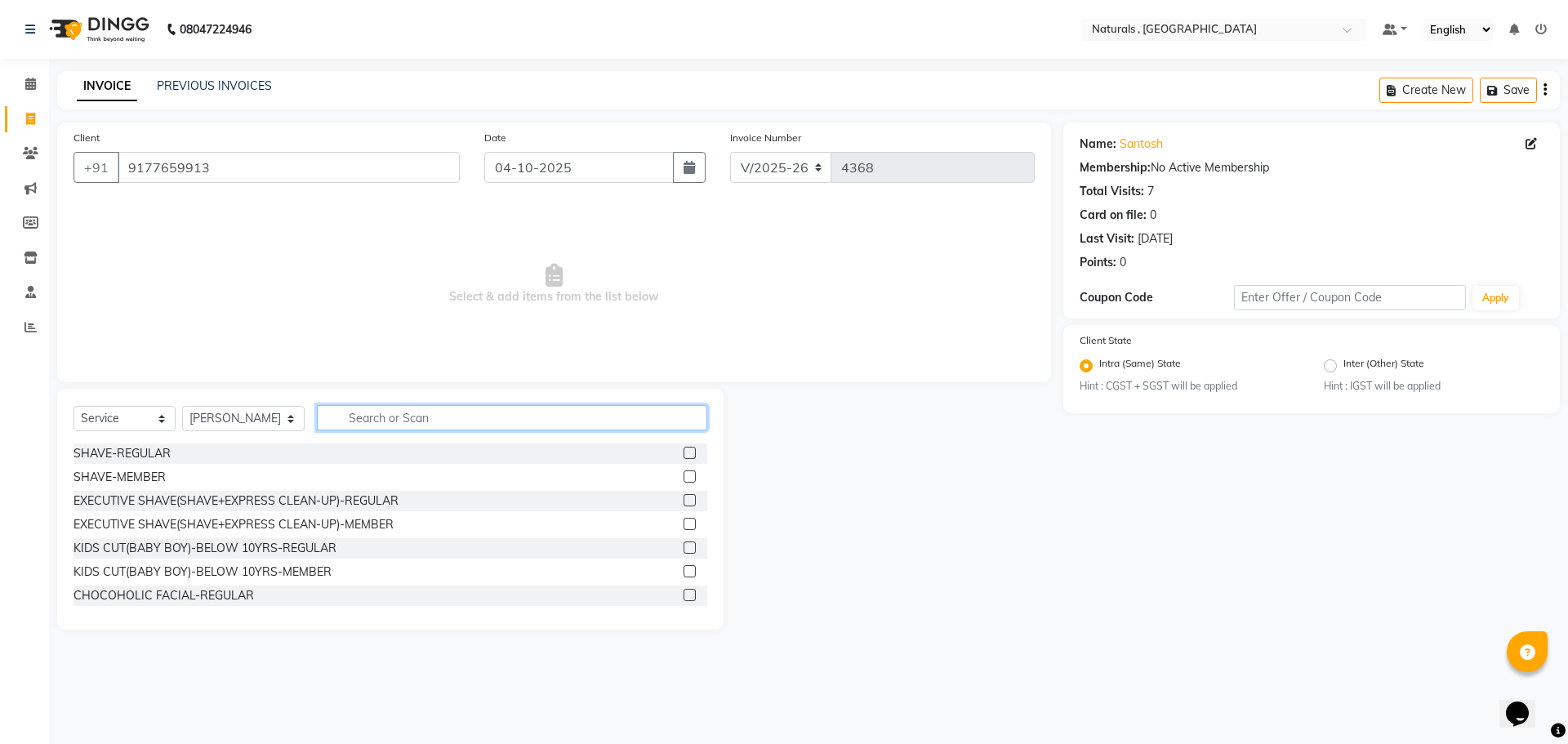
click at [389, 410] on input "text" at bounding box center [512, 417] width 391 height 25
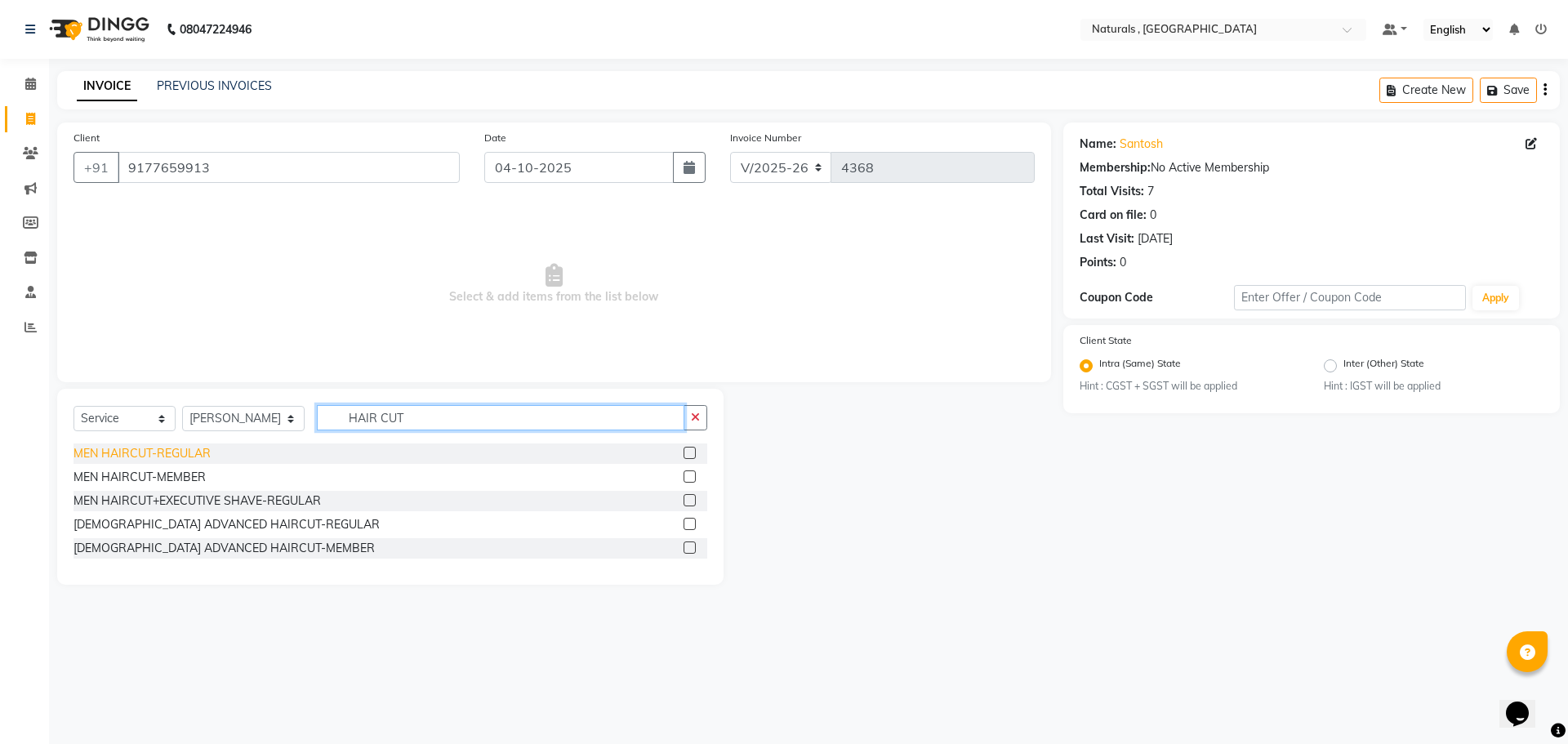
type input "HAIR CUT"
click at [140, 461] on div "MEN HAIRCUT-REGULAR" at bounding box center [142, 454] width 137 height 17
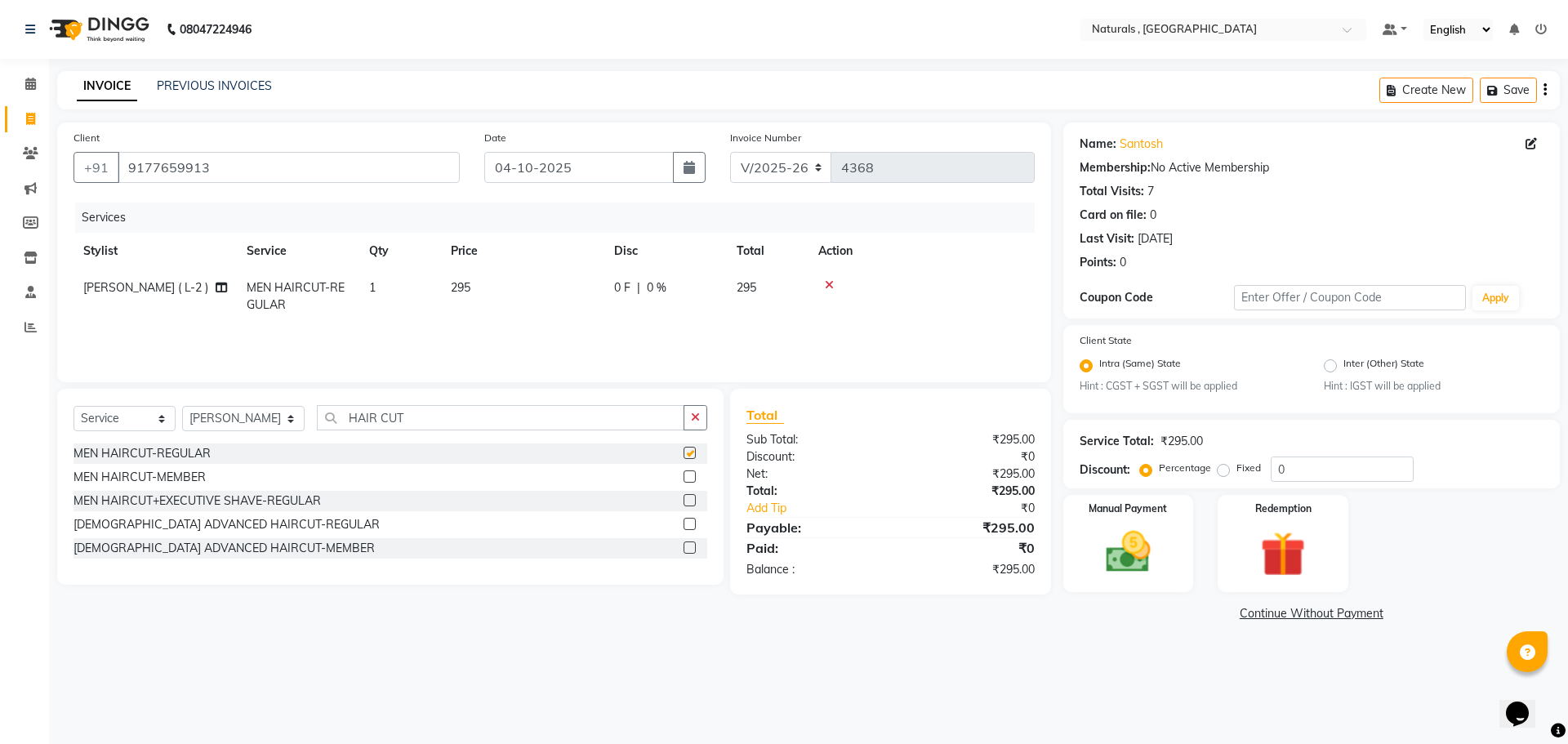
checkbox input "false"
click at [443, 418] on input "HAIR CUT" at bounding box center [500, 417] width 368 height 25
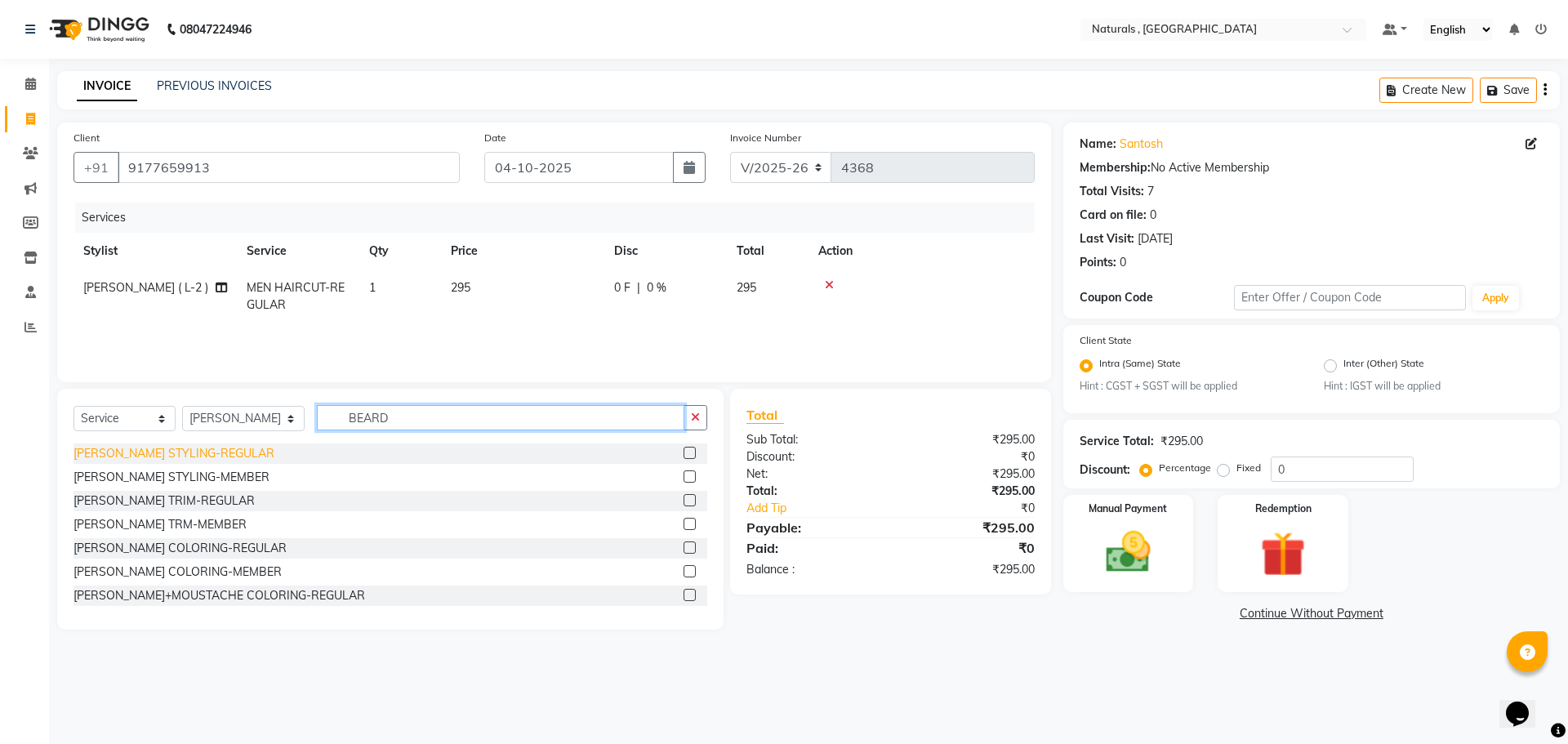
type input "BEARD"
click at [190, 452] on div "BEARD STYLING-REGULAR" at bounding box center [174, 454] width 201 height 17
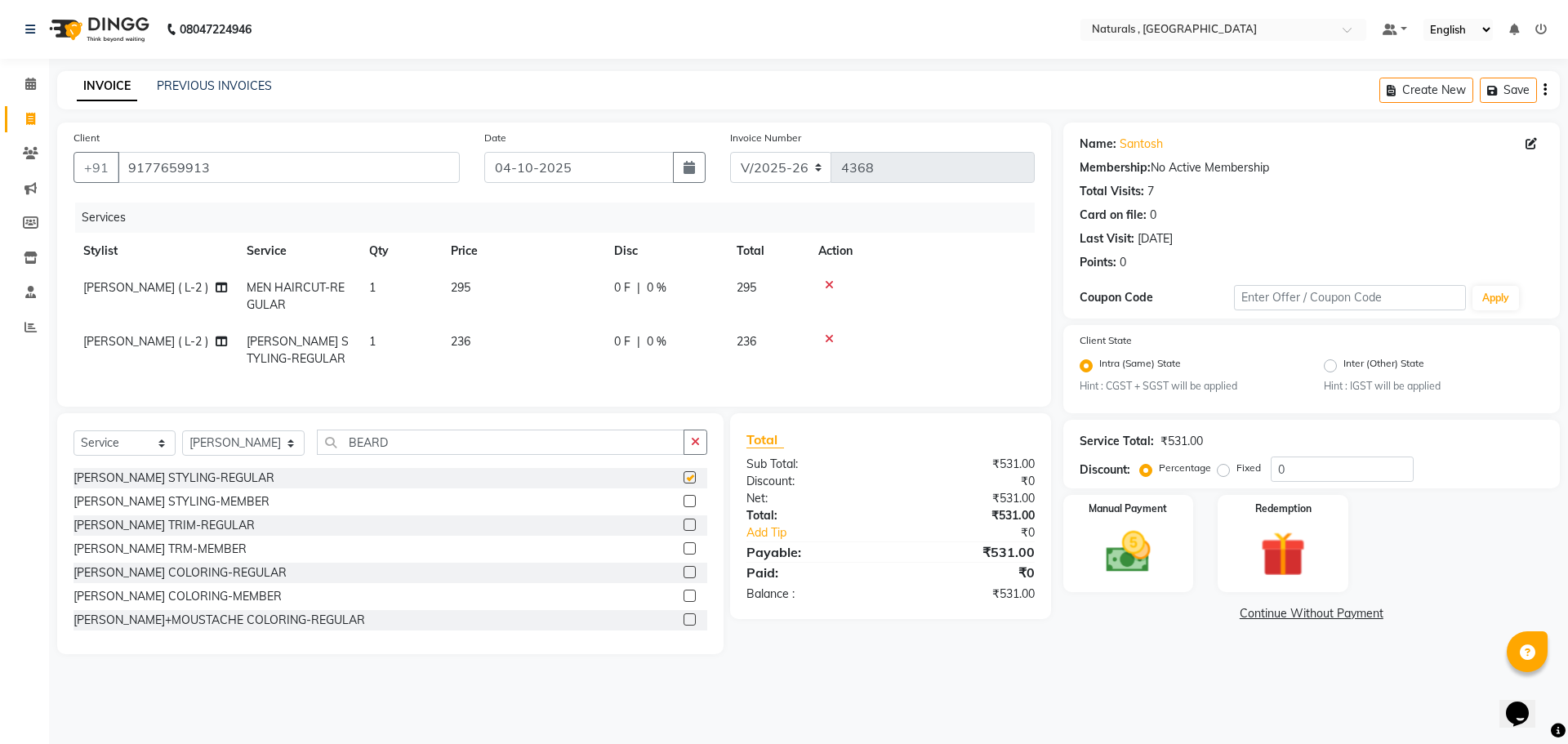
checkbox input "false"
click at [1080, 654] on div "Name: Santosh Membership: No Active Membership Total Visits: 7 Card on file: 0 …" at bounding box center [1318, 388] width 509 height 532
click at [1137, 576] on img at bounding box center [1128, 553] width 76 height 54
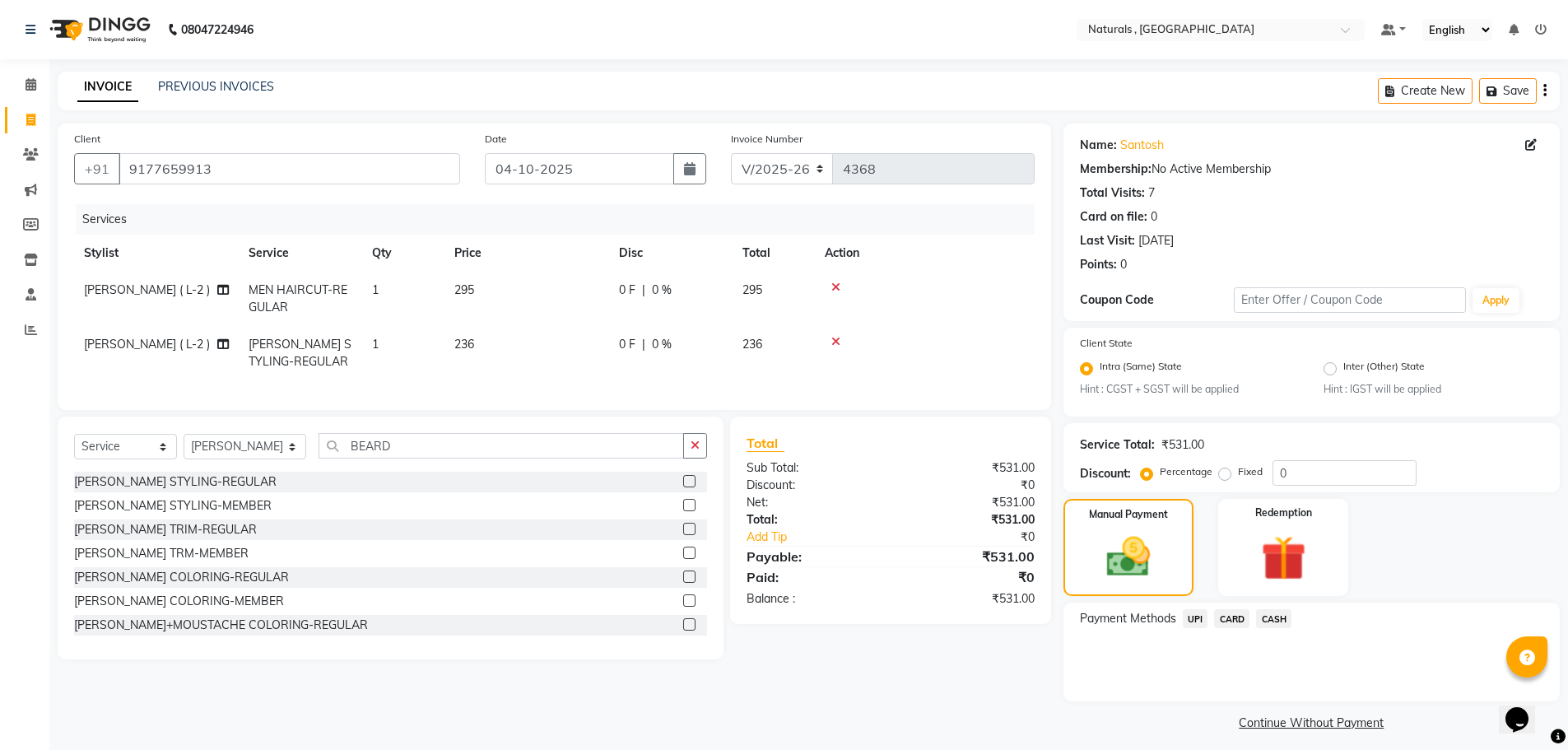
click at [1200, 615] on span "UPI" at bounding box center [1195, 618] width 26 height 19
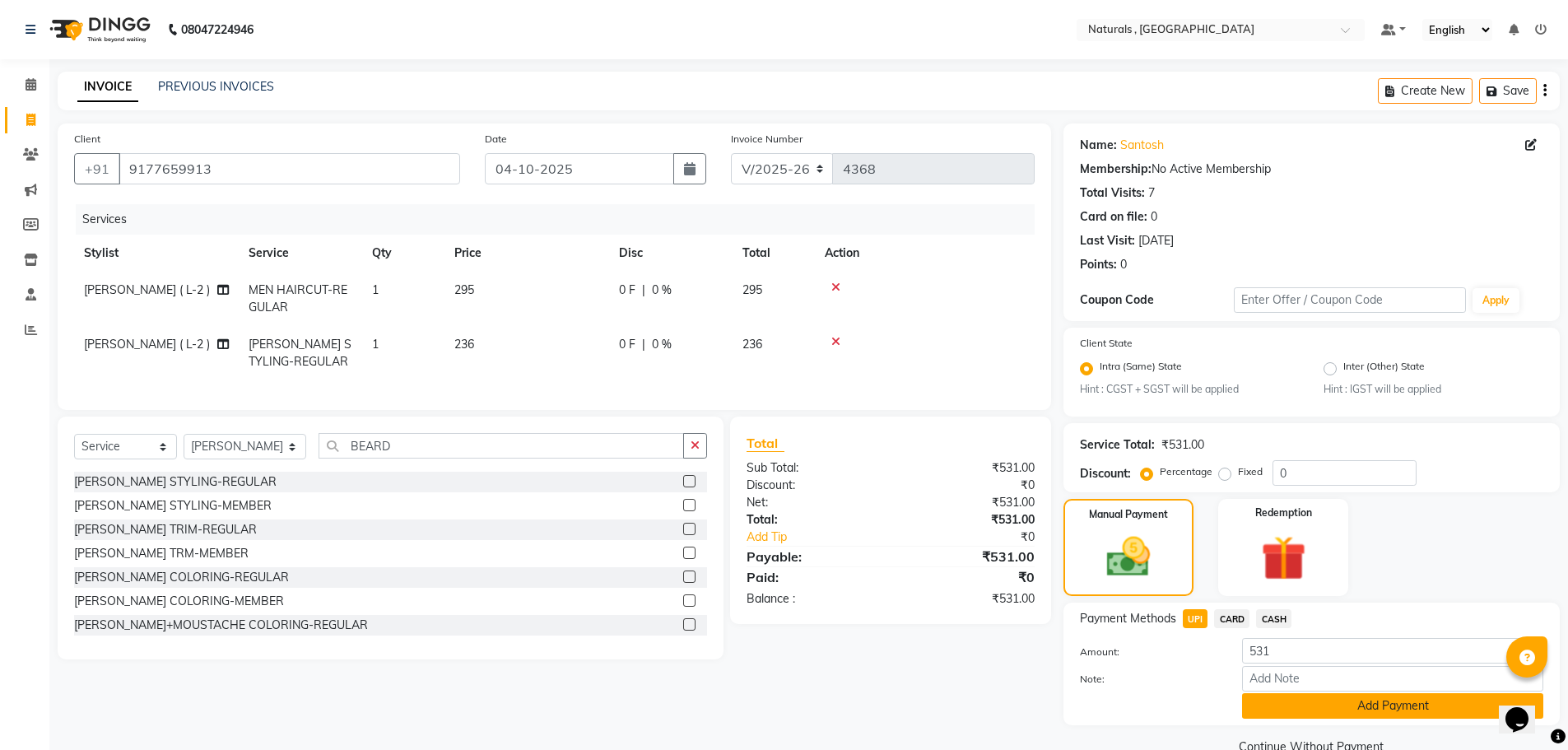
click at [1432, 714] on button "Add Payment" at bounding box center [1393, 705] width 301 height 26
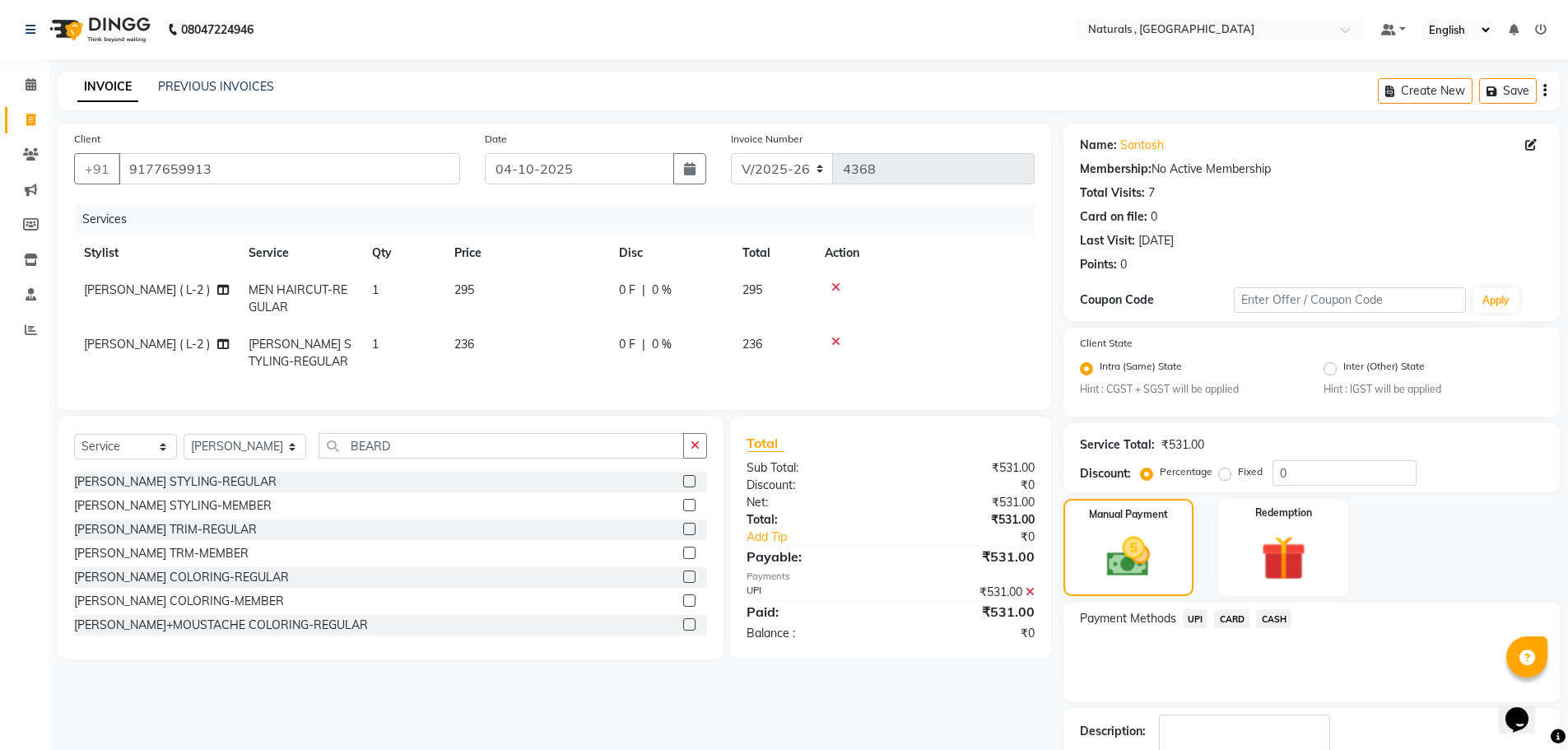
scroll to position [103, 0]
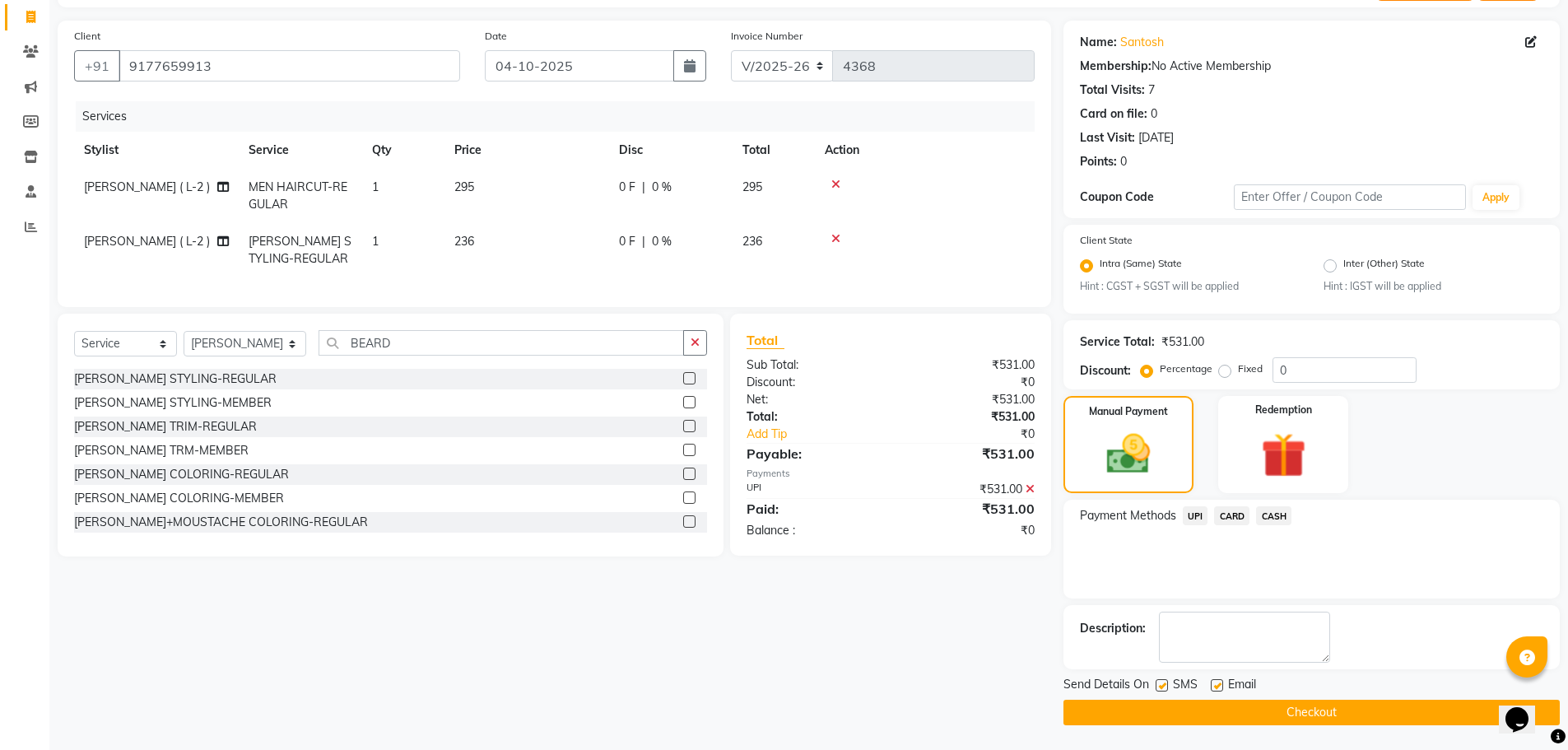
click at [1432, 714] on button "Checkout" at bounding box center [1312, 712] width 496 height 26
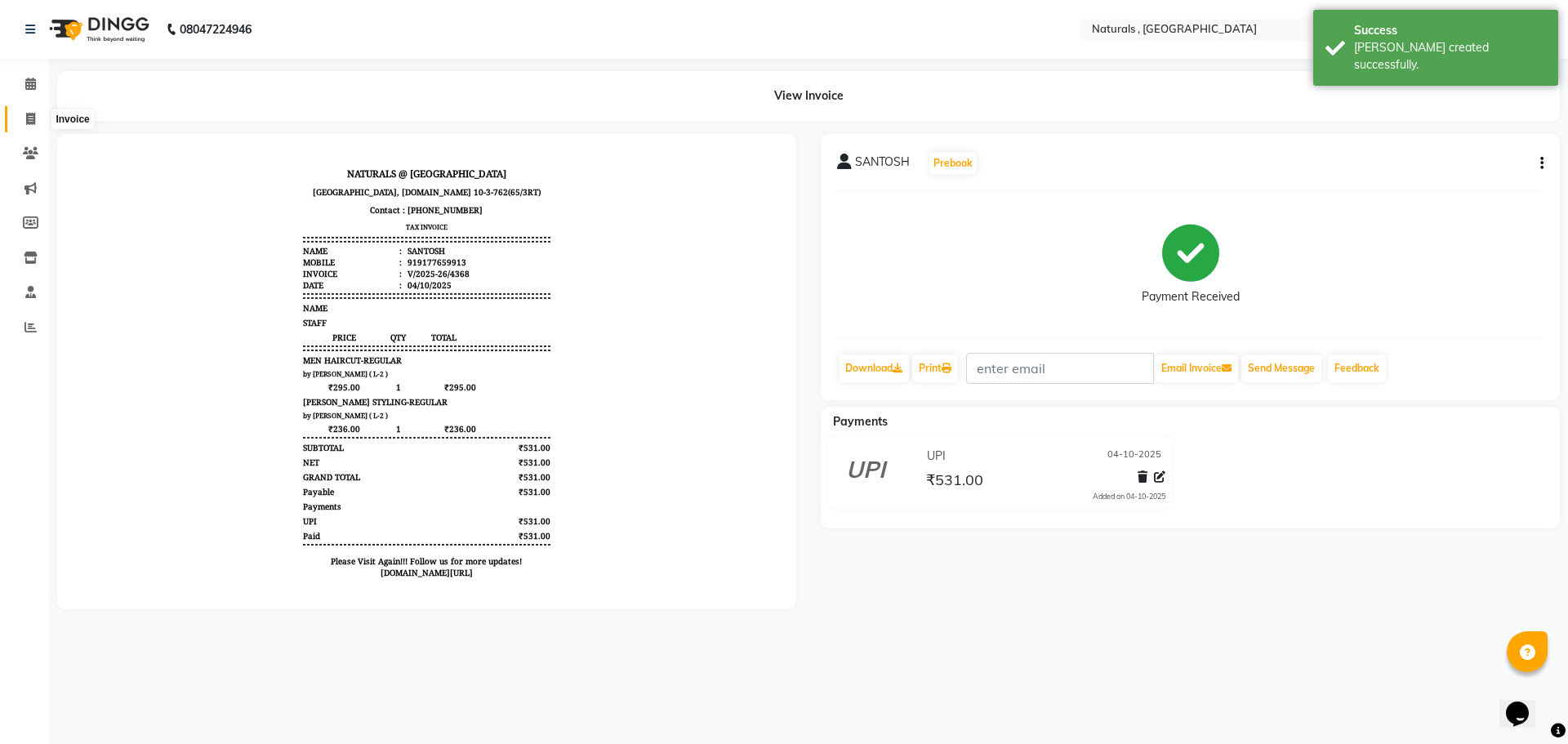
click at [38, 117] on span at bounding box center [31, 119] width 29 height 18
select select "service"
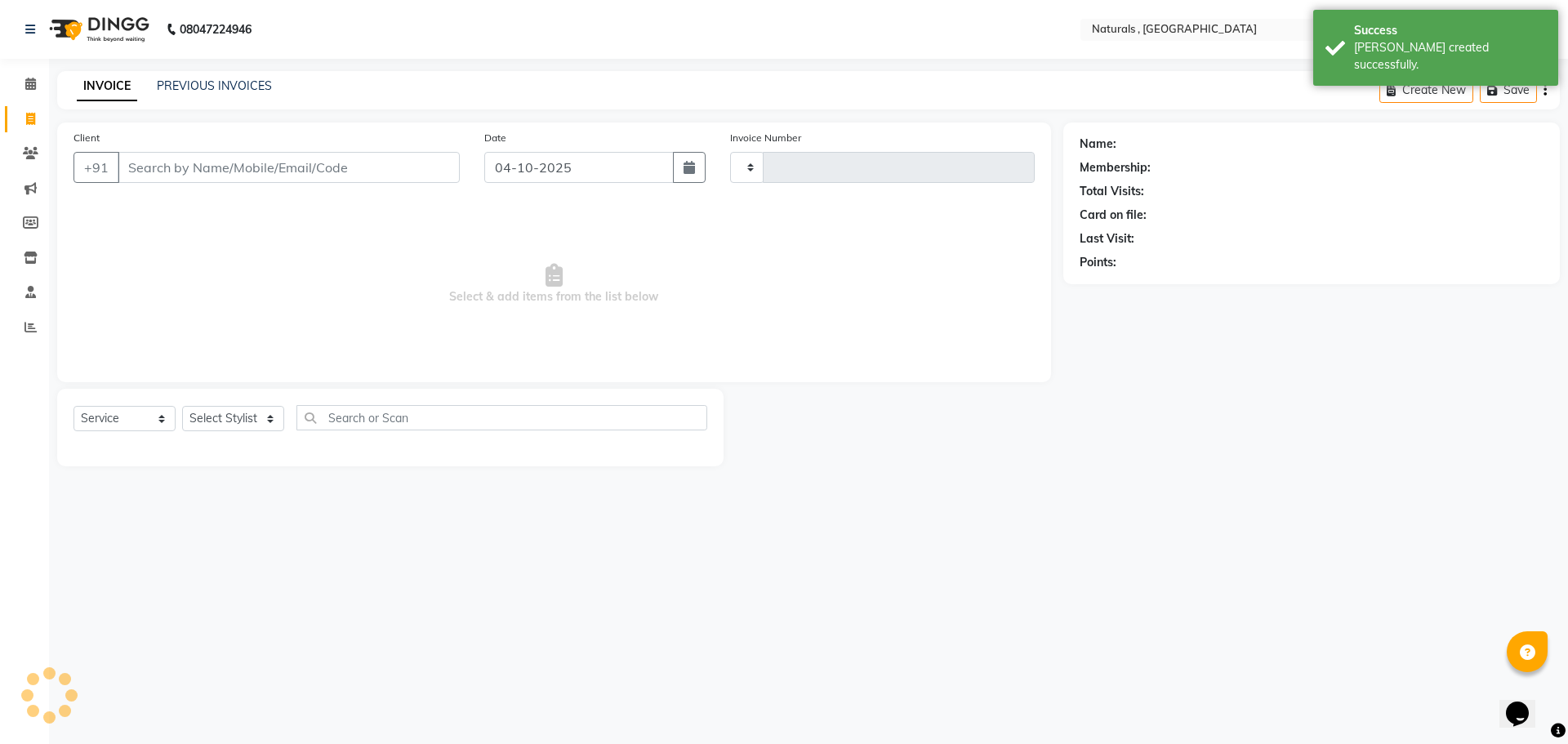
type input "4369"
select select "5818"
click at [219, 86] on link "PREVIOUS INVOICES" at bounding box center [214, 86] width 115 height 15
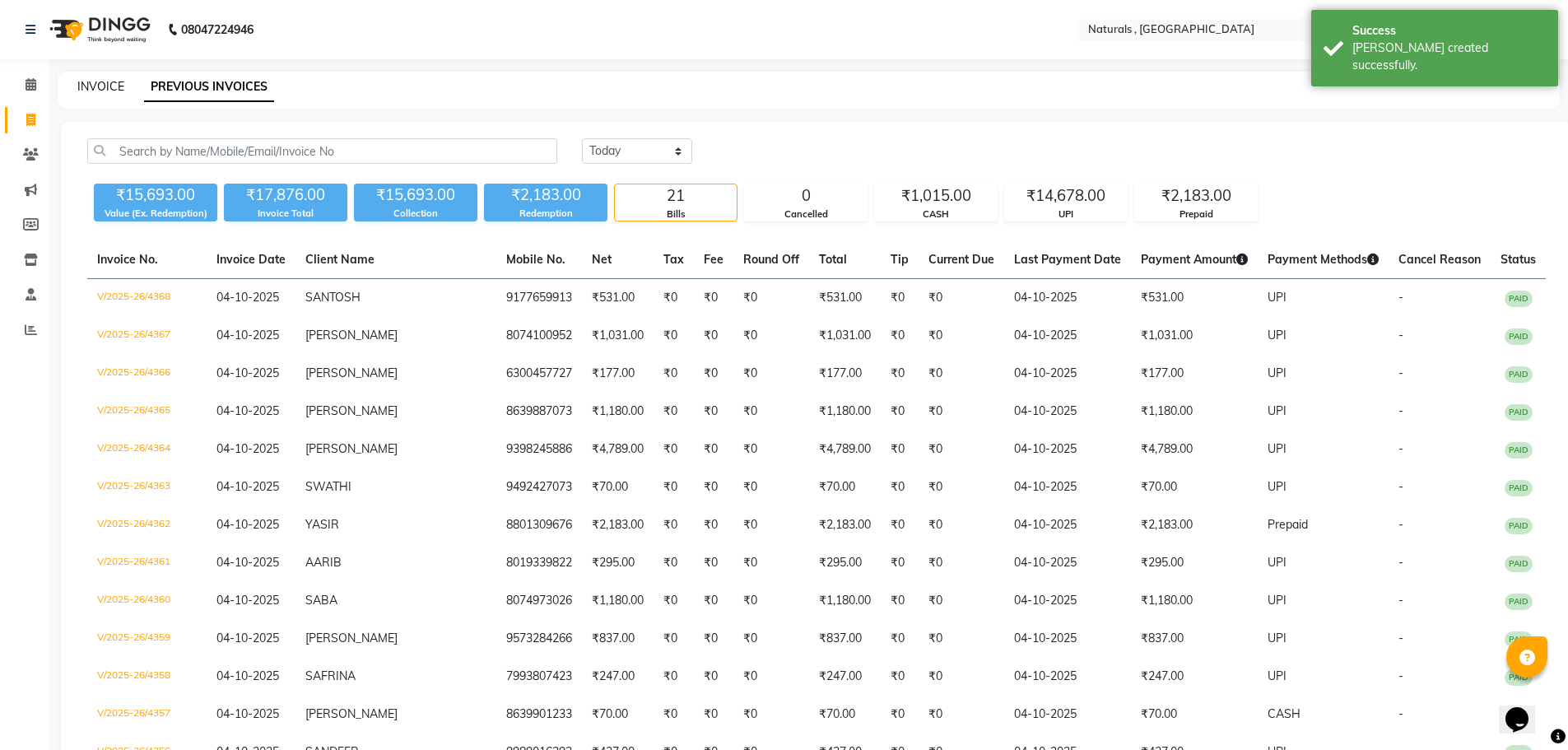
click at [94, 85] on link "INVOICE" at bounding box center [100, 86] width 47 height 15
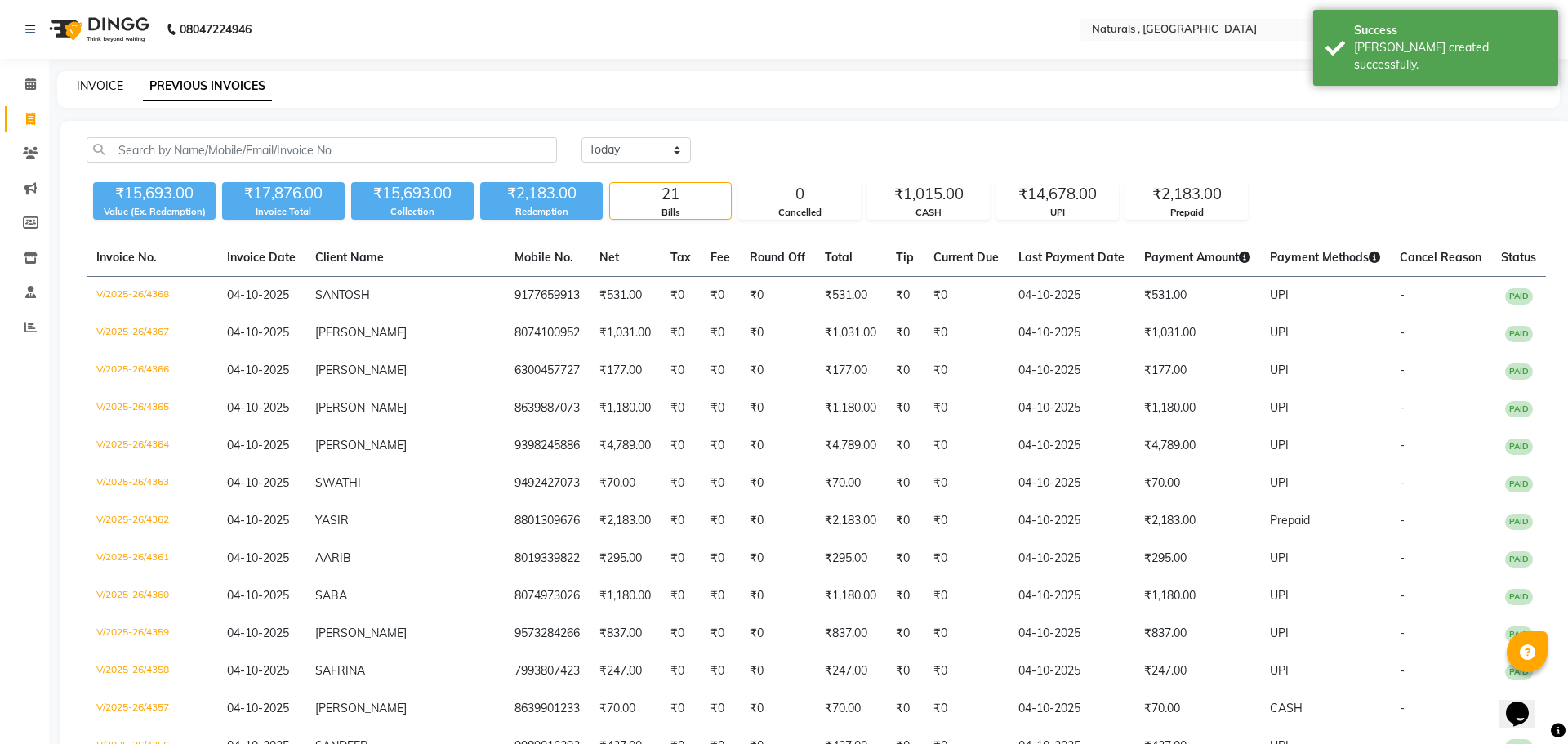
select select "5818"
select select "service"
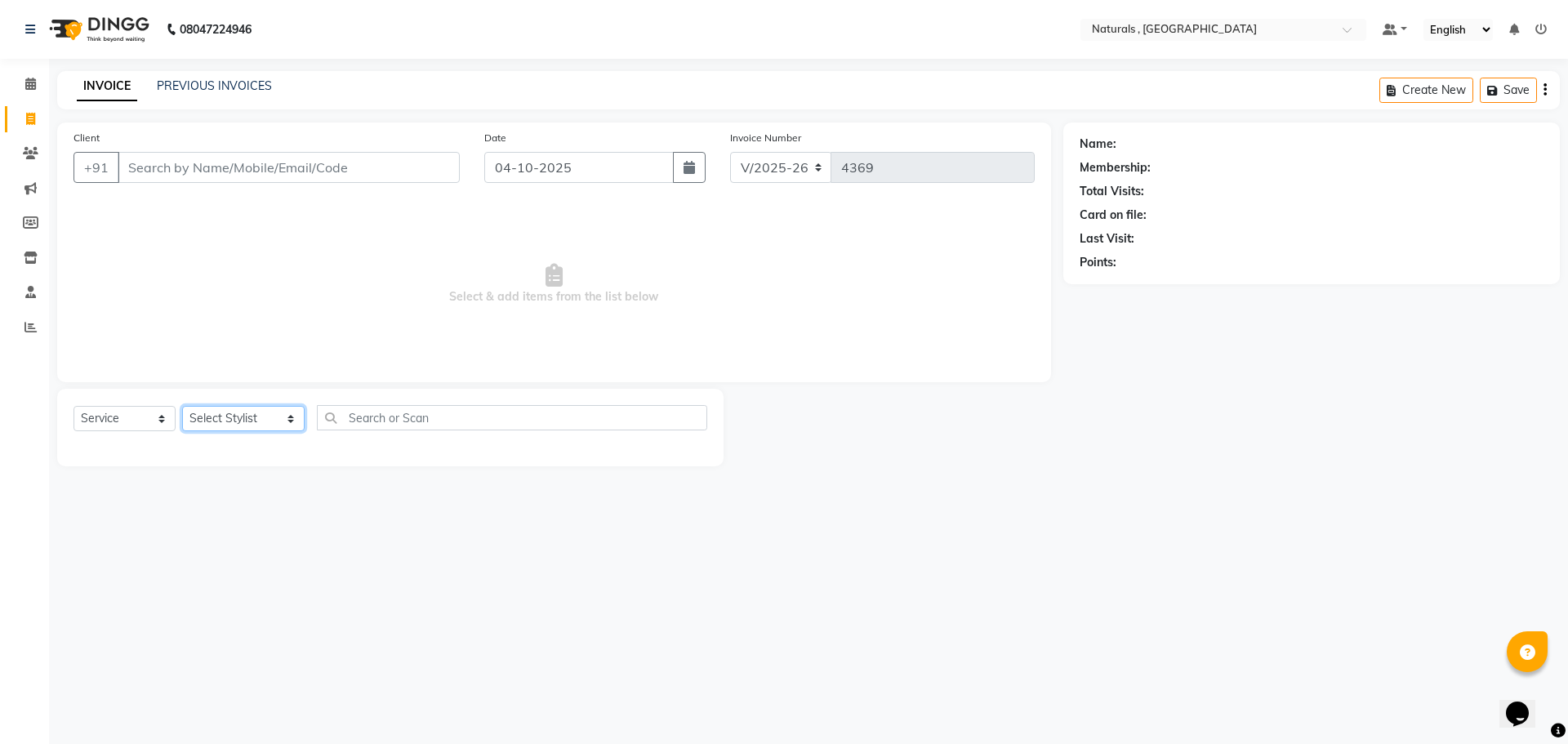
click at [275, 410] on select "Select Stylist ASFIYA (L-3) BHAGYA SHREE GM JAGDISH (L-2) KARIM ( L-2 ) MEHARBA…" at bounding box center [243, 418] width 122 height 25
select select "86727"
click at [182, 406] on select "Select Stylist ASFIYA (L-3) BHAGYA SHREE GM JAGDISH (L-2) KARIM ( L-2 ) MEHARBA…" at bounding box center [243, 418] width 122 height 25
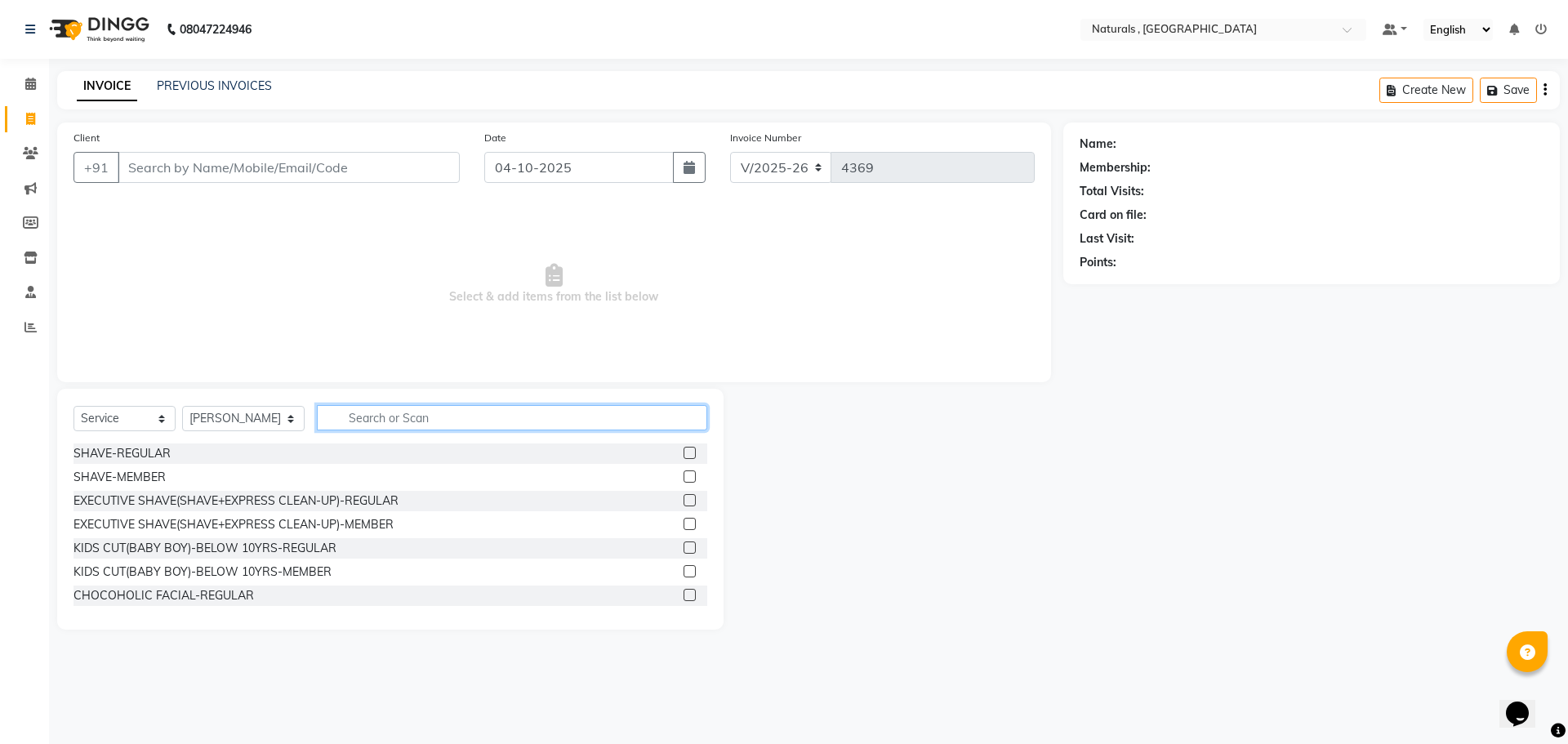
click at [408, 428] on input "text" at bounding box center [512, 417] width 391 height 25
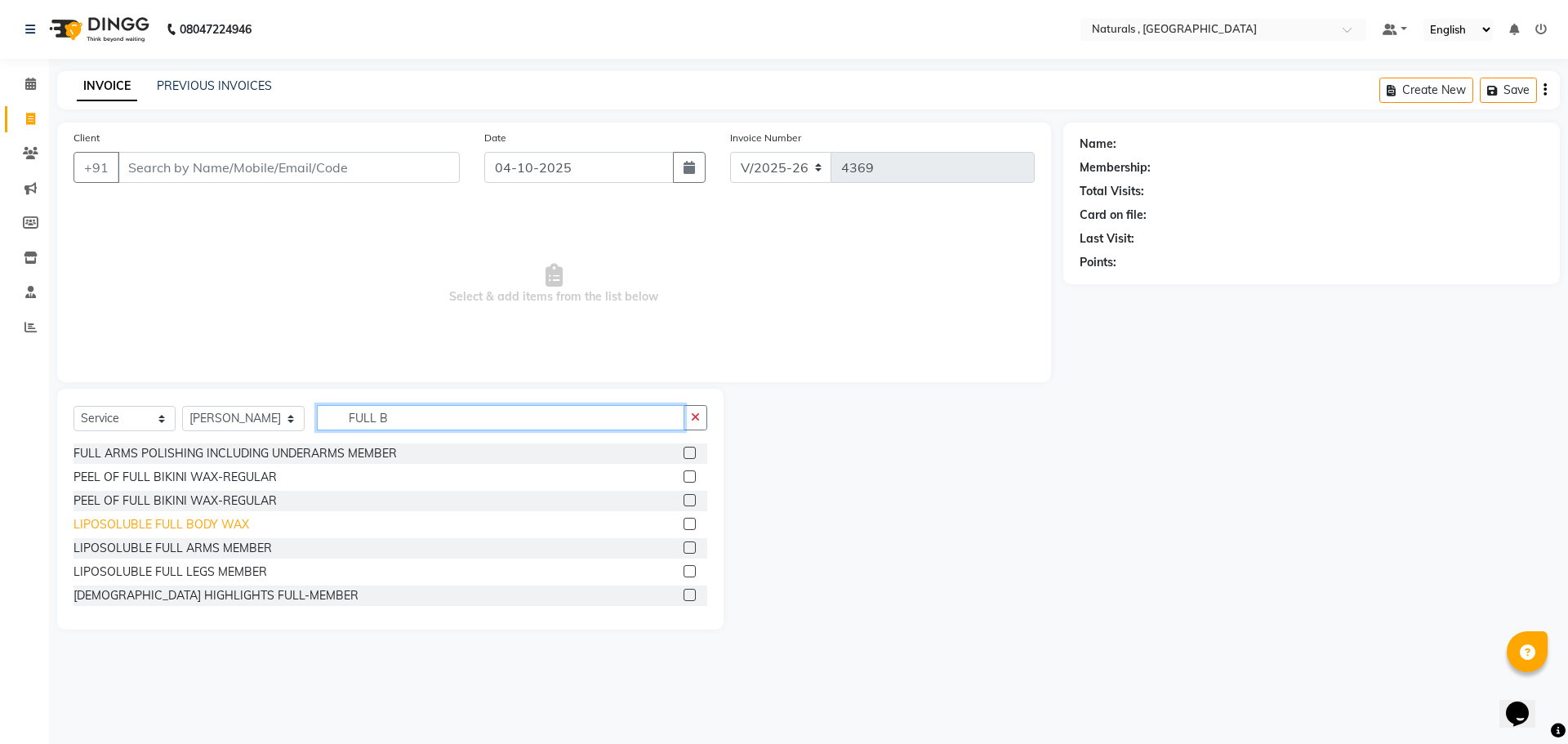
type input "FULL B"
click at [228, 527] on div "LIPOSOLUBLE FULL BODY WAX" at bounding box center [161, 525] width 176 height 17
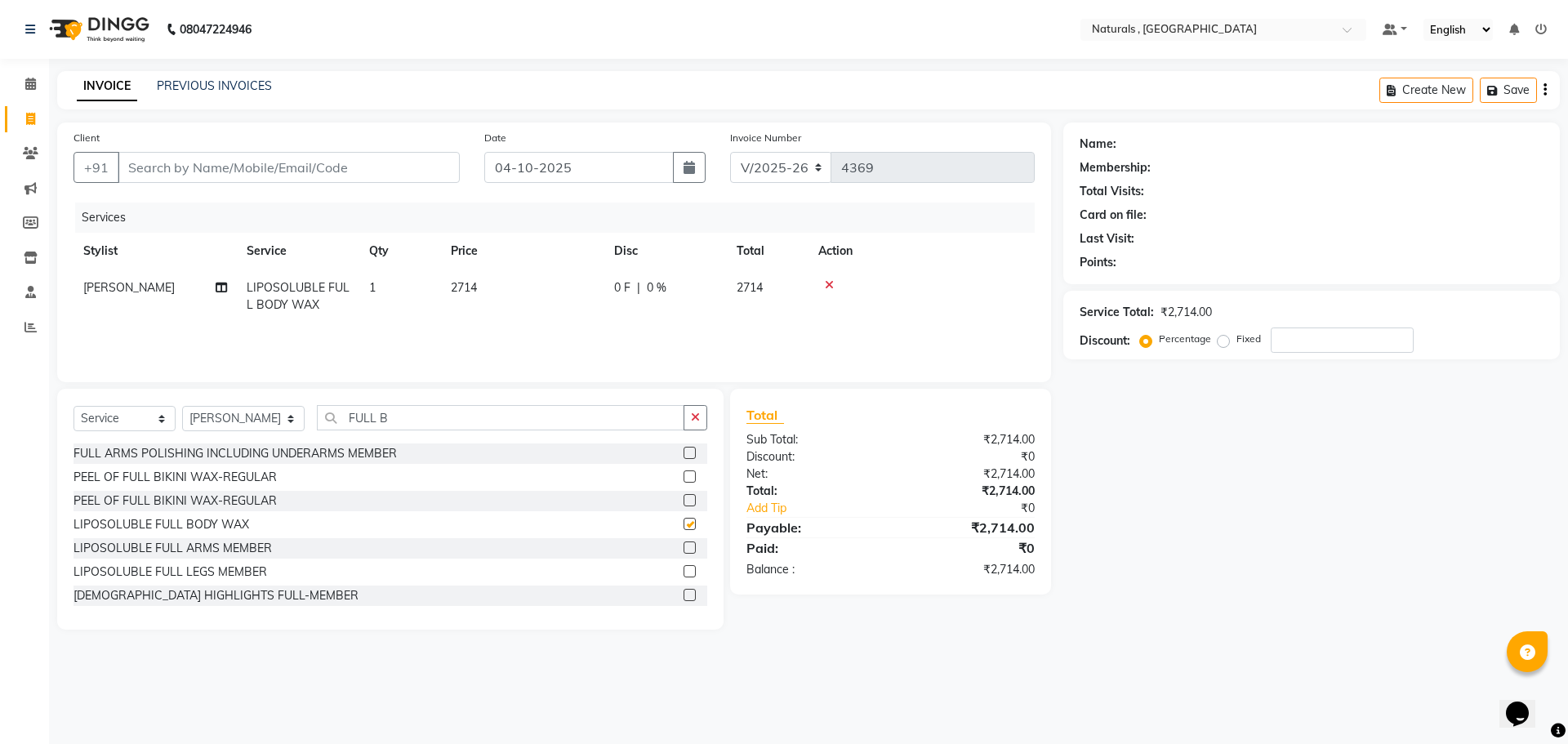
checkbox input "false"
click at [303, 175] on input "Client" at bounding box center [288, 167] width 342 height 31
type input "7"
type input "0"
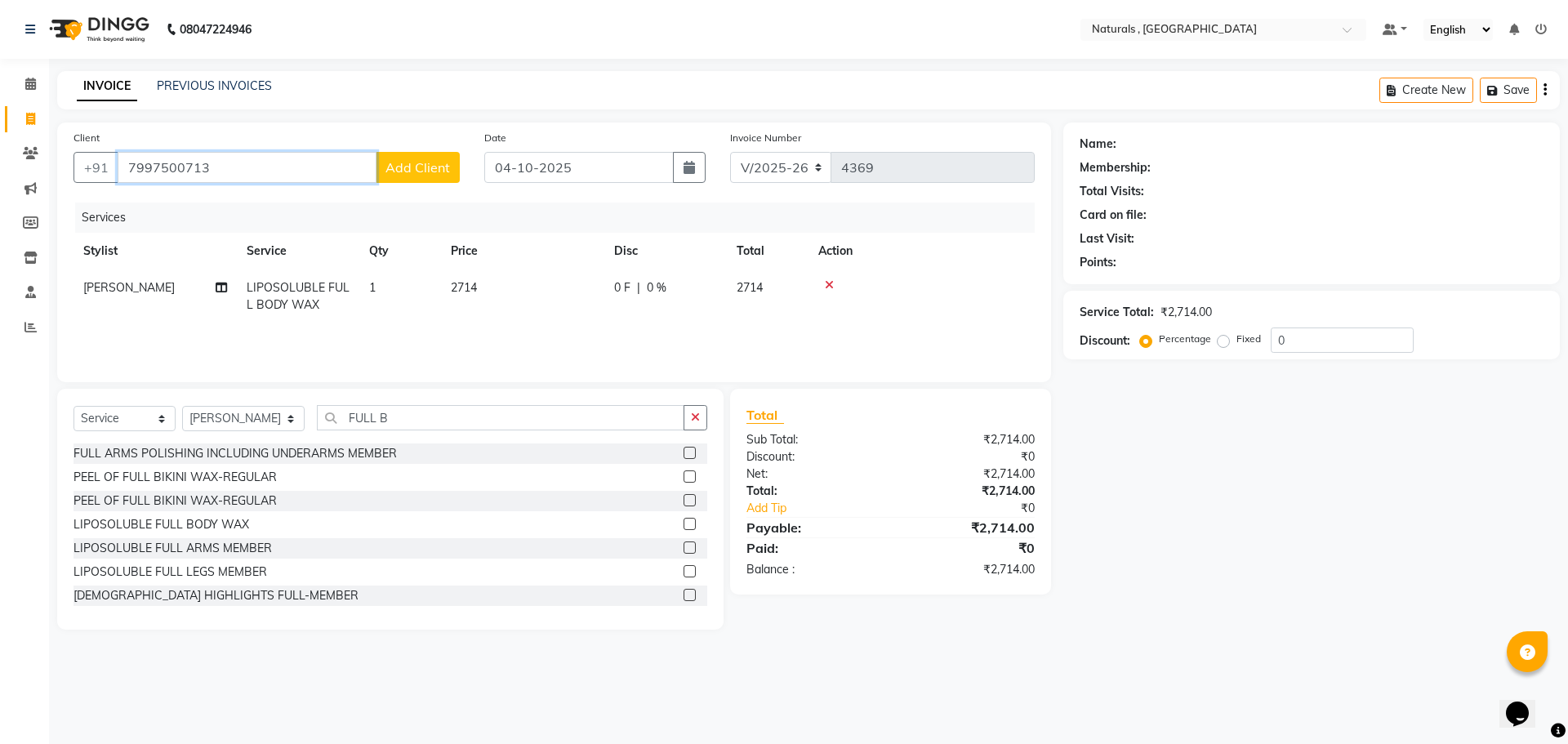
type input "7997500713"
click at [437, 177] on button "Add Client" at bounding box center [418, 167] width 84 height 31
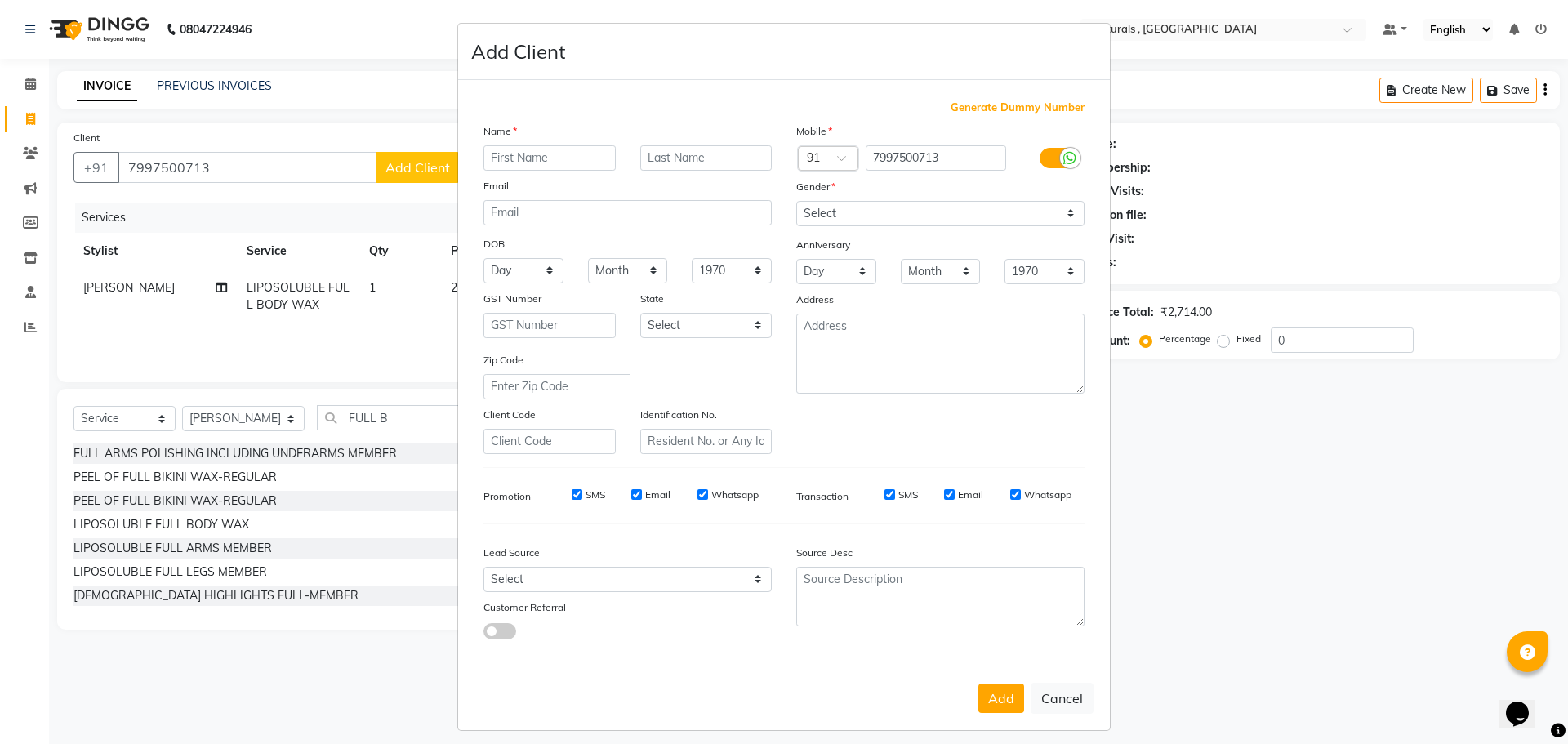
click at [513, 161] on input "text" at bounding box center [549, 157] width 132 height 25
type input "SHUGUFTHA"
click at [875, 213] on select "Select Male Female Other Prefer Not To Say" at bounding box center [941, 213] width 289 height 25
select select "female"
click at [797, 201] on select "Select Male Female Other Prefer Not To Say" at bounding box center [941, 213] width 289 height 25
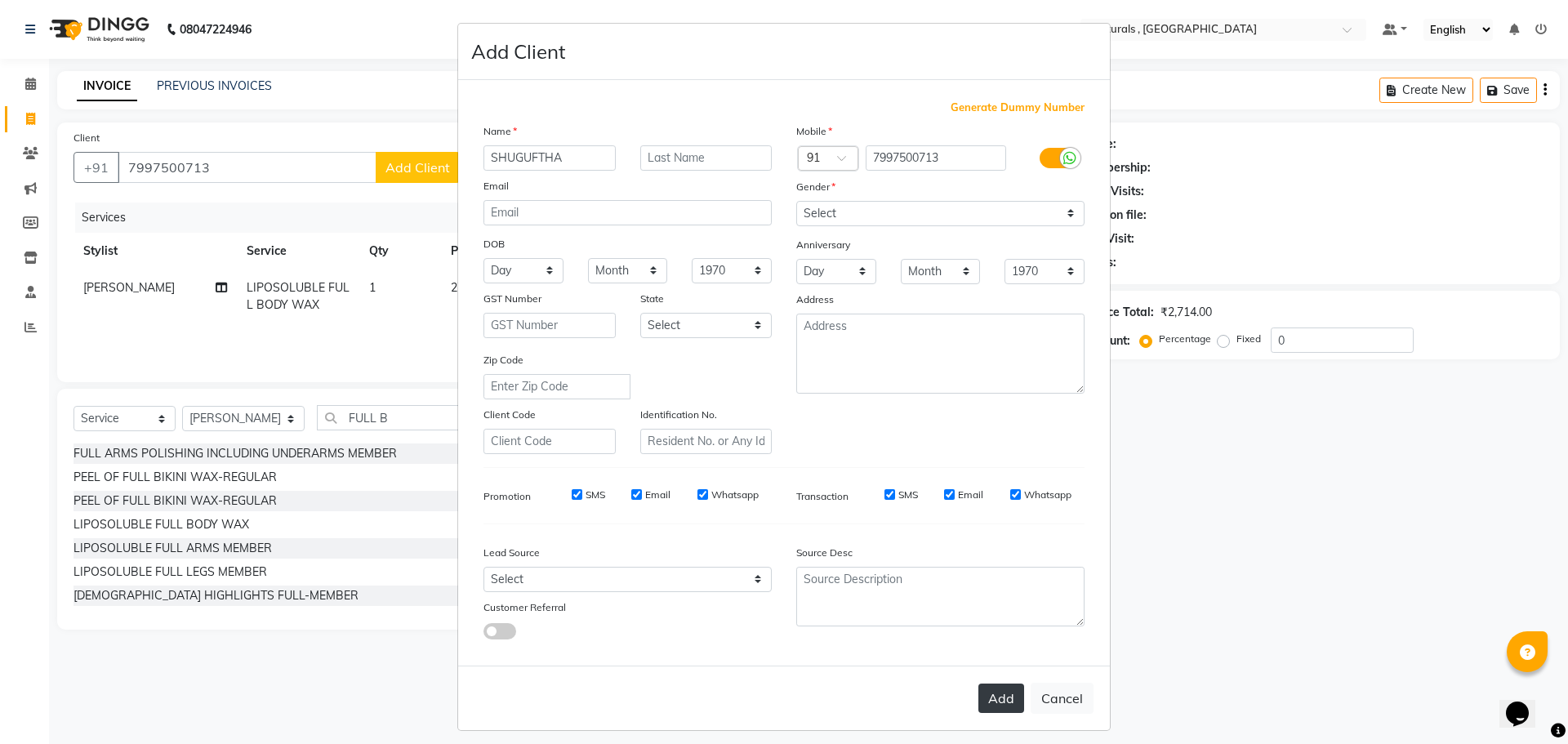
click at [1000, 710] on button "Add" at bounding box center [1001, 699] width 45 height 30
select select
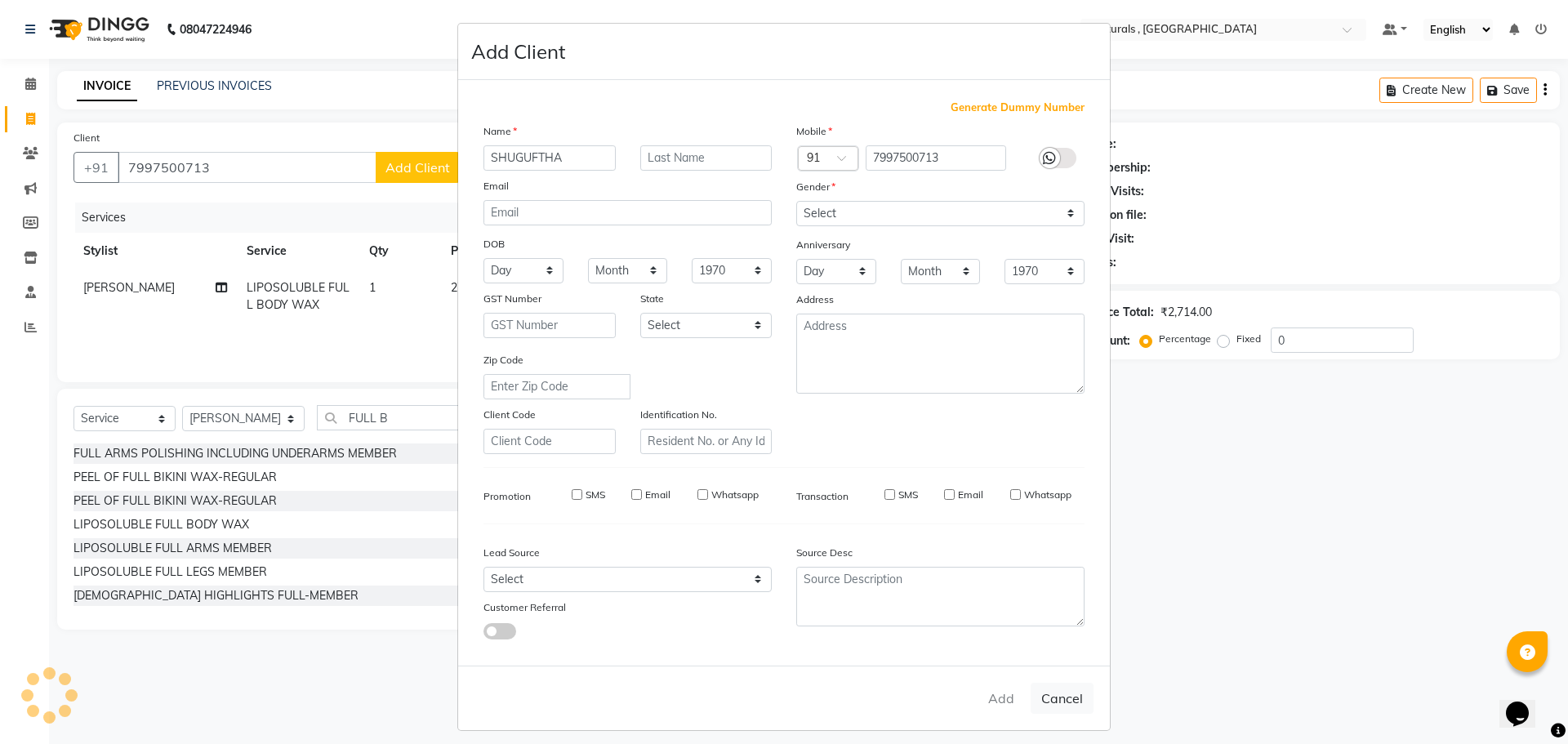
select select
checkbox input "false"
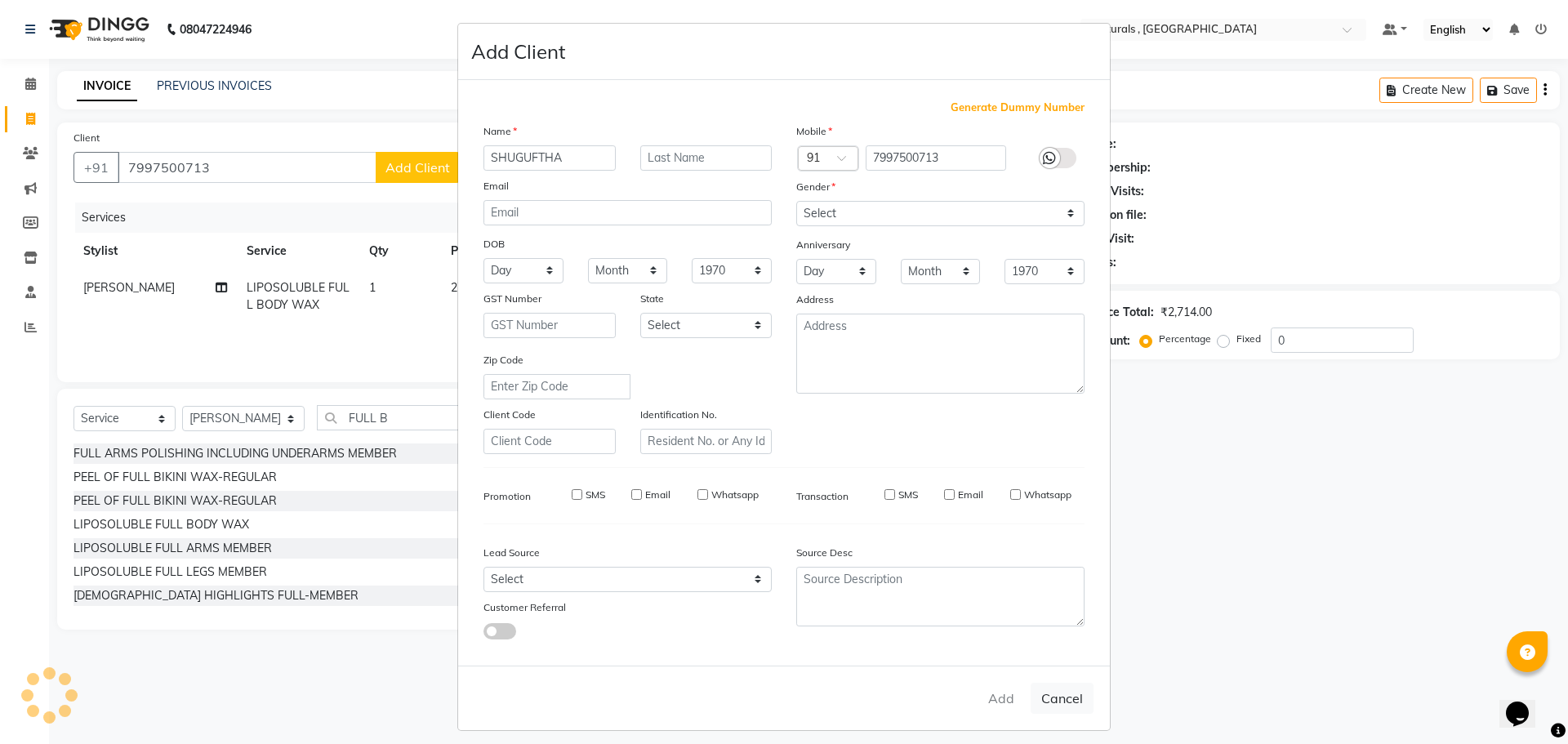
checkbox input "false"
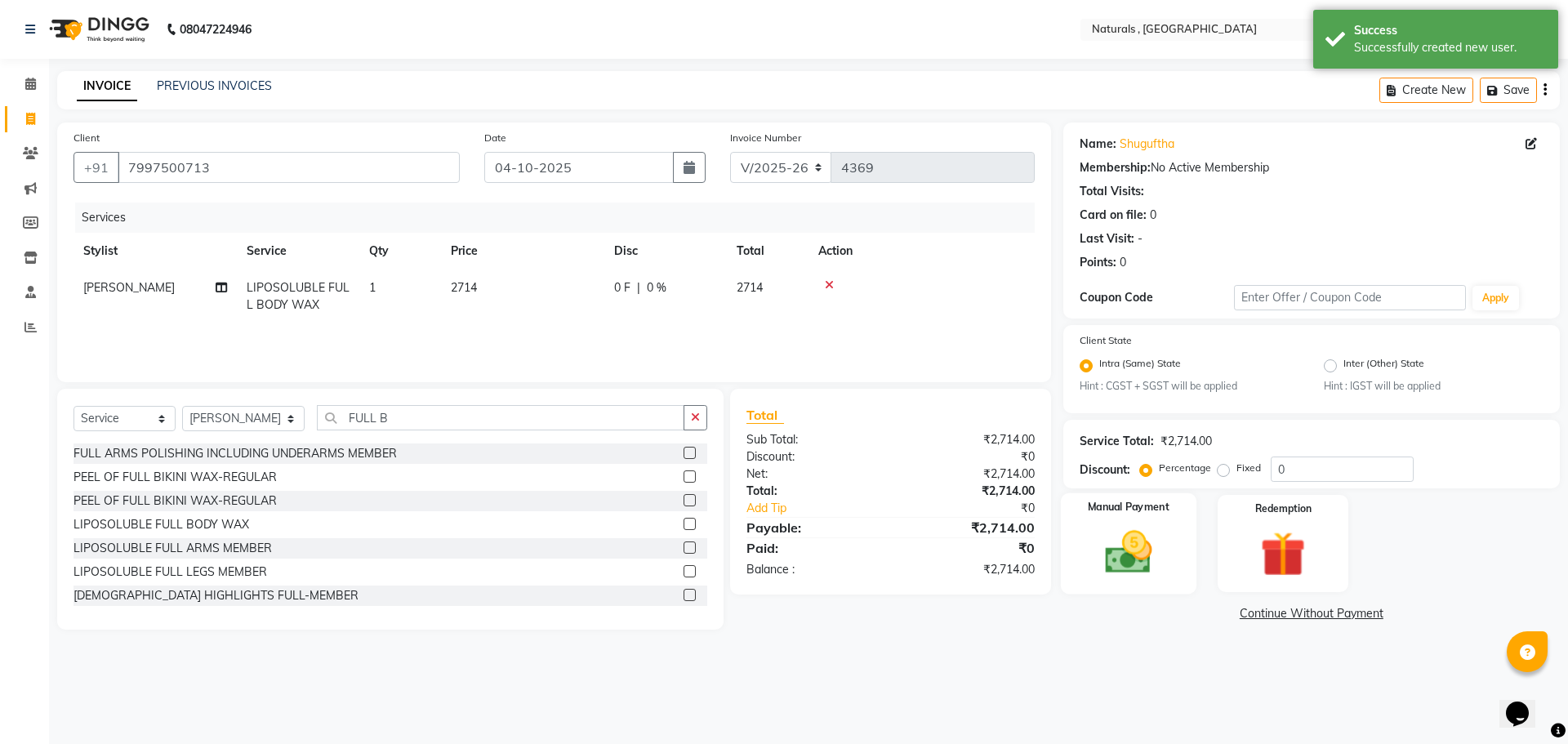
click at [1107, 556] on img at bounding box center [1128, 553] width 76 height 54
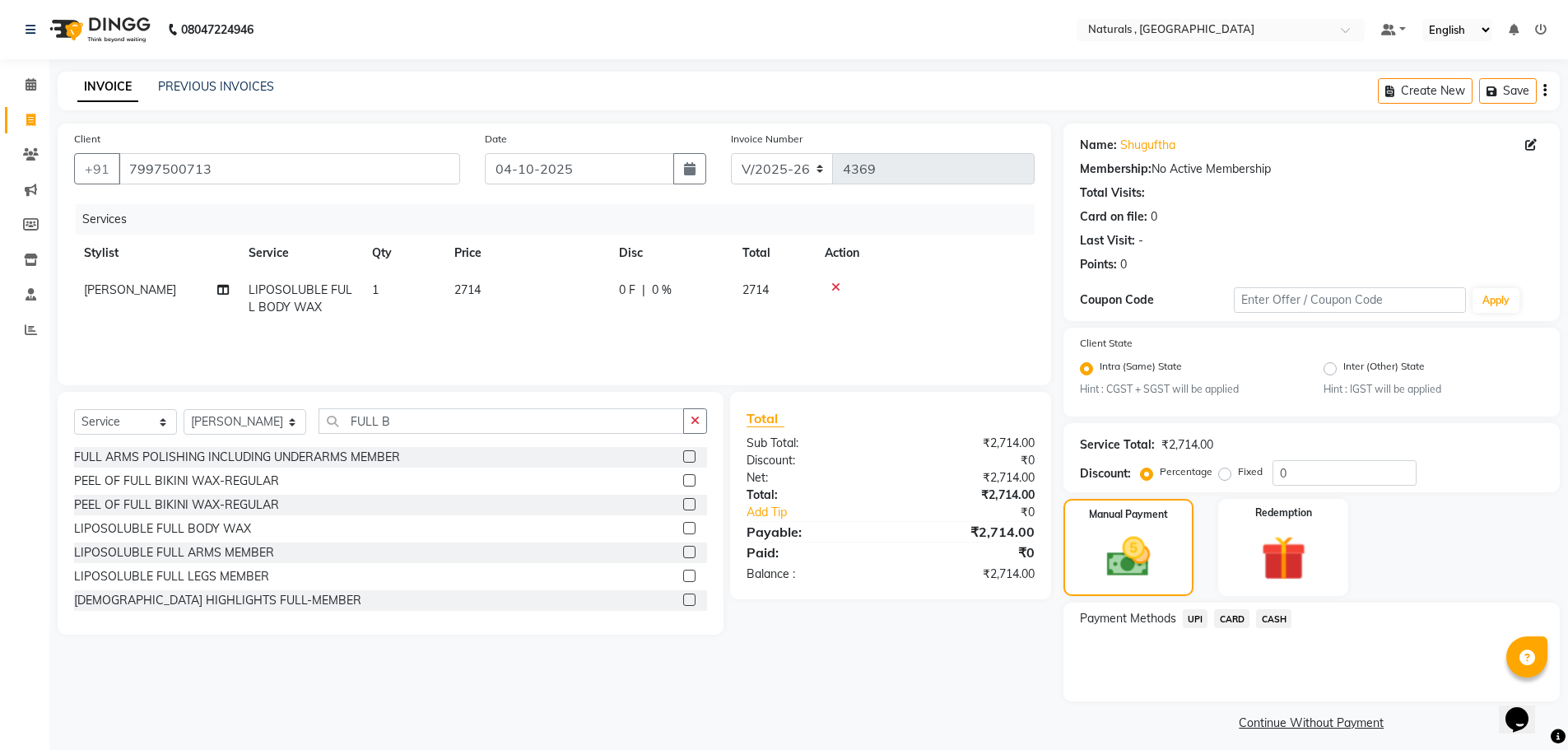
click at [1198, 617] on span "UPI" at bounding box center [1195, 618] width 26 height 19
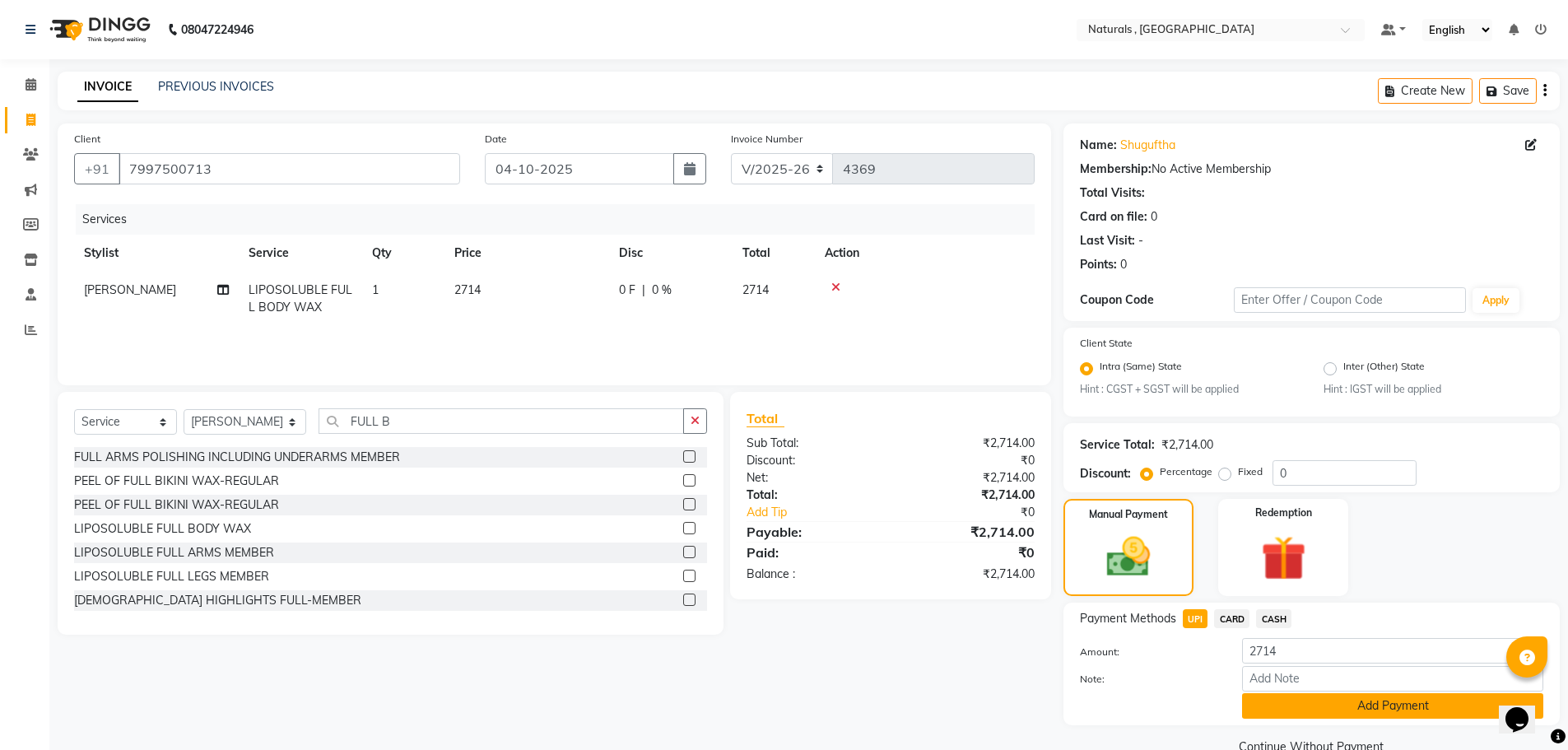
click at [1299, 702] on button "Add Payment" at bounding box center [1393, 705] width 301 height 26
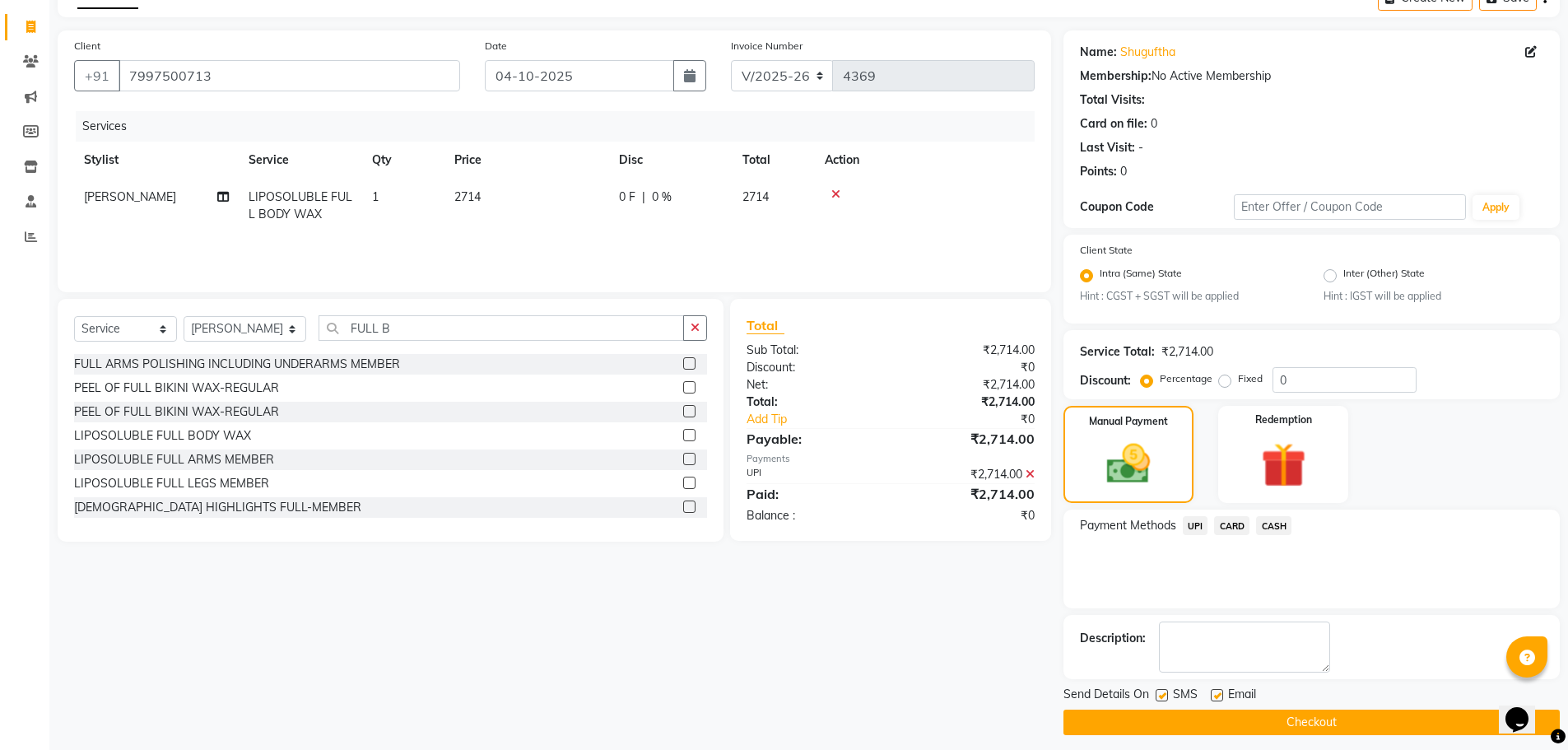
scroll to position [103, 0]
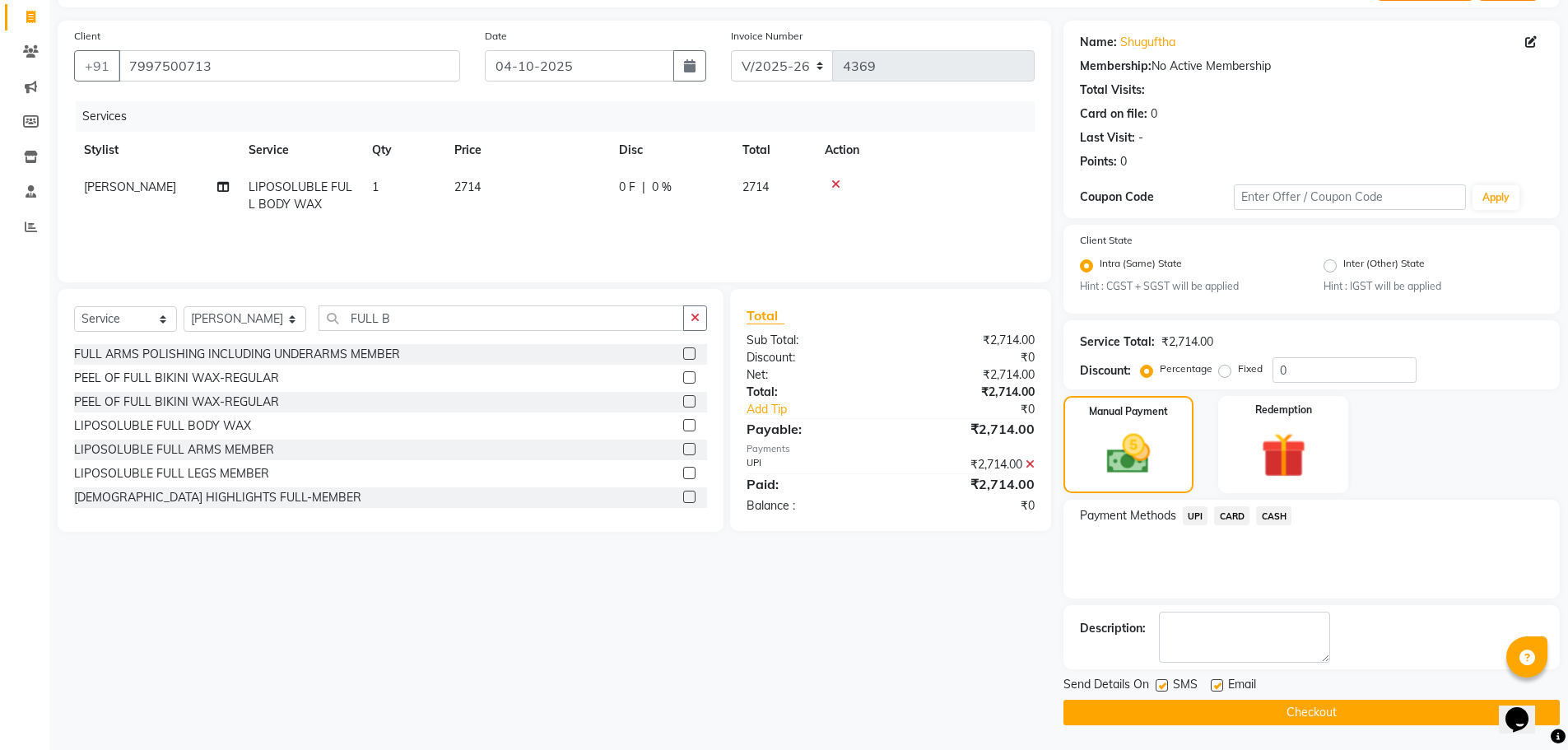
click at [1299, 703] on button "Checkout" at bounding box center [1312, 712] width 496 height 26
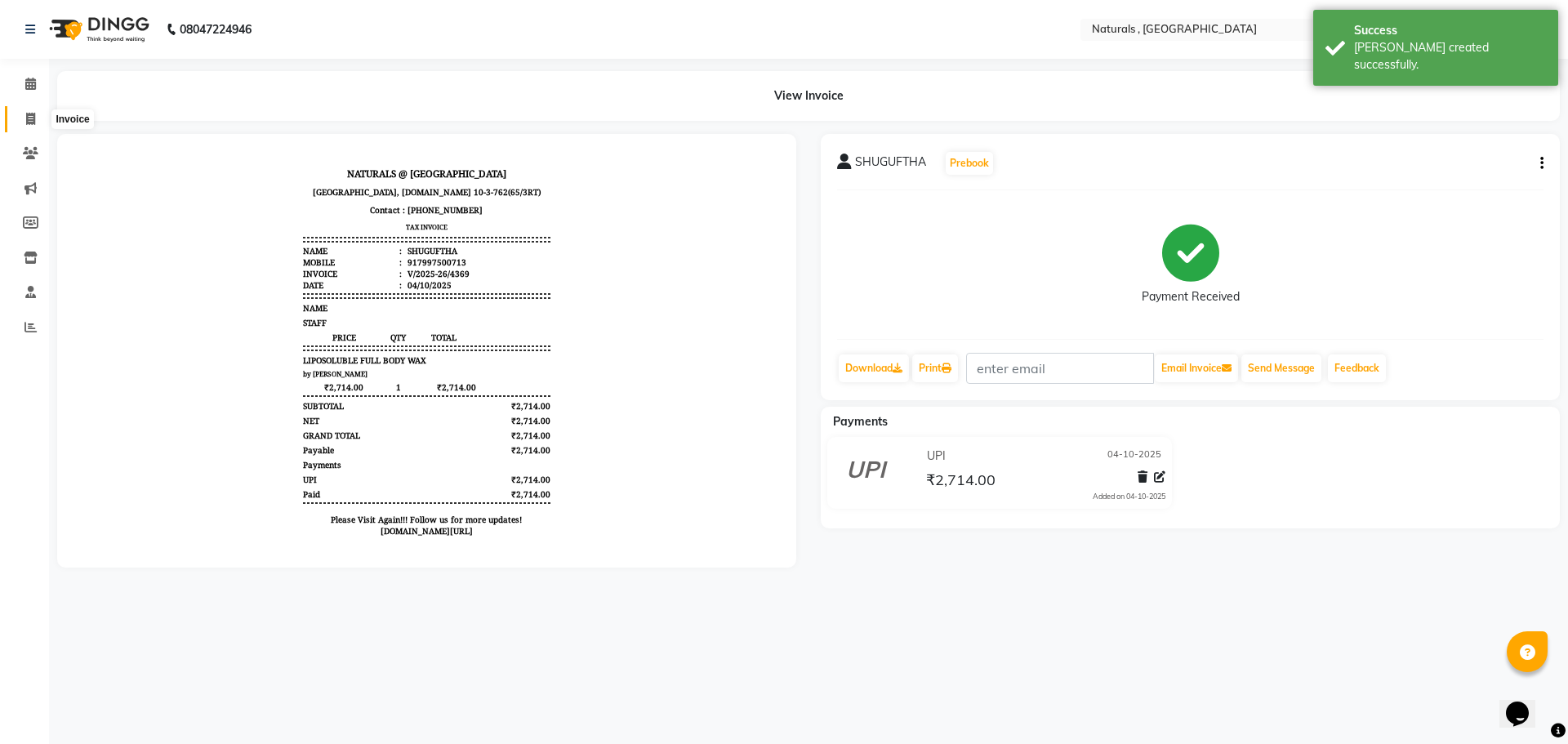
click at [29, 116] on icon at bounding box center [31, 119] width 9 height 12
select select "5818"
select select "service"
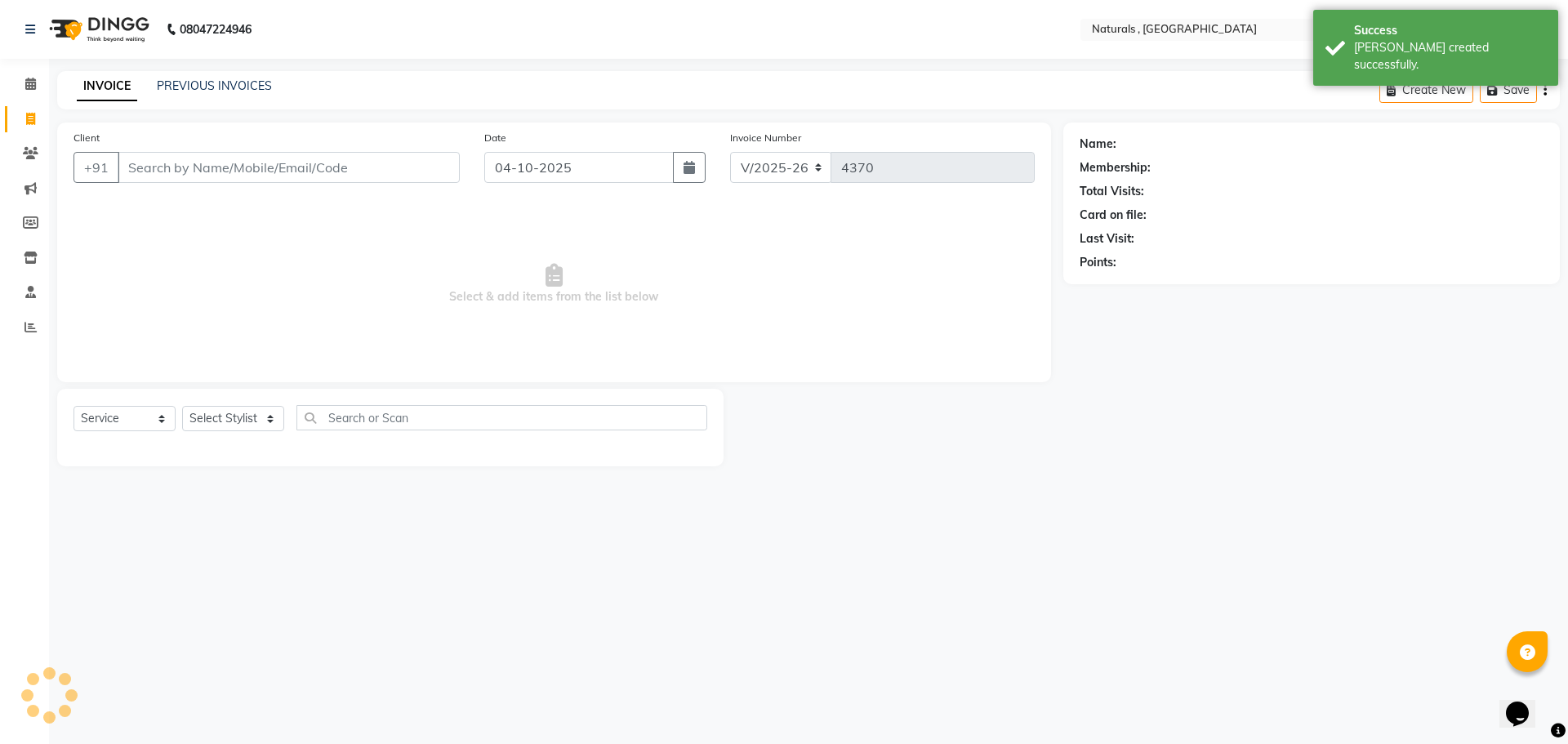
click at [176, 160] on input "Client" at bounding box center [288, 167] width 342 height 31
click at [179, 167] on input "Client" at bounding box center [288, 167] width 342 height 31
type input "+"
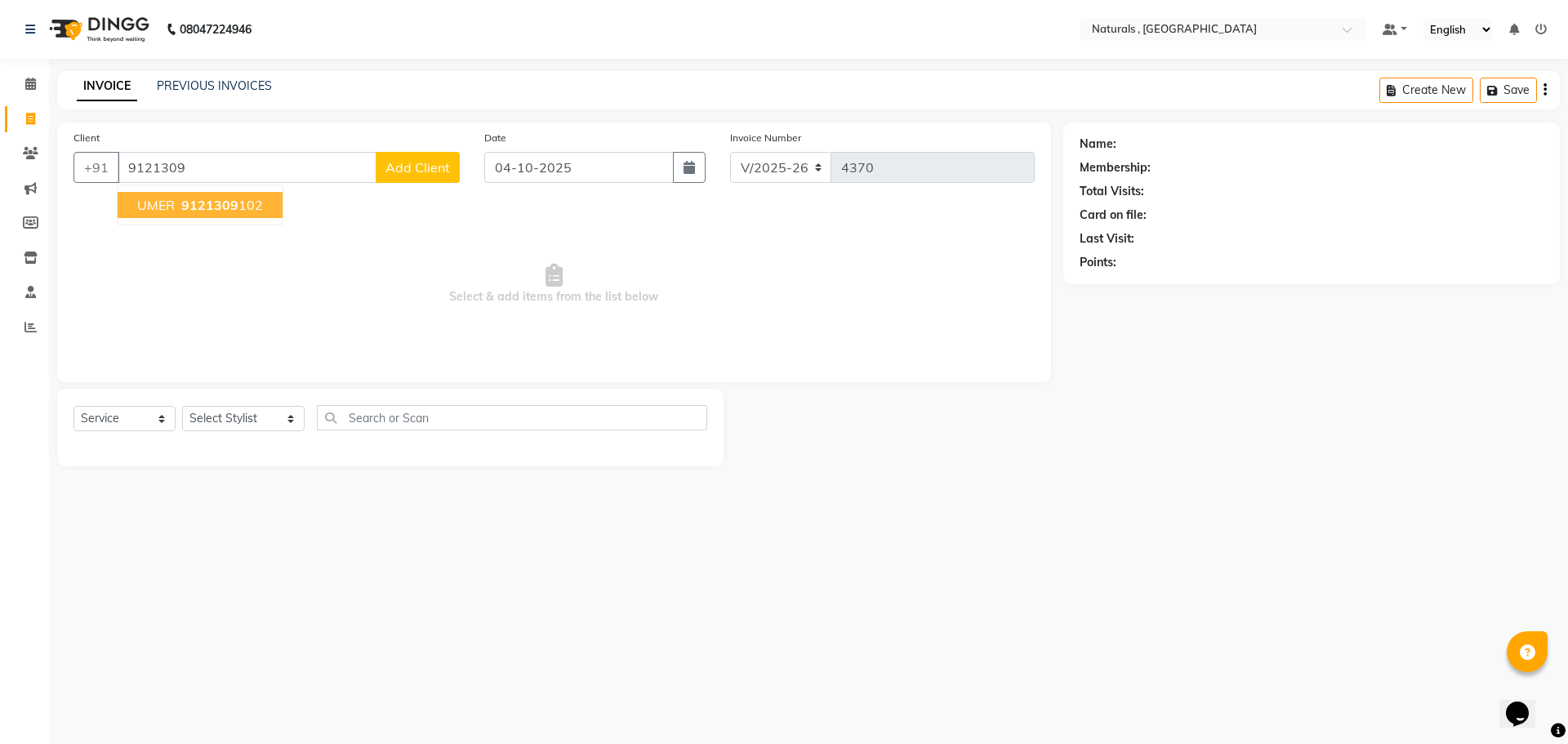
click at [206, 198] on span "9121309" at bounding box center [209, 205] width 57 height 17
type input "9121309102"
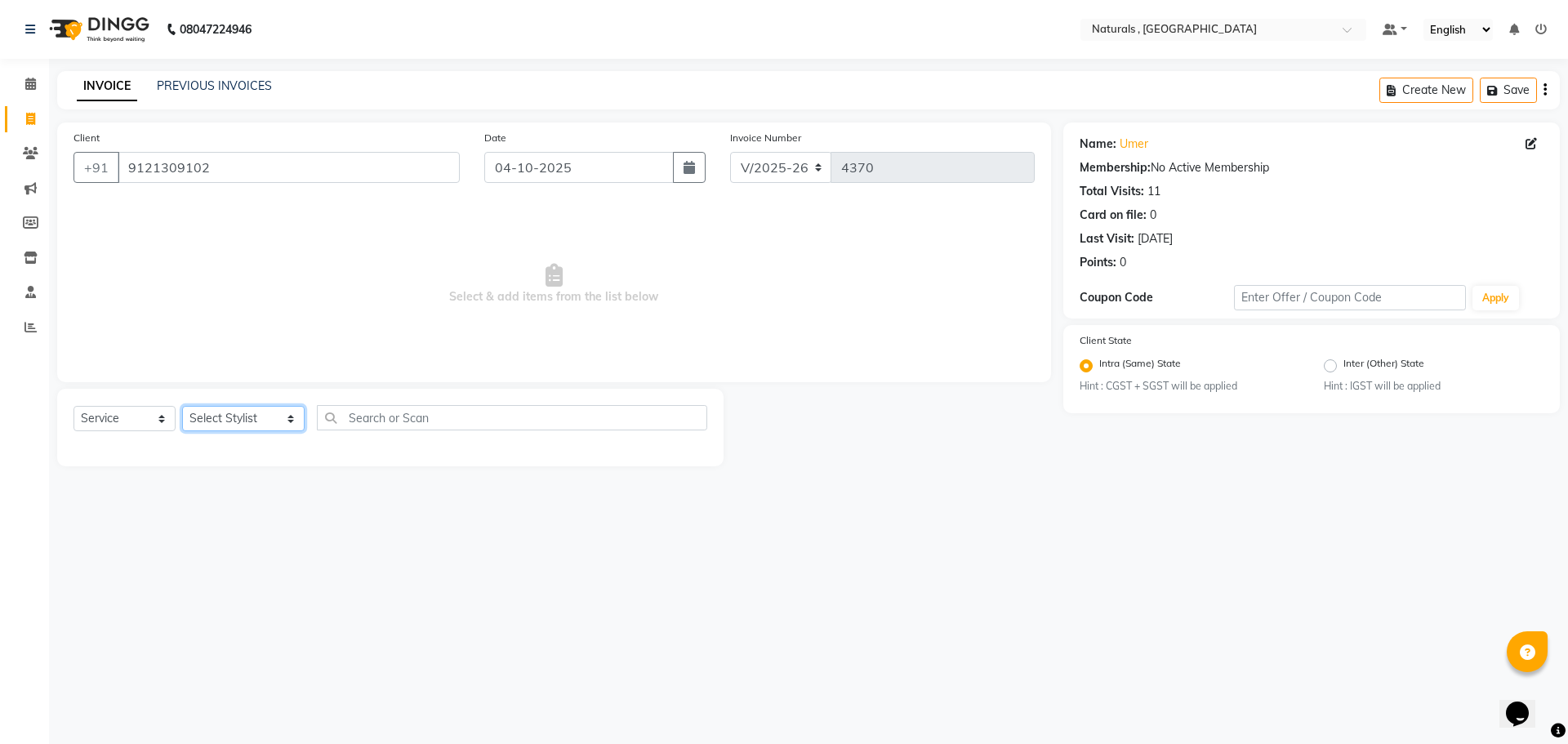
click at [205, 412] on select "Select Stylist ASFIYA (L-3) BHAGYA SHREE GM JAGDISH (L-2) KARIM ( L-2 ) MEHARBA…" at bounding box center [243, 418] width 122 height 25
select select "57907"
click at [182, 406] on select "Select Stylist ASFIYA (L-3) BHAGYA SHREE GM JAGDISH (L-2) KARIM ( L-2 ) MEHARBA…" at bounding box center [243, 418] width 122 height 25
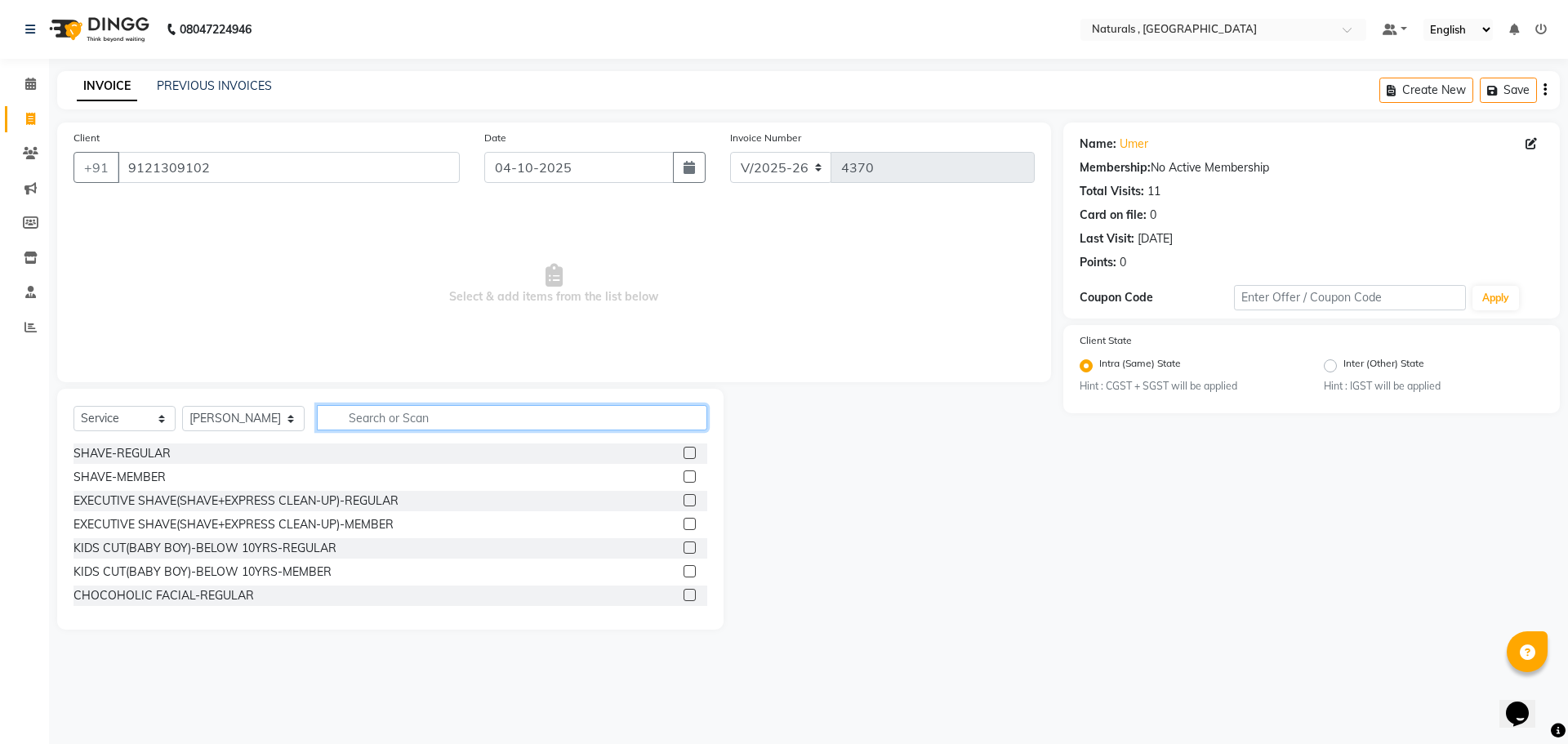
click at [437, 414] on input "text" at bounding box center [512, 417] width 391 height 25
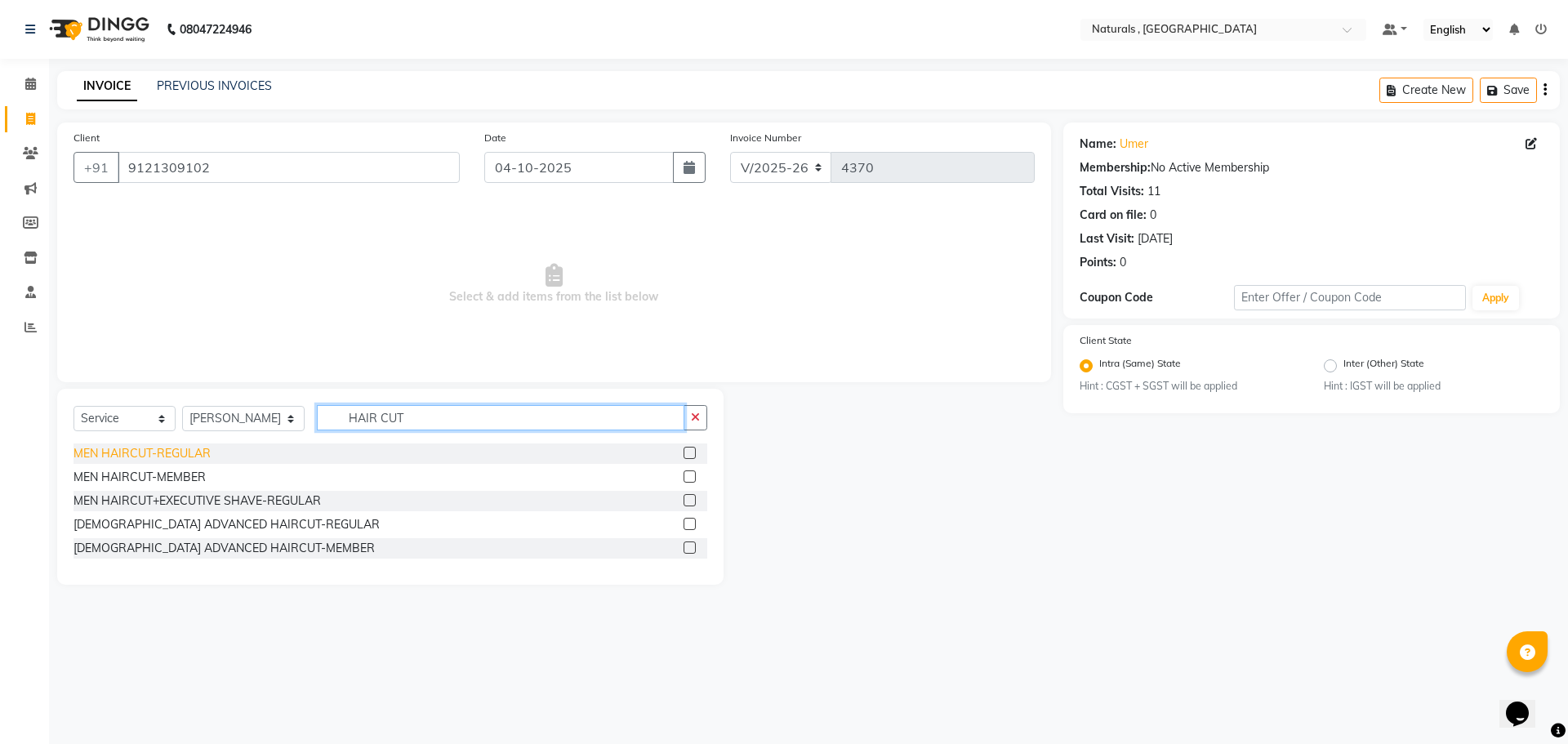
type input "HAIR CUT"
click at [138, 455] on div "MEN HAIRCUT-REGULAR" at bounding box center [142, 454] width 137 height 17
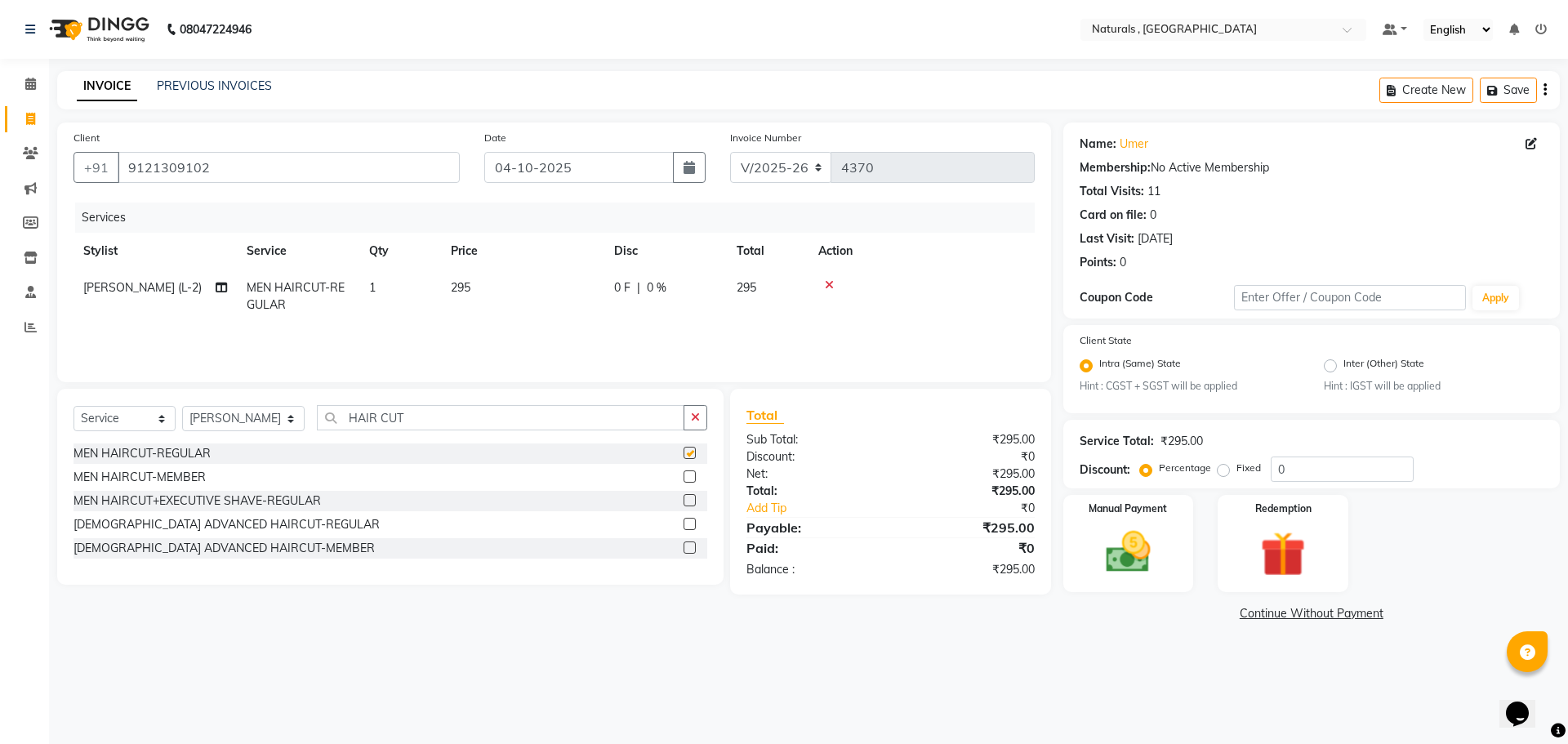
checkbox input "false"
click at [439, 414] on input "HAIR CUT" at bounding box center [500, 417] width 368 height 25
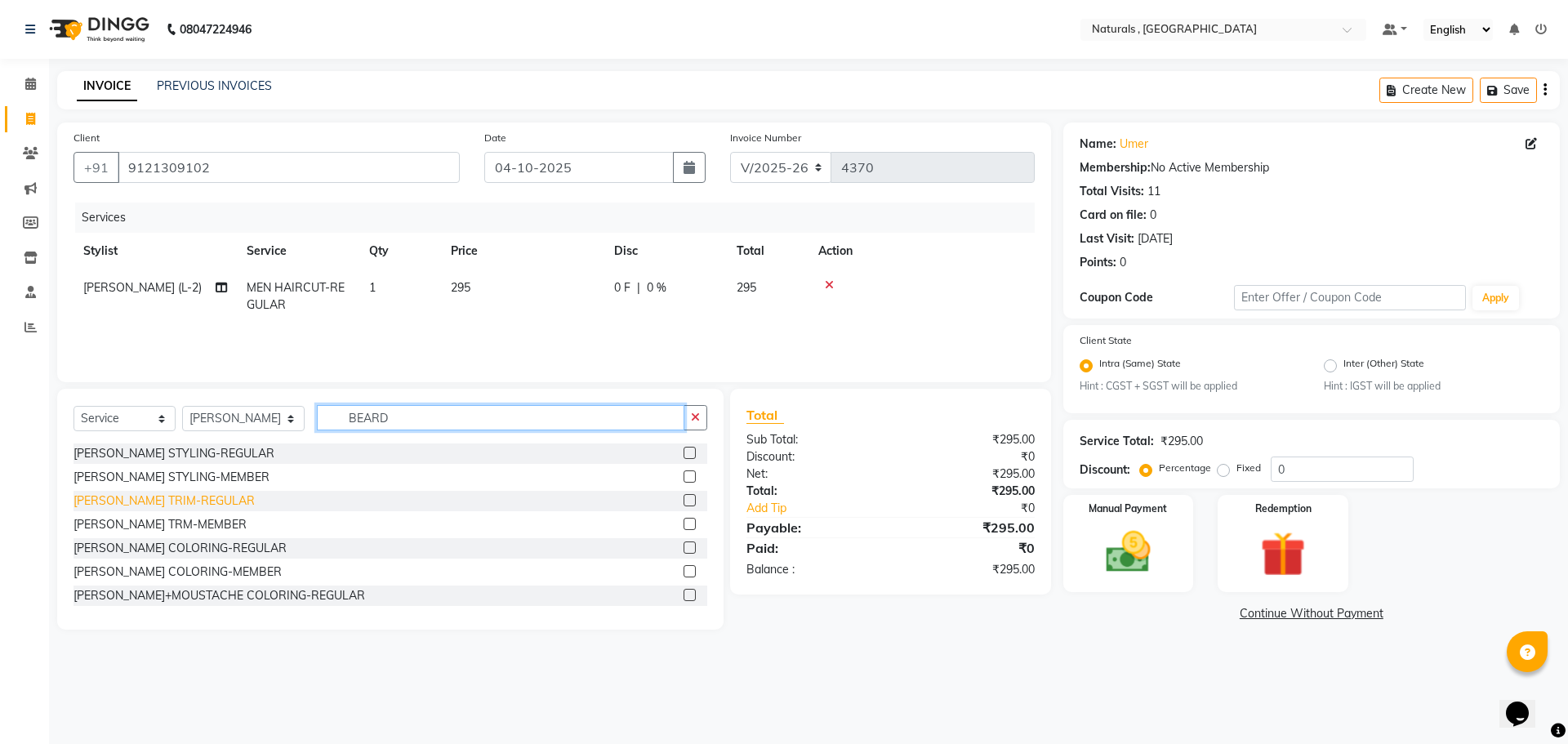
type input "BEARD"
click at [190, 497] on div "BEARD TRIM-REGULAR" at bounding box center [164, 501] width 181 height 17
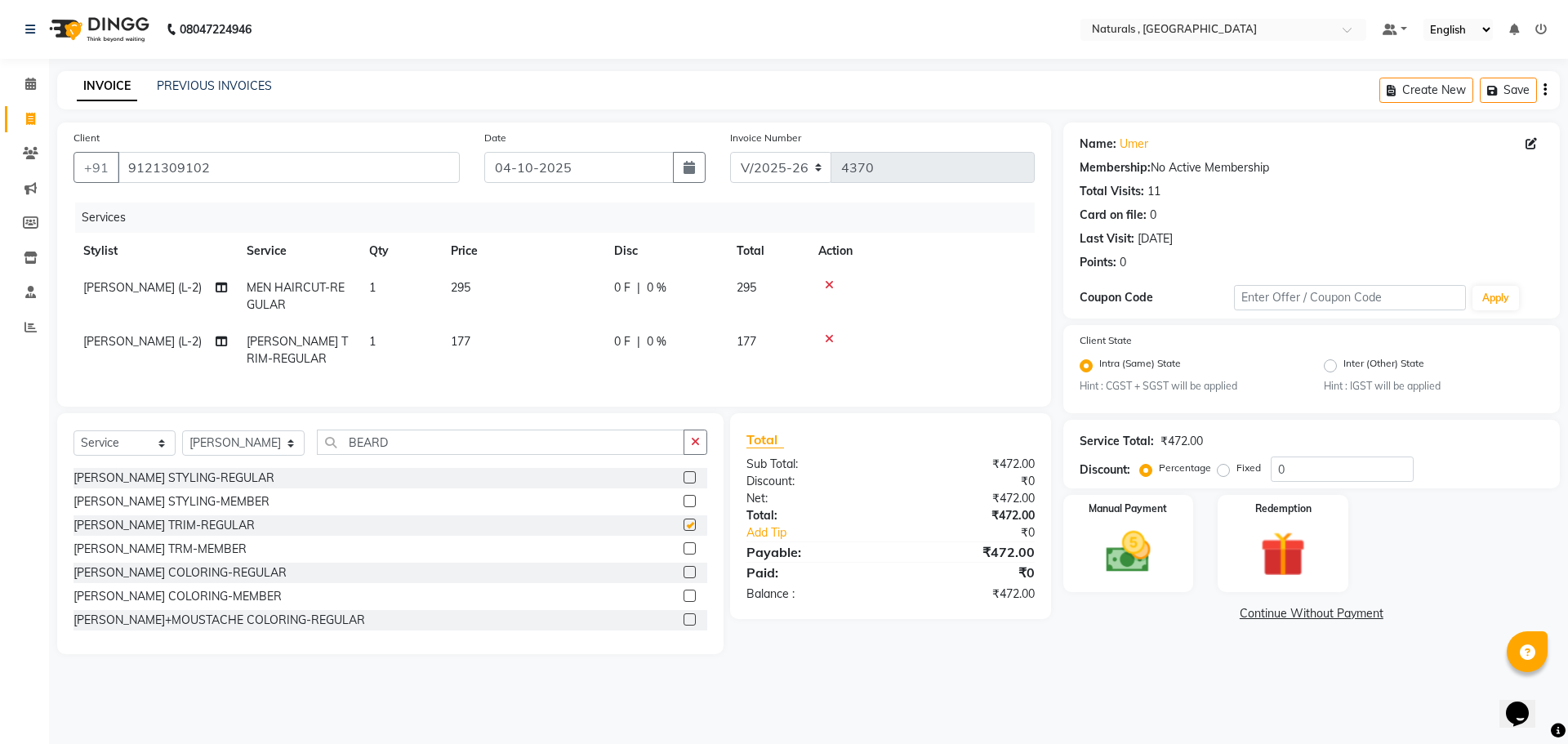
checkbox input "false"
click at [1154, 636] on div "Name: Umer Membership: No Active Membership Total Visits: 11 Card on file: 0 La…" at bounding box center [1318, 388] width 509 height 532
click at [1154, 574] on img at bounding box center [1128, 553] width 76 height 54
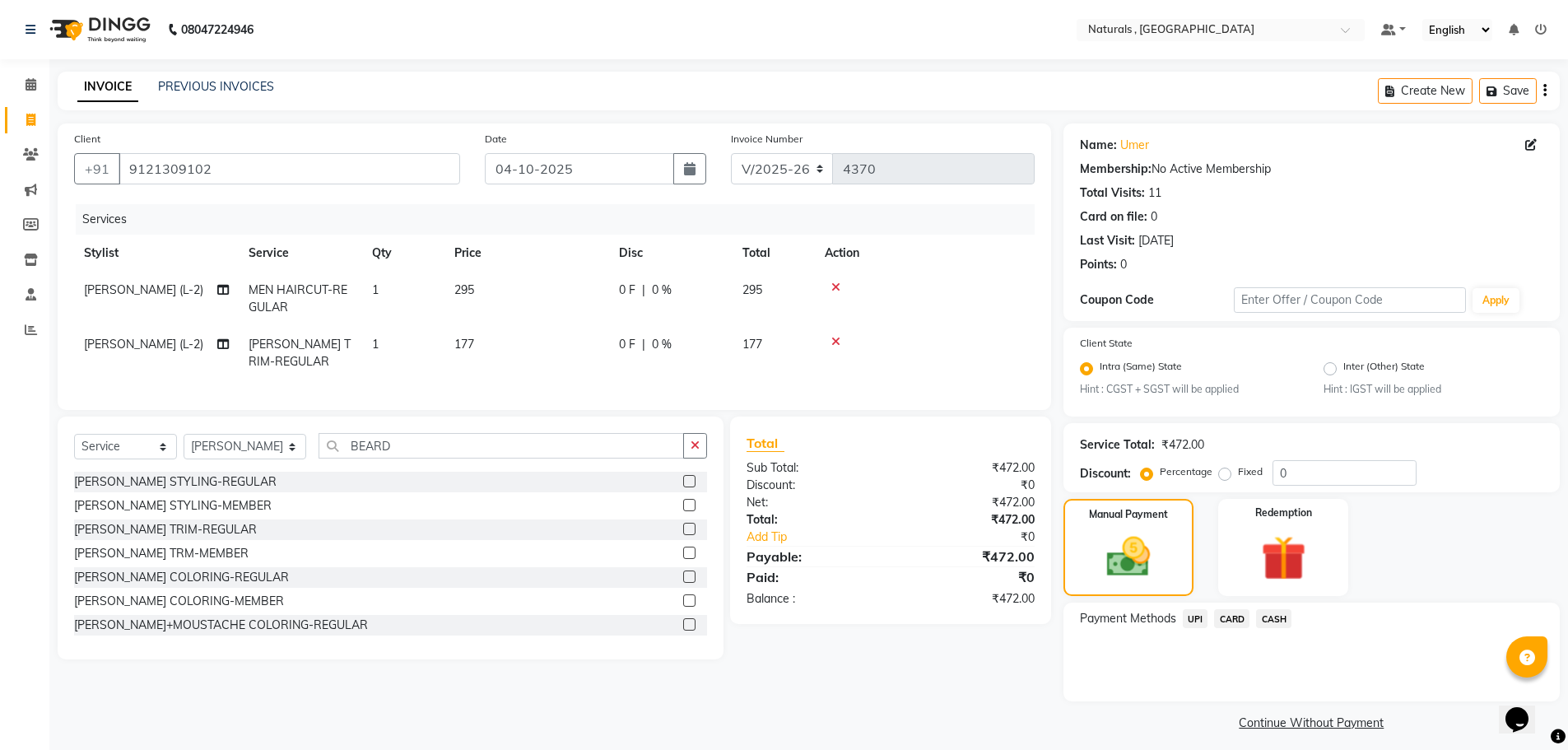
click at [1187, 615] on span "UPI" at bounding box center [1195, 618] width 26 height 19
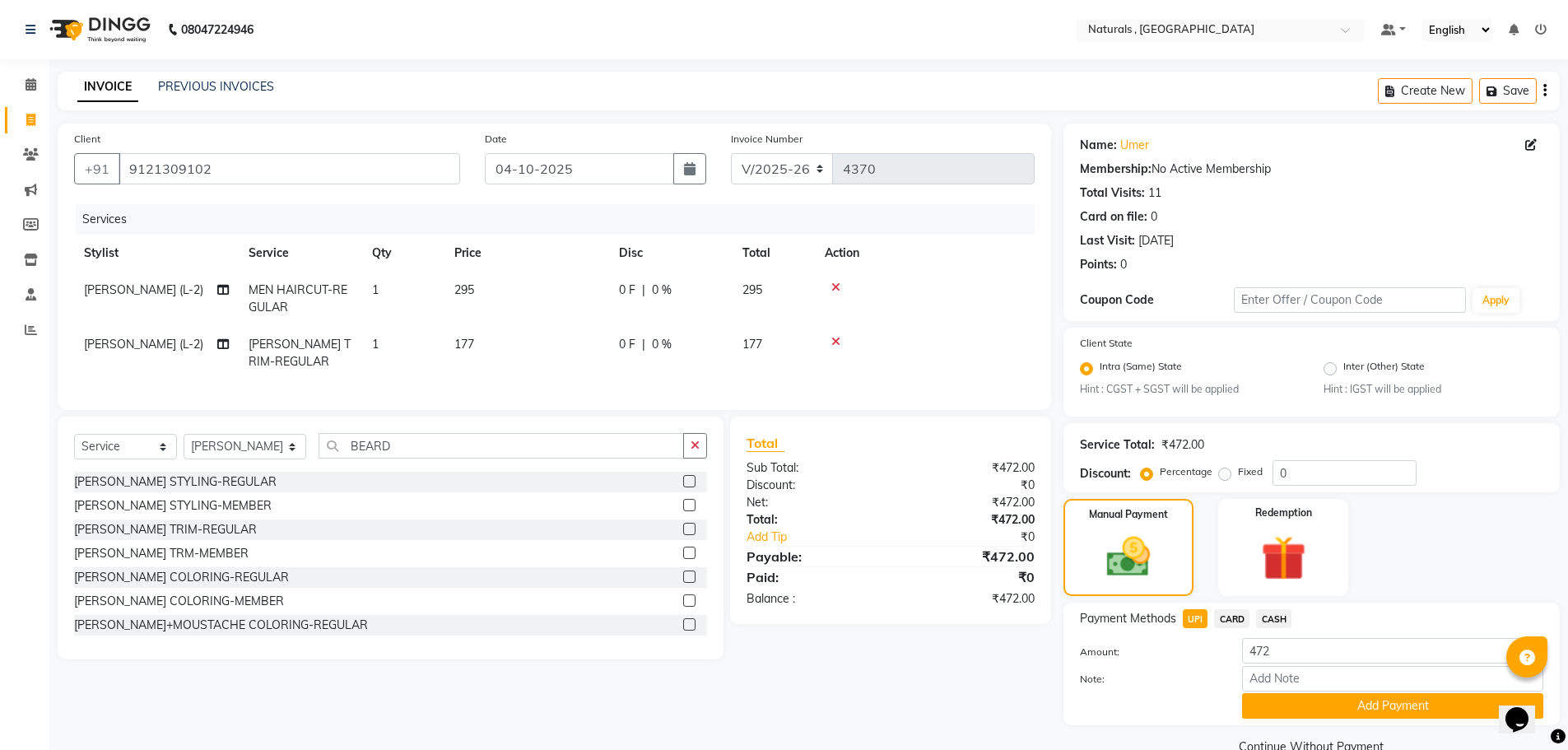
click at [1364, 721] on div "Payment Methods UPI CARD CASH Amount: 472 Note: Add Payment" at bounding box center [1312, 664] width 496 height 123
click at [1364, 704] on button "Add Payment" at bounding box center [1393, 705] width 301 height 26
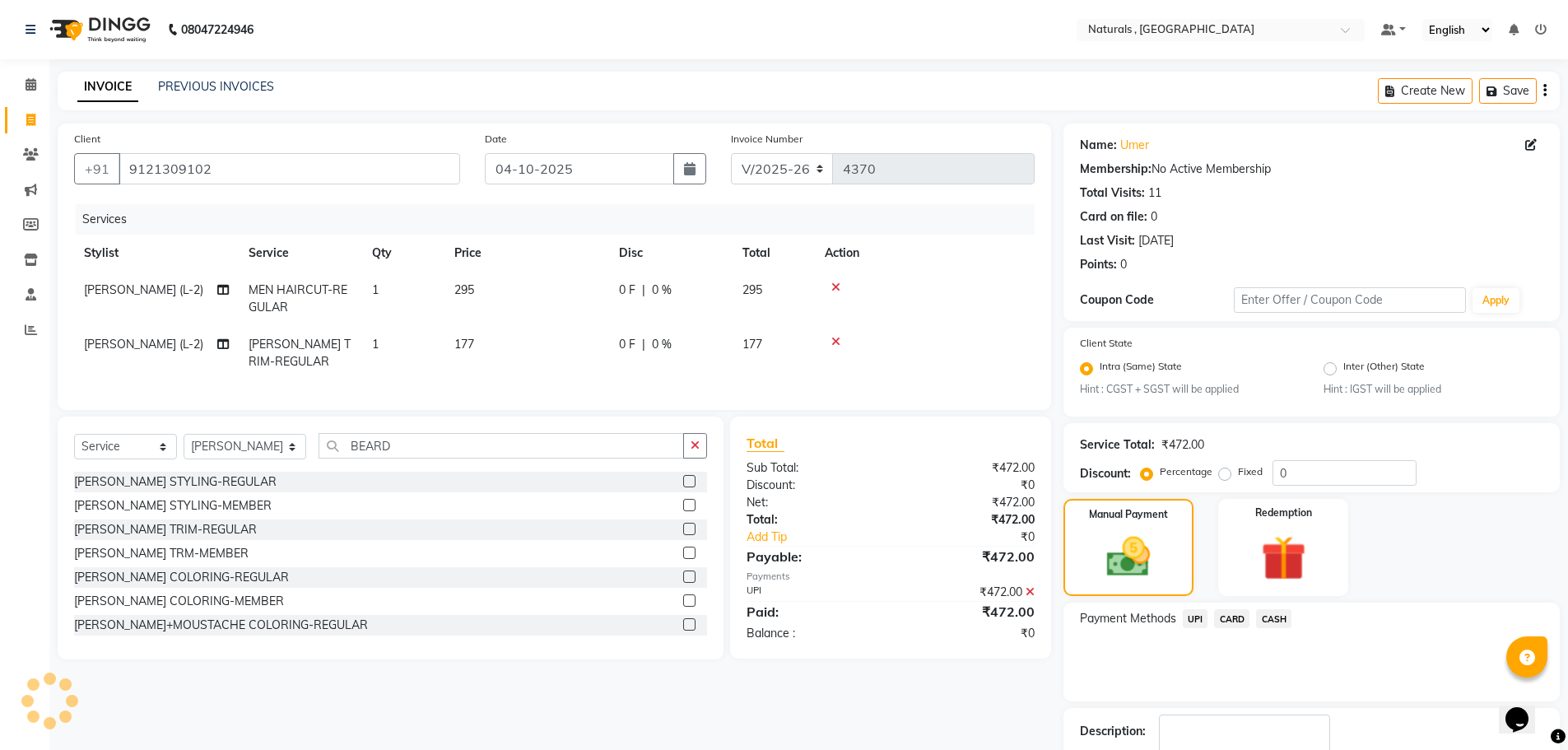
scroll to position [103, 0]
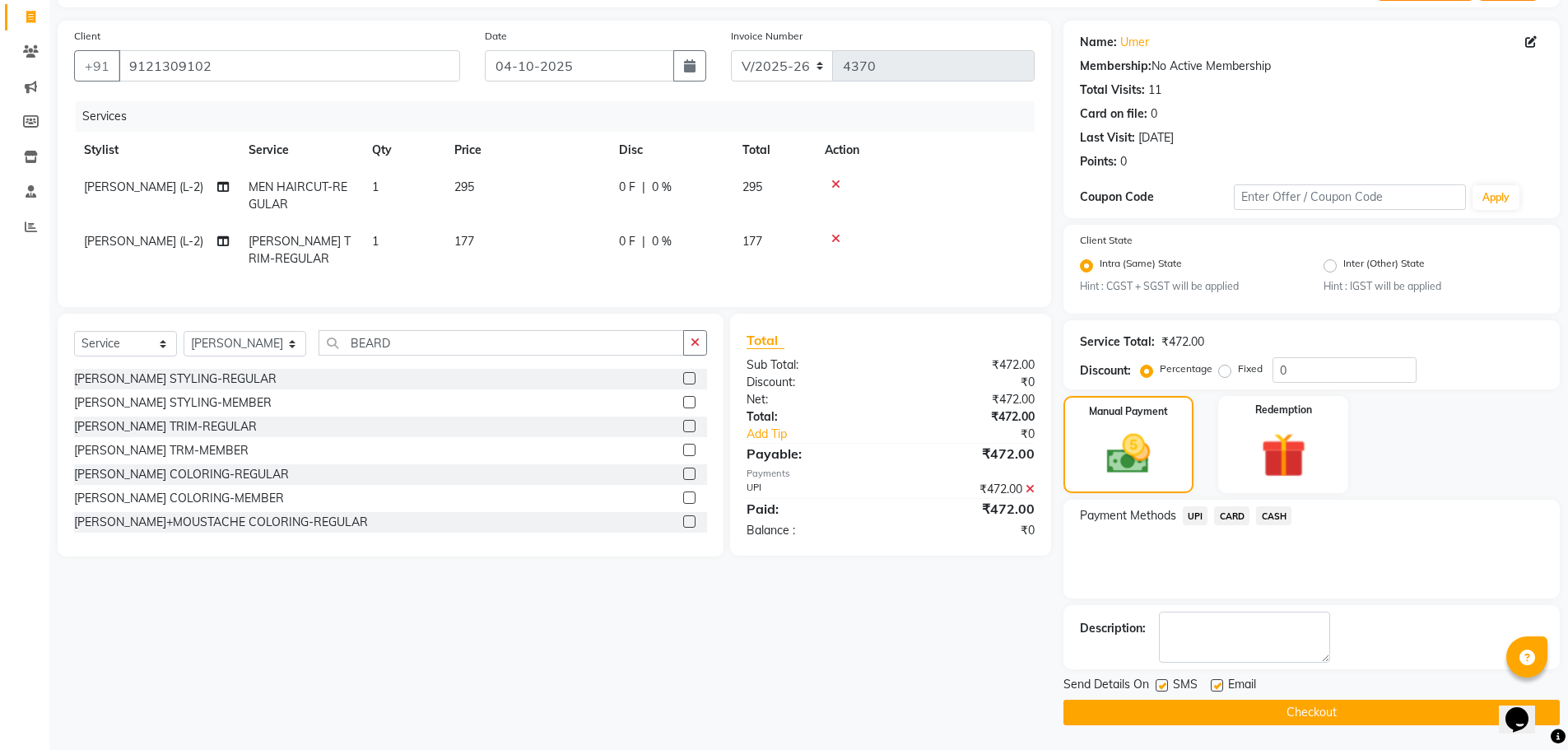
click at [1358, 709] on button "Checkout" at bounding box center [1312, 712] width 496 height 26
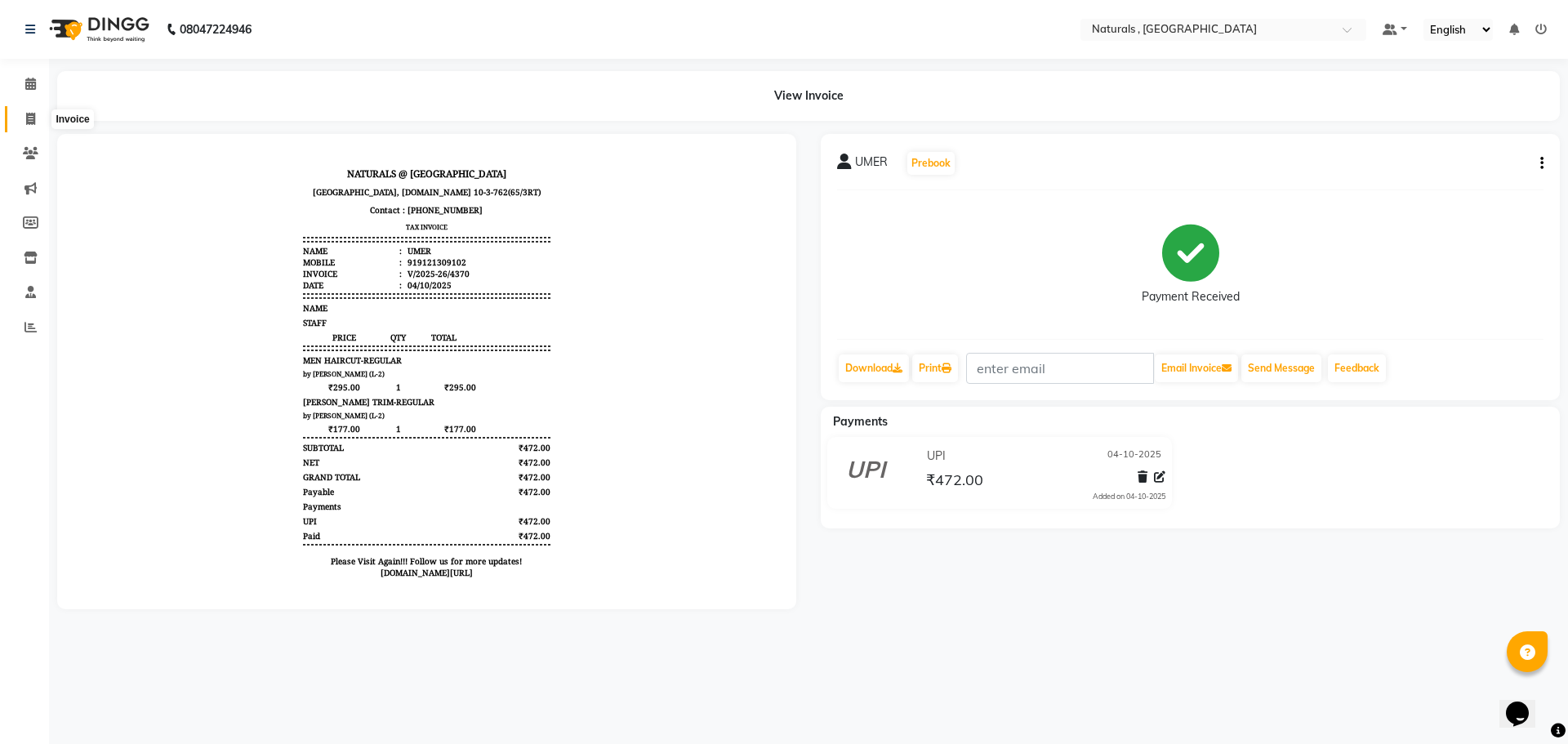
click at [24, 115] on span at bounding box center [31, 119] width 29 height 18
select select "service"
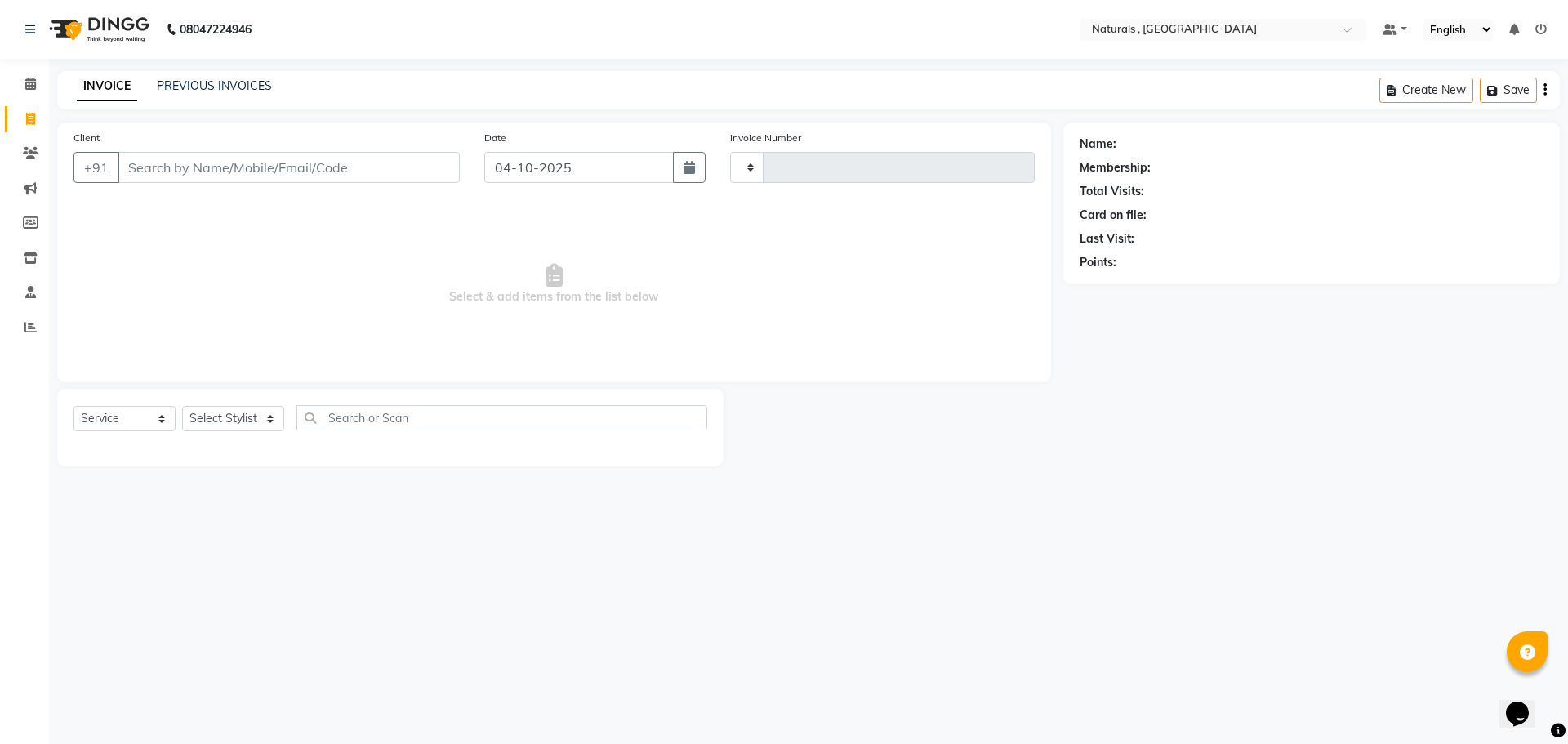
type input "4371"
select select "5818"
click at [245, 80] on link "PREVIOUS INVOICES" at bounding box center [214, 86] width 115 height 15
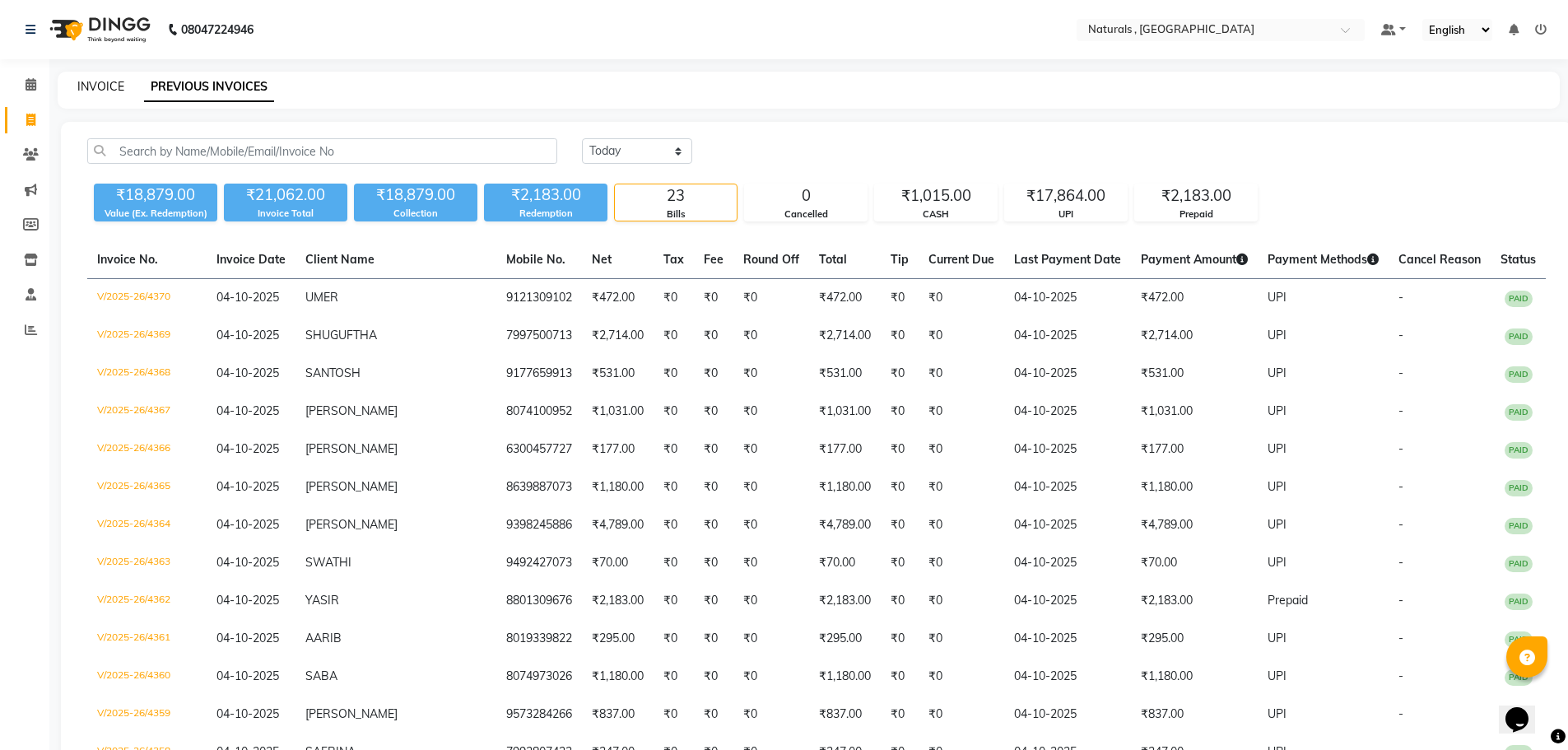
click at [100, 80] on link "INVOICE" at bounding box center [100, 86] width 47 height 15
select select "5818"
select select "service"
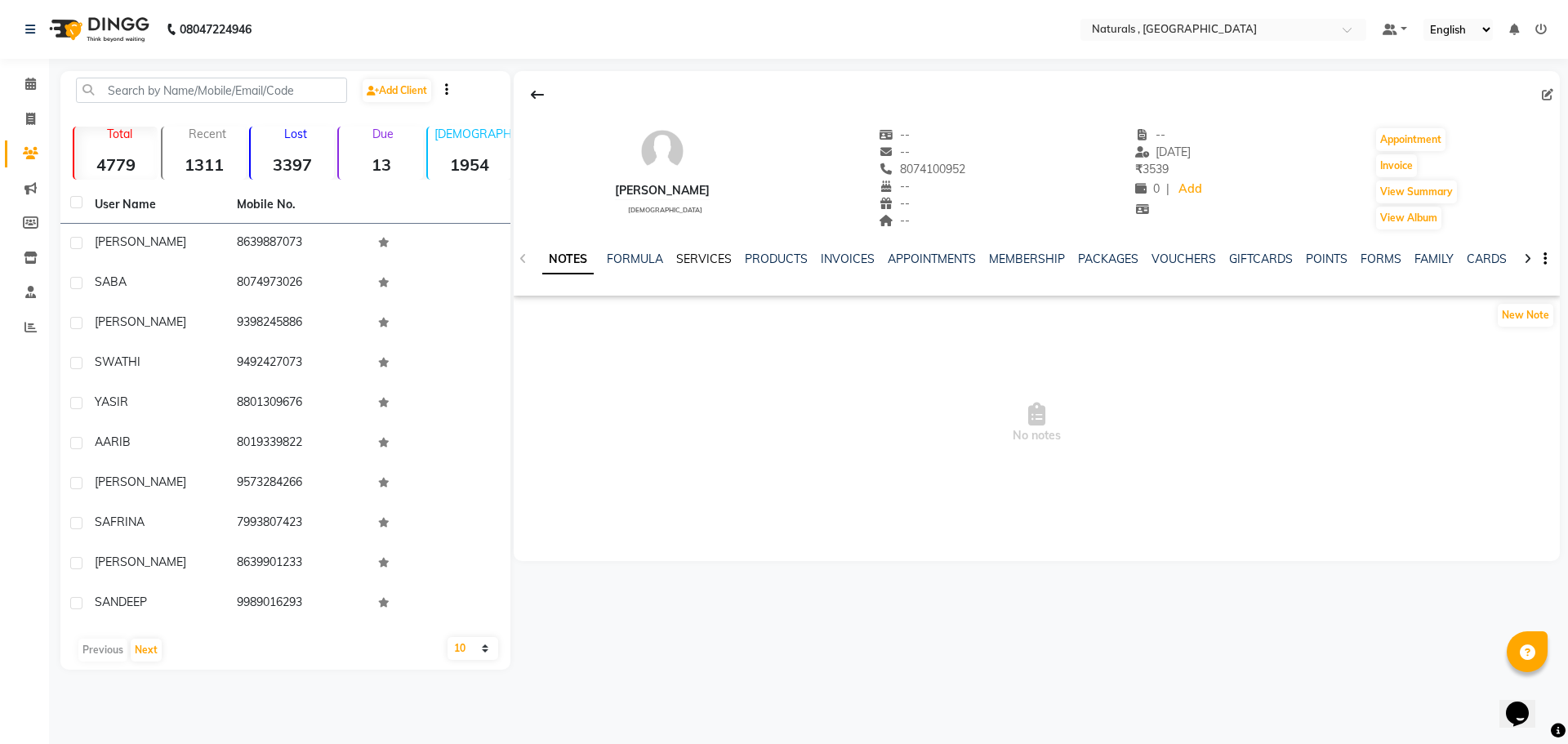
click at [704, 254] on link "SERVICES" at bounding box center [704, 259] width 56 height 15
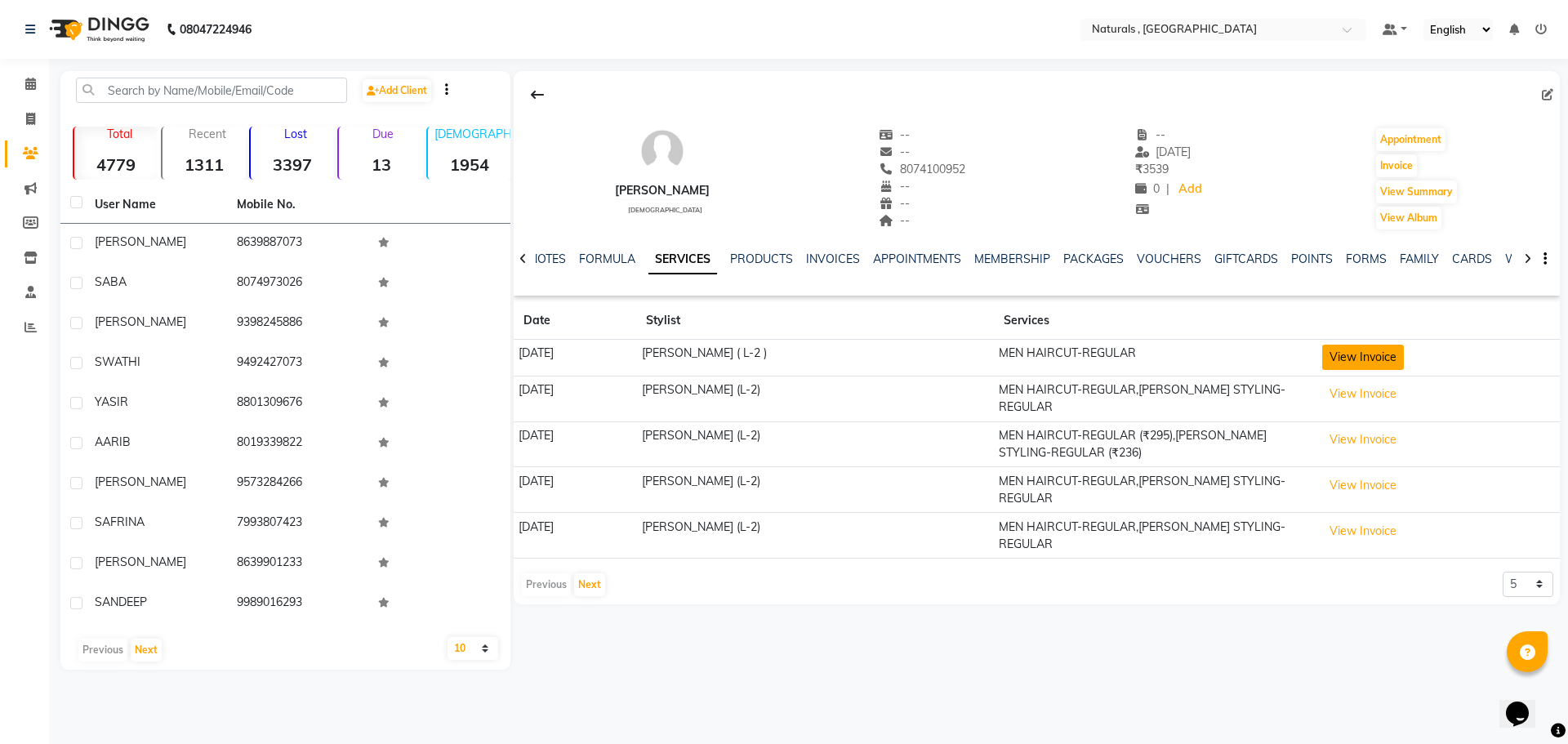
click at [1362, 360] on button "View Invoice" at bounding box center [1362, 357] width 81 height 25
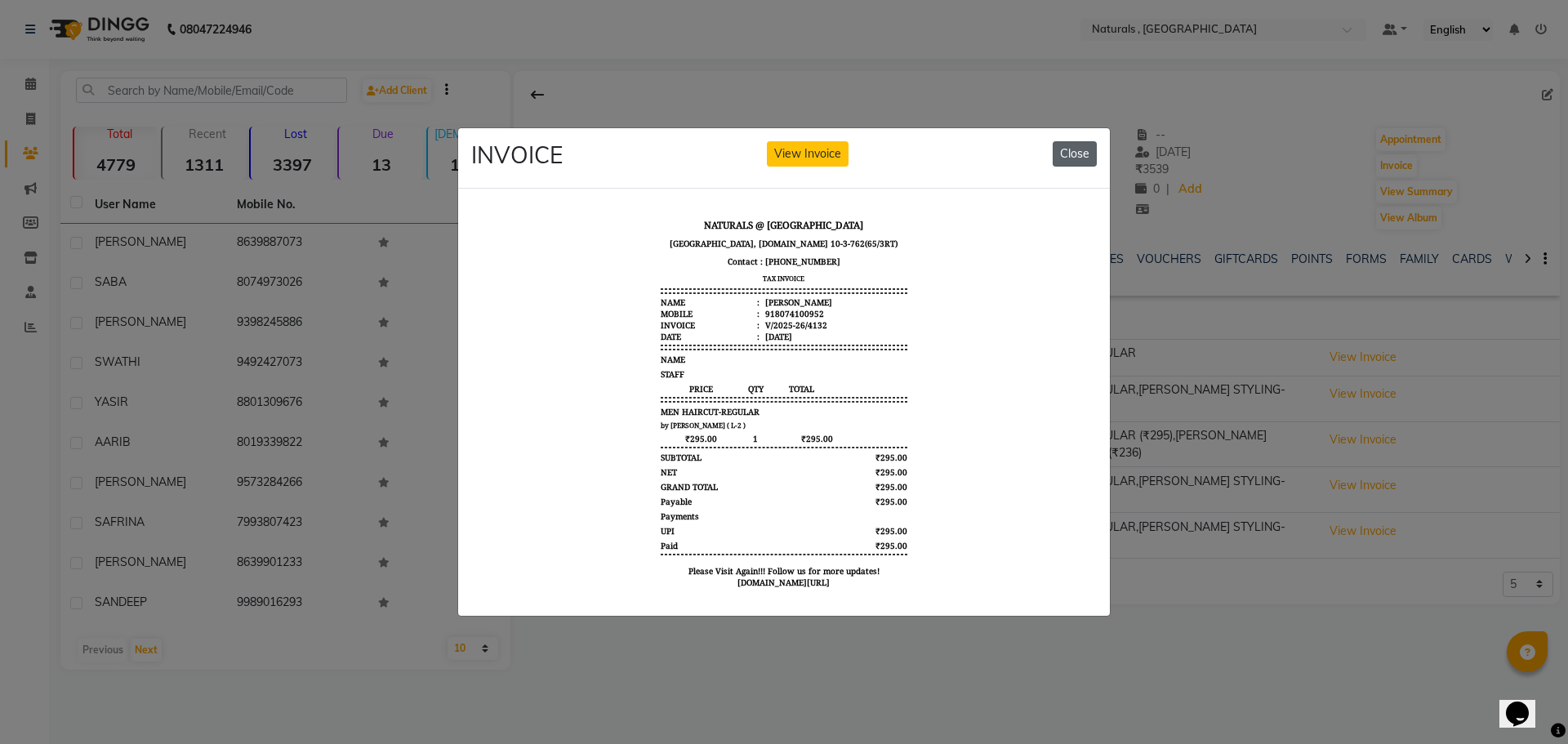
click at [1070, 149] on button "Close" at bounding box center [1075, 154] width 44 height 25
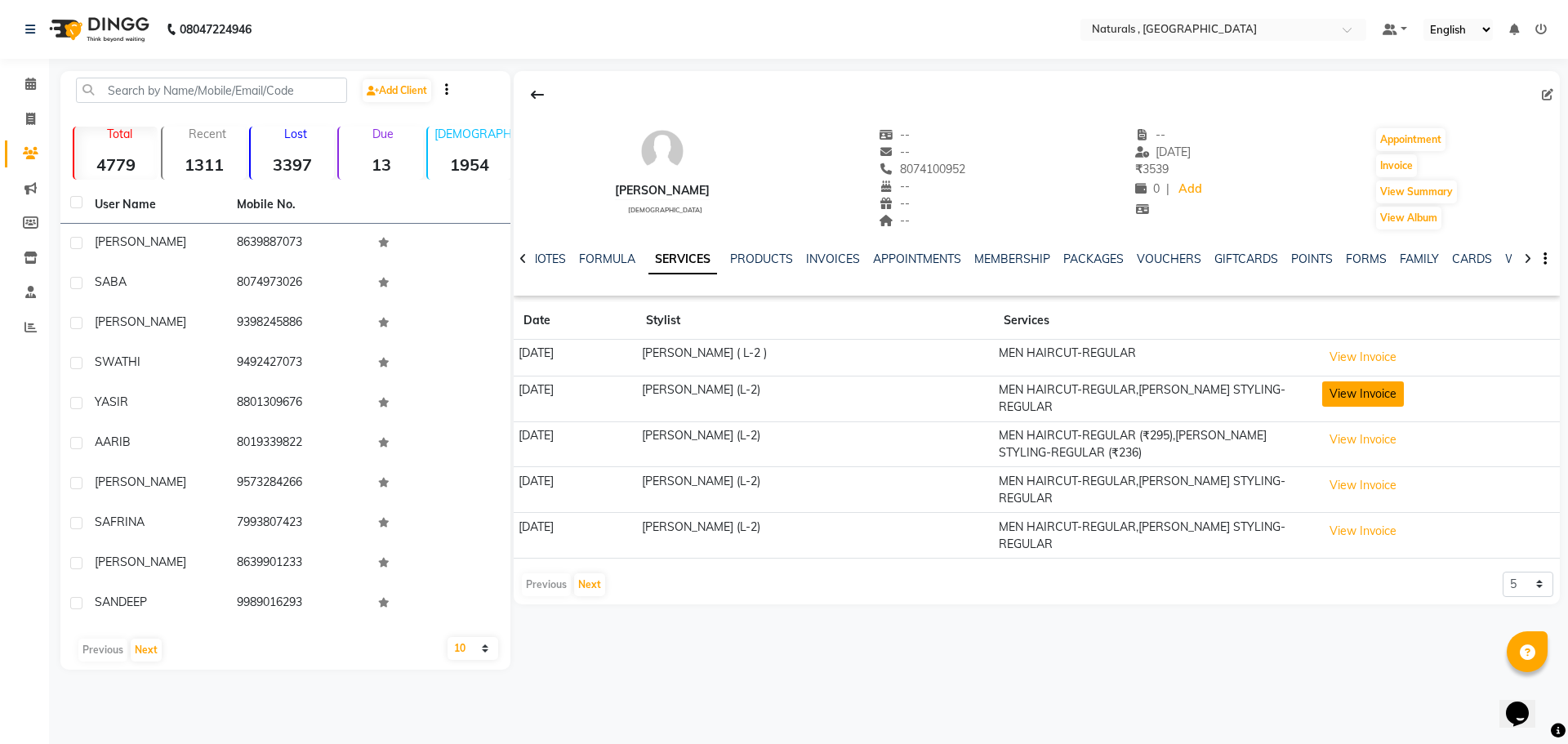
click at [1350, 393] on button "View Invoice" at bounding box center [1362, 393] width 81 height 25
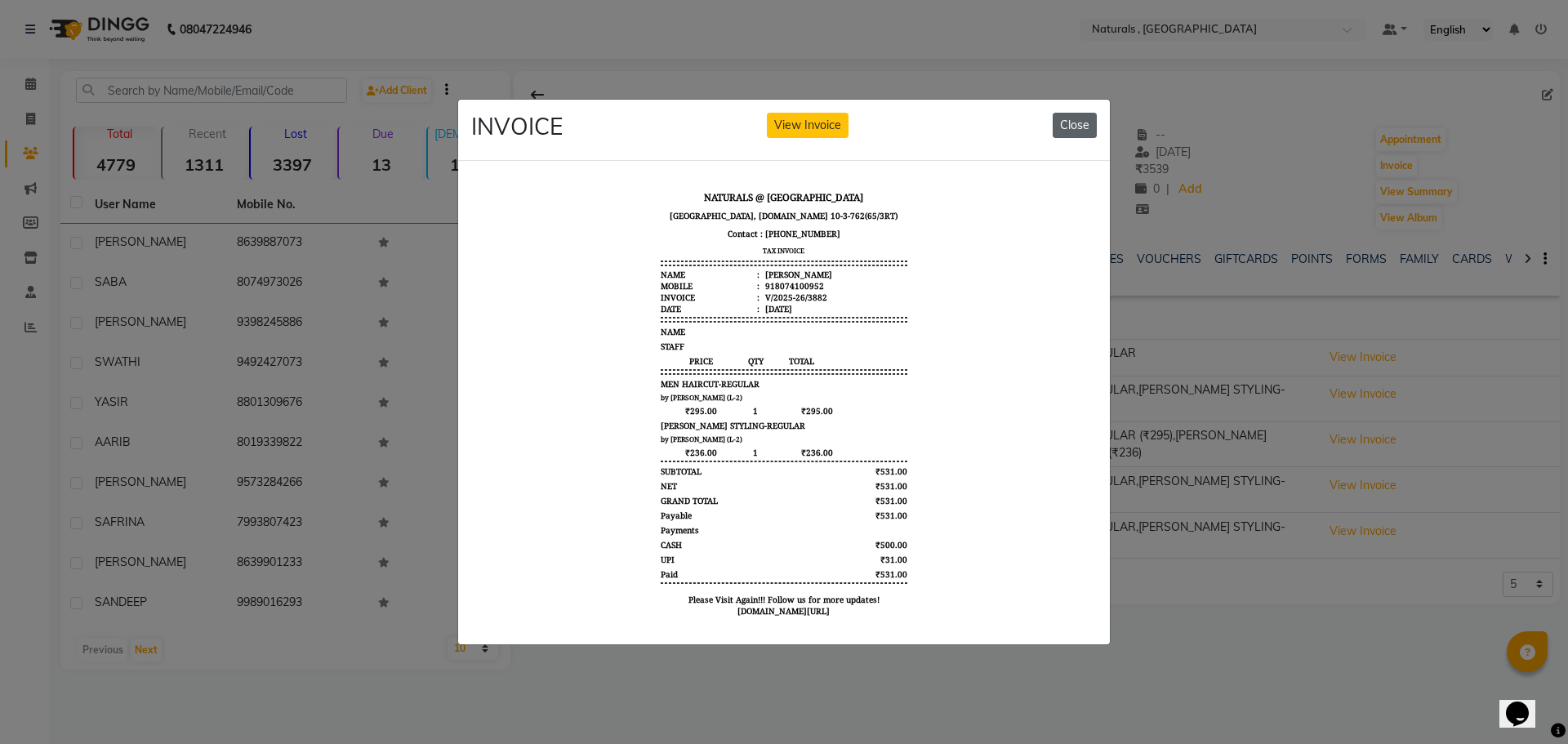
click at [1088, 119] on button "Close" at bounding box center [1075, 125] width 44 height 25
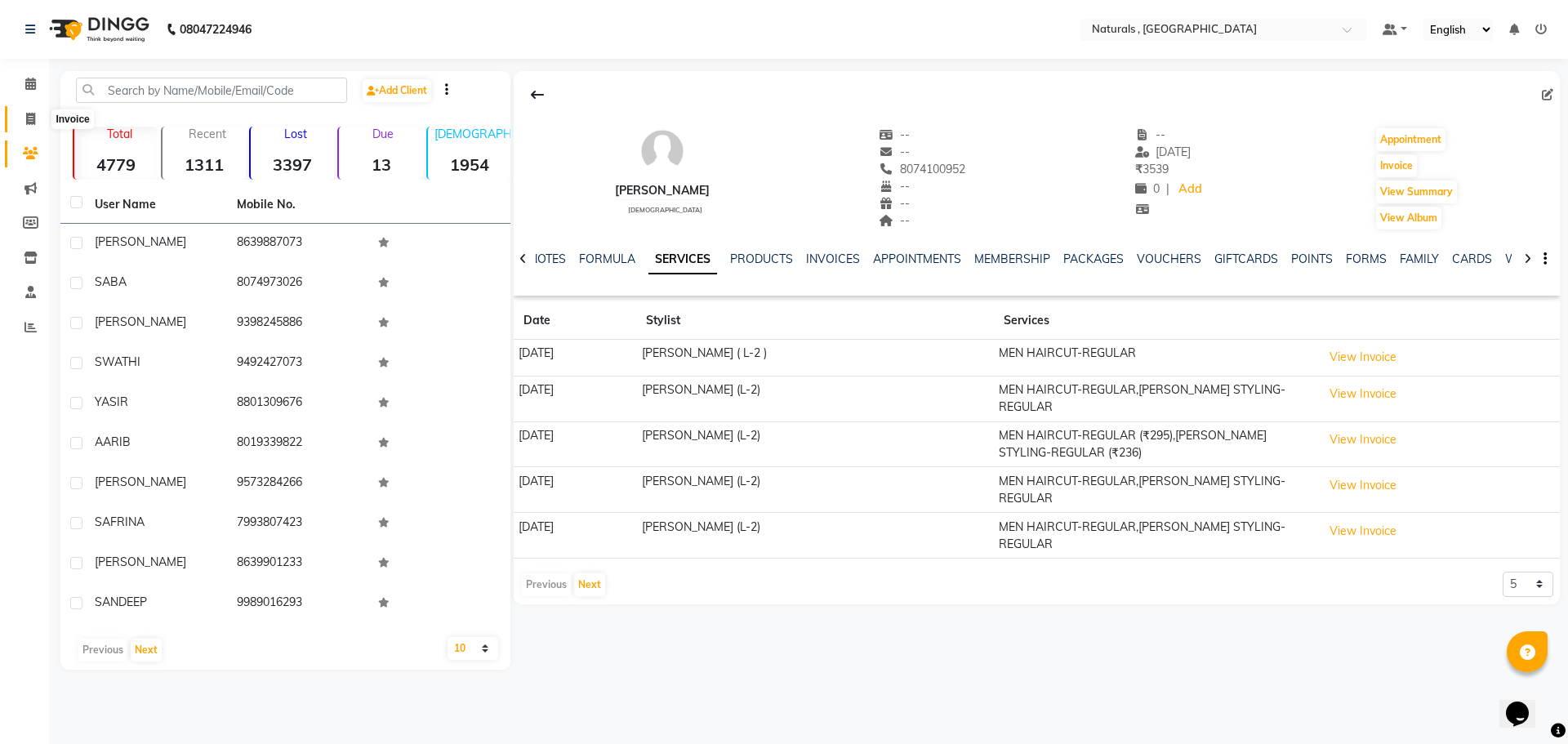
click at [28, 118] on icon at bounding box center [31, 119] width 9 height 12
select select "5818"
select select "service"
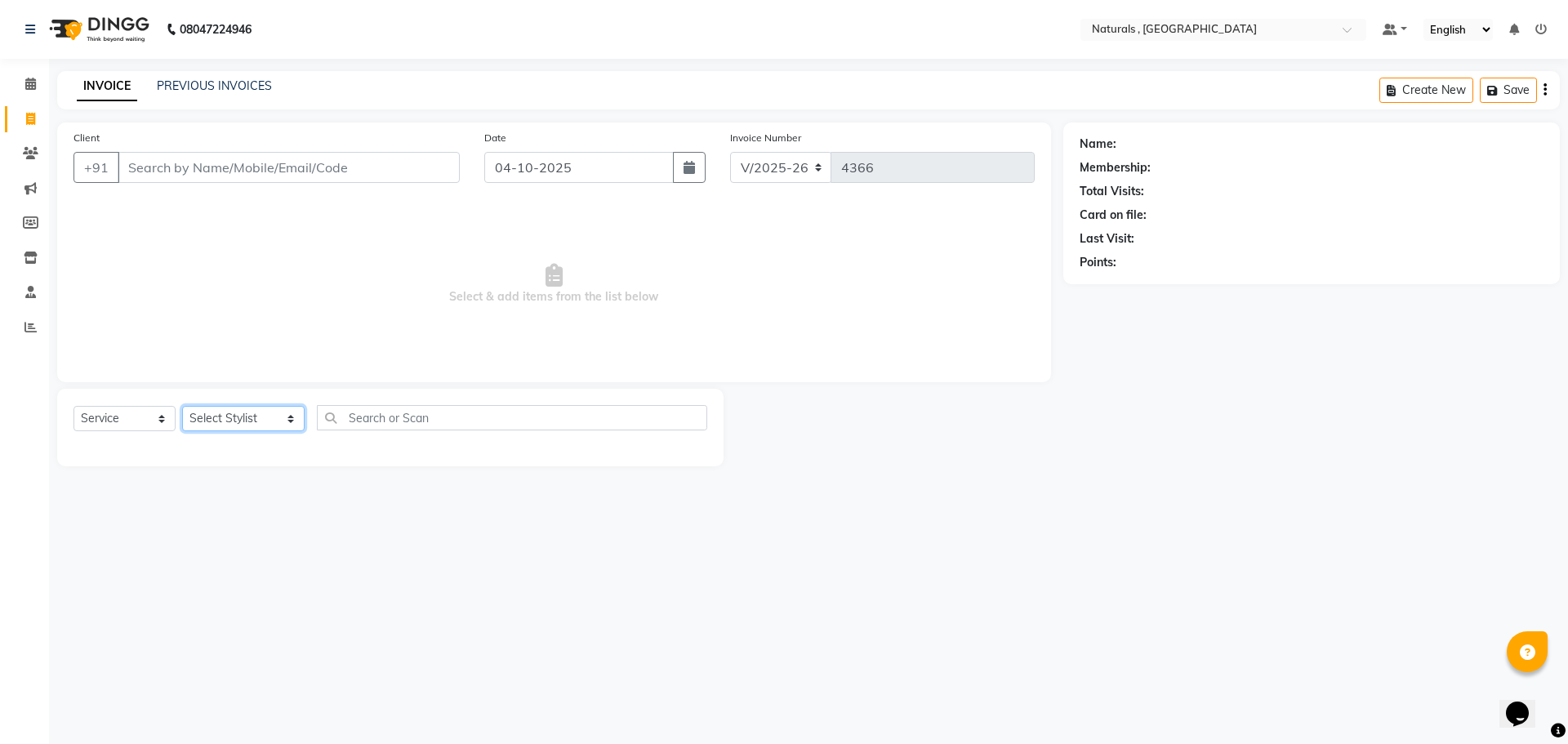
click at [264, 421] on select "Select Stylist ASFIYA (L-3) BHAGYA SHREE GM JAGDISH (L-2) KARIM ( L-2 ) MEHARBA…" at bounding box center [243, 418] width 122 height 25
select select "40756"
click at [182, 406] on select "Select Stylist ASFIYA (L-3) BHAGYA SHREE GM JAGDISH (L-2) KARIM ( L-2 ) MEHARBA…" at bounding box center [243, 418] width 122 height 25
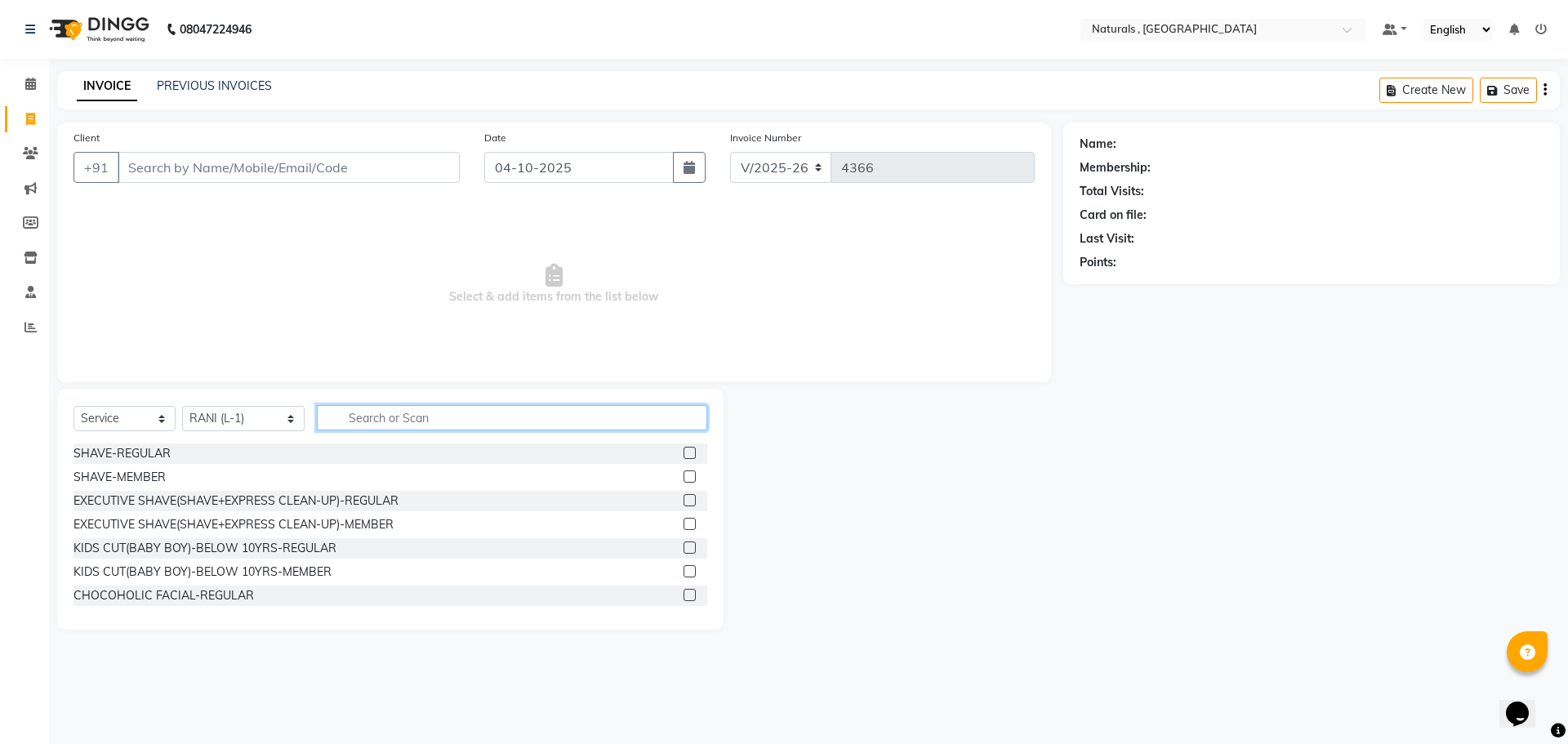
click at [393, 414] on input "text" at bounding box center [512, 417] width 391 height 25
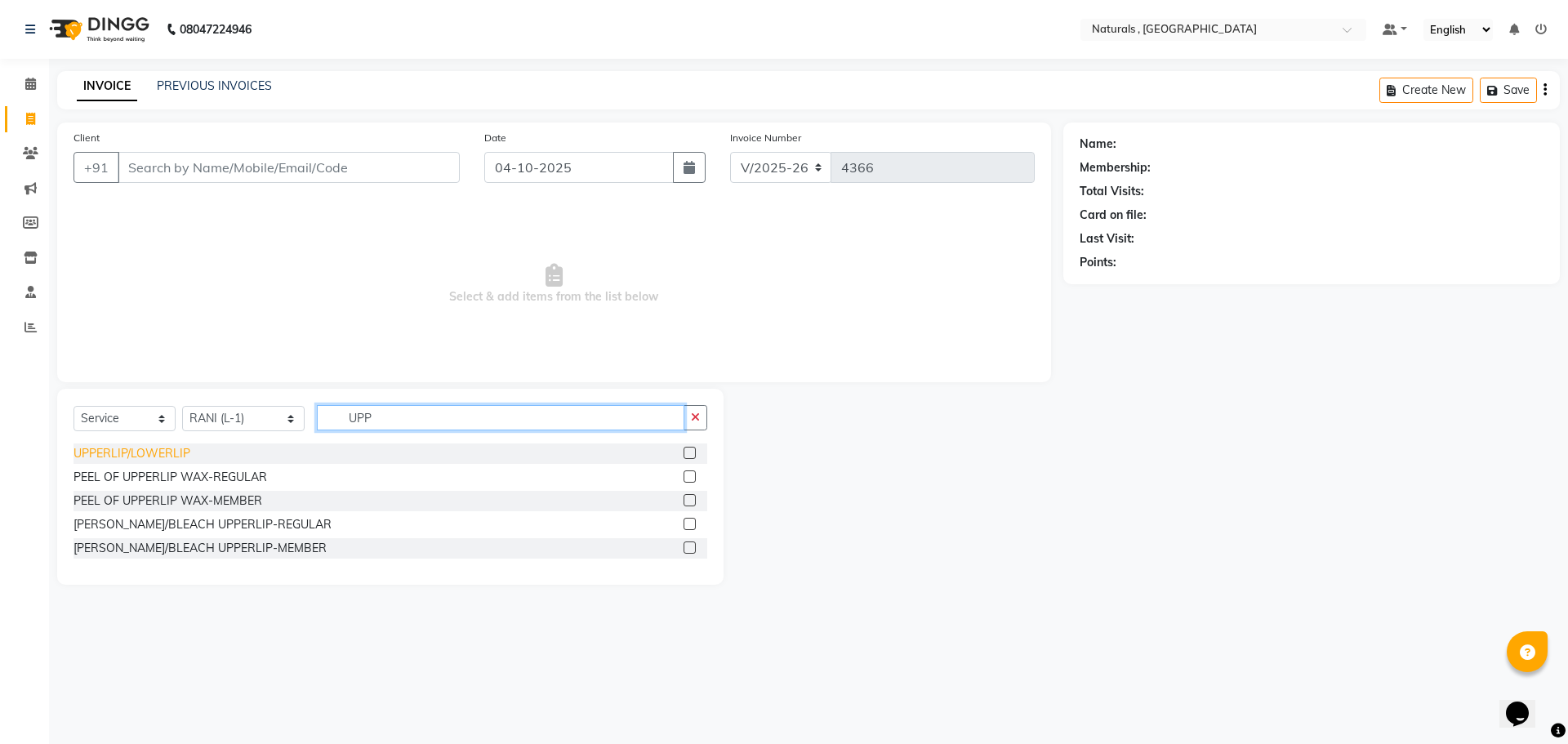
type input "UPP"
click at [134, 449] on div "UPPERLIP/LOWERLIP" at bounding box center [132, 454] width 117 height 17
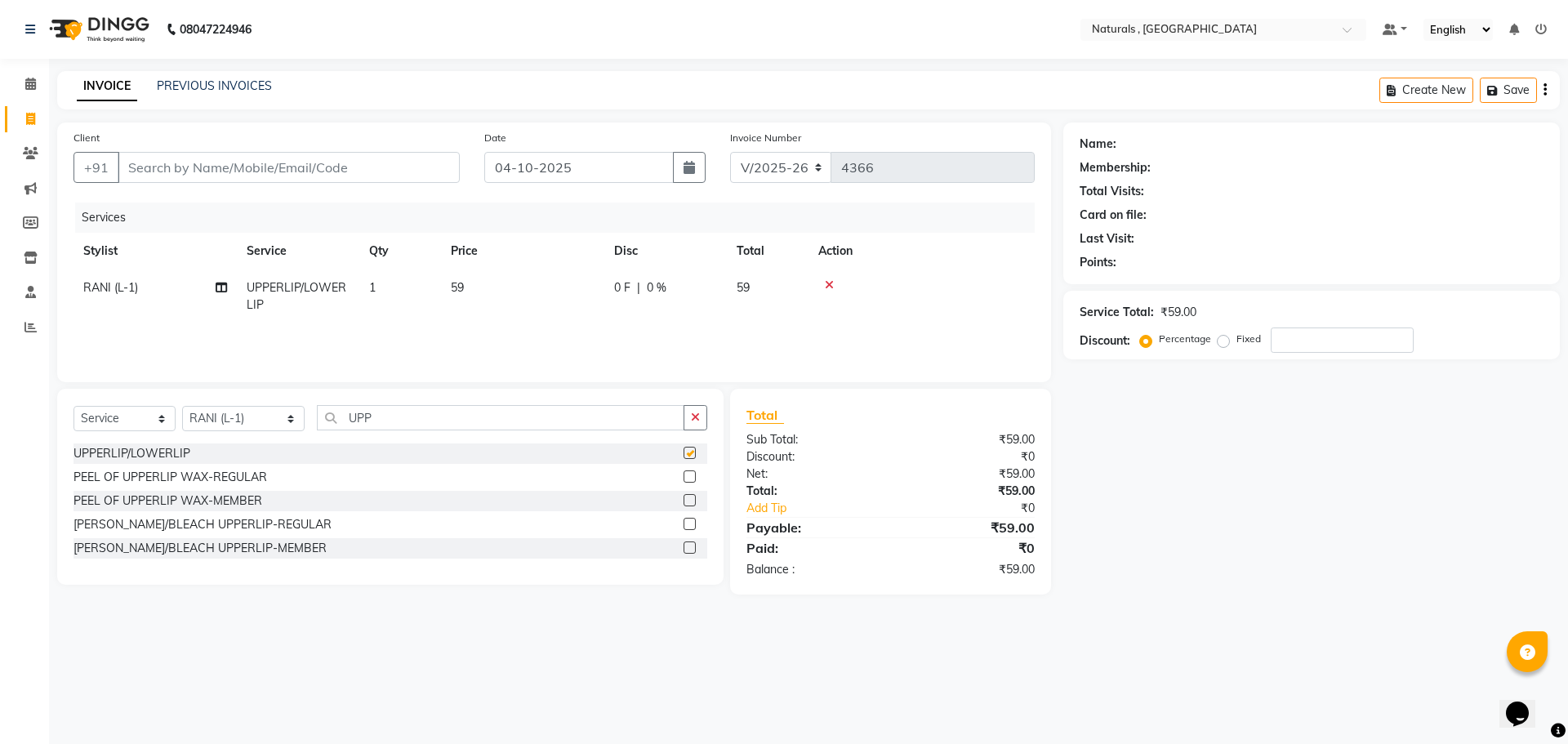
checkbox input "false"
drag, startPoint x: 371, startPoint y: 278, endPoint x: 434, endPoint y: 300, distance: 66.7
click at [372, 278] on td "1" at bounding box center [400, 296] width 81 height 54
select select "40756"
click at [463, 288] on input "1" at bounding box center [477, 291] width 62 height 25
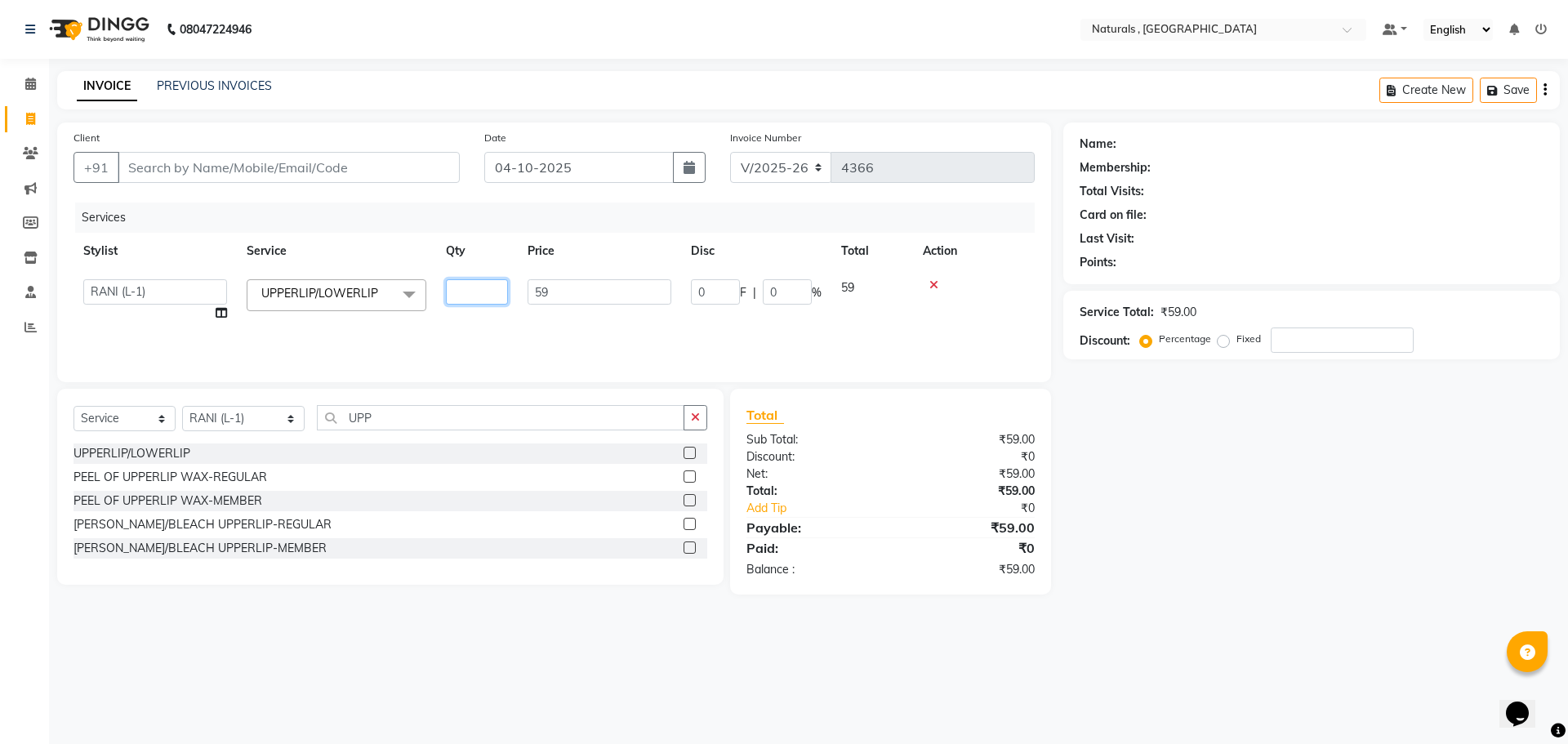
type input "3"
click at [1205, 588] on div "Name: Membership: Total Visits: Card on file: Last Visit: Points: Service Total…" at bounding box center [1318, 358] width 509 height 472
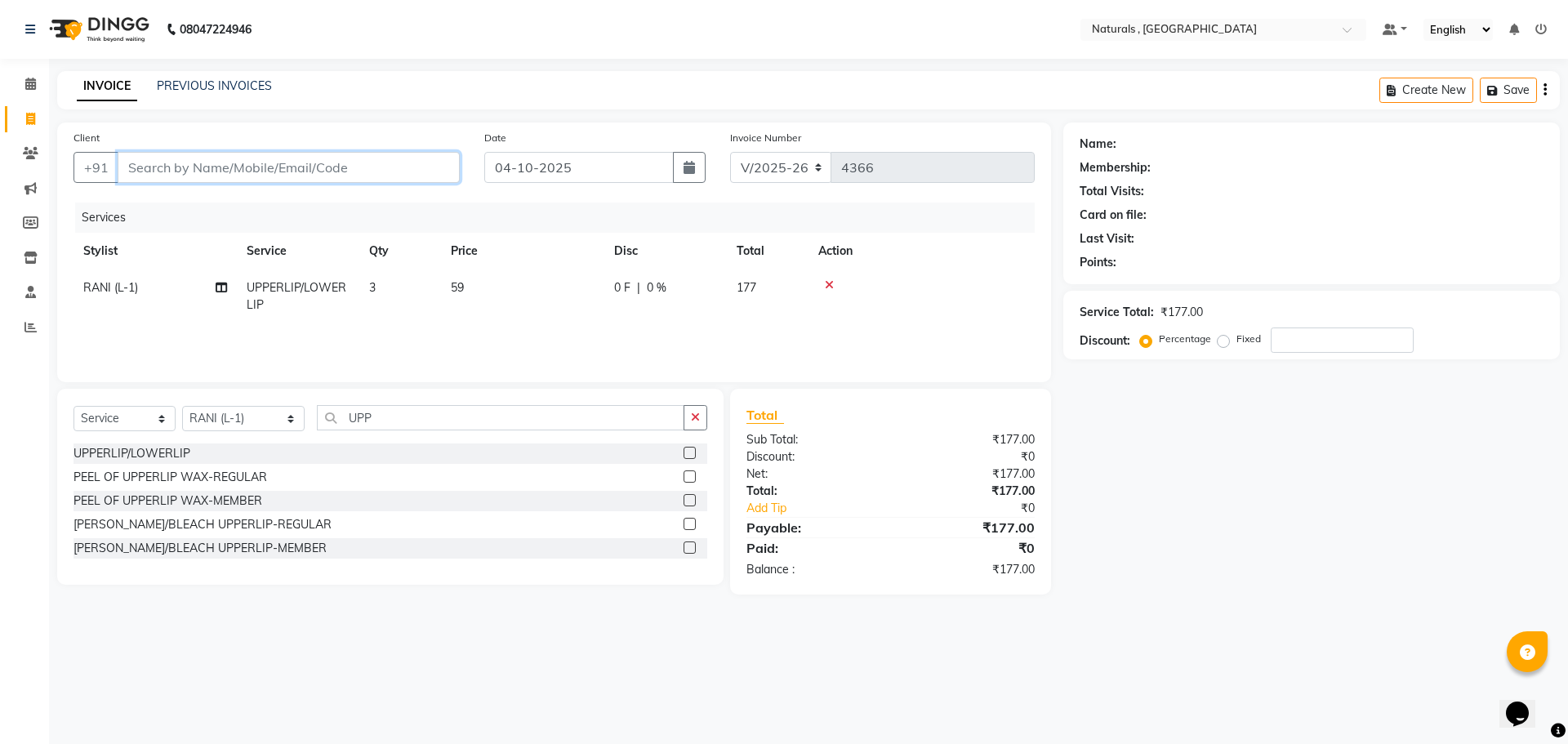
click at [151, 171] on input "Client" at bounding box center [288, 167] width 342 height 31
type input "6"
type input "0"
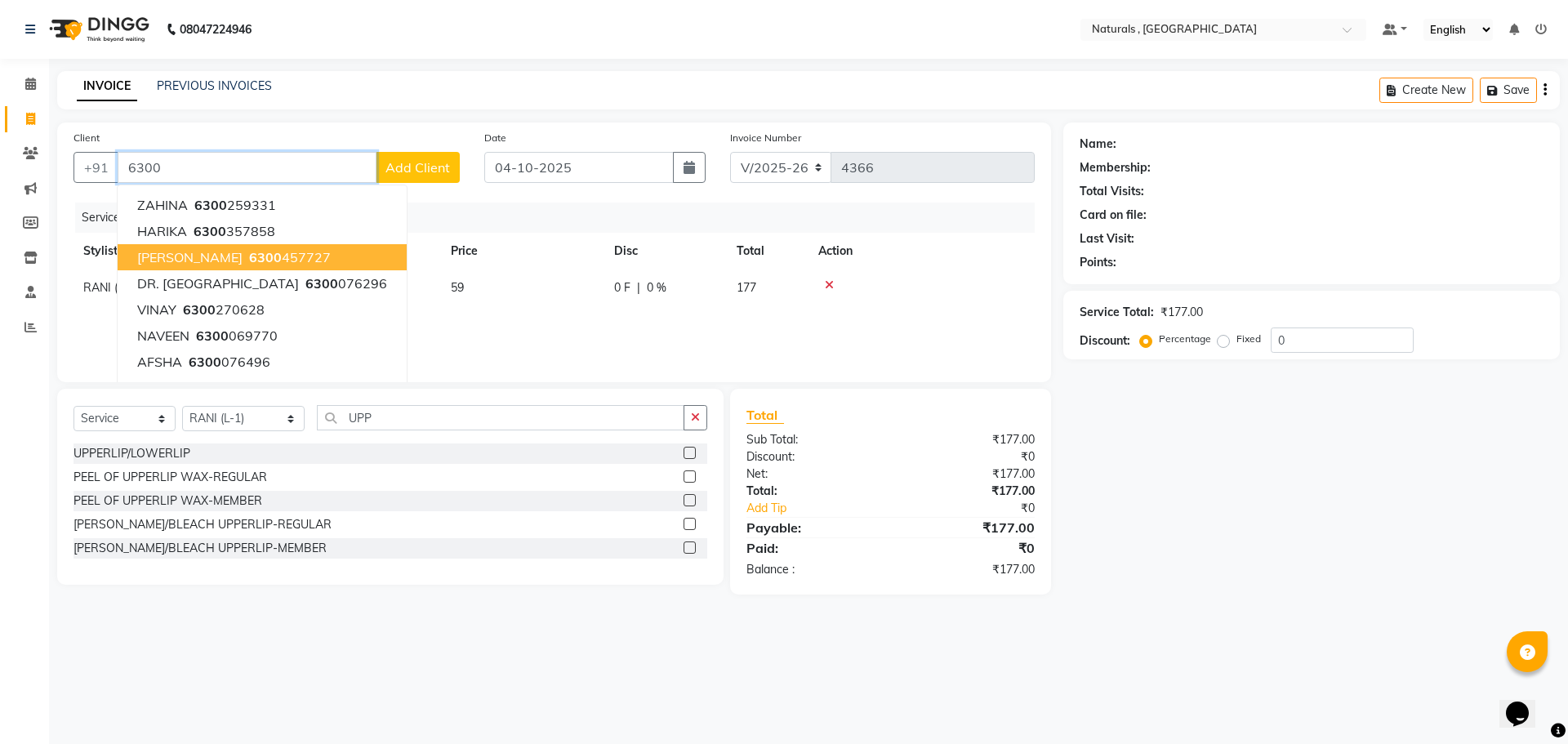
click at [206, 251] on span "BHAGYASHREE" at bounding box center [190, 257] width 105 height 17
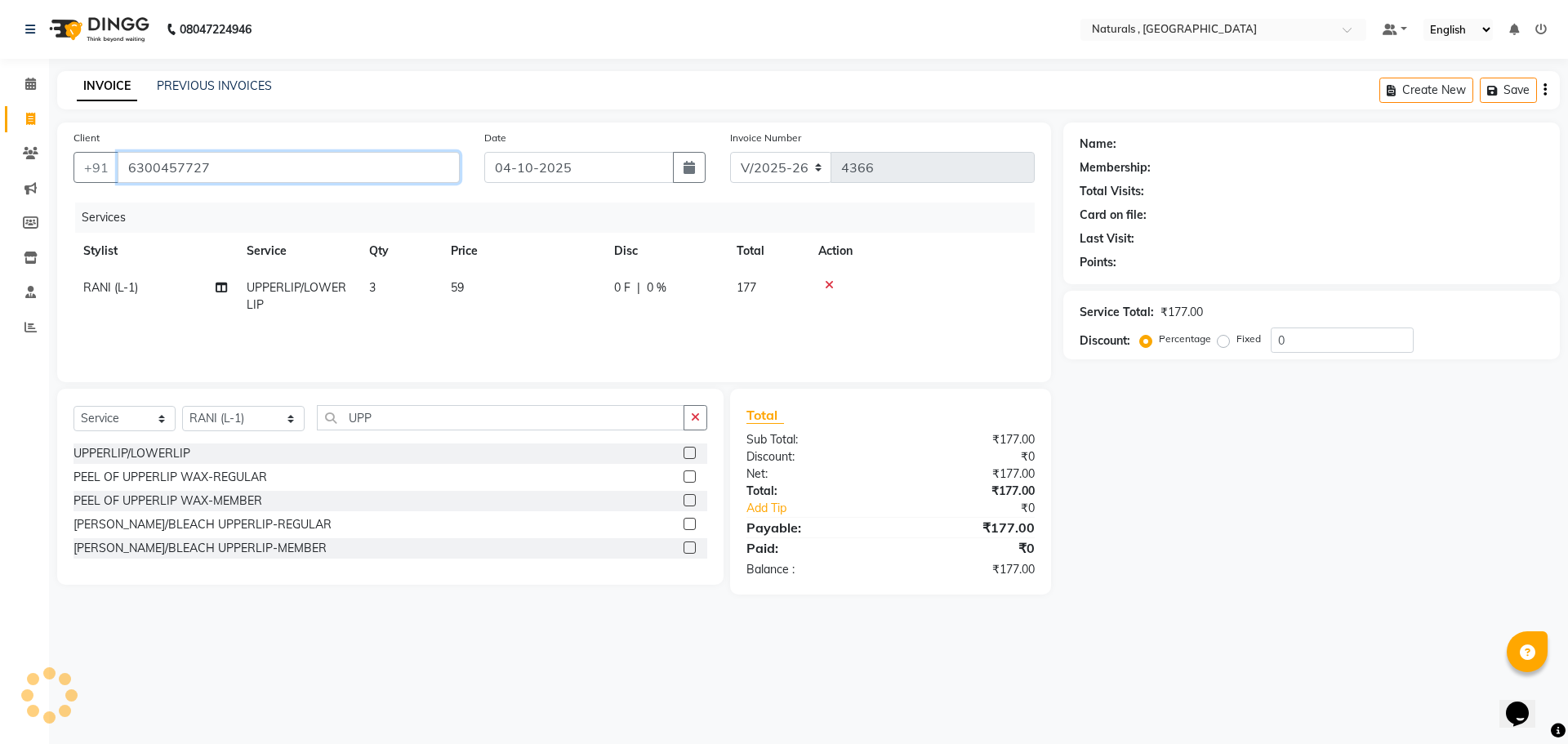
type input "6300457727"
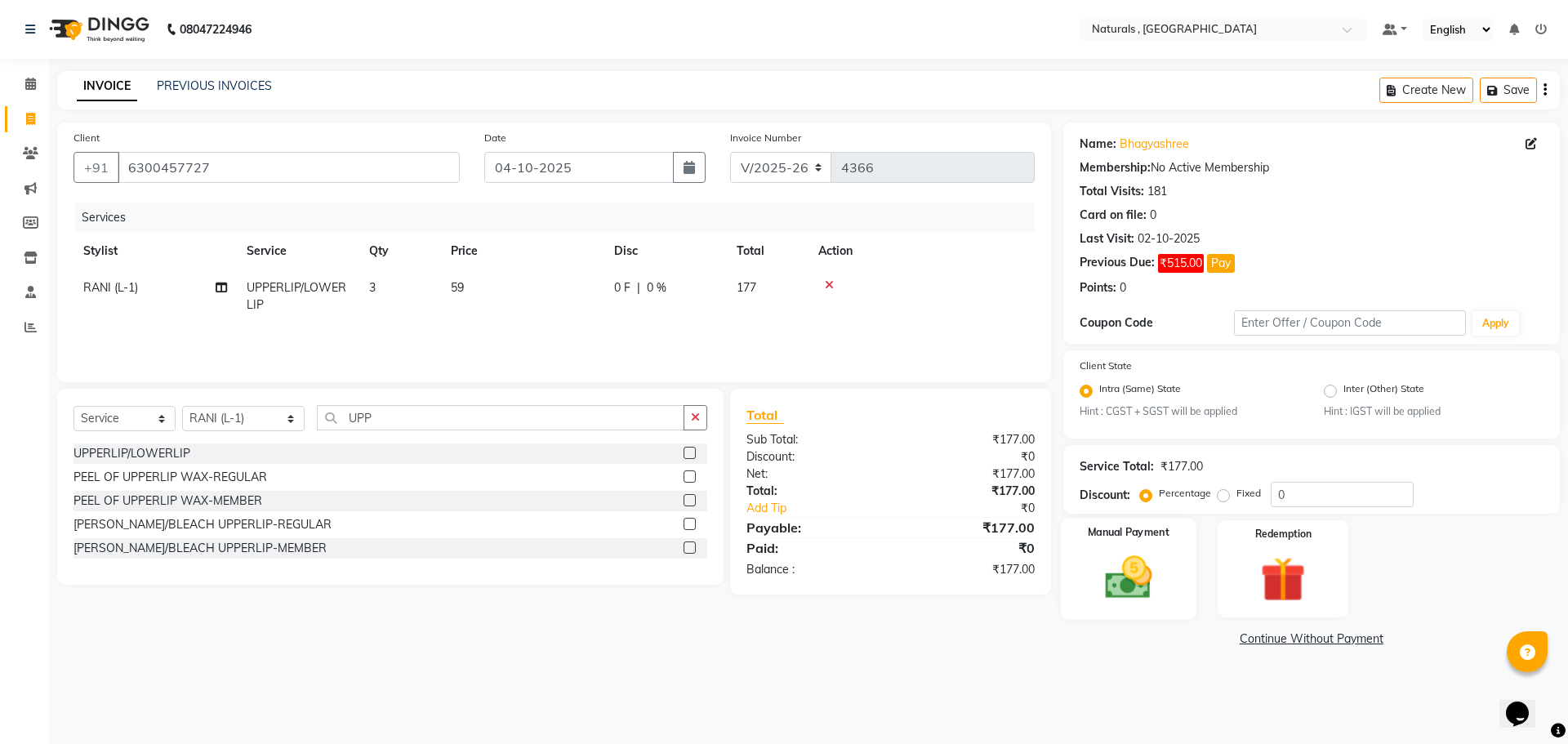
click at [1161, 548] on div "Manual Payment" at bounding box center [1127, 568] width 136 height 101
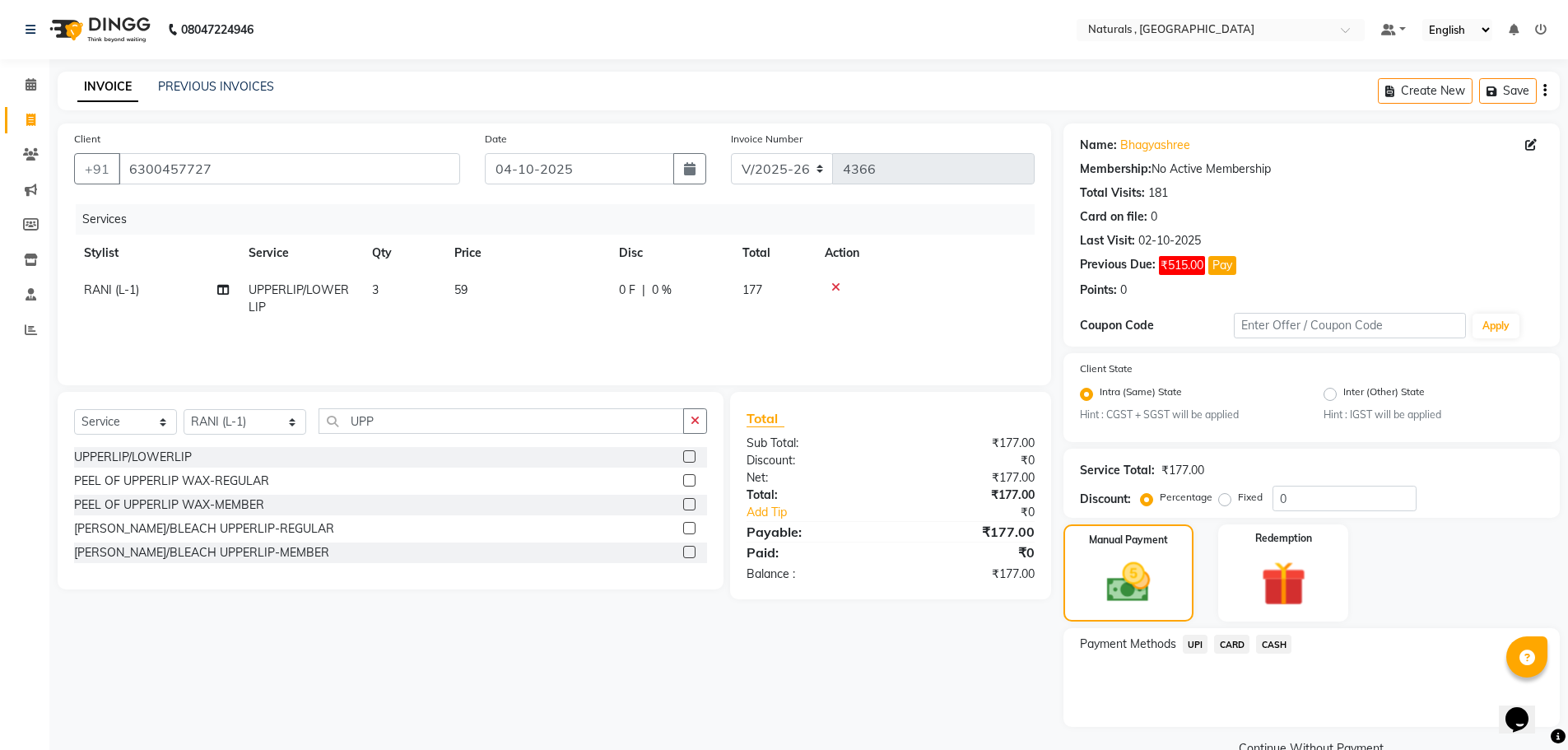
click at [1197, 645] on span "UPI" at bounding box center [1195, 643] width 26 height 19
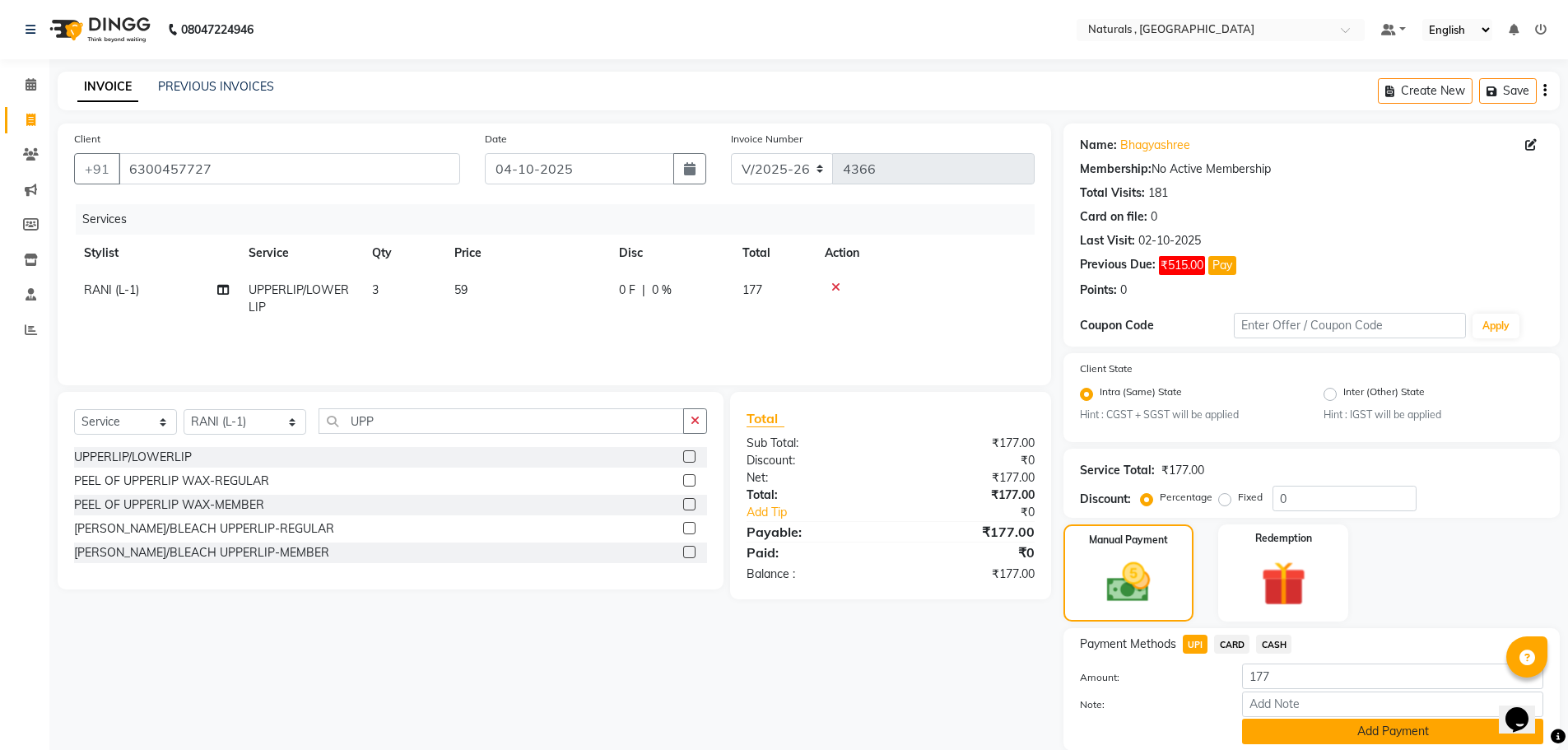
click at [1303, 735] on button "Add Payment" at bounding box center [1393, 731] width 301 height 26
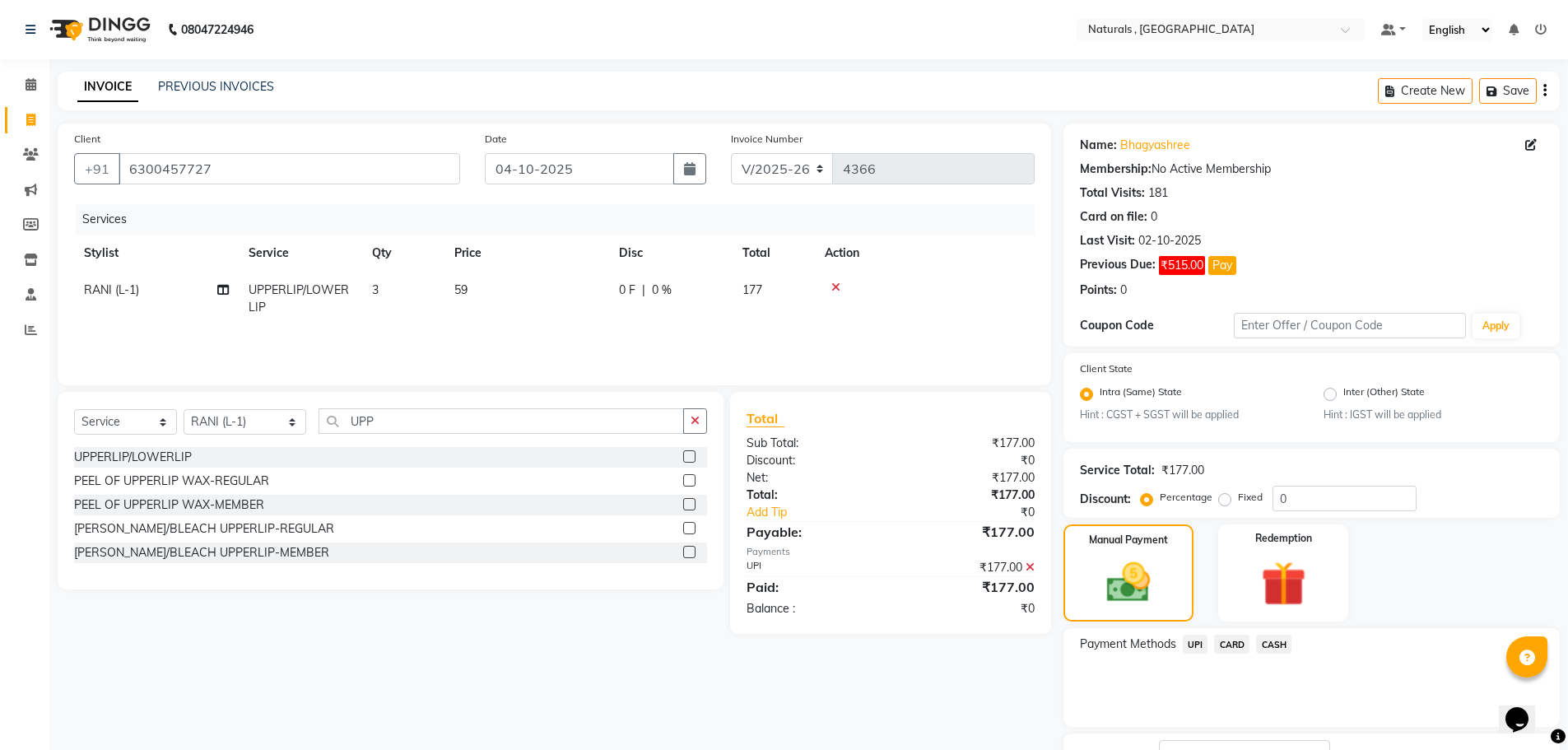
click at [1195, 644] on span "UPI" at bounding box center [1195, 643] width 26 height 19
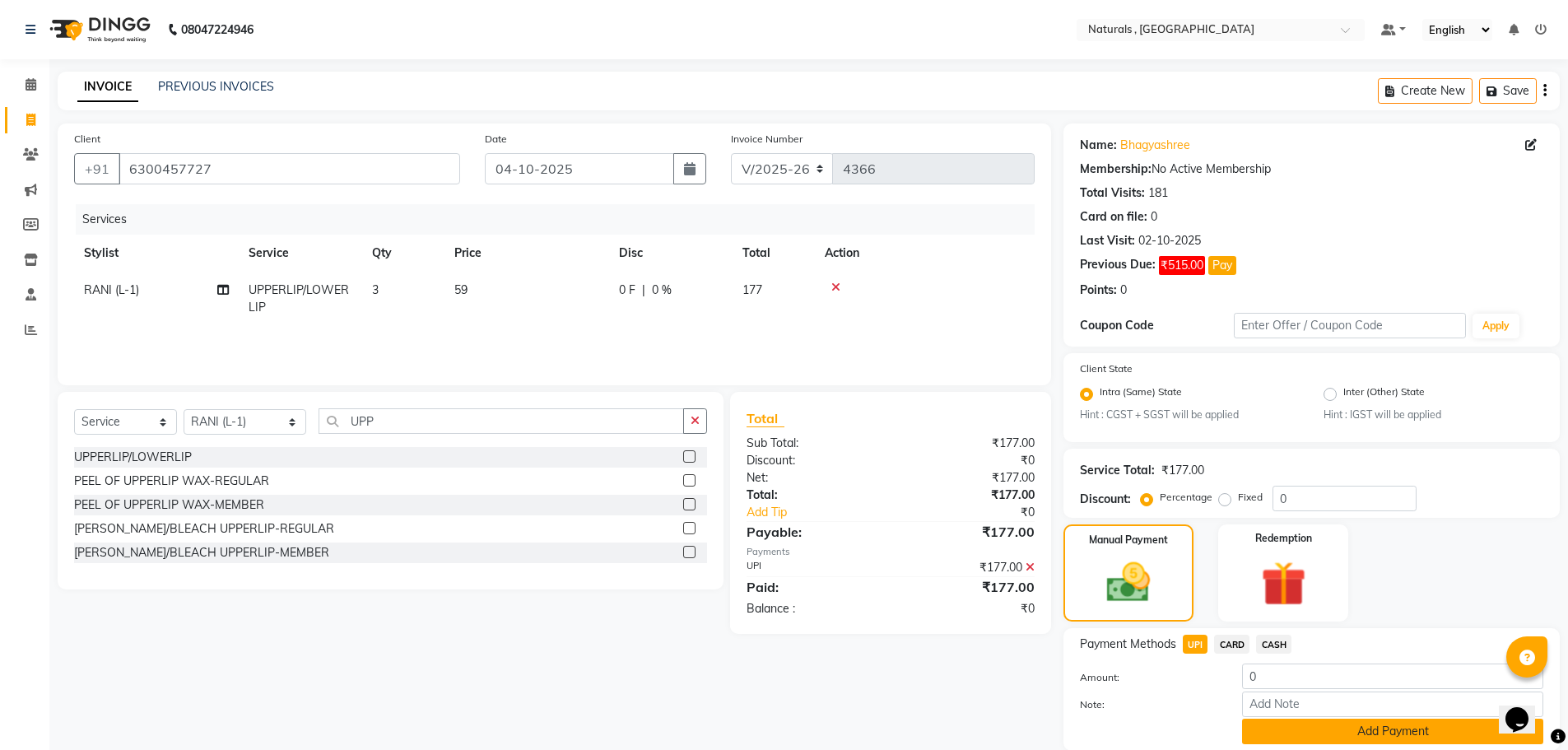
click at [1341, 739] on button "Add Payment" at bounding box center [1393, 731] width 301 height 26
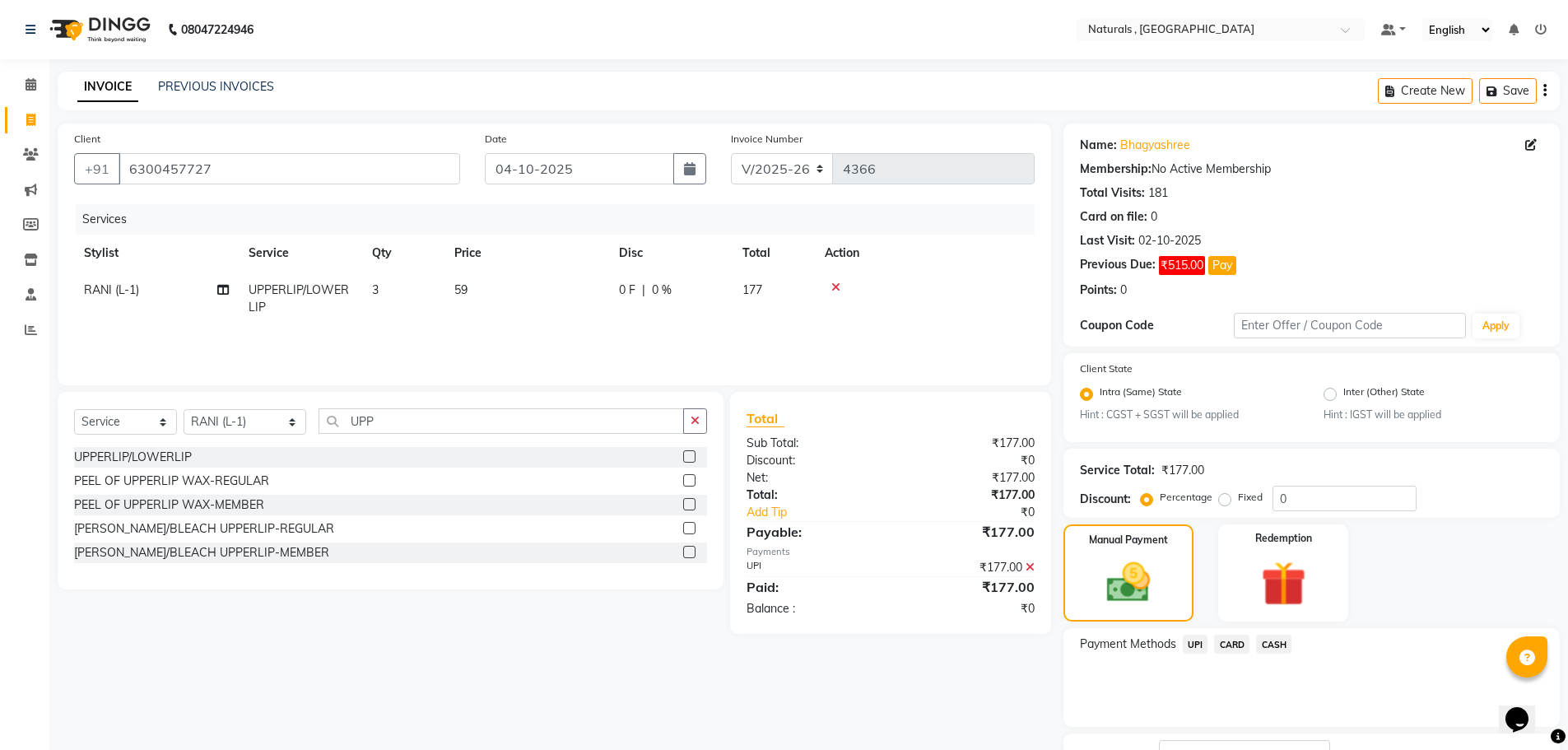
scroll to position [129, 0]
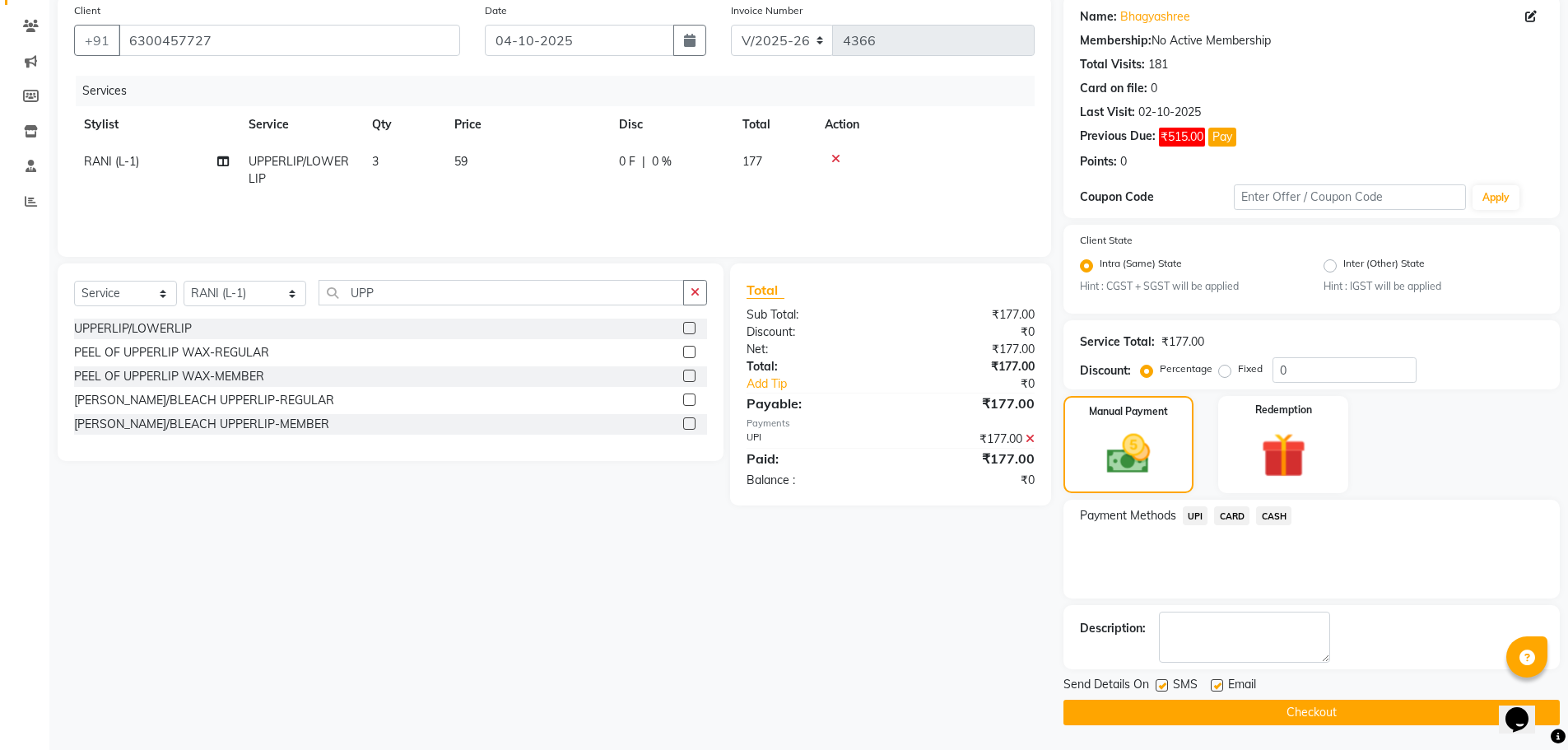
click at [1306, 712] on button "Checkout" at bounding box center [1312, 712] width 496 height 26
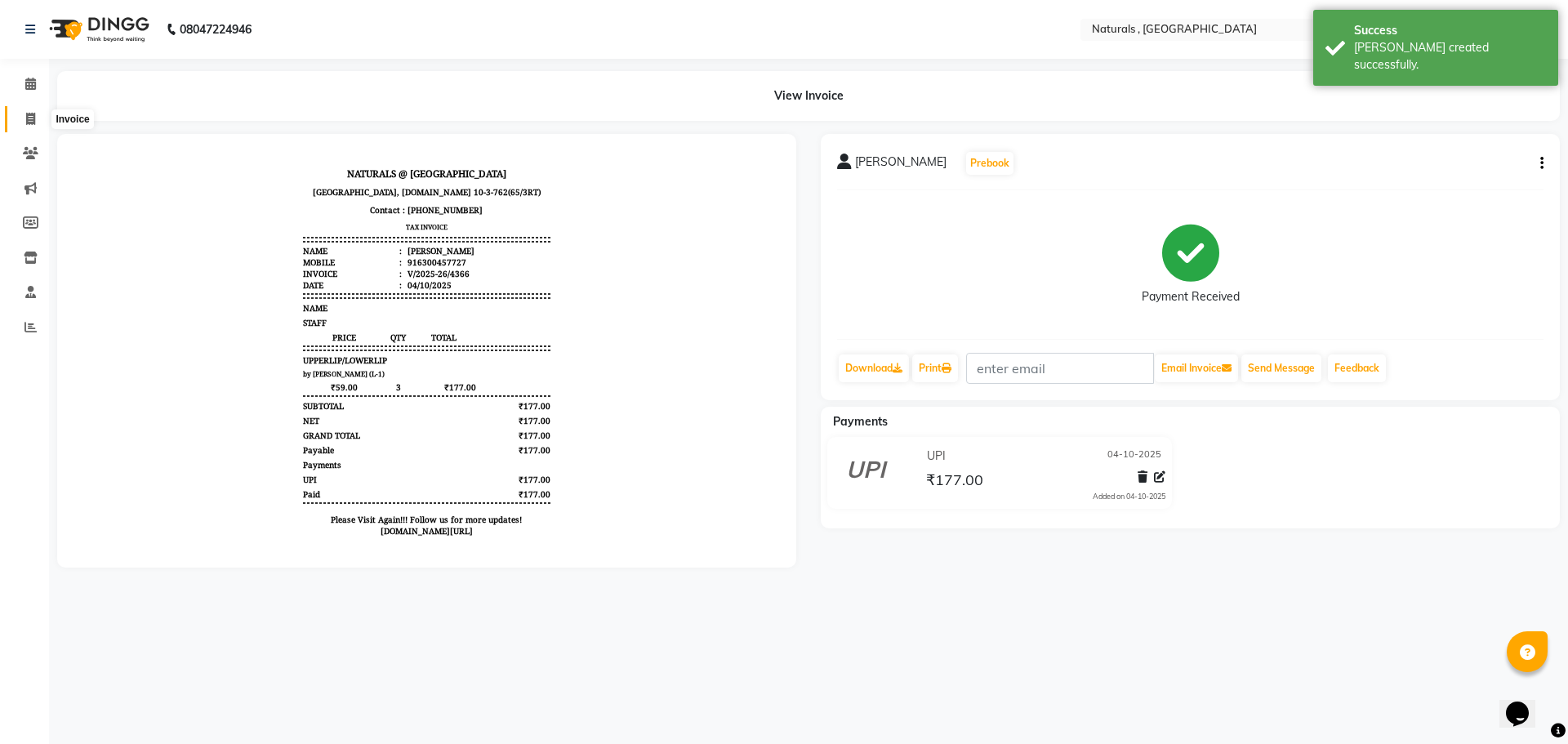
drag, startPoint x: 31, startPoint y: 118, endPoint x: 44, endPoint y: 107, distance: 17.0
click at [31, 118] on icon at bounding box center [31, 119] width 9 height 12
select select "service"
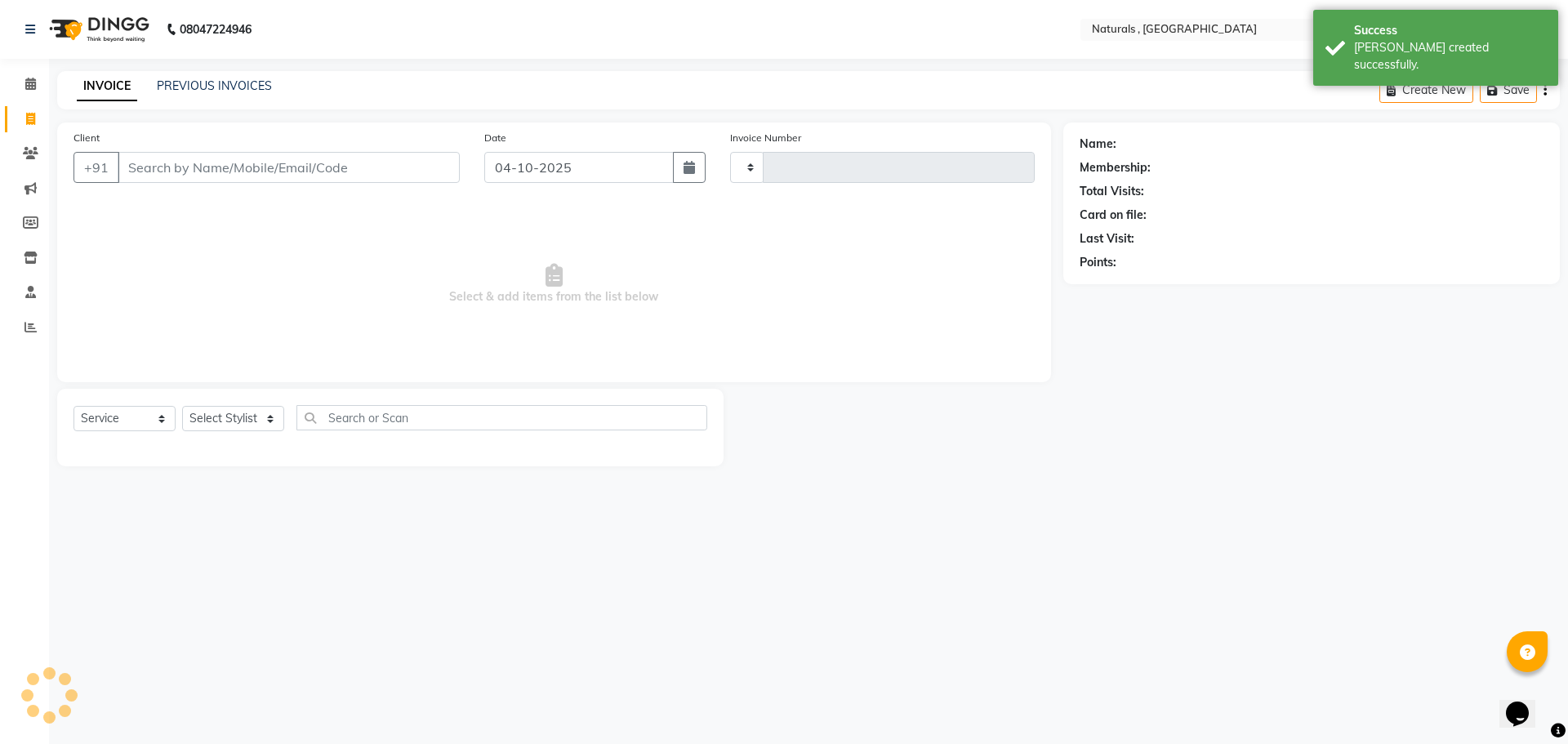
type input "4367"
select select "5818"
click at [241, 89] on link "PREVIOUS INVOICES" at bounding box center [214, 86] width 115 height 15
